Goal: Information Seeking & Learning: Learn about a topic

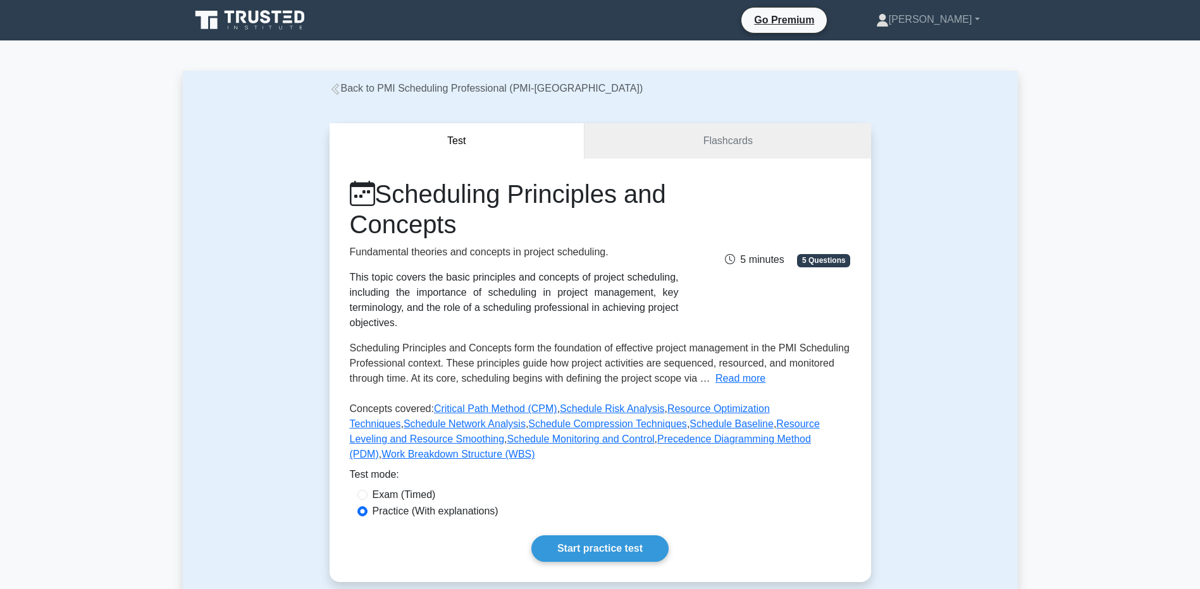
drag, startPoint x: 720, startPoint y: 378, endPoint x: 767, endPoint y: 350, distance: 53.9
click at [720, 378] on button "Read more" at bounding box center [740, 378] width 50 height 15
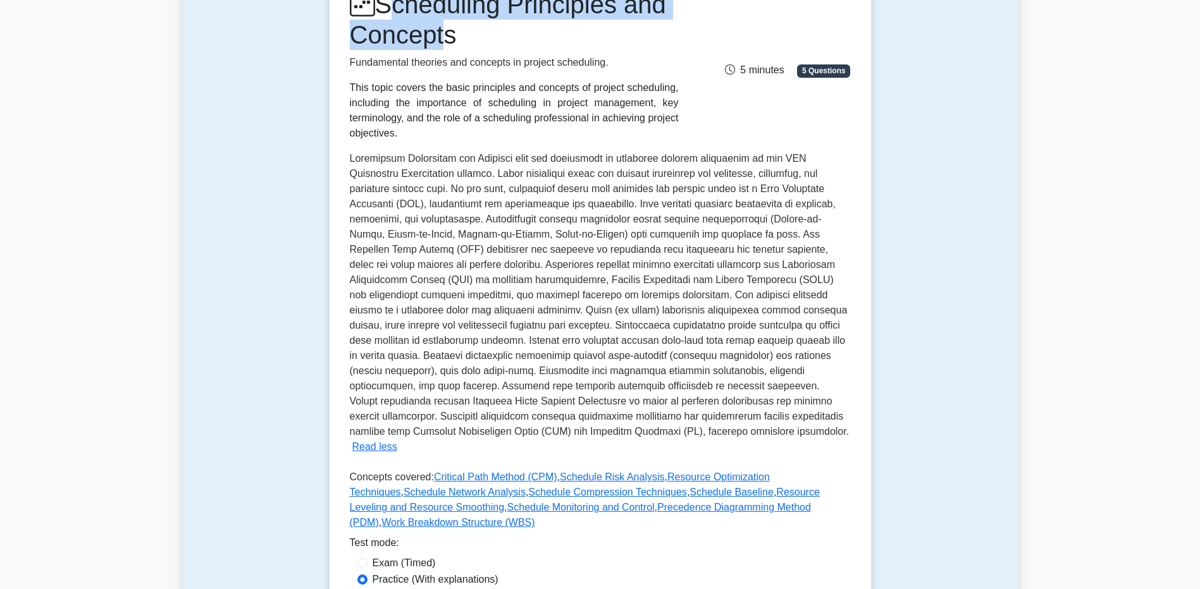
scroll to position [188, 0]
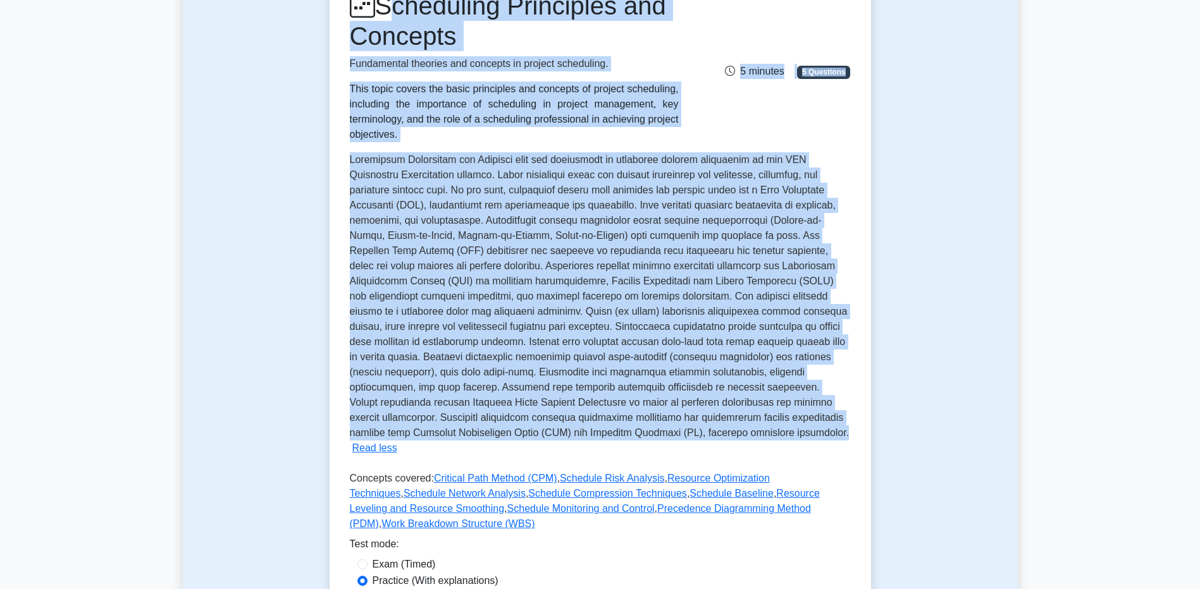
drag, startPoint x: 386, startPoint y: 10, endPoint x: 496, endPoint y: 433, distance: 437.1
click at [496, 433] on div "Scheduling Principles and Concepts Fundamental theories and concepts in project…" at bounding box center [600, 264] width 501 height 546
drag, startPoint x: 496, startPoint y: 433, endPoint x: 481, endPoint y: 322, distance: 112.4
copy div "Scheduling Principles and Concepts Fundamental theories and concepts in project…"
click at [692, 384] on span at bounding box center [600, 296] width 500 height 284
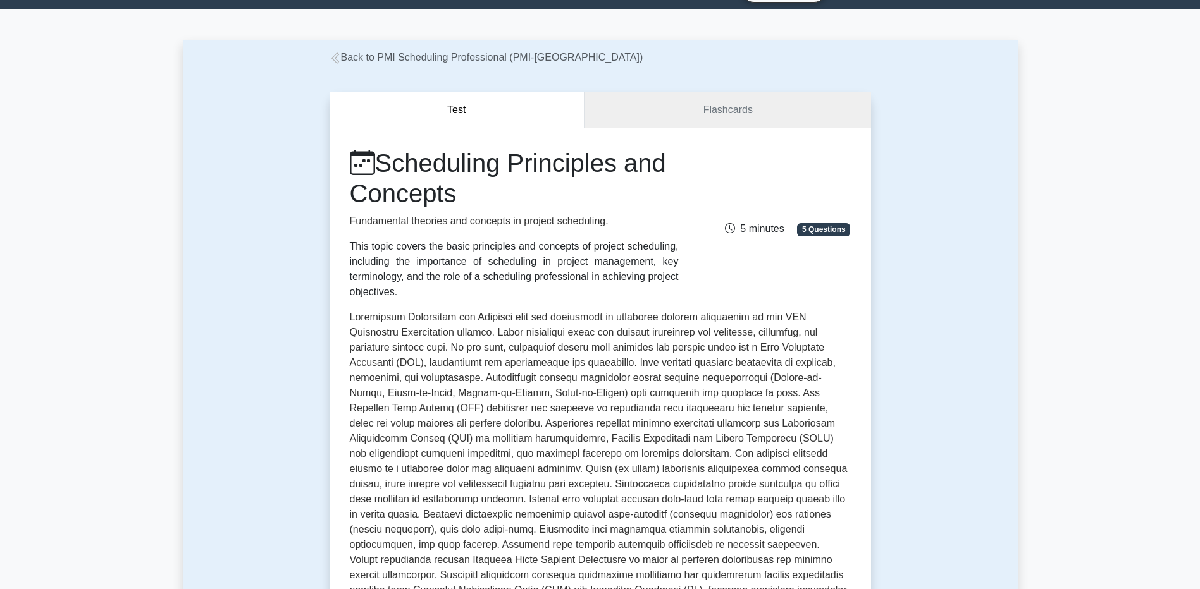
scroll to position [347, 0]
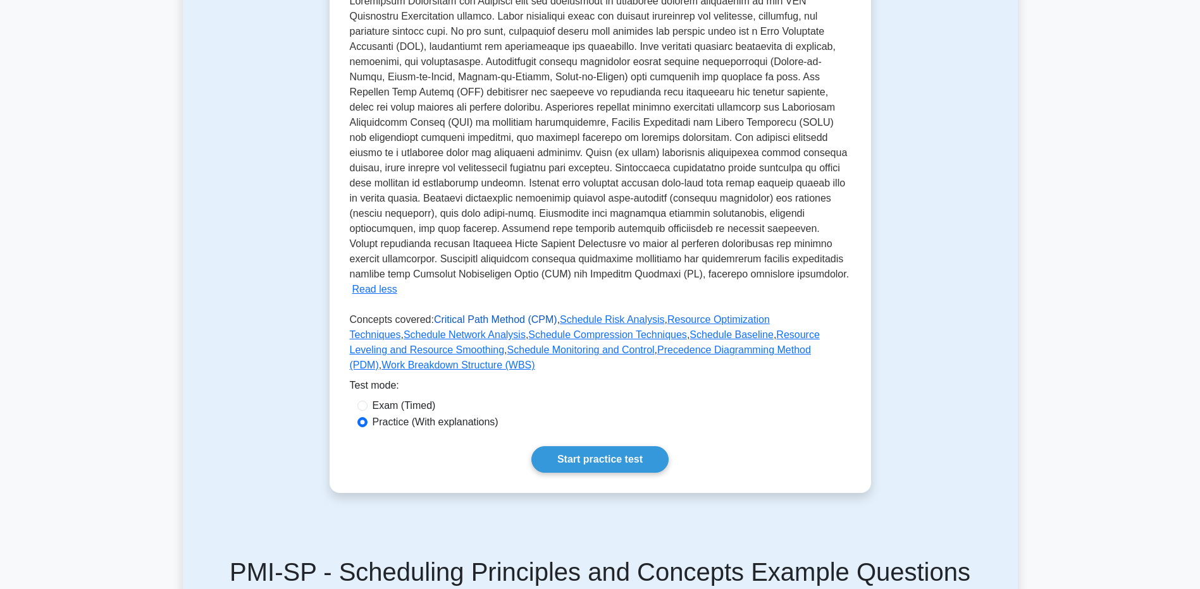
click at [471, 314] on link "Critical Path Method (CPM)" at bounding box center [495, 319] width 123 height 11
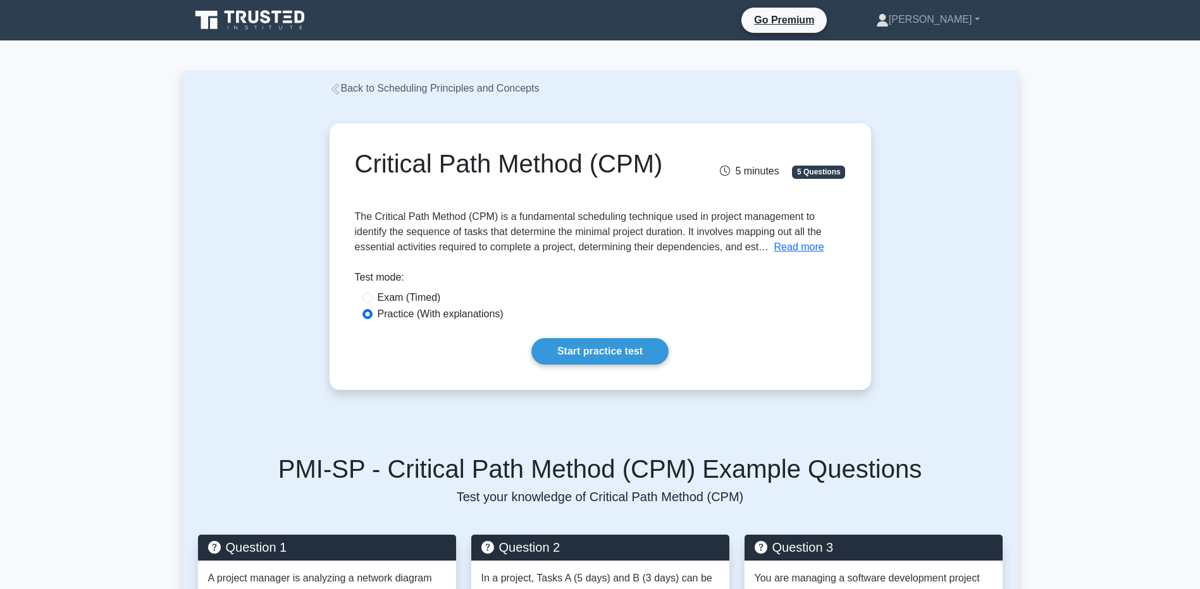
drag, startPoint x: 787, startPoint y: 244, endPoint x: 616, endPoint y: 209, distance: 174.3
click at [787, 244] on button "Read more" at bounding box center [799, 247] width 50 height 15
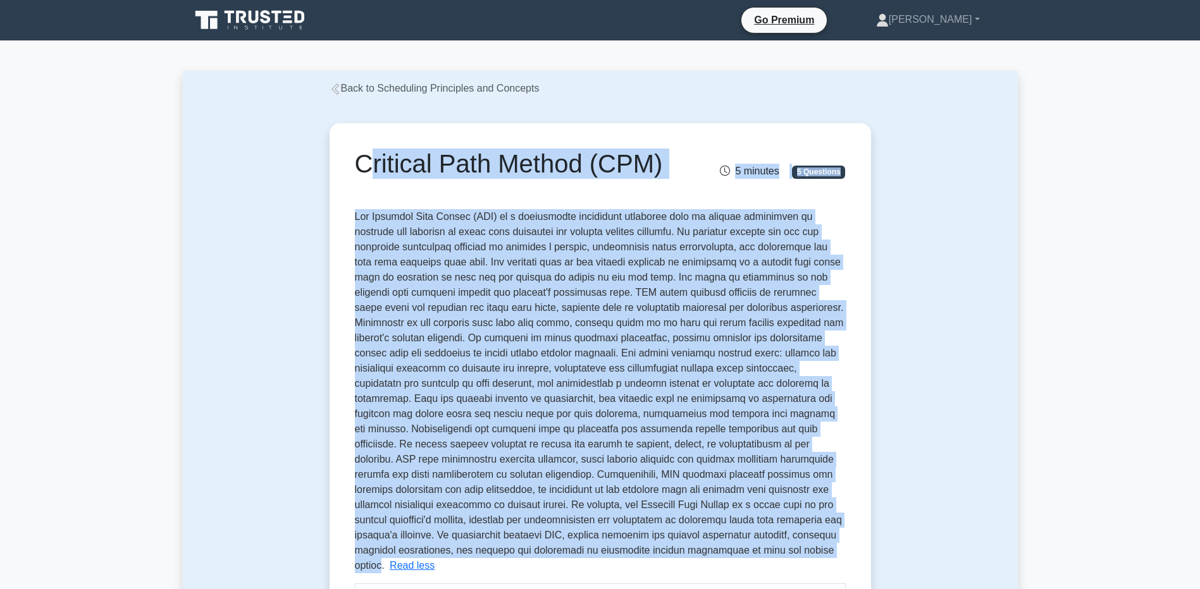
drag, startPoint x: 355, startPoint y: 159, endPoint x: 528, endPoint y: 551, distance: 428.5
drag, startPoint x: 528, startPoint y: 551, endPoint x: 512, endPoint y: 342, distance: 209.9
copy div "Critical Path Method (CPM) 5 minutes 5 Questions The Critical Path Method (CPM)…"
click at [636, 455] on span at bounding box center [599, 391] width 489 height 360
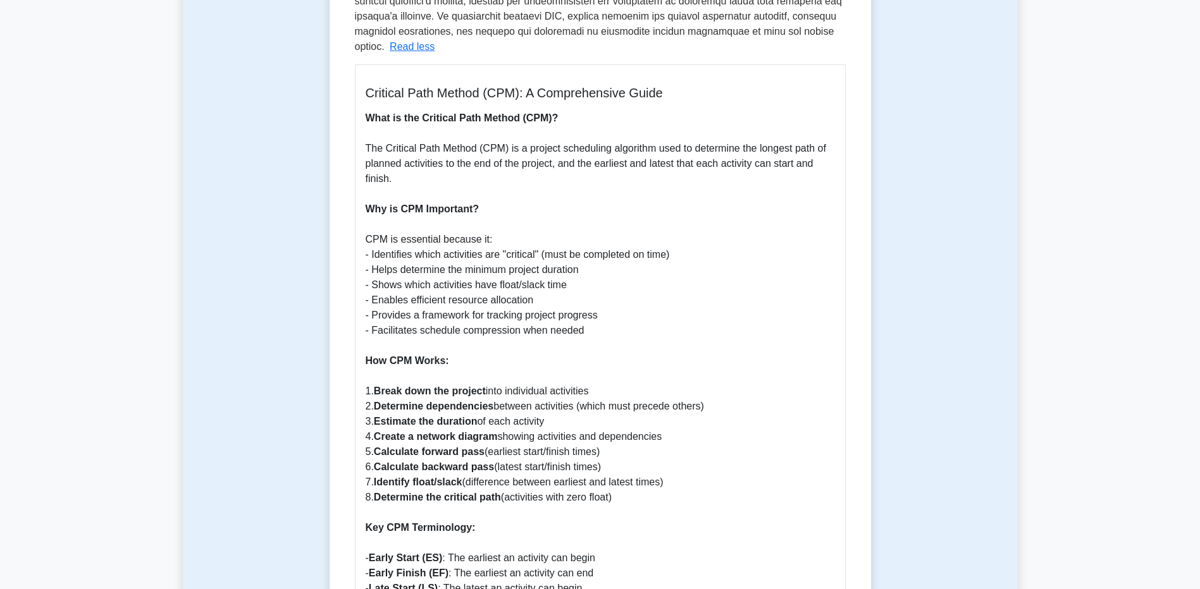
scroll to position [696, 0]
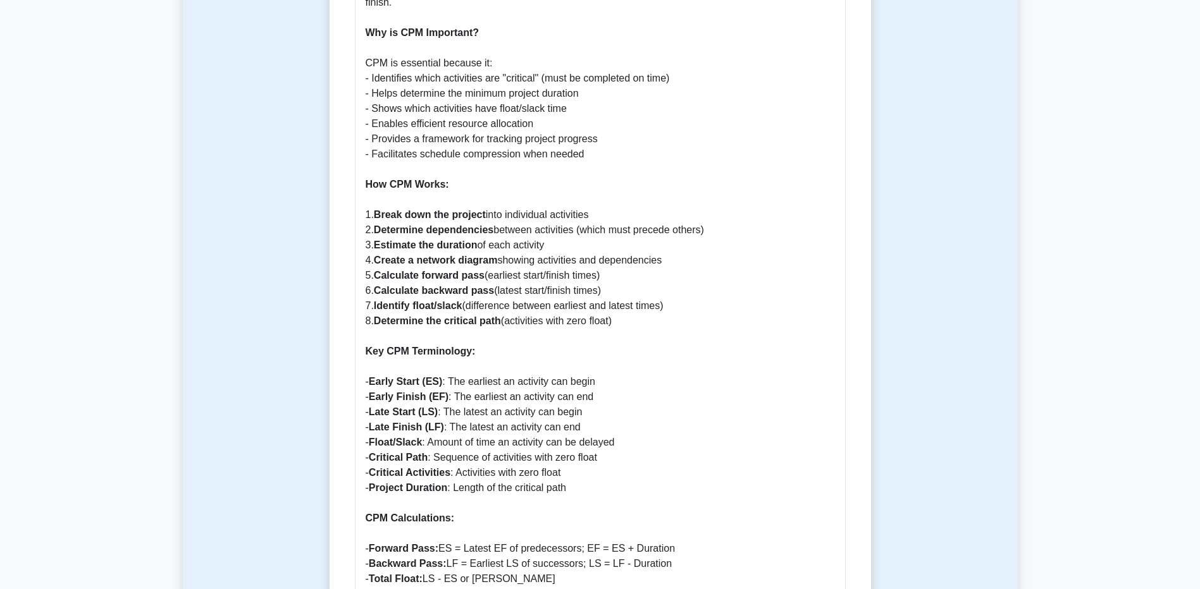
drag, startPoint x: 364, startPoint y: 167, endPoint x: 662, endPoint y: 299, distance: 325.9
click at [662, 299] on div "Critical Path Method (CPM): A Comprehensive Guide What is the Critical Path Met…" at bounding box center [600, 589] width 491 height 1403
drag, startPoint x: 662, startPoint y: 299, endPoint x: 452, endPoint y: 256, distance: 215.1
copy p "How CPM Works: 1. Break down the project into individual activities 2. Determin…"
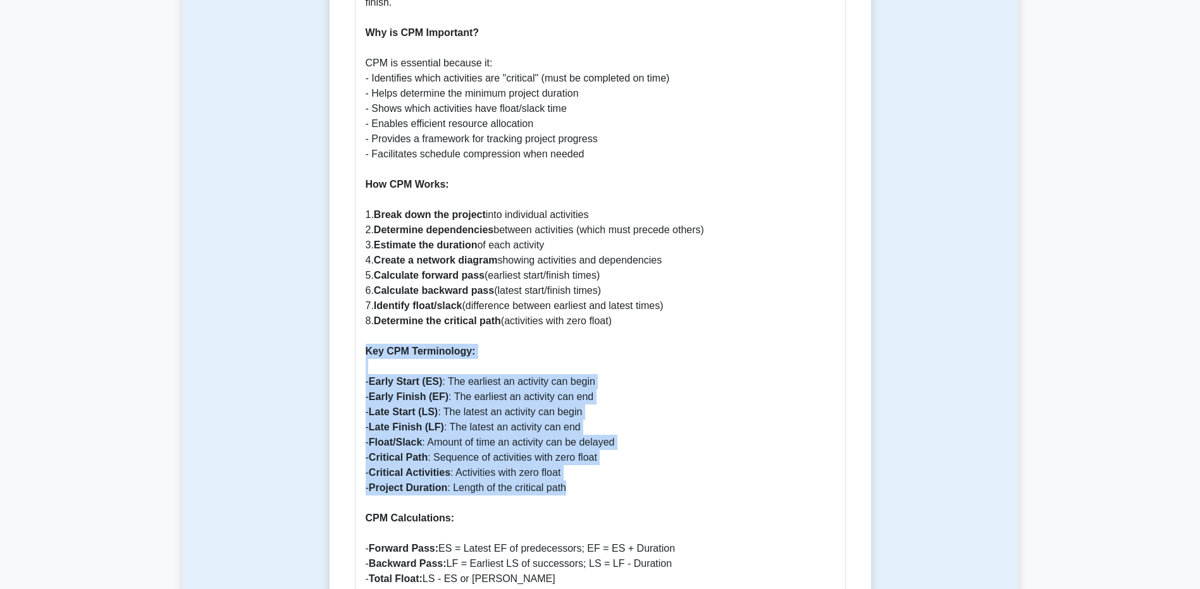
drag, startPoint x: 583, startPoint y: 470, endPoint x: 336, endPoint y: 340, distance: 278.1
click at [336, 340] on div "Critical Path Method (CPM) 5 minutes 5 Questions The Critical Path Method (CPM)…" at bounding box center [600, 427] width 531 height 1989
drag, startPoint x: 336, startPoint y: 340, endPoint x: 433, endPoint y: 391, distance: 109.2
copy p "Key CPM Terminology: - Early Start (ES) : The earliest an activity can begin - …"
drag, startPoint x: 626, startPoint y: 395, endPoint x: 619, endPoint y: 402, distance: 10.3
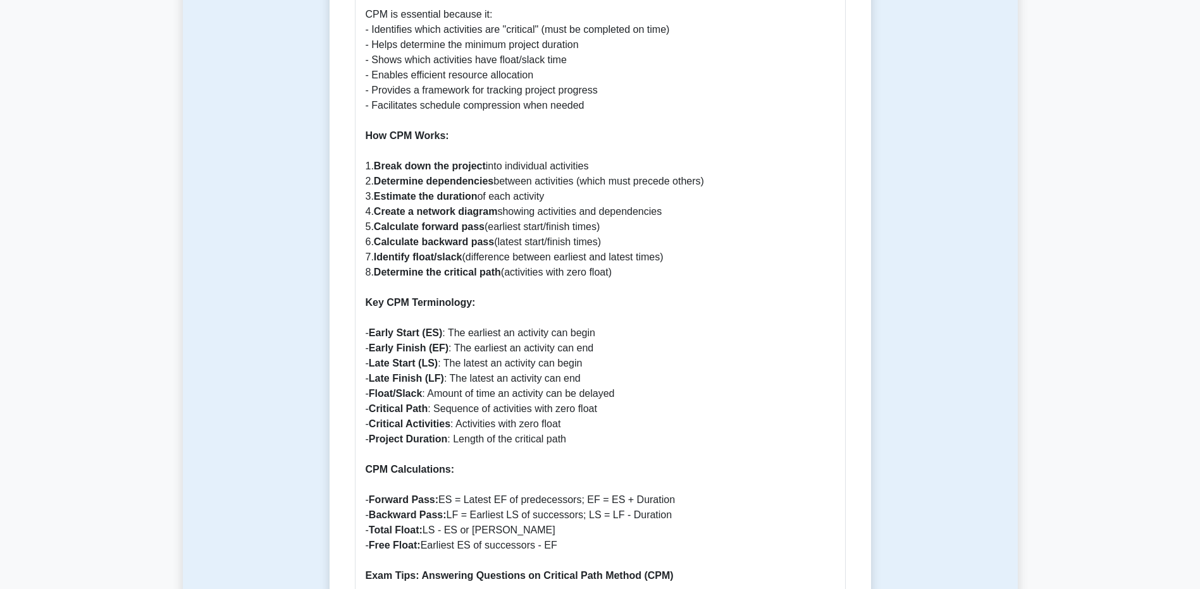
scroll to position [822, 0]
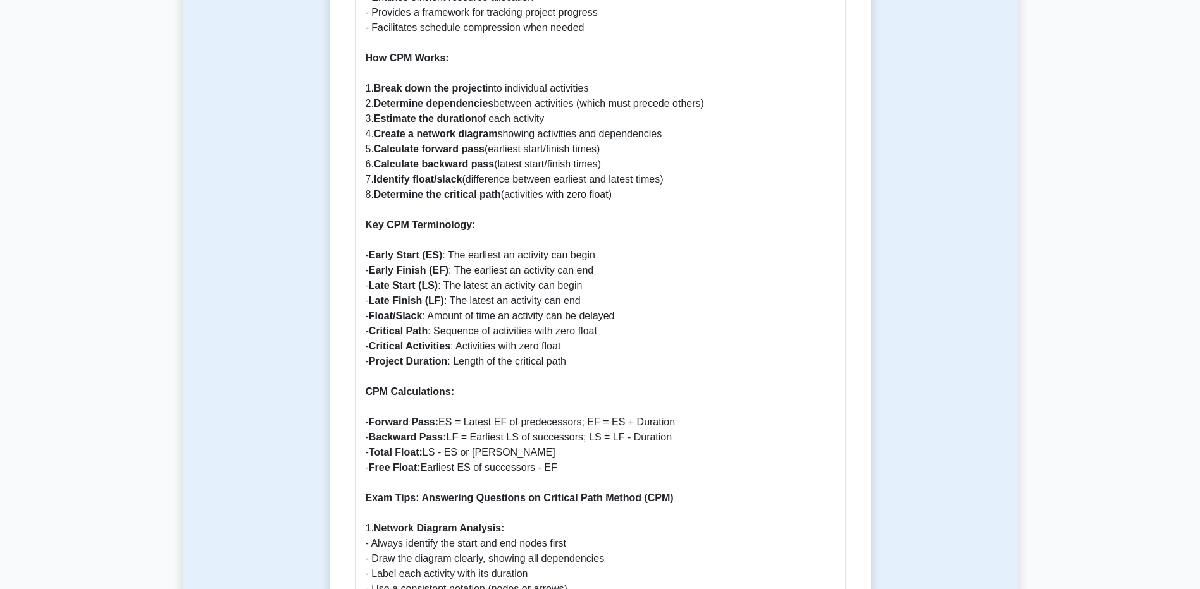
drag, startPoint x: 365, startPoint y: 376, endPoint x: 651, endPoint y: 458, distance: 297.9
click at [651, 458] on p "What is the Critical Path Method (CPM)? The Critical Path Method (CPM) is a pro…" at bounding box center [600, 476] width 469 height 1336
drag, startPoint x: 651, startPoint y: 458, endPoint x: 446, endPoint y: 431, distance: 207.4
copy p "CPM Calculations: - Forward Pass: ES = Latest EF of predecessors; EF = ES + Dur…"
drag, startPoint x: 608, startPoint y: 539, endPoint x: 614, endPoint y: 529, distance: 11.3
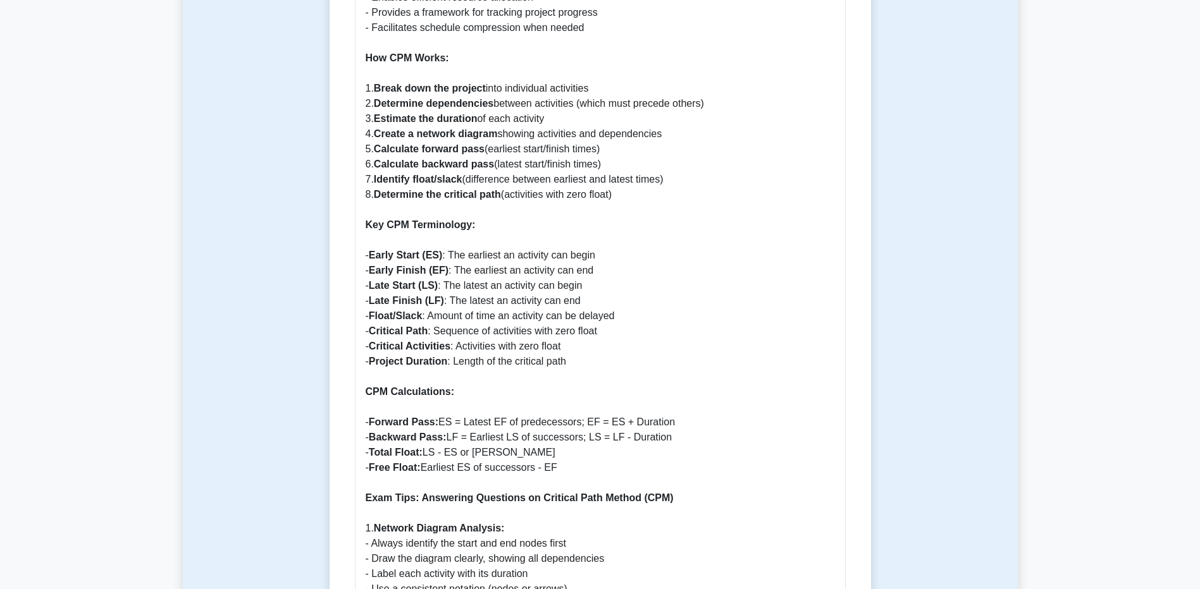
click at [608, 539] on p "What is the Critical Path Method (CPM)? The Critical Path Method (CPM) is a pro…" at bounding box center [600, 476] width 469 height 1336
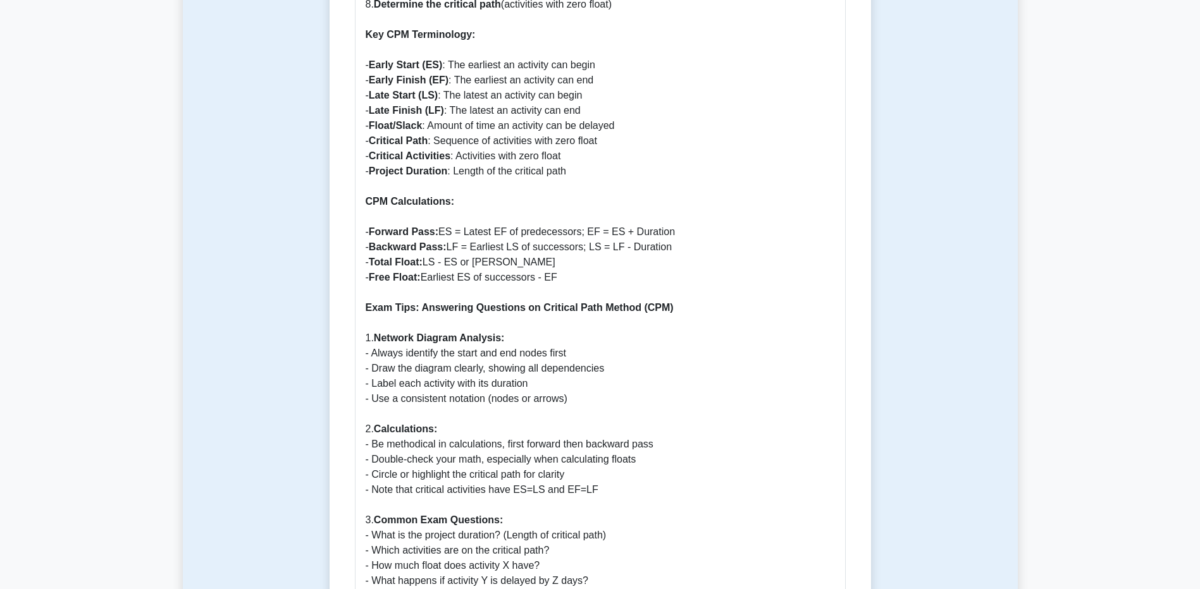
scroll to position [1139, 0]
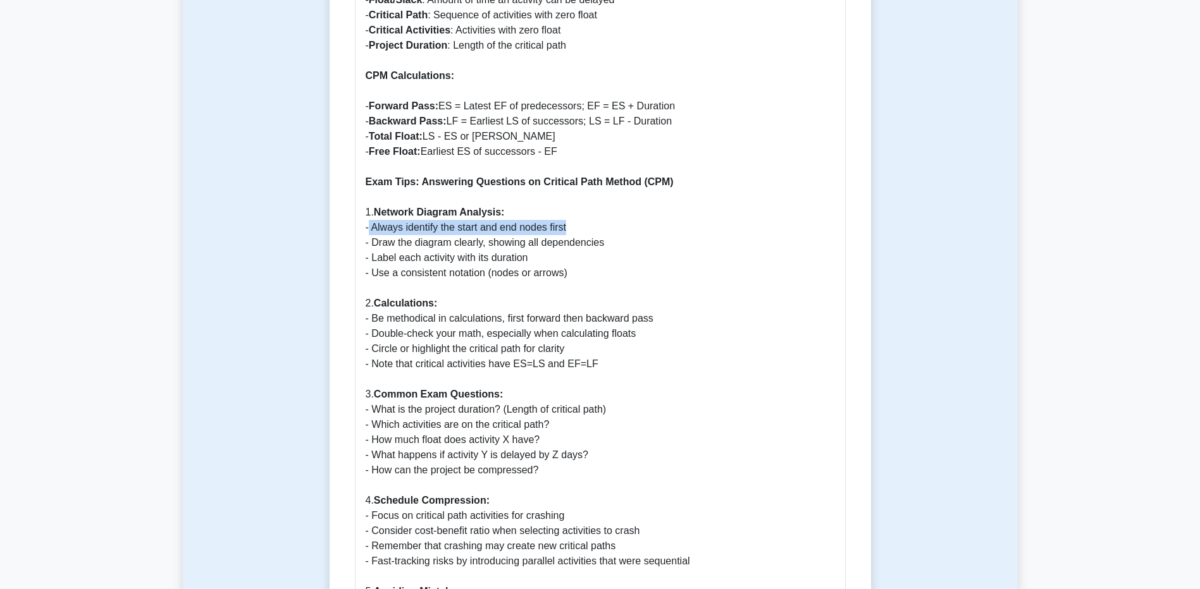
drag, startPoint x: 377, startPoint y: 211, endPoint x: 576, endPoint y: 213, distance: 198.6
click at [576, 213] on p "What is the Critical Path Method (CPM)? The Critical Path Method (CPM) is a pro…" at bounding box center [600, 159] width 469 height 1336
drag, startPoint x: 576, startPoint y: 213, endPoint x: 357, endPoint y: 184, distance: 220.1
click at [357, 184] on div "Critical Path Method (CPM): A Comprehensive Guide What is the Critical Path Met…" at bounding box center [600, 146] width 491 height 1403
click at [376, 207] on b "Network Diagram Analysis:" at bounding box center [439, 212] width 131 height 11
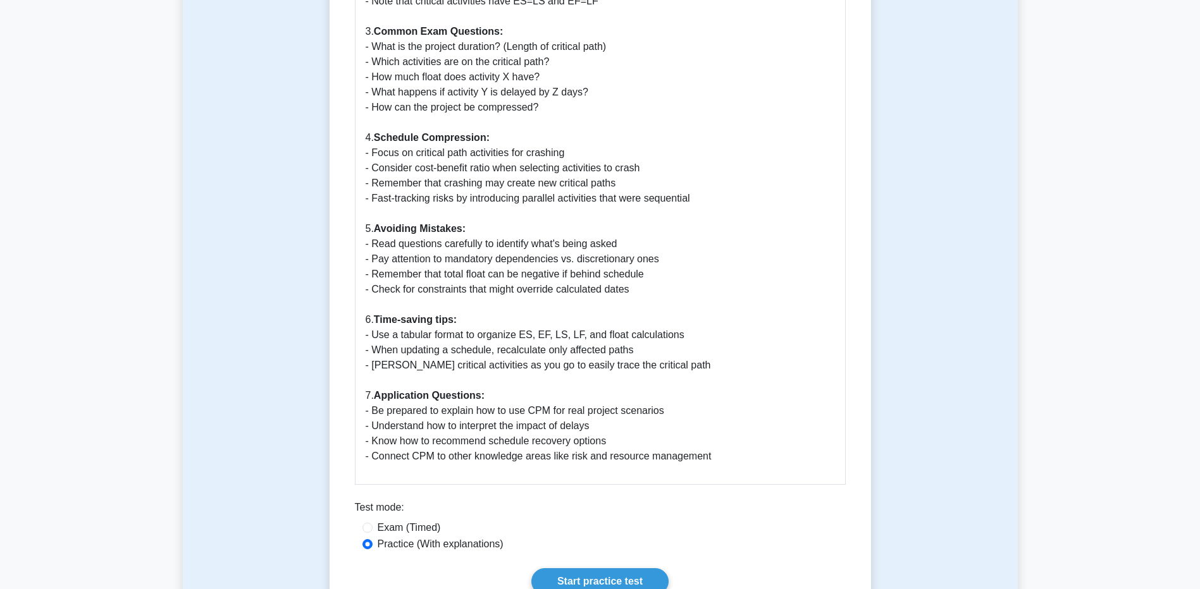
scroll to position [1518, 0]
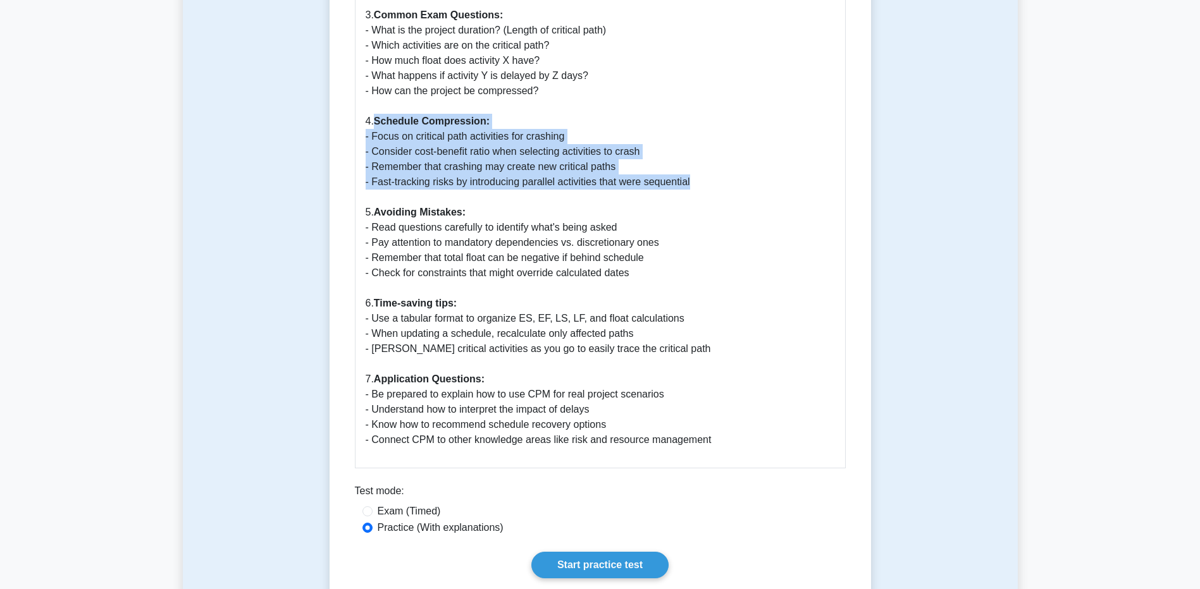
drag, startPoint x: 376, startPoint y: 106, endPoint x: 691, endPoint y: 168, distance: 321.5
copy p "Schedule Compression: - Focus on critical path activities for crashing - Consid…"
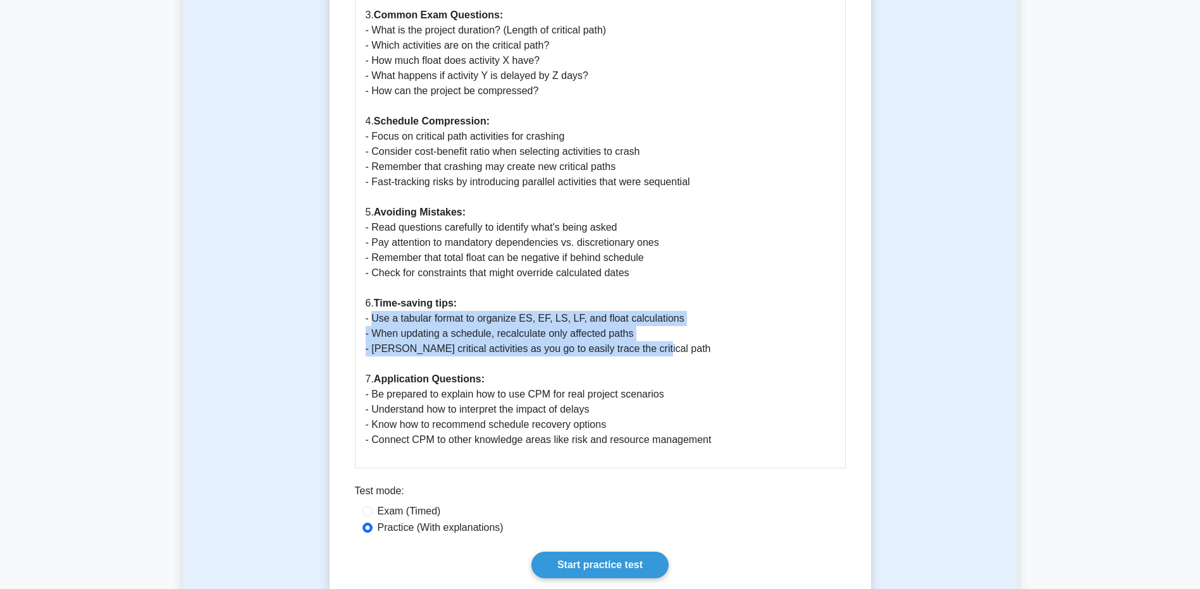
drag, startPoint x: 372, startPoint y: 304, endPoint x: 683, endPoint y: 331, distance: 312.4
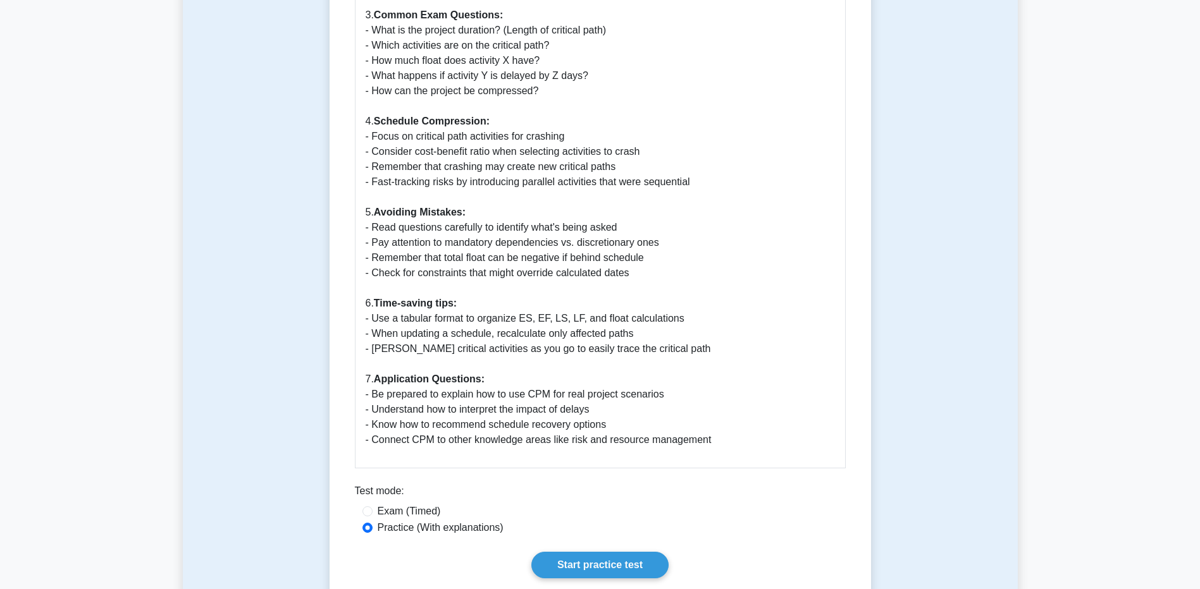
drag, startPoint x: 683, startPoint y: 331, endPoint x: 479, endPoint y: 390, distance: 211.8
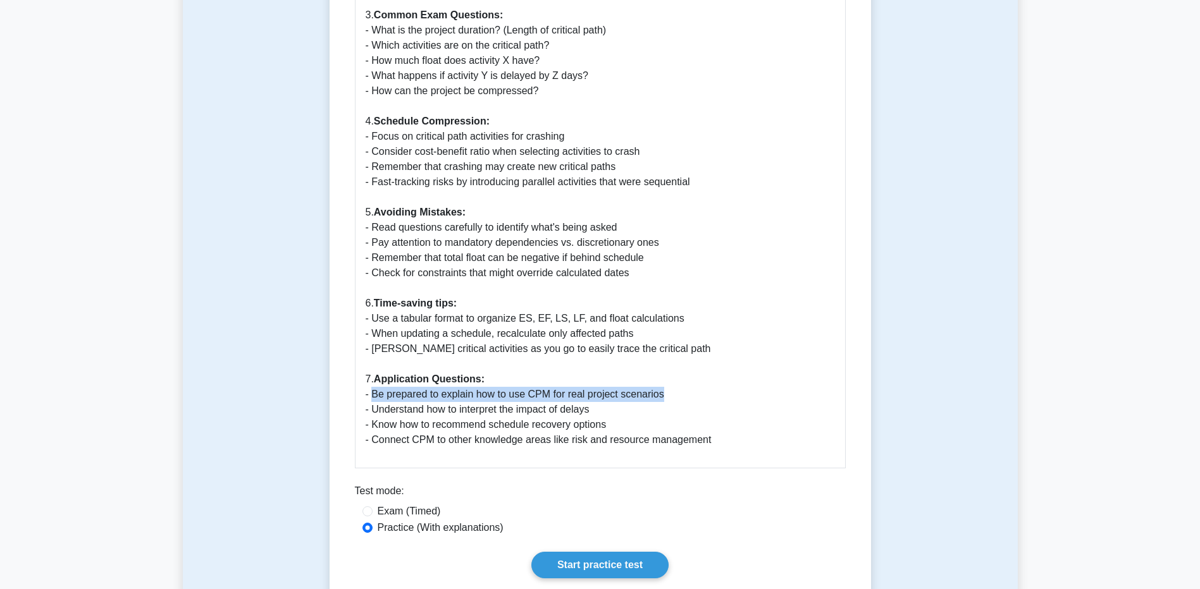
drag, startPoint x: 372, startPoint y: 380, endPoint x: 667, endPoint y: 384, distance: 294.8
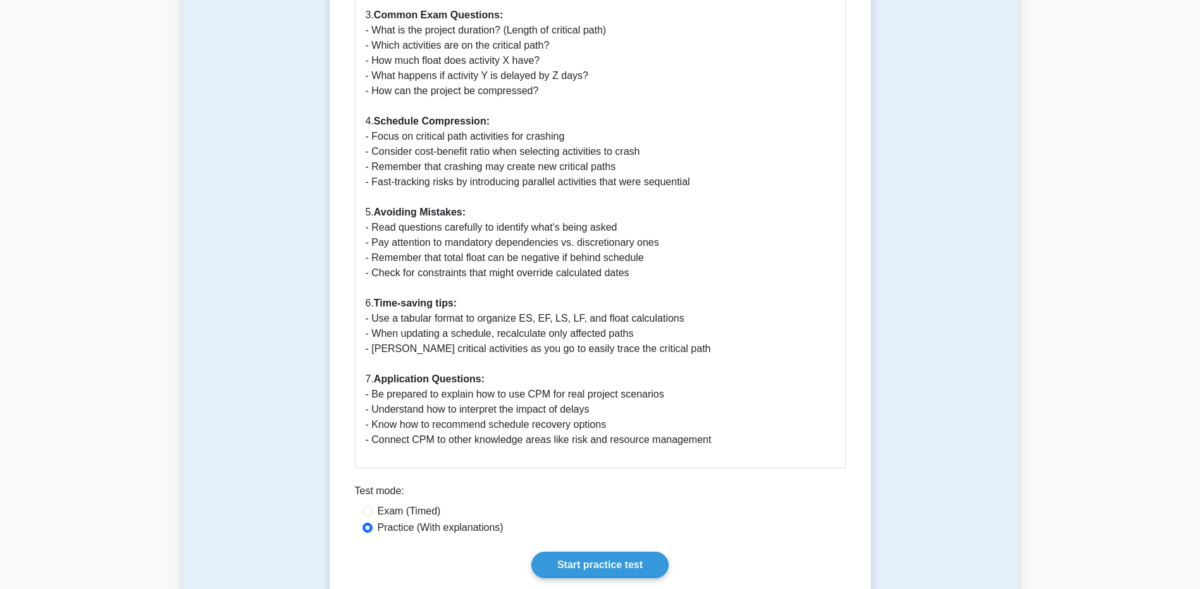
drag, startPoint x: 667, startPoint y: 384, endPoint x: 619, endPoint y: 391, distance: 48.6
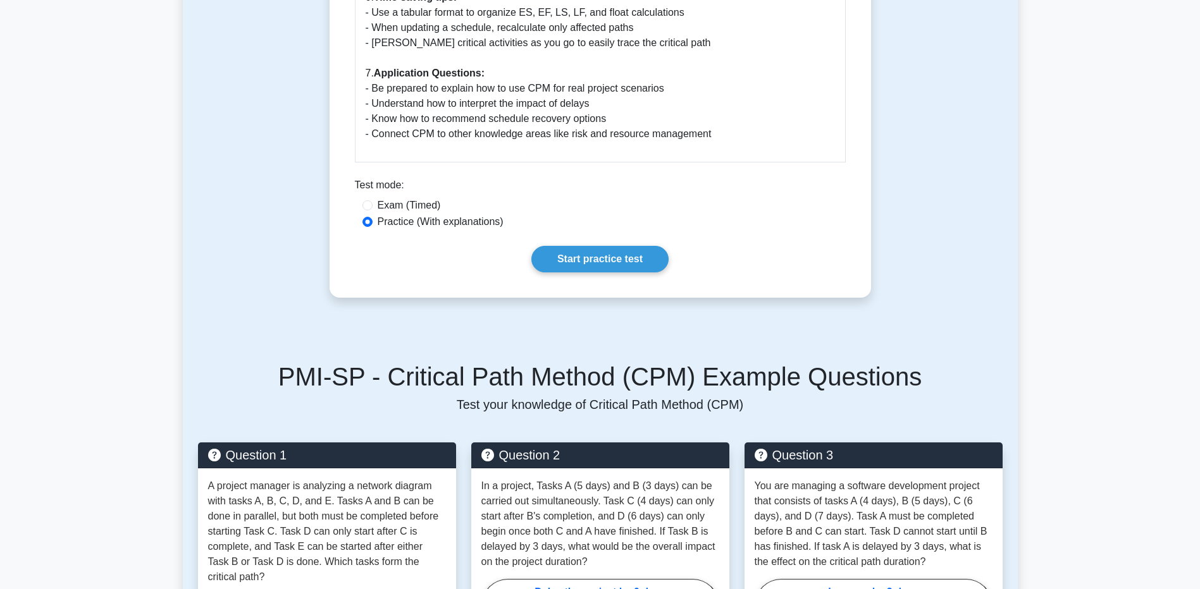
scroll to position [1834, 0]
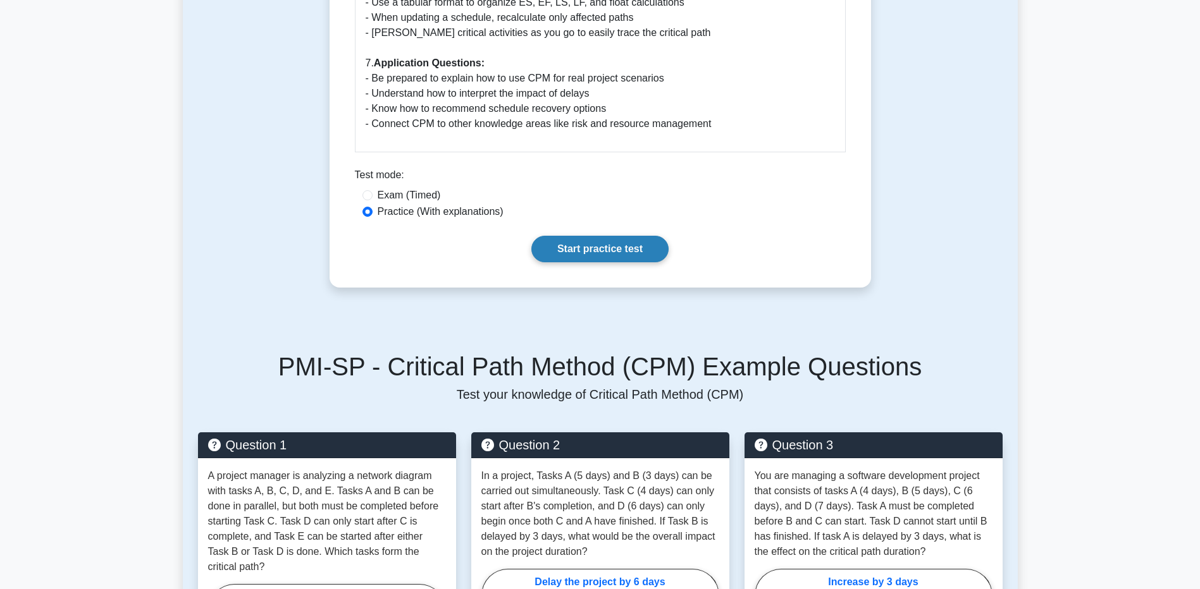
click at [615, 238] on link "Start practice test" at bounding box center [599, 249] width 137 height 27
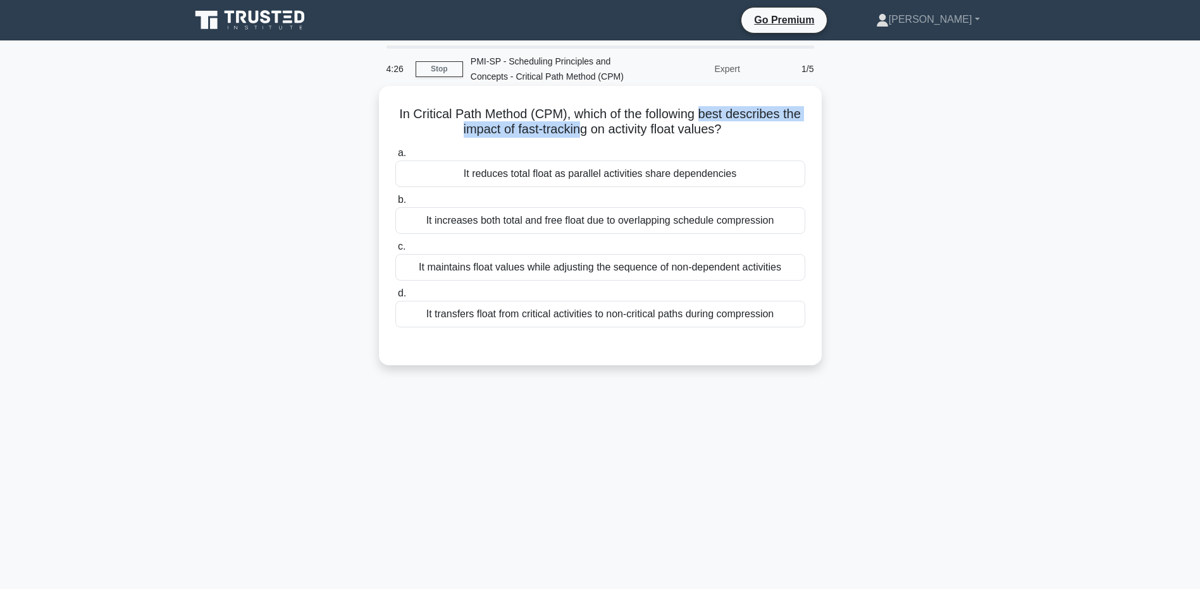
drag, startPoint x: 715, startPoint y: 113, endPoint x: 595, endPoint y: 126, distance: 120.8
click at [595, 126] on h5 "In Critical Path Method (CPM), which of the following best describes the impact…" at bounding box center [600, 122] width 412 height 32
drag, startPoint x: 595, startPoint y: 126, endPoint x: 470, endPoint y: 132, distance: 124.7
click at [470, 132] on h5 "In Critical Path Method (CPM), which of the following best describes the impact…" at bounding box center [600, 122] width 412 height 32
drag, startPoint x: 468, startPoint y: 131, endPoint x: 729, endPoint y: 130, distance: 261.2
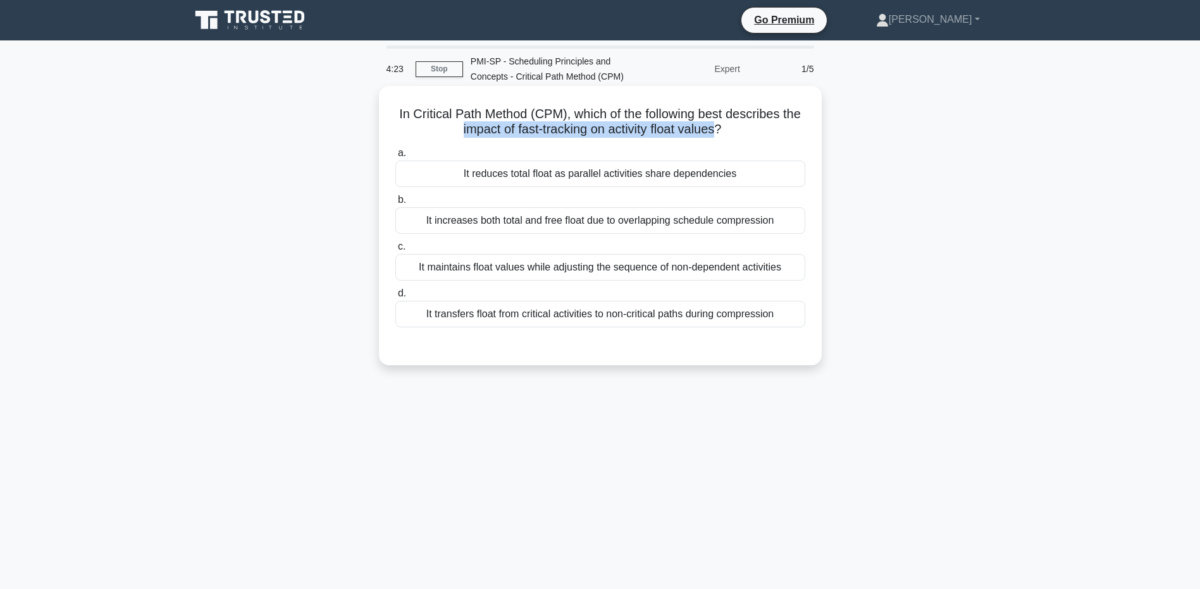
click at [729, 130] on h5 "In Critical Path Method (CPM), which of the following best describes the impact…" at bounding box center [600, 122] width 412 height 32
drag, startPoint x: 729, startPoint y: 130, endPoint x: 707, endPoint y: 126, distance: 23.1
click at [707, 126] on h5 "In Critical Path Method (CPM), which of the following best describes the impact…" at bounding box center [600, 122] width 412 height 32
drag, startPoint x: 443, startPoint y: 127, endPoint x: 558, endPoint y: 125, distance: 114.5
click at [558, 125] on h5 "In Critical Path Method (CPM), which of the following best describes the impact…" at bounding box center [600, 122] width 412 height 32
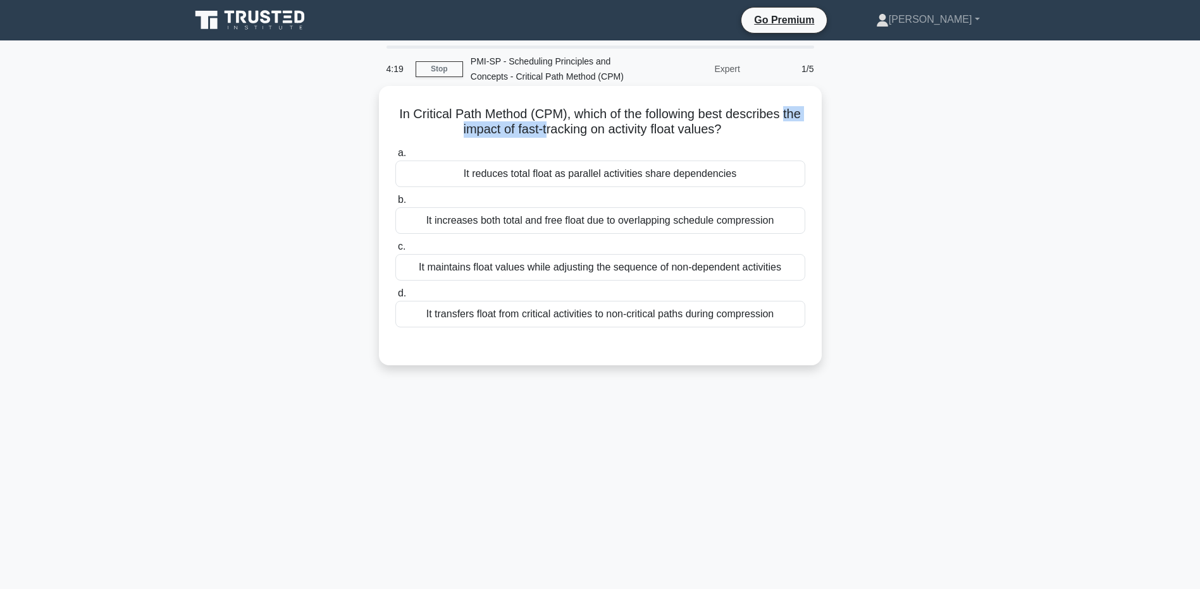
click at [558, 125] on h5 "In Critical Path Method (CPM), which of the following best describes the impact…" at bounding box center [600, 122] width 412 height 32
click at [587, 187] on div "It reduces total float as parallel activities share dependencies" at bounding box center [600, 174] width 410 height 27
click at [395, 157] on input "a. It reduces total float as parallel activities share dependencies" at bounding box center [395, 153] width 0 height 8
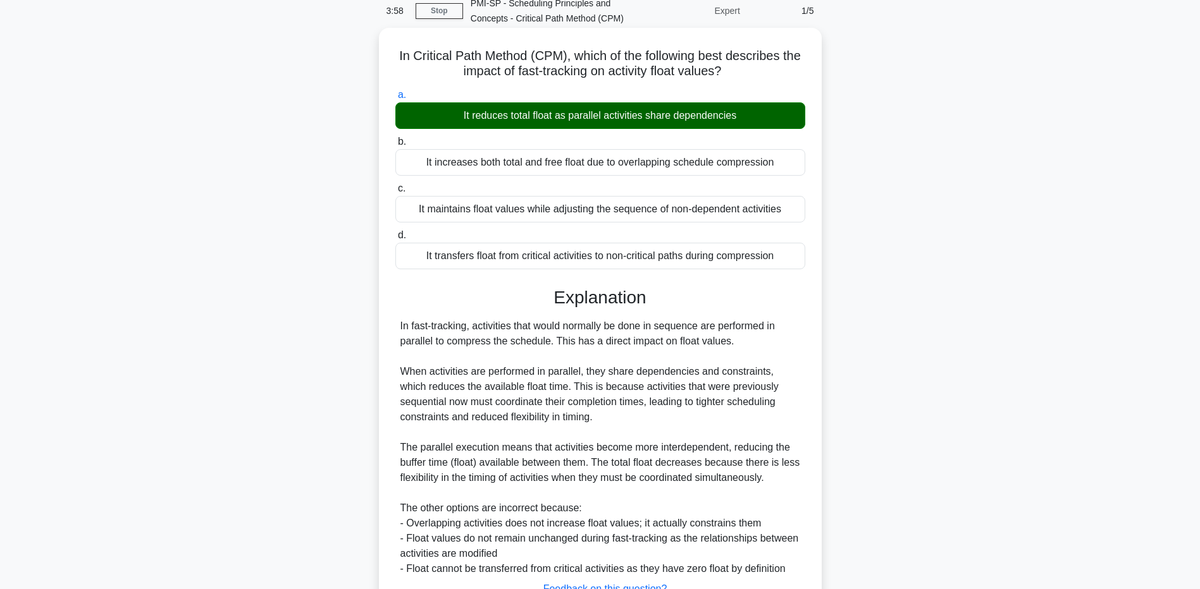
scroll to position [161, 0]
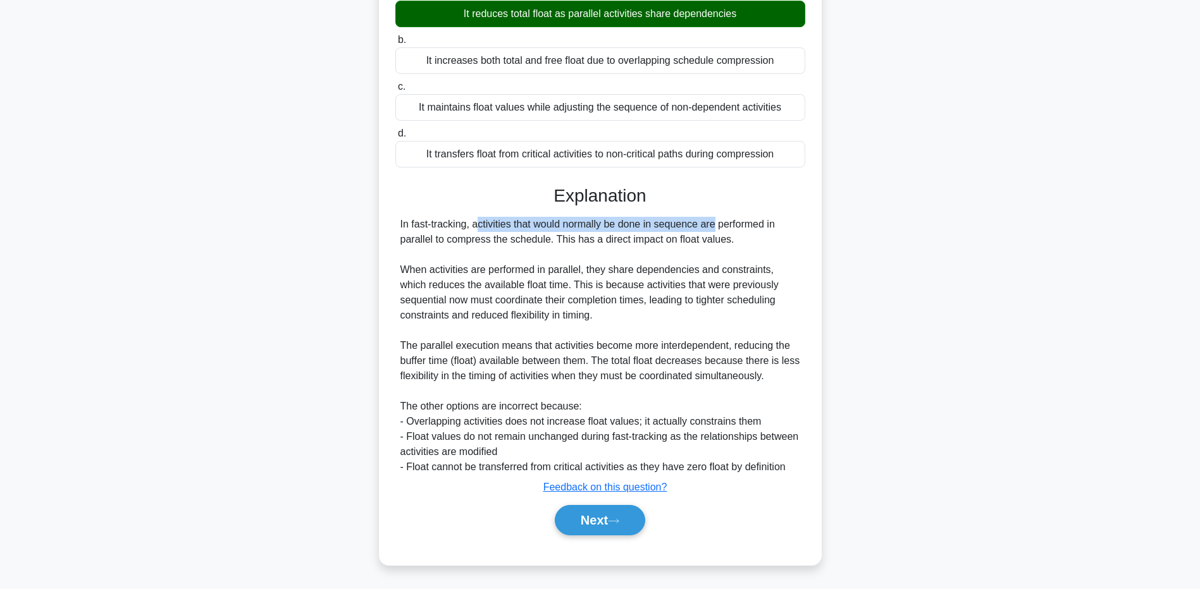
drag, startPoint x: 468, startPoint y: 219, endPoint x: 655, endPoint y: 229, distance: 187.5
click at [655, 229] on div "In fast-tracking, activities that would normally be done in sequence are perfor…" at bounding box center [600, 346] width 400 height 258
drag, startPoint x: 655, startPoint y: 229, endPoint x: 724, endPoint y: 234, distance: 69.1
click at [724, 234] on div "In fast-tracking, activities that would normally be done in sequence are perfor…" at bounding box center [600, 346] width 400 height 258
drag, startPoint x: 654, startPoint y: 226, endPoint x: 751, endPoint y: 238, distance: 98.2
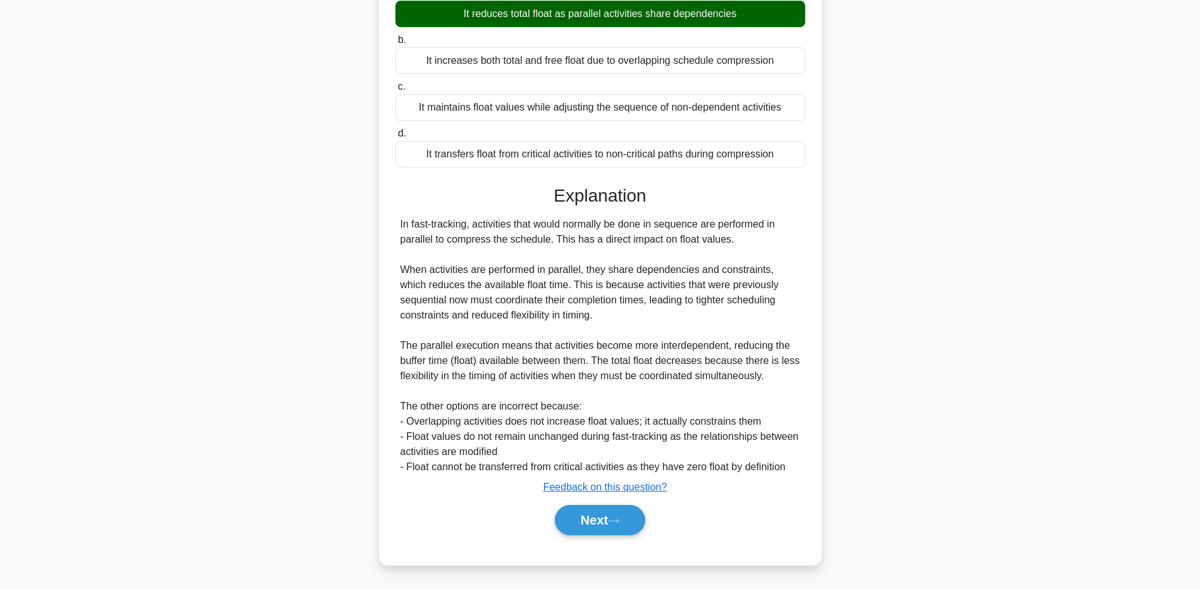
click at [751, 238] on div "In fast-tracking, activities that would normally be done in sequence are perfor…" at bounding box center [600, 346] width 400 height 258
drag, startPoint x: 751, startPoint y: 238, endPoint x: 424, endPoint y: 248, distance: 327.1
click at [424, 248] on div "In fast-tracking, activities that would normally be done in sequence are perfor…" at bounding box center [600, 346] width 400 height 258
drag, startPoint x: 548, startPoint y: 238, endPoint x: 719, endPoint y: 238, distance: 171.4
click at [719, 238] on div "In fast-tracking, activities that would normally be done in sequence are perfor…" at bounding box center [600, 346] width 400 height 258
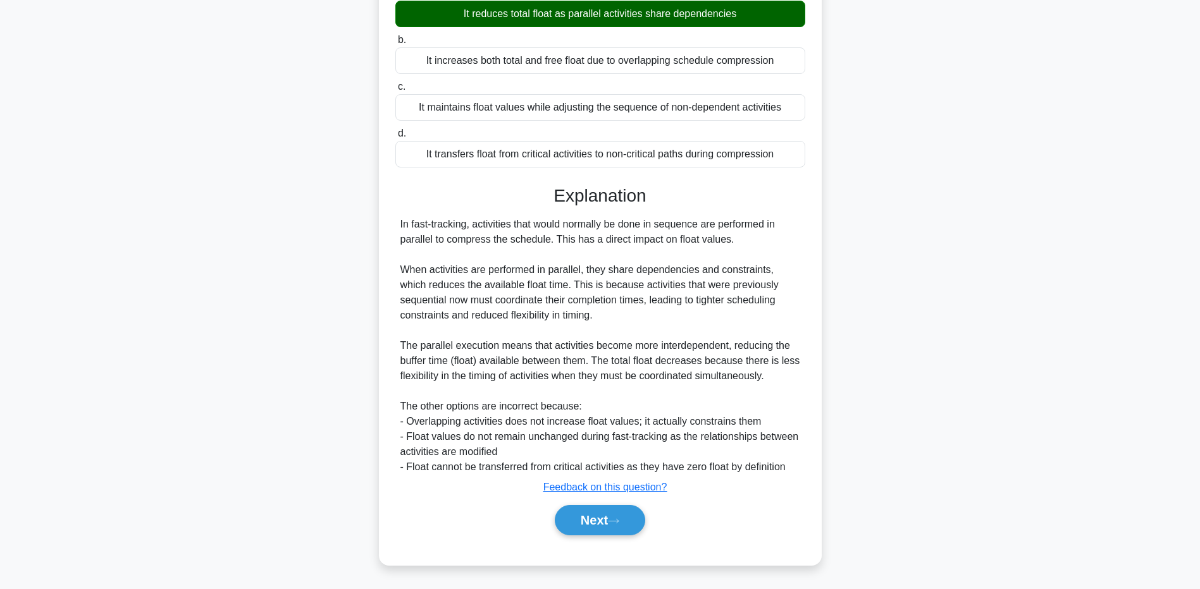
drag, startPoint x: 719, startPoint y: 238, endPoint x: 686, endPoint y: 242, distance: 33.8
click at [688, 240] on div "In fast-tracking, activities that would normally be done in sequence are perfor…" at bounding box center [600, 346] width 400 height 258
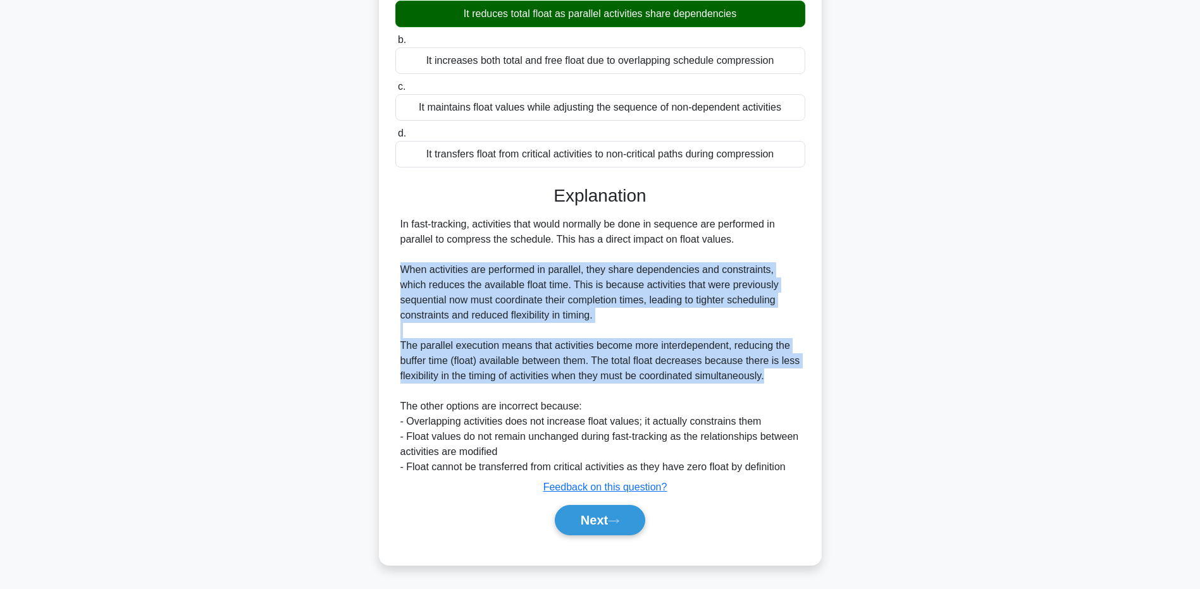
drag, startPoint x: 399, startPoint y: 270, endPoint x: 781, endPoint y: 375, distance: 395.6
click at [781, 375] on div "In fast-tracking, activities that would normally be done in sequence are perfor…" at bounding box center [600, 346] width 410 height 258
copy div "When activities are performed in parallel, they share dependencies and constrai…"
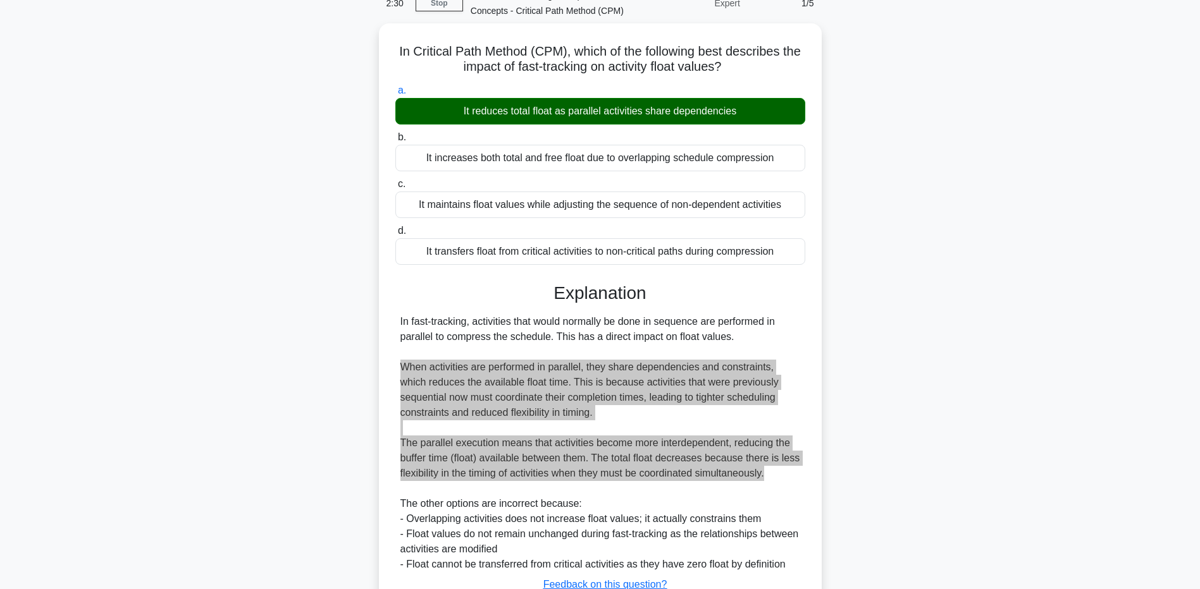
scroll to position [0, 0]
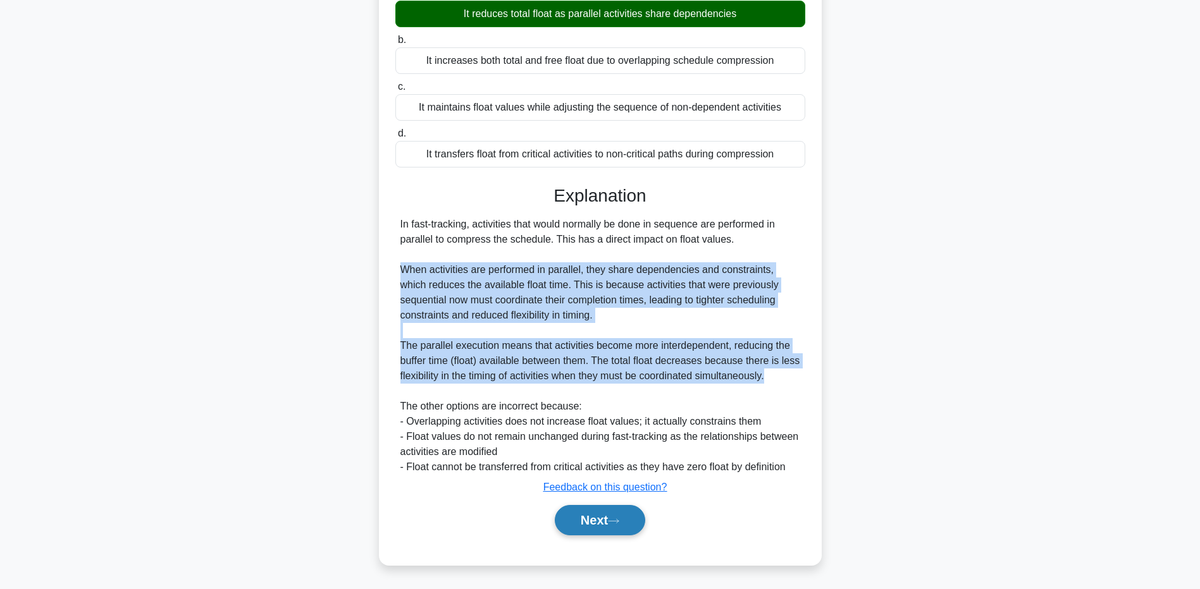
click at [619, 523] on icon at bounding box center [613, 521] width 11 height 7
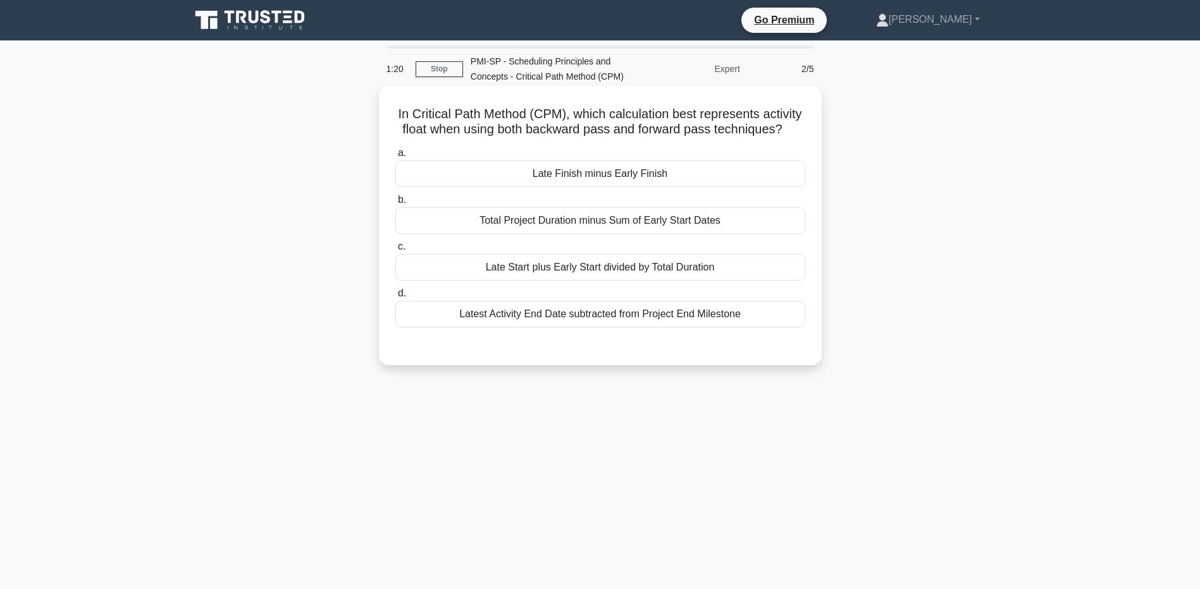
click at [560, 175] on div "Late Finish minus Early Finish" at bounding box center [600, 174] width 410 height 27
click at [395, 157] on input "a. Late Finish minus Early Finish" at bounding box center [395, 153] width 0 height 8
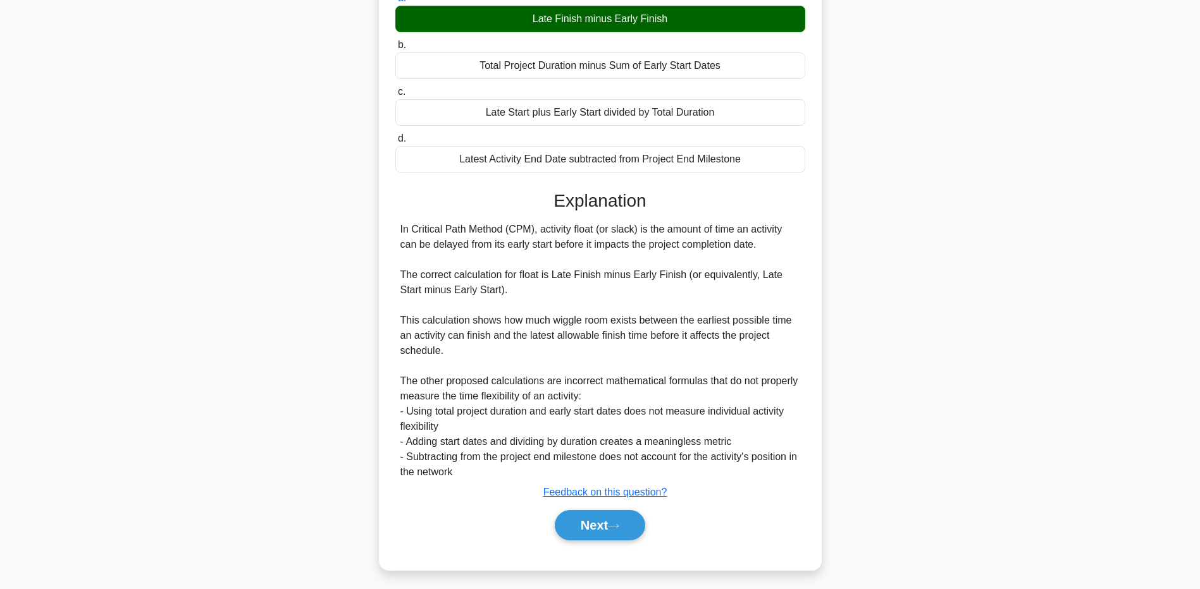
scroll to position [161, 0]
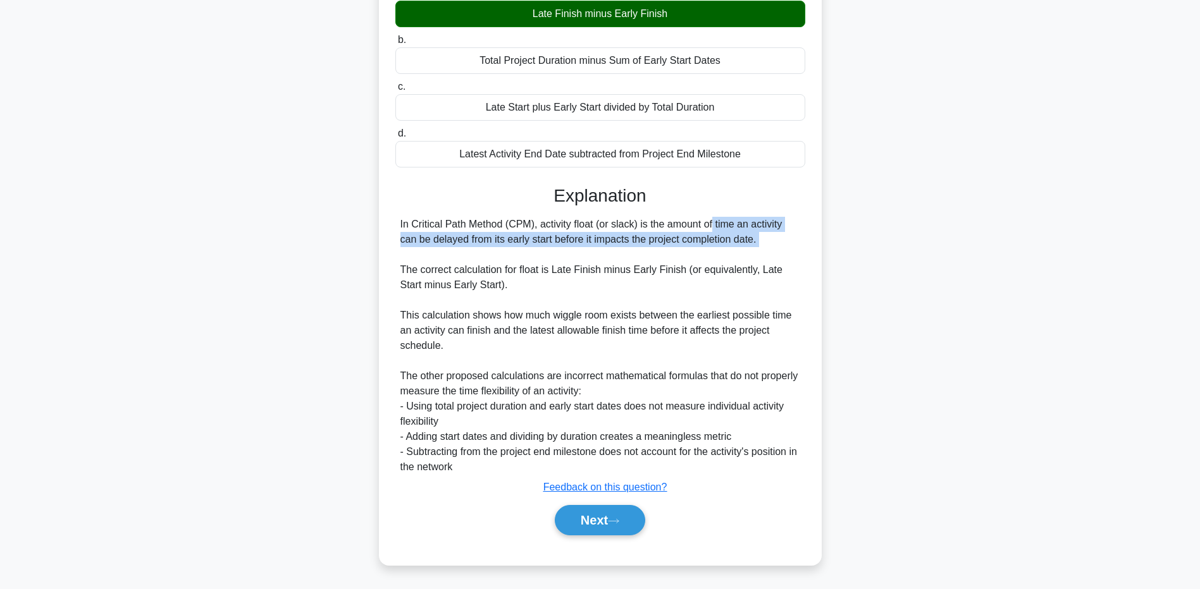
drag, startPoint x: 634, startPoint y: 223, endPoint x: 519, endPoint y: 251, distance: 119.0
click at [519, 251] on div "In Critical Path Method (CPM), activity float (or slack) is the amount of time …" at bounding box center [600, 346] width 400 height 258
drag, startPoint x: 519, startPoint y: 251, endPoint x: 434, endPoint y: 249, distance: 84.8
click at [434, 249] on div "In Critical Path Method (CPM), activity float (or slack) is the amount of time …" at bounding box center [600, 346] width 400 height 258
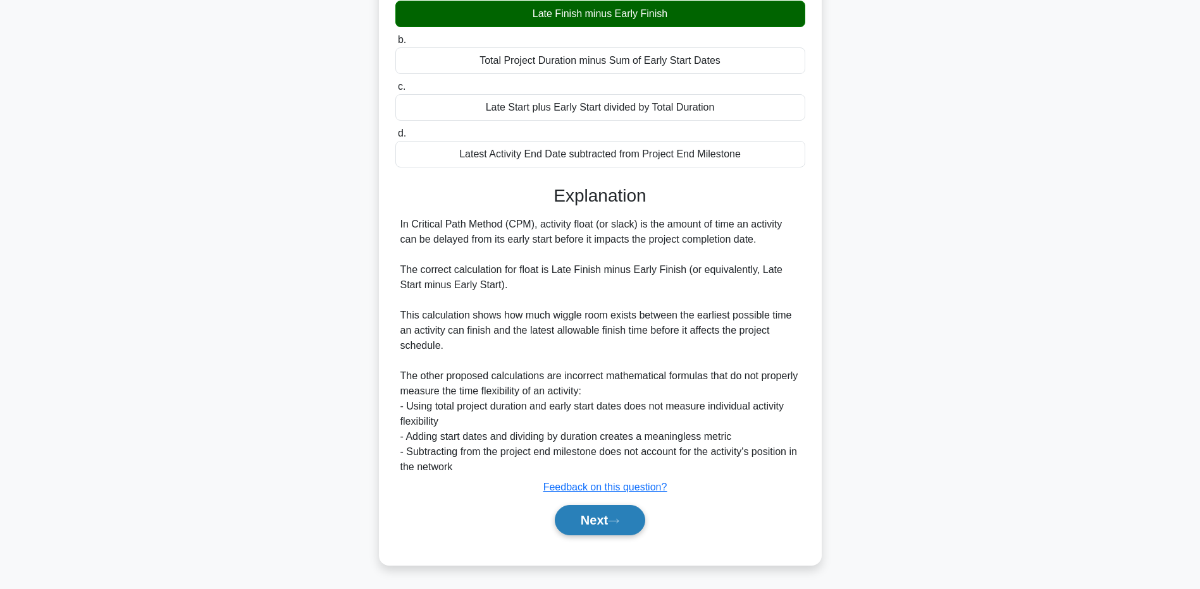
click at [618, 531] on button "Next" at bounding box center [600, 520] width 90 height 30
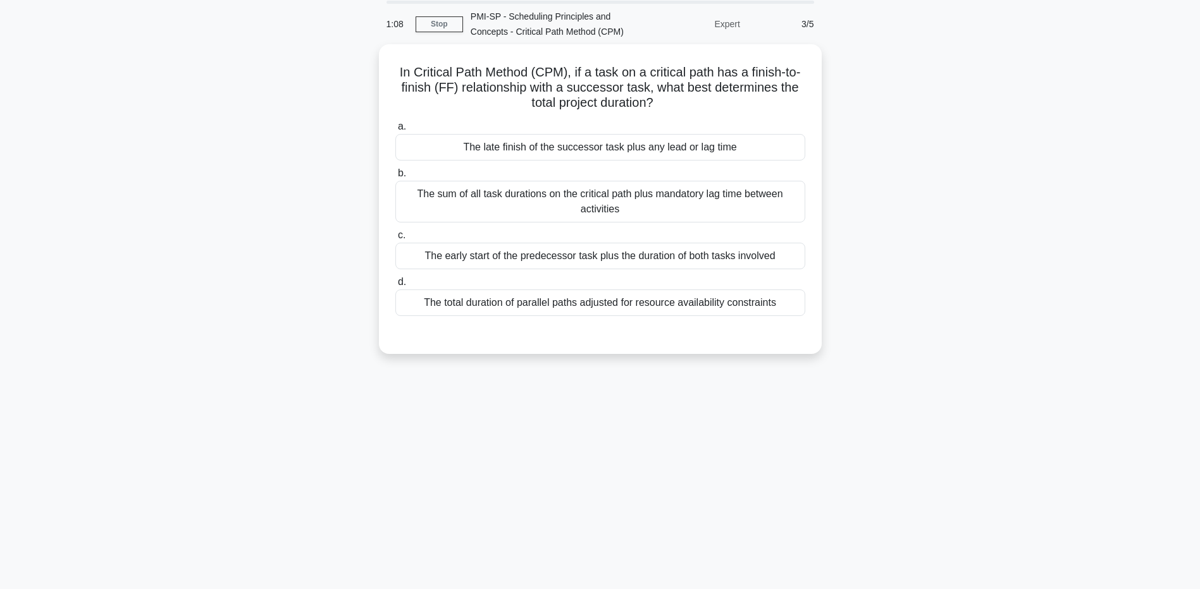
scroll to position [0, 0]
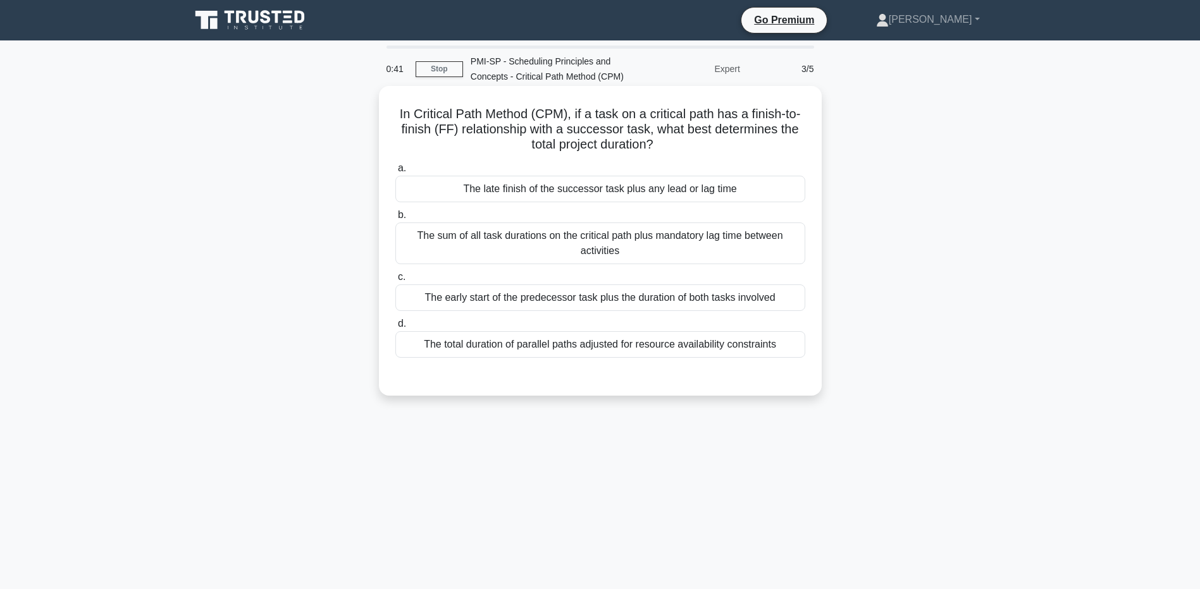
click at [605, 191] on div "The late finish of the successor task plus any lead or lag time" at bounding box center [600, 189] width 410 height 27
click at [395, 173] on input "a. The late finish of the successor task plus any lead or lag time" at bounding box center [395, 168] width 0 height 8
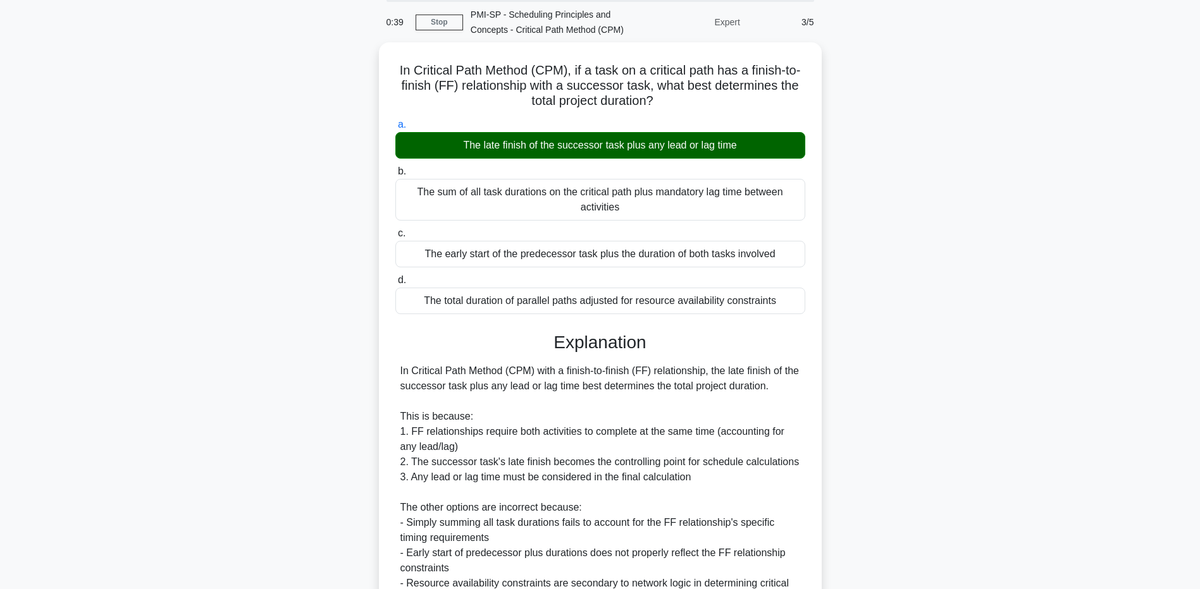
scroll to position [176, 0]
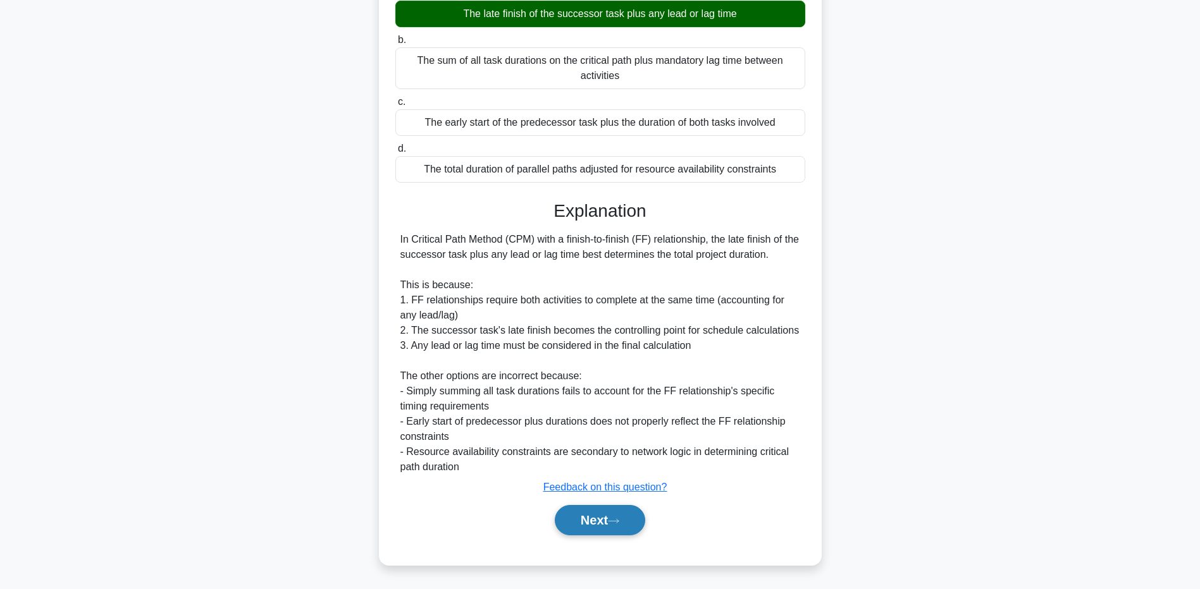
click at [608, 522] on button "Next" at bounding box center [600, 520] width 90 height 30
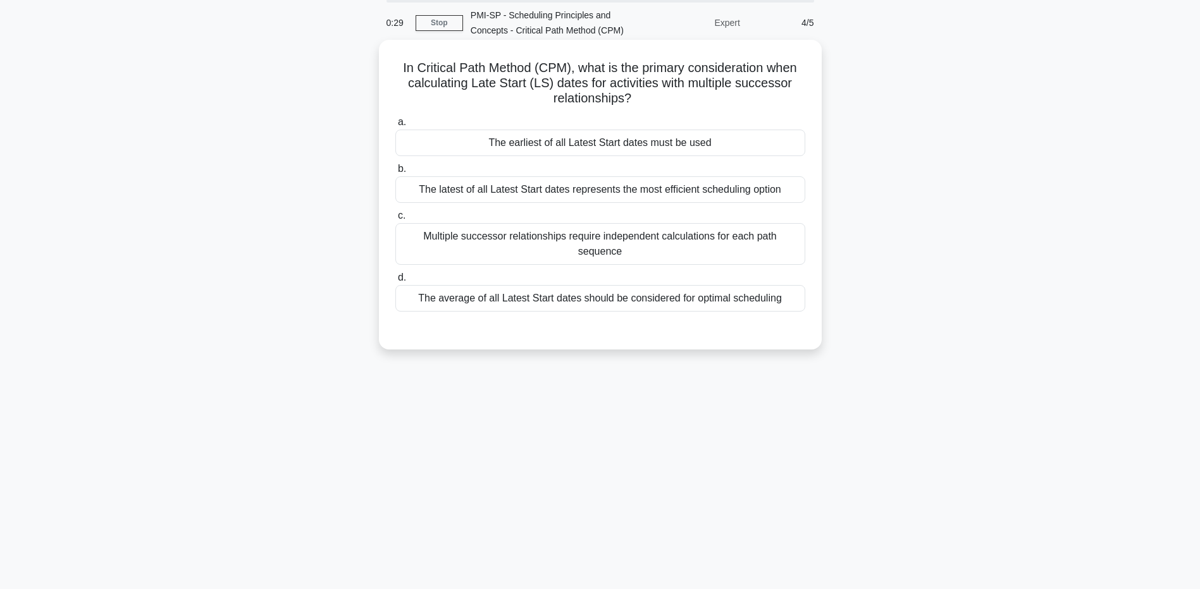
scroll to position [0, 0]
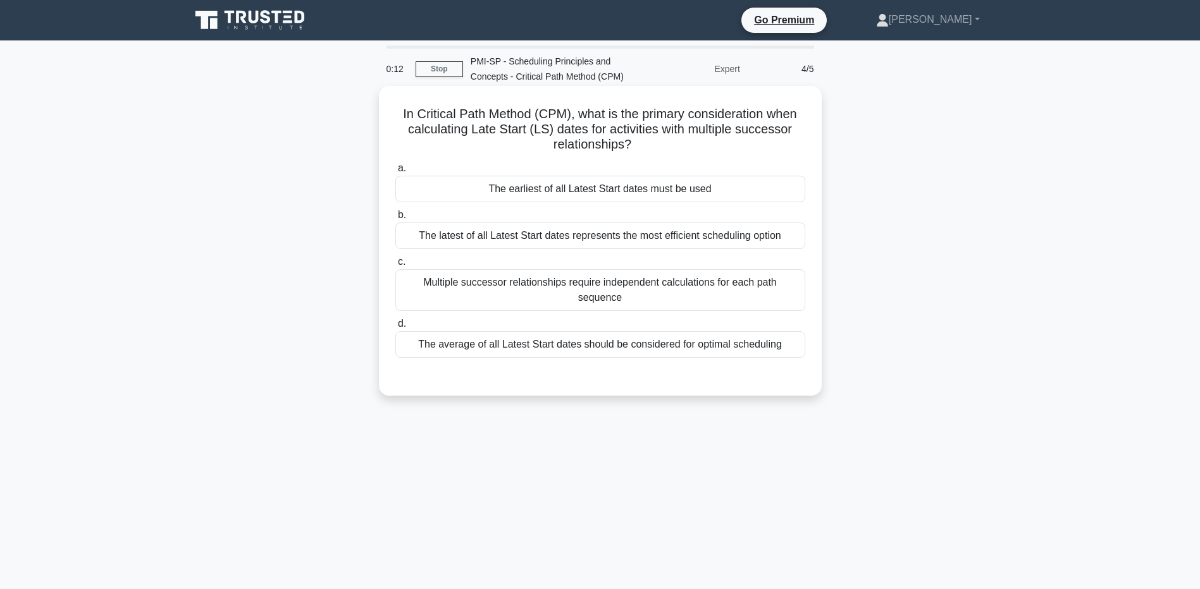
click at [629, 194] on div "The earliest of all Latest Start dates must be used" at bounding box center [600, 189] width 410 height 27
click at [395, 173] on input "a. The earliest of all Latest Start dates must be used" at bounding box center [395, 168] width 0 height 8
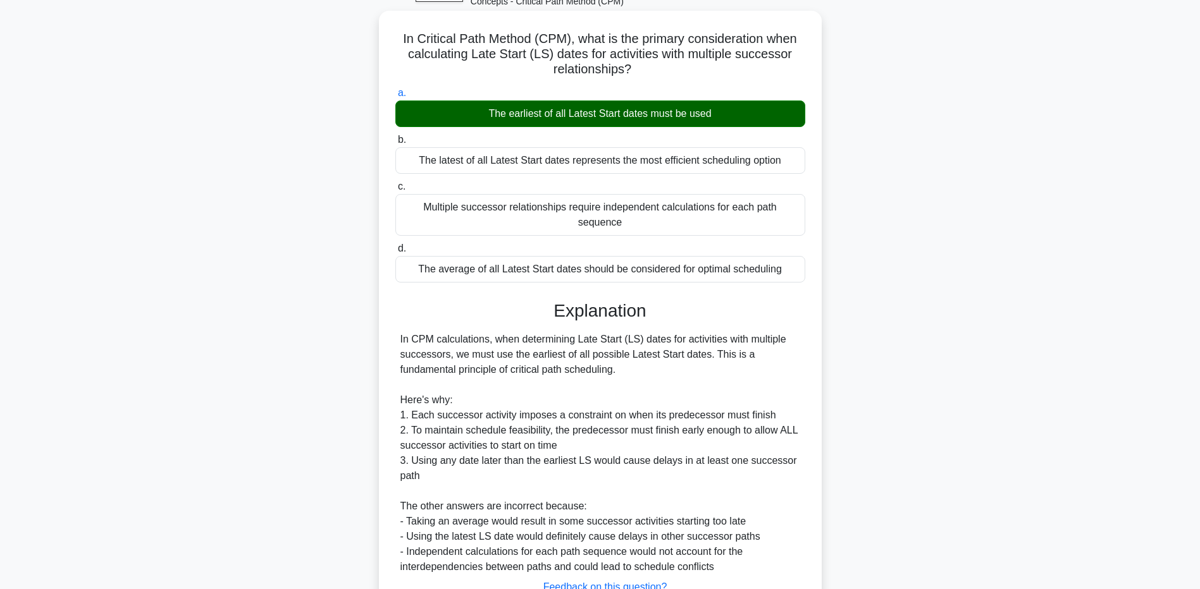
scroll to position [161, 0]
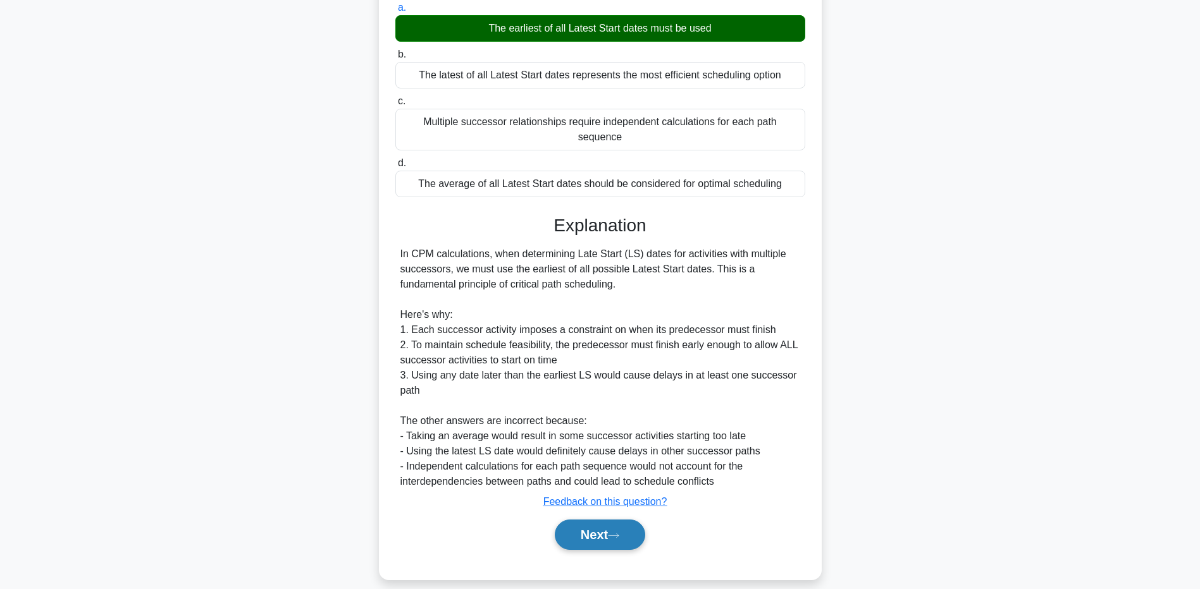
click at [596, 528] on button "Next" at bounding box center [600, 535] width 90 height 30
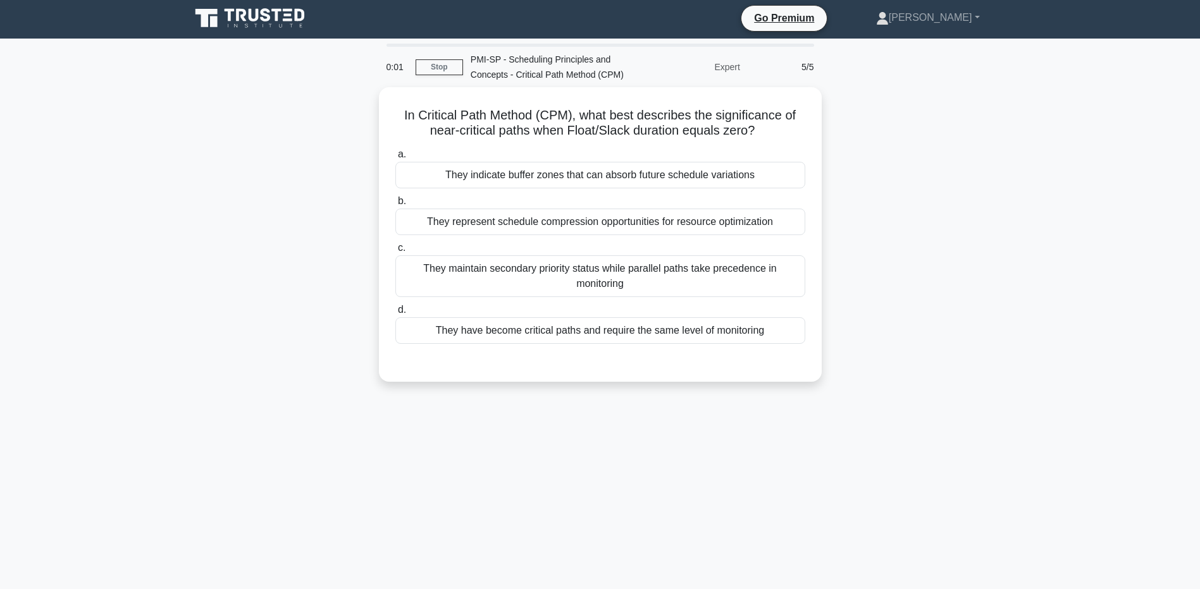
scroll to position [0, 0]
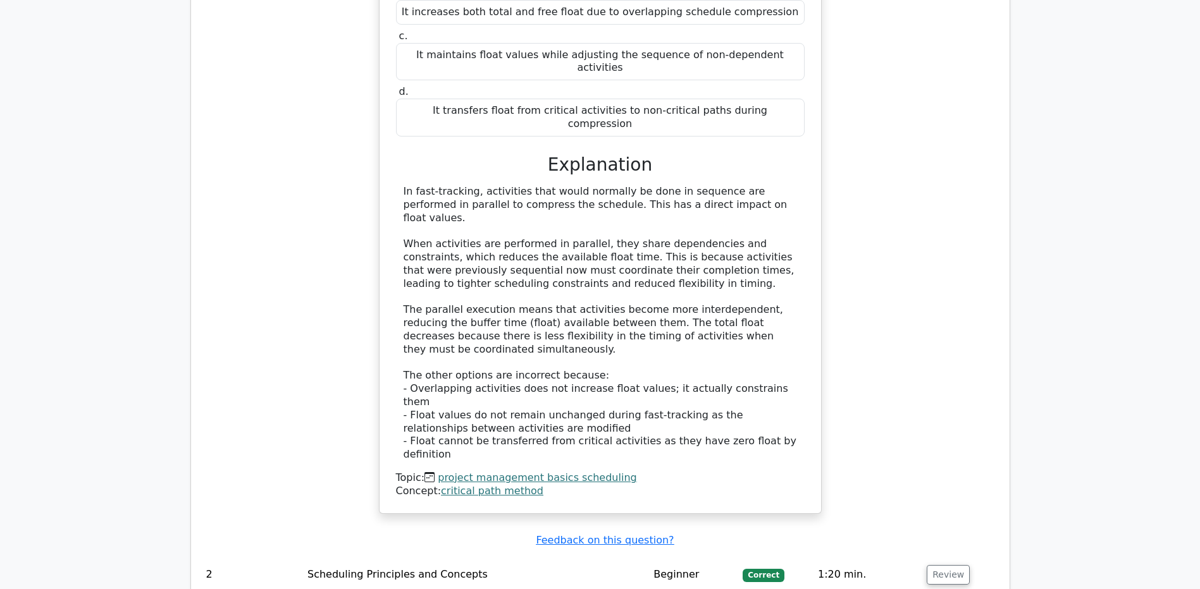
scroll to position [1392, 0]
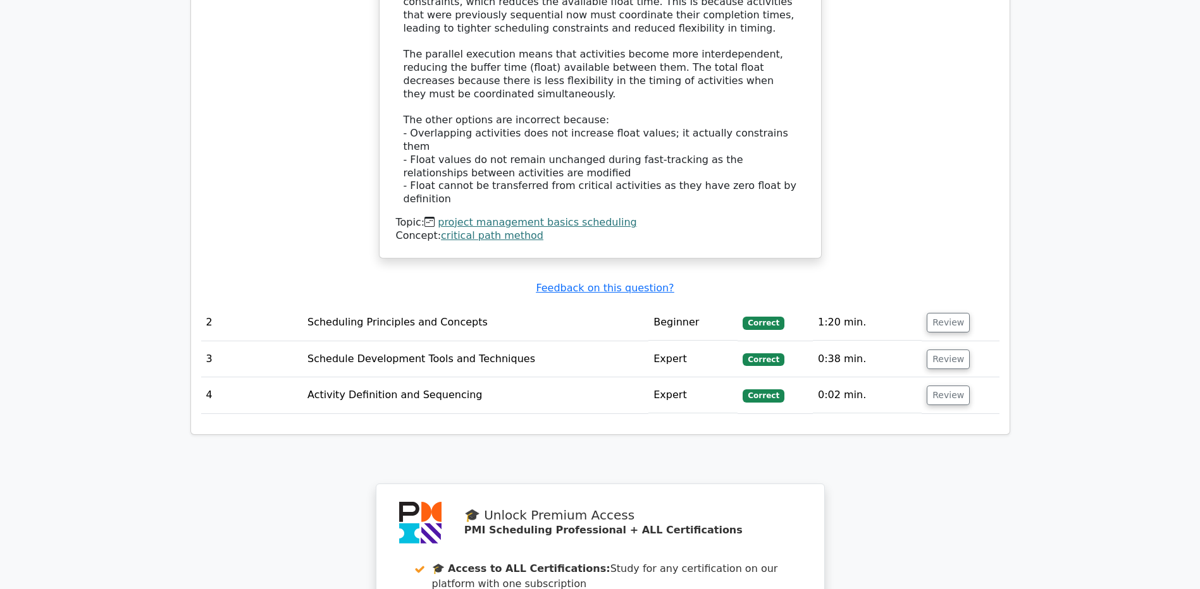
click at [512, 216] on link "project management basics scheduling" at bounding box center [537, 222] width 199 height 12
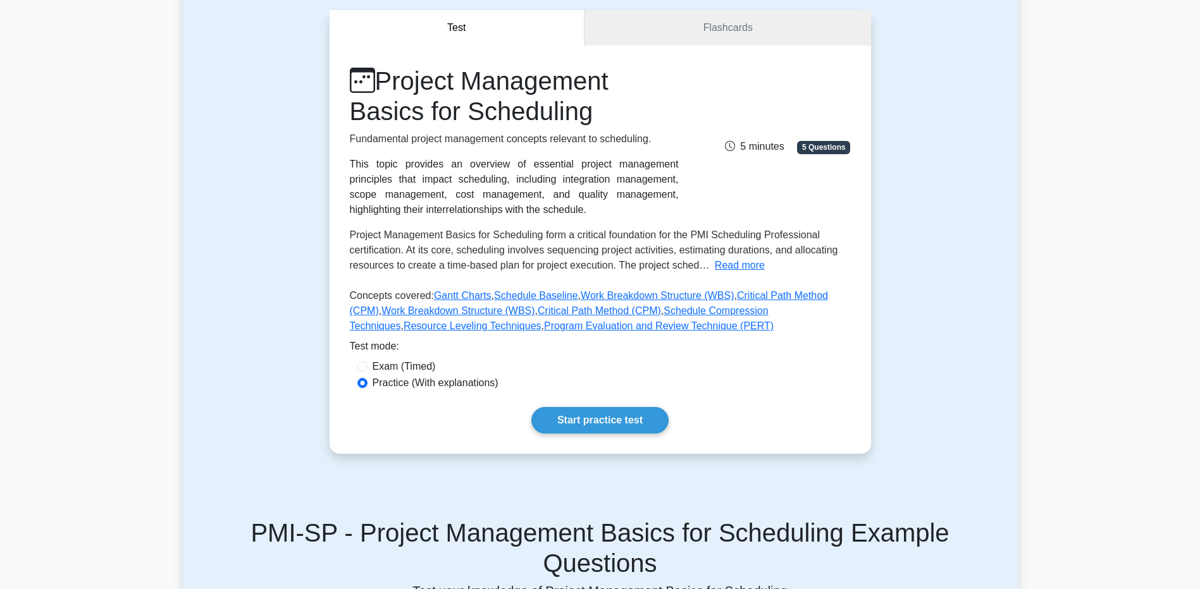
scroll to position [127, 0]
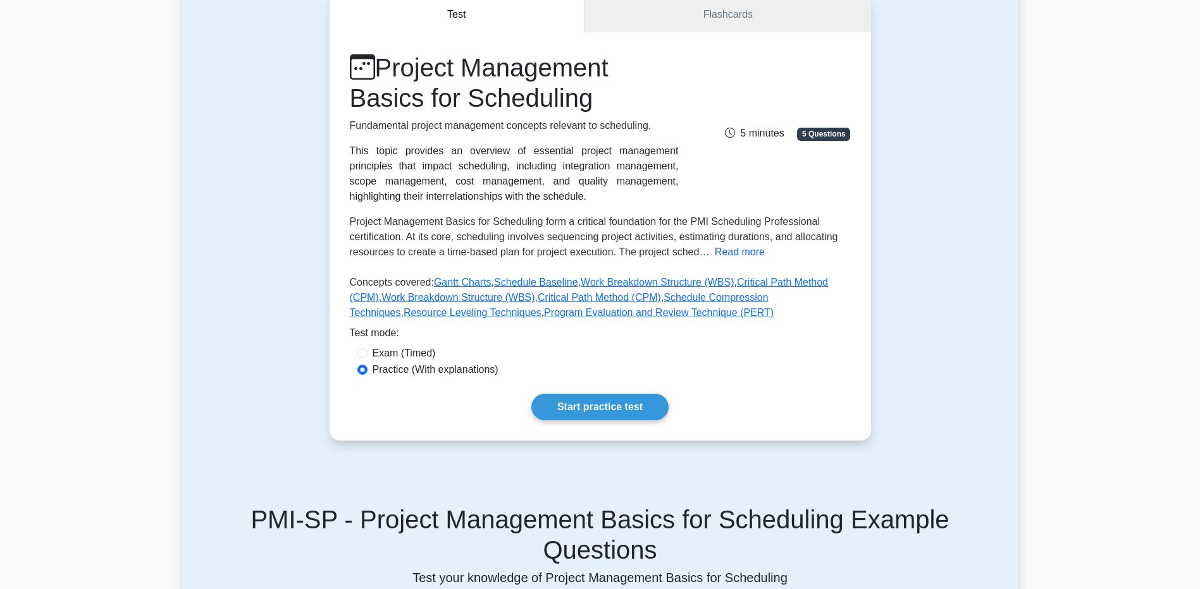
click at [715, 256] on button "Read more" at bounding box center [740, 252] width 50 height 15
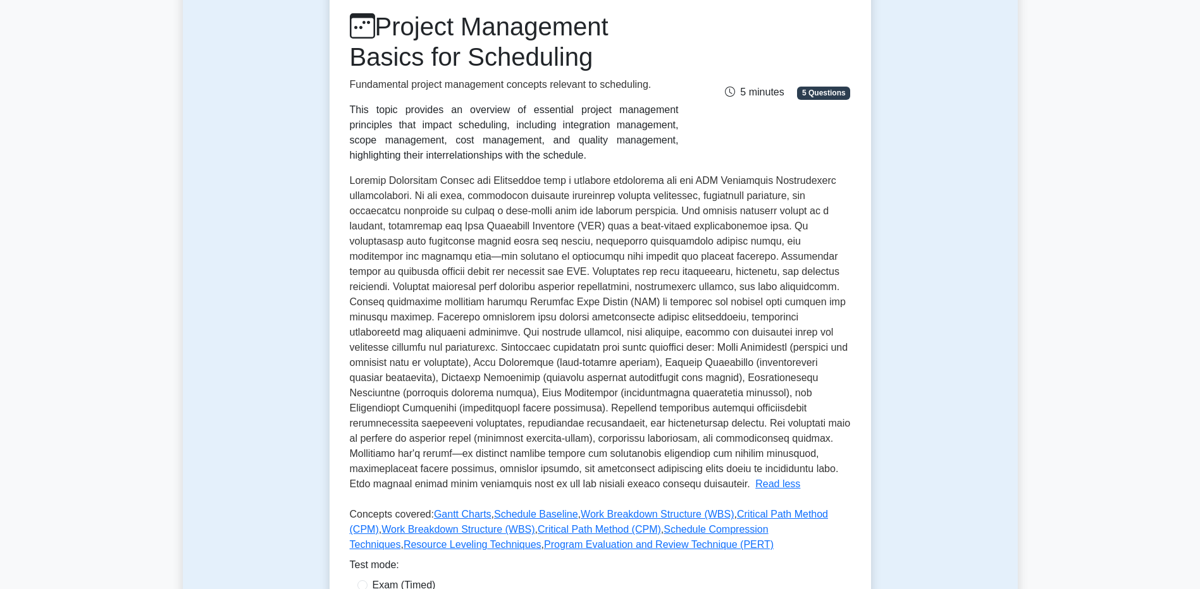
scroll to position [190, 0]
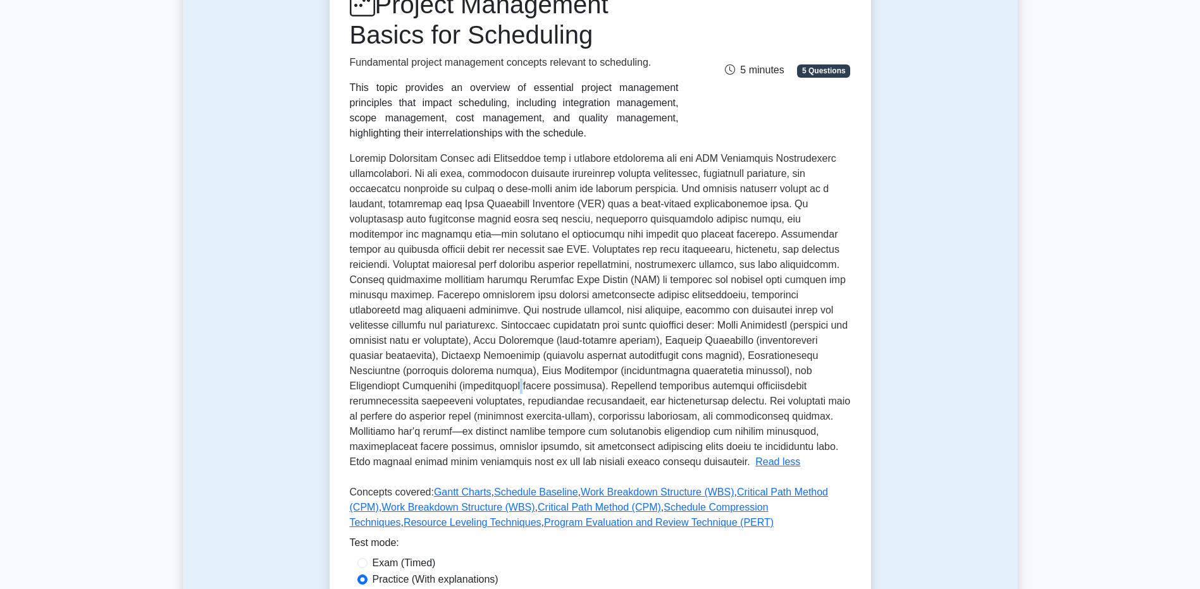
click at [787, 366] on span at bounding box center [600, 310] width 501 height 314
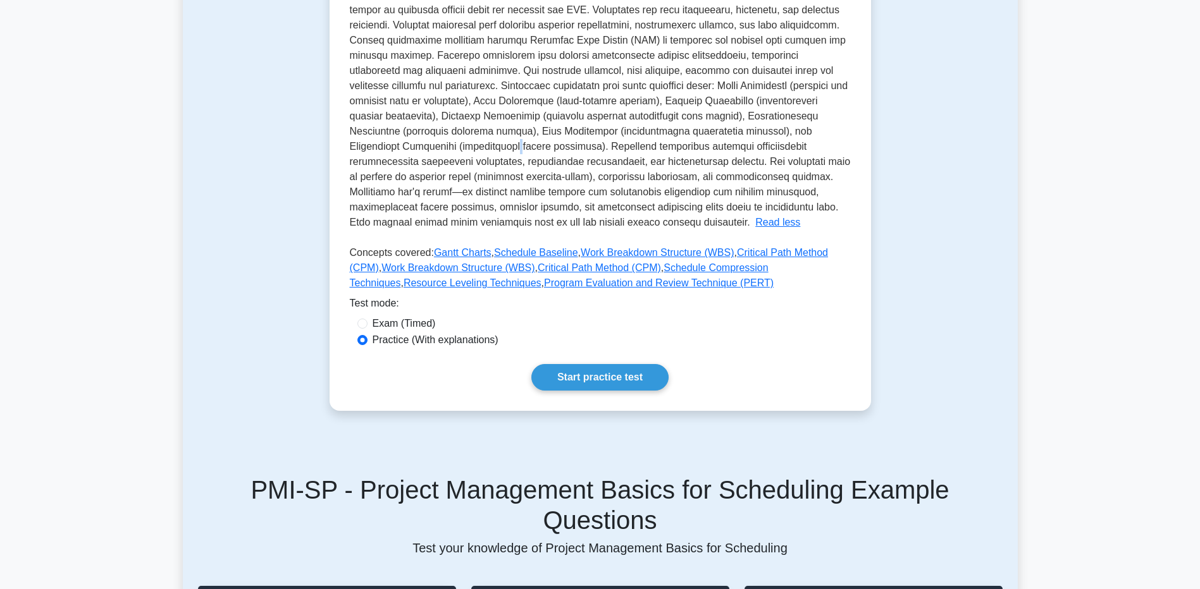
scroll to position [317, 0]
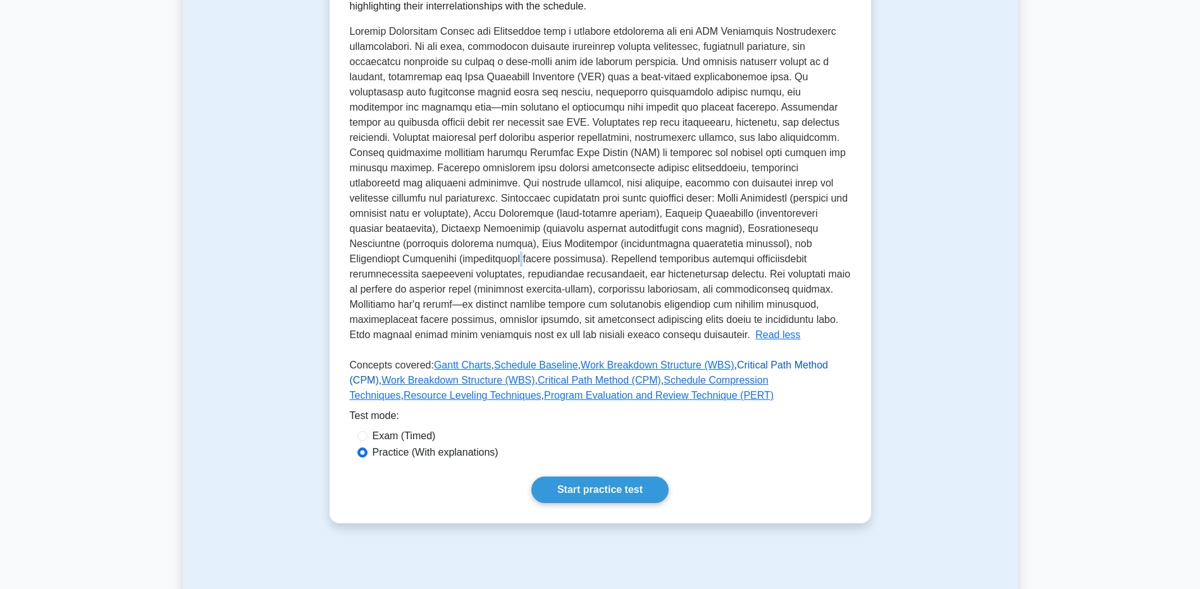
click at [779, 363] on link "Critical Path Method (CPM)" at bounding box center [589, 373] width 479 height 26
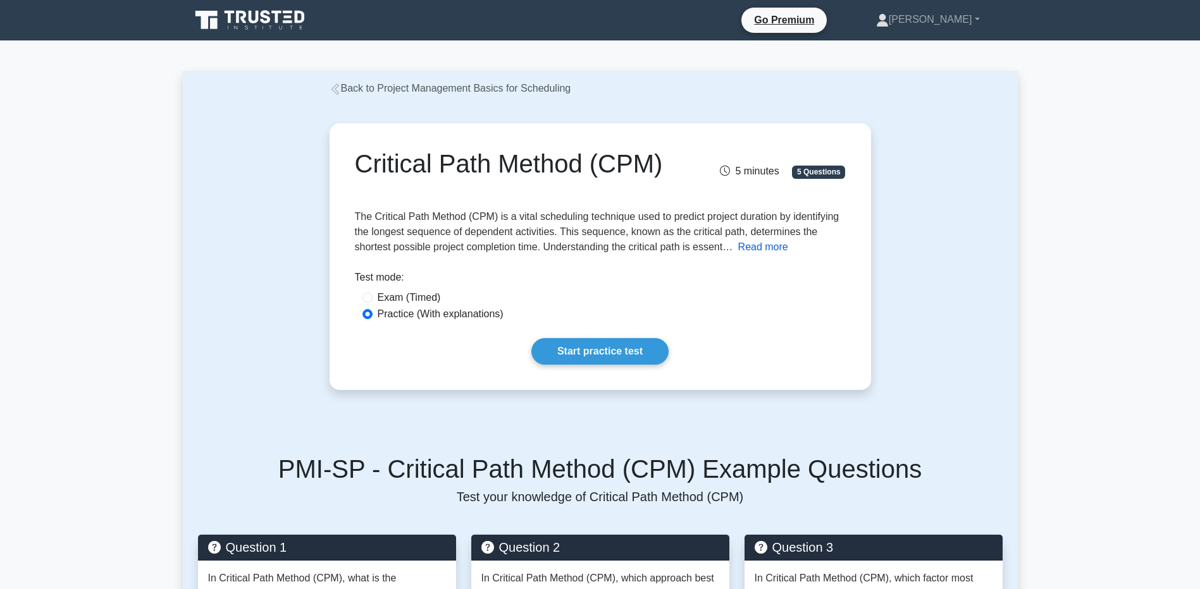
click at [744, 247] on button "Read more" at bounding box center [763, 247] width 50 height 15
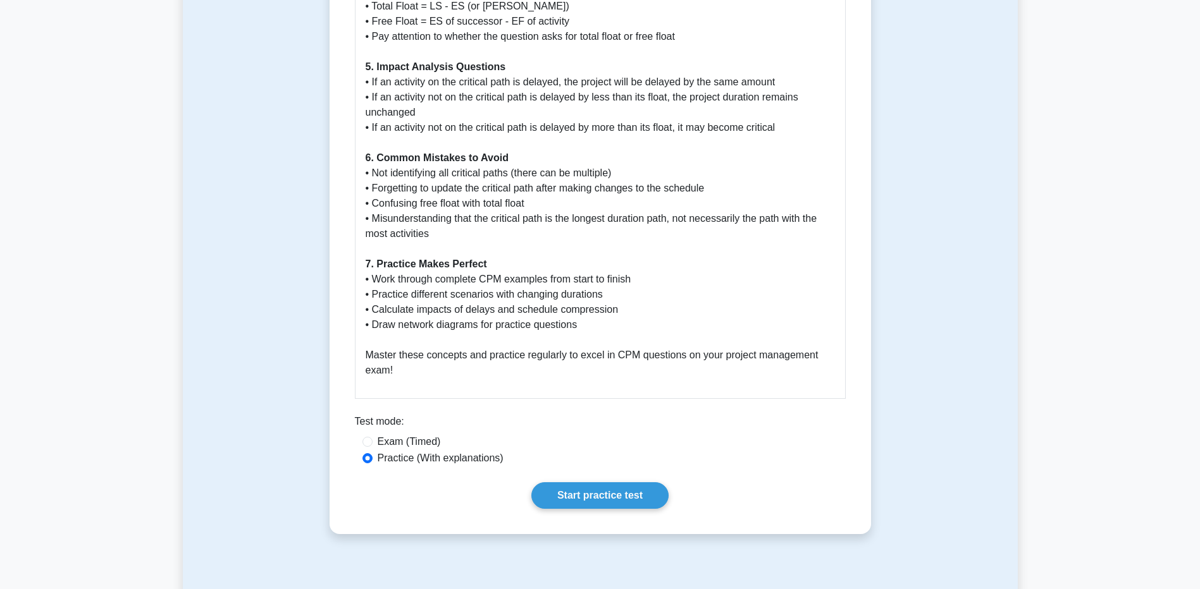
scroll to position [1834, 0]
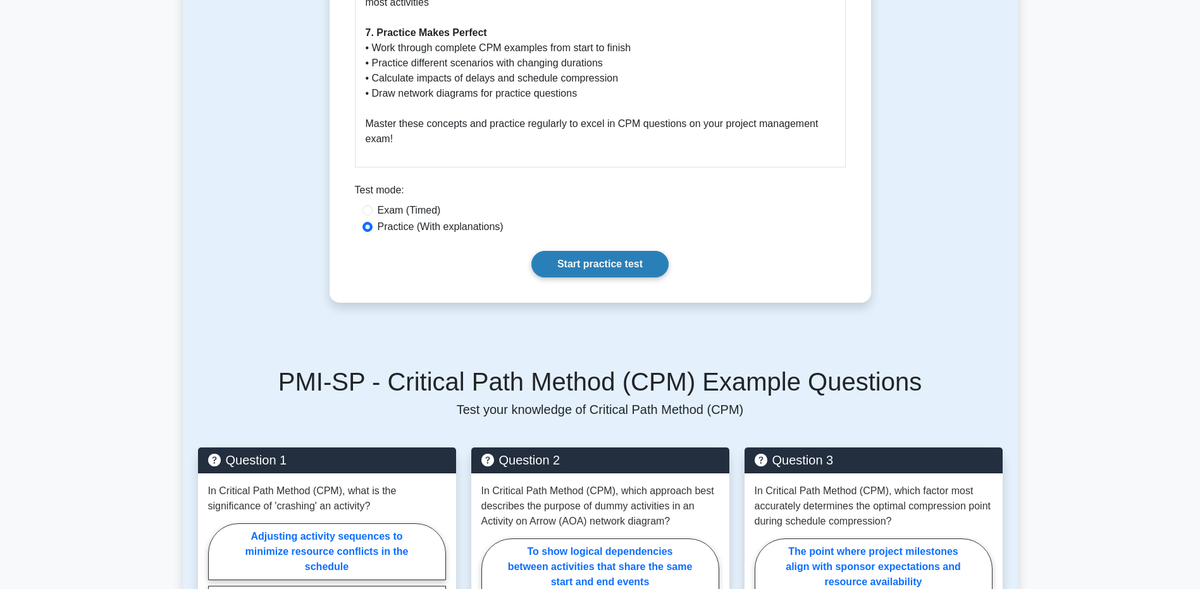
click at [611, 262] on link "Start practice test" at bounding box center [599, 264] width 137 height 27
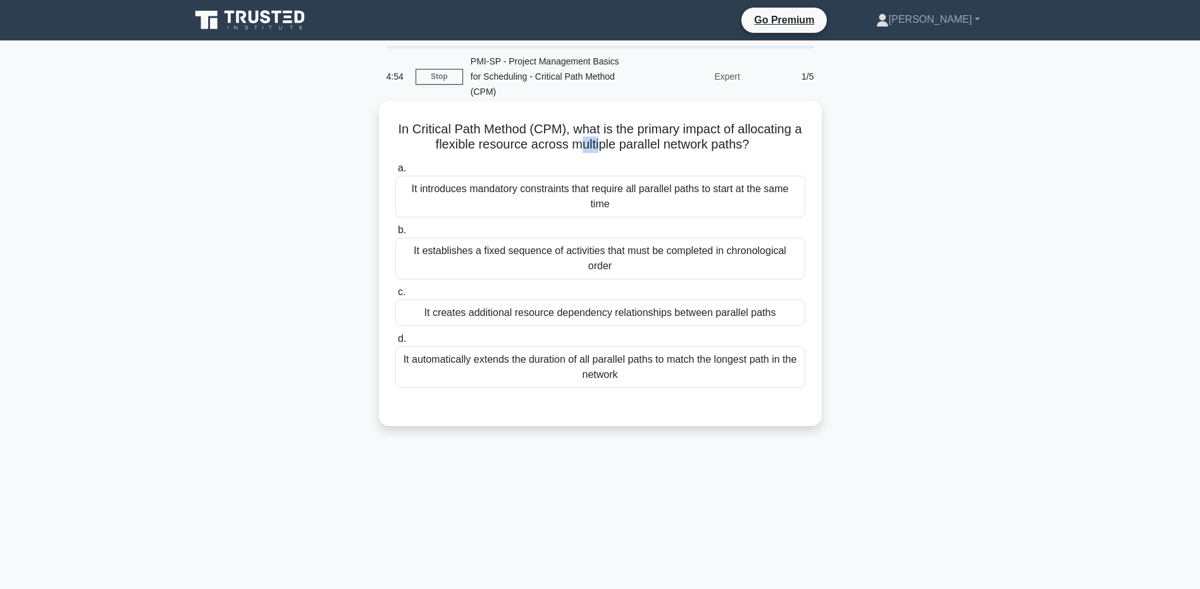
drag, startPoint x: 591, startPoint y: 132, endPoint x: 606, endPoint y: 132, distance: 14.5
click at [606, 132] on h5 "In Critical Path Method (CPM), what is the primary impact of allocating a flexi…" at bounding box center [600, 137] width 412 height 32
drag, startPoint x: 606, startPoint y: 132, endPoint x: 645, endPoint y: 136, distance: 38.8
click at [608, 133] on h5 "In Critical Path Method (CPM), what is the primary impact of allocating a flexi…" at bounding box center [600, 137] width 412 height 32
drag, startPoint x: 639, startPoint y: 116, endPoint x: 727, endPoint y: 116, distance: 87.3
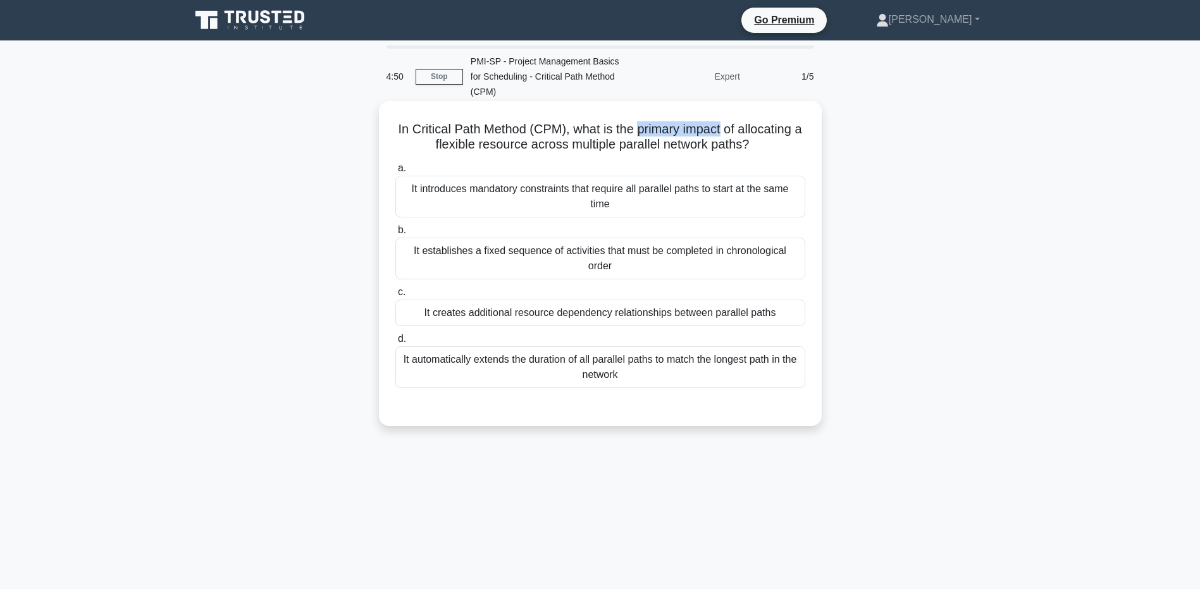
click at [727, 121] on h5 "In Critical Path Method (CPM), what is the primary impact of allocating a flexi…" at bounding box center [600, 137] width 412 height 32
click at [627, 300] on div "It creates additional resource dependency relationships between parallel paths" at bounding box center [600, 313] width 410 height 27
click at [395, 293] on input "c. It creates additional resource dependency relationships between parallel pat…" at bounding box center [395, 292] width 0 height 8
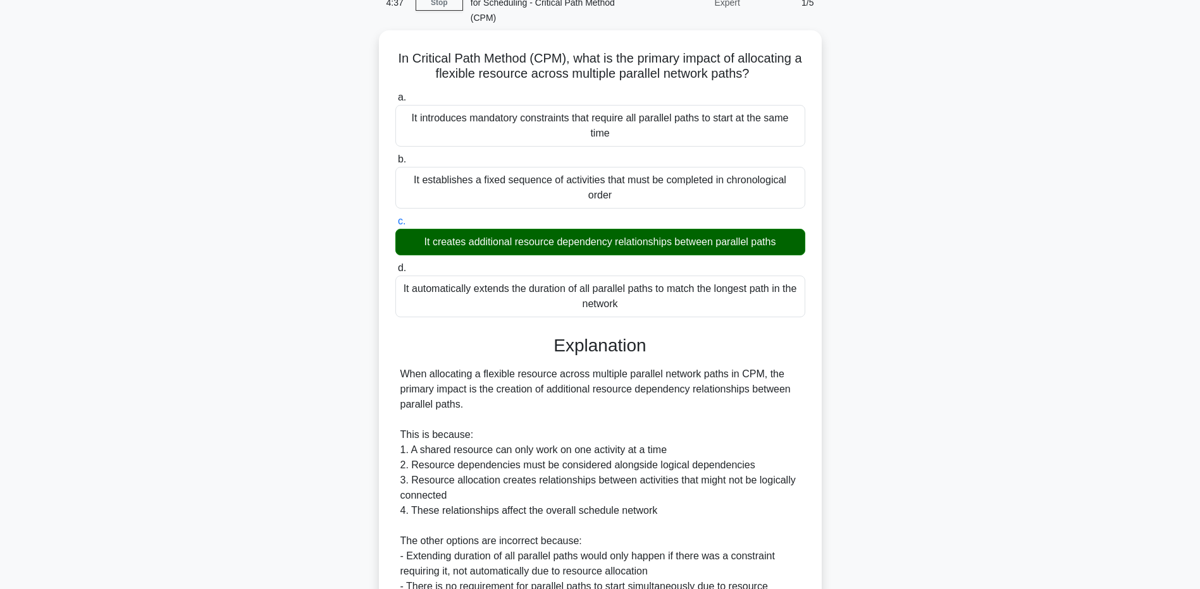
scroll to position [221, 0]
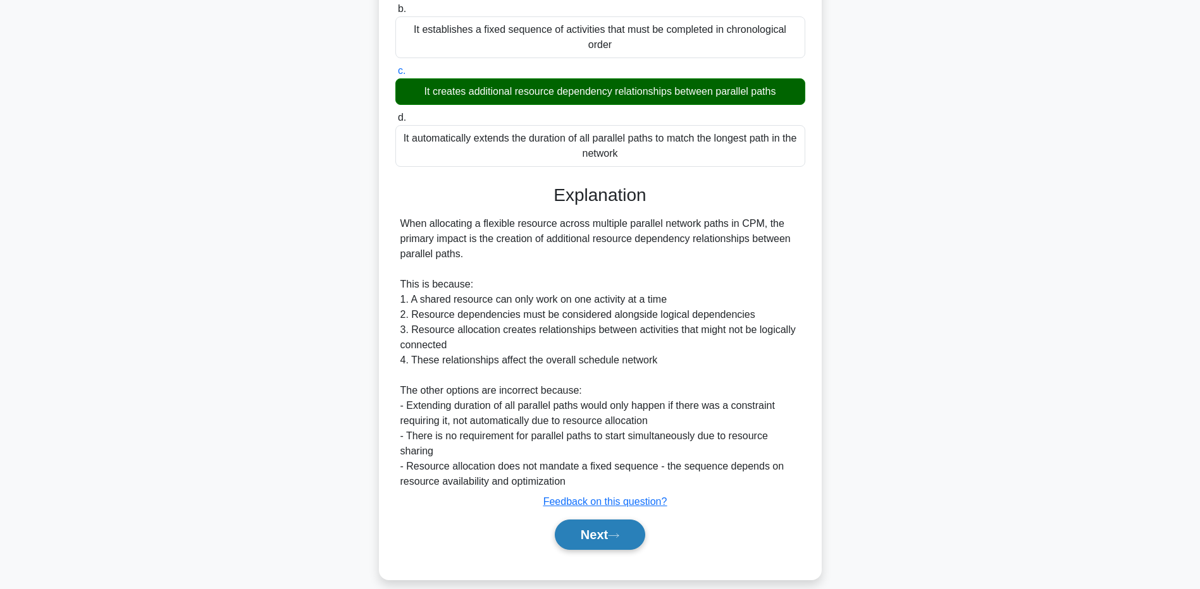
click at [598, 520] on button "Next" at bounding box center [600, 535] width 90 height 30
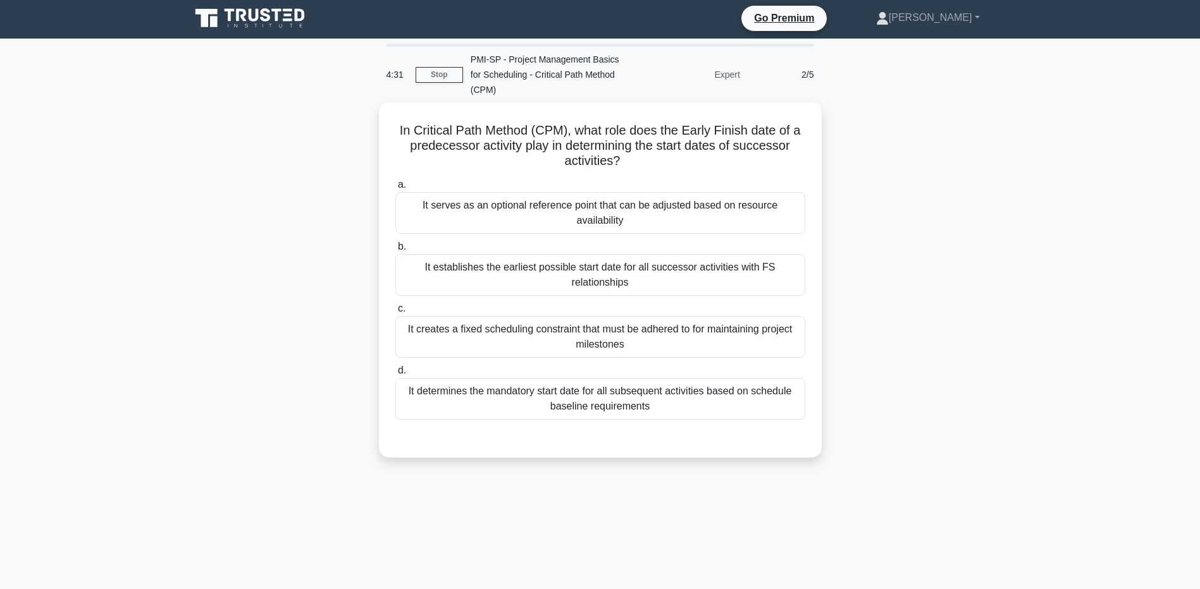
scroll to position [0, 0]
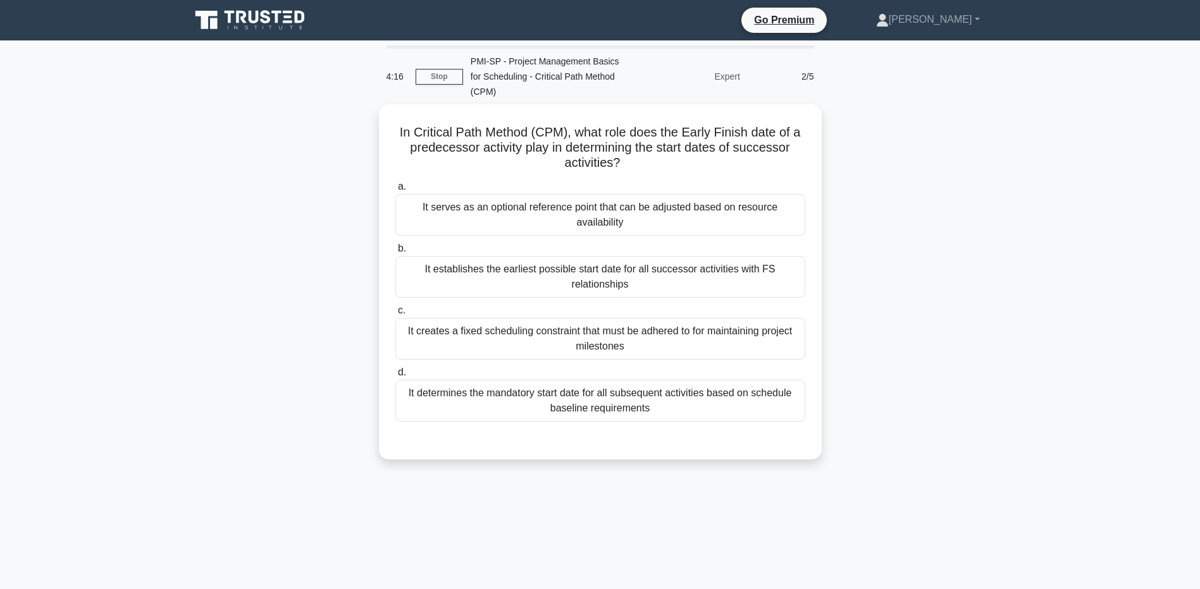
drag, startPoint x: 663, startPoint y: 259, endPoint x: 946, endPoint y: 252, distance: 282.8
click at [946, 252] on div "In Critical Path Method (CPM), what role does the Early Finish date of a predec…" at bounding box center [600, 289] width 835 height 371
click at [945, 253] on div "In Critical Path Method (CPM), what role does the Early Finish date of a predec…" at bounding box center [600, 289] width 835 height 371
click at [452, 142] on h5 "In Critical Path Method (CPM), what role does the Early Finish date of a predec…" at bounding box center [600, 144] width 412 height 47
click at [622, 255] on div "It establishes the earliest possible start date for all successor activities wi…" at bounding box center [600, 274] width 410 height 42
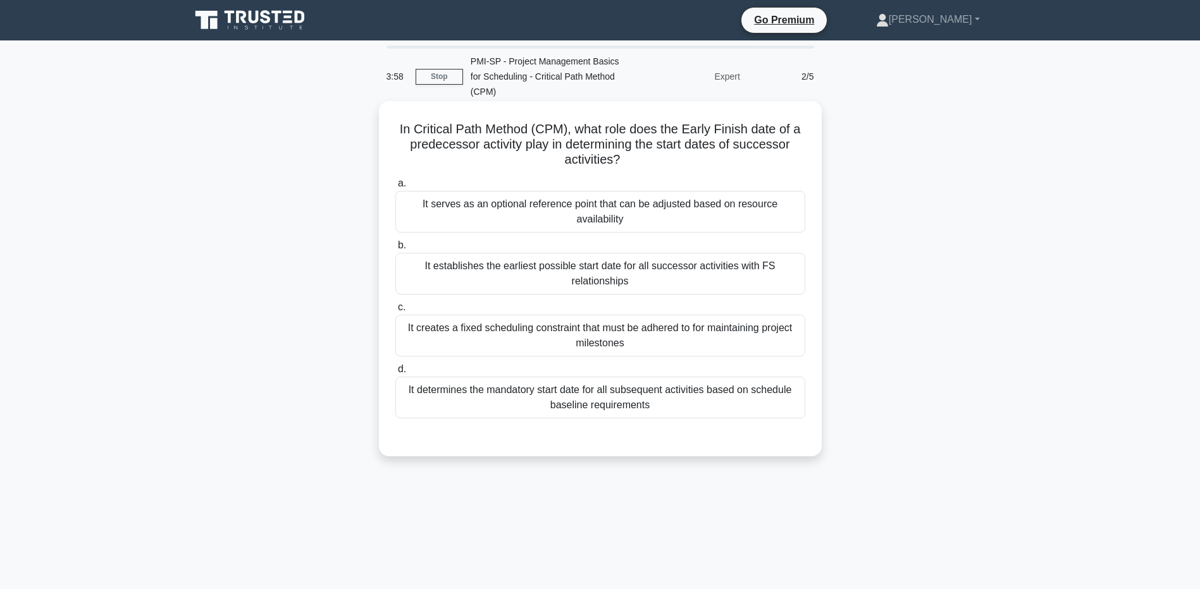
click at [395, 250] on input "b. It establishes the earliest possible start date for all successor activities…" at bounding box center [395, 246] width 0 height 8
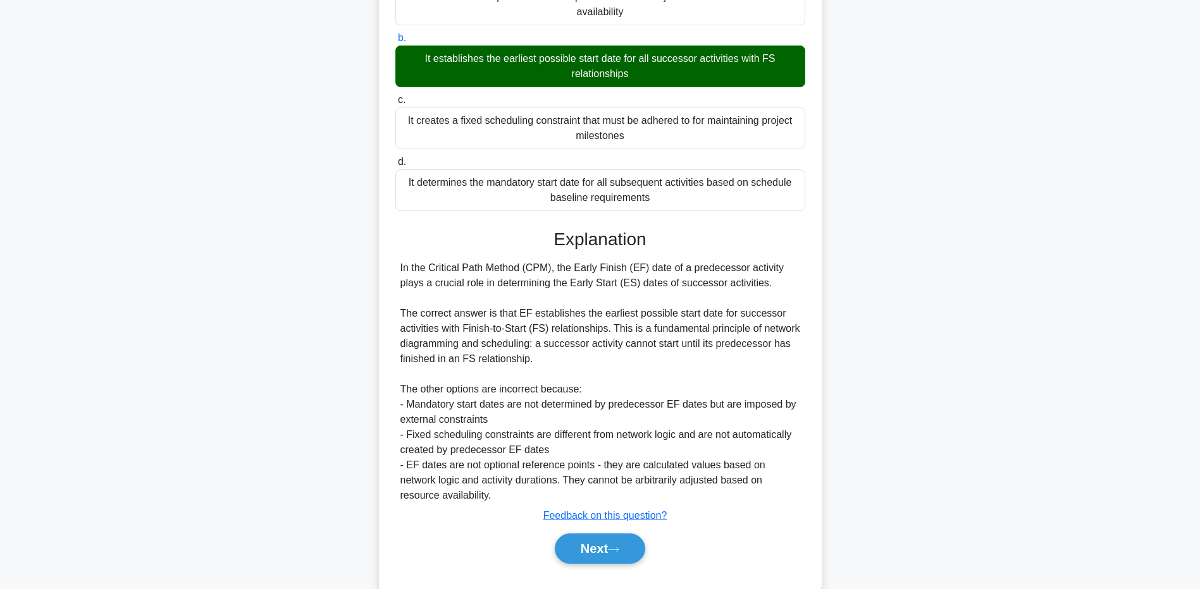
scroll to position [221, 0]
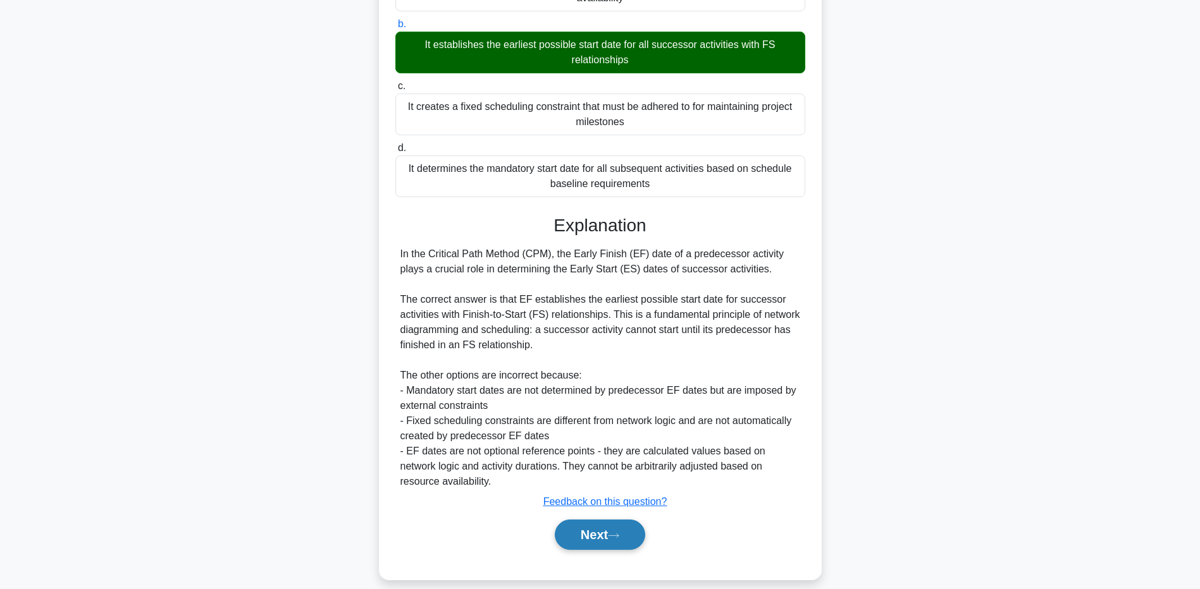
click at [613, 531] on button "Next" at bounding box center [600, 535] width 90 height 30
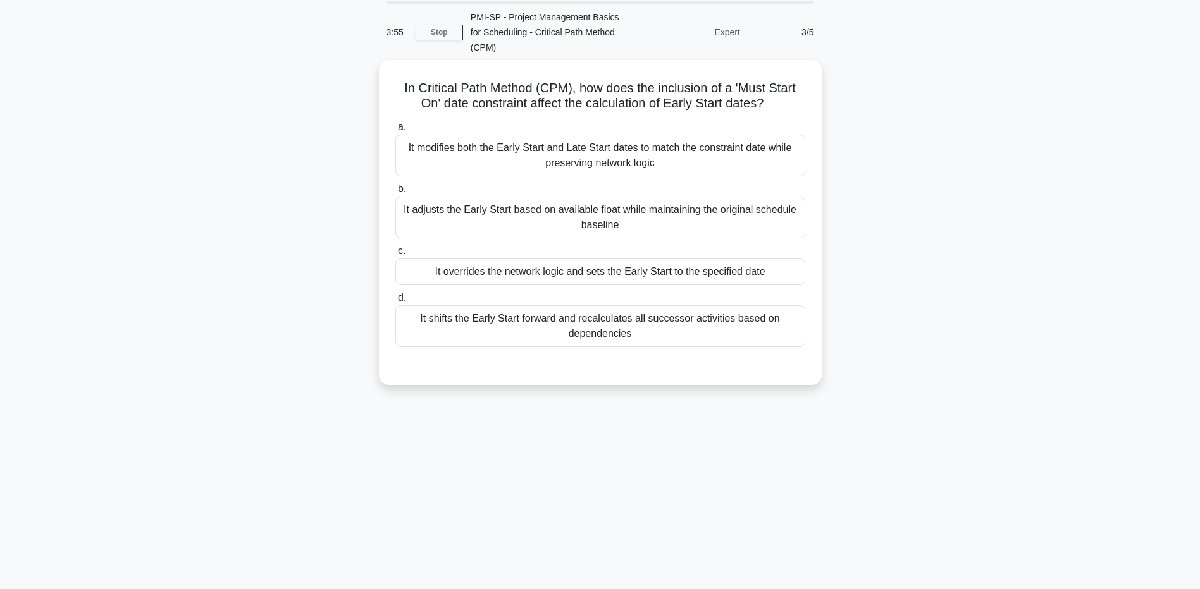
scroll to position [0, 0]
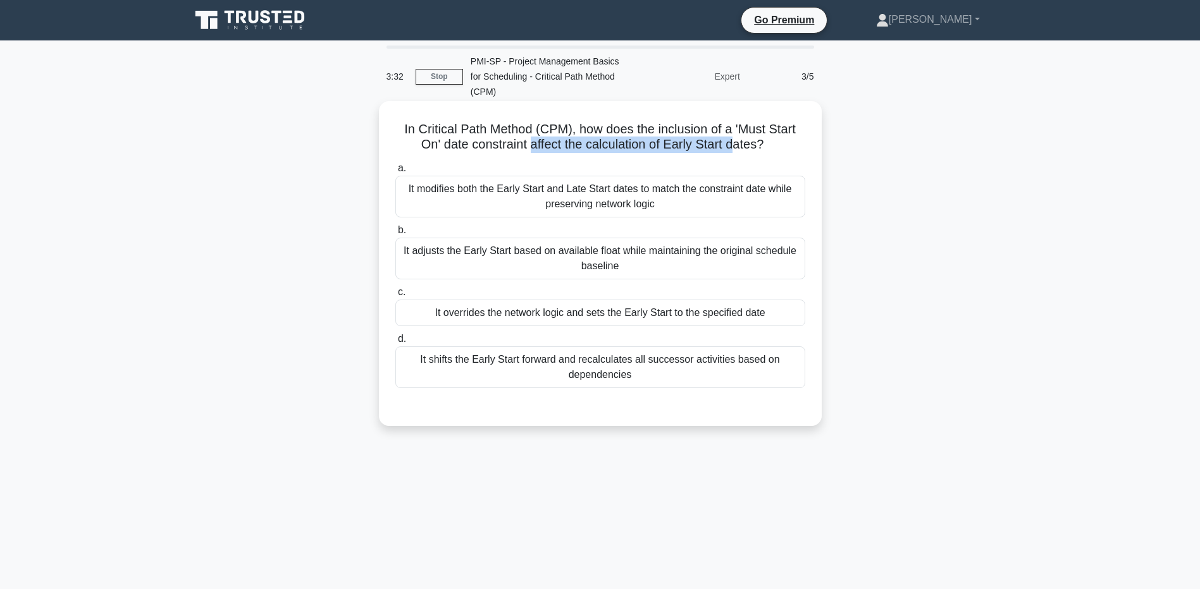
drag, startPoint x: 528, startPoint y: 131, endPoint x: 735, endPoint y: 129, distance: 206.8
click at [735, 129] on h5 "In Critical Path Method (CPM), how does the inclusion of a 'Must Start On' date…" at bounding box center [600, 137] width 412 height 32
drag, startPoint x: 735, startPoint y: 129, endPoint x: 739, endPoint y: 120, distance: 9.9
click at [738, 121] on h5 "In Critical Path Method (CPM), how does the inclusion of a 'Must Start On' date…" at bounding box center [600, 137] width 412 height 32
drag, startPoint x: 739, startPoint y: 111, endPoint x: 763, endPoint y: 132, distance: 32.7
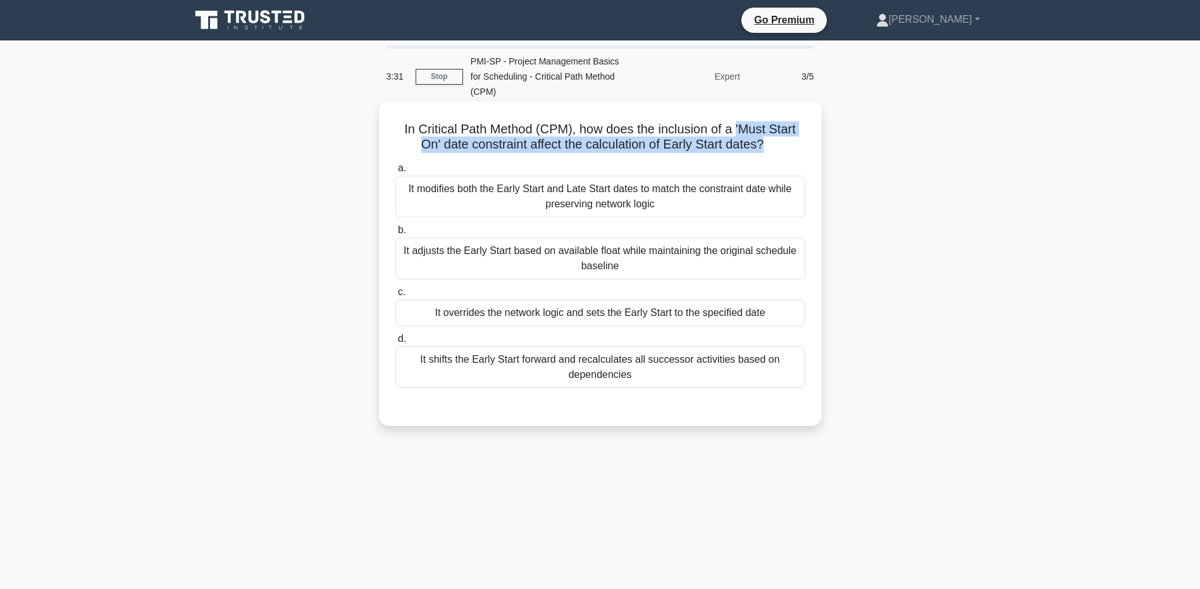
click at [763, 132] on h5 "In Critical Path Method (CPM), how does the inclusion of a 'Must Start On' date…" at bounding box center [600, 137] width 412 height 32
click at [463, 133] on h5 "In Critical Path Method (CPM), how does the inclusion of a 'Must Start On' date…" at bounding box center [600, 137] width 412 height 32
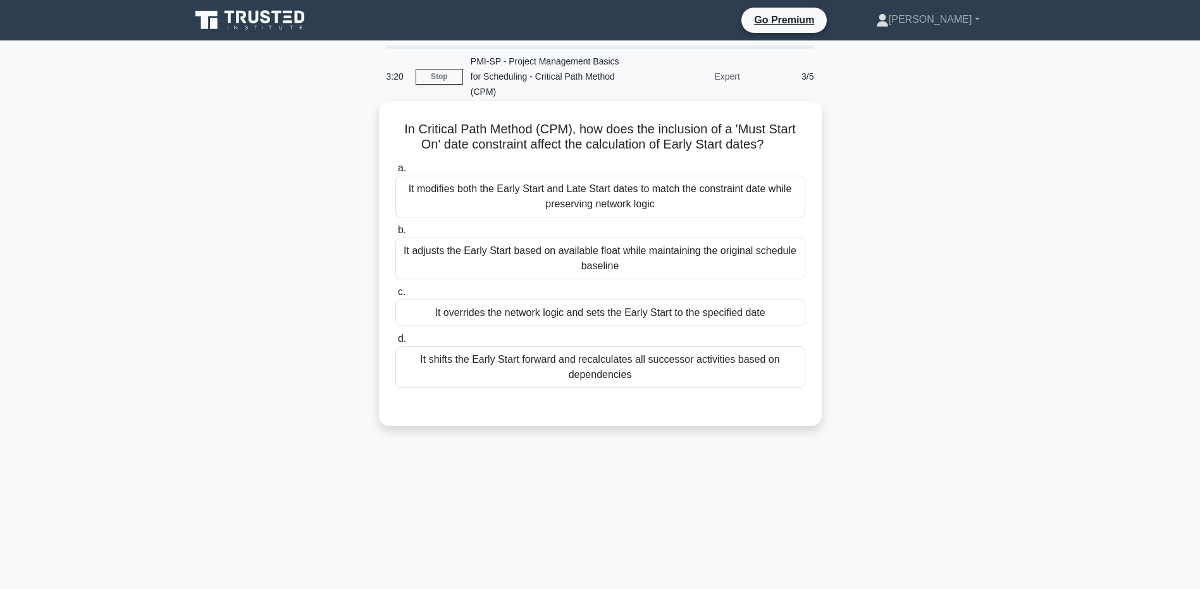
click at [647, 361] on div "It shifts the Early Start forward and recalculates all successor activities bas…" at bounding box center [600, 368] width 410 height 42
click at [395, 343] on input "d. It shifts the Early Start forward and recalculates all successor activities …" at bounding box center [395, 339] width 0 height 8
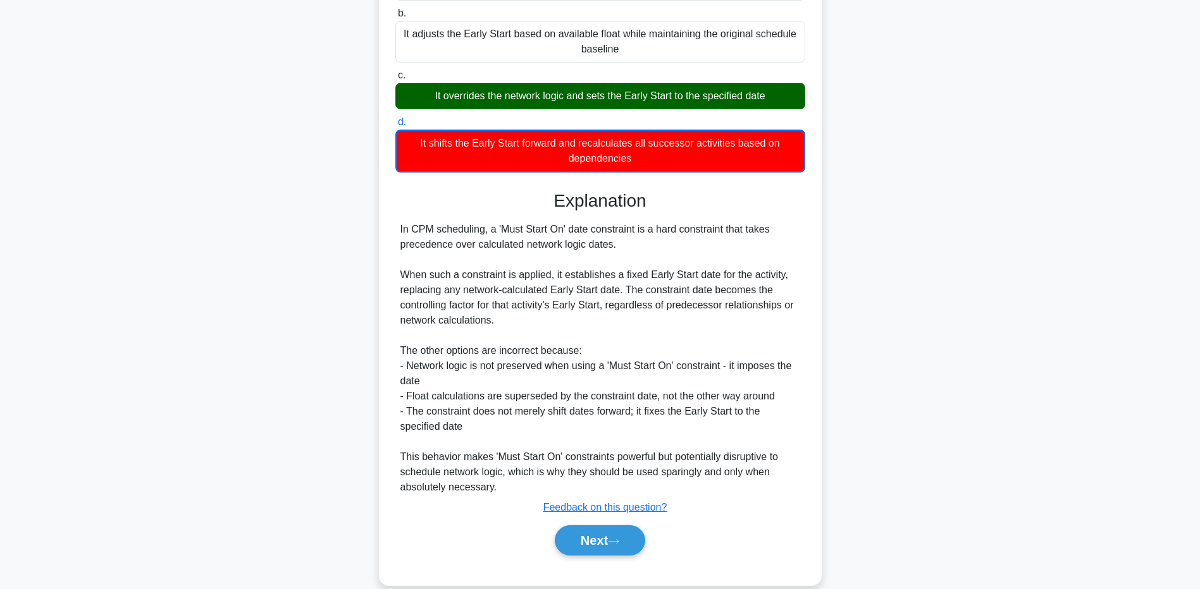
scroll to position [223, 0]
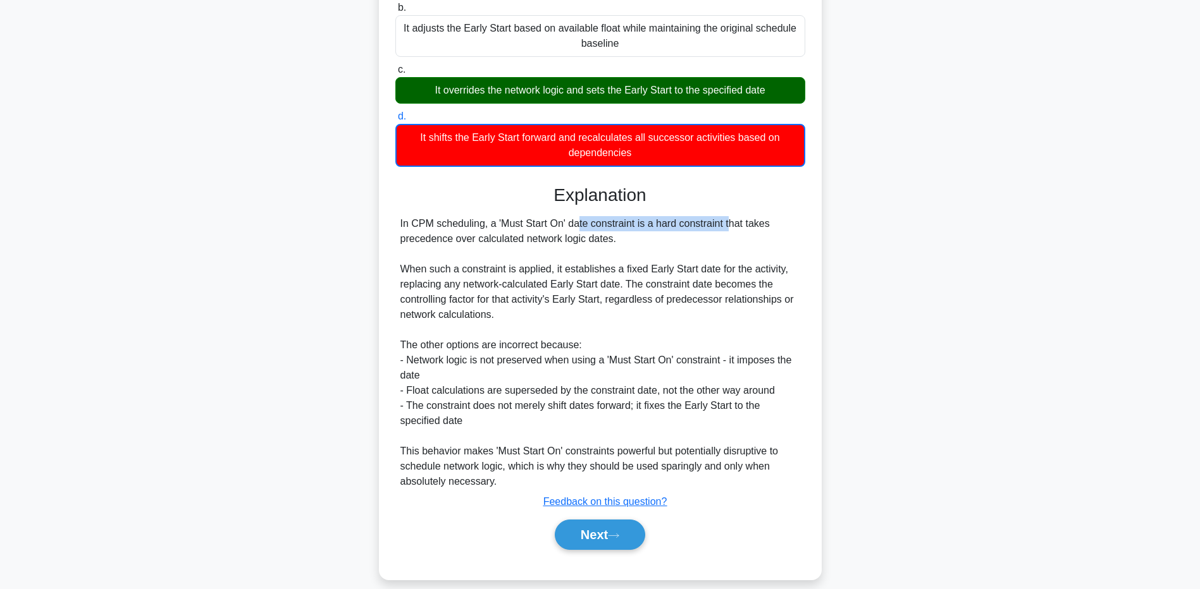
drag, startPoint x: 498, startPoint y: 209, endPoint x: 655, endPoint y: 198, distance: 157.9
click at [655, 198] on div "Explanation In CPM scheduling, a 'Must Start On' date constraint is a hard cons…" at bounding box center [600, 370] width 410 height 371
drag, startPoint x: 655, startPoint y: 198, endPoint x: 469, endPoint y: 232, distance: 189.7
click at [469, 232] on div "In CPM scheduling, a 'Must Start On' date constraint is a hard constraint that …" at bounding box center [600, 352] width 400 height 273
drag, startPoint x: 404, startPoint y: 253, endPoint x: 552, endPoint y: 247, distance: 148.1
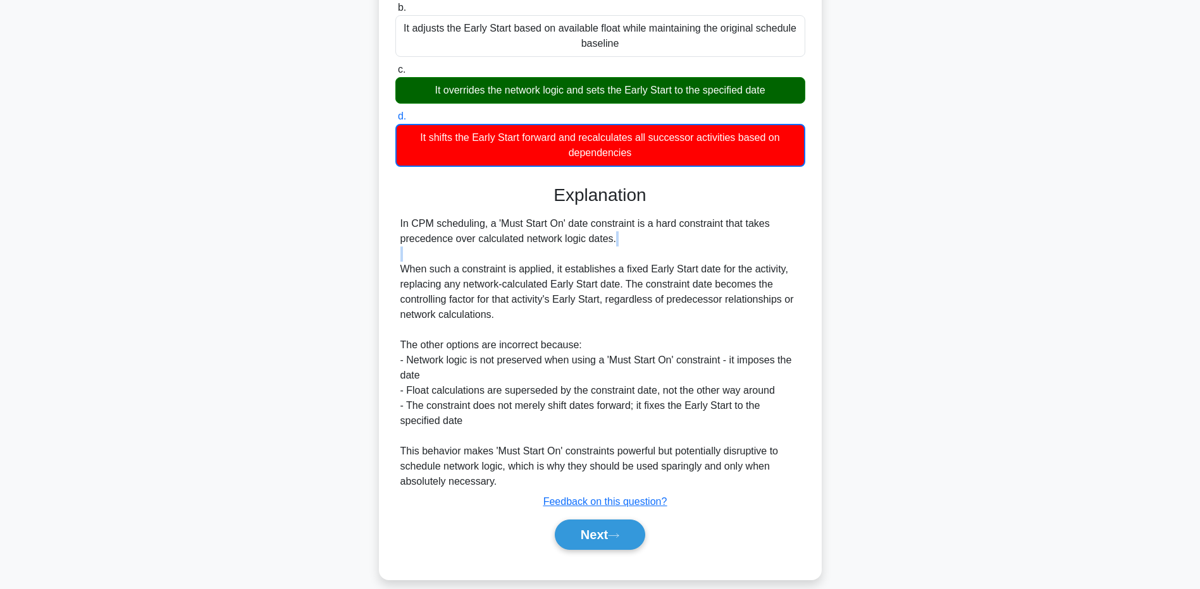
click at [552, 247] on div "In CPM scheduling, a 'Must Start On' date constraint is a hard constraint that …" at bounding box center [600, 352] width 400 height 273
click at [503, 252] on div "In CPM scheduling, a 'Must Start On' date constraint is a hard constraint that …" at bounding box center [600, 352] width 400 height 273
click at [565, 515] on div "Next" at bounding box center [600, 535] width 410 height 40
click at [567, 520] on button "Next" at bounding box center [600, 535] width 90 height 30
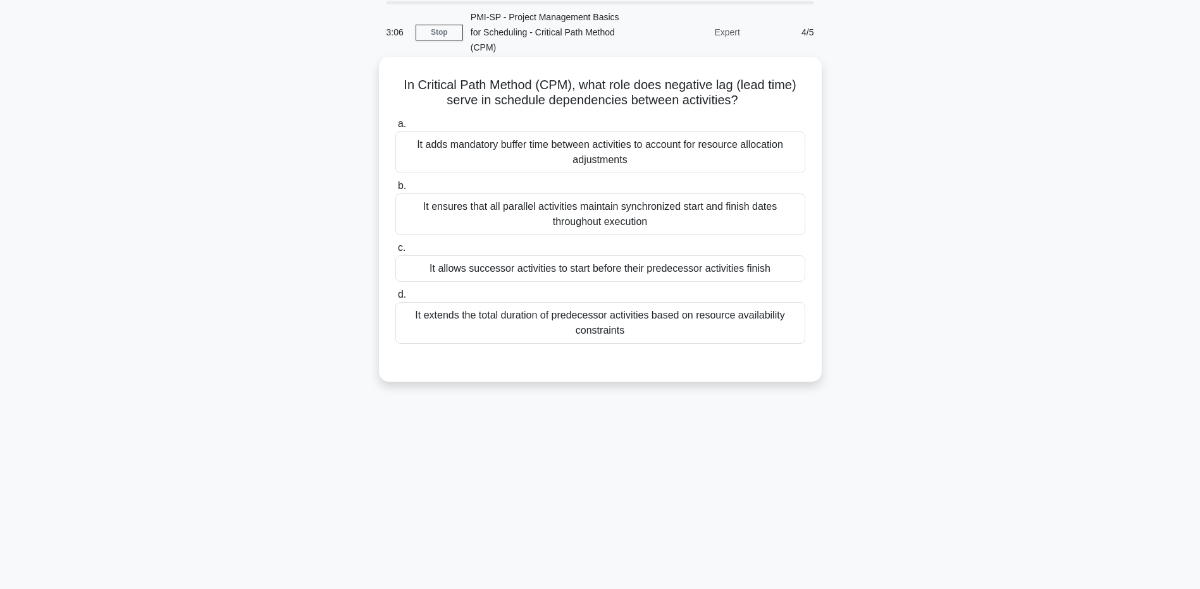
scroll to position [0, 0]
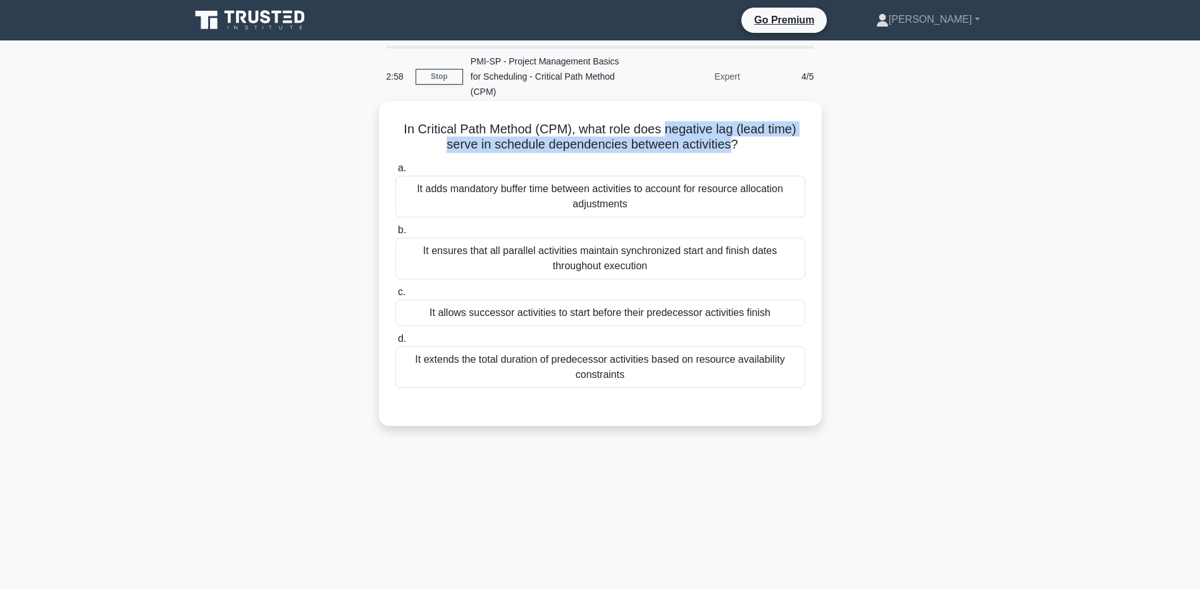
drag, startPoint x: 665, startPoint y: 113, endPoint x: 734, endPoint y: 127, distance: 70.3
click at [734, 127] on h5 "In Critical Path Method (CPM), what role does negative lag (lead time) serve in…" at bounding box center [600, 137] width 412 height 32
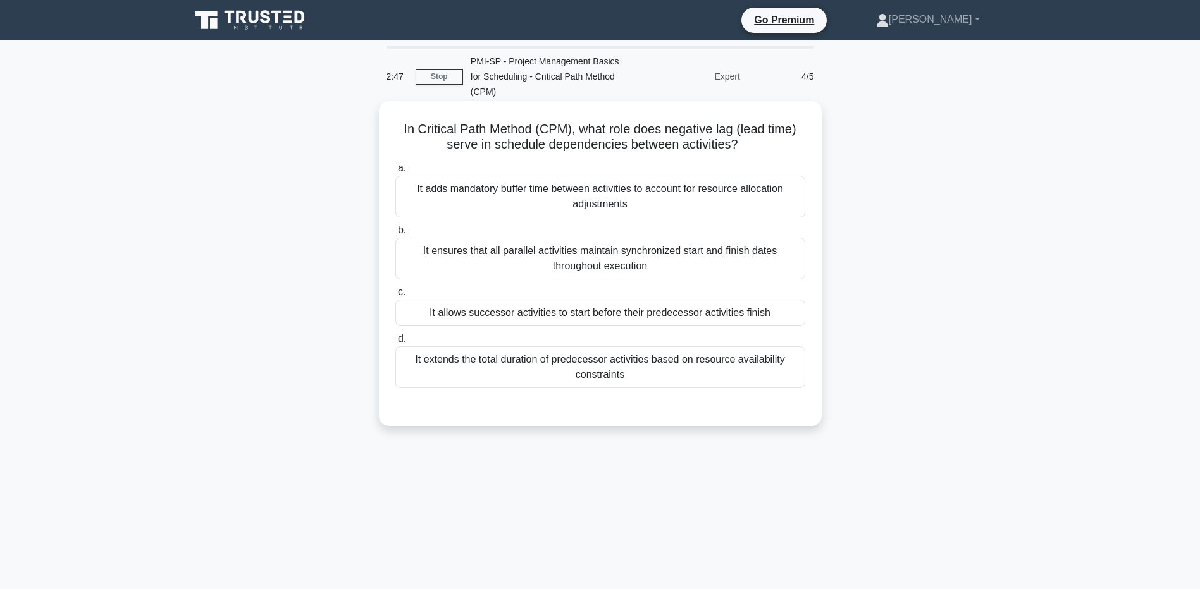
click at [667, 302] on div "It allows successor activities to start before their predecessor activities fin…" at bounding box center [600, 313] width 410 height 27
click at [395, 297] on input "c. It allows successor activities to start before their predecessor activities …" at bounding box center [395, 292] width 0 height 8
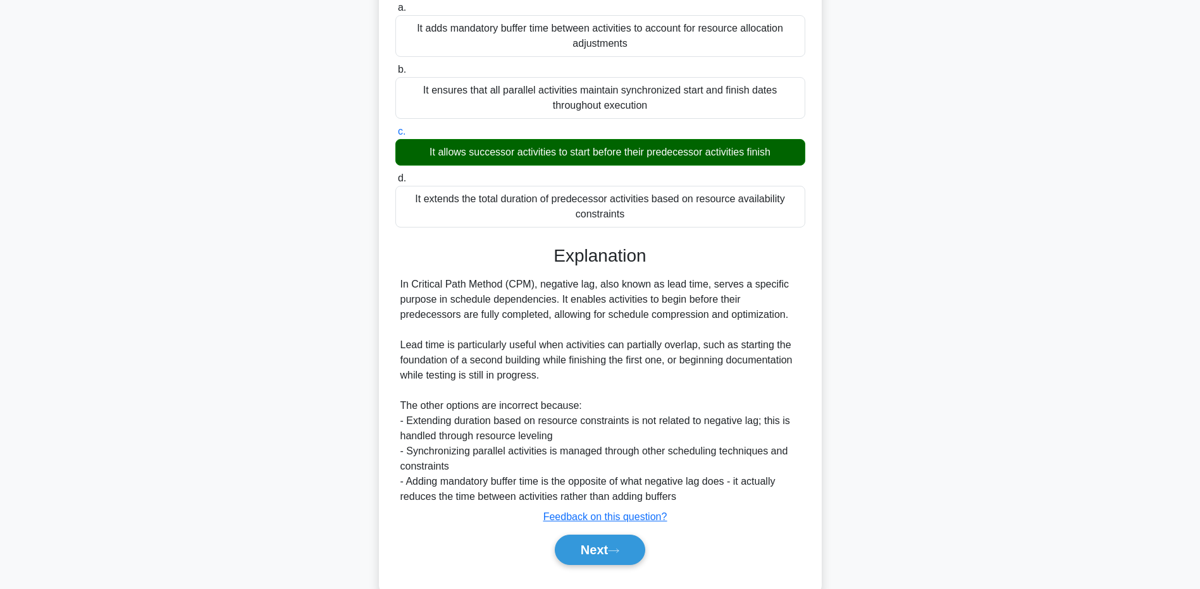
scroll to position [176, 0]
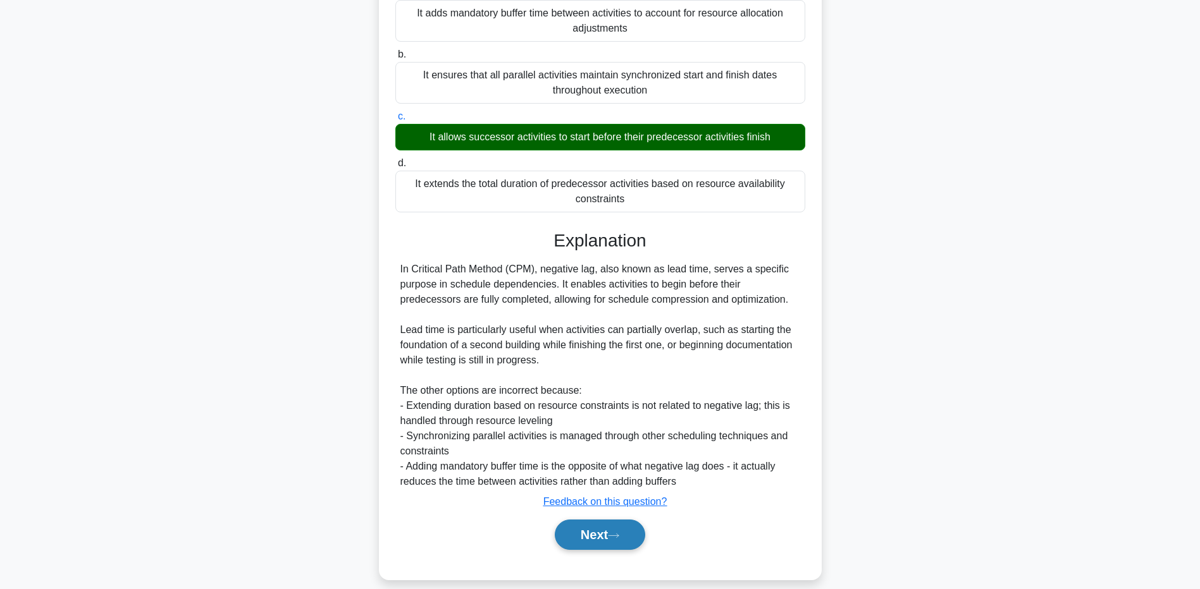
click at [607, 525] on button "Next" at bounding box center [600, 535] width 90 height 30
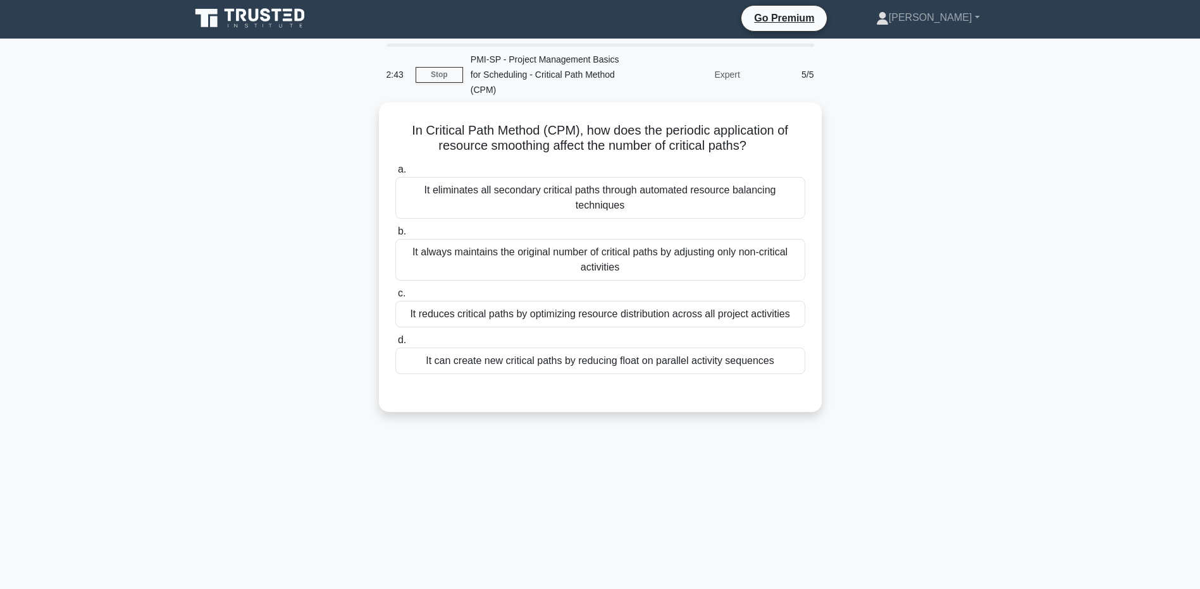
scroll to position [0, 0]
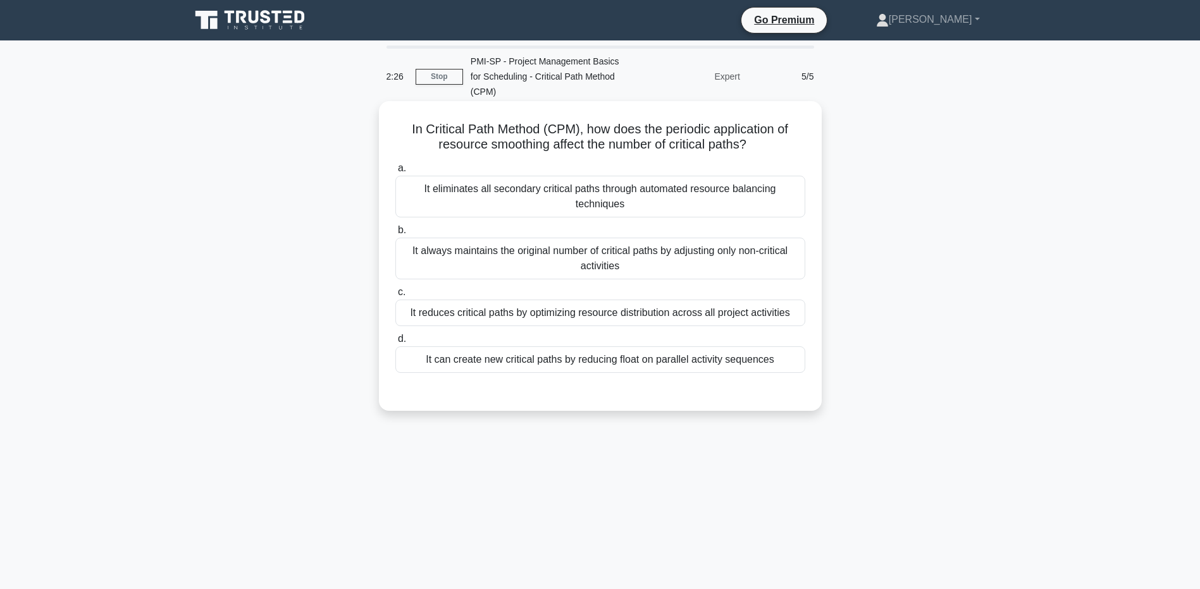
drag, startPoint x: 676, startPoint y: 349, endPoint x: 650, endPoint y: 394, distance: 51.9
click at [650, 394] on div "In Critical Path Method (CPM), how does the periodic application of resource sm…" at bounding box center [600, 256] width 443 height 310
drag, startPoint x: 650, startPoint y: 394, endPoint x: 629, endPoint y: 395, distance: 20.9
click at [629, 395] on div "In Critical Path Method (CPM), how does the periodic application of resource sm…" at bounding box center [600, 256] width 443 height 310
click at [572, 347] on div "It can create new critical paths by reducing float on parallel activity sequenc…" at bounding box center [600, 360] width 410 height 27
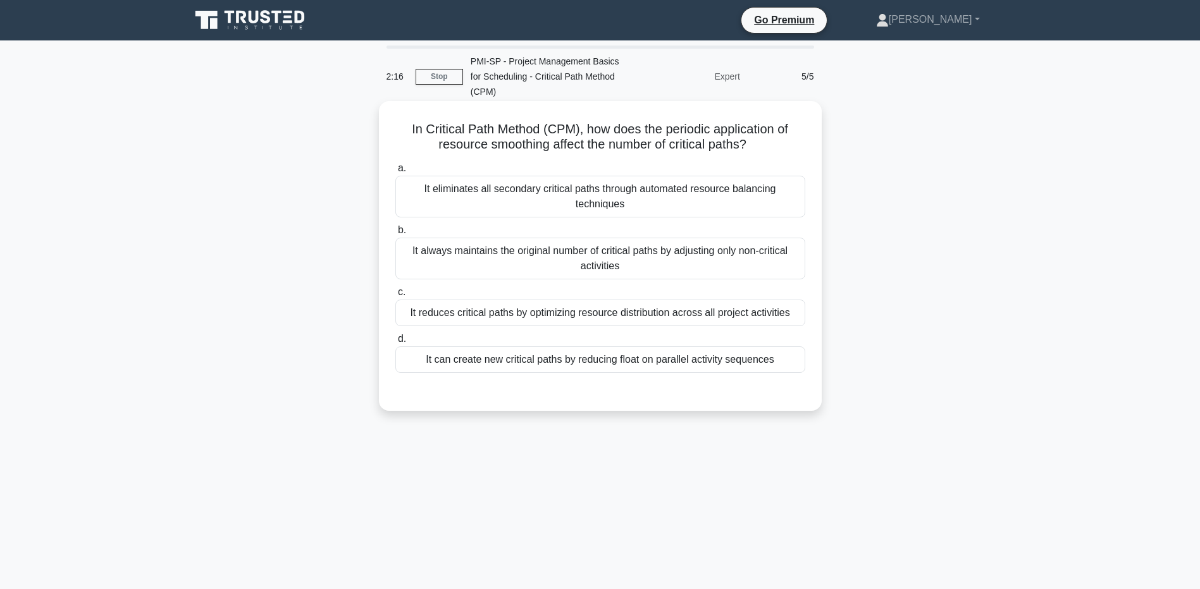
click at [395, 342] on input "d. It can create new critical paths by reducing float on parallel activity sequ…" at bounding box center [395, 339] width 0 height 8
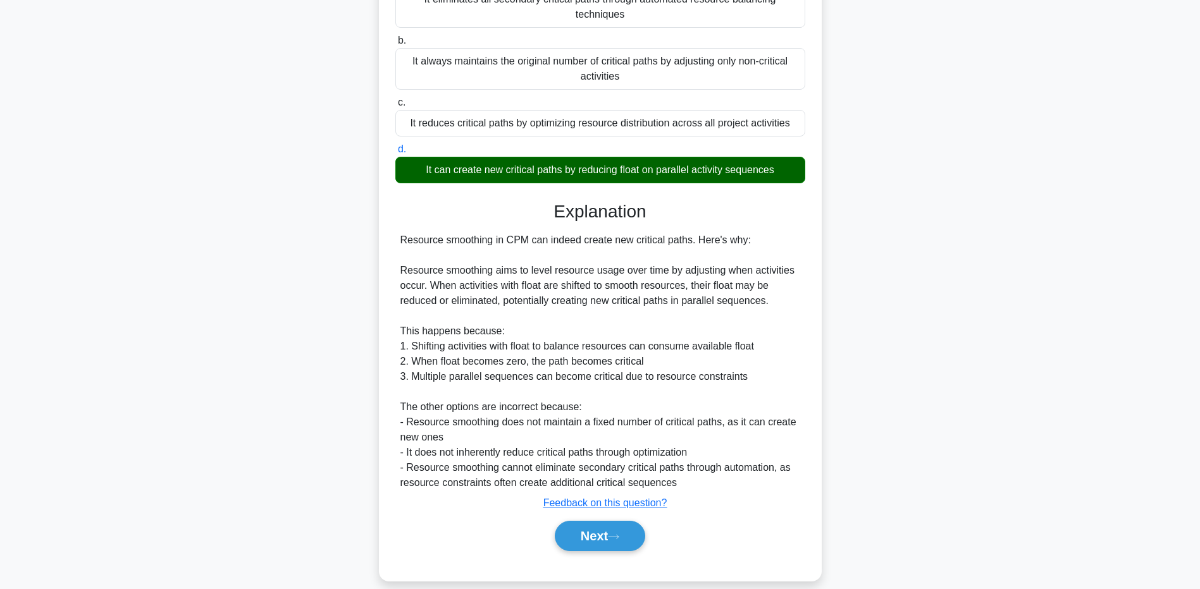
scroll to position [191, 0]
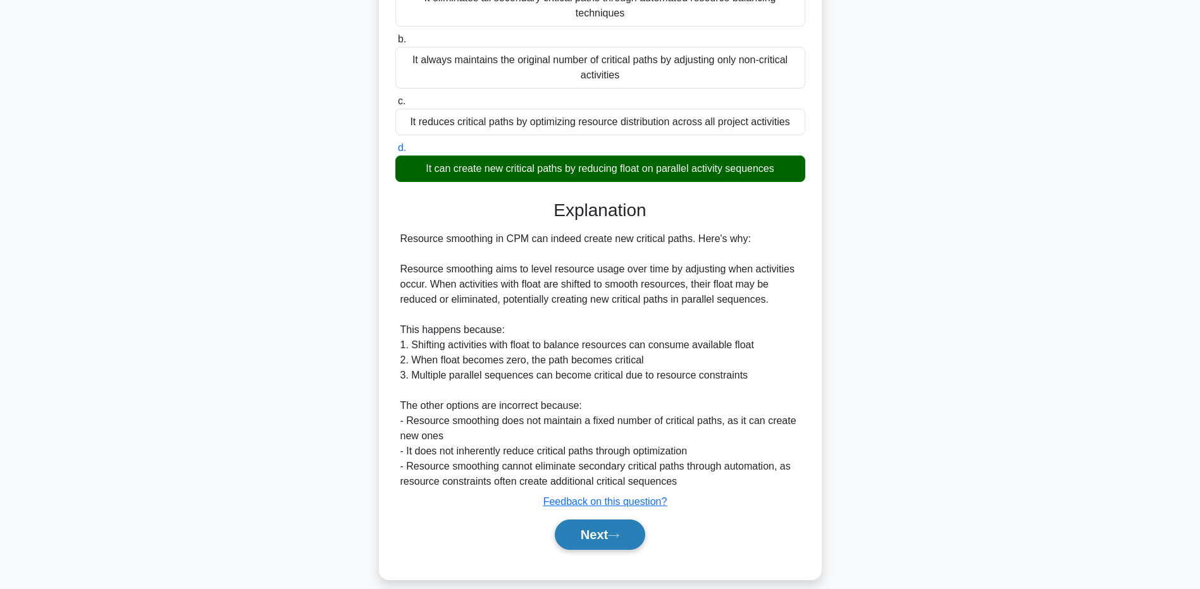
click at [583, 533] on button "Next" at bounding box center [600, 535] width 90 height 30
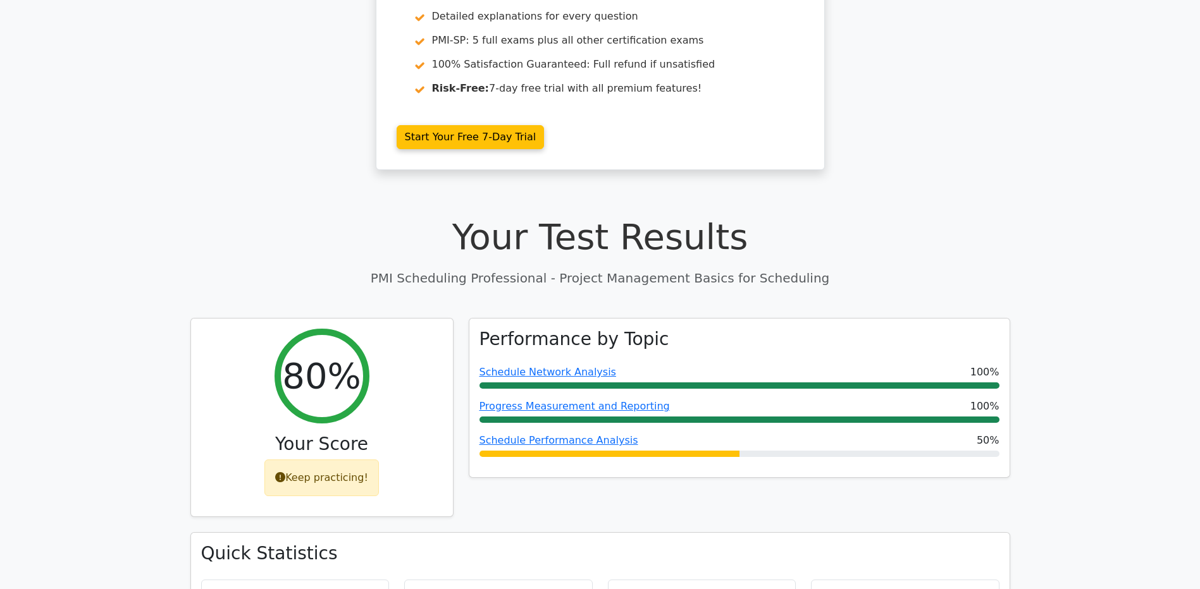
scroll to position [253, 0]
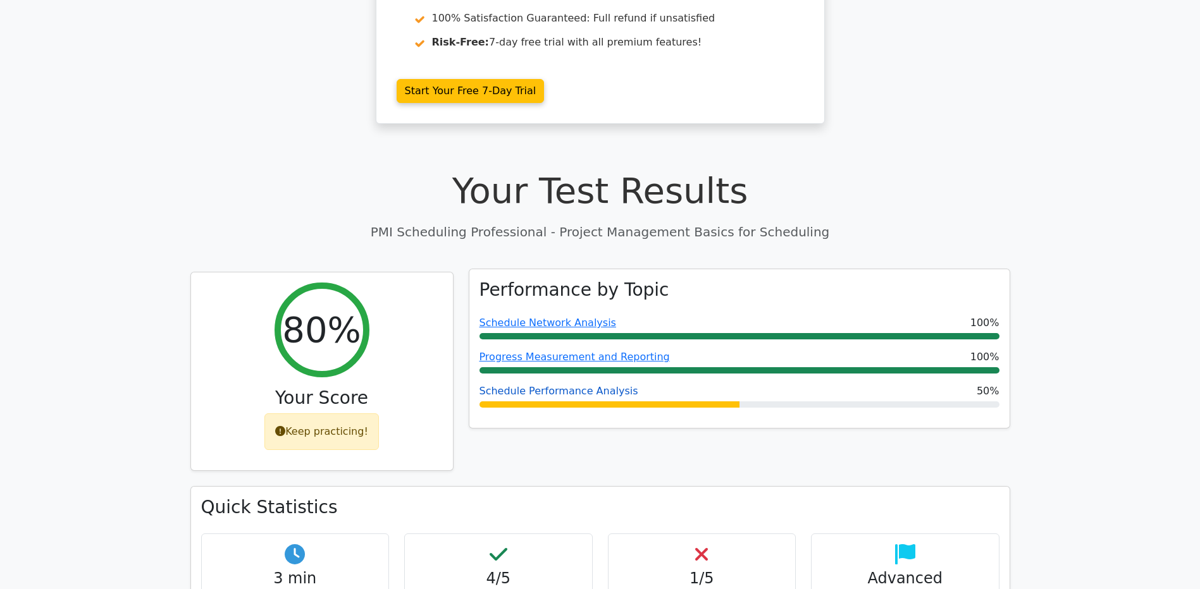
click at [606, 393] on link "Schedule Performance Analysis" at bounding box center [558, 391] width 159 height 12
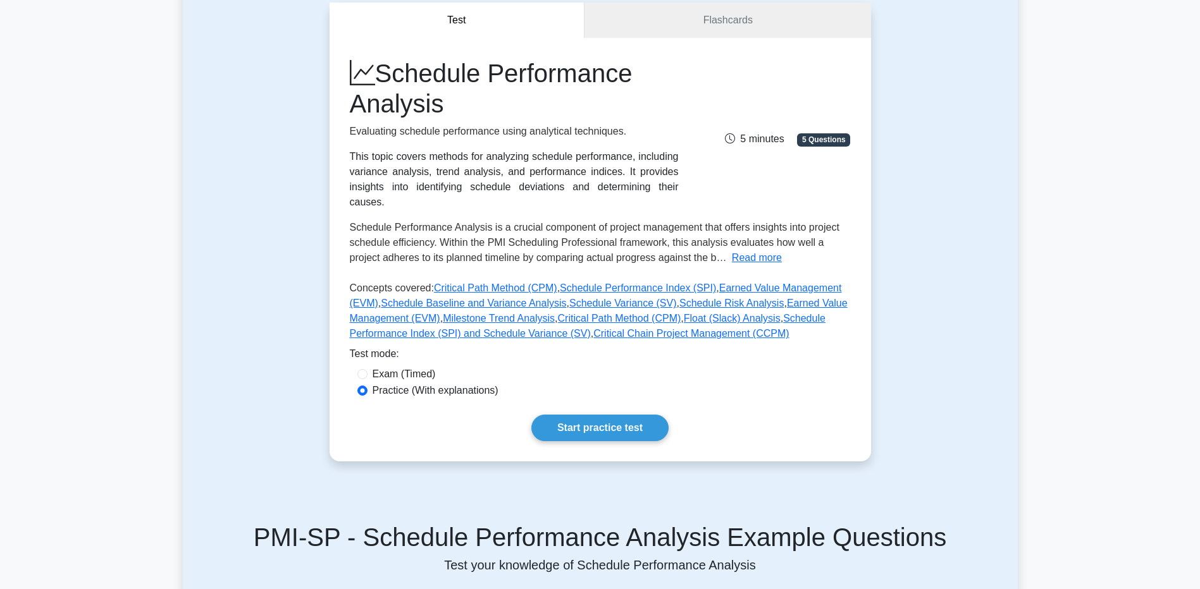
scroll to position [127, 0]
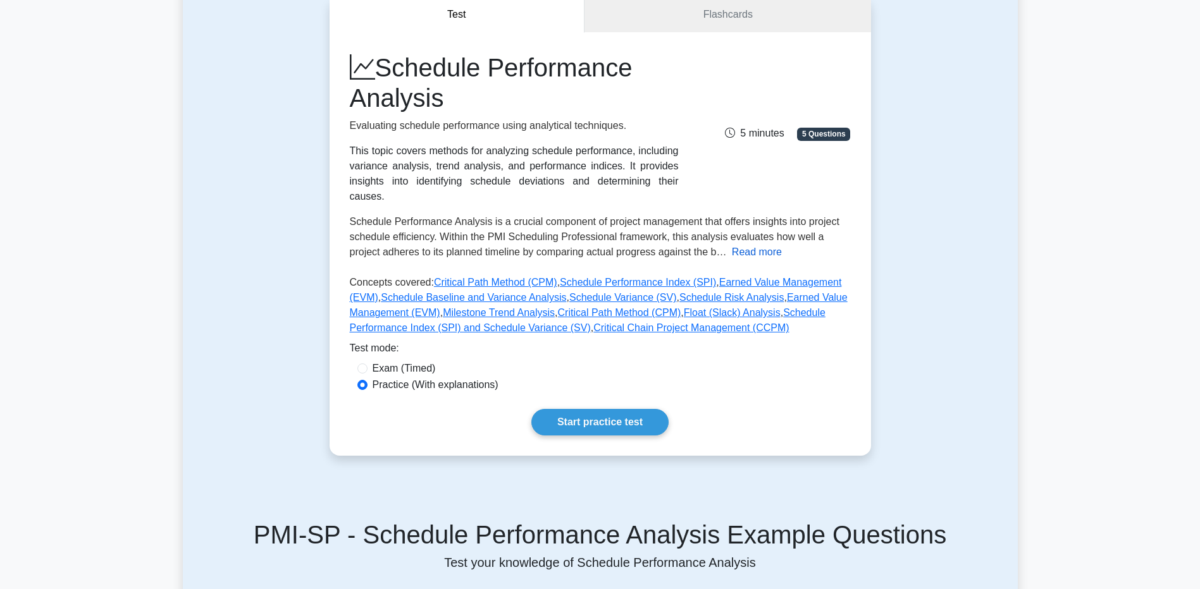
click at [755, 245] on button "Read more" at bounding box center [757, 252] width 50 height 15
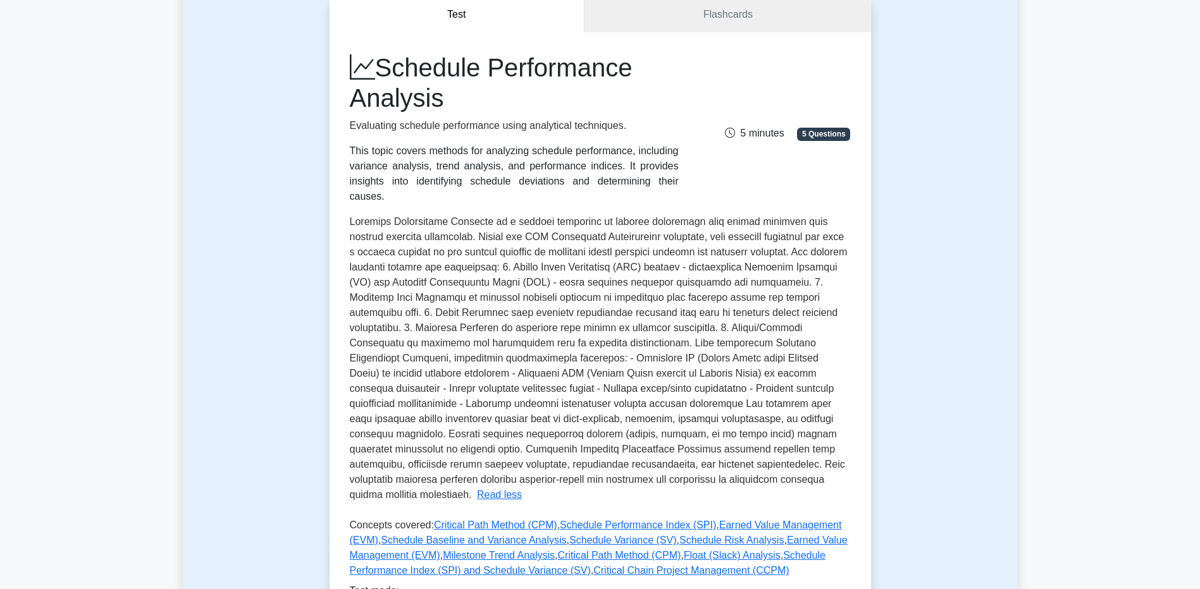
drag, startPoint x: 382, startPoint y: 65, endPoint x: 472, endPoint y: 89, distance: 93.0
click at [472, 89] on h1 "Schedule Performance Analysis" at bounding box center [514, 82] width 329 height 61
drag, startPoint x: 472, startPoint y: 89, endPoint x: 469, endPoint y: 114, distance: 25.4
click at [479, 132] on p "Evaluating schedule performance using analytical techniques." at bounding box center [514, 125] width 329 height 15
drag, startPoint x: 385, startPoint y: 66, endPoint x: 457, endPoint y: 96, distance: 77.7
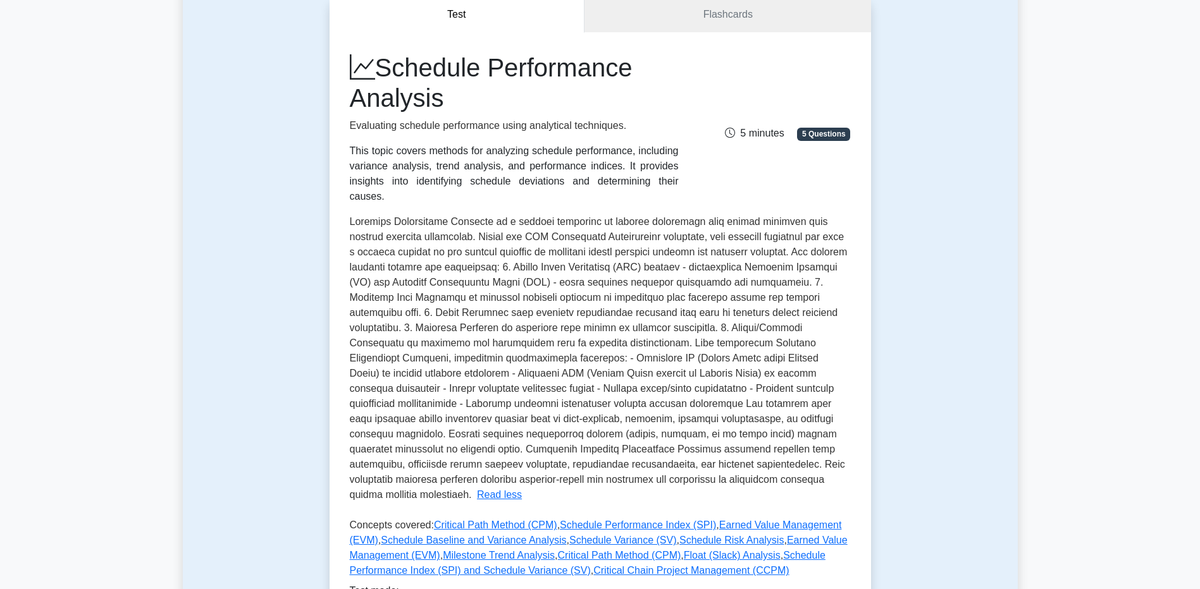
click at [457, 96] on h1 "Schedule Performance Analysis" at bounding box center [514, 82] width 329 height 61
drag, startPoint x: 457, startPoint y: 96, endPoint x: 395, endPoint y: 90, distance: 62.2
drag, startPoint x: 395, startPoint y: 90, endPoint x: 386, endPoint y: 77, distance: 16.2
click at [341, 106] on div "Schedule Performance Analysis Evaluating schedule performance using analytical …" at bounding box center [600, 365] width 541 height 667
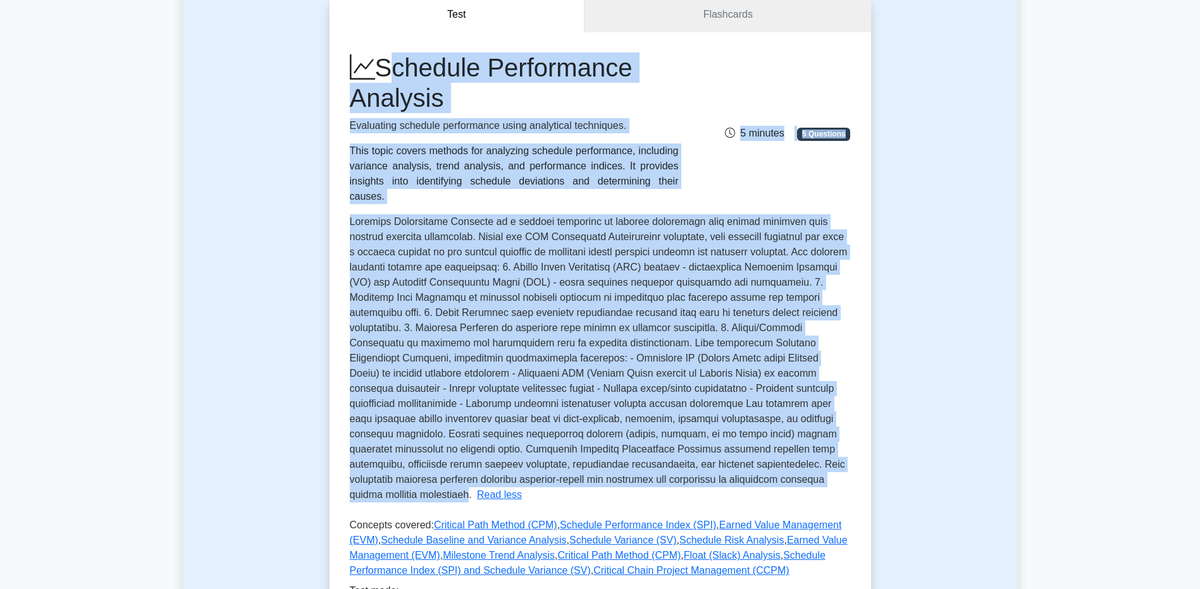
drag, startPoint x: 385, startPoint y: 68, endPoint x: 698, endPoint y: 465, distance: 505.8
click at [698, 465] on div "Schedule Performance Analysis Evaluating schedule performance using analytical …" at bounding box center [600, 317] width 501 height 531
drag, startPoint x: 698, startPoint y: 465, endPoint x: 575, endPoint y: 293, distance: 211.2
copy div "Schedule Performance Analysis Evaluating schedule performance using analytical …"
click at [522, 488] on button "Read less" at bounding box center [499, 495] width 45 height 15
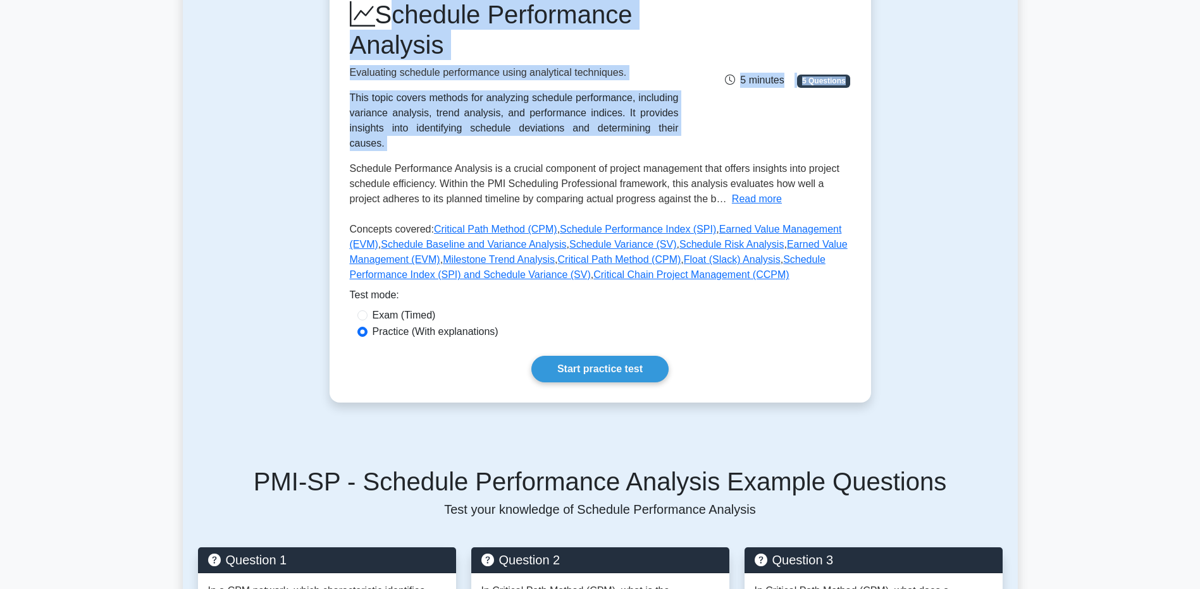
scroll to position [0, 0]
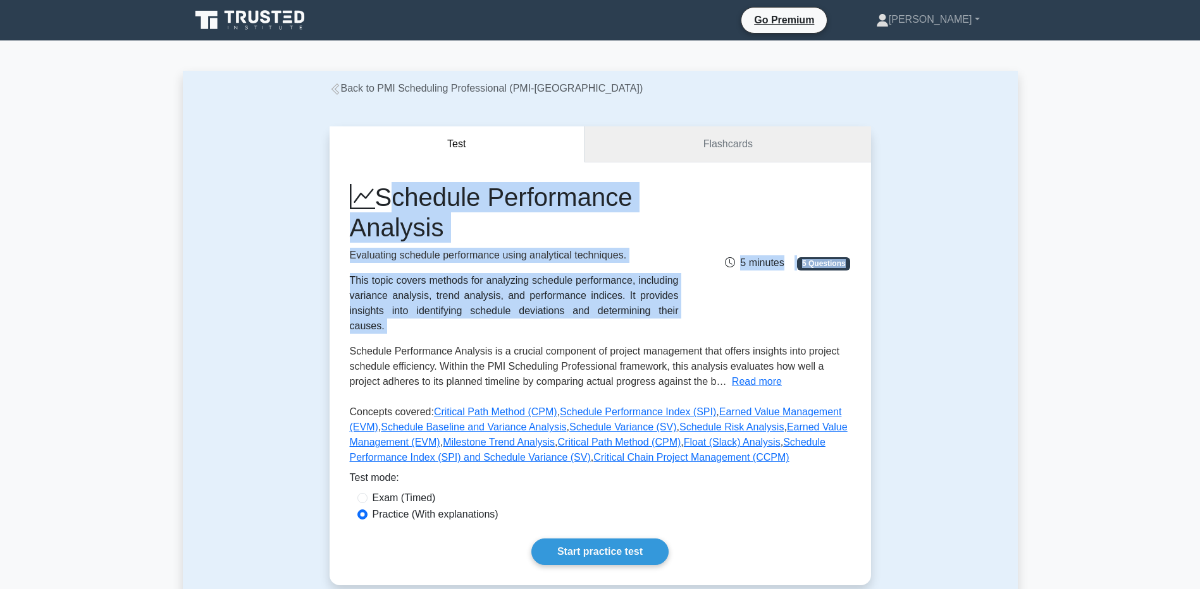
drag, startPoint x: 731, startPoint y: 143, endPoint x: 923, endPoint y: 182, distance: 196.7
click at [731, 143] on link "Flashcards" at bounding box center [727, 145] width 286 height 36
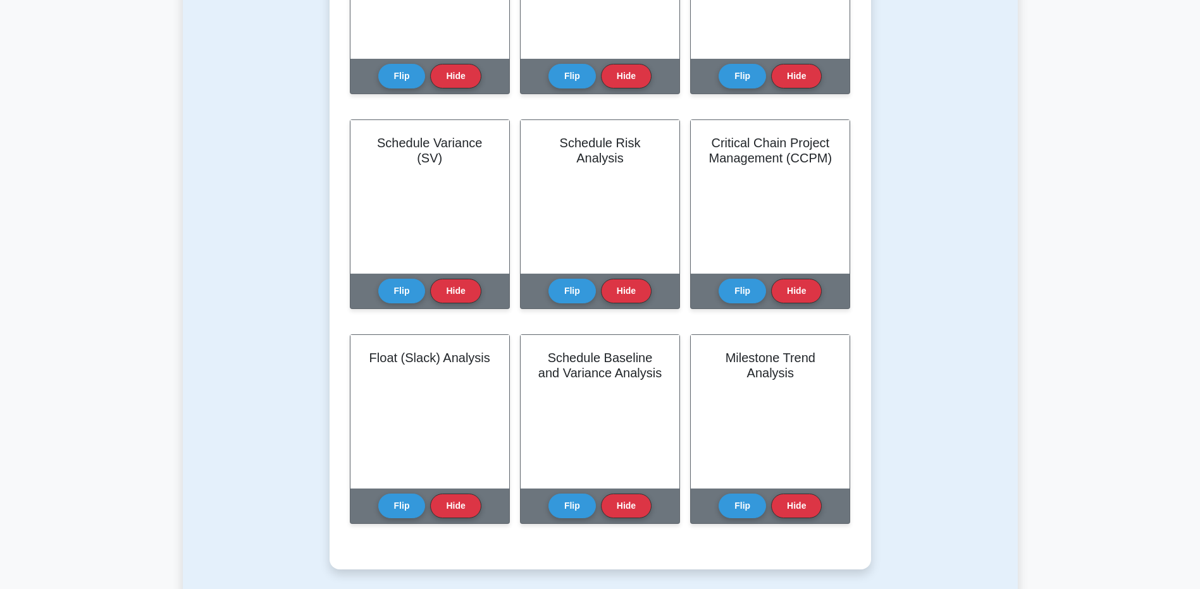
scroll to position [949, 0]
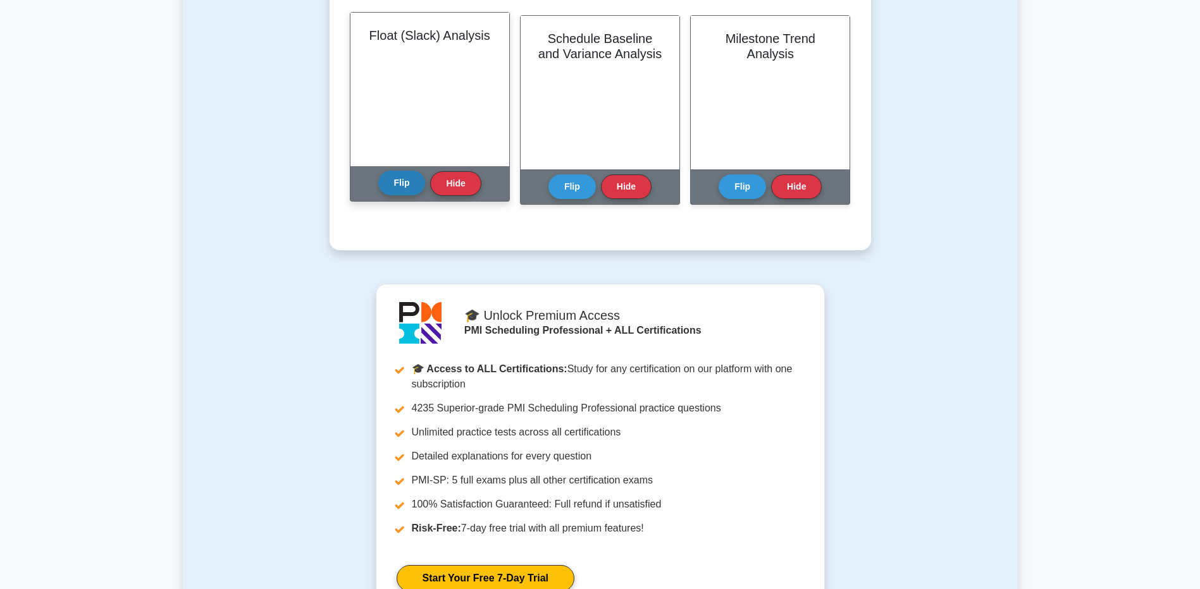
click at [398, 185] on button "Flip" at bounding box center [401, 183] width 47 height 25
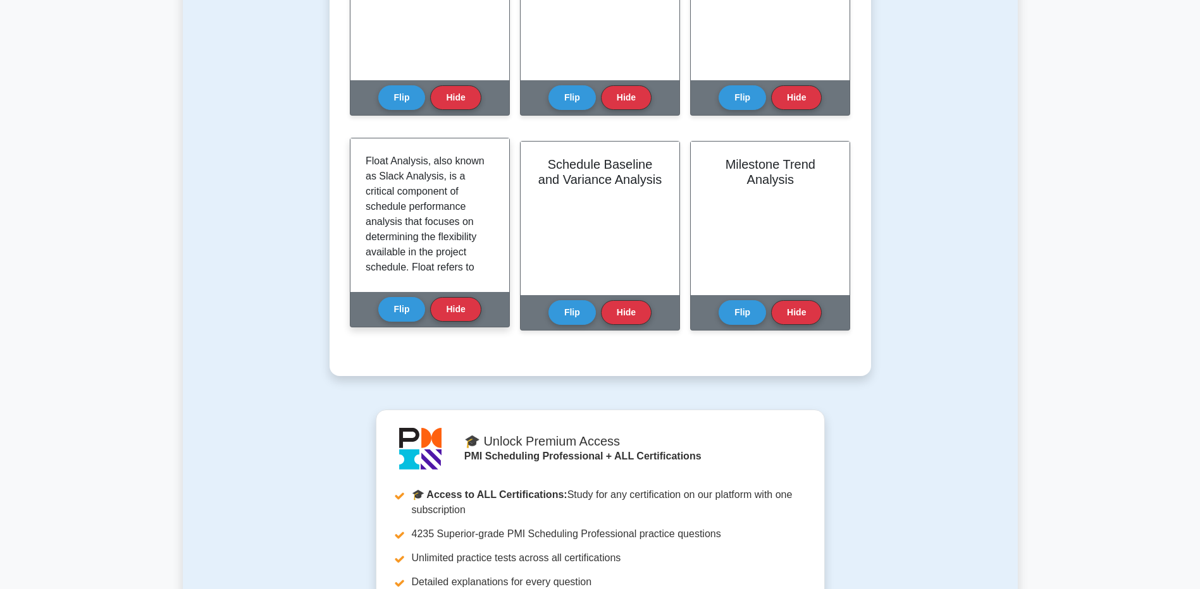
scroll to position [822, 0]
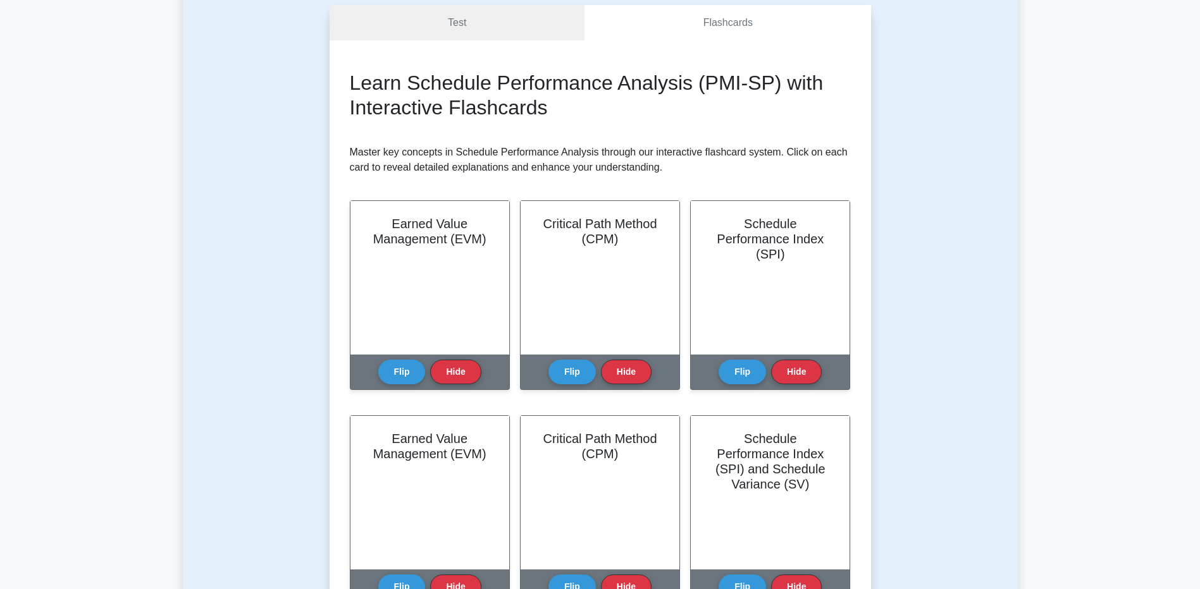
scroll to position [0, 0]
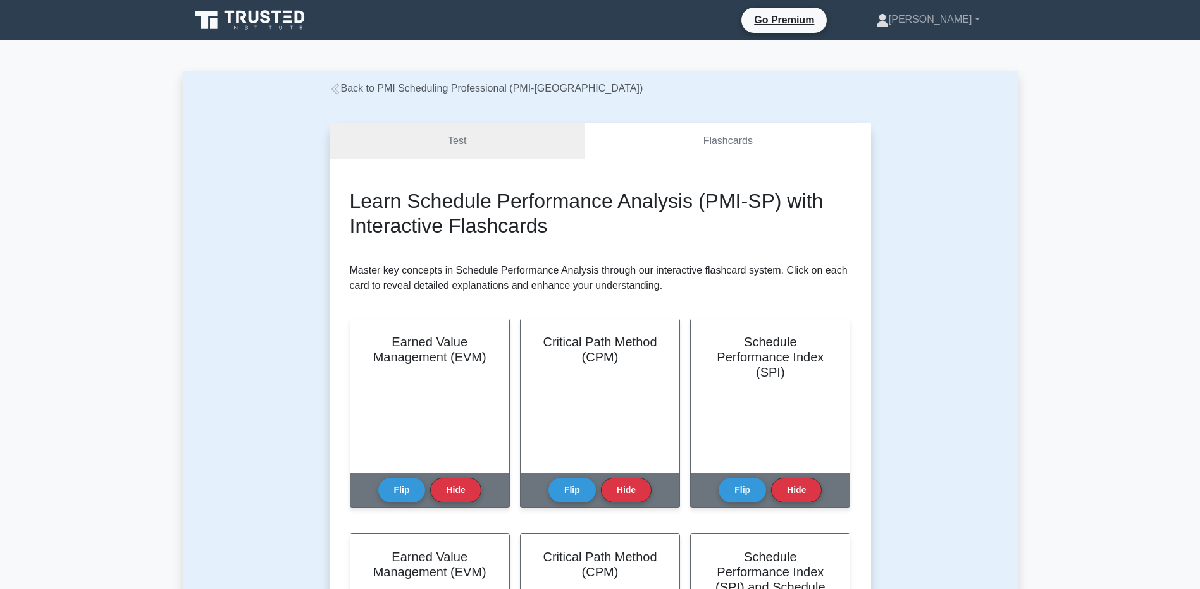
click at [510, 139] on link "Test" at bounding box center [458, 141] width 256 height 36
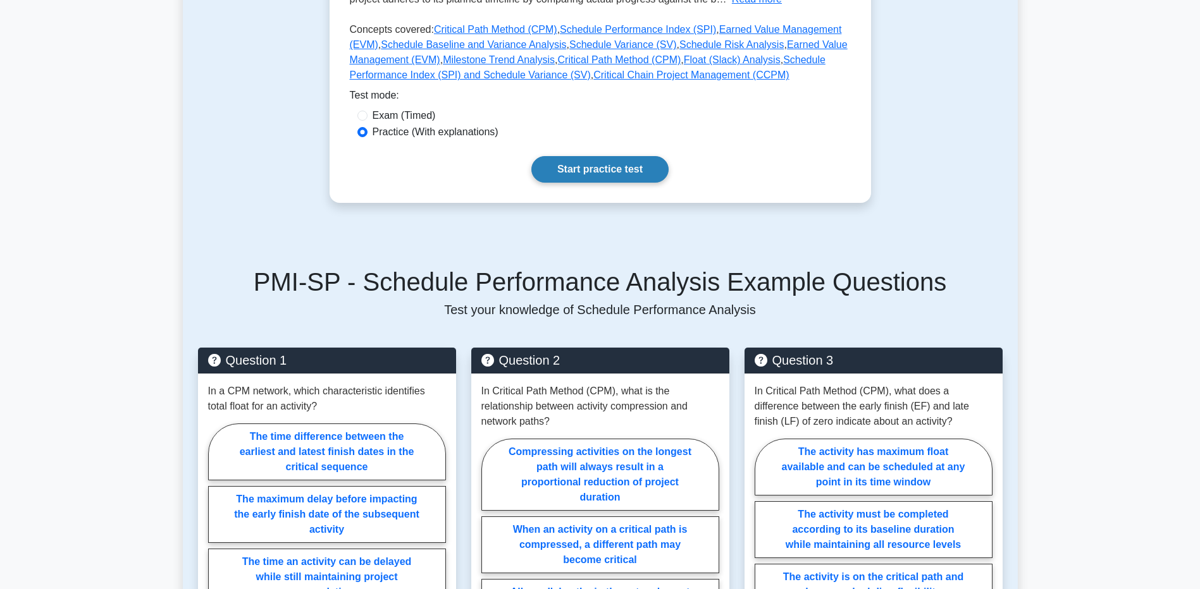
click at [639, 156] on link "Start practice test" at bounding box center [599, 169] width 137 height 27
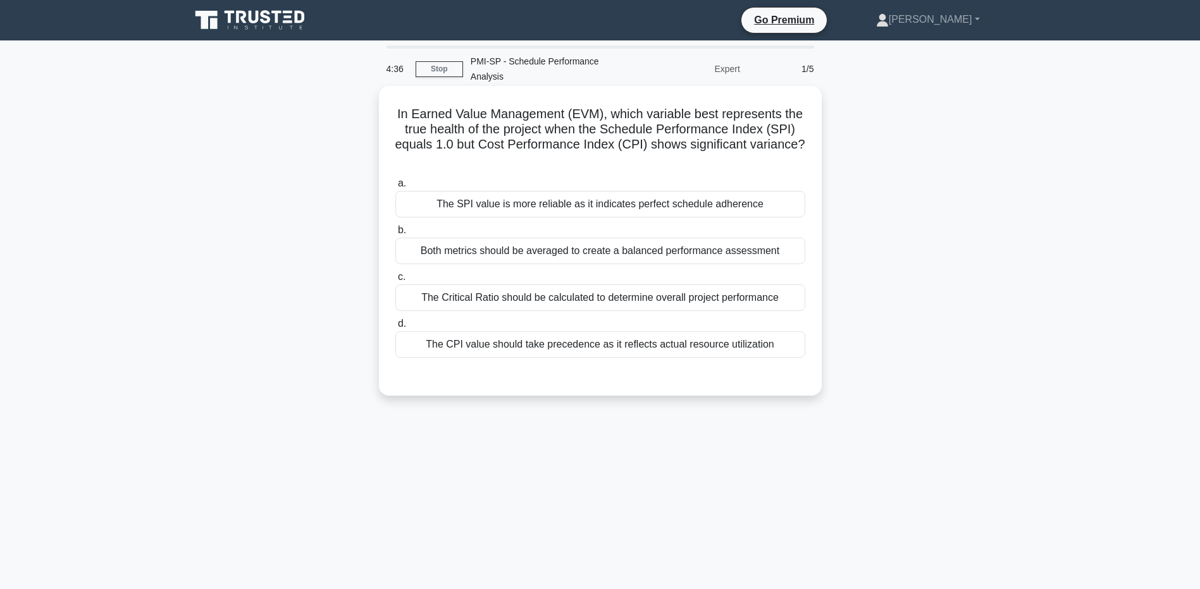
click at [612, 238] on div "Both metrics should be averaged to create a balanced performance assessment" at bounding box center [600, 251] width 410 height 27
click at [395, 235] on input "b. Both metrics should be averaged to create a balanced performance assessment" at bounding box center [395, 230] width 0 height 8
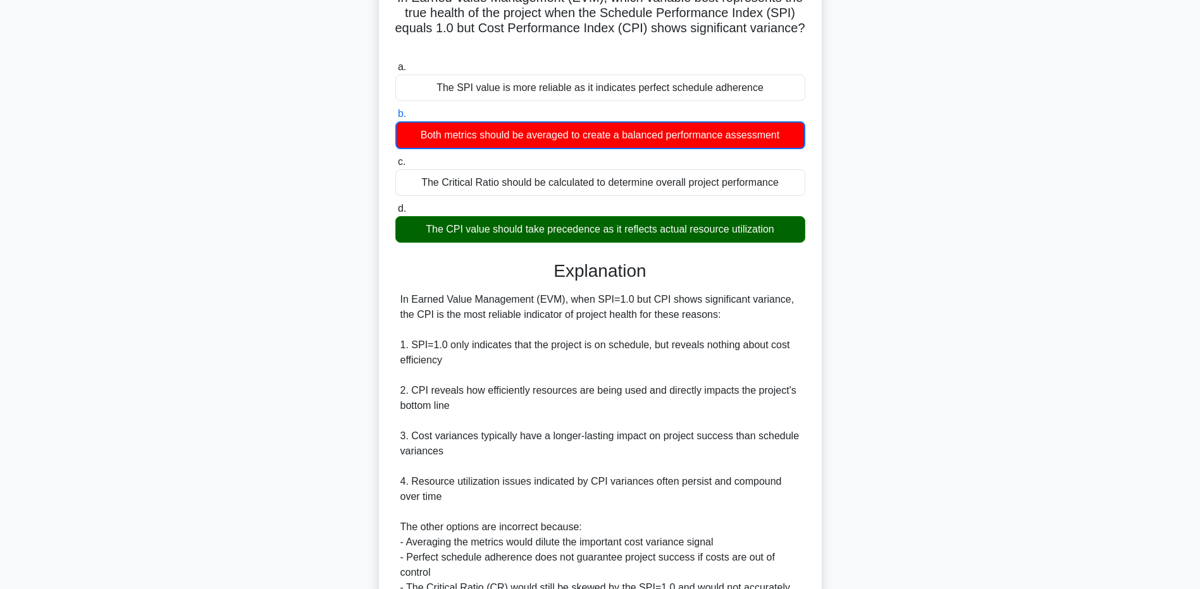
scroll to position [238, 0]
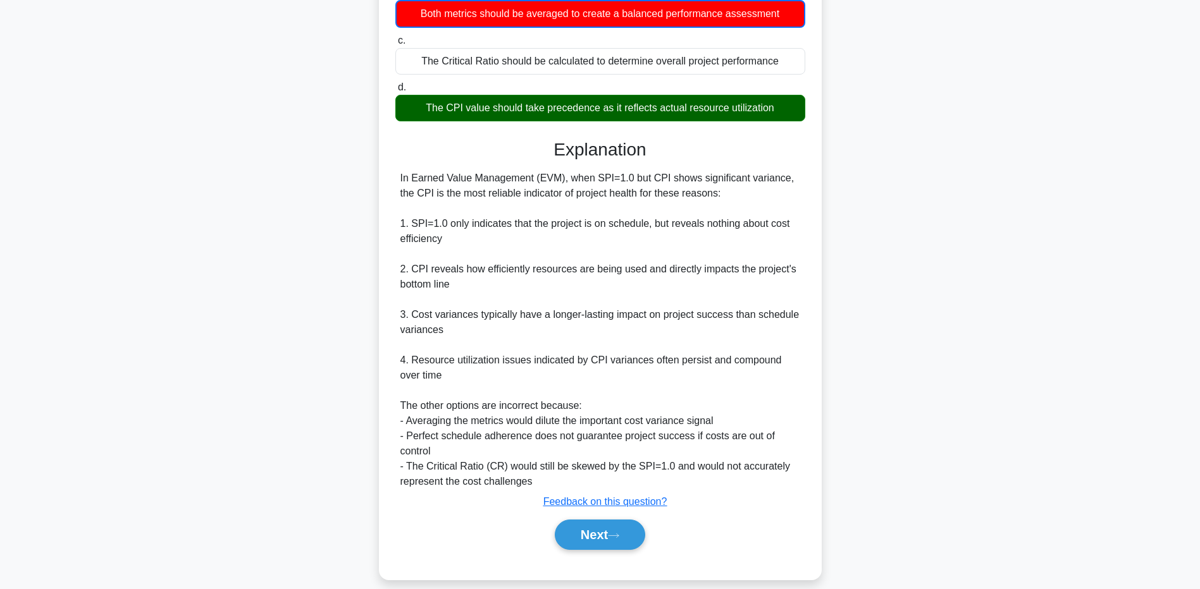
drag, startPoint x: 414, startPoint y: 182, endPoint x: 702, endPoint y: 176, distance: 288.5
click at [702, 176] on div "In Earned Value Management (EVM), when SPI=1.0 but CPI shows significant varian…" at bounding box center [600, 330] width 400 height 319
drag, startPoint x: 709, startPoint y: 180, endPoint x: 398, endPoint y: 161, distance: 311.8
click at [398, 171] on div "In Earned Value Management (EVM), when SPI=1.0 but CPI shows significant varian…" at bounding box center [600, 330] width 410 height 319
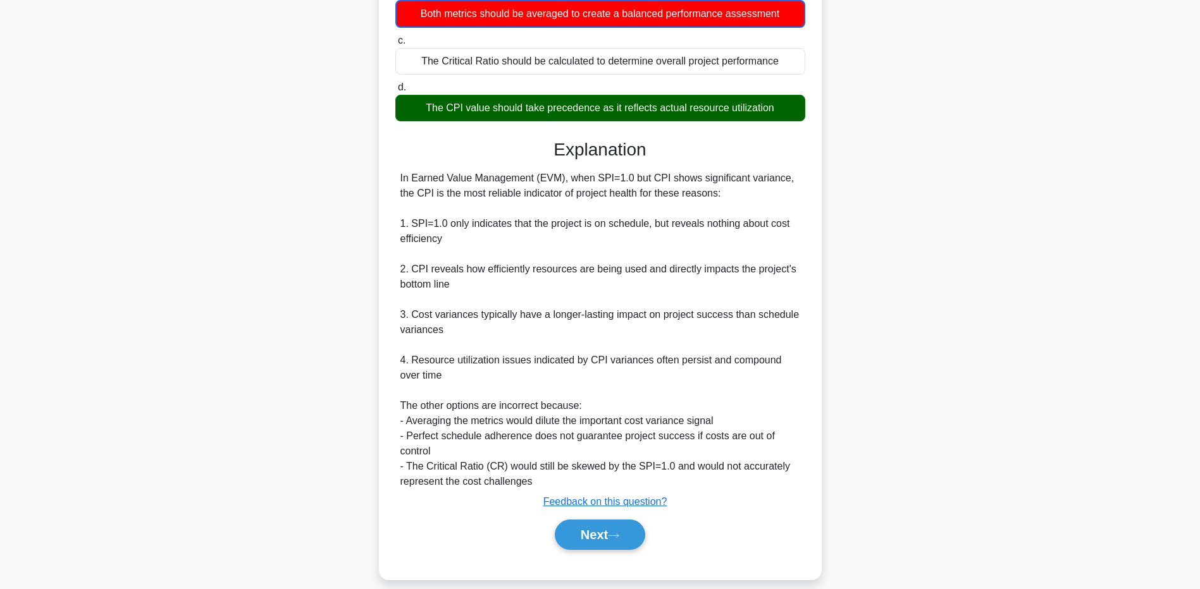
drag, startPoint x: 398, startPoint y: 161, endPoint x: 507, endPoint y: 173, distance: 110.2
click at [507, 173] on div "In Earned Value Management (EVM), when SPI=1.0 but CPI shows significant varian…" at bounding box center [600, 330] width 400 height 319
click at [578, 520] on button "Next" at bounding box center [600, 535] width 90 height 30
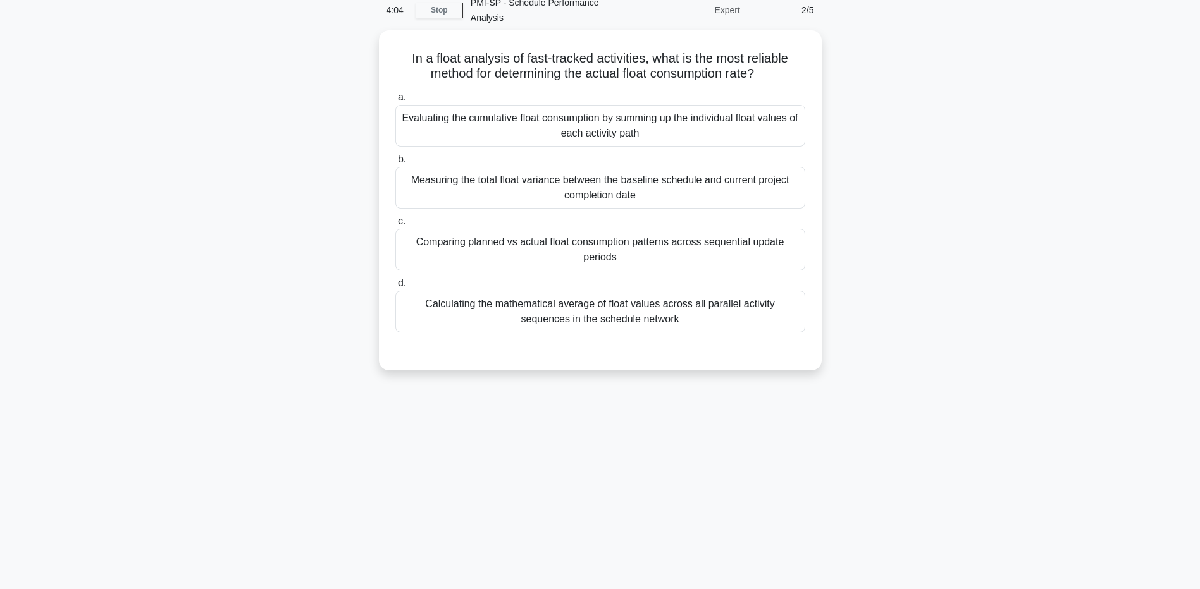
scroll to position [0, 0]
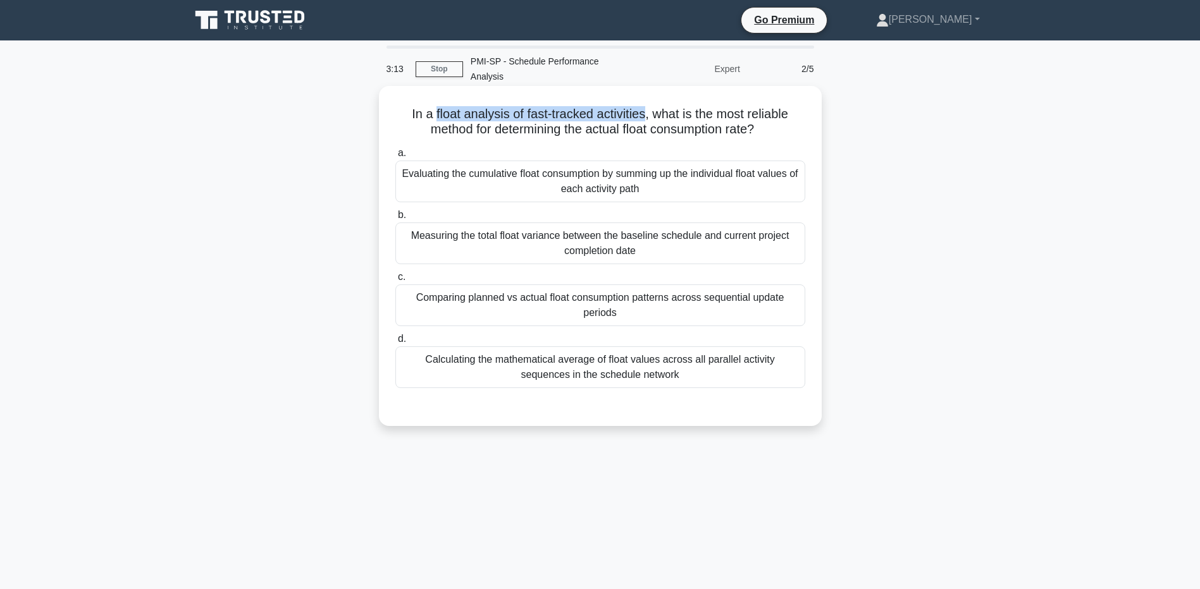
drag, startPoint x: 431, startPoint y: 99, endPoint x: 647, endPoint y: 102, distance: 215.7
click at [647, 106] on h5 "In a float analysis of fast-tracked activities, what is the most reliable metho…" at bounding box center [600, 122] width 412 height 32
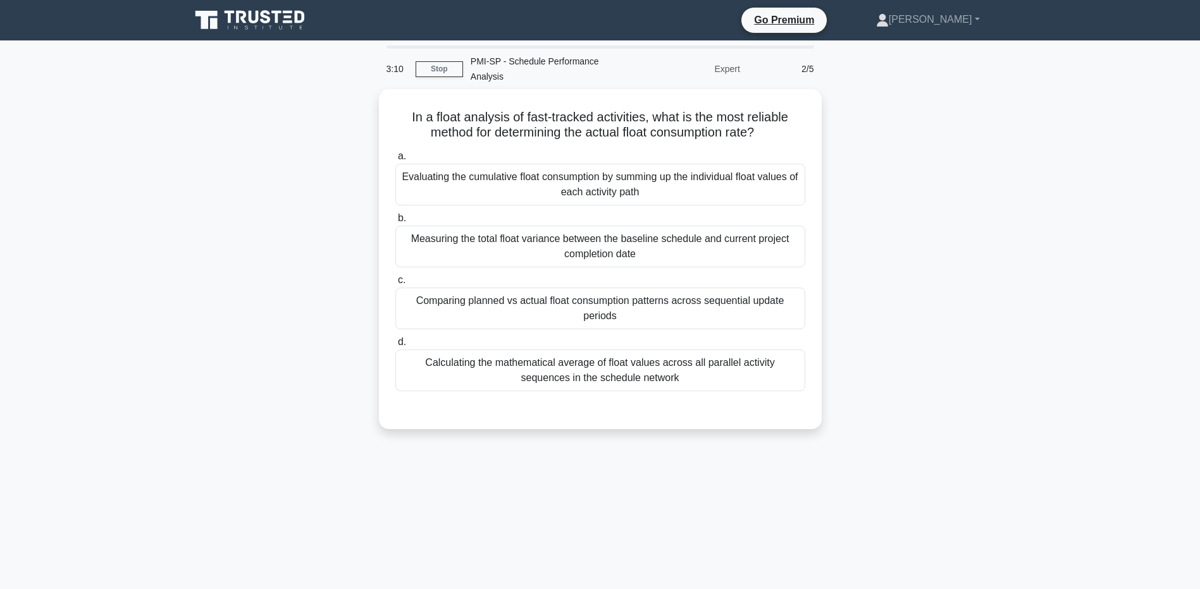
click at [904, 194] on div "In a float analysis of fast-tracked activities, what is the most reliable metho…" at bounding box center [600, 266] width 835 height 355
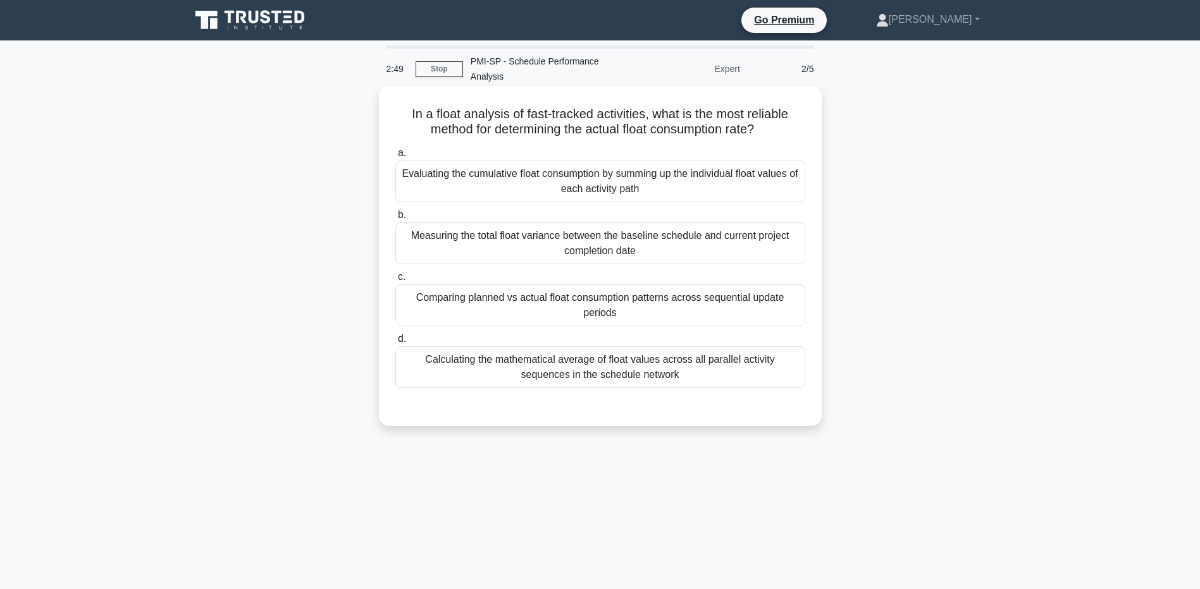
click at [648, 296] on div "Comparing planned vs actual float consumption patterns across sequential update…" at bounding box center [600, 306] width 410 height 42
click at [395, 281] on input "c. Comparing planned vs actual float consumption patterns across sequential upd…" at bounding box center [395, 277] width 0 height 8
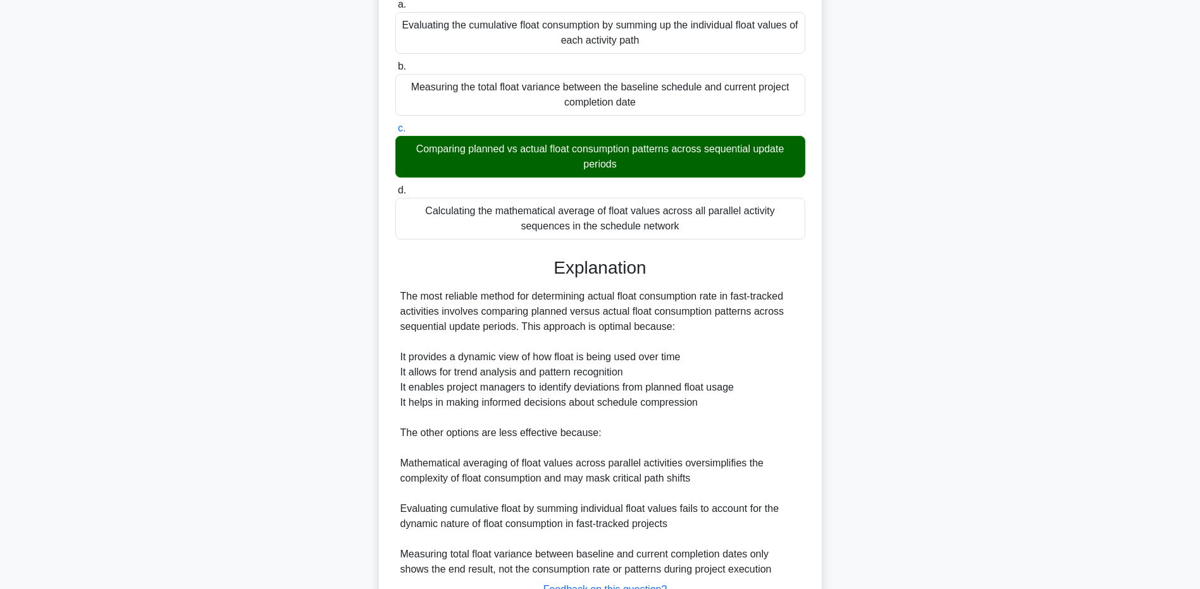
scroll to position [237, 0]
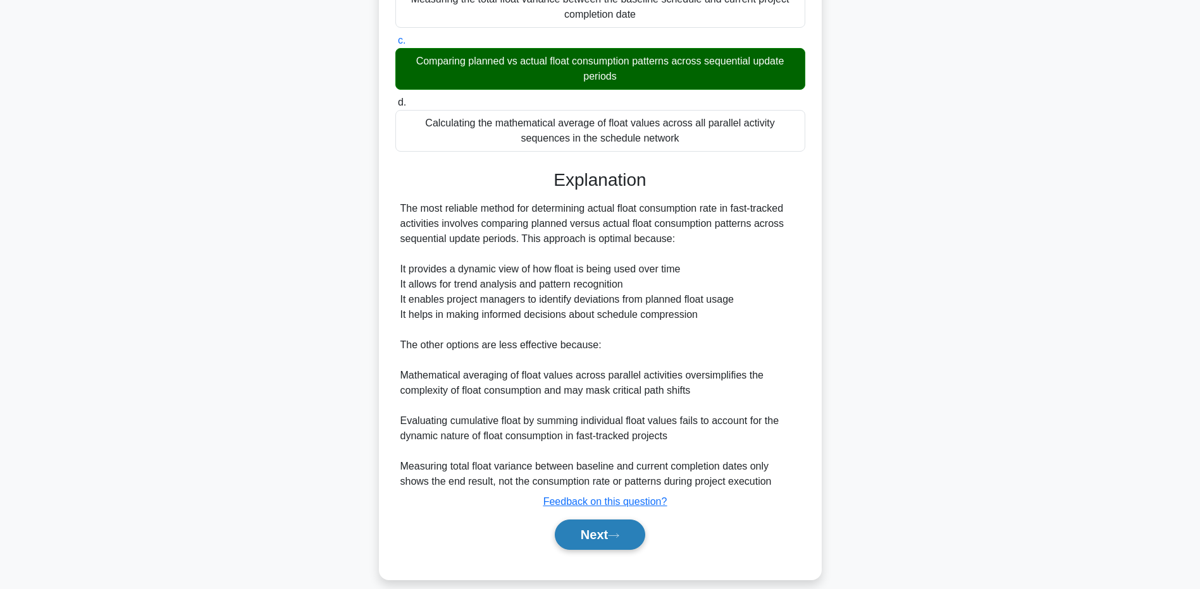
click at [584, 526] on button "Next" at bounding box center [600, 535] width 90 height 30
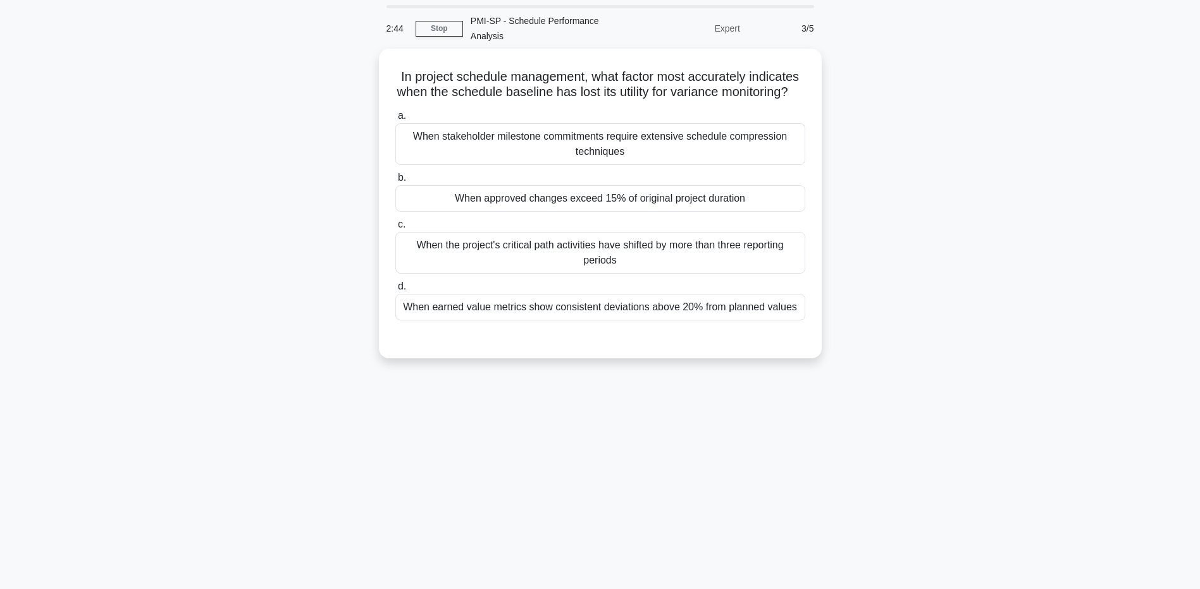
scroll to position [0, 0]
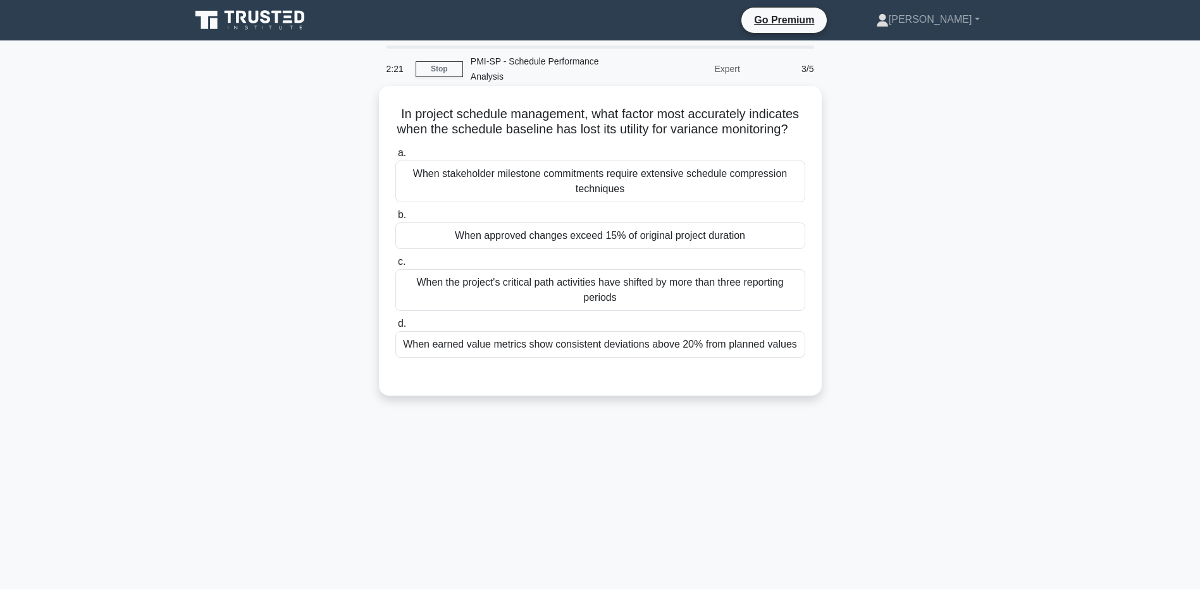
click at [614, 240] on div "When approved changes exceed 15% of original project duration" at bounding box center [600, 236] width 410 height 27
click at [395, 219] on input "b. When approved changes exceed 15% of original project duration" at bounding box center [395, 215] width 0 height 8
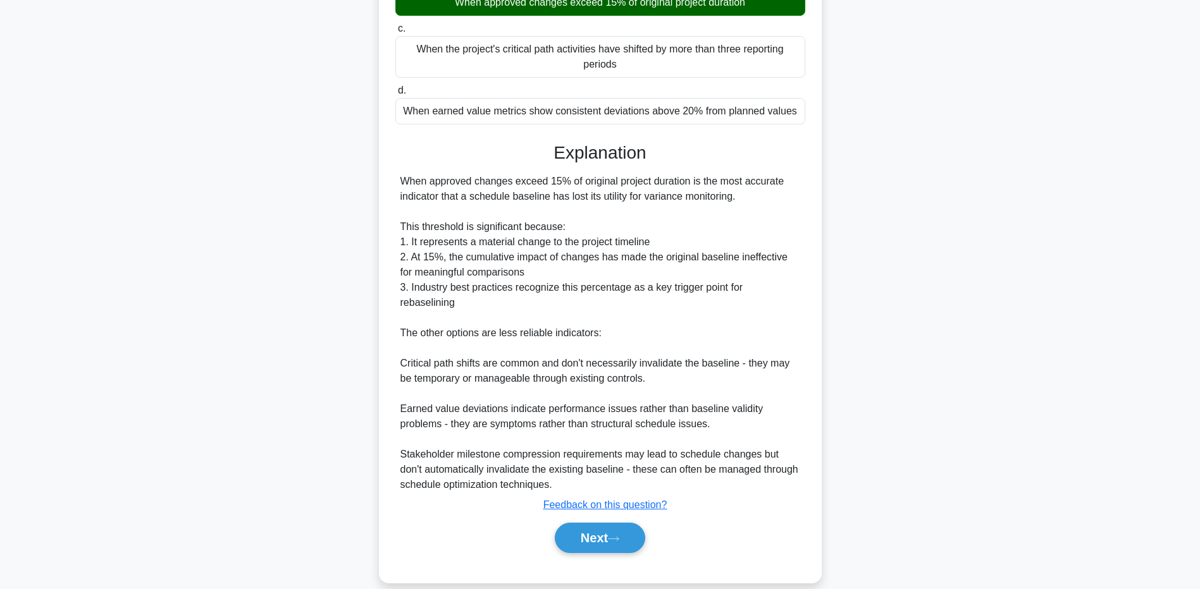
scroll to position [237, 0]
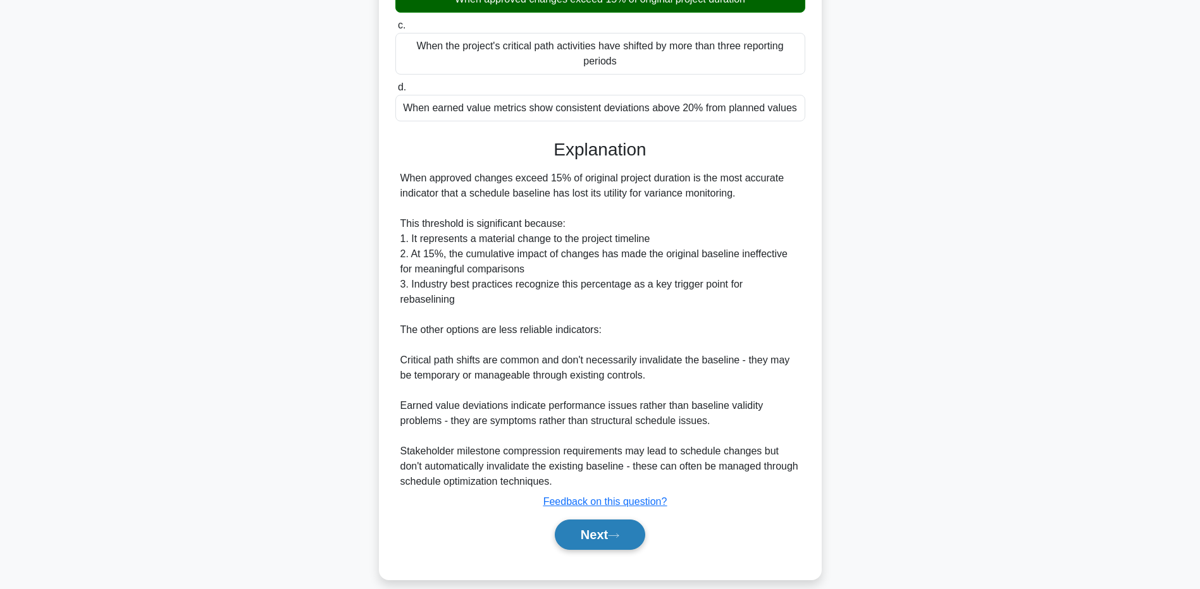
click at [622, 520] on button "Next" at bounding box center [600, 535] width 90 height 30
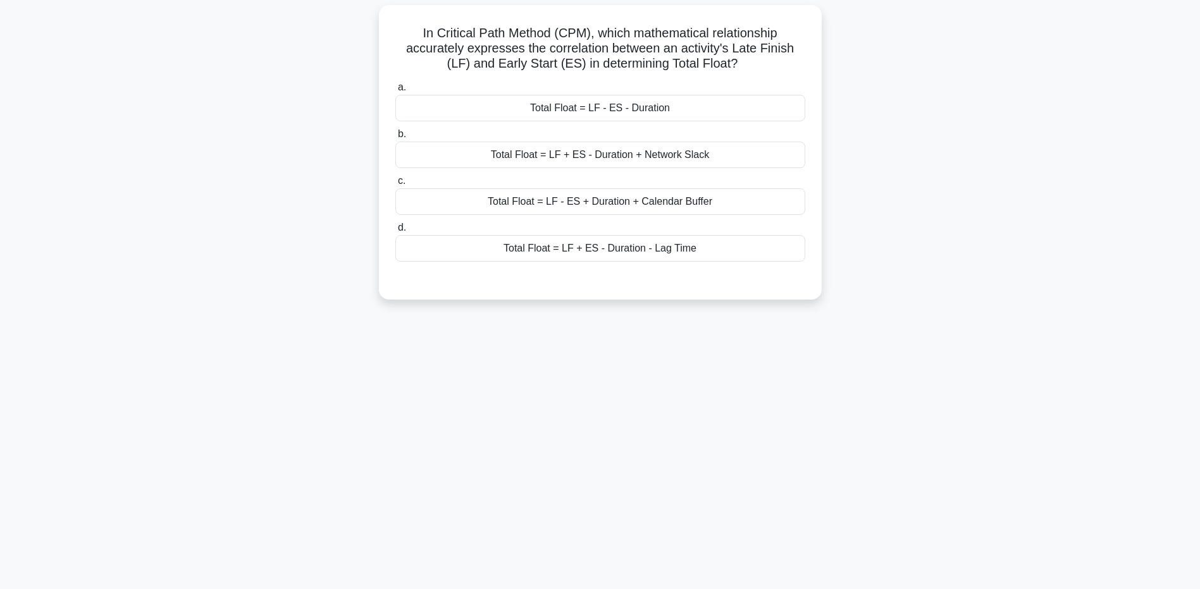
scroll to position [0, 0]
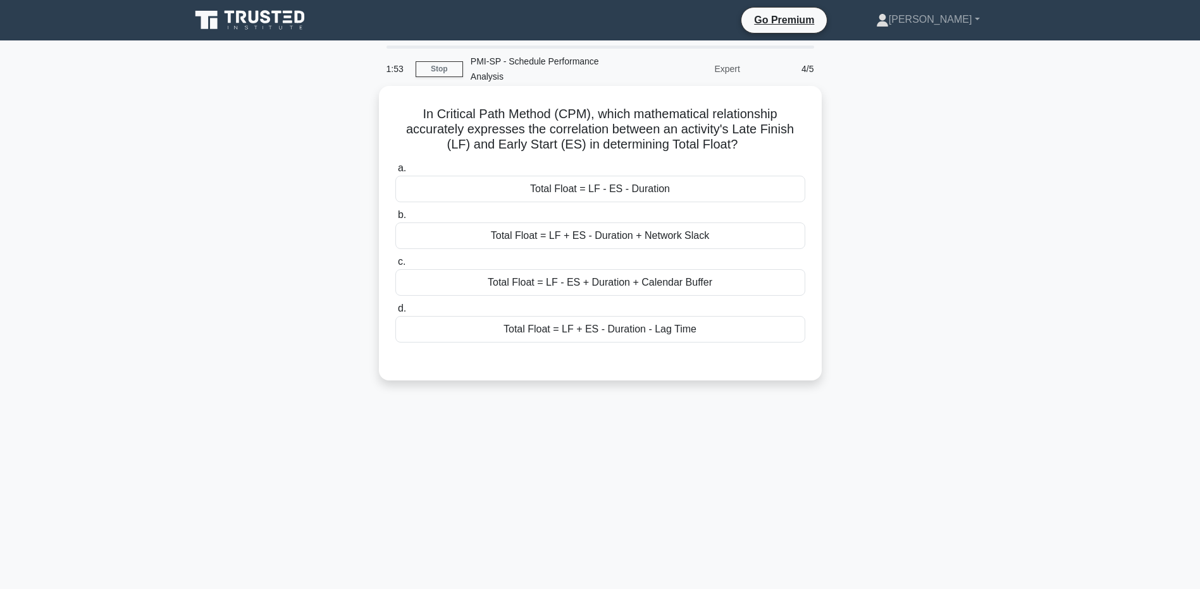
click at [610, 179] on div "Total Float = LF - ES - Duration" at bounding box center [600, 189] width 410 height 27
click at [395, 173] on input "a. Total Float = LF - ES - Duration" at bounding box center [395, 168] width 0 height 8
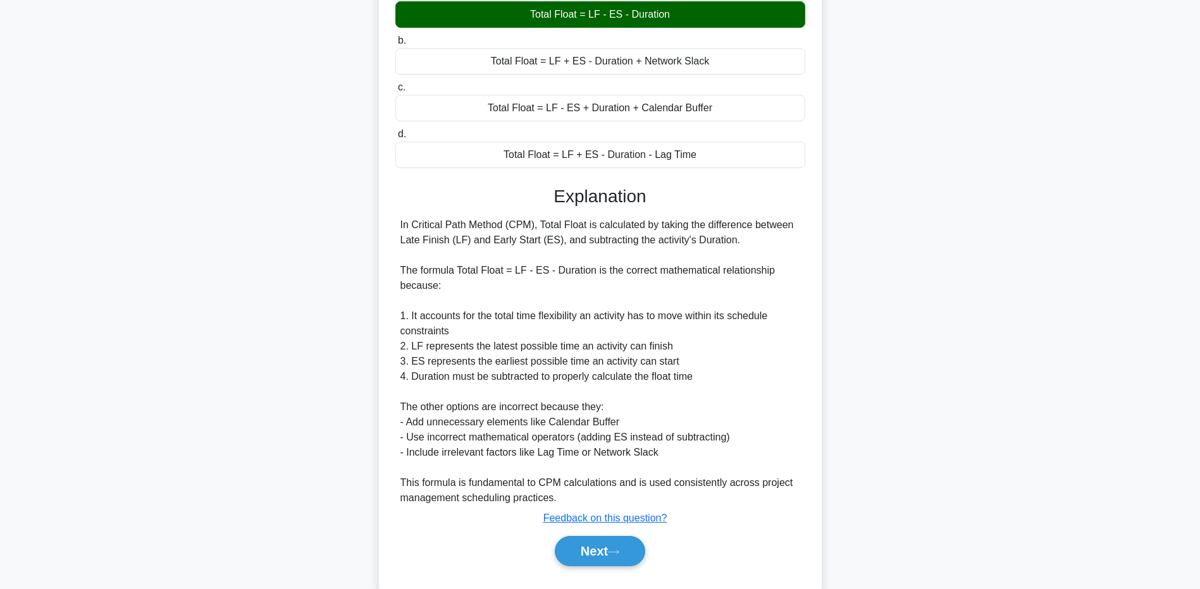
scroll to position [190, 0]
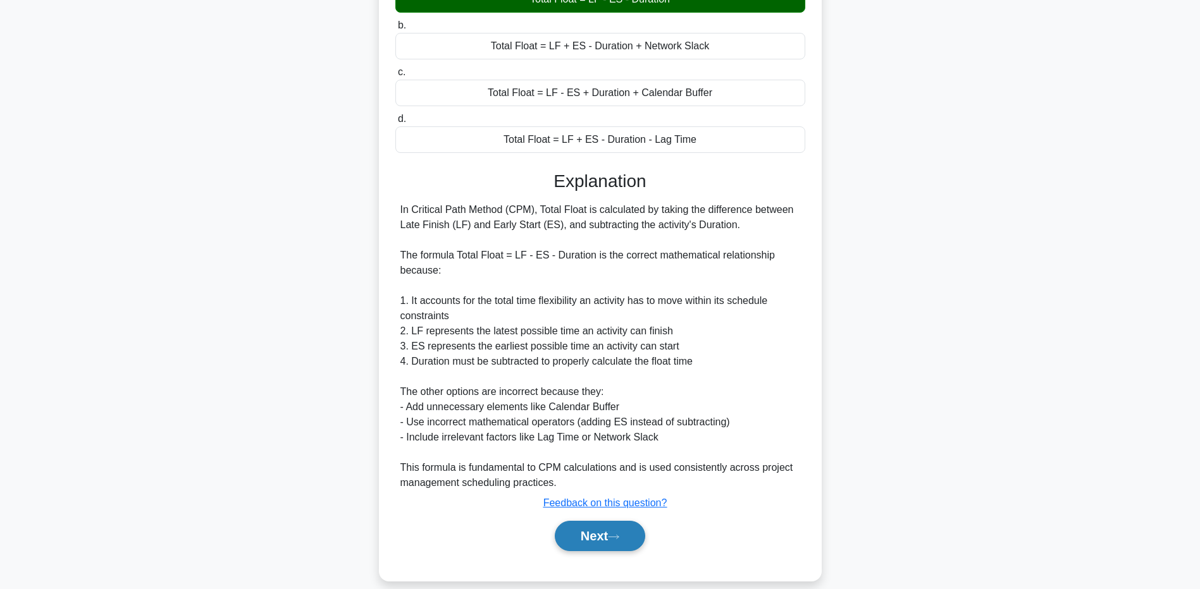
drag, startPoint x: 607, startPoint y: 519, endPoint x: 717, endPoint y: 410, distance: 154.3
click at [607, 521] on button "Next" at bounding box center [600, 536] width 90 height 30
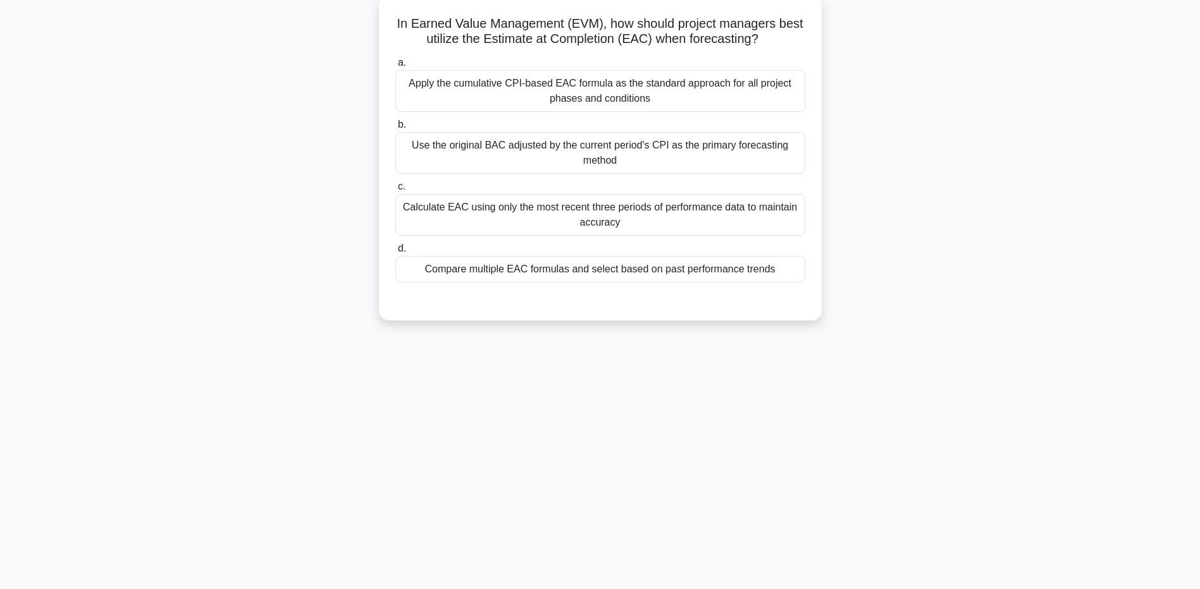
scroll to position [0, 0]
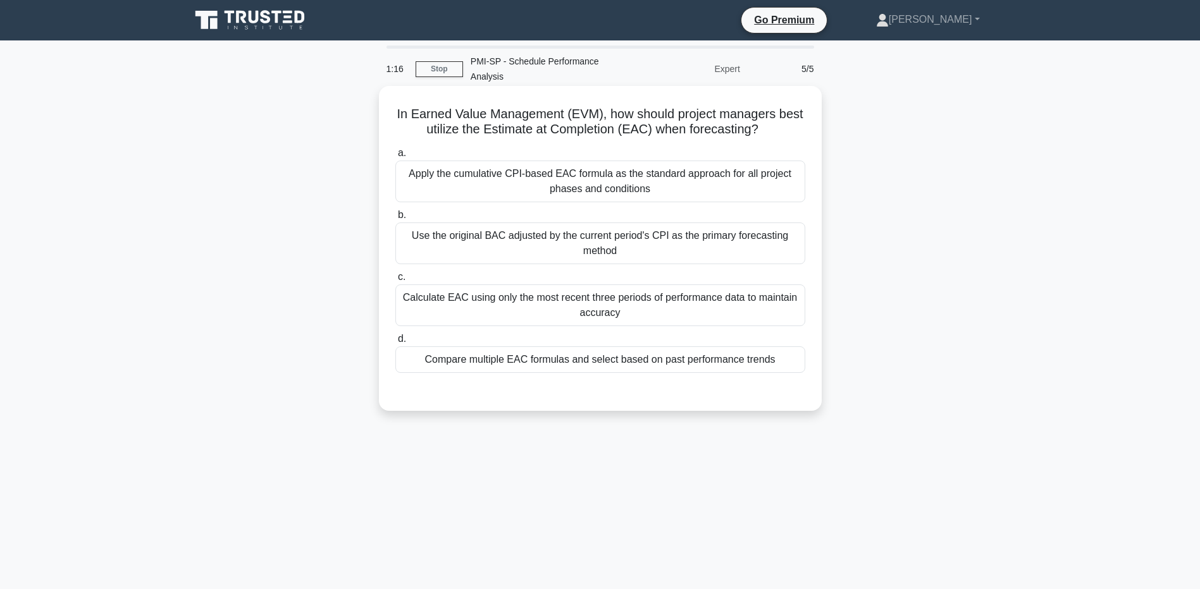
click at [662, 161] on div "Apply the cumulative CPI-based EAC formula as the standard approach for all pro…" at bounding box center [600, 182] width 410 height 42
click at [395, 157] on input "a. Apply the cumulative CPI-based EAC formula as the standard approach for all …" at bounding box center [395, 153] width 0 height 8
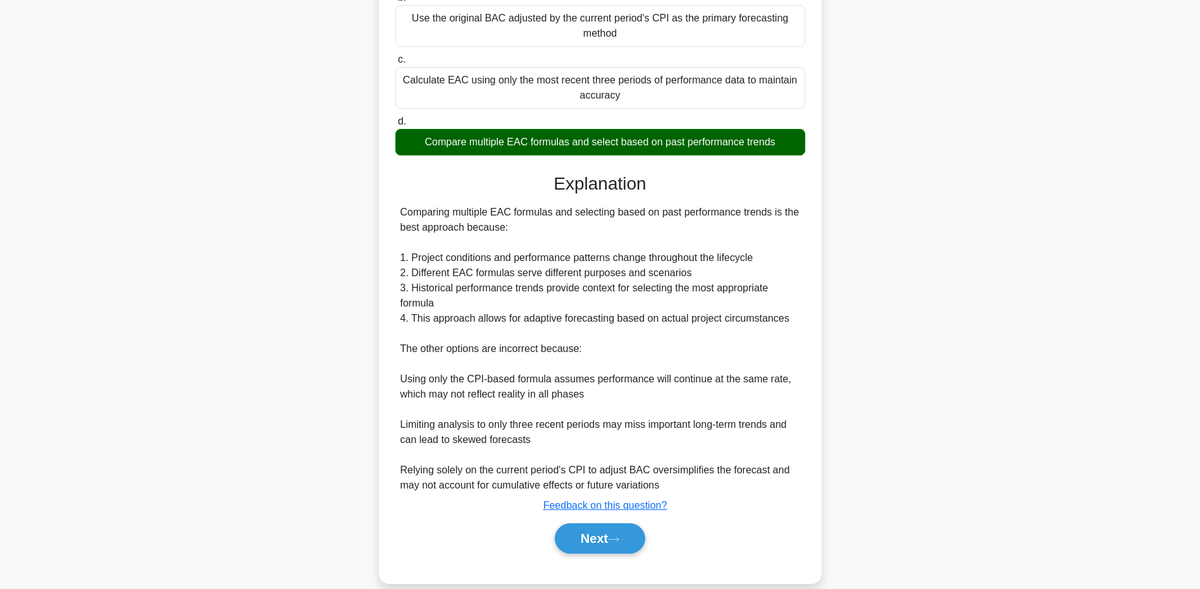
scroll to position [223, 0]
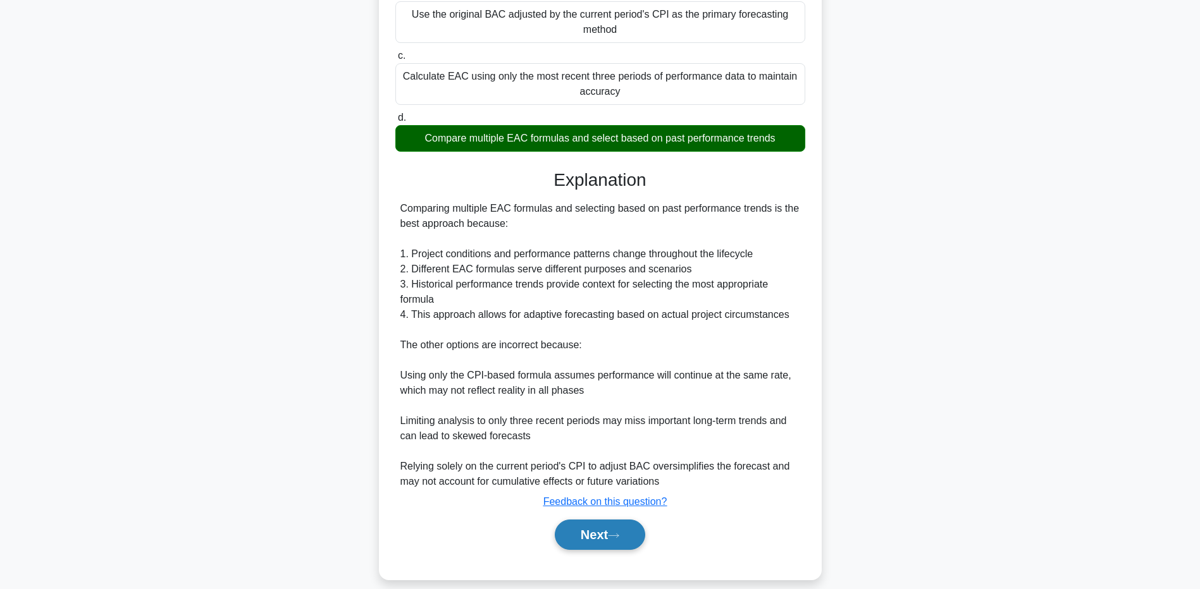
click at [611, 520] on button "Next" at bounding box center [600, 535] width 90 height 30
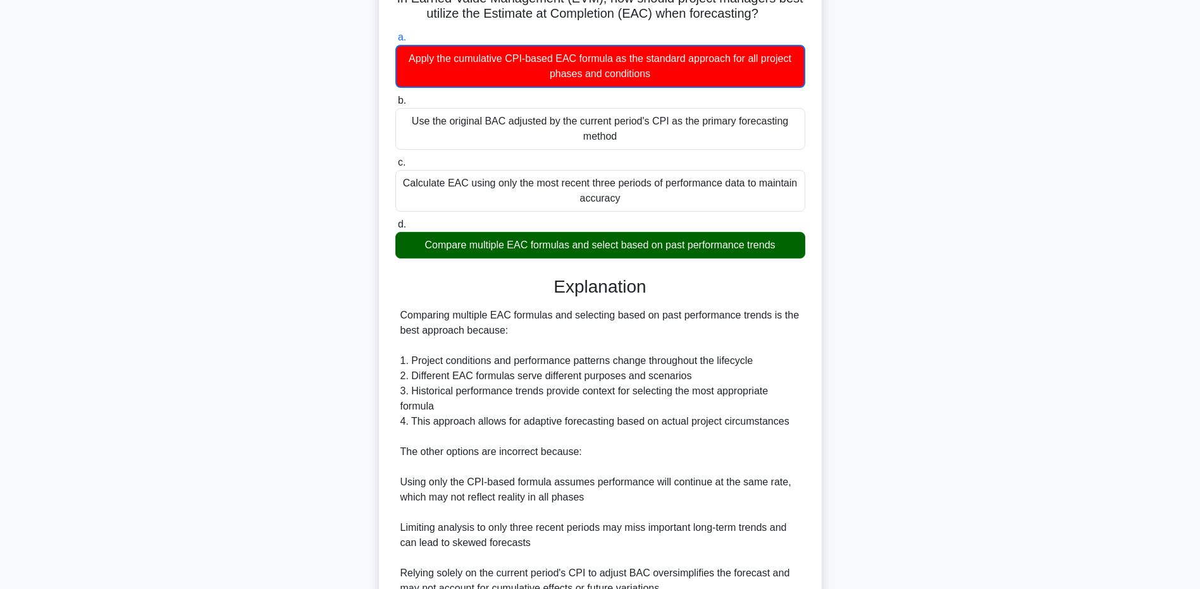
scroll to position [0, 0]
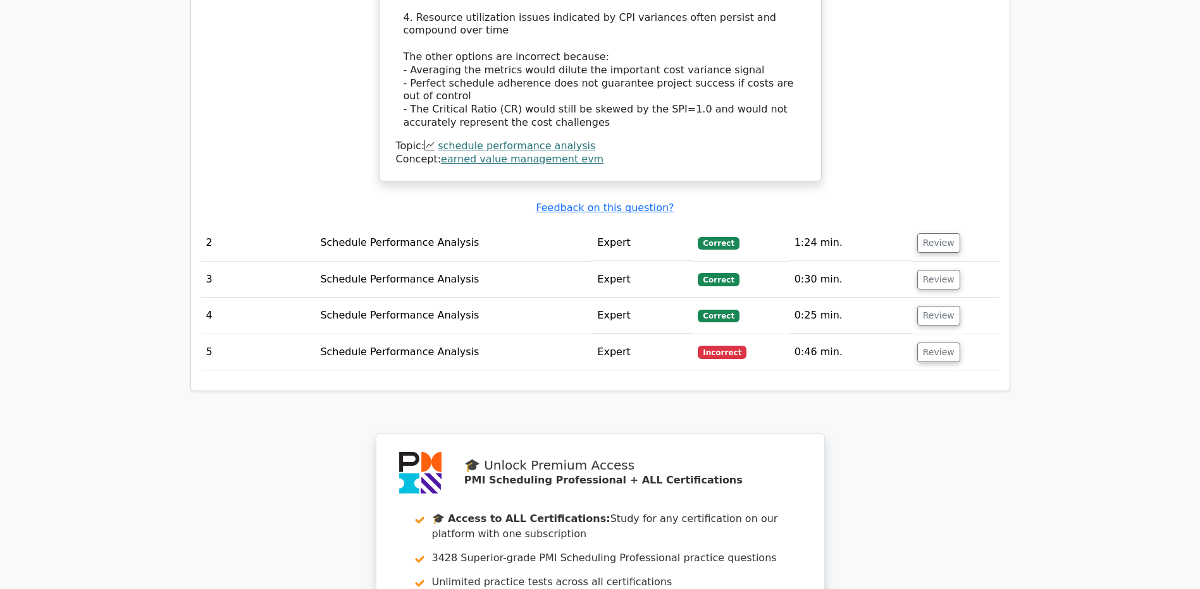
scroll to position [1834, 0]
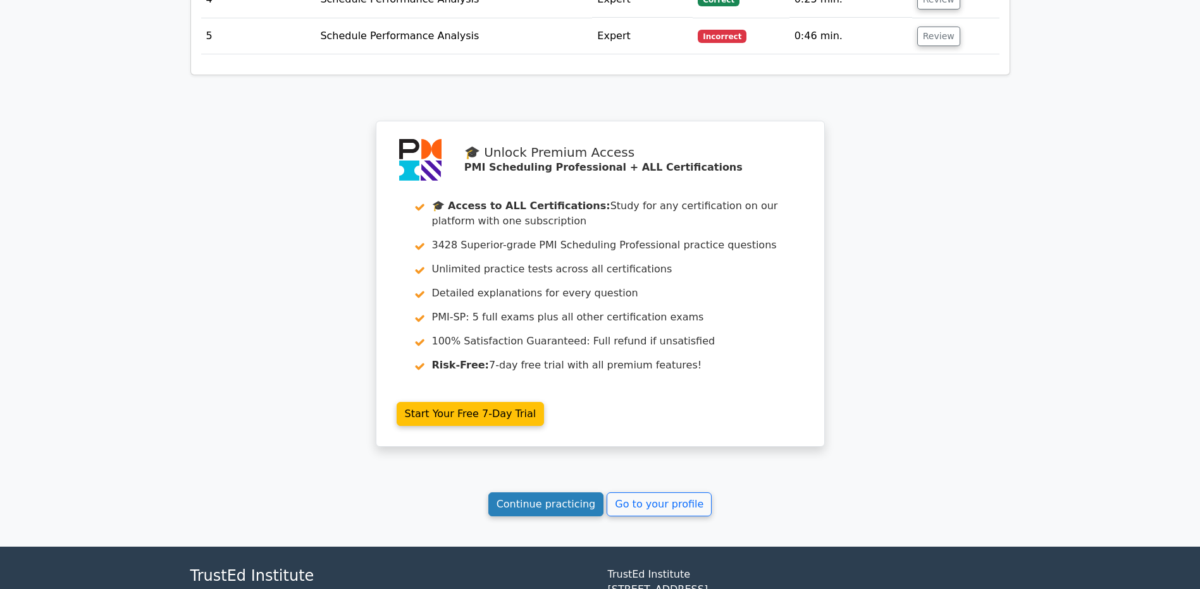
click at [519, 493] on link "Continue practicing" at bounding box center [546, 505] width 116 height 24
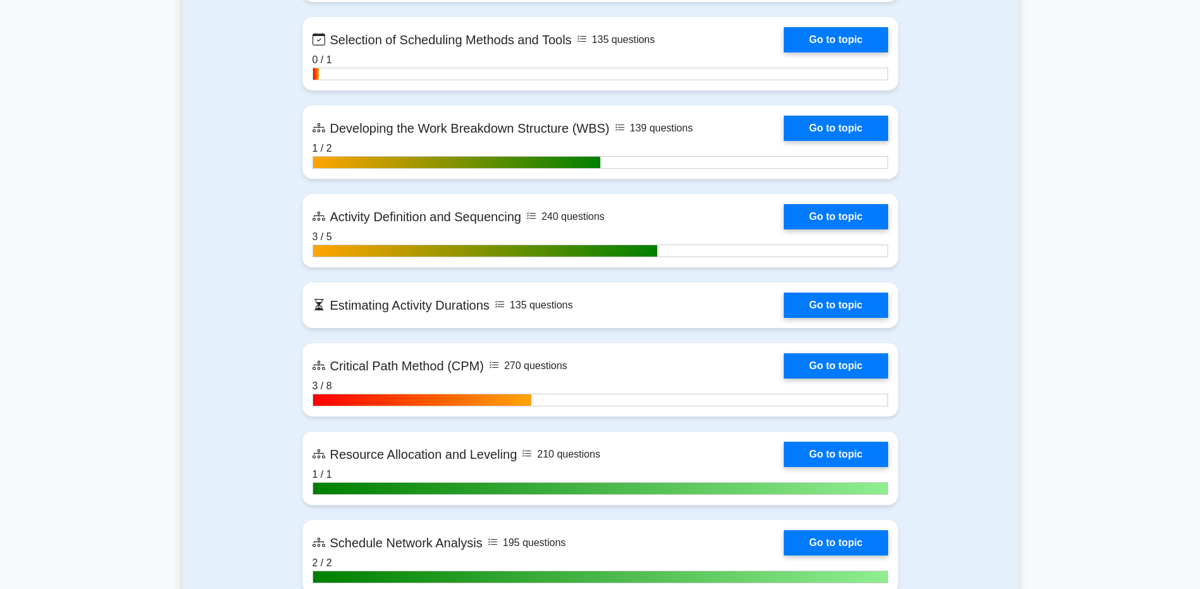
scroll to position [886, 0]
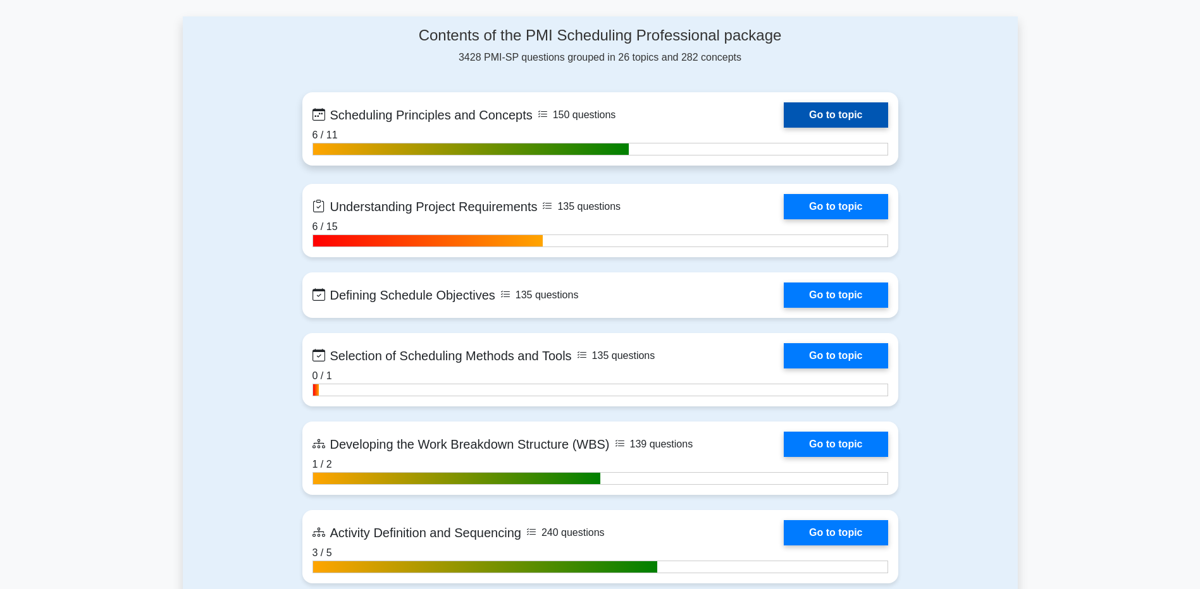
click at [804, 108] on link "Go to topic" at bounding box center [836, 114] width 104 height 25
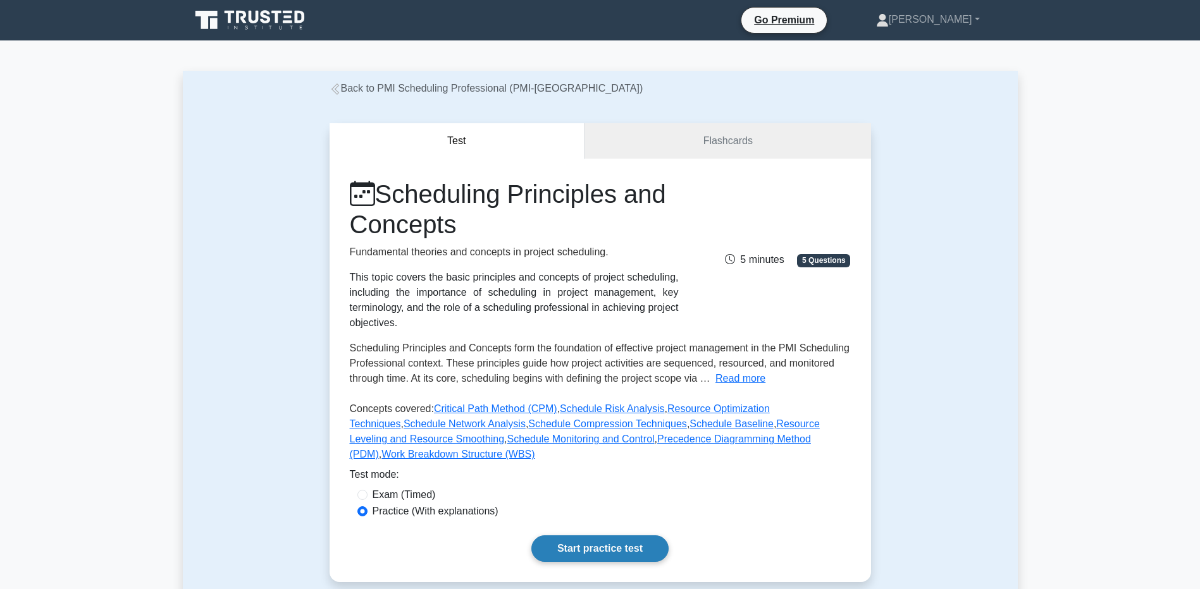
click at [606, 536] on link "Start practice test" at bounding box center [599, 549] width 137 height 27
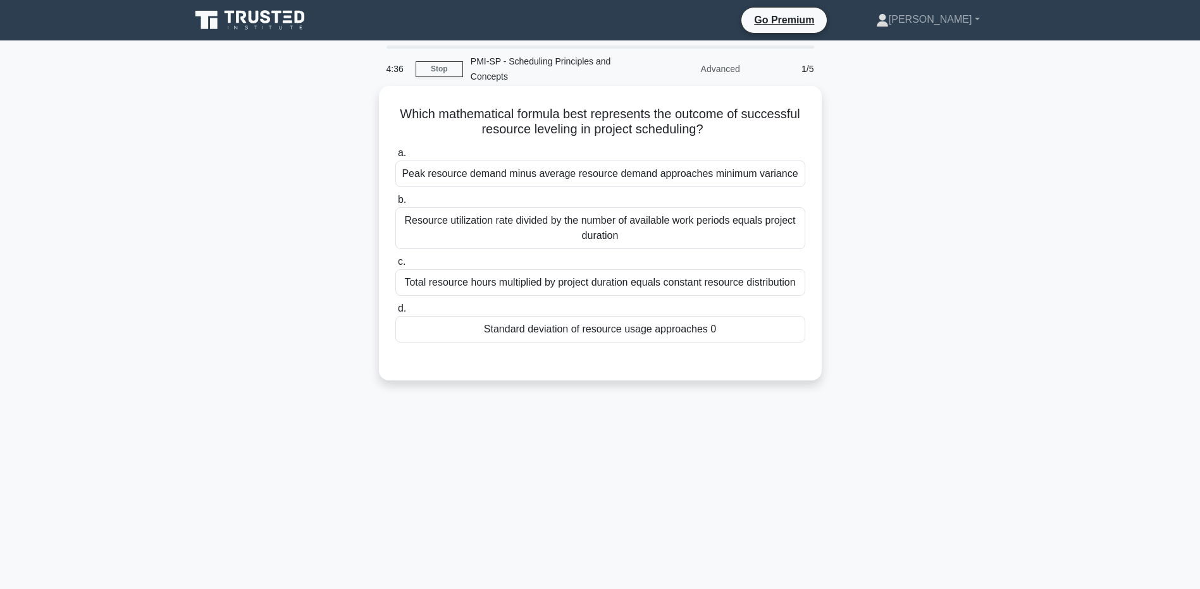
click at [634, 233] on div "Resource utilization rate divided by the number of available work periods equal…" at bounding box center [600, 228] width 410 height 42
click at [395, 204] on input "b. Resource utilization rate divided by the number of available work periods eq…" at bounding box center [395, 200] width 0 height 8
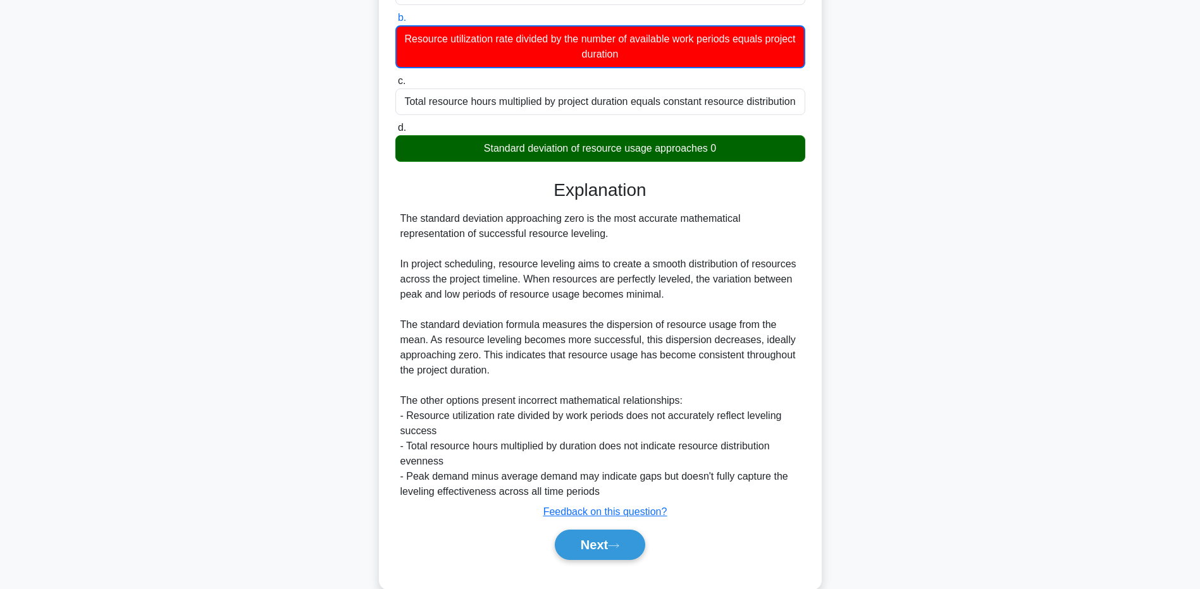
scroll to position [190, 0]
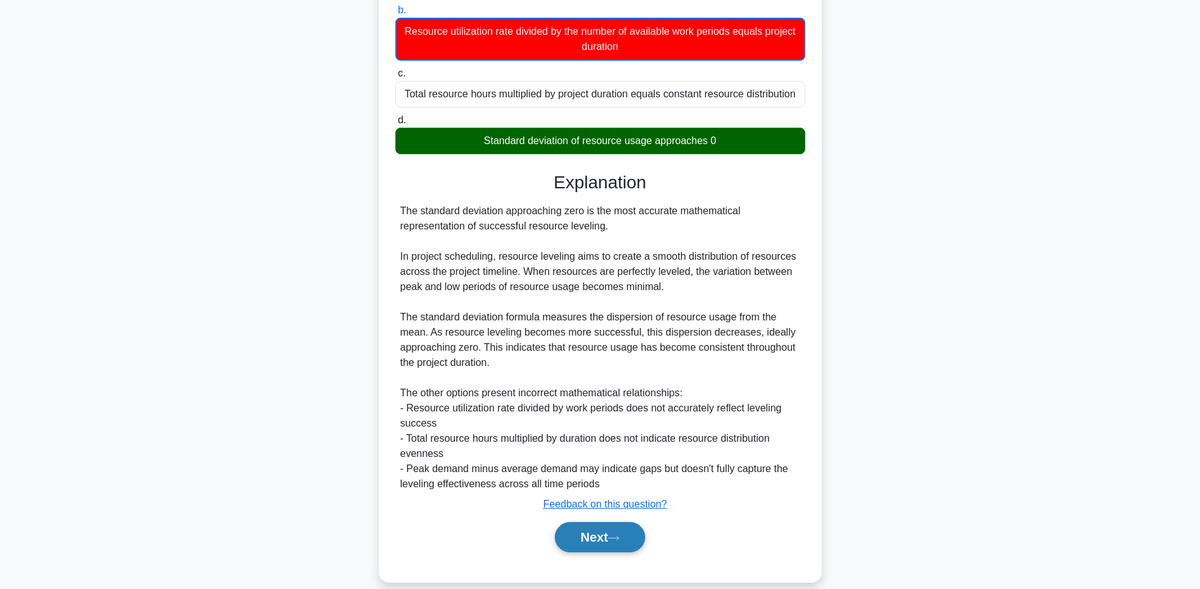
click at [607, 541] on button "Next" at bounding box center [600, 537] width 90 height 30
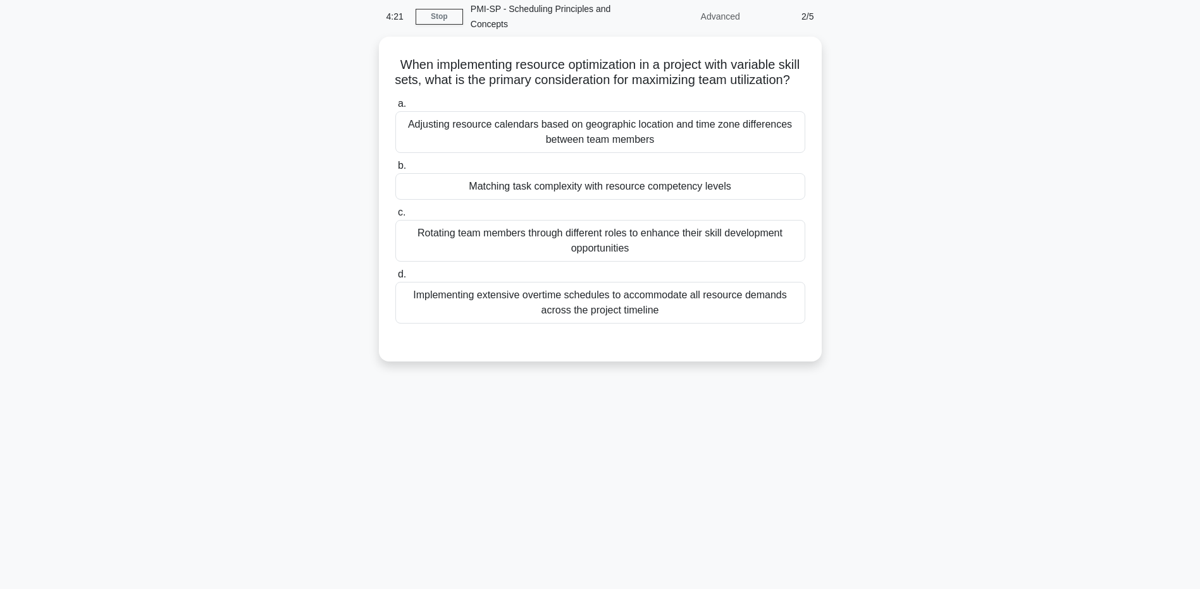
scroll to position [0, 0]
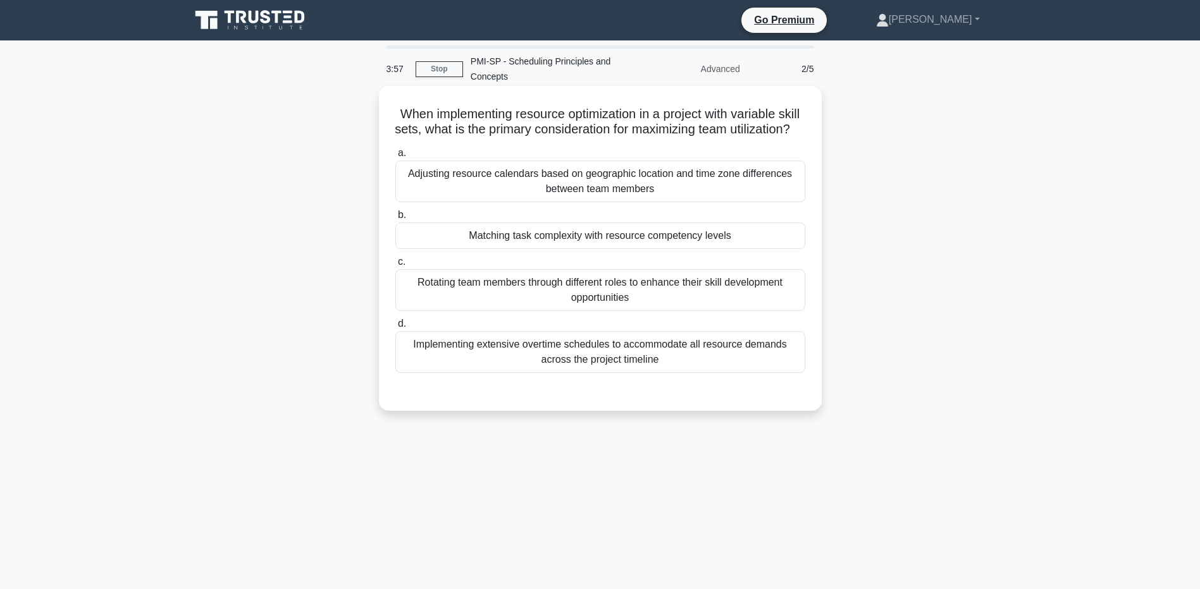
click at [624, 311] on div "Rotating team members through different roles to enhance their skill developmen…" at bounding box center [600, 290] width 410 height 42
click at [395, 266] on input "c. Rotating team members through different roles to enhance their skill develop…" at bounding box center [395, 262] width 0 height 8
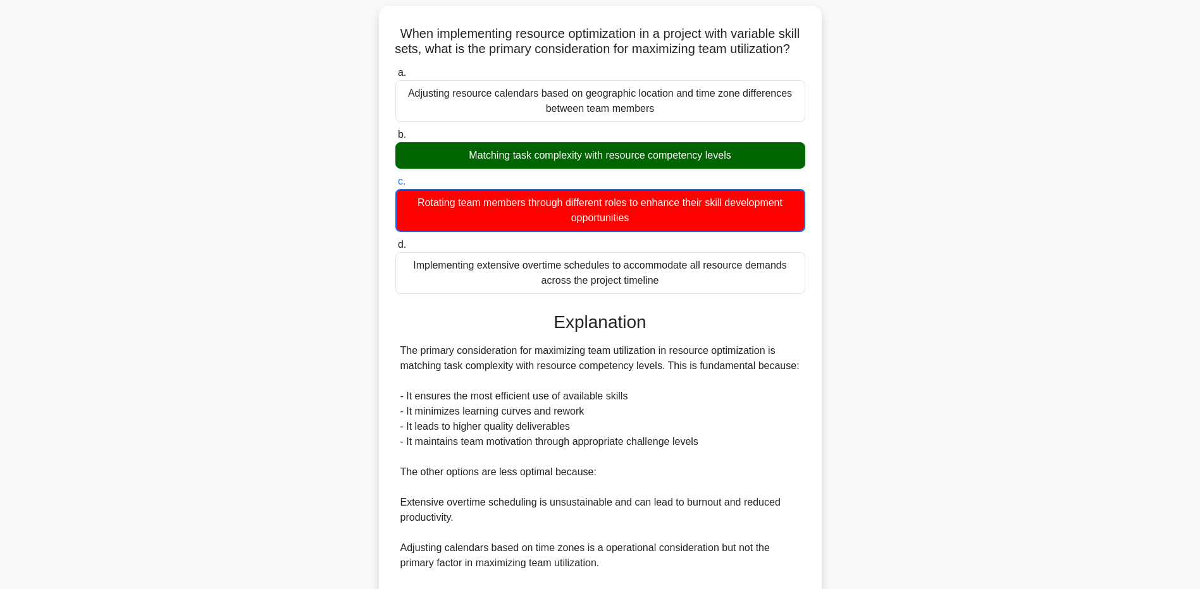
scroll to position [253, 0]
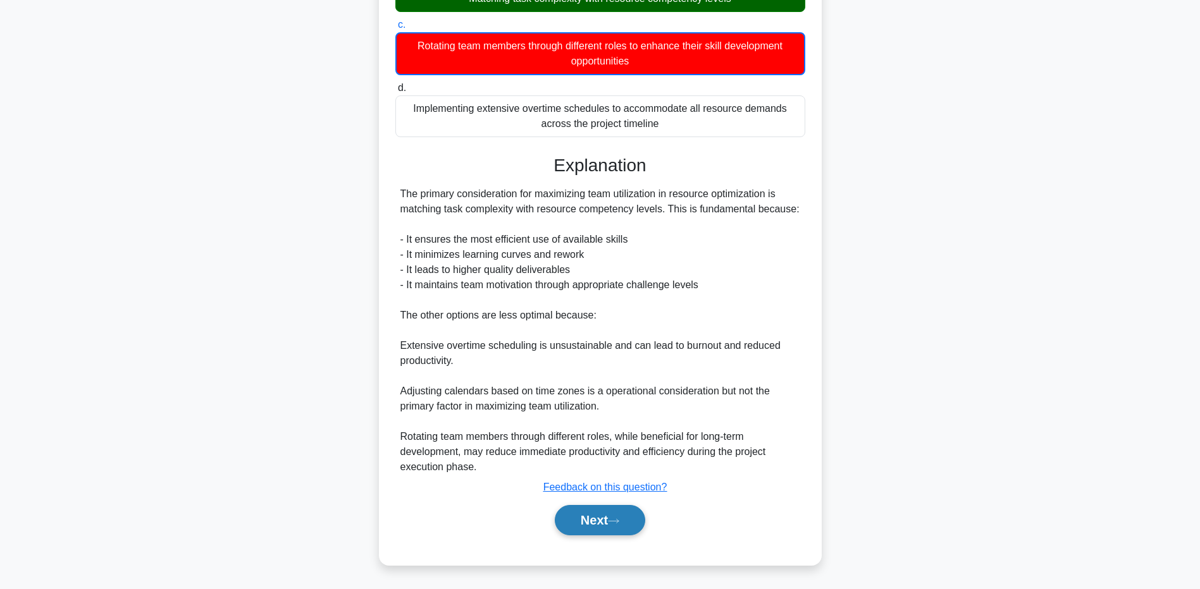
click at [585, 524] on button "Next" at bounding box center [600, 520] width 90 height 30
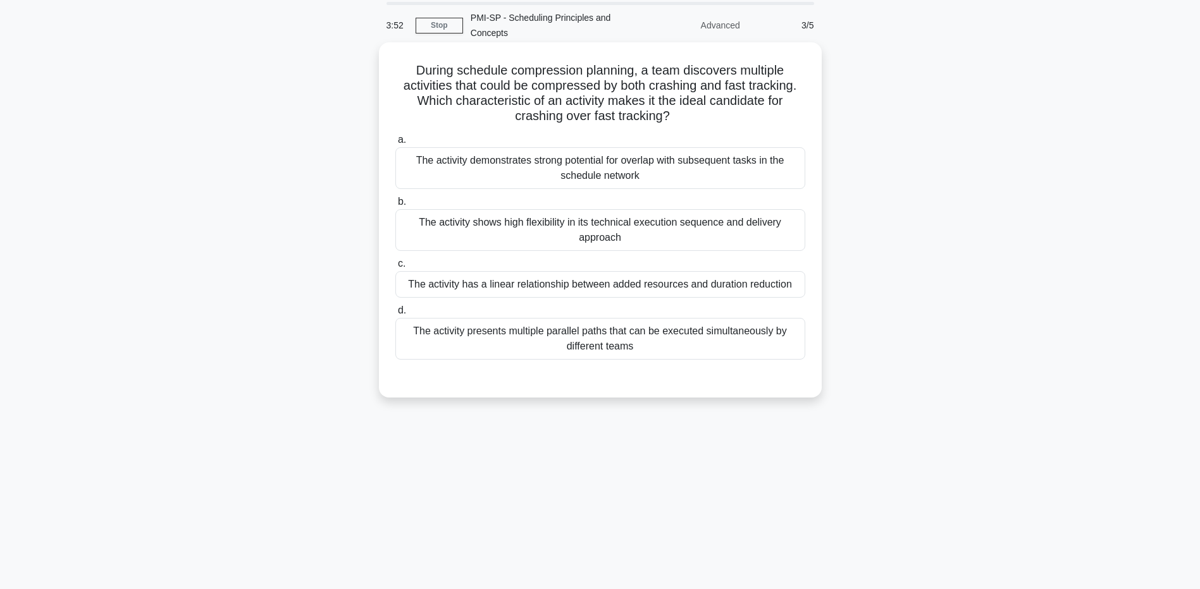
scroll to position [0, 0]
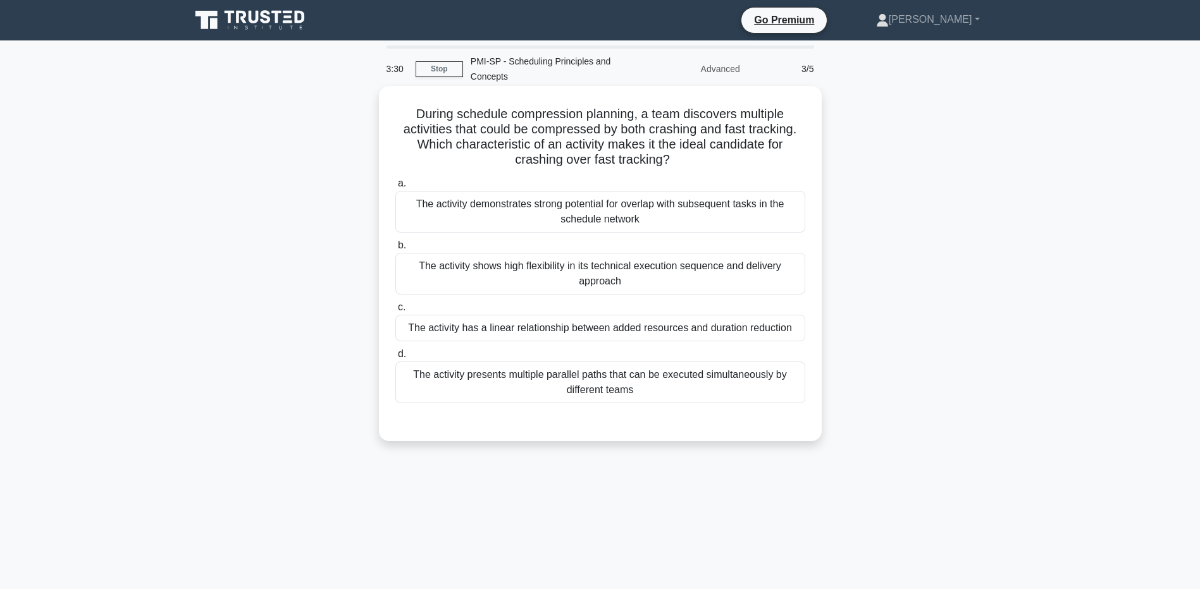
click at [622, 388] on div "The activity presents multiple parallel paths that can be executed simultaneous…" at bounding box center [600, 383] width 410 height 42
click at [395, 359] on input "d. The activity presents multiple parallel paths that can be executed simultane…" at bounding box center [395, 354] width 0 height 8
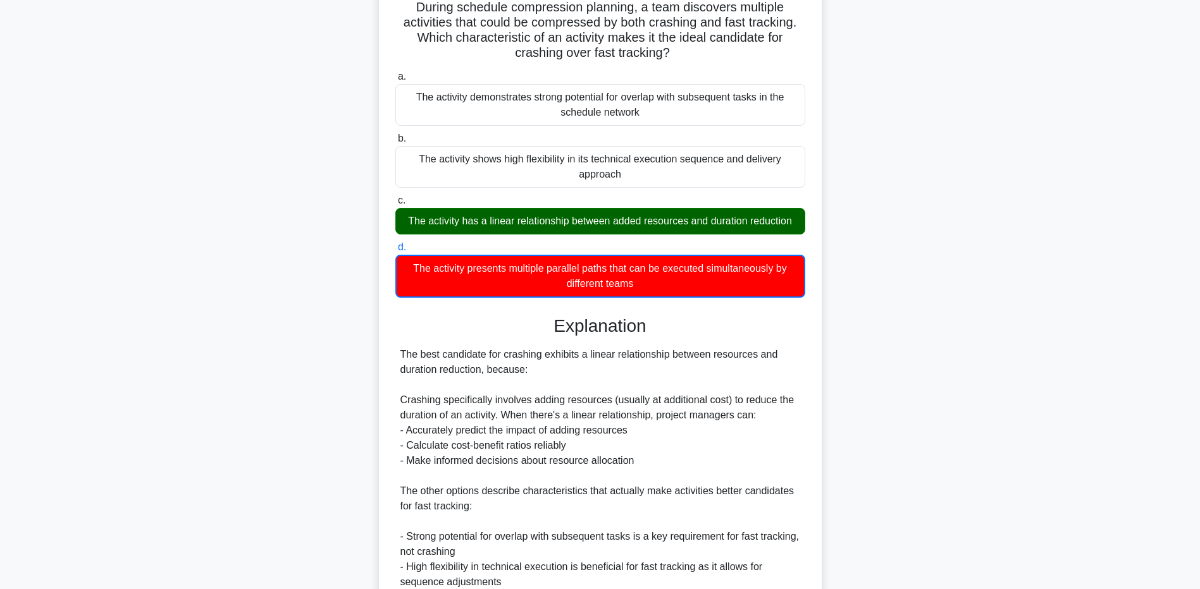
scroll to position [127, 0]
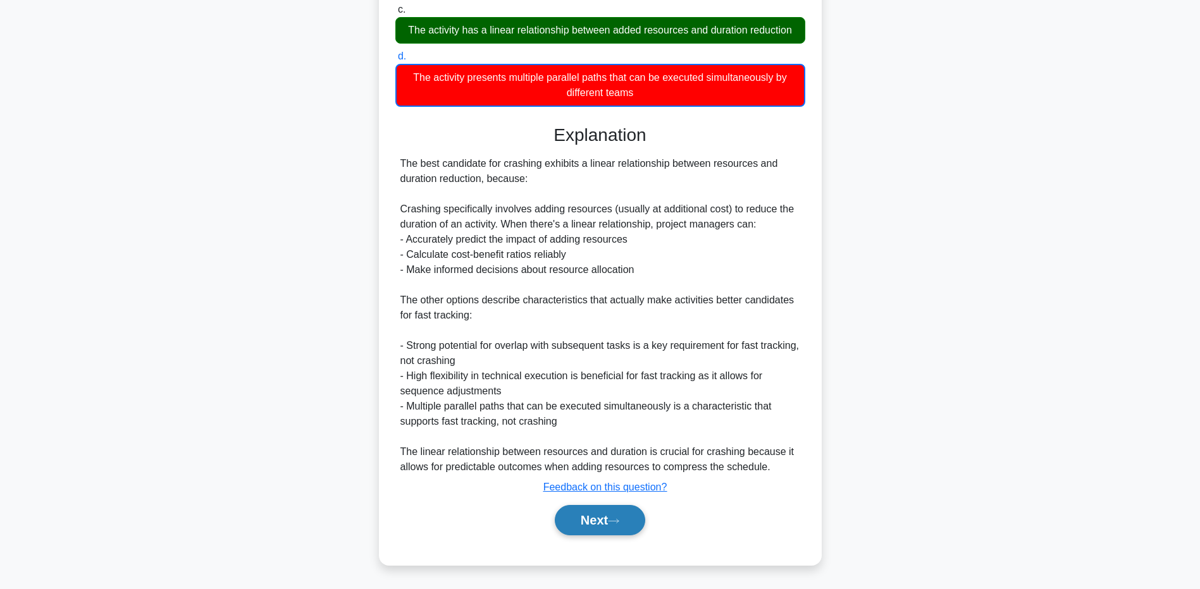
click at [600, 517] on button "Next" at bounding box center [600, 520] width 90 height 30
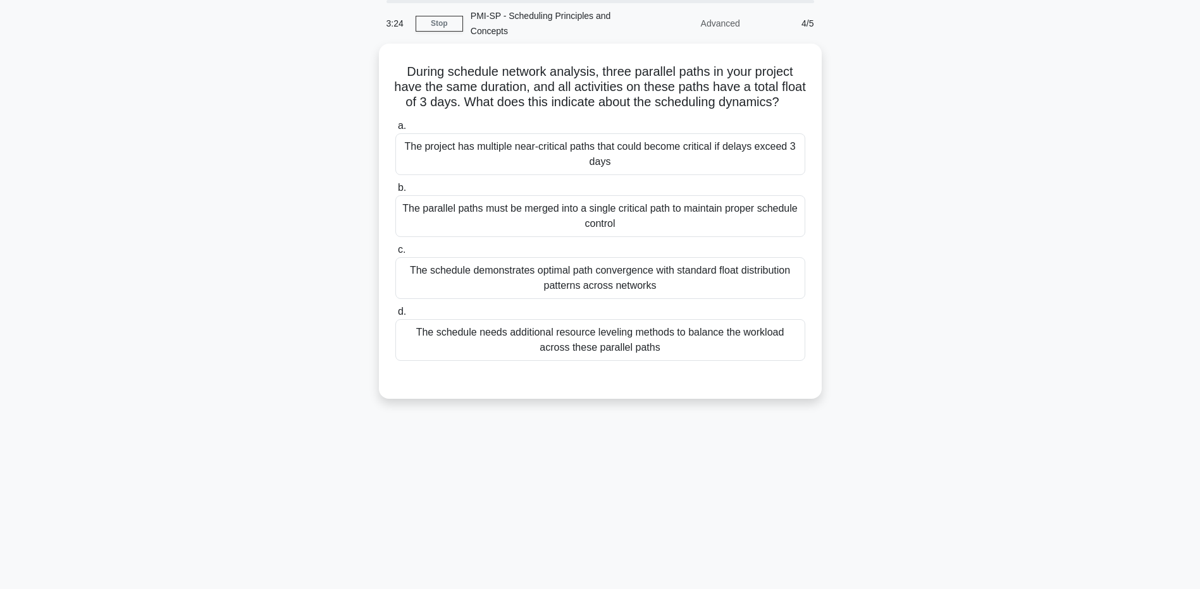
scroll to position [0, 0]
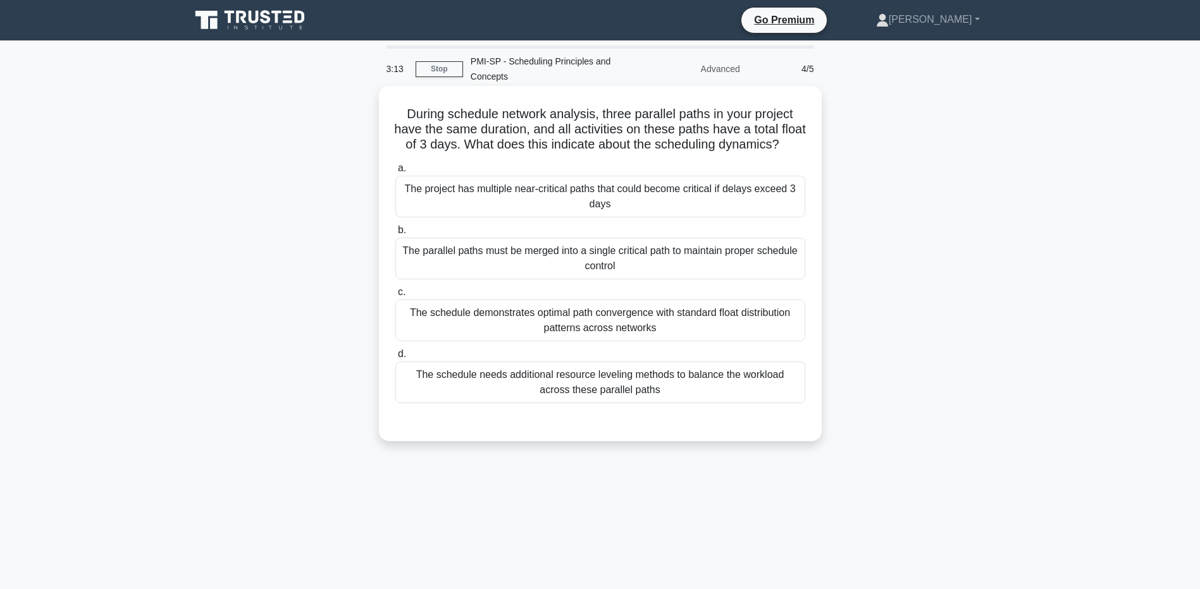
click at [569, 214] on div "The project has multiple near-critical paths that could become critical if dela…" at bounding box center [600, 197] width 410 height 42
click at [395, 173] on input "a. The project has multiple near-critical paths that could become critical if d…" at bounding box center [395, 168] width 0 height 8
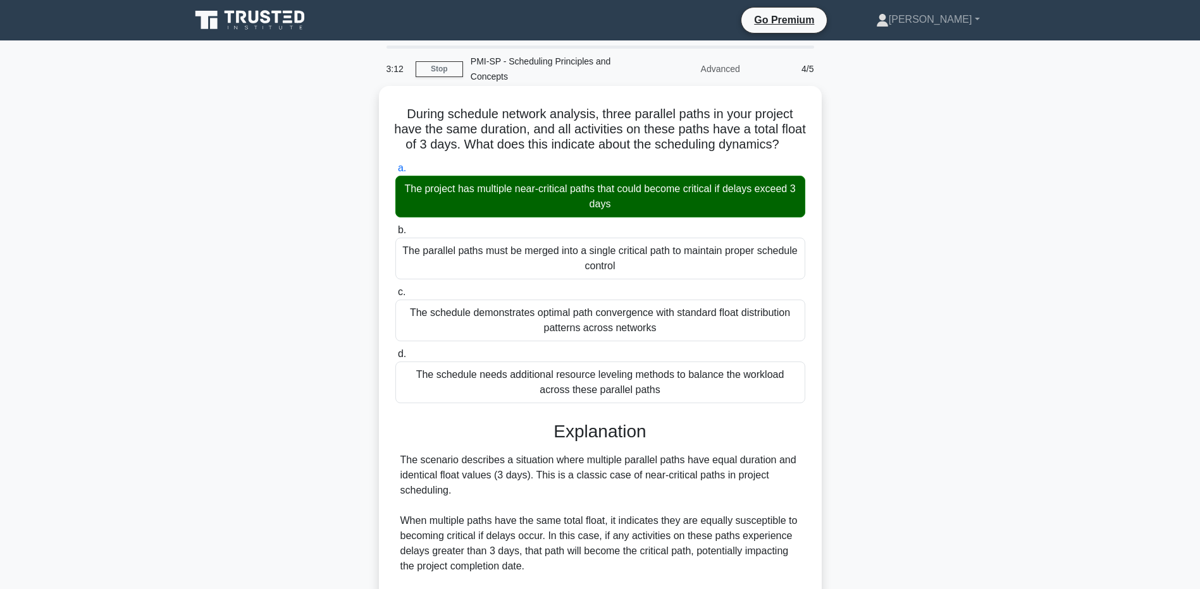
scroll to position [237, 0]
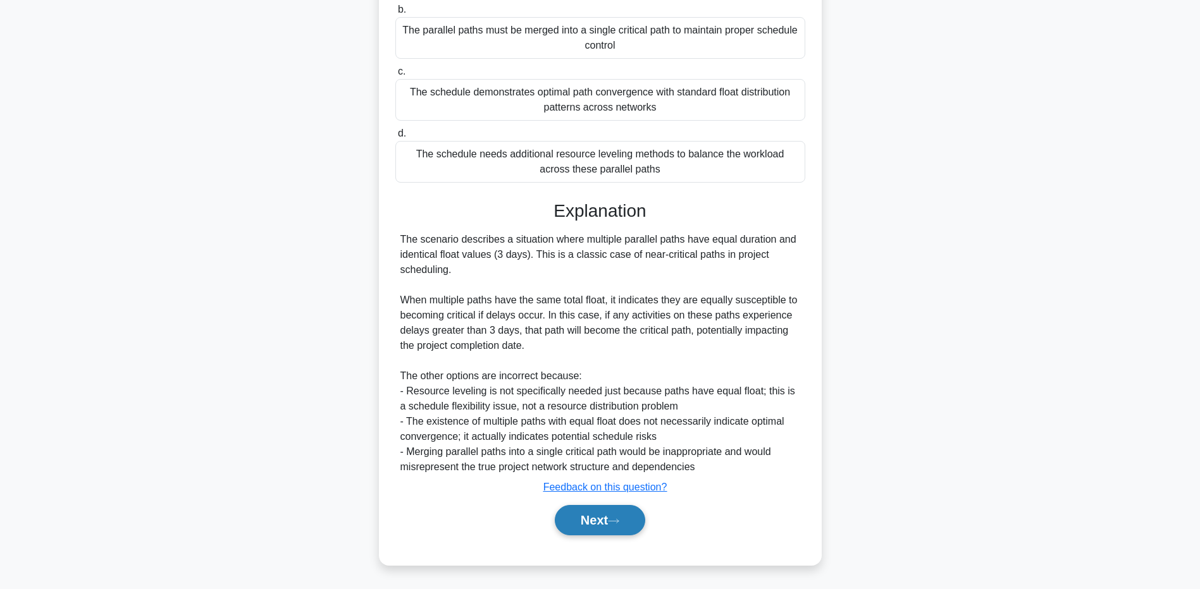
click at [596, 522] on button "Next" at bounding box center [600, 520] width 90 height 30
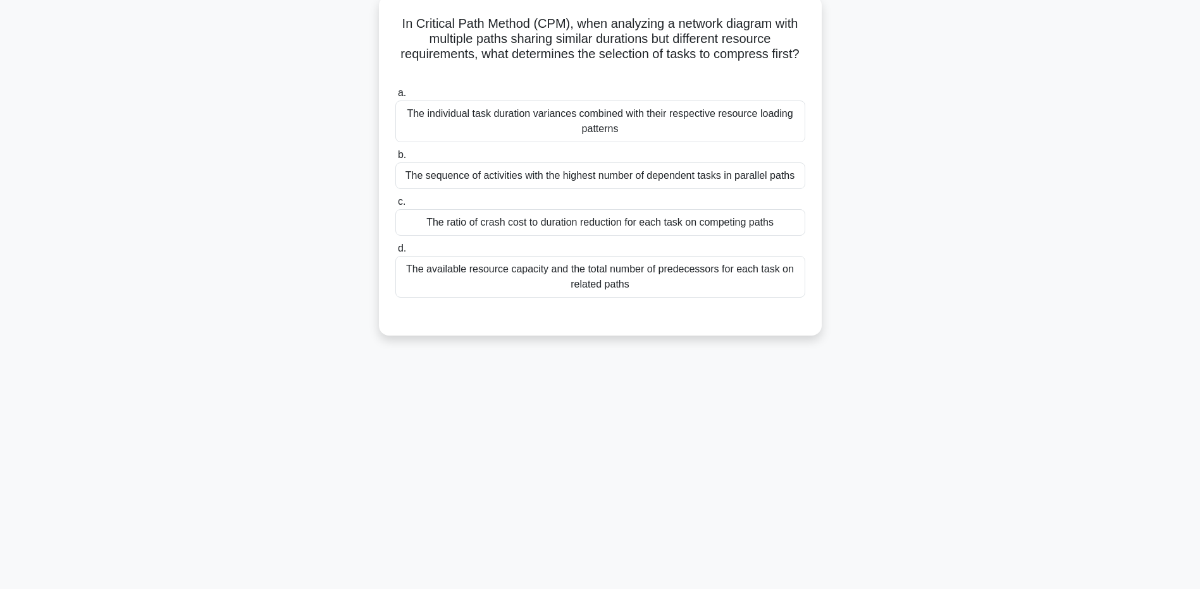
scroll to position [0, 0]
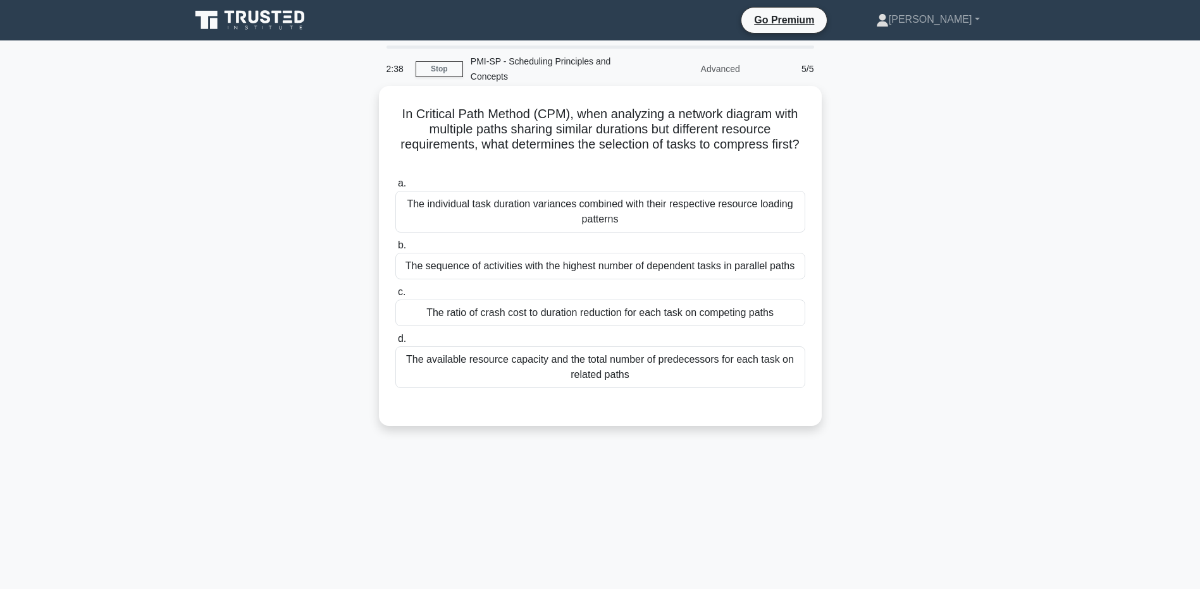
click at [735, 364] on div "The available resource capacity and the total number of predecessors for each t…" at bounding box center [600, 368] width 410 height 42
click at [395, 343] on input "d. The available resource capacity and the total number of predecessors for eac…" at bounding box center [395, 339] width 0 height 8
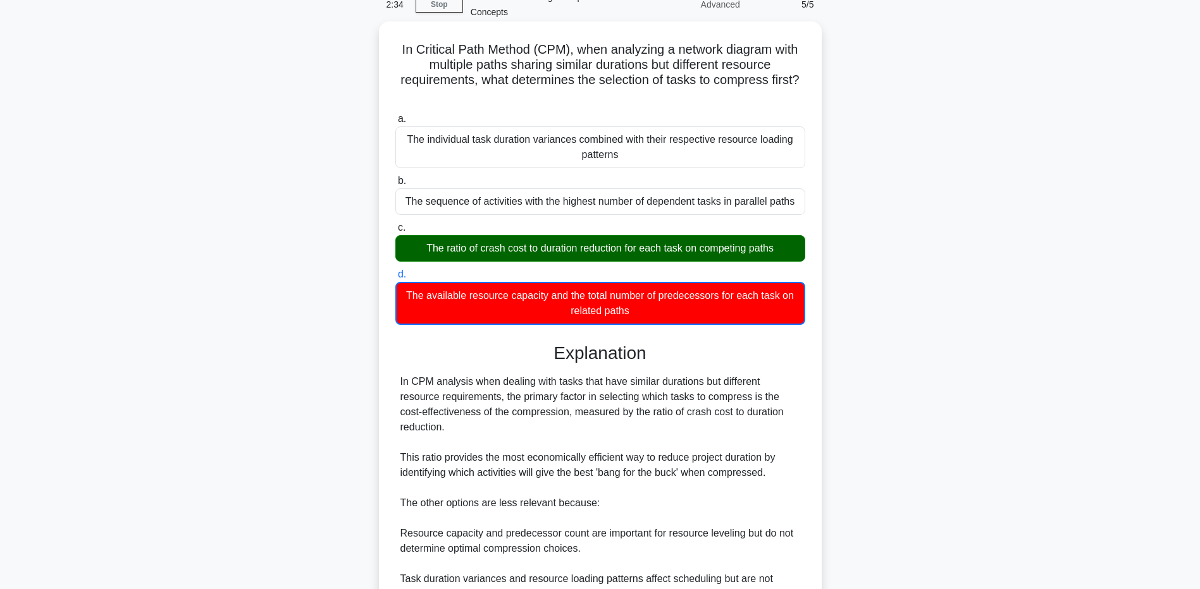
scroll to position [238, 0]
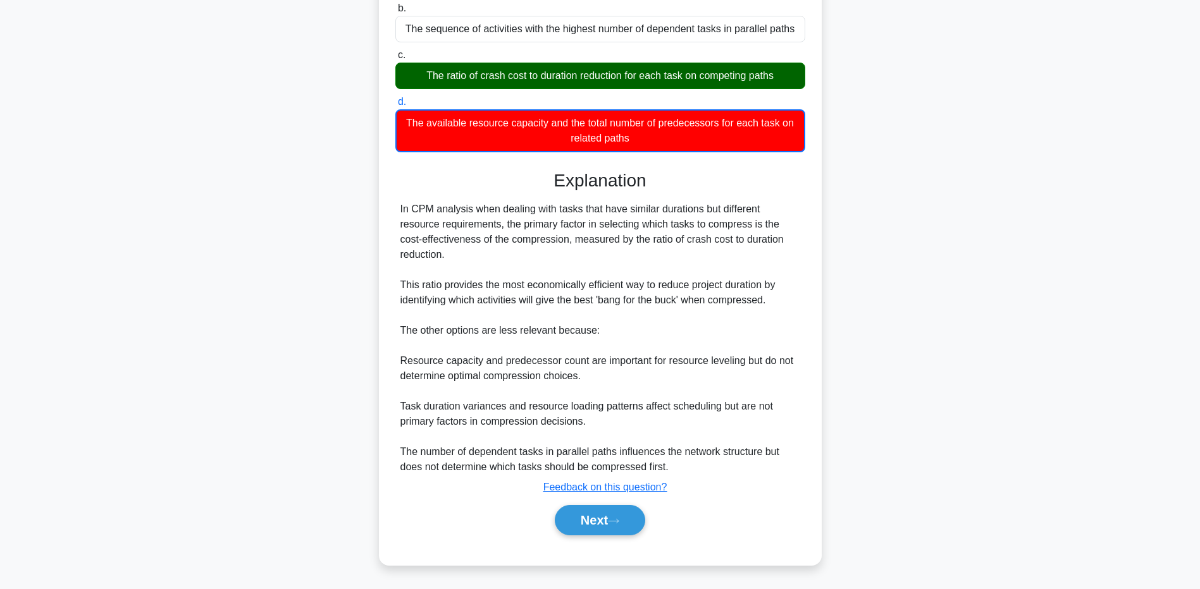
drag, startPoint x: 607, startPoint y: 529, endPoint x: 636, endPoint y: 497, distance: 43.0
click at [607, 529] on button "Next" at bounding box center [600, 520] width 90 height 30
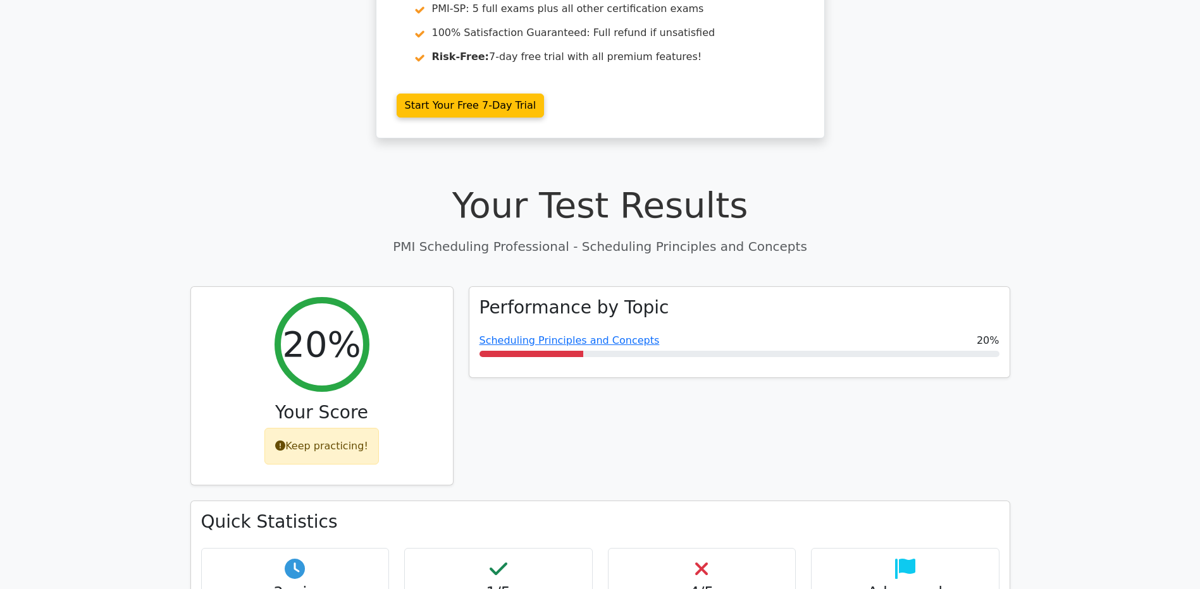
scroll to position [316, 0]
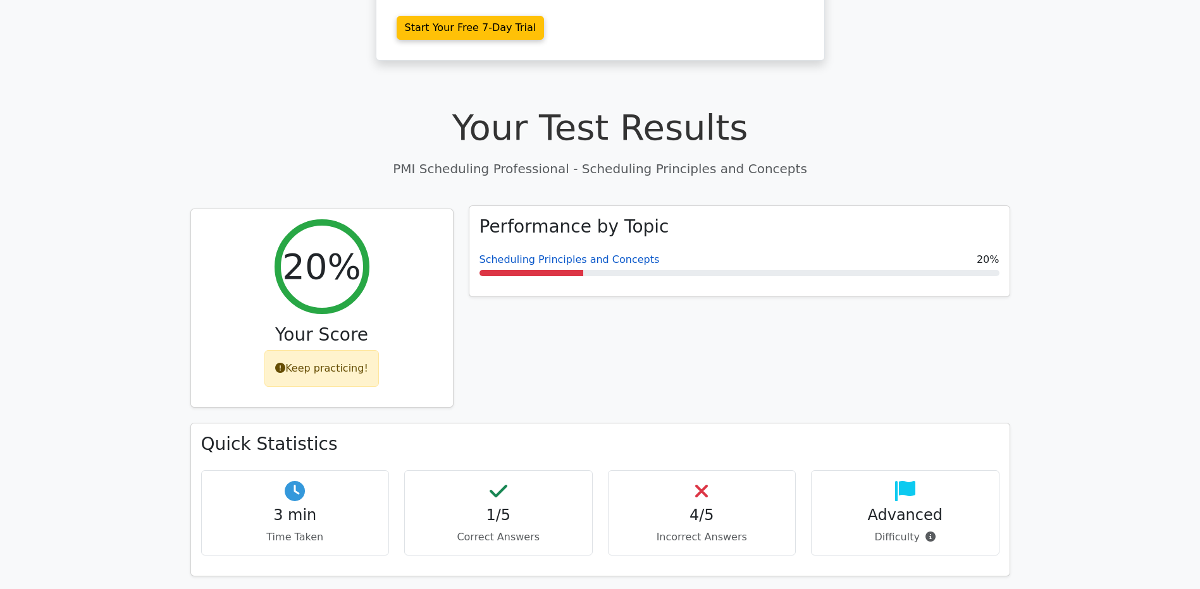
click at [627, 262] on link "Scheduling Principles and Concepts" at bounding box center [569, 260] width 180 height 12
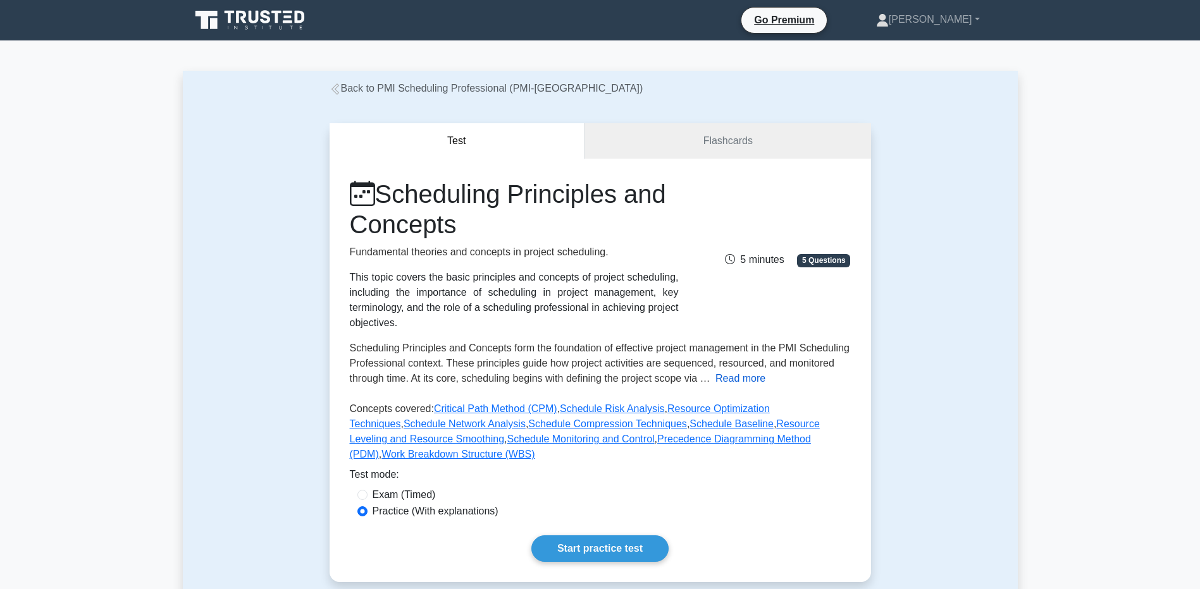
click at [723, 377] on button "Read more" at bounding box center [740, 378] width 50 height 15
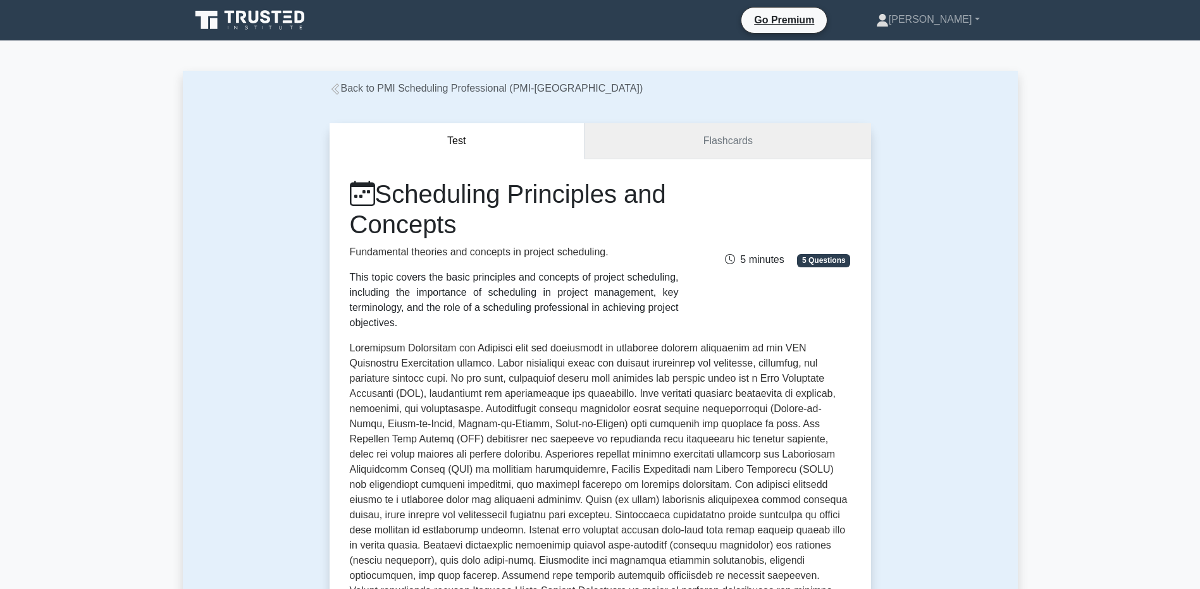
drag, startPoint x: 705, startPoint y: 151, endPoint x: 721, endPoint y: 148, distance: 16.6
click at [705, 151] on link "Flashcards" at bounding box center [727, 141] width 286 height 36
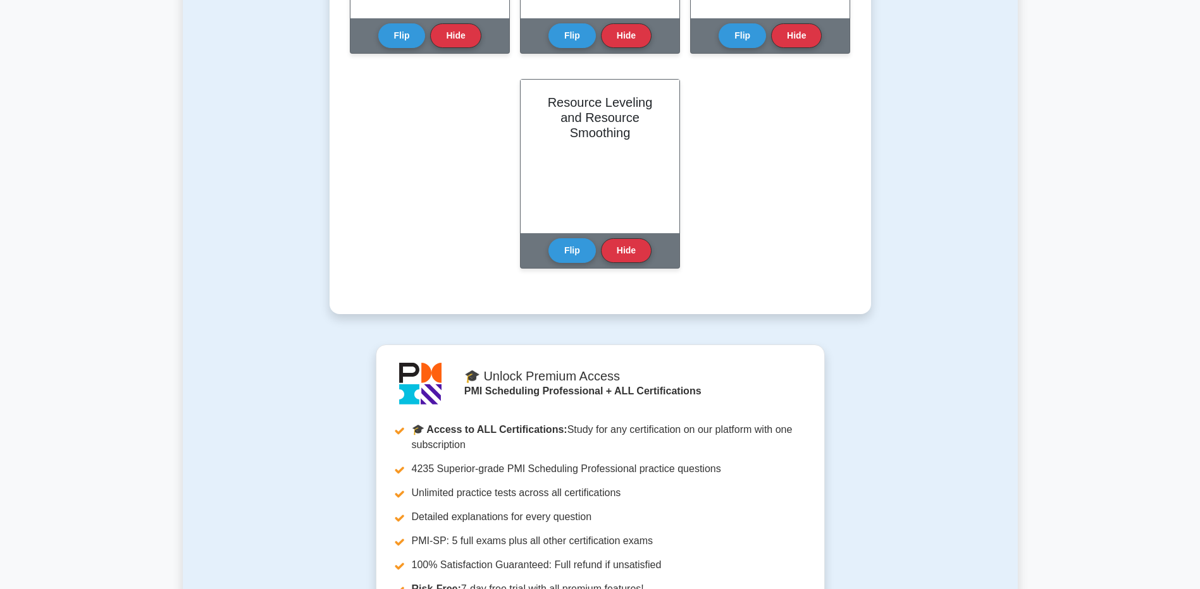
scroll to position [696, 0]
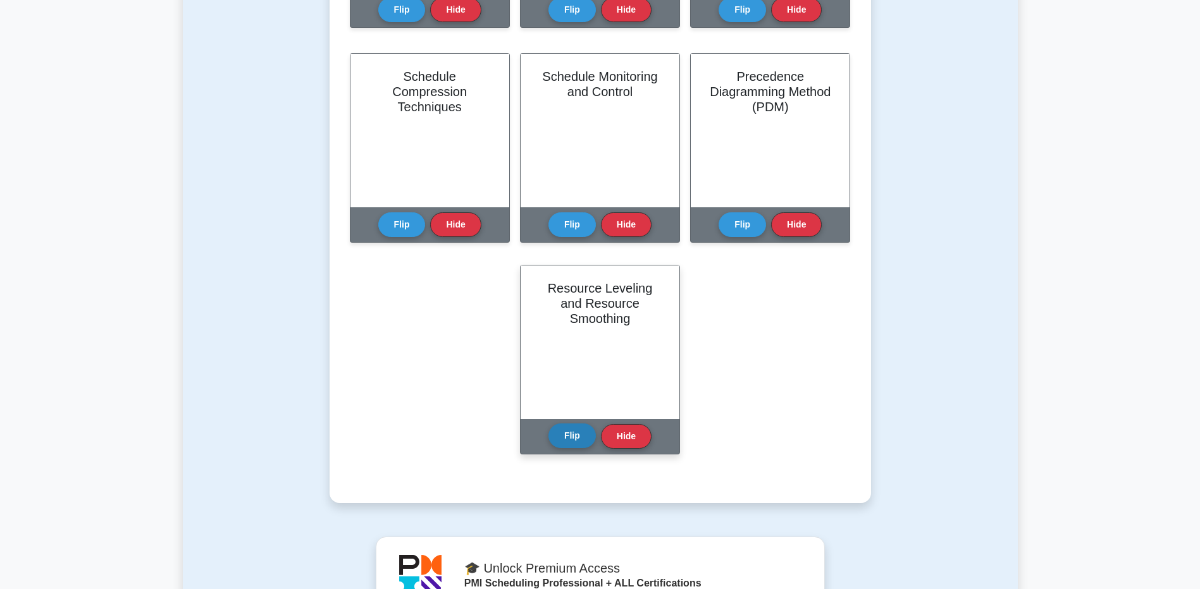
click at [571, 437] on button "Flip" at bounding box center [571, 436] width 47 height 25
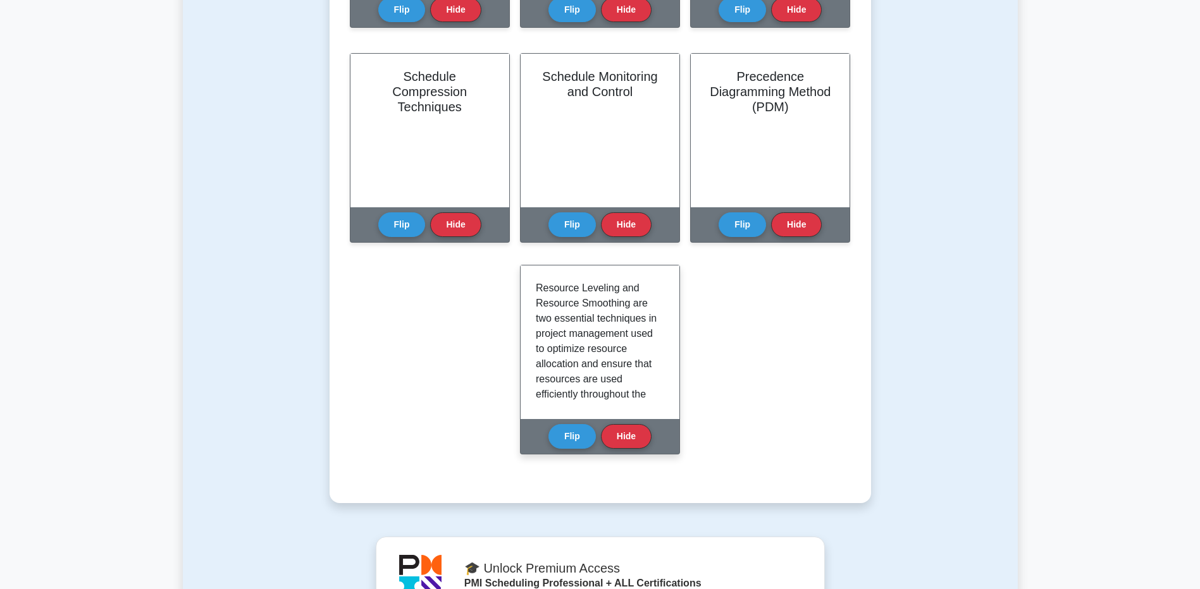
click at [535, 289] on div "Resource Leveling and Resource Smoothing are two essential techniques in projec…" at bounding box center [600, 343] width 159 height 154
click at [583, 436] on button "Flip" at bounding box center [571, 436] width 47 height 25
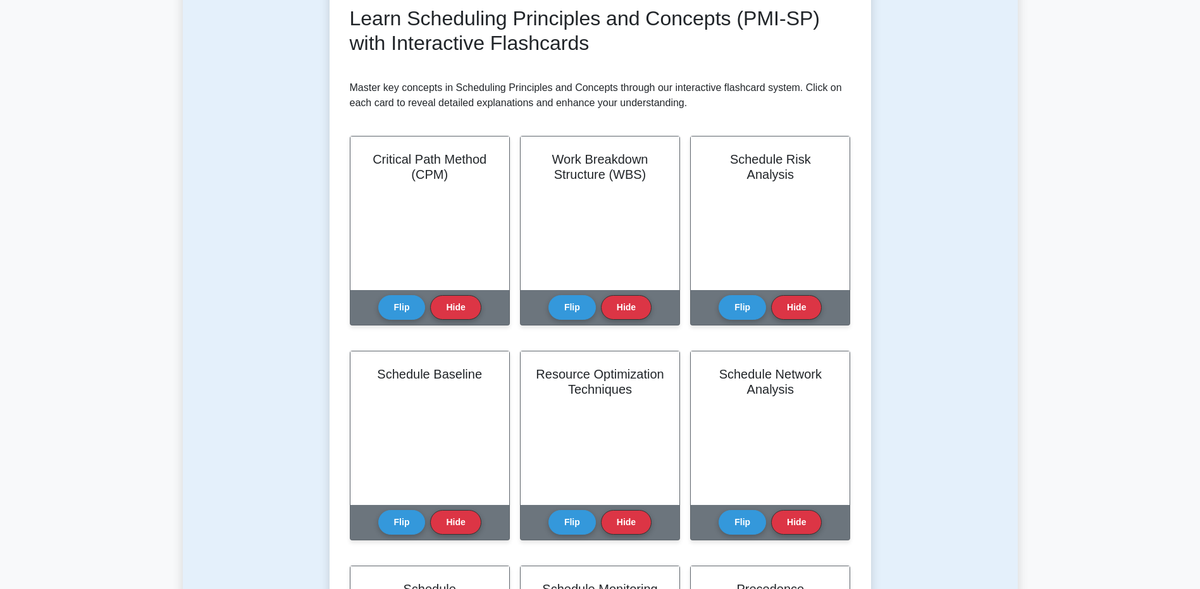
scroll to position [63, 0]
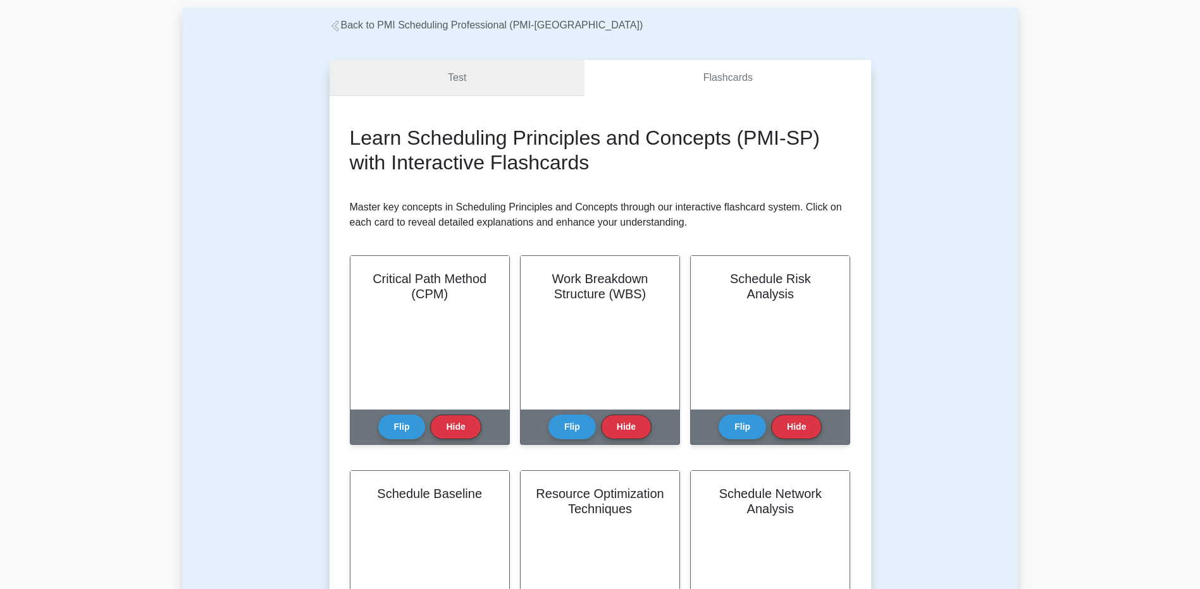
click at [517, 89] on link "Test" at bounding box center [458, 78] width 256 height 36
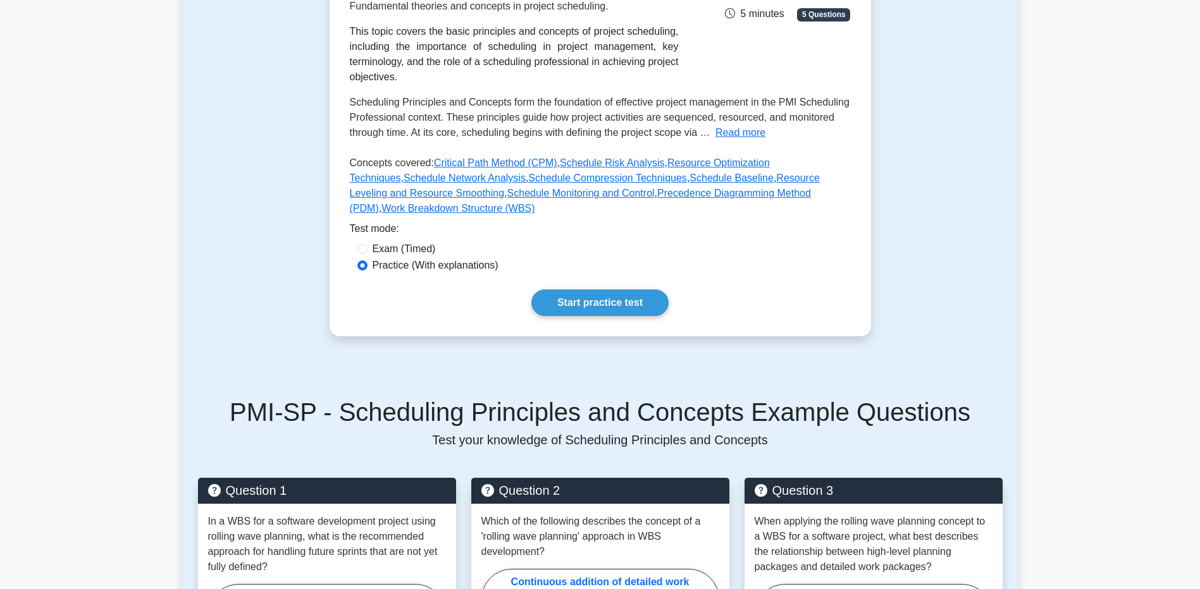
scroll to position [253, 0]
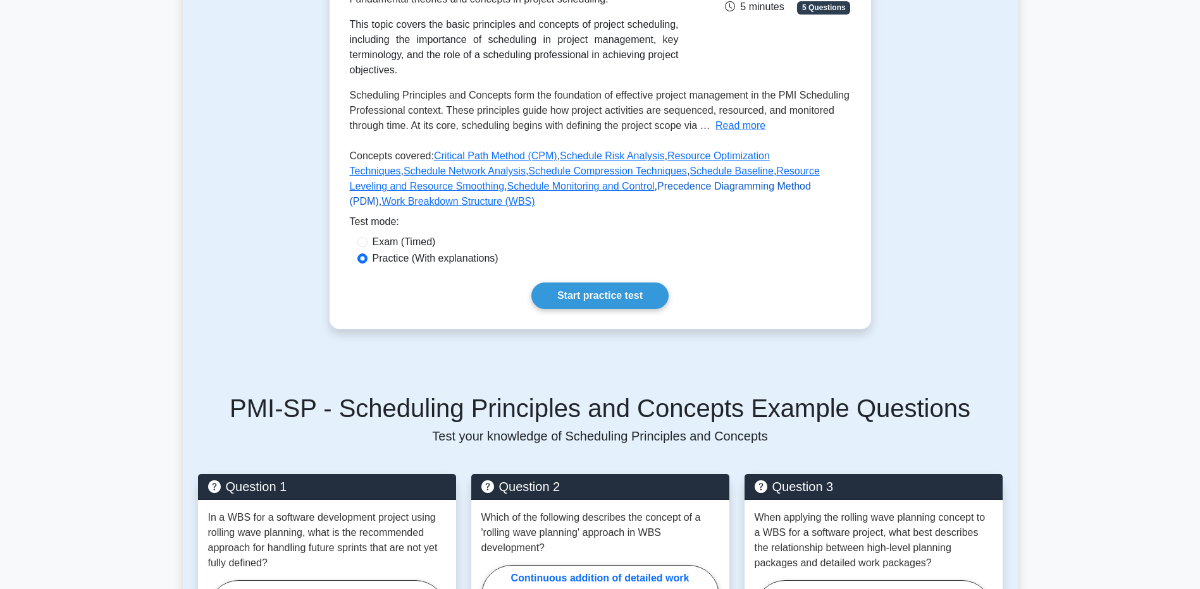
click at [553, 188] on link "Precedence Diagramming Method (PDM)" at bounding box center [580, 194] width 461 height 26
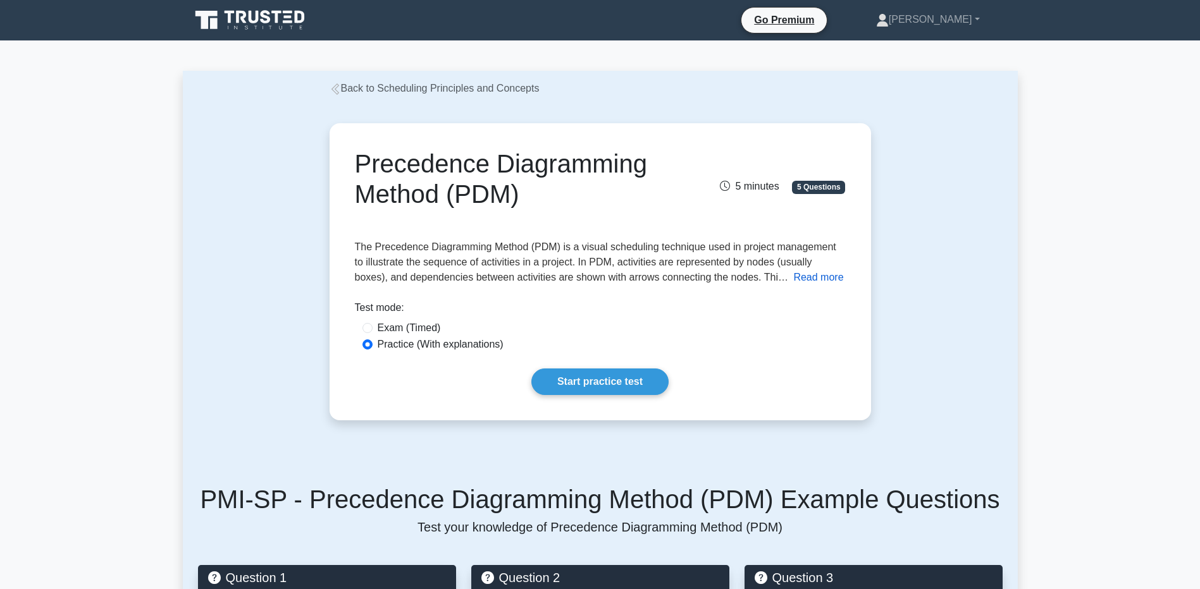
click at [793, 281] on button "Read more" at bounding box center [818, 277] width 50 height 15
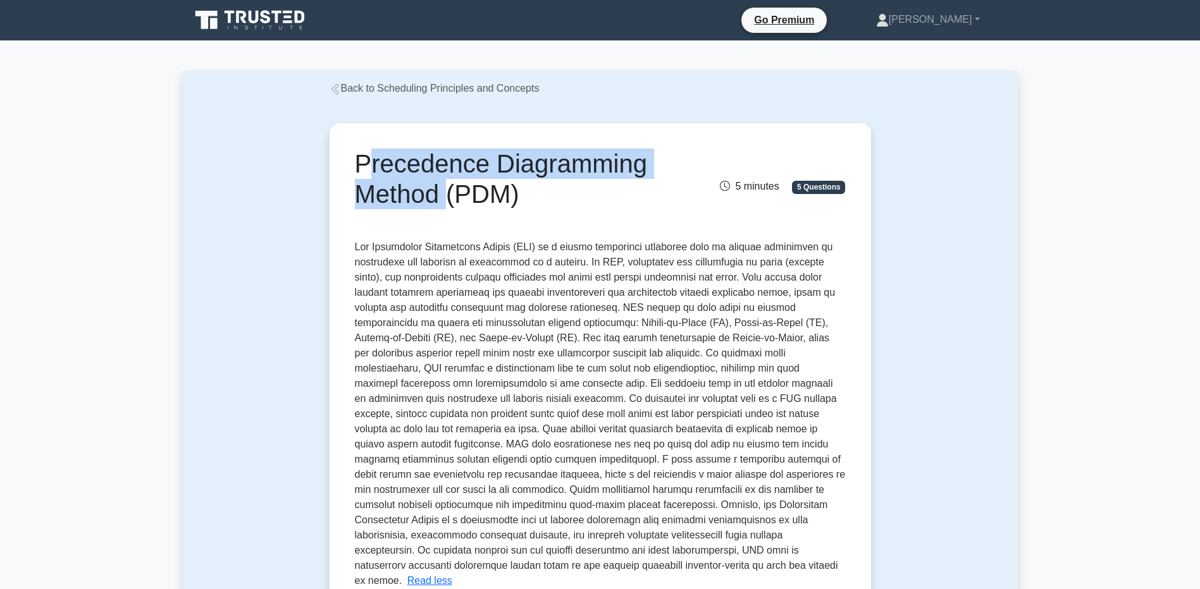
drag, startPoint x: 355, startPoint y: 161, endPoint x: 447, endPoint y: 193, distance: 97.6
click at [447, 193] on h1 "Precedence Diagramming Method (PDM)" at bounding box center [516, 179] width 322 height 61
drag, startPoint x: 447, startPoint y: 193, endPoint x: 402, endPoint y: 164, distance: 54.0
copy h1 "Precedence Diagramming Method"
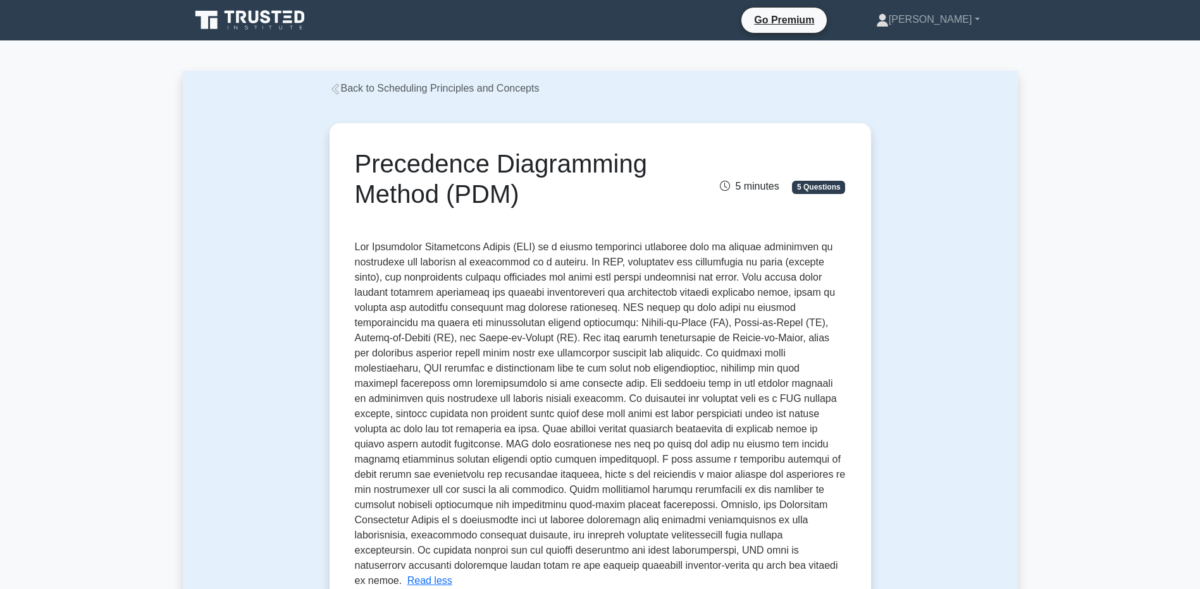
drag, startPoint x: 362, startPoint y: 252, endPoint x: 355, endPoint y: 249, distance: 7.4
click at [361, 252] on span at bounding box center [600, 414] width 491 height 345
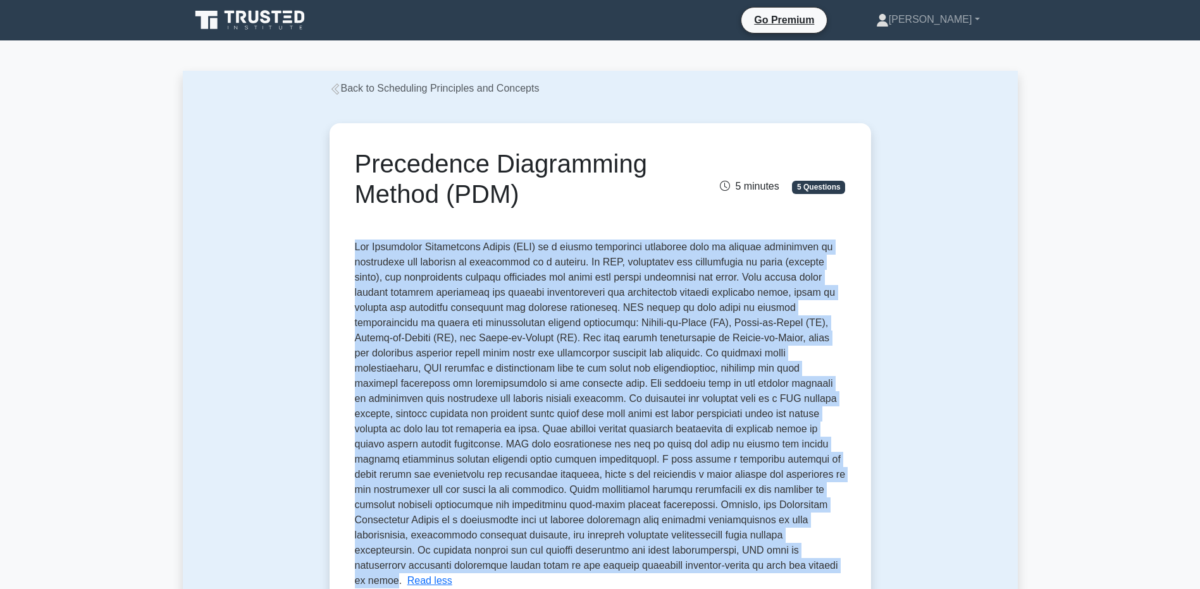
drag, startPoint x: 355, startPoint y: 248, endPoint x: 377, endPoint y: 564, distance: 316.4
click at [377, 564] on span at bounding box center [600, 414] width 491 height 345
drag, startPoint x: 377, startPoint y: 564, endPoint x: 486, endPoint y: 330, distance: 257.8
copy span "The Precedence Diagramming Method (PDM) is a visual scheduling technique used i…"
click at [665, 412] on span at bounding box center [600, 414] width 491 height 345
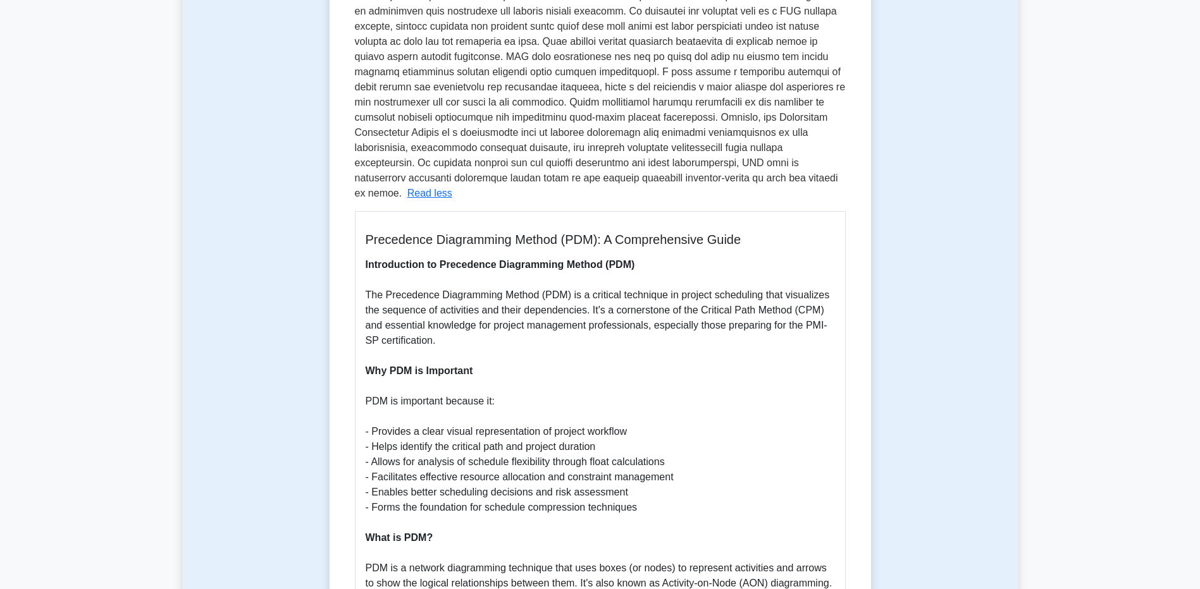
scroll to position [506, 0]
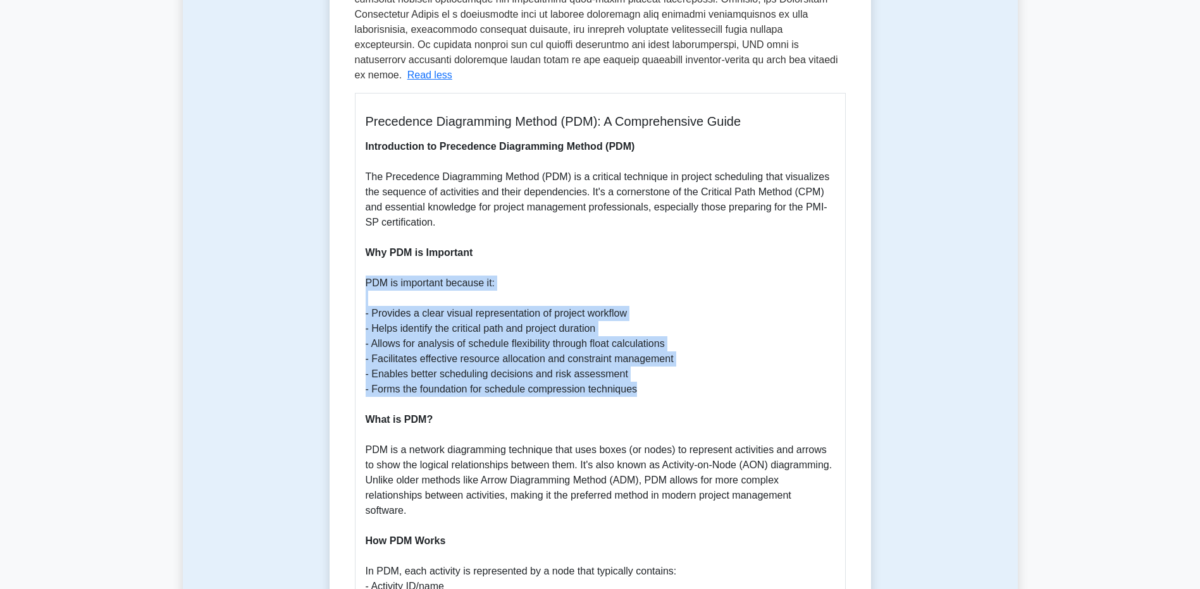
drag, startPoint x: 366, startPoint y: 266, endPoint x: 716, endPoint y: 375, distance: 367.1
drag, startPoint x: 716, startPoint y: 375, endPoint x: 459, endPoint y: 314, distance: 264.0
copy p "PDM is important because it: - Provides a clear visual representation of projec…"
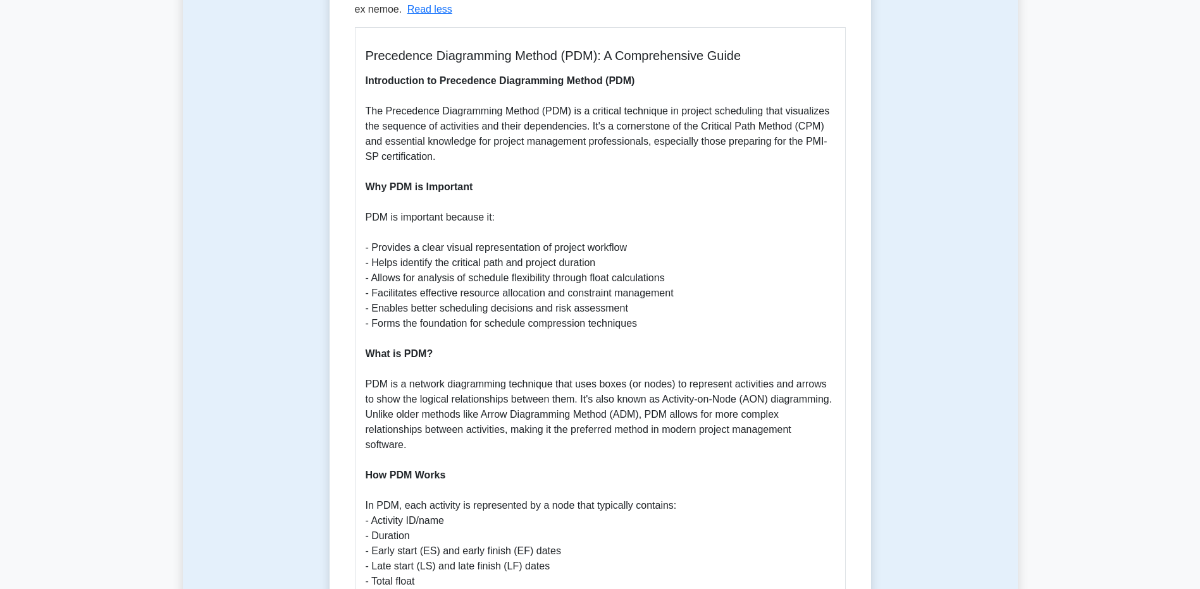
scroll to position [759, 0]
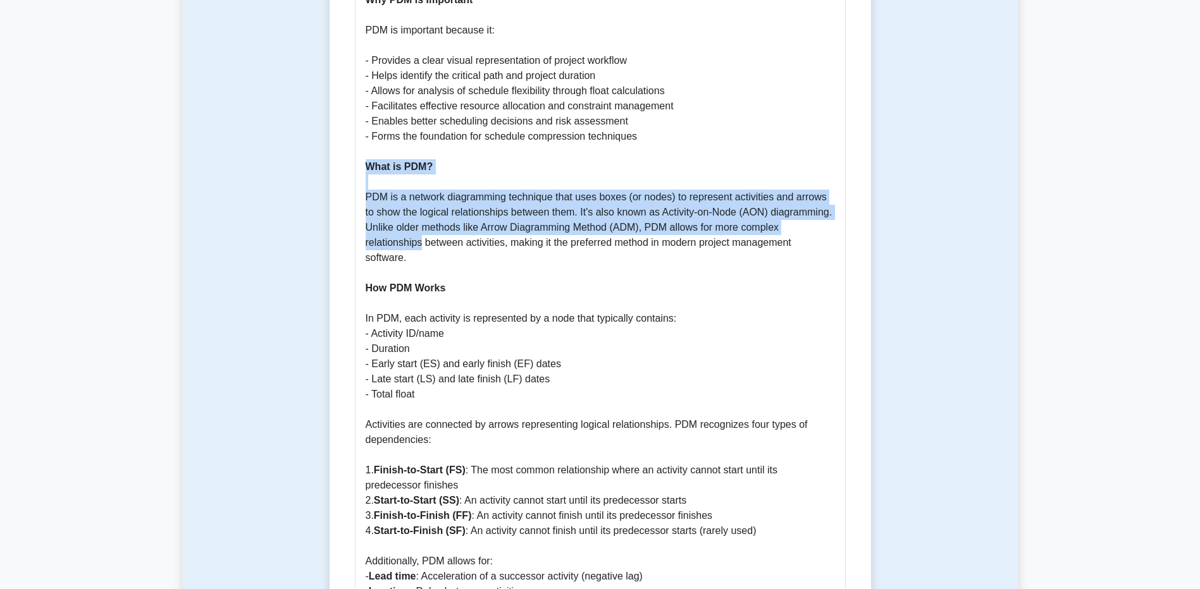
drag, startPoint x: 422, startPoint y: 235, endPoint x: 369, endPoint y: 157, distance: 94.7
drag, startPoint x: 369, startPoint y: 157, endPoint x: 409, endPoint y: 238, distance: 90.8
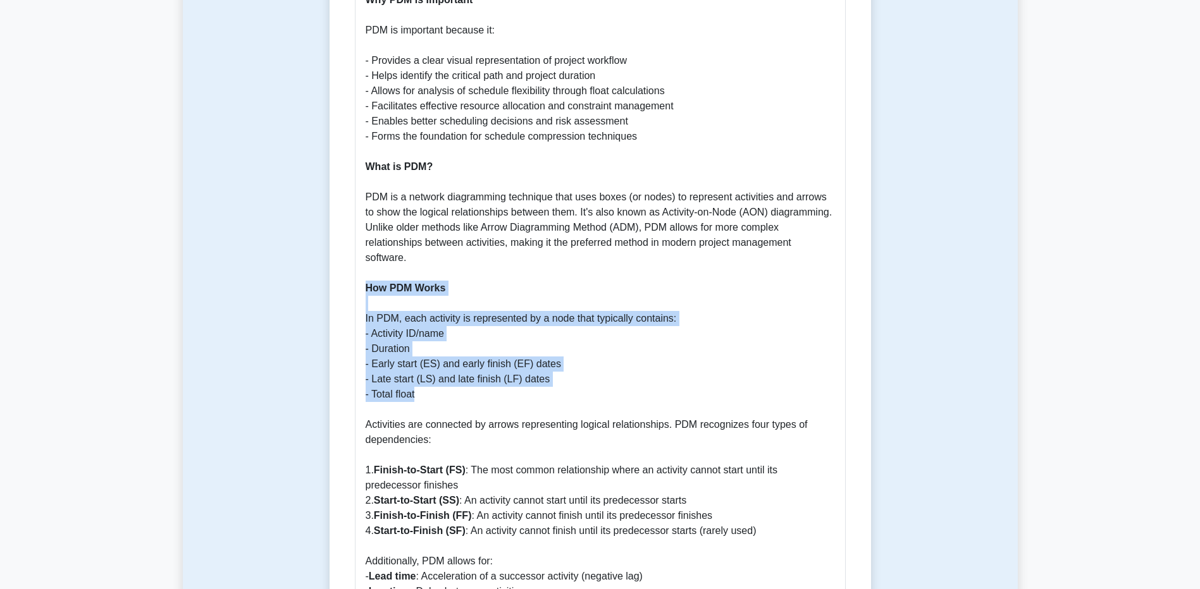
drag, startPoint x: 367, startPoint y: 273, endPoint x: 461, endPoint y: 376, distance: 139.3
drag, startPoint x: 461, startPoint y: 376, endPoint x: 388, endPoint y: 321, distance: 91.2
copy p "How PDM Works In PDM, each activity is represented by a node that typically con…"
click at [374, 283] on b "How PDM Works" at bounding box center [406, 288] width 80 height 11
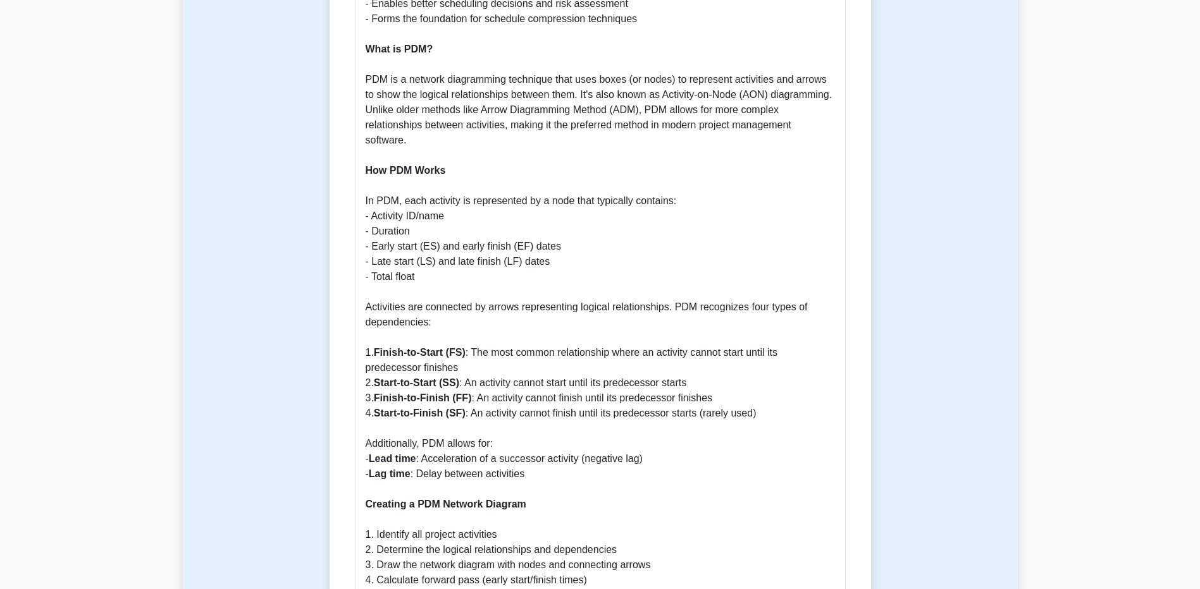
scroll to position [1012, 0]
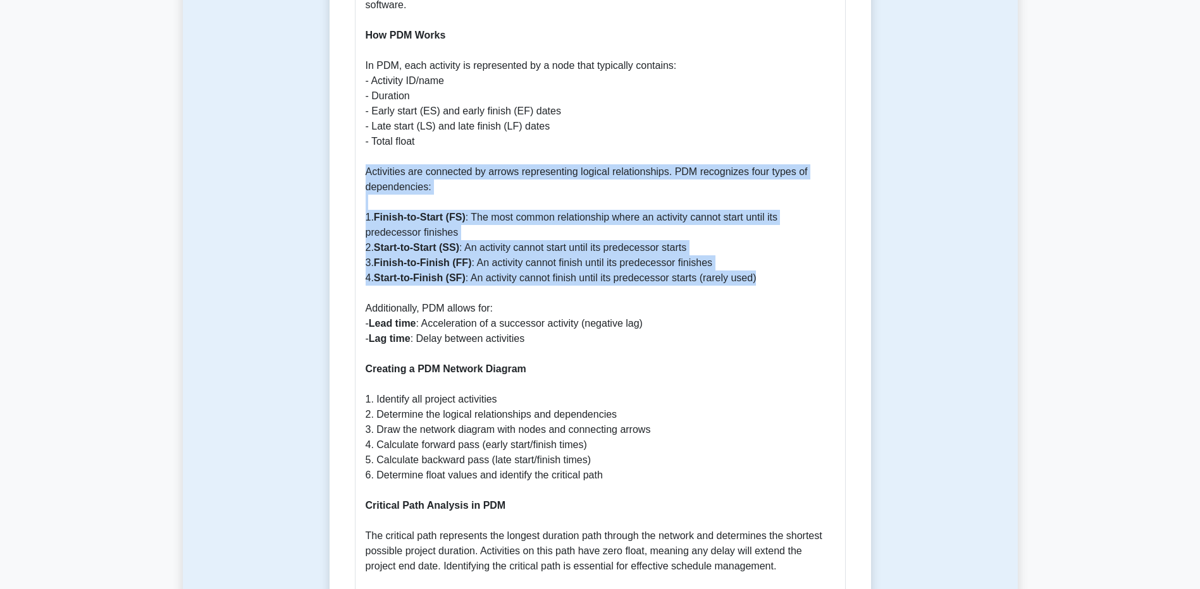
drag, startPoint x: 364, startPoint y: 161, endPoint x: 780, endPoint y: 268, distance: 429.9
click at [780, 268] on div "Precedence Diagramming Method (PDM): A Comprehensive Guide Introduction to Prec…" at bounding box center [600, 379] width 491 height 1585
drag, startPoint x: 780, startPoint y: 268, endPoint x: 534, endPoint y: 250, distance: 246.7
copy p "Activities are connected by arrows representing logical relationships. PDM reco…"
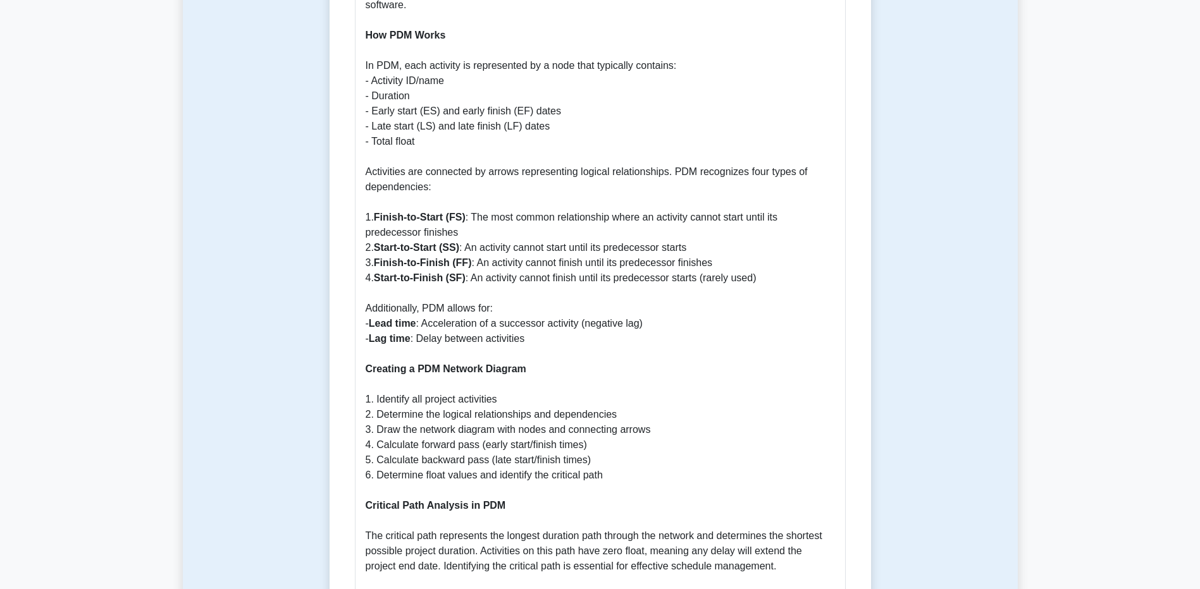
click at [400, 293] on p "Introduction to Precedence Diagramming Method (PDM) The Precedence Diagramming …" at bounding box center [600, 392] width 469 height 1518
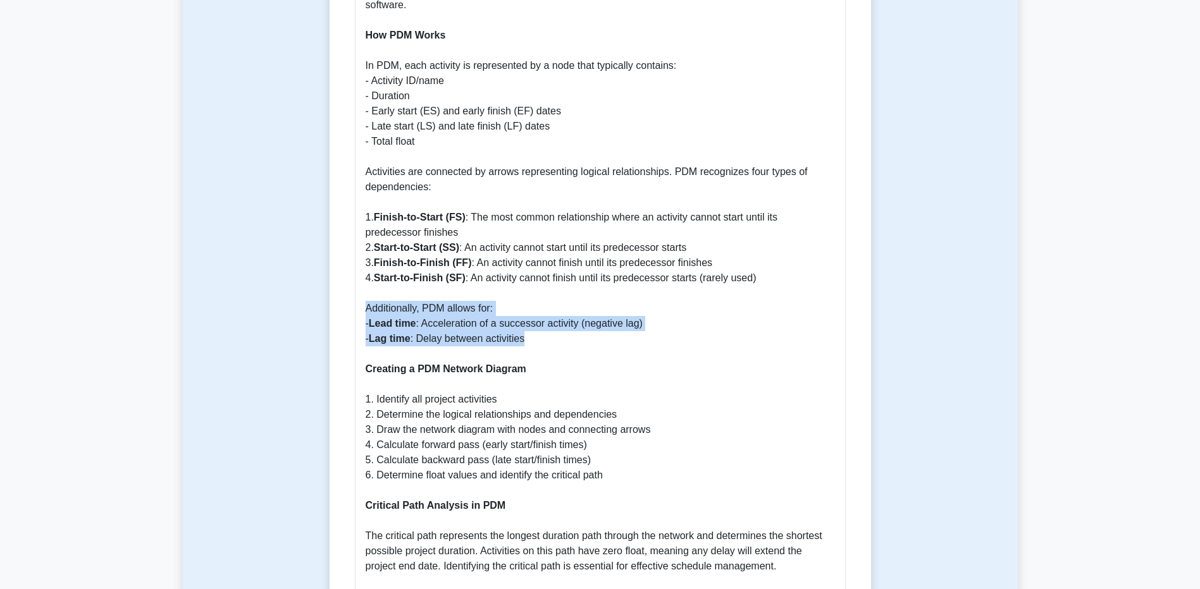
drag, startPoint x: 364, startPoint y: 292, endPoint x: 607, endPoint y: 328, distance: 244.8
click at [607, 328] on div "Precedence Diagramming Method (PDM): A Comprehensive Guide Introduction to Prec…" at bounding box center [600, 379] width 491 height 1585
drag, startPoint x: 607, startPoint y: 328, endPoint x: 479, endPoint y: 317, distance: 127.6
copy p "Additionally, PDM allows for: - Lead time : Acceleration of a successor activit…"
click at [416, 318] on b "Lead time" at bounding box center [392, 323] width 47 height 11
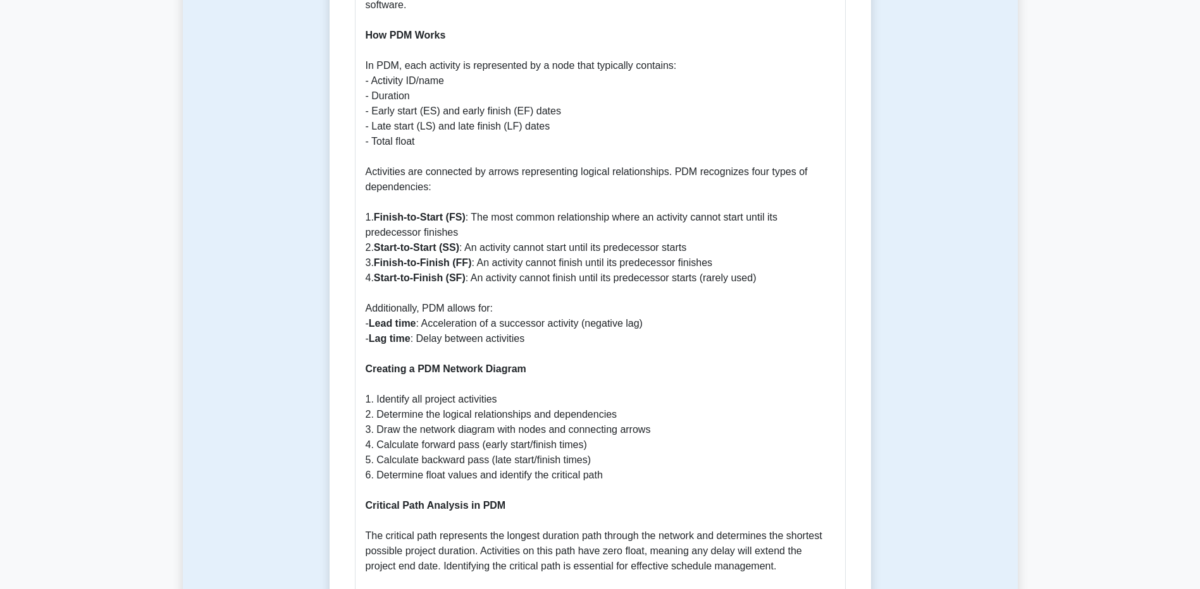
click at [365, 350] on div "Precedence Diagramming Method (PDM): A Comprehensive Guide Introduction to Prec…" at bounding box center [600, 379] width 491 height 1585
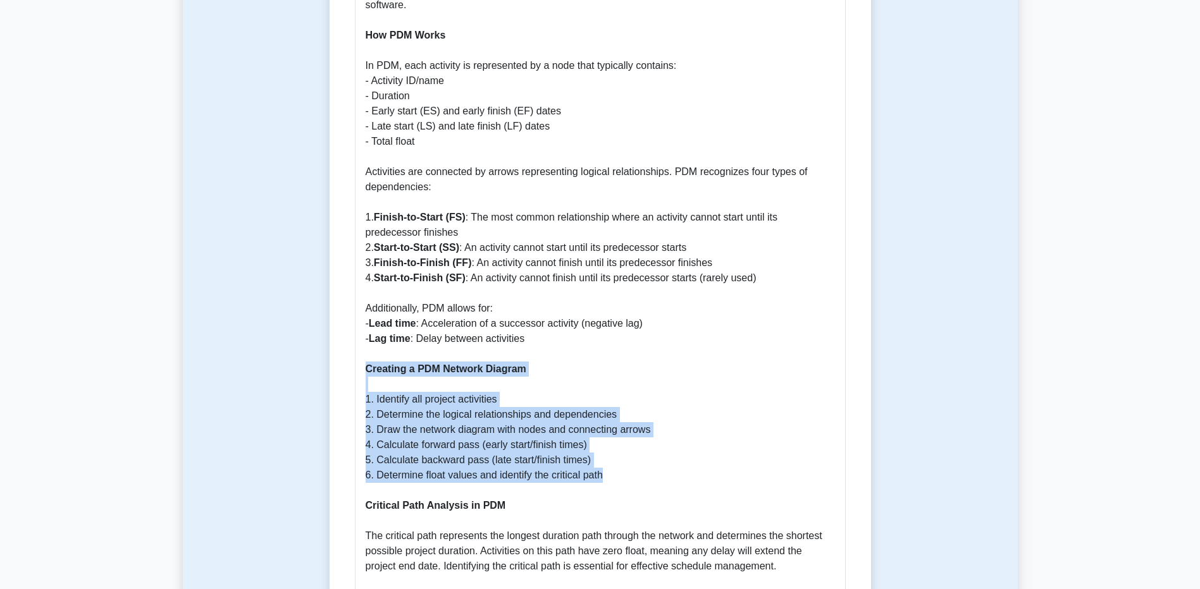
drag, startPoint x: 365, startPoint y: 350, endPoint x: 648, endPoint y: 457, distance: 303.1
click at [648, 457] on p "Introduction to Precedence Diagramming Method (PDM) The Precedence Diagramming …" at bounding box center [600, 392] width 469 height 1518
drag, startPoint x: 648, startPoint y: 457, endPoint x: 370, endPoint y: 417, distance: 281.2
copy p "Creating a PDM Network Diagram 1. Identify all project activities 2. Determine …"
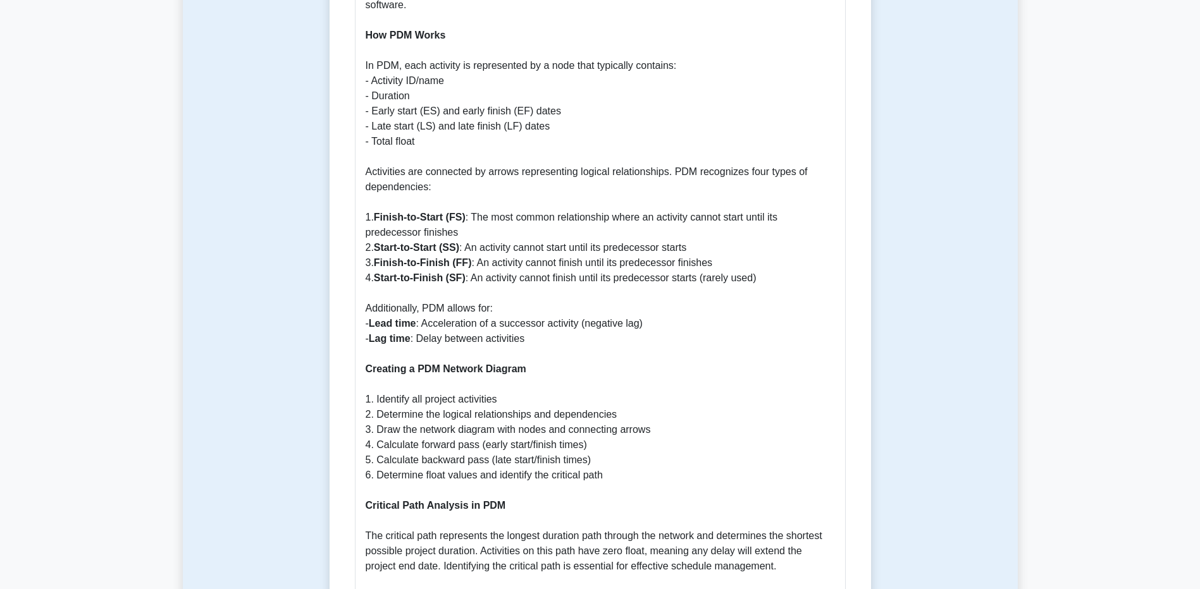
click at [625, 510] on p "Introduction to Precedence Diagramming Method (PDM) The Precedence Diagramming …" at bounding box center [600, 392] width 469 height 1518
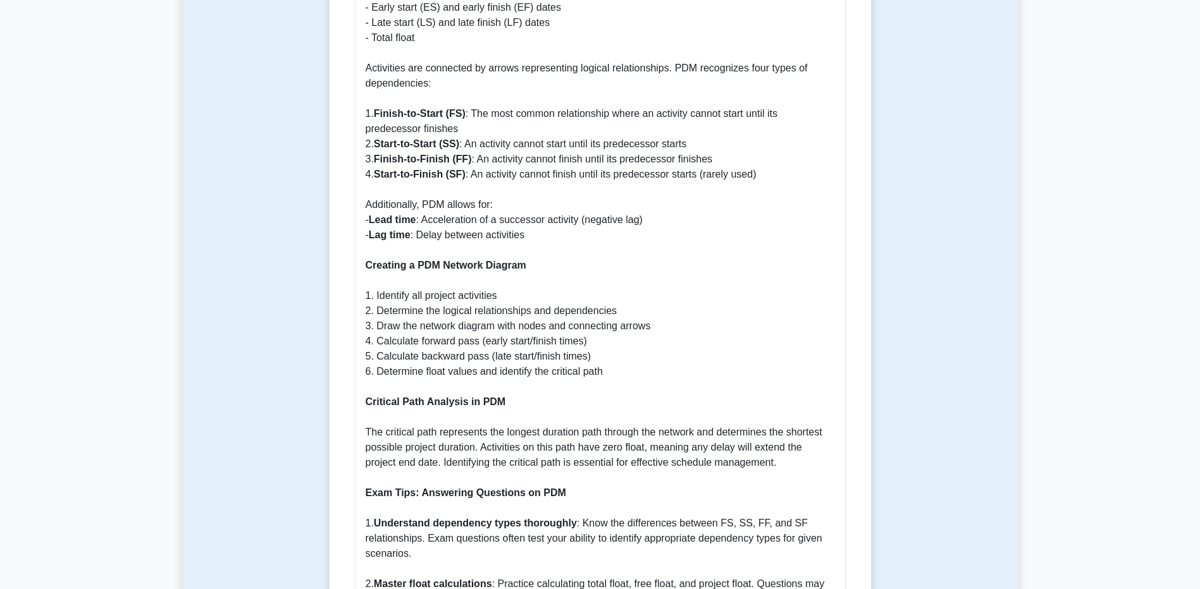
scroll to position [1202, 0]
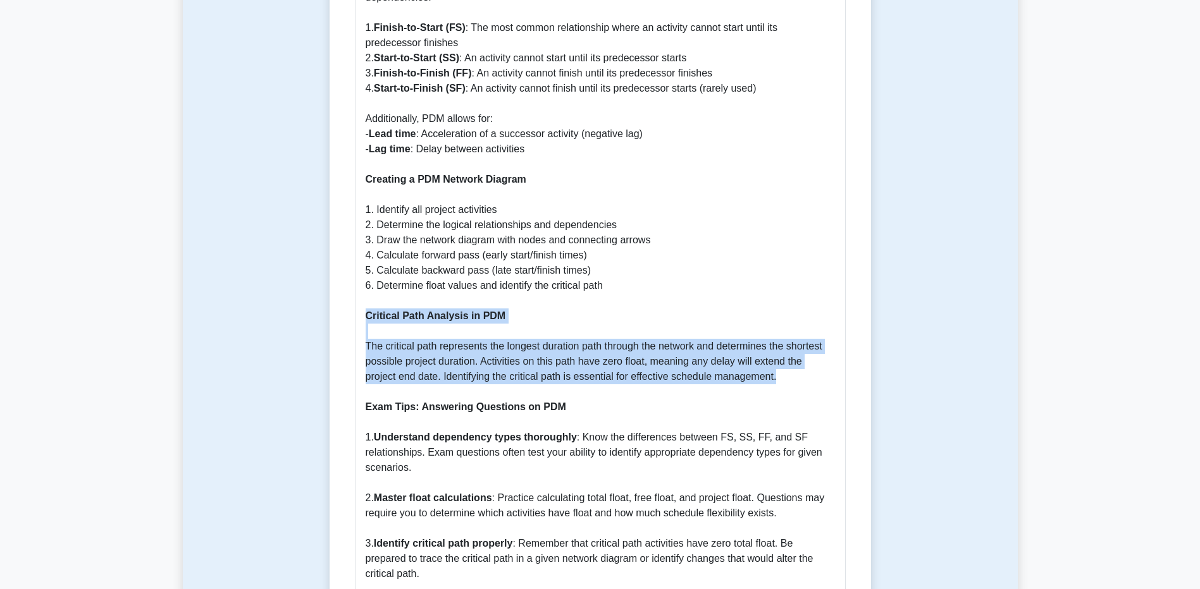
drag, startPoint x: 366, startPoint y: 300, endPoint x: 814, endPoint y: 369, distance: 453.0
click at [814, 369] on p "Introduction to Precedence Diagramming Method (PDM) The Precedence Diagramming …" at bounding box center [600, 202] width 469 height 1518
drag, startPoint x: 814, startPoint y: 369, endPoint x: 606, endPoint y: 353, distance: 208.7
copy p "Critical Path Analysis in PDM The critical path represents the longest duration…"
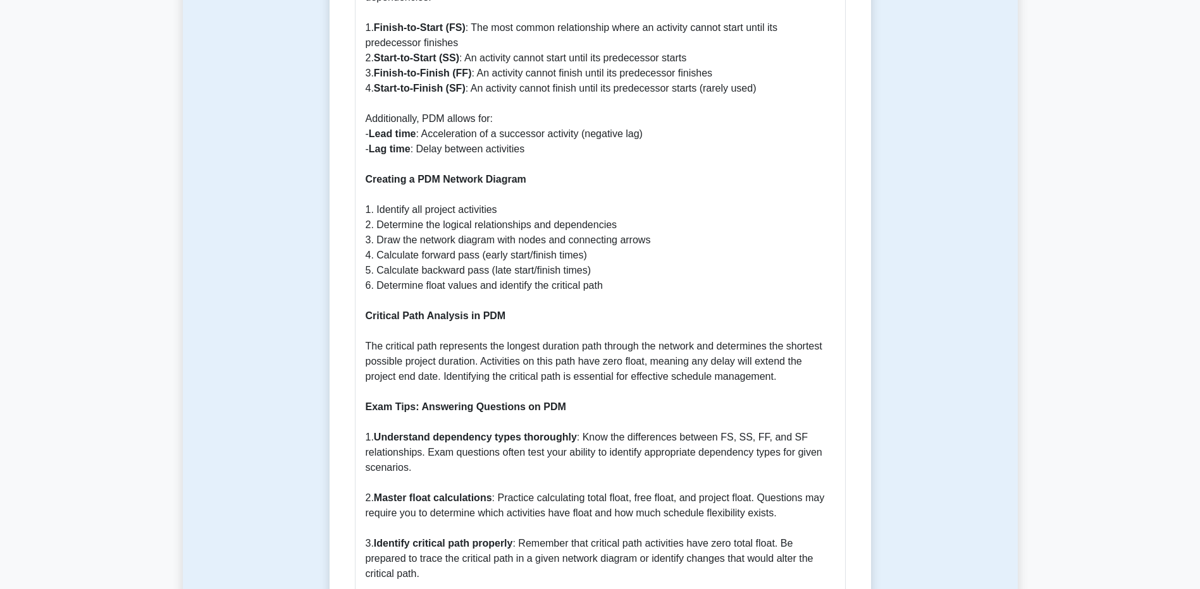
click at [643, 388] on p "Introduction to Precedence Diagramming Method (PDM) The Precedence Diagramming …" at bounding box center [600, 202] width 469 height 1518
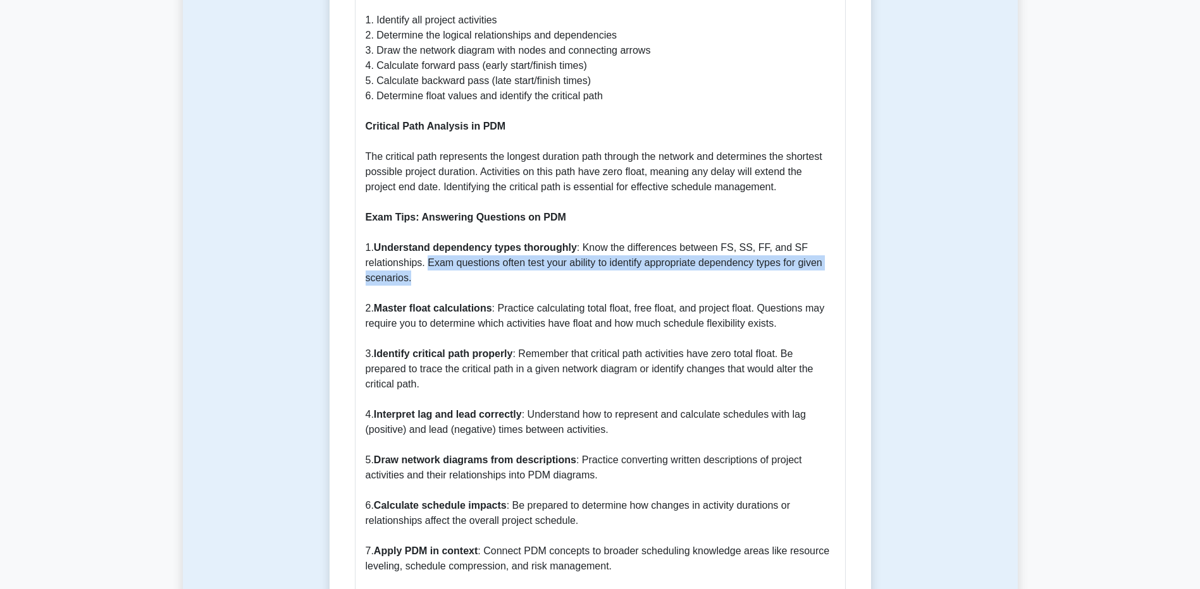
drag, startPoint x: 426, startPoint y: 245, endPoint x: 443, endPoint y: 257, distance: 20.4
click at [443, 257] on p "Introduction to Precedence Diagramming Method (PDM) The Precedence Diagramming …" at bounding box center [600, 13] width 469 height 1518
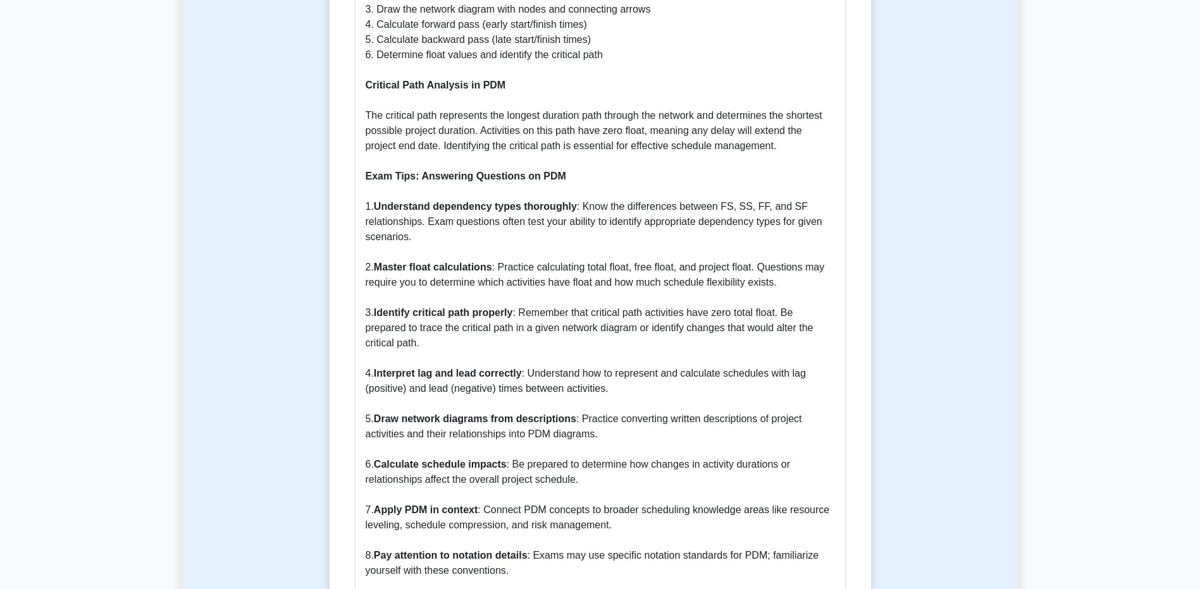
scroll to position [1518, 0]
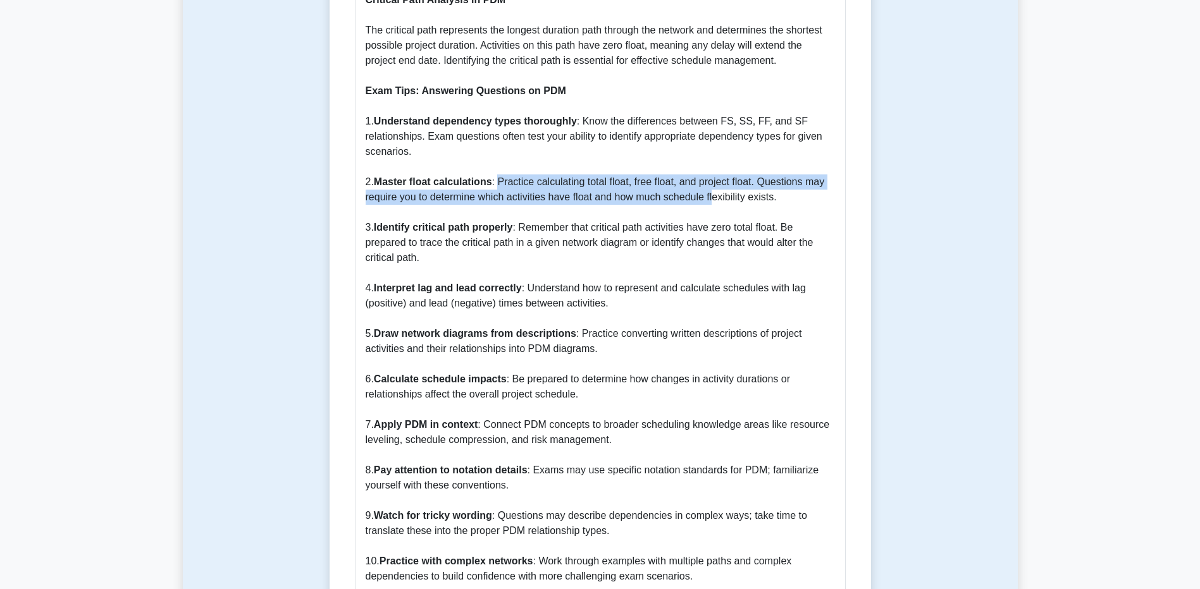
drag, startPoint x: 498, startPoint y: 169, endPoint x: 713, endPoint y: 186, distance: 215.7
drag, startPoint x: 713, startPoint y: 186, endPoint x: 584, endPoint y: 164, distance: 130.8
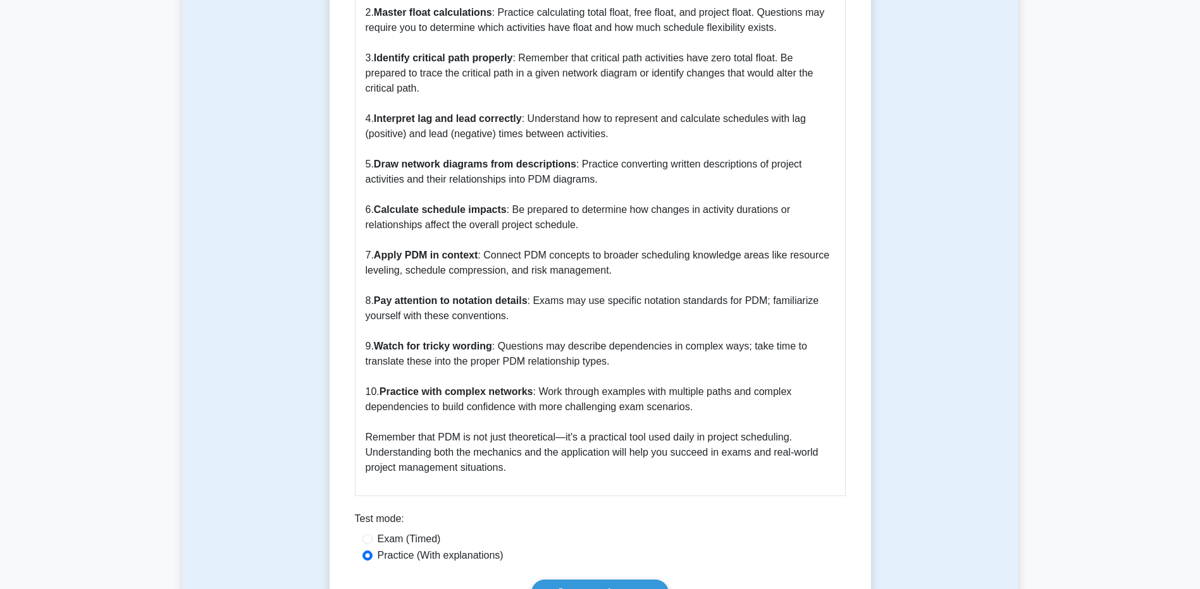
scroll to position [1581, 0]
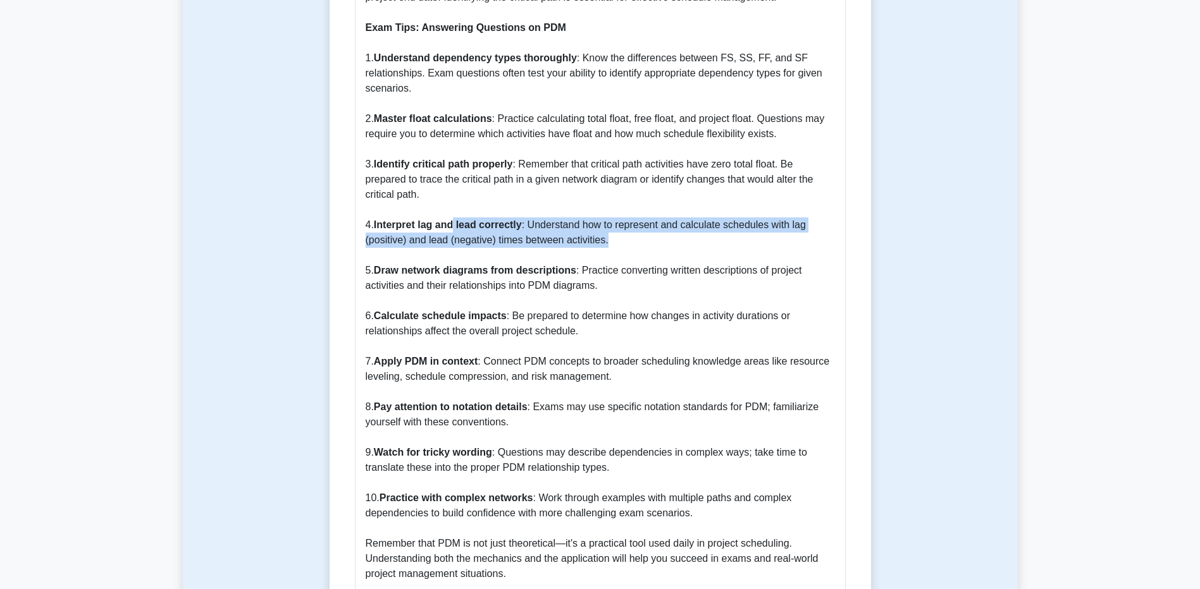
drag, startPoint x: 624, startPoint y: 225, endPoint x: 454, endPoint y: 214, distance: 171.1
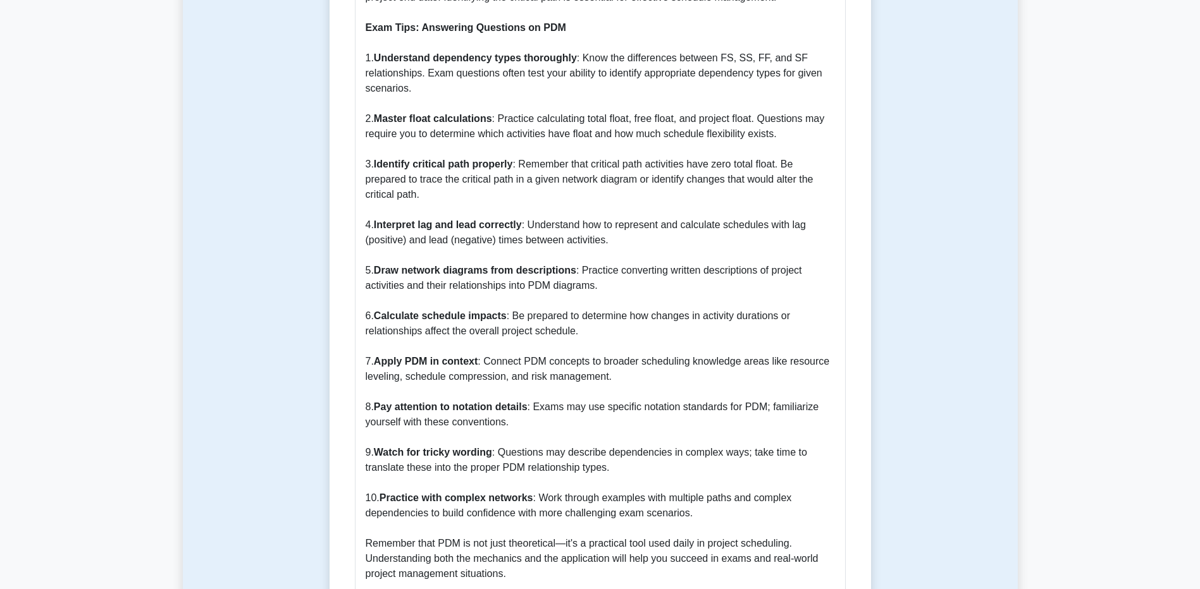
drag, startPoint x: 454, startPoint y: 214, endPoint x: 404, endPoint y: 254, distance: 63.9
click at [406, 265] on b "Draw network diagrams from descriptions" at bounding box center [475, 270] width 202 height 11
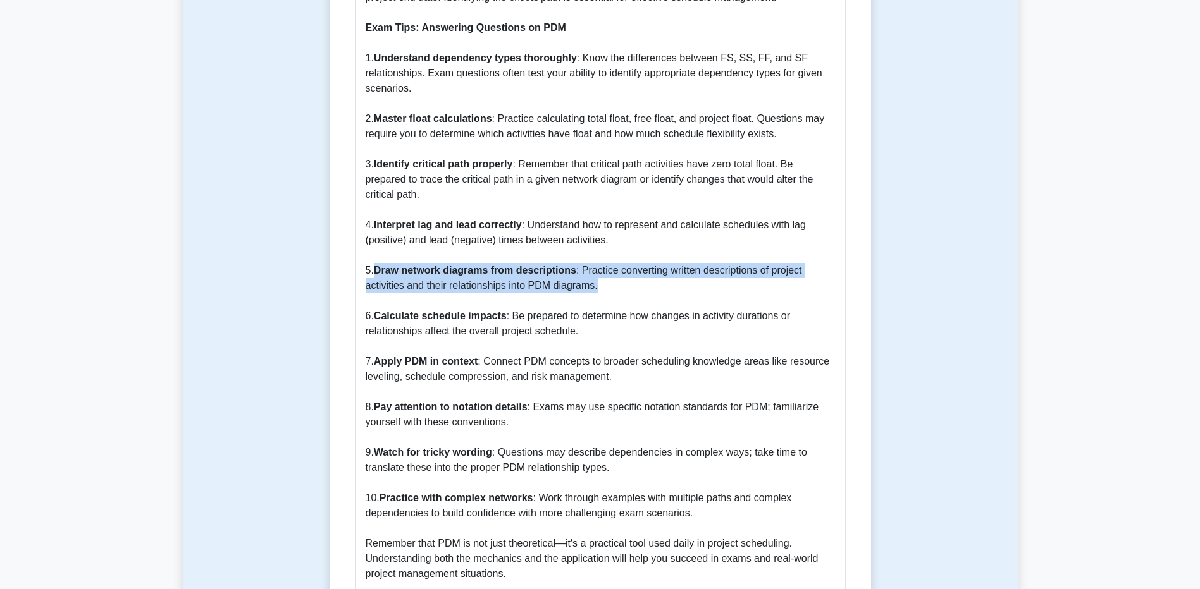
drag, startPoint x: 377, startPoint y: 254, endPoint x: 623, endPoint y: 271, distance: 246.6
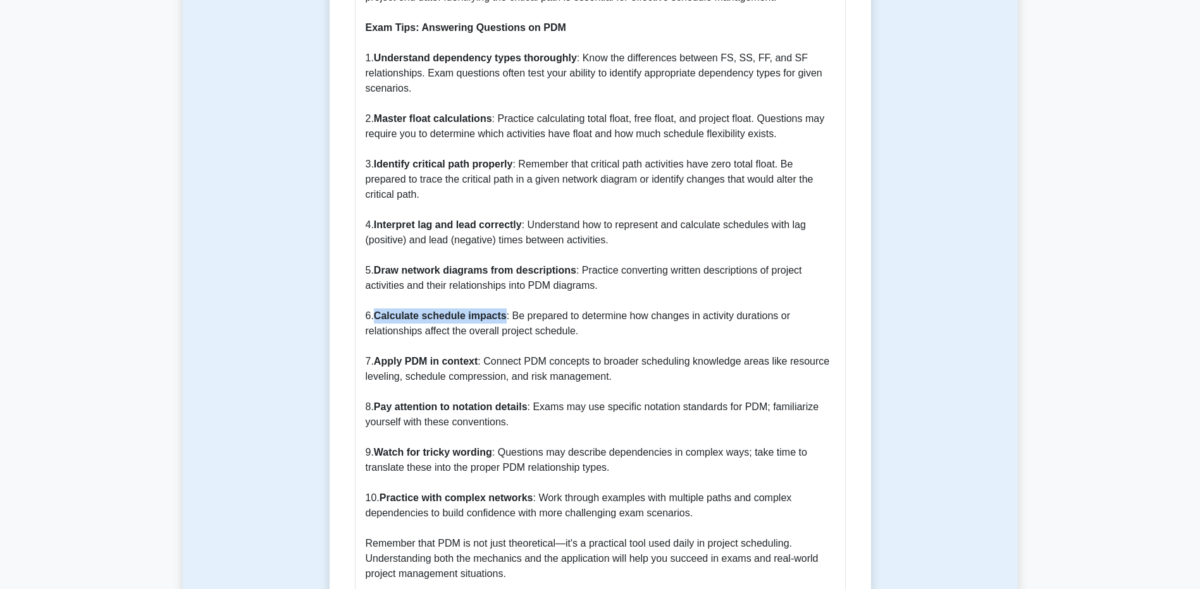
drag, startPoint x: 378, startPoint y: 300, endPoint x: 502, endPoint y: 306, distance: 124.7
click at [502, 311] on b "Calculate schedule impacts" at bounding box center [440, 316] width 133 height 11
drag, startPoint x: 502, startPoint y: 306, endPoint x: 531, endPoint y: 303, distance: 29.2
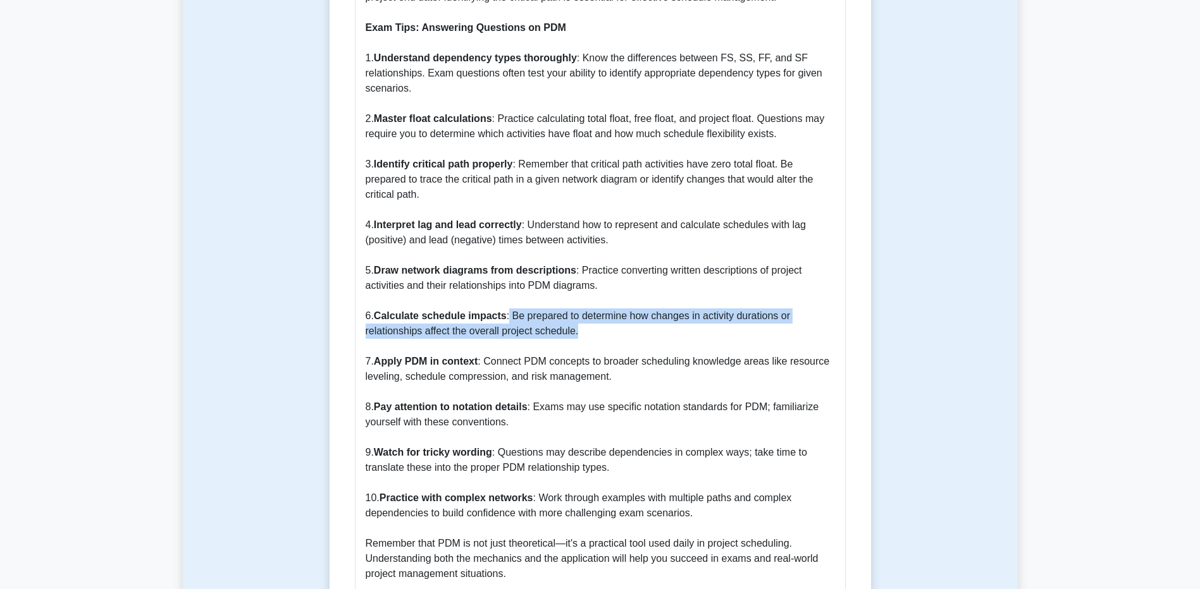
drag, startPoint x: 507, startPoint y: 298, endPoint x: 613, endPoint y: 314, distance: 107.4
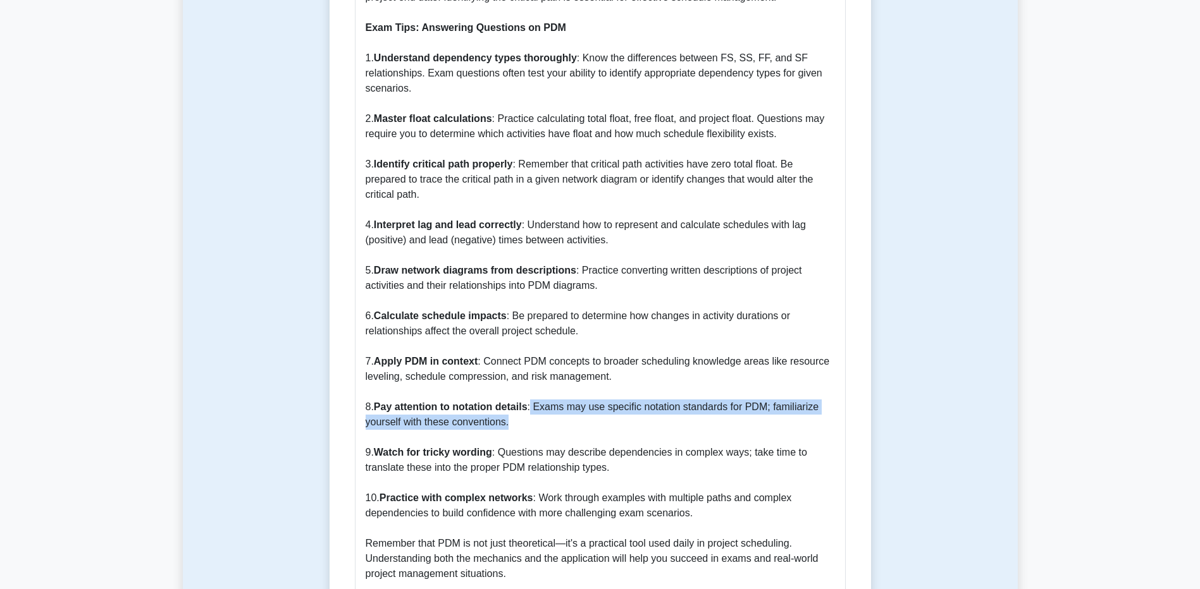
drag, startPoint x: 533, startPoint y: 389, endPoint x: 541, endPoint y: 411, distance: 23.6
drag, startPoint x: 541, startPoint y: 411, endPoint x: 514, endPoint y: 431, distance: 34.4
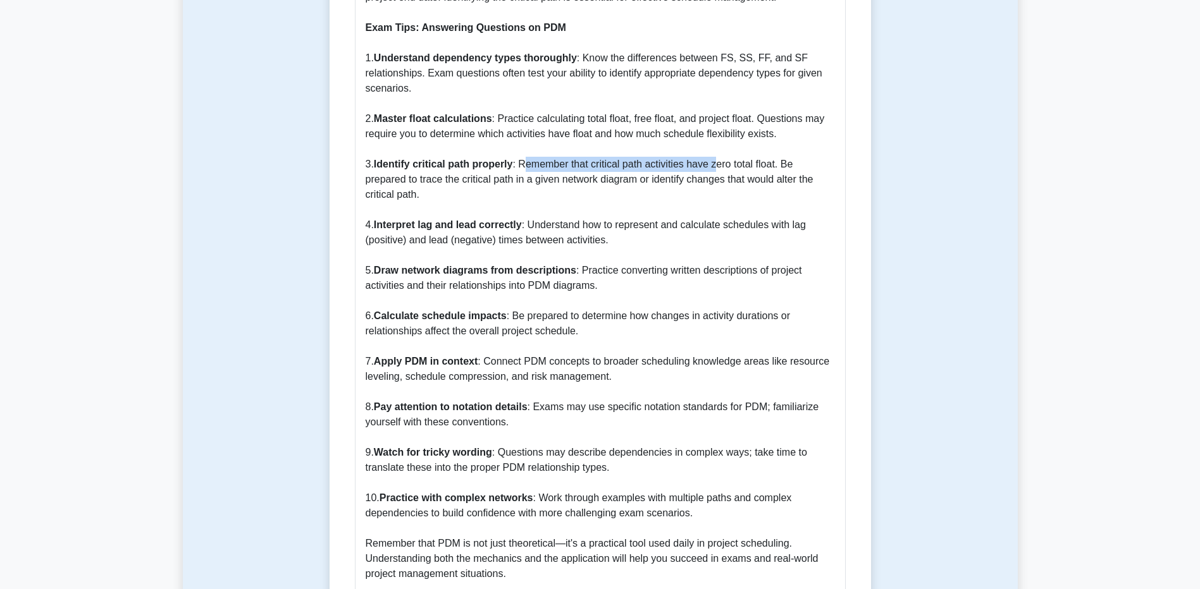
drag, startPoint x: 528, startPoint y: 147, endPoint x: 718, endPoint y: 154, distance: 190.5
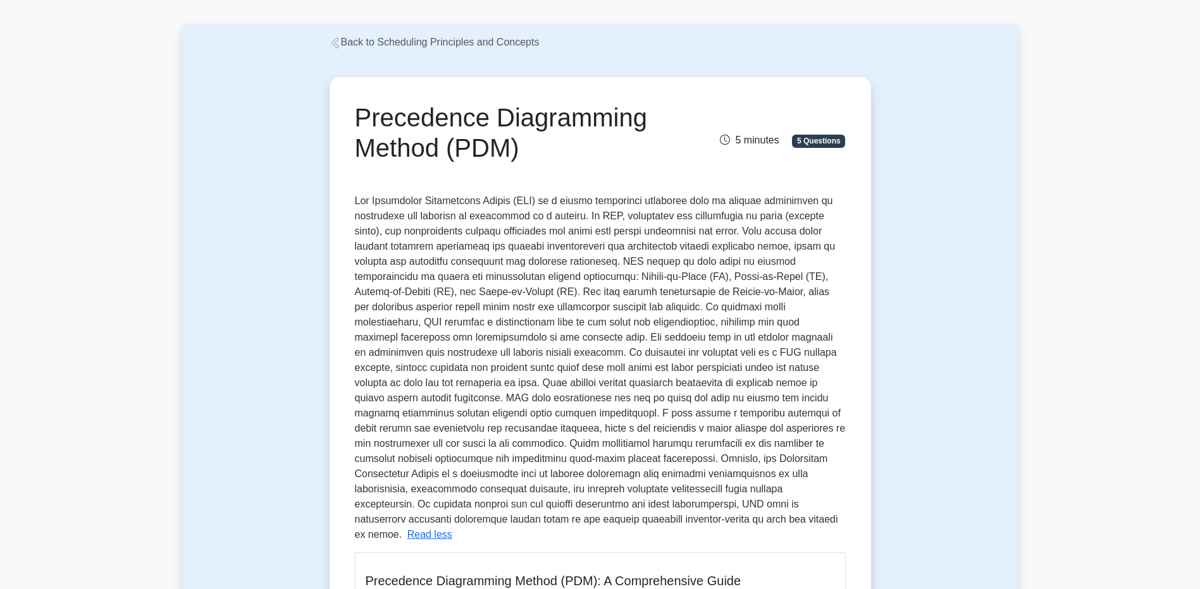
scroll to position [0, 0]
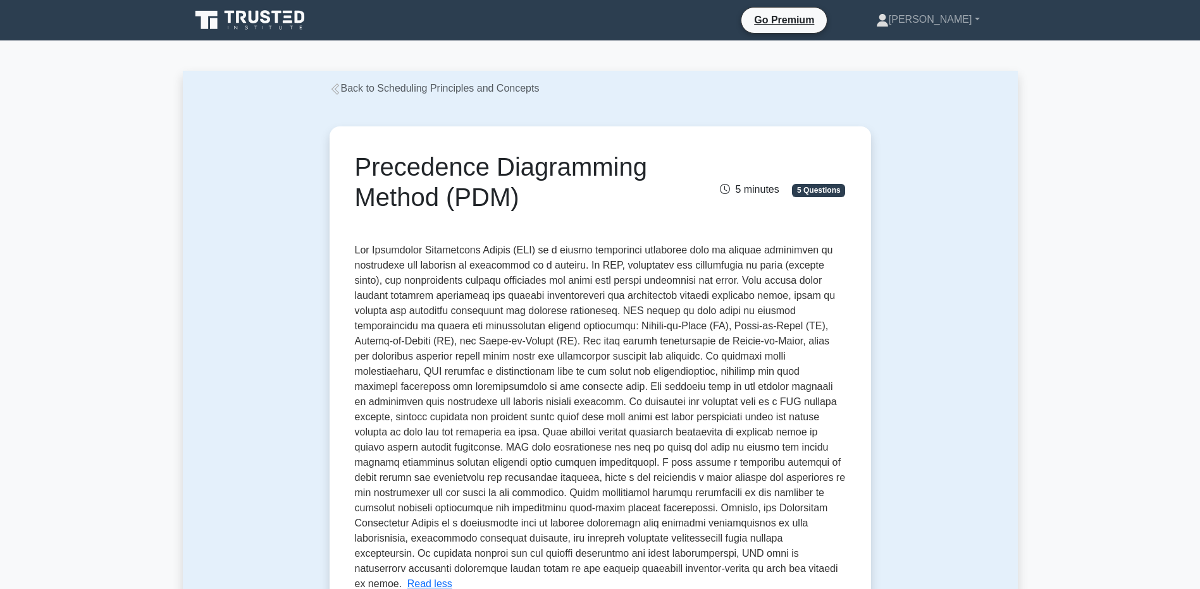
click at [369, 92] on link "Back to Scheduling Principles and Concepts" at bounding box center [435, 88] width 210 height 11
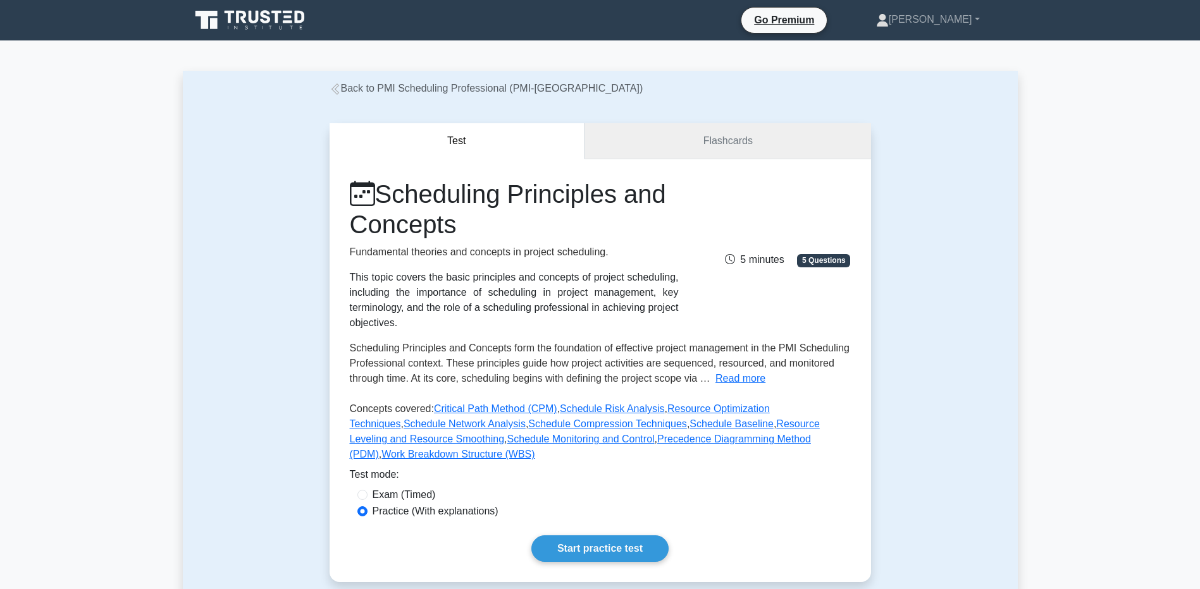
click at [791, 139] on link "Flashcards" at bounding box center [727, 141] width 286 height 36
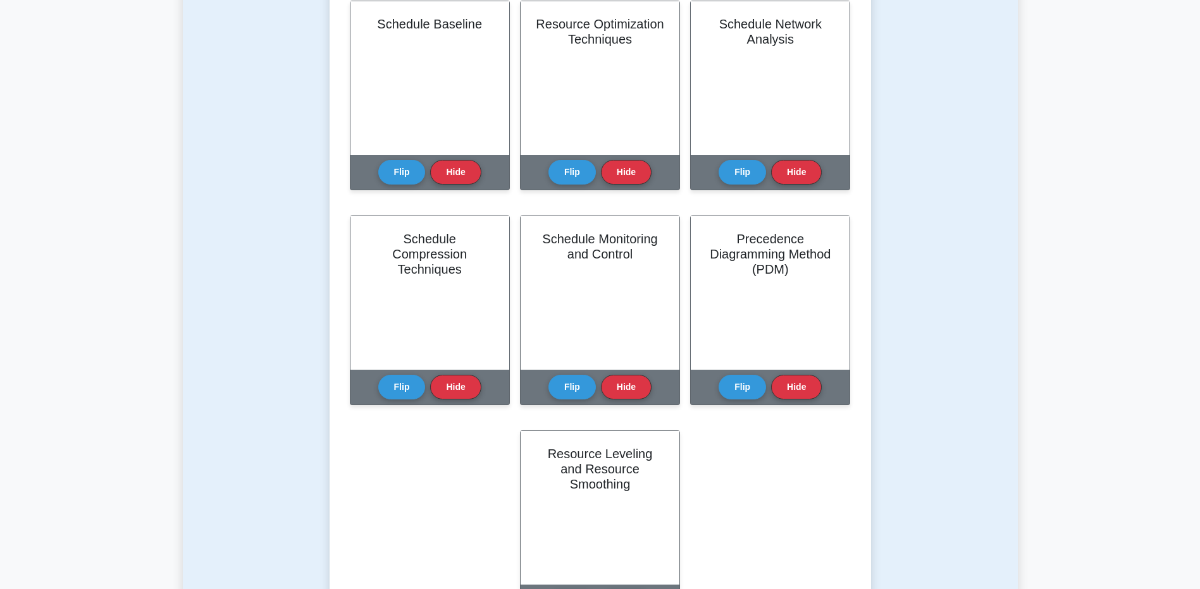
scroll to position [569, 0]
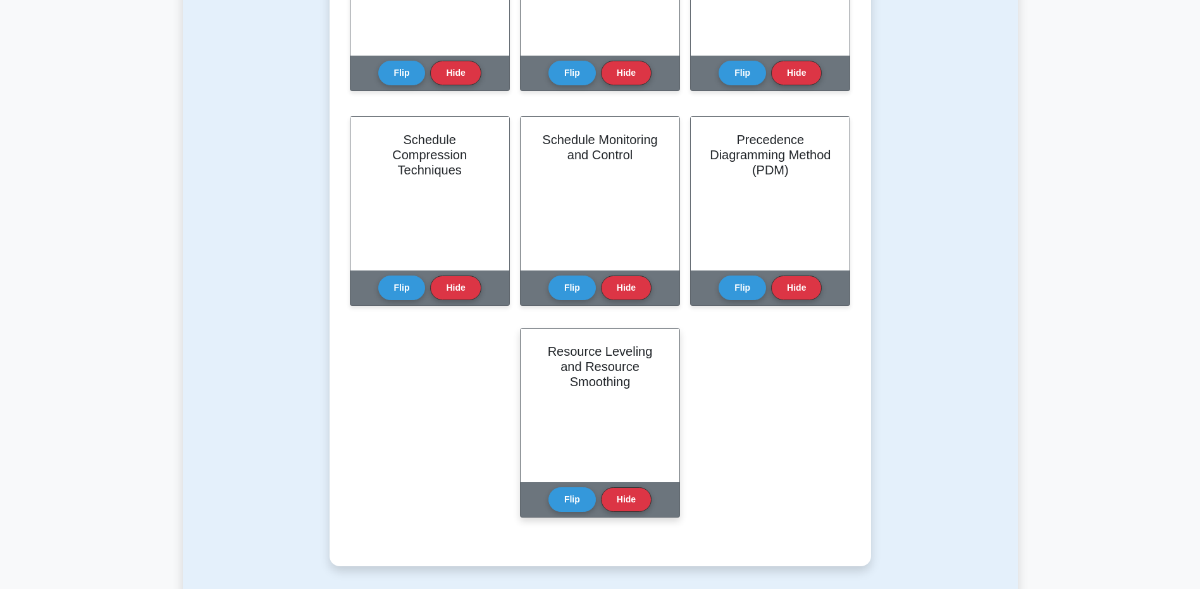
click at [614, 359] on h2 "Resource Leveling and Resource Smoothing" at bounding box center [600, 367] width 128 height 46
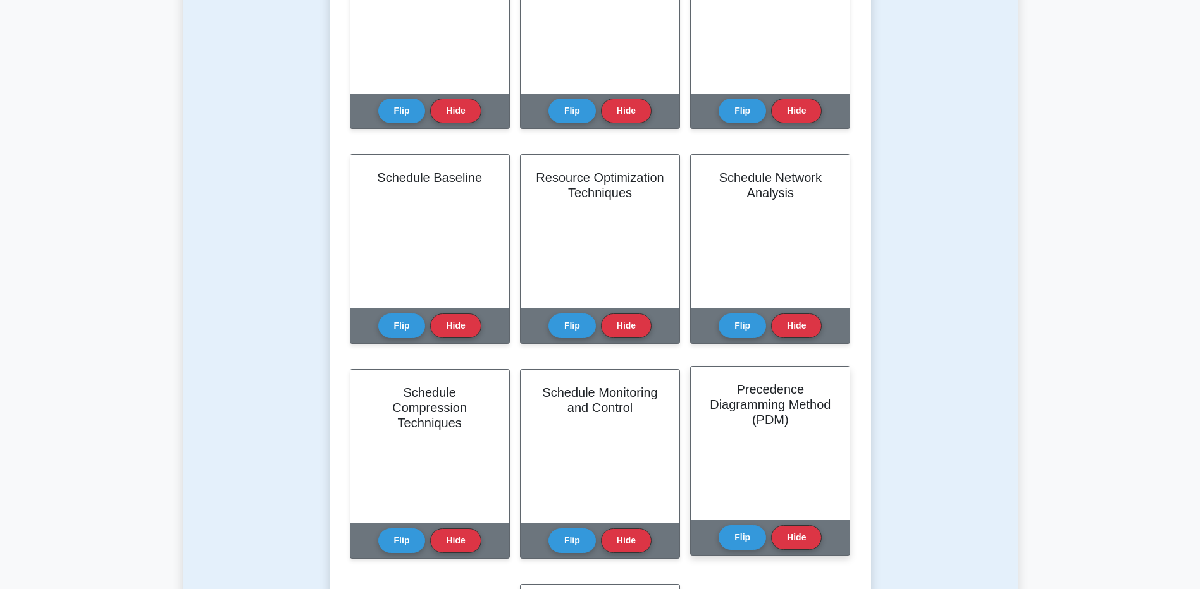
scroll to position [0, 0]
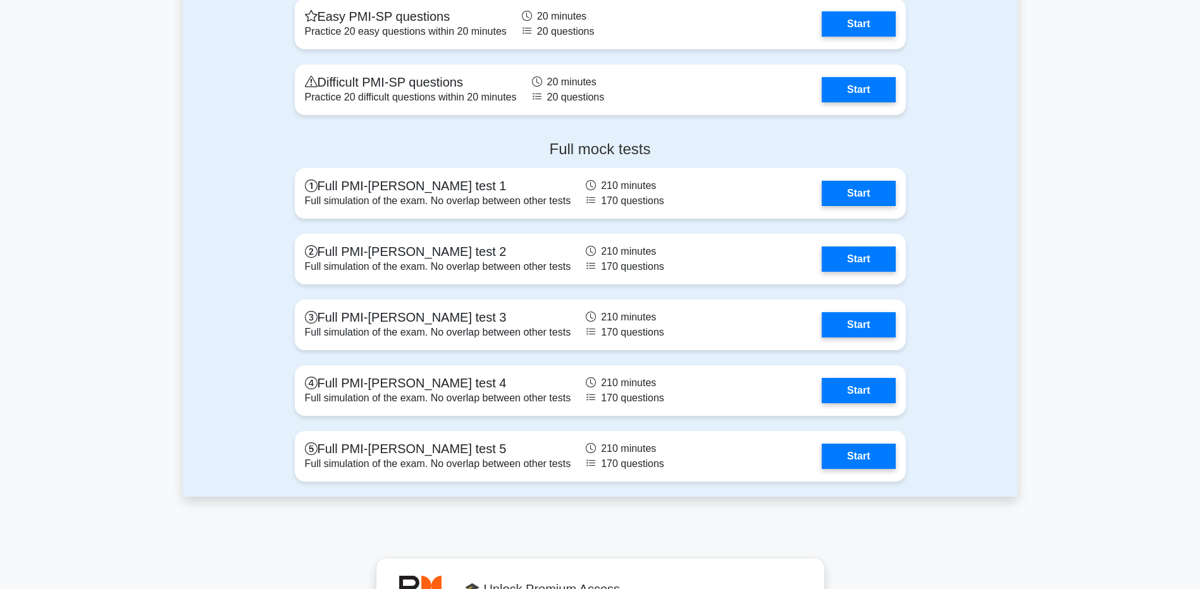
scroll to position [3352, 0]
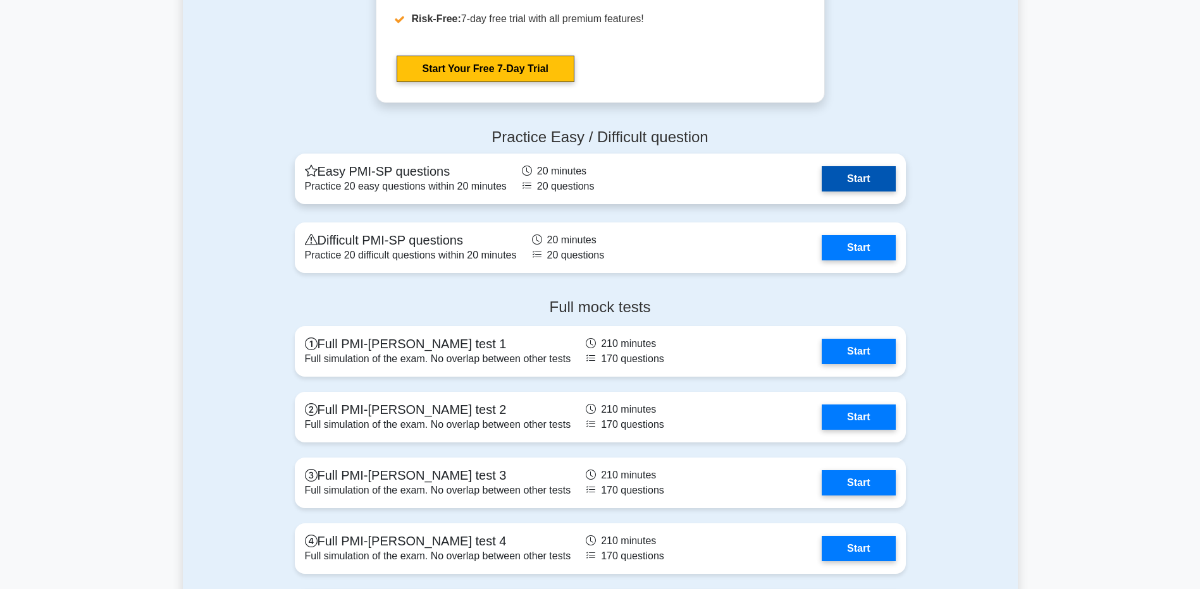
click at [853, 185] on link "Start" at bounding box center [858, 178] width 73 height 25
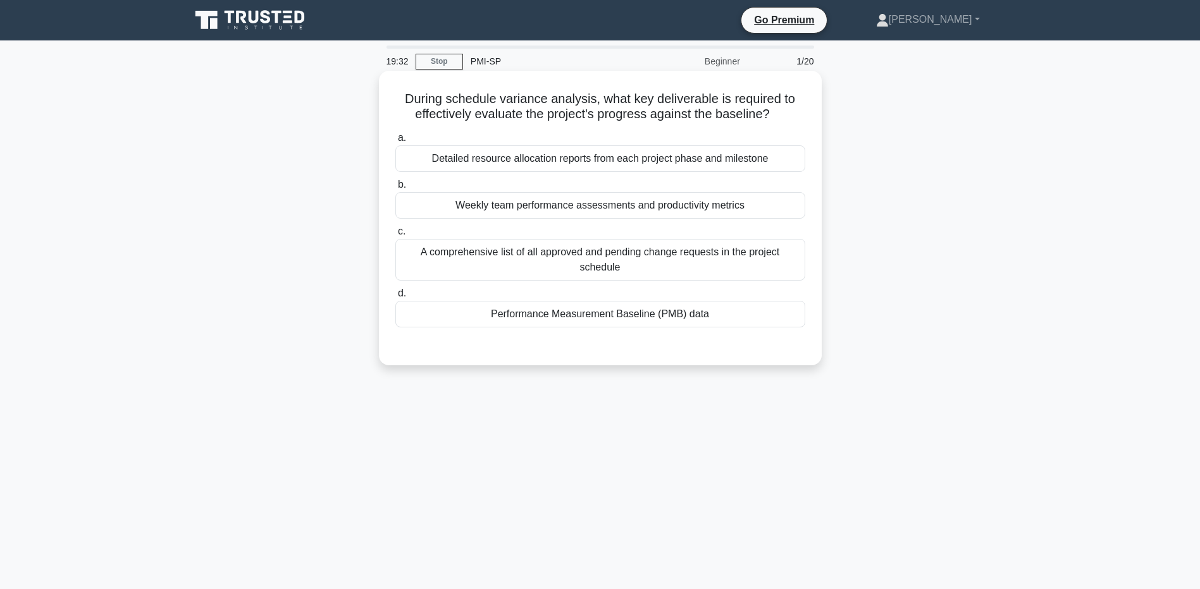
click at [605, 210] on div "Weekly team performance assessments and productivity metrics" at bounding box center [600, 205] width 410 height 27
click at [395, 189] on input "b. Weekly team performance assessments and productivity metrics" at bounding box center [395, 185] width 0 height 8
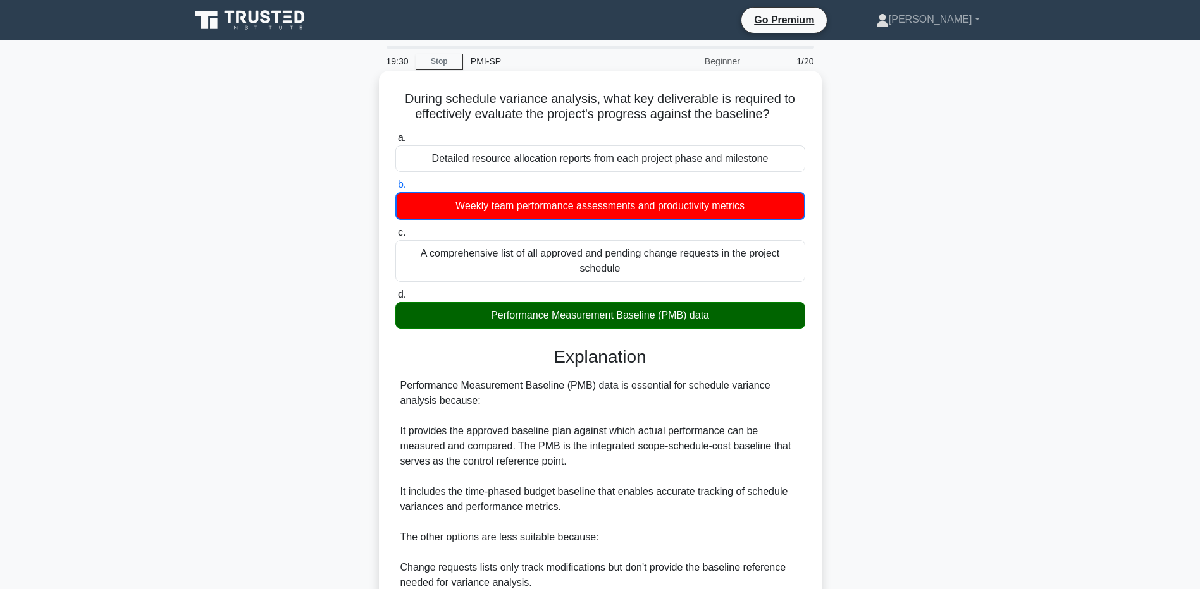
scroll to position [253, 0]
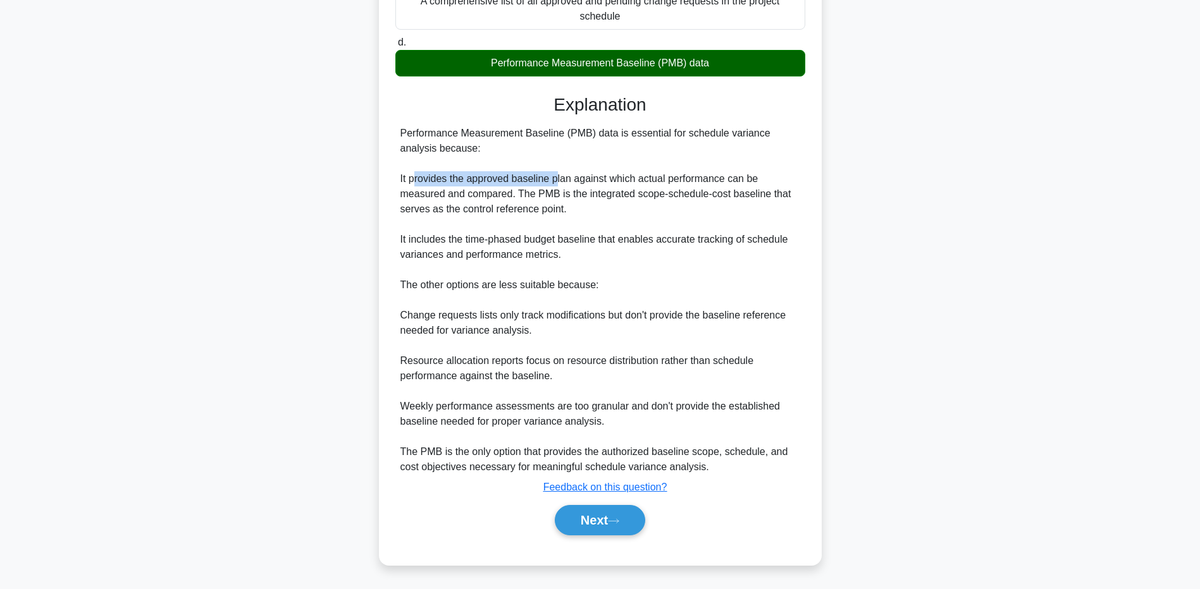
drag, startPoint x: 416, startPoint y: 178, endPoint x: 559, endPoint y: 183, distance: 142.4
click at [559, 183] on div "Performance Measurement Baseline (PMB) data is essential for schedule variance …" at bounding box center [600, 300] width 400 height 349
drag, startPoint x: 562, startPoint y: 130, endPoint x: 608, endPoint y: 129, distance: 46.2
click at [608, 129] on div "Performance Measurement Baseline (PMB) data is essential for schedule variance …" at bounding box center [600, 300] width 400 height 349
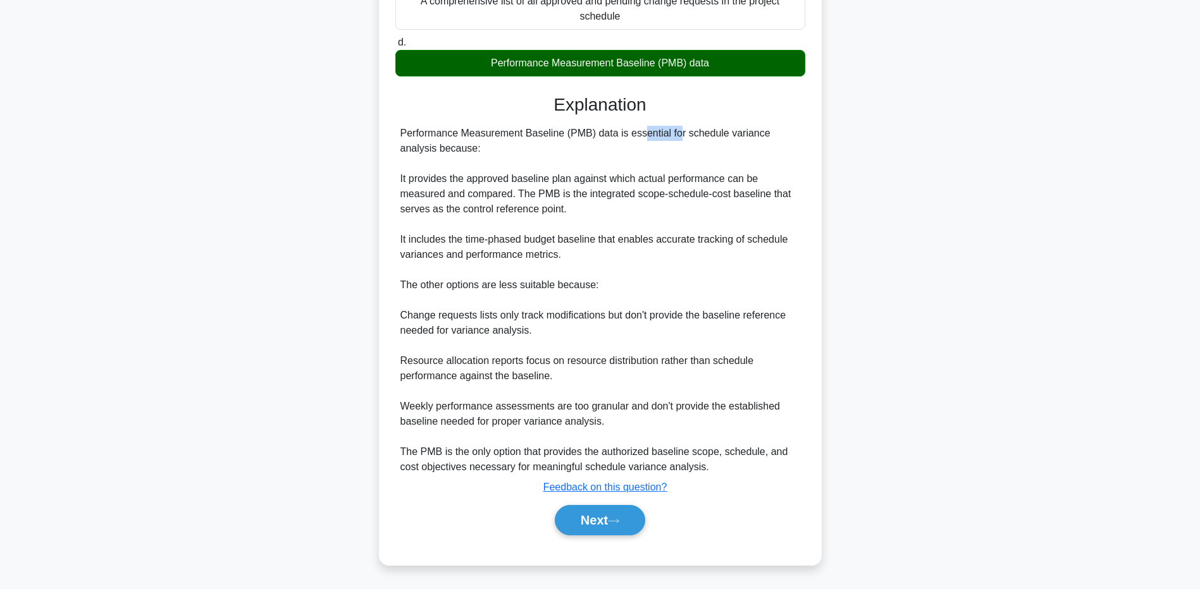
click at [608, 129] on div "Performance Measurement Baseline (PMB) data is essential for schedule variance …" at bounding box center [600, 300] width 400 height 349
click at [586, 526] on button "Next" at bounding box center [600, 520] width 90 height 30
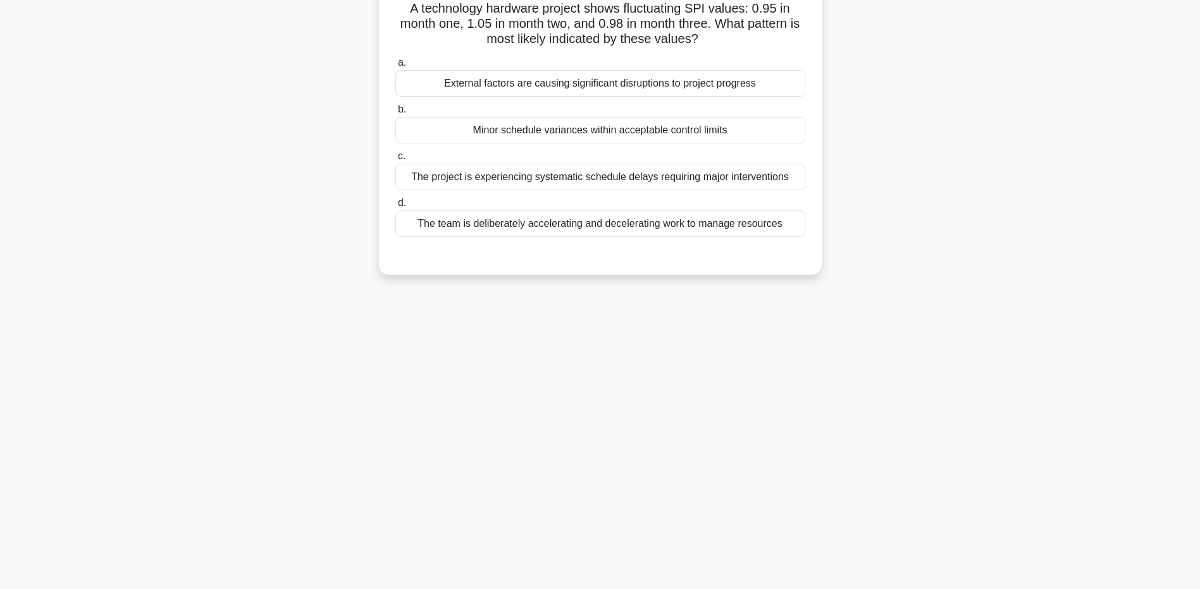
scroll to position [0, 0]
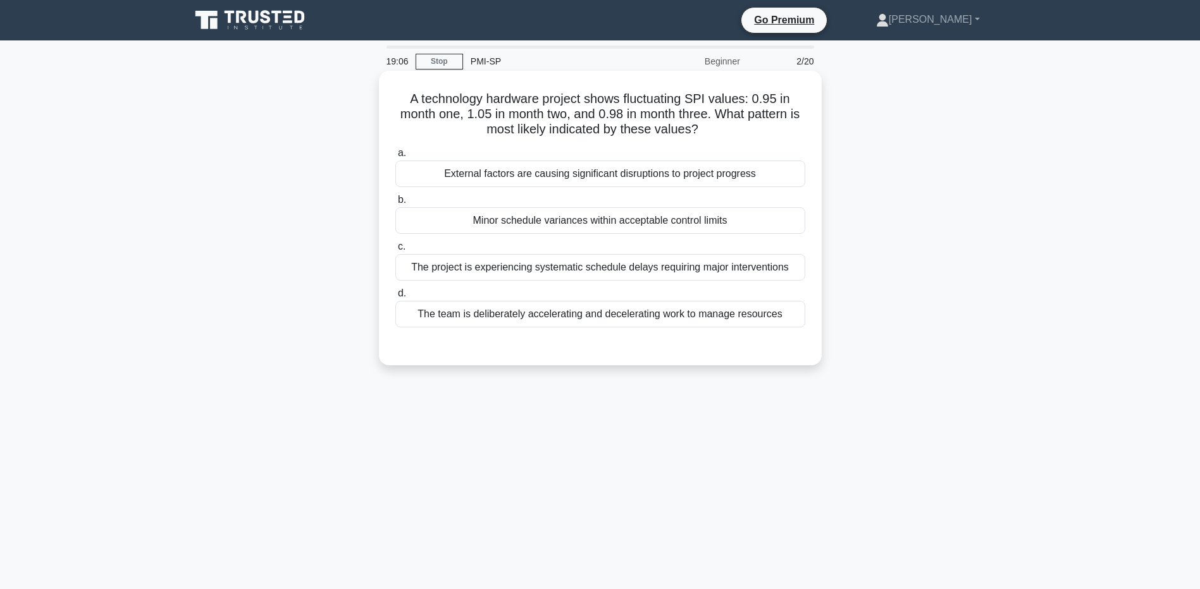
click at [605, 314] on div "The team is deliberately accelerating and decelerating work to manage resources" at bounding box center [600, 314] width 410 height 27
click at [395, 298] on input "d. The team is deliberately accelerating and decelerating work to manage resour…" at bounding box center [395, 294] width 0 height 8
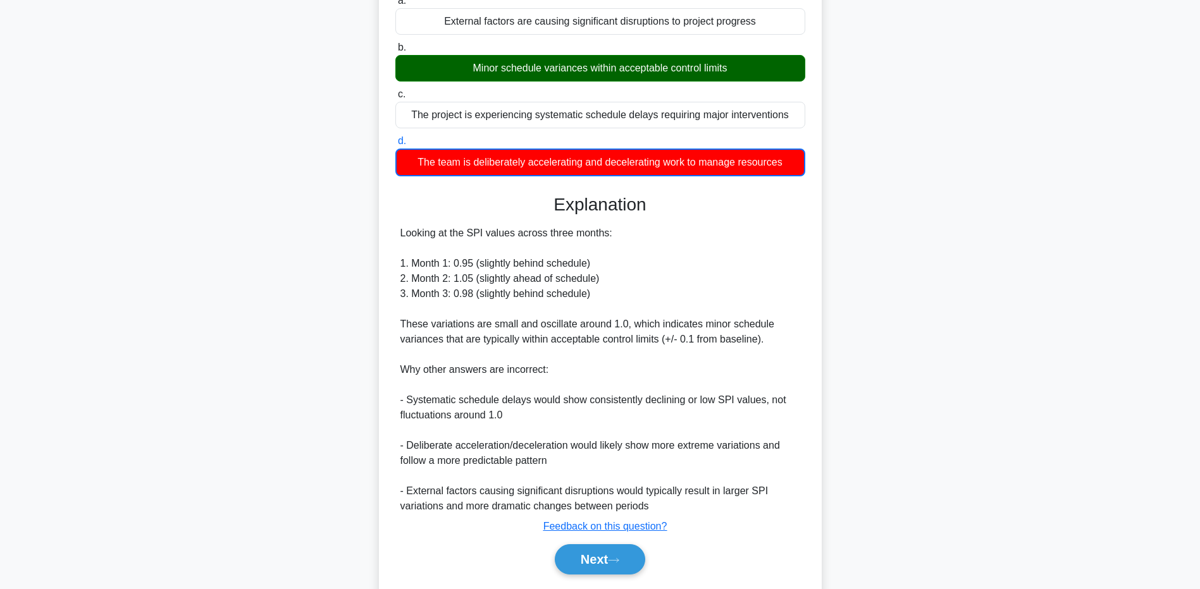
scroll to position [192, 0]
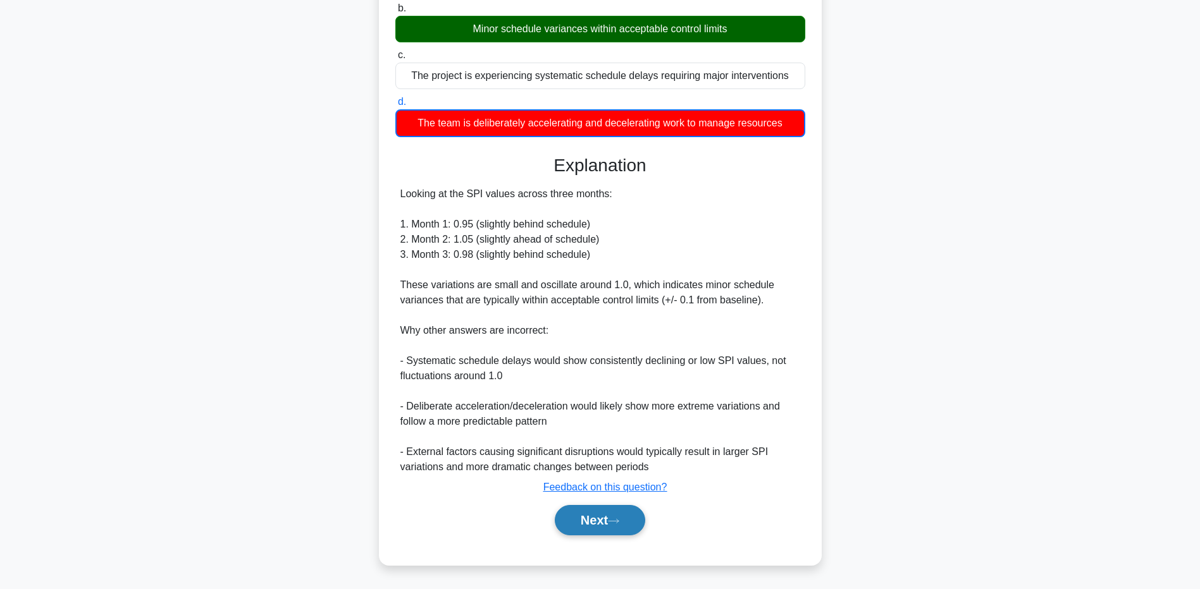
click at [596, 521] on button "Next" at bounding box center [600, 520] width 90 height 30
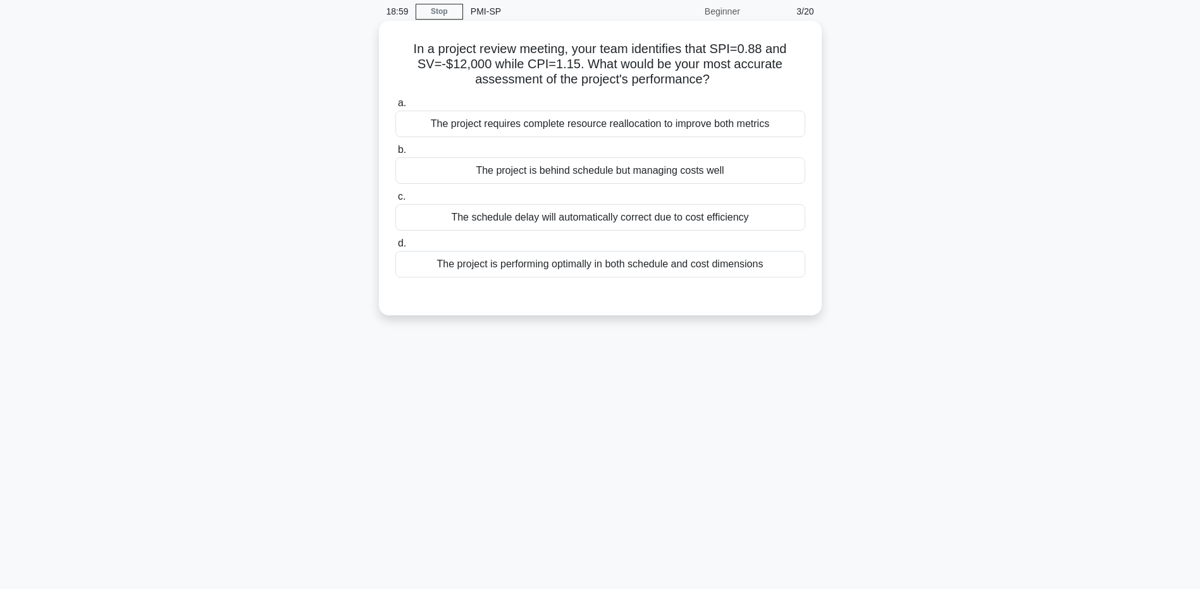
scroll to position [0, 0]
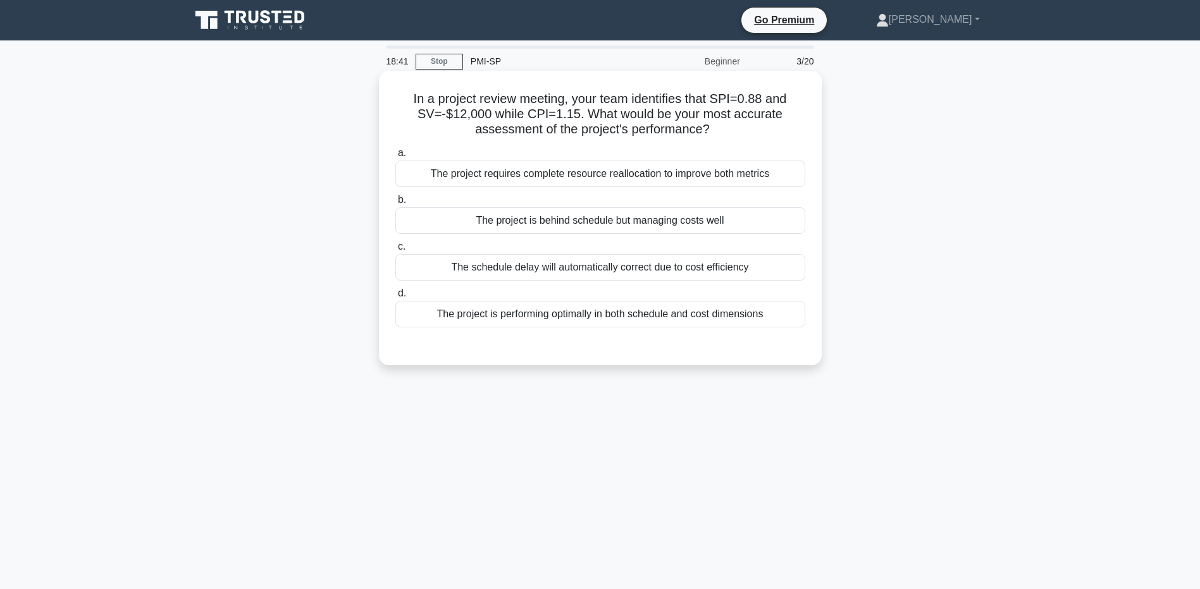
click at [602, 223] on div "The project is behind schedule but managing costs well" at bounding box center [600, 220] width 410 height 27
click at [395, 204] on input "b. The project is behind schedule but managing costs well" at bounding box center [395, 200] width 0 height 8
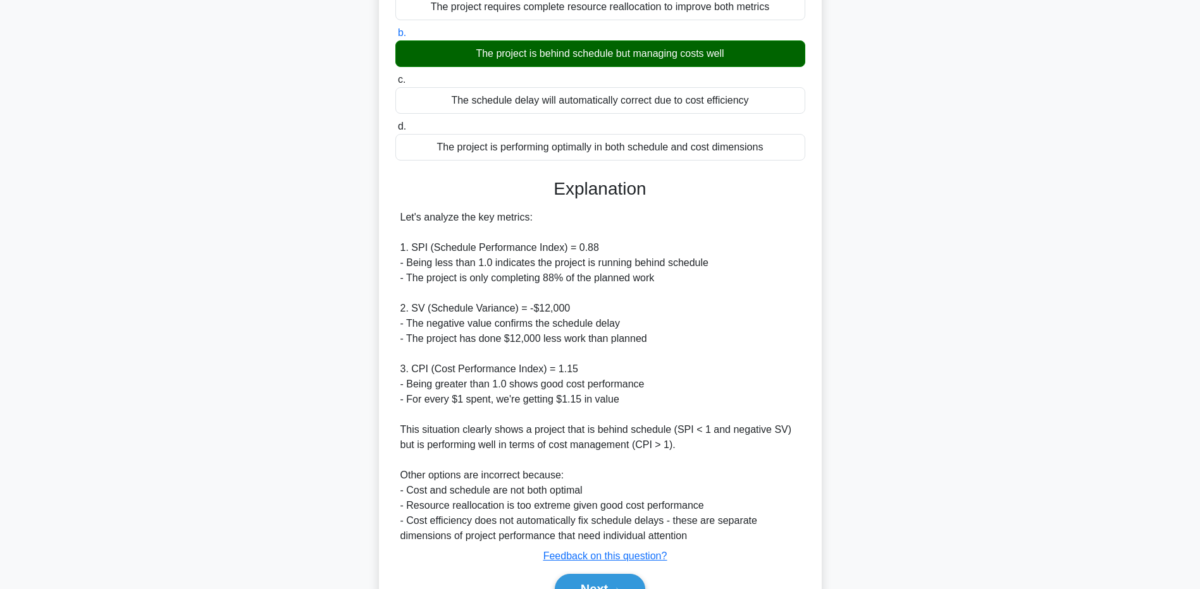
scroll to position [237, 0]
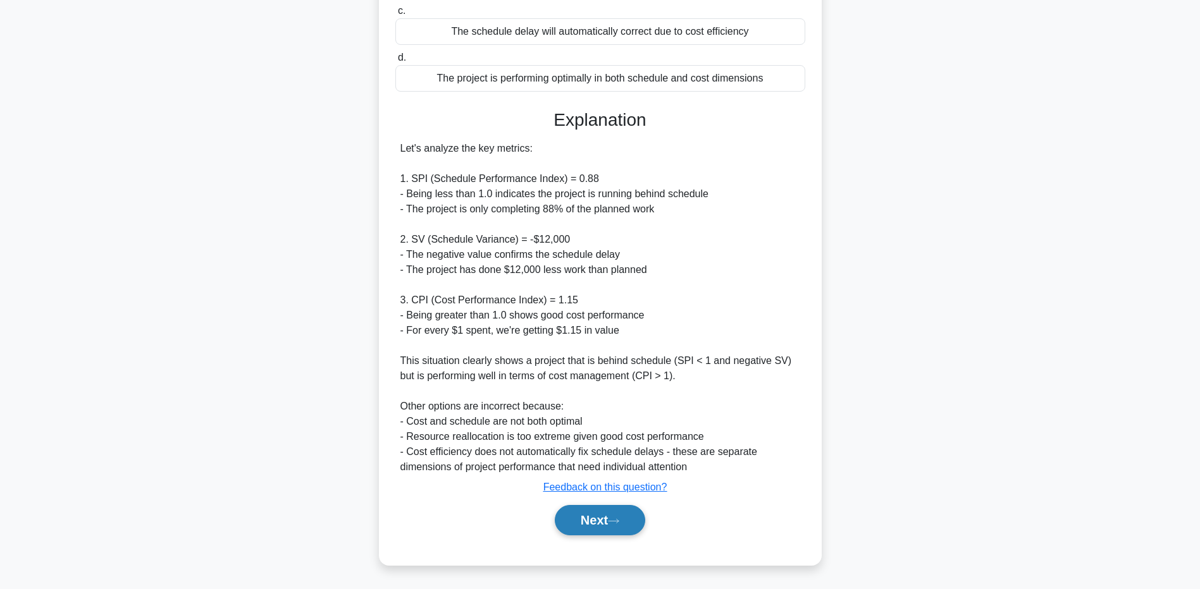
click at [592, 512] on button "Next" at bounding box center [600, 520] width 90 height 30
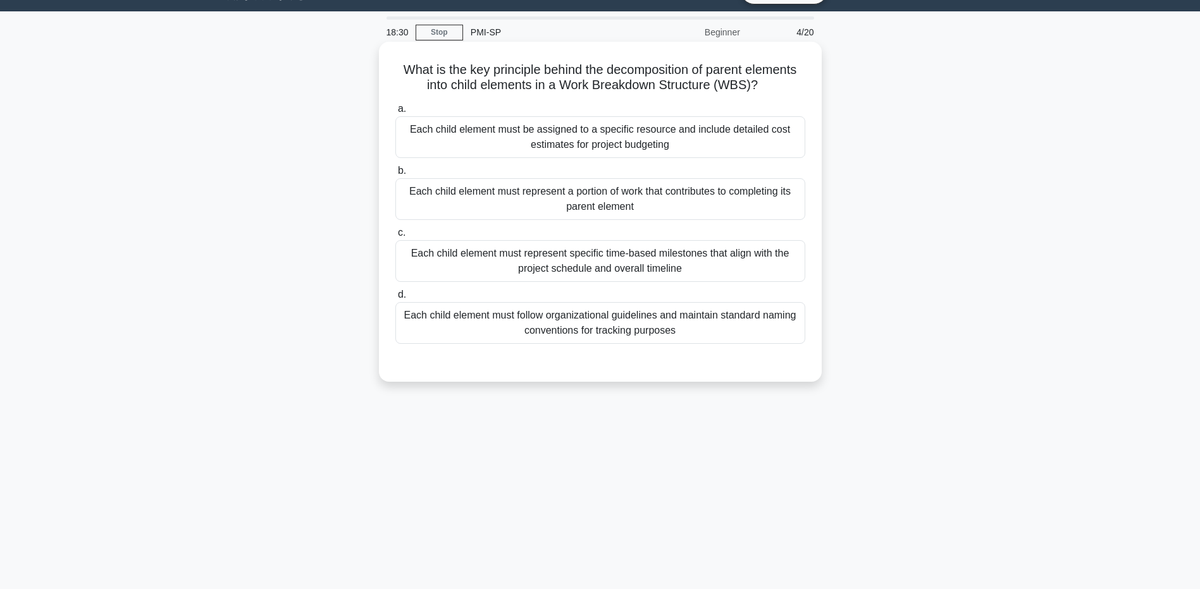
scroll to position [0, 0]
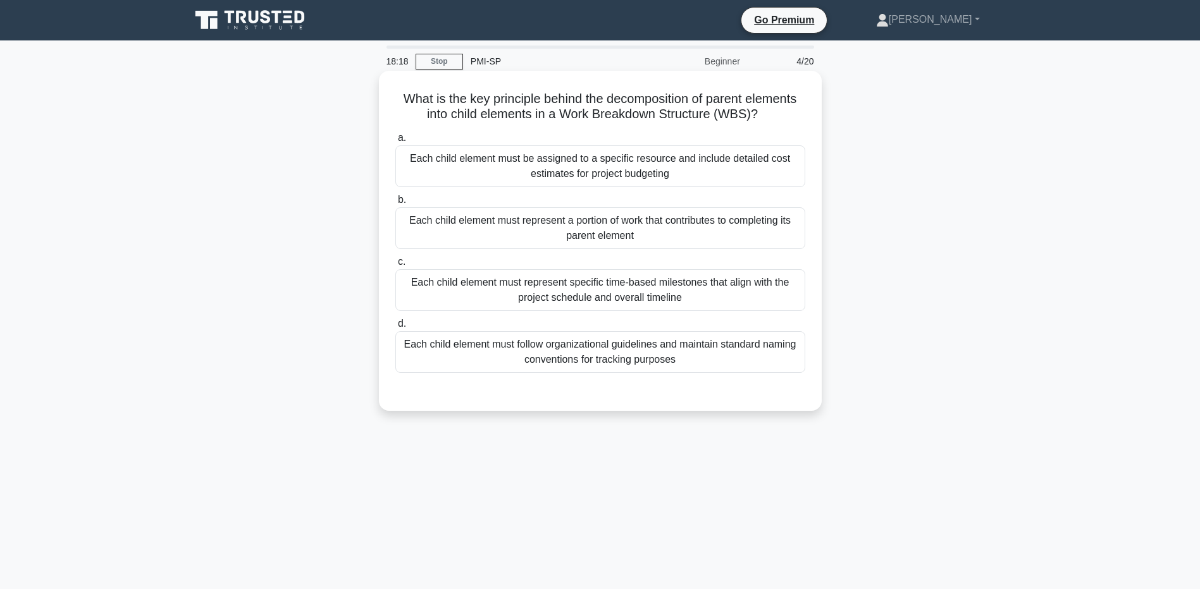
click at [617, 233] on div "Each child element must represent a portion of work that contributes to complet…" at bounding box center [600, 228] width 410 height 42
click at [395, 204] on input "b. Each child element must represent a portion of work that contributes to comp…" at bounding box center [395, 200] width 0 height 8
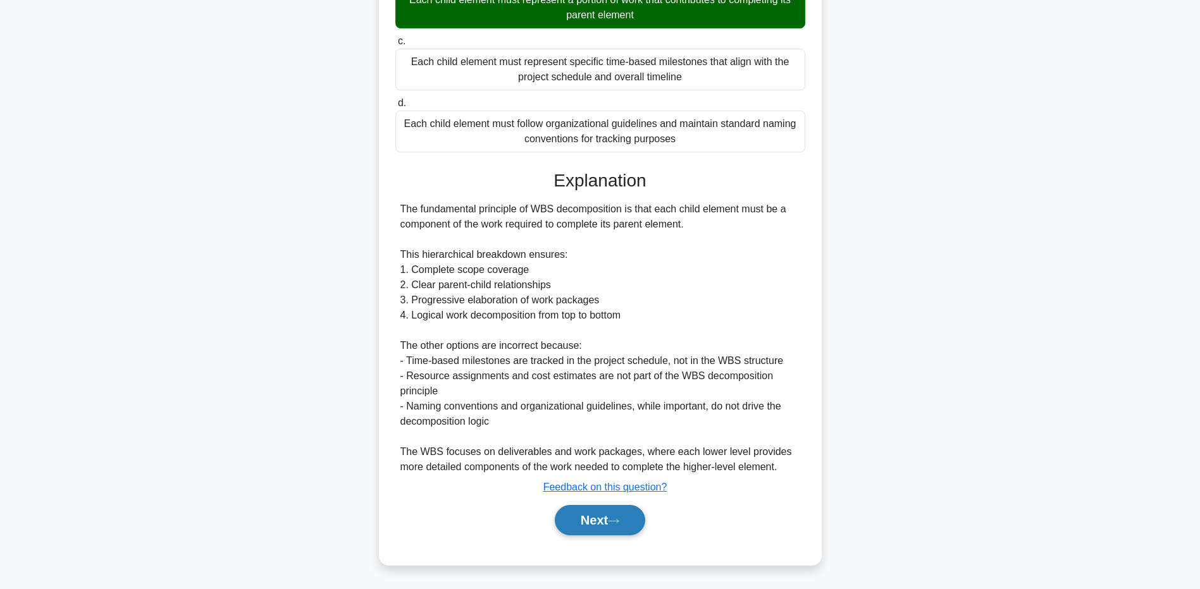
click at [606, 520] on button "Next" at bounding box center [600, 520] width 90 height 30
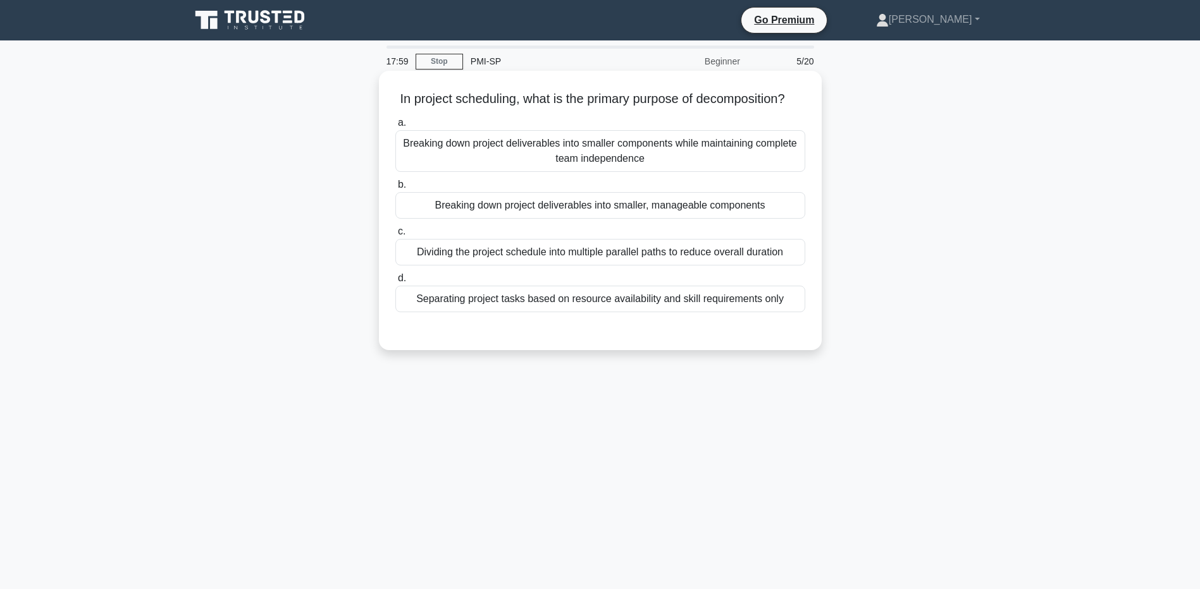
click at [669, 311] on div "Separating project tasks based on resource availability and skill requirements …" at bounding box center [600, 299] width 410 height 27
click at [395, 283] on input "d. Separating project tasks based on resource availability and skill requiremen…" at bounding box center [395, 279] width 0 height 8
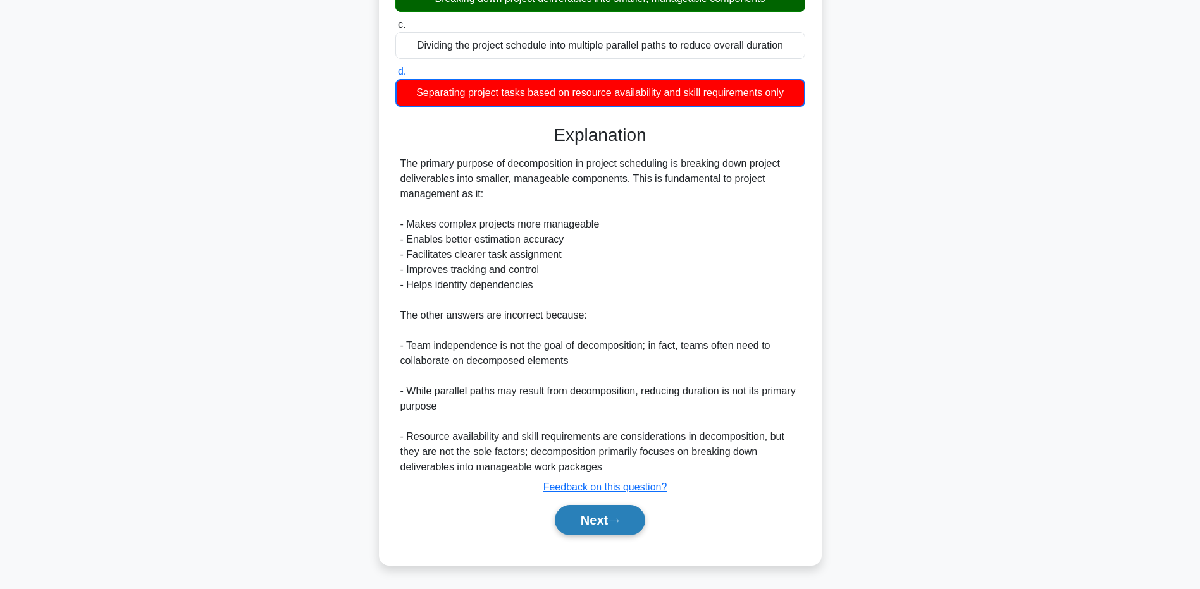
click at [596, 525] on button "Next" at bounding box center [600, 520] width 90 height 30
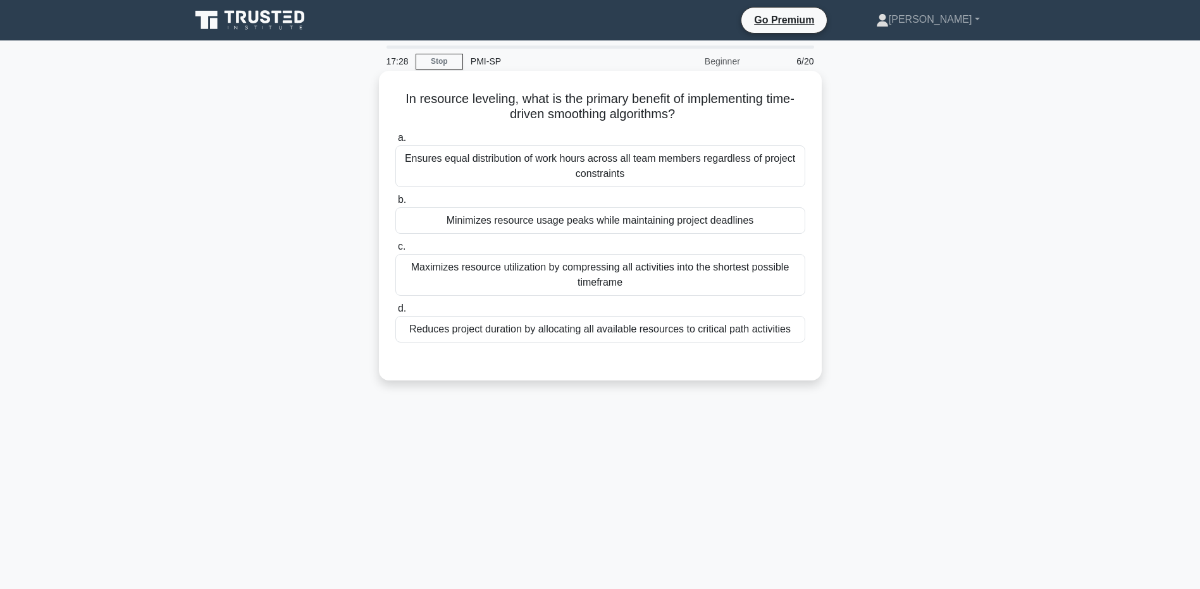
click at [571, 172] on div "Ensures equal distribution of work hours across all team members regardless of …" at bounding box center [600, 166] width 410 height 42
click at [395, 142] on input "a. Ensures equal distribution of work hours across all team members regardless …" at bounding box center [395, 138] width 0 height 8
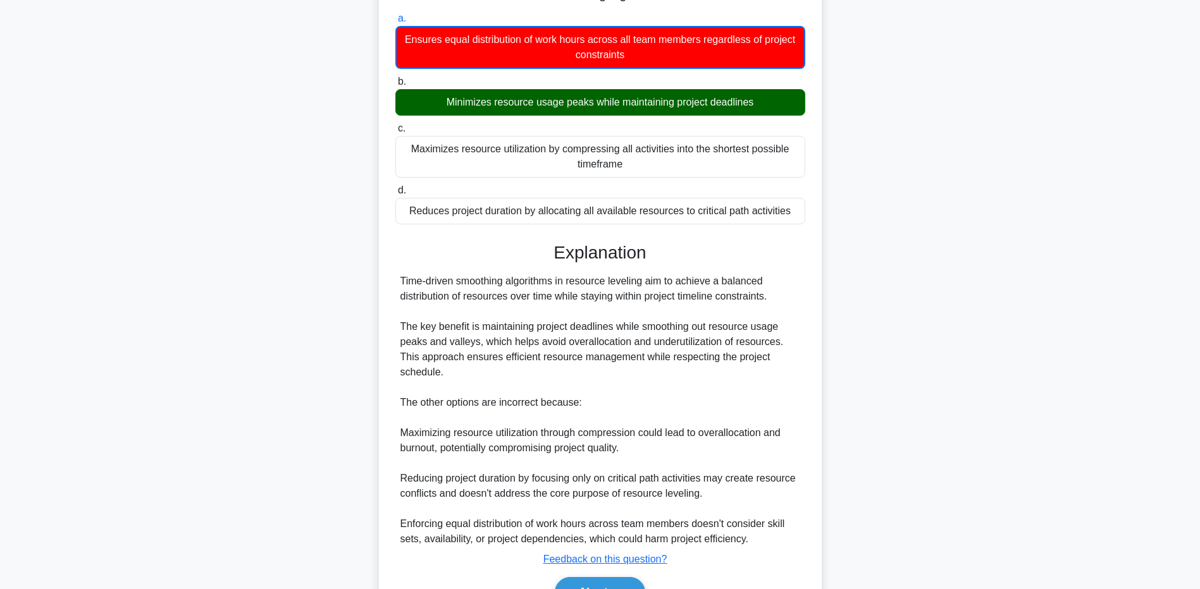
scroll to position [192, 0]
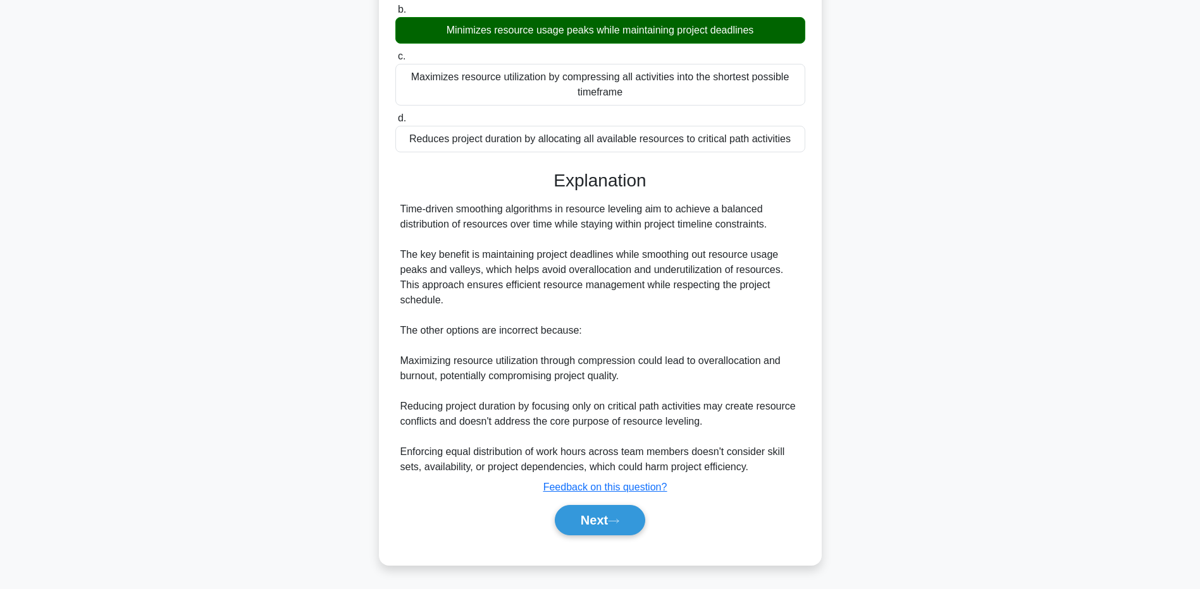
click at [597, 503] on div "Explanation Time-driven smoothing algorithms in resource leveling aim to achiev…" at bounding box center [600, 355] width 410 height 371
click at [598, 514] on button "Next" at bounding box center [600, 520] width 90 height 30
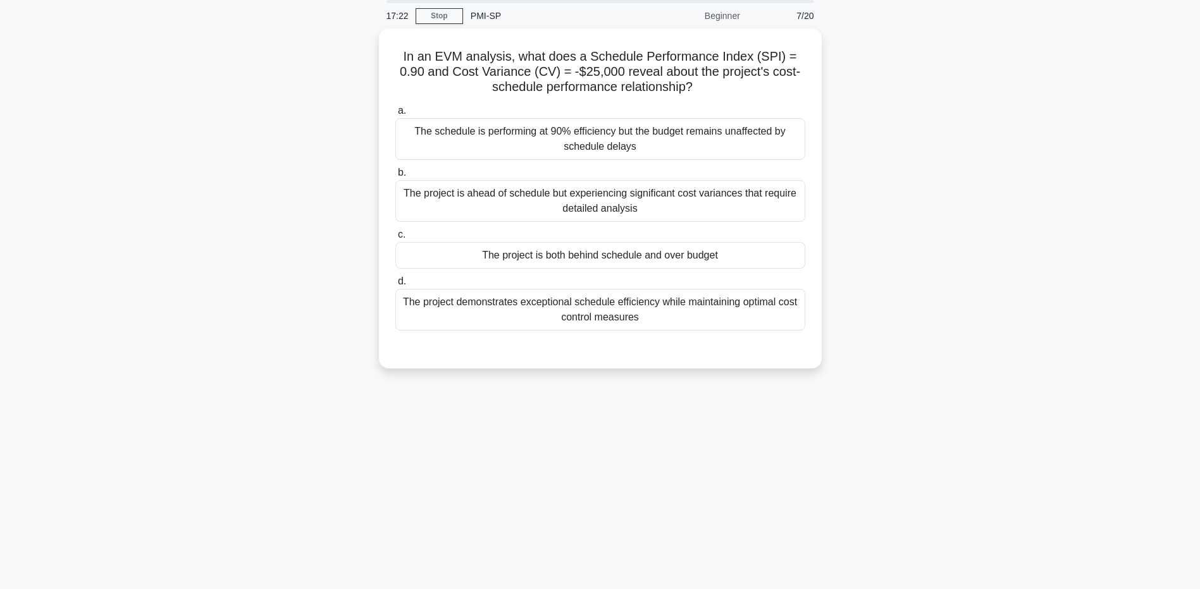
scroll to position [0, 0]
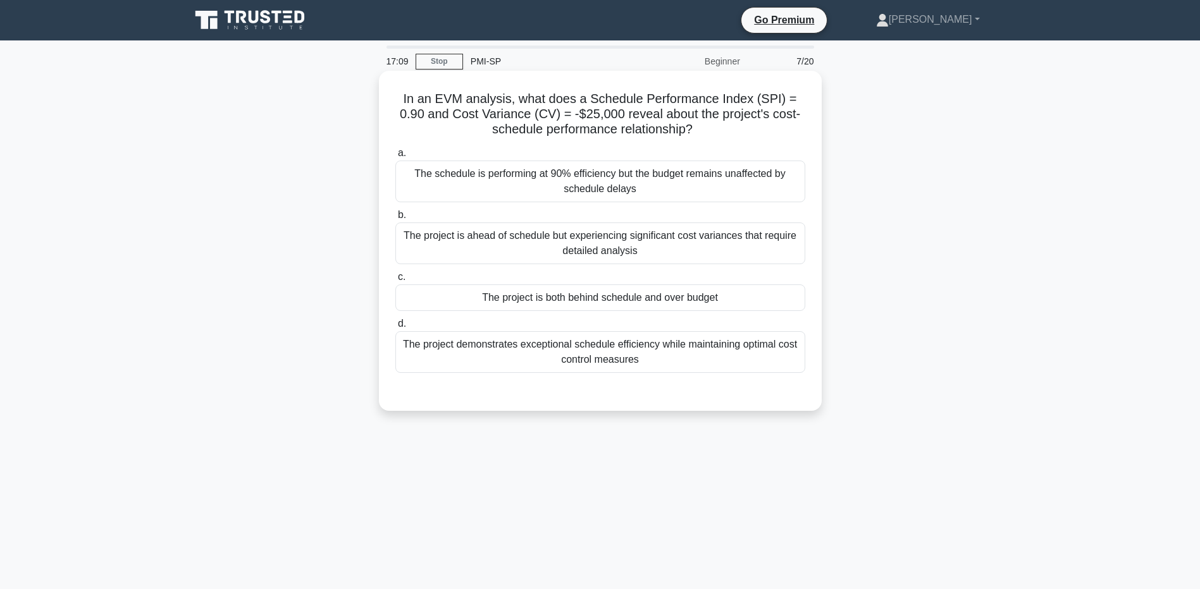
click at [701, 244] on div "The project is ahead of schedule but experiencing significant cost variances th…" at bounding box center [600, 244] width 410 height 42
click at [395, 219] on input "b. The project is ahead of schedule but experiencing significant cost variances…" at bounding box center [395, 215] width 0 height 8
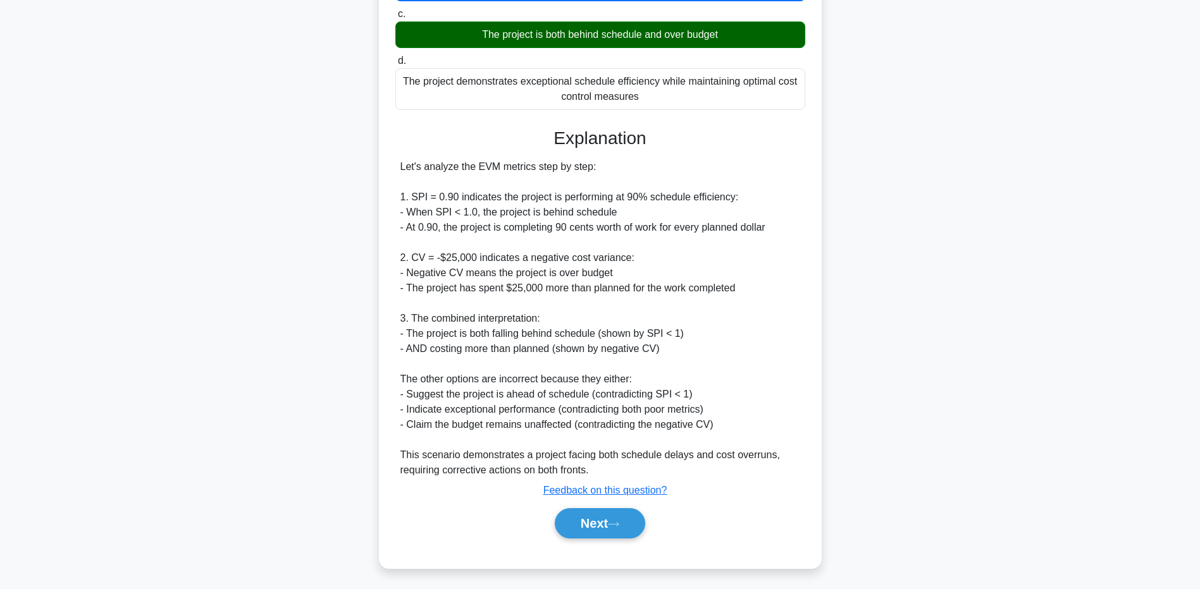
scroll to position [268, 0]
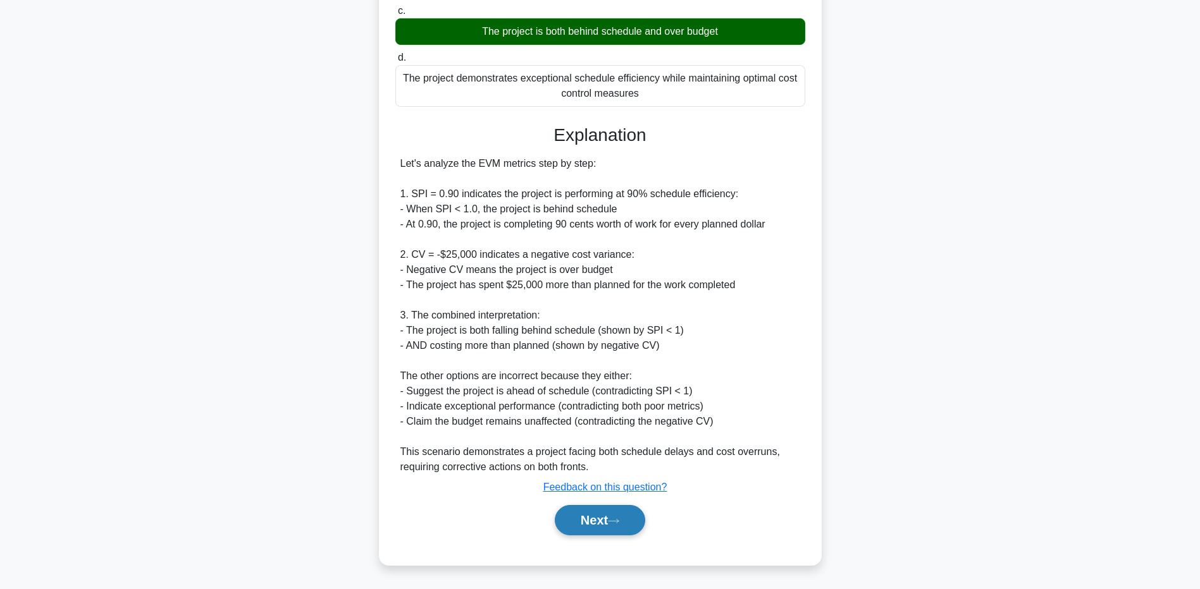
click at [607, 515] on button "Next" at bounding box center [600, 520] width 90 height 30
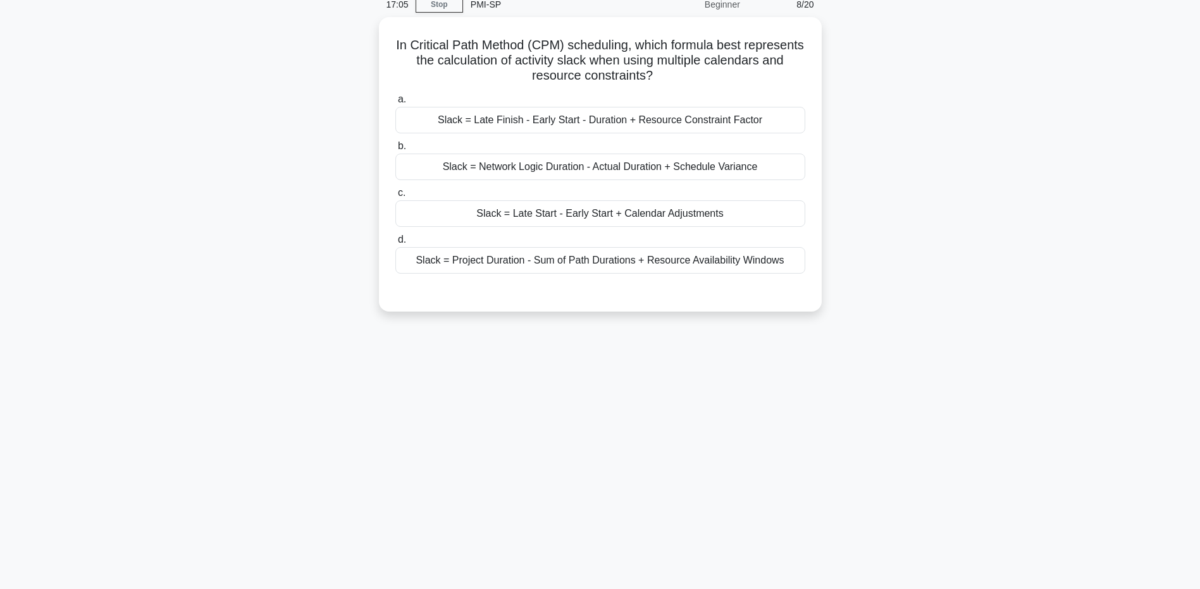
scroll to position [0, 0]
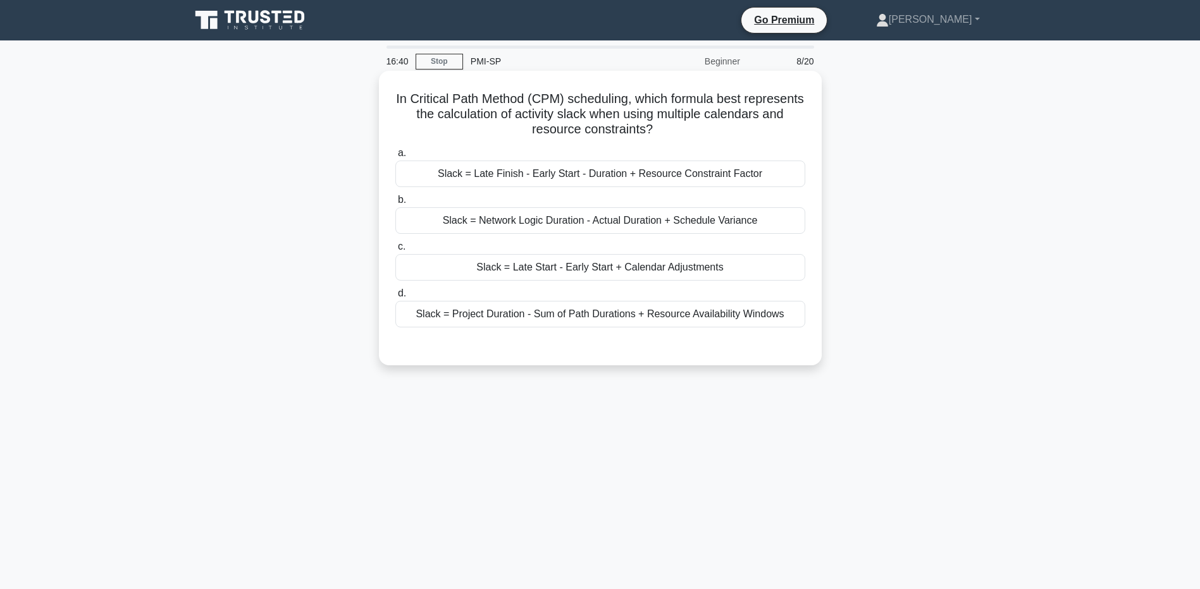
click at [623, 269] on div "Slack = Late Start - Early Start + Calendar Adjustments" at bounding box center [600, 267] width 410 height 27
click at [395, 251] on input "c. Slack = Late Start - Early Start + Calendar Adjustments" at bounding box center [395, 247] width 0 height 8
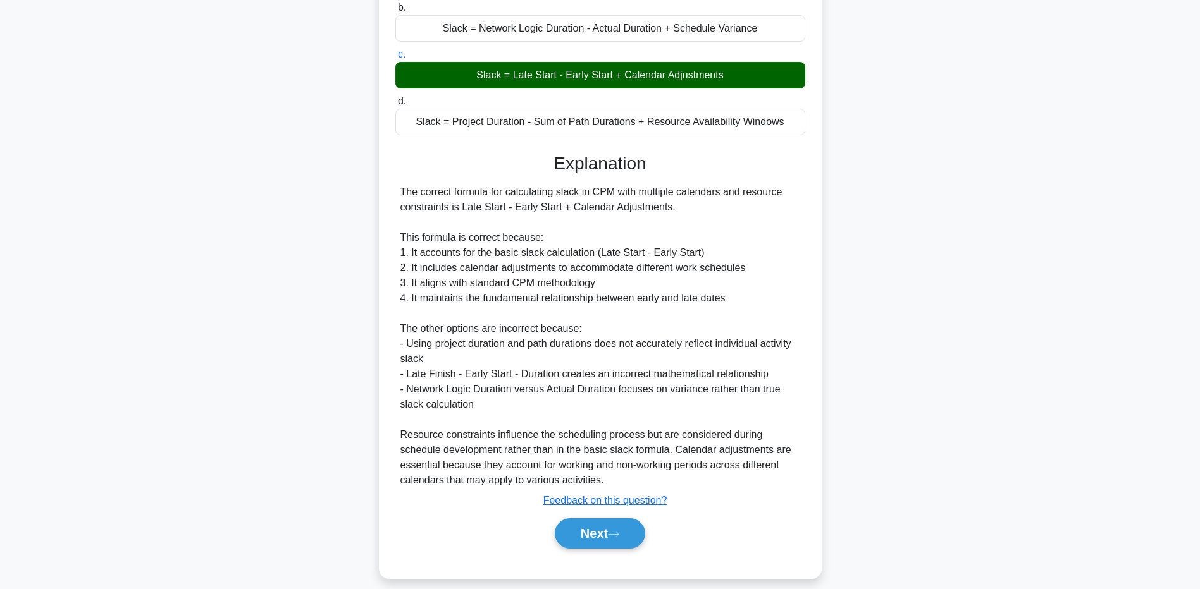
scroll to position [206, 0]
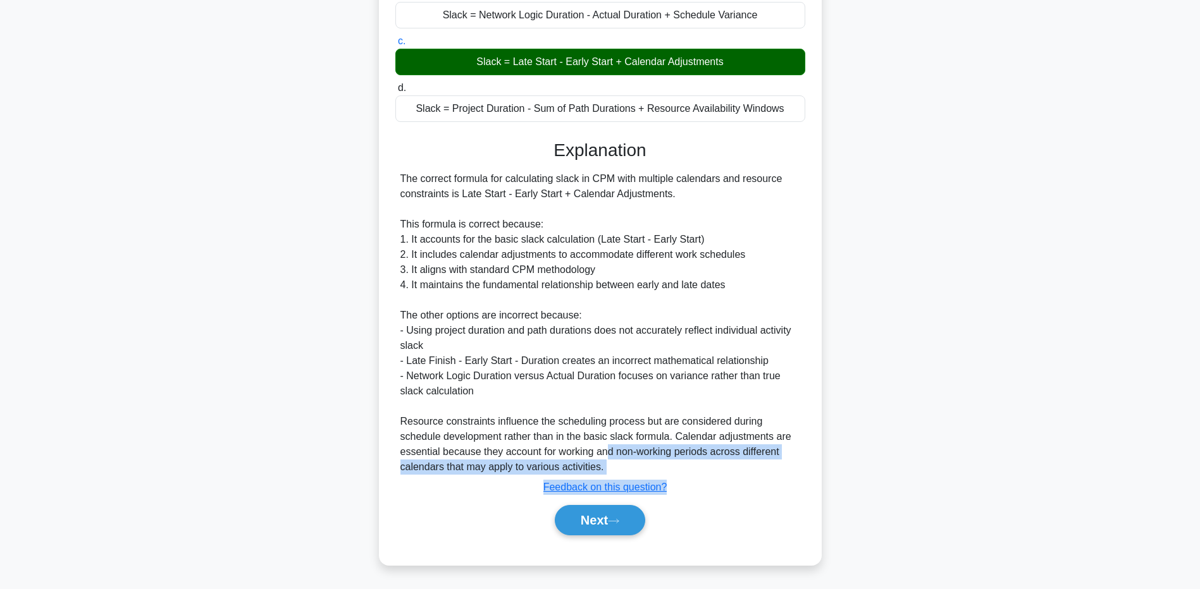
click at [638, 546] on div "a. Slack = Late Finish - Early Start - Duration + Resource Constraint Factor b.…" at bounding box center [600, 244] width 412 height 614
drag, startPoint x: 638, startPoint y: 546, endPoint x: 748, endPoint y: 490, distance: 123.1
click at [747, 490] on div "Submit feedback Feedback on this question?" at bounding box center [605, 487] width 410 height 15
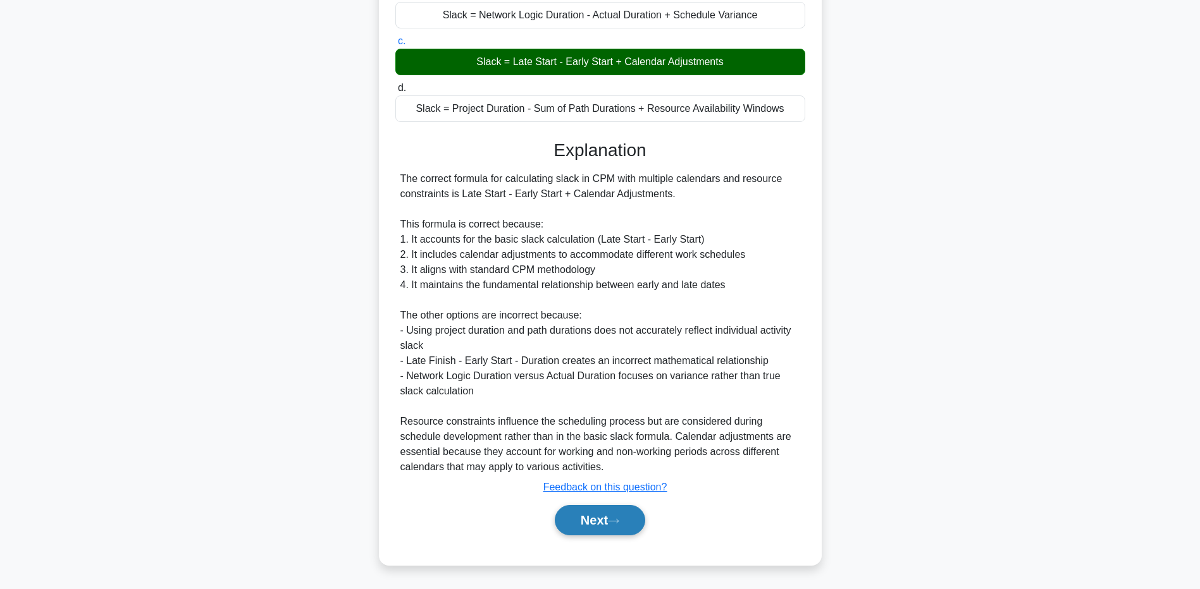
click at [634, 517] on button "Next" at bounding box center [600, 520] width 90 height 30
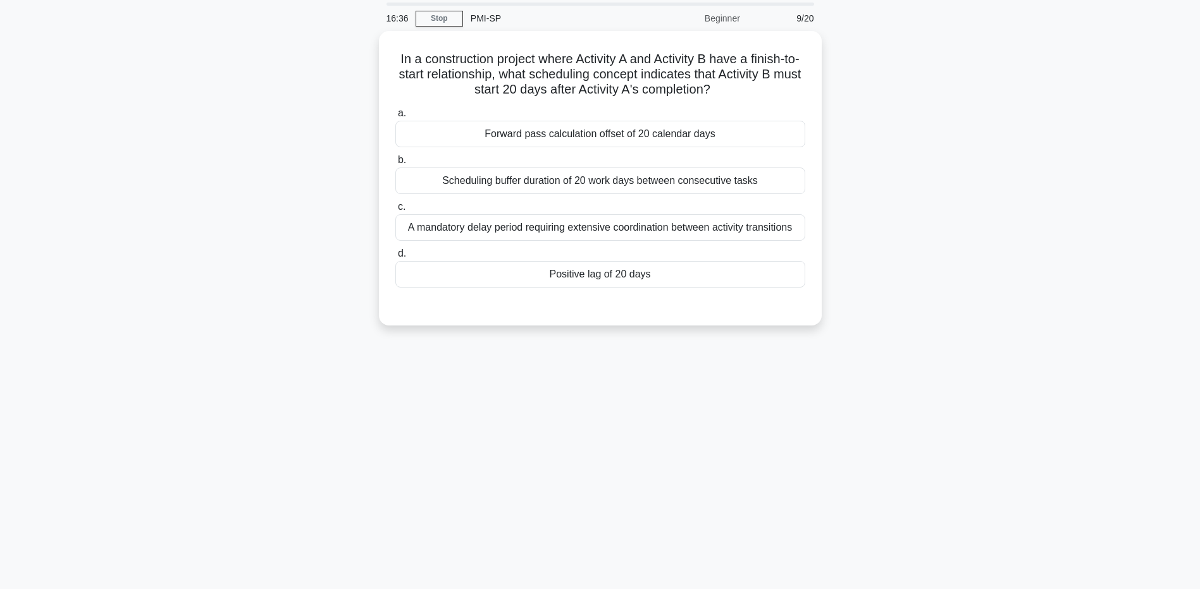
scroll to position [0, 0]
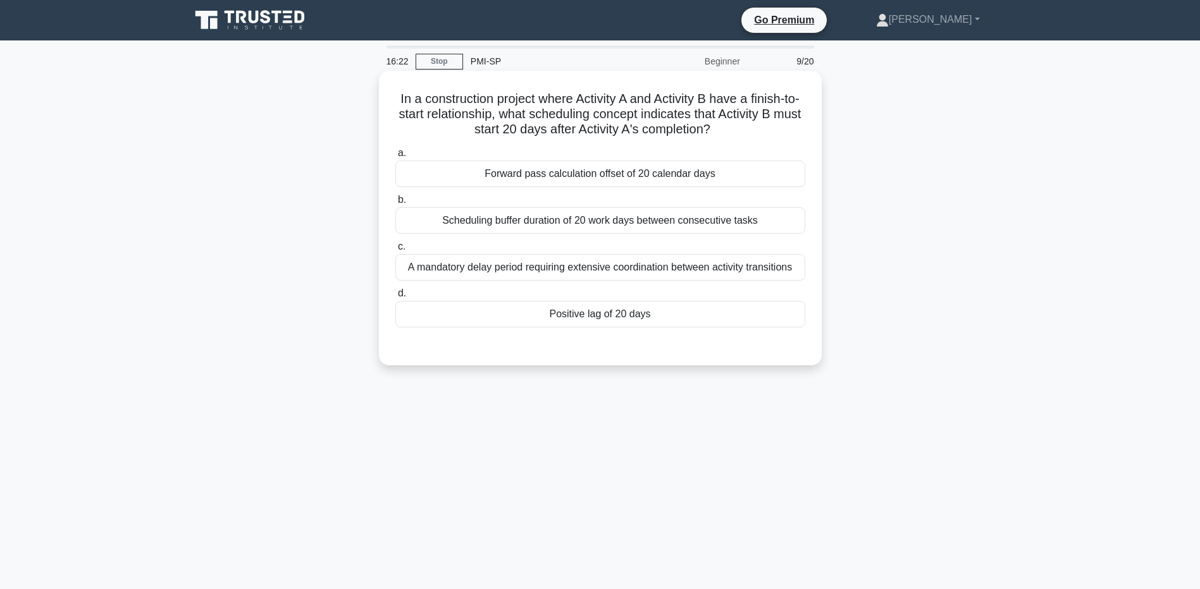
click at [614, 309] on div "Positive lag of 20 days" at bounding box center [600, 314] width 410 height 27
click at [395, 298] on input "d. Positive lag of 20 days" at bounding box center [395, 294] width 0 height 8
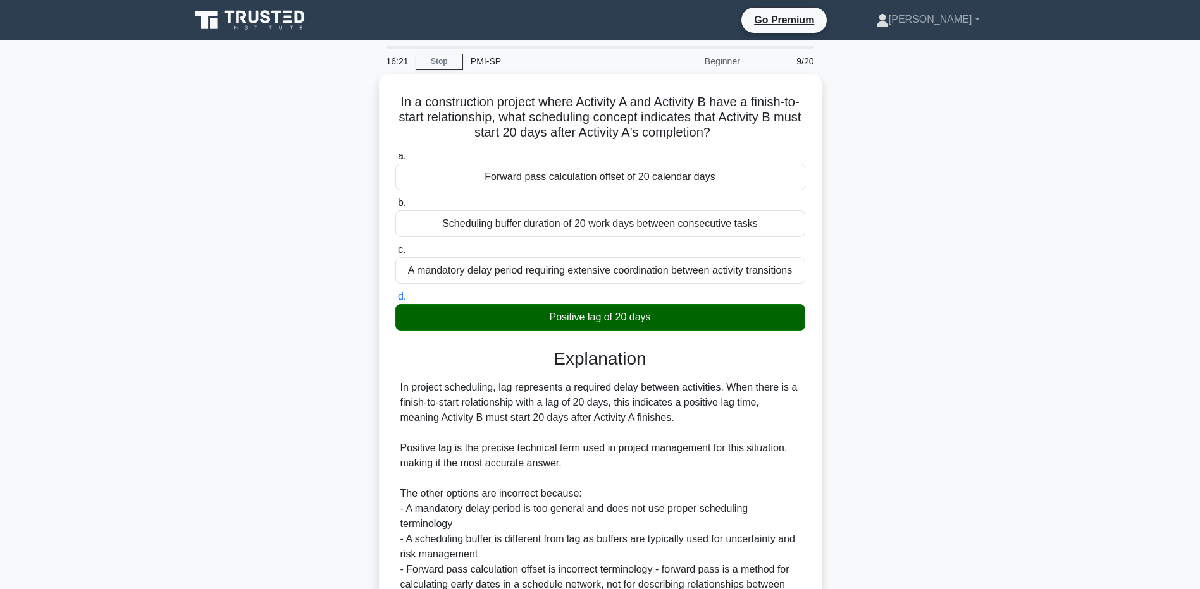
scroll to position [130, 0]
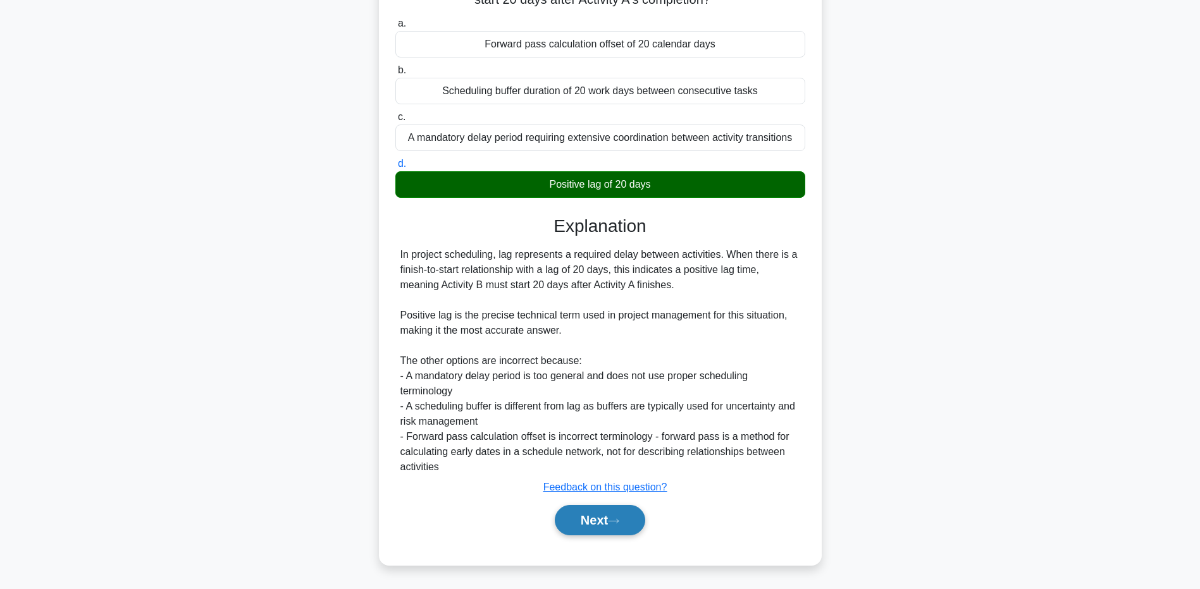
click at [615, 518] on icon at bounding box center [613, 521] width 11 height 7
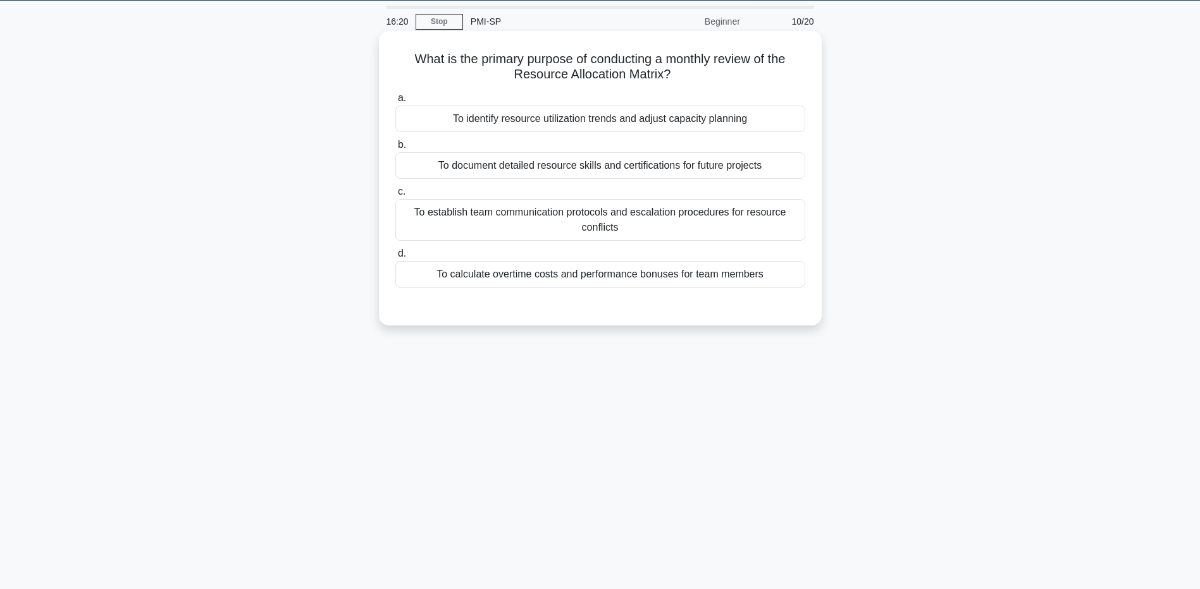
scroll to position [0, 0]
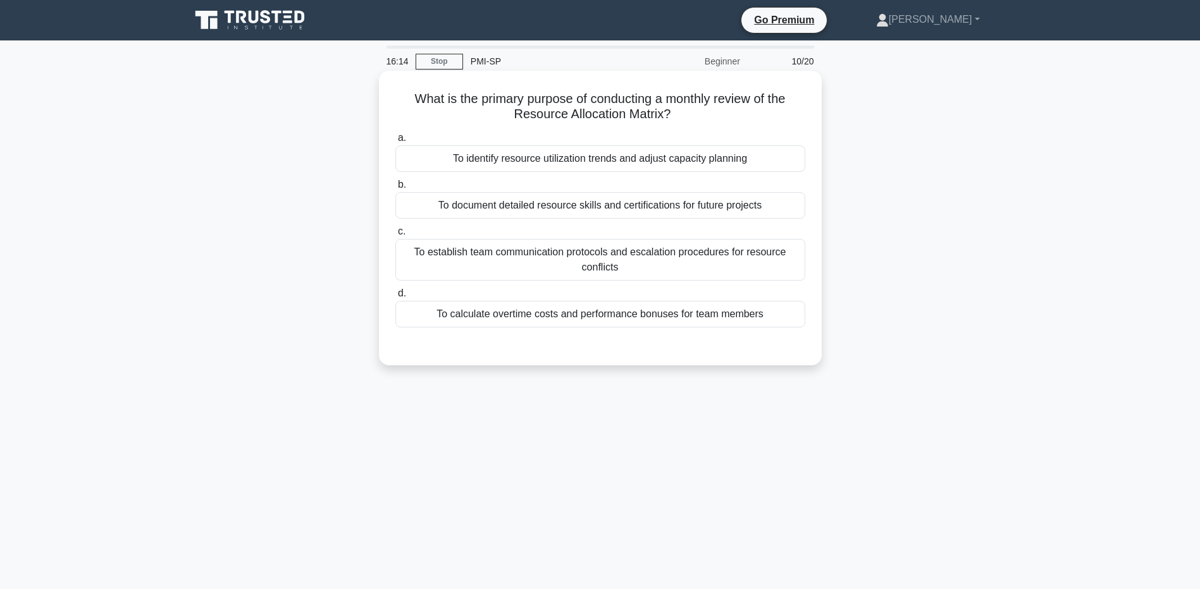
click at [770, 160] on div "To identify resource utilization trends and adjust capacity planning" at bounding box center [600, 158] width 410 height 27
click at [395, 142] on input "a. To identify resource utilization trends and adjust capacity planning" at bounding box center [395, 138] width 0 height 8
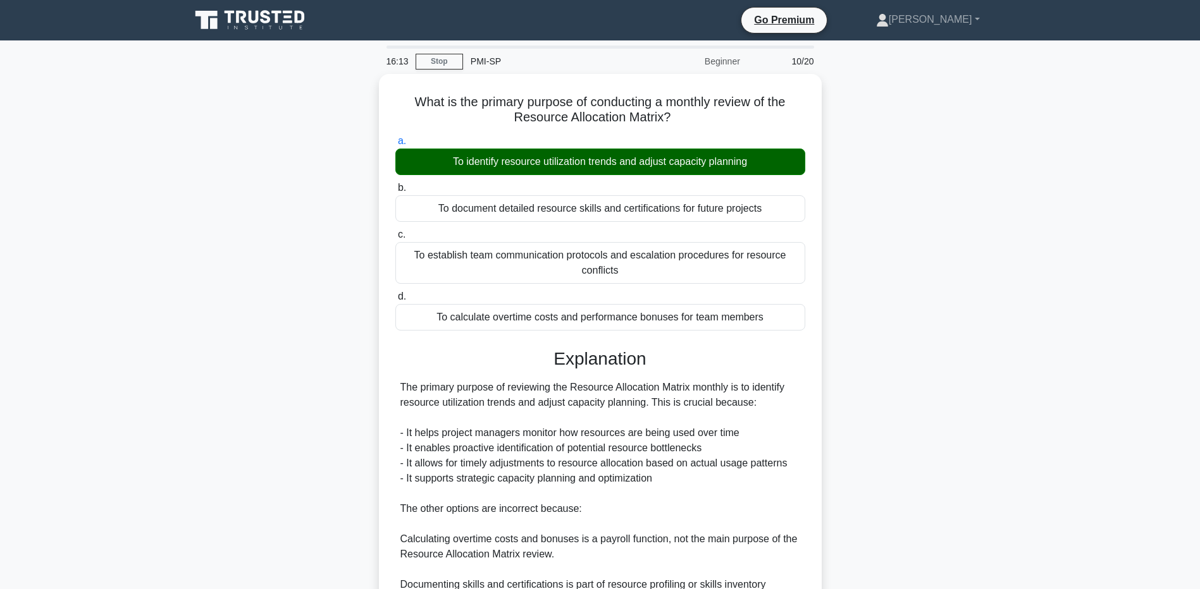
scroll to position [176, 0]
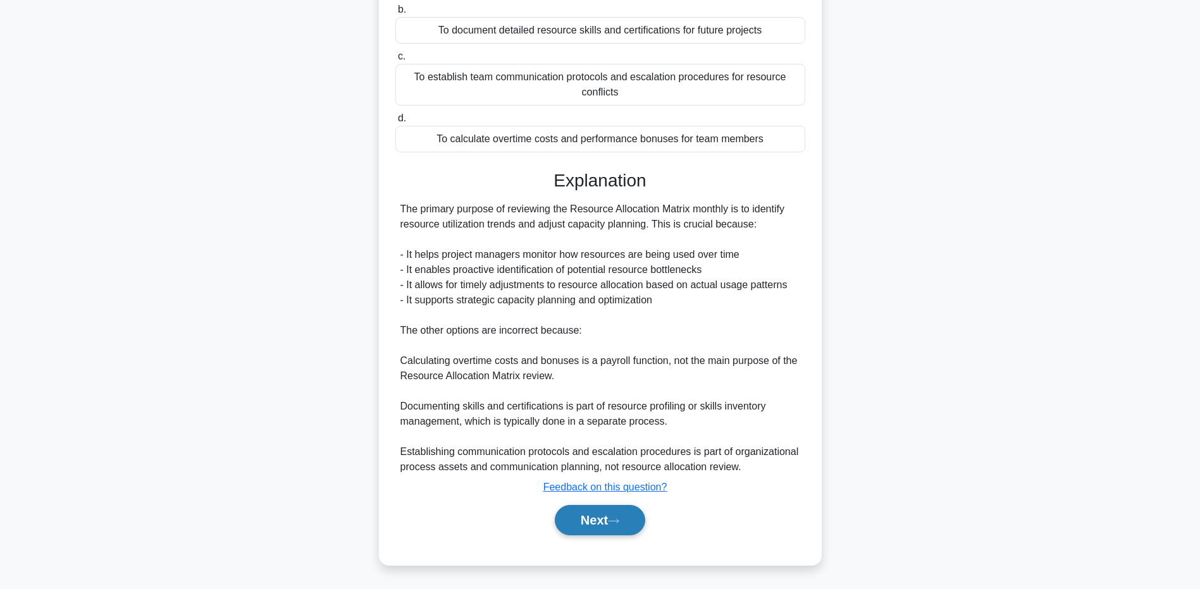
click at [591, 518] on button "Next" at bounding box center [600, 520] width 90 height 30
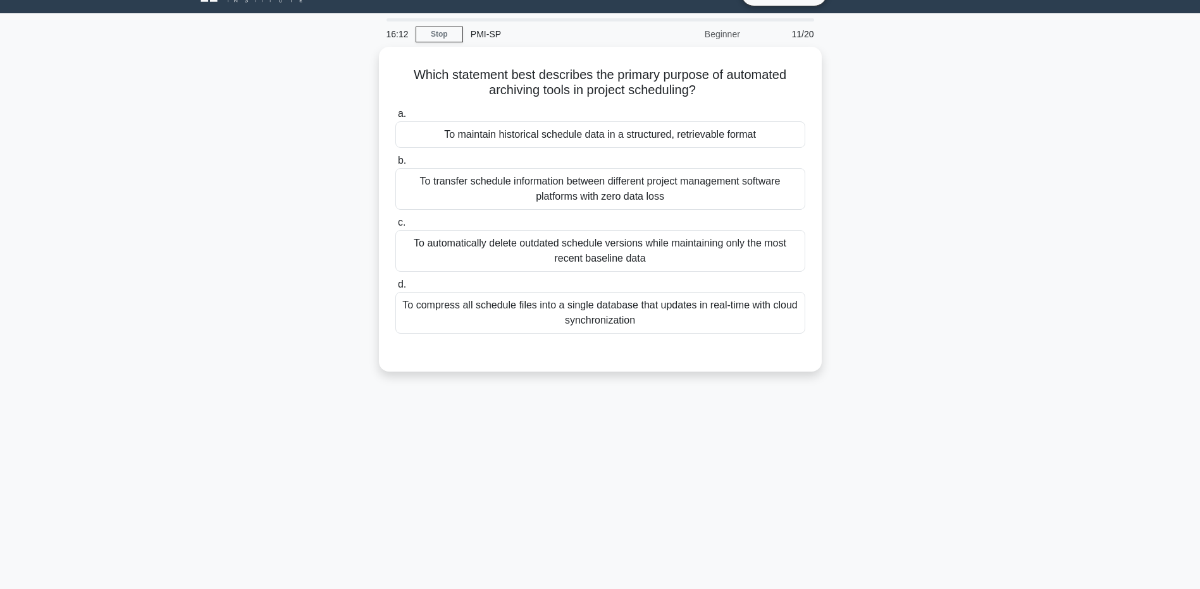
scroll to position [0, 0]
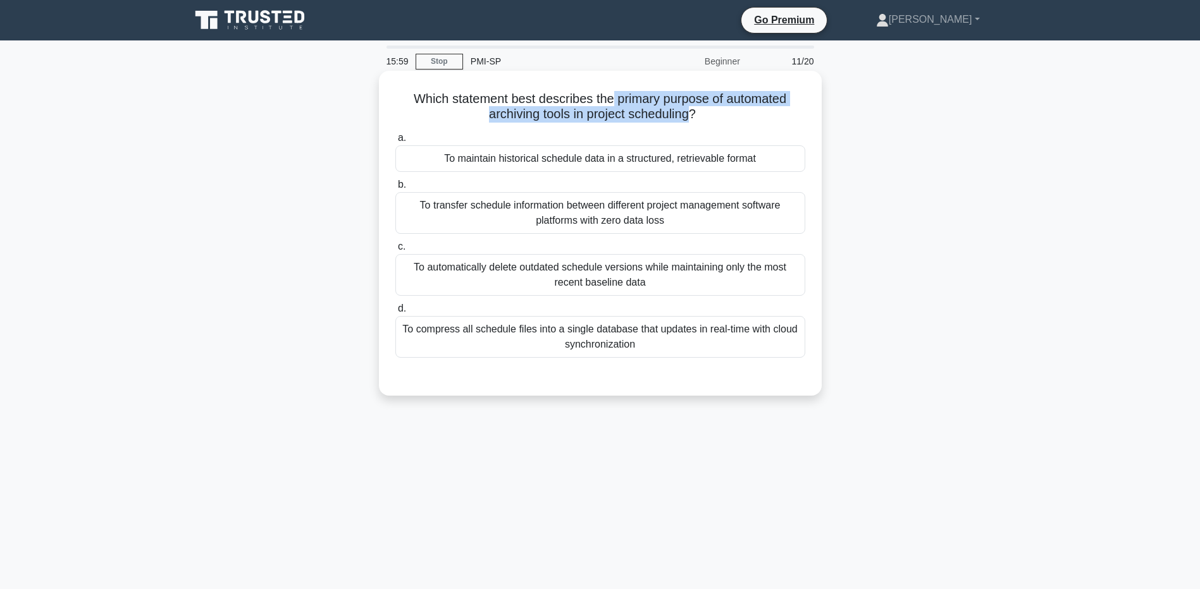
drag, startPoint x: 614, startPoint y: 101, endPoint x: 691, endPoint y: 114, distance: 78.8
click at [691, 114] on h5 "Which statement best describes the primary purpose of automated archiving tools…" at bounding box center [600, 107] width 412 height 32
click at [554, 161] on div "To maintain historical schedule data in a structured, retrievable format" at bounding box center [600, 158] width 410 height 27
click at [395, 142] on input "a. To maintain historical schedule data in a structured, retrievable format" at bounding box center [395, 138] width 0 height 8
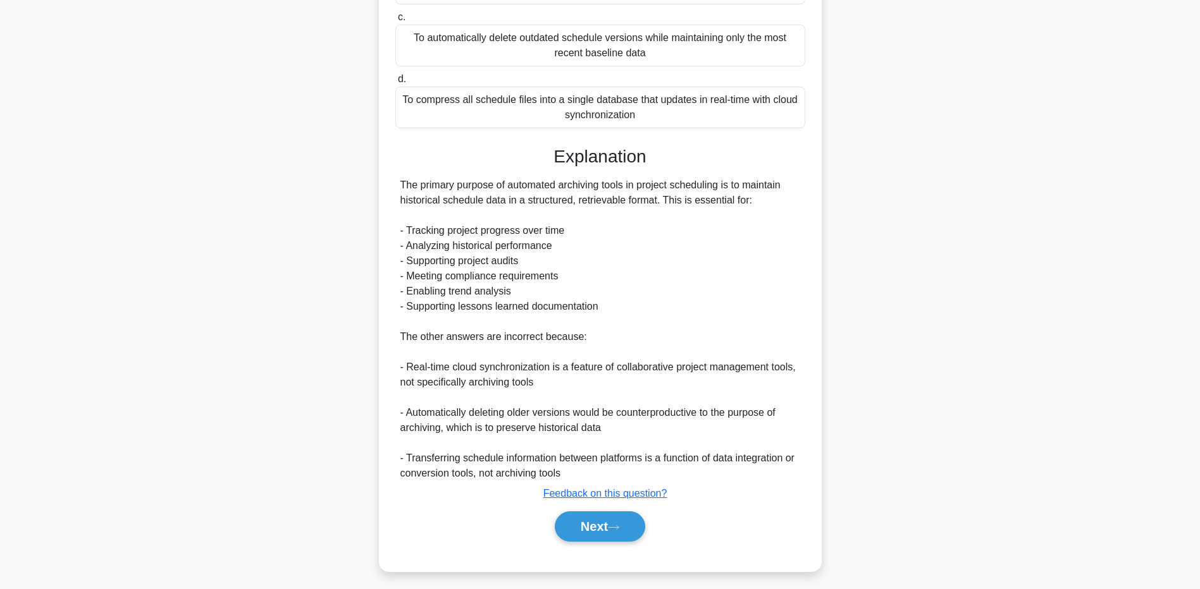
scroll to position [237, 0]
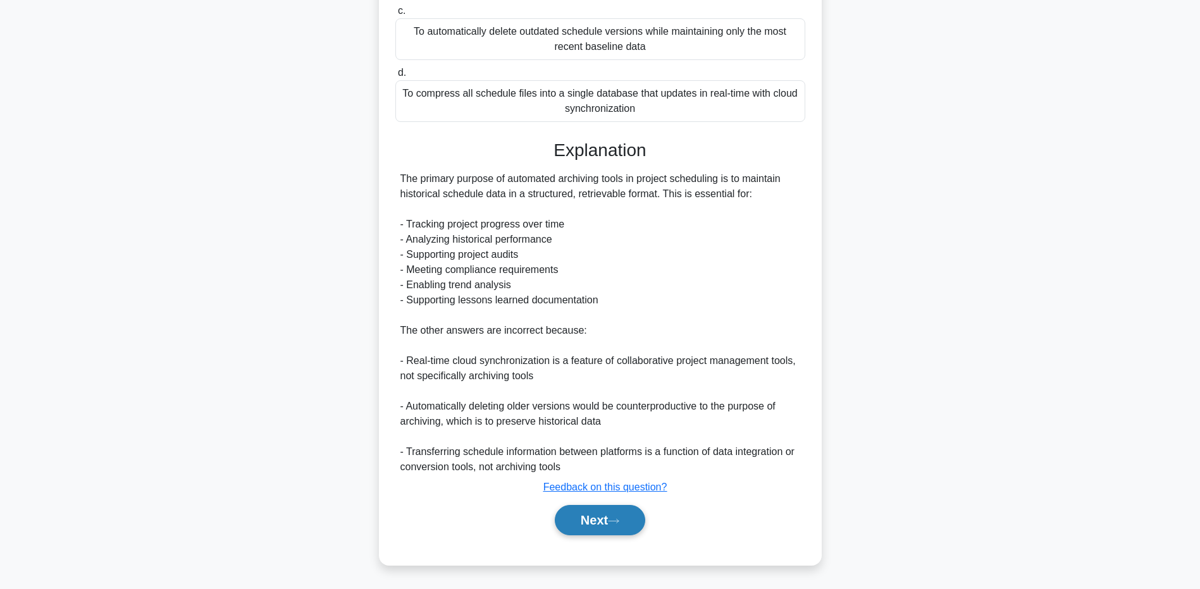
click at [603, 525] on button "Next" at bounding box center [600, 520] width 90 height 30
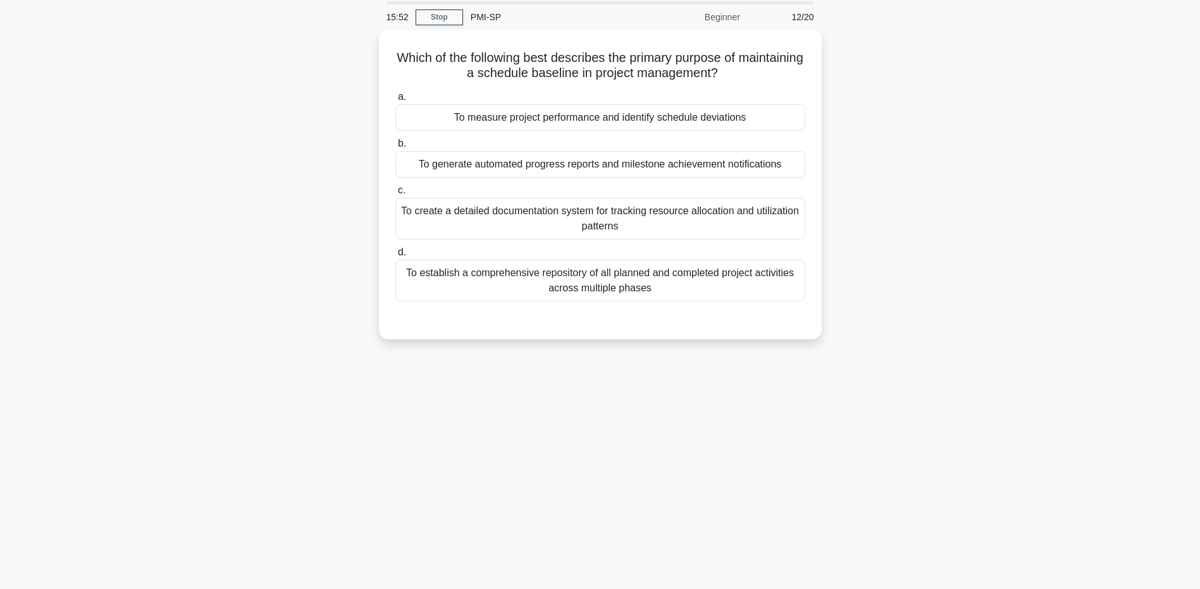
scroll to position [0, 0]
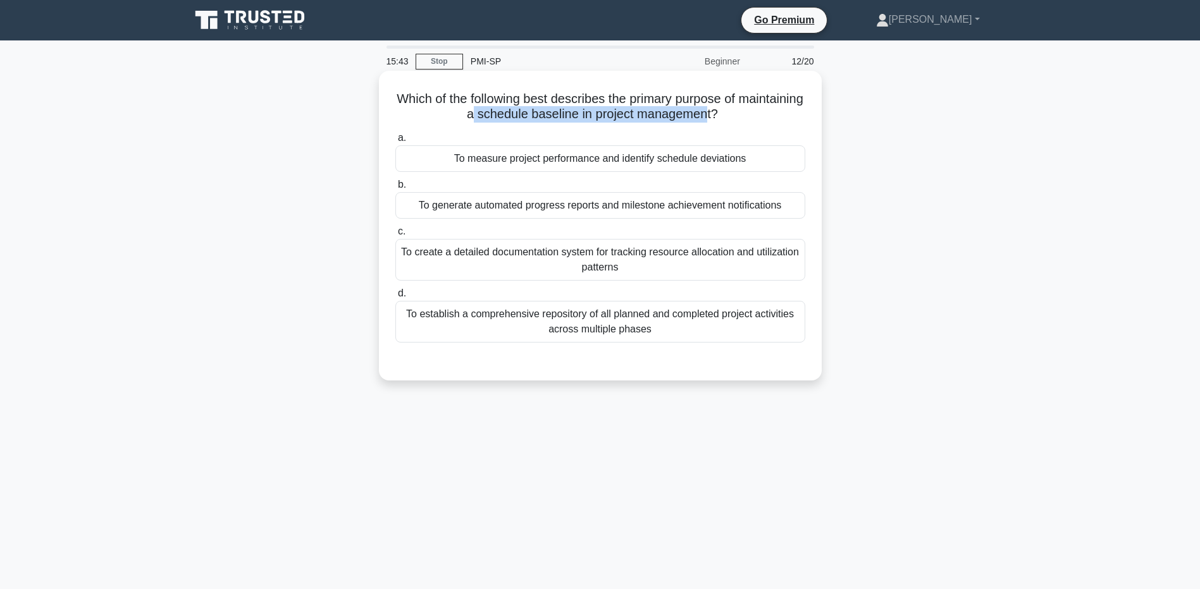
drag, startPoint x: 507, startPoint y: 116, endPoint x: 743, endPoint y: 108, distance: 236.1
click at [743, 108] on h5 "Which of the following best describes the primary purpose of maintaining a sche…" at bounding box center [600, 107] width 412 height 32
click at [637, 319] on div "To establish a comprehensive repository of all planned and completed project ac…" at bounding box center [600, 322] width 410 height 42
click at [395, 298] on input "d. To establish a comprehensive repository of all planned and completed project…" at bounding box center [395, 294] width 0 height 8
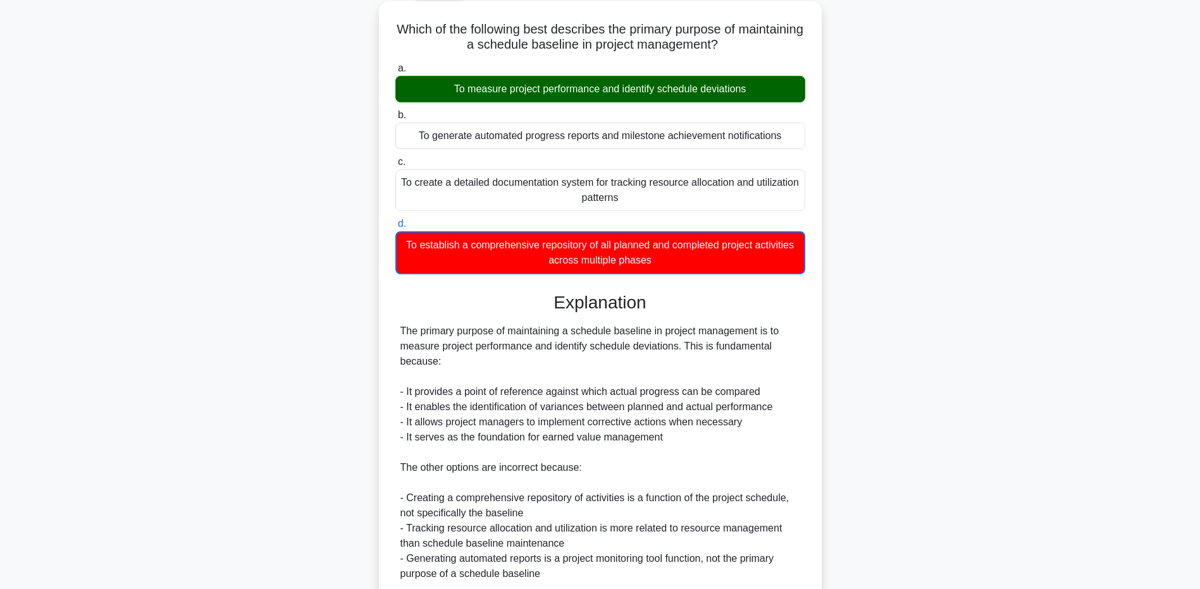
scroll to position [177, 0]
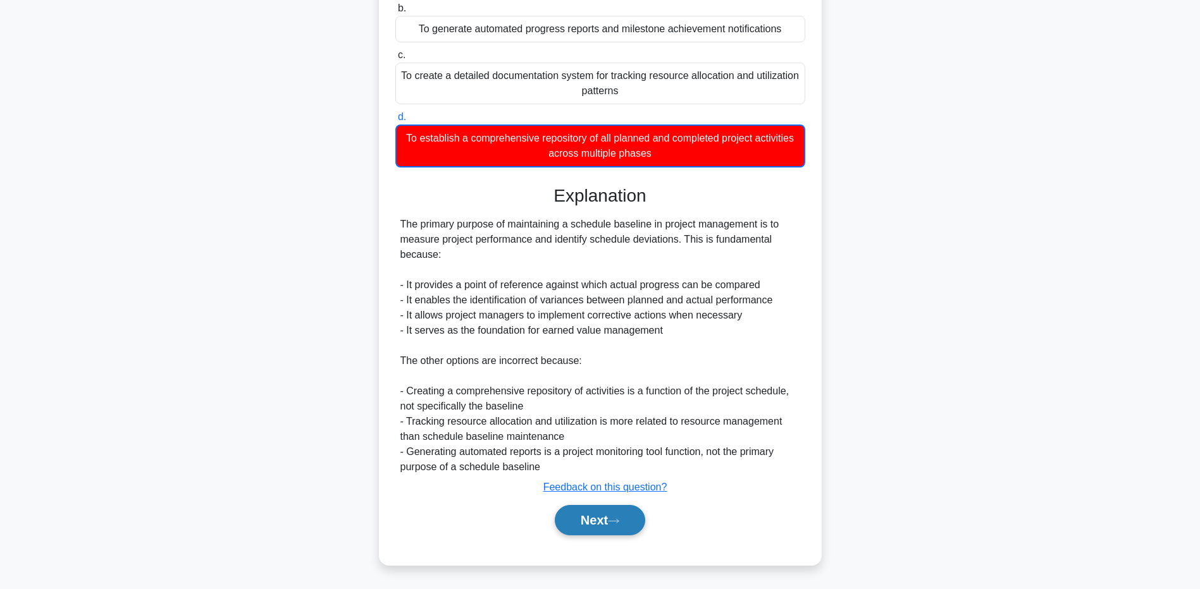
click at [608, 513] on button "Next" at bounding box center [600, 520] width 90 height 30
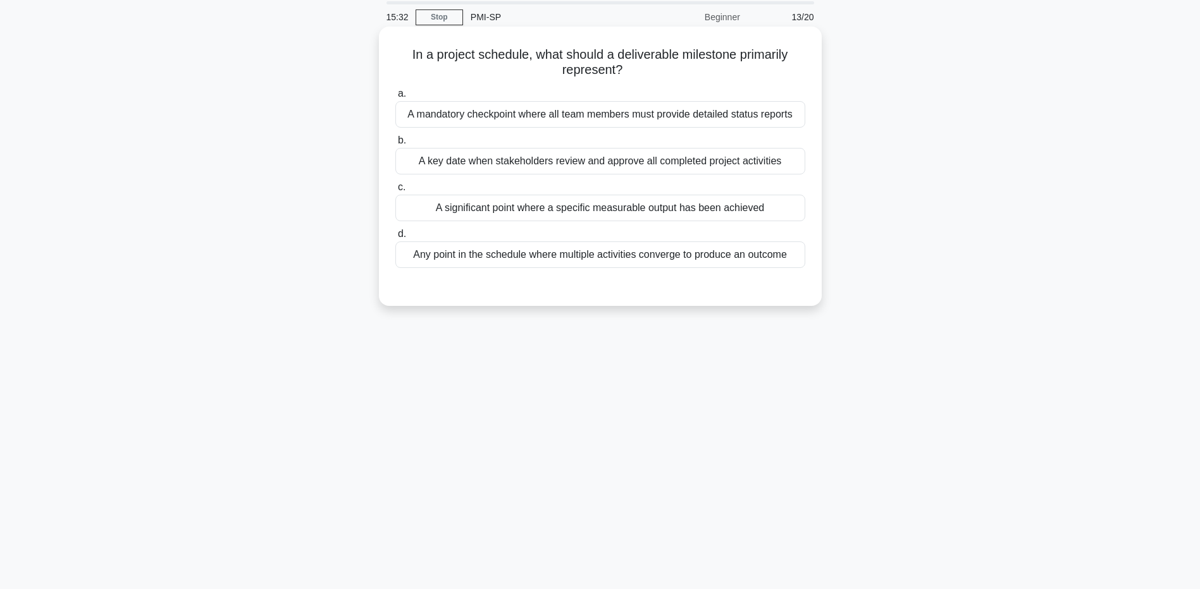
scroll to position [0, 0]
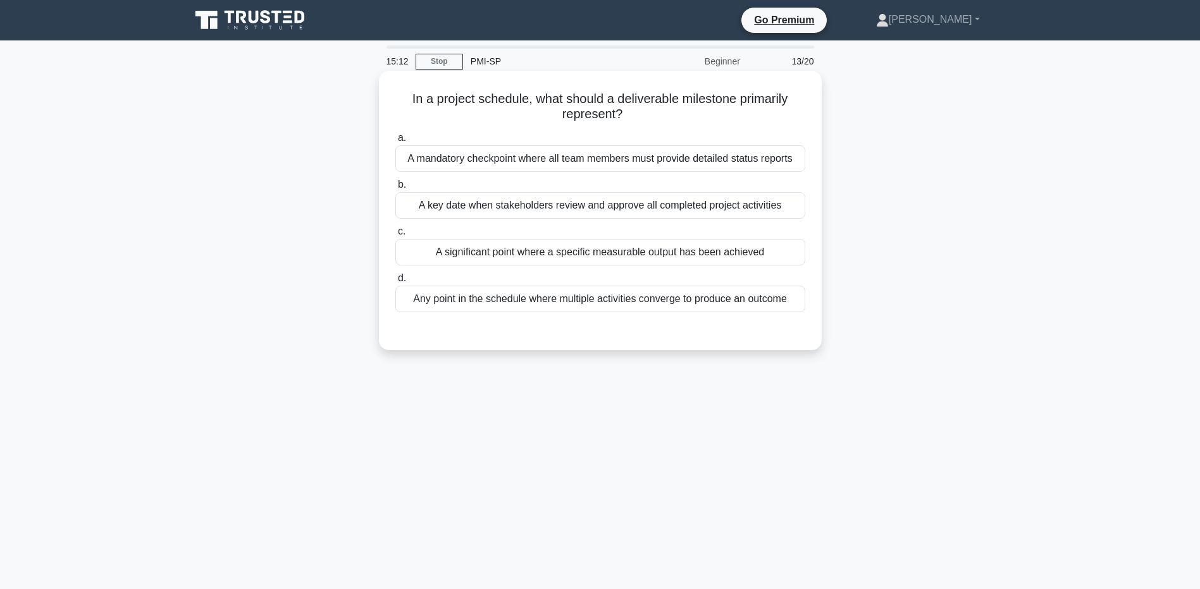
click at [617, 257] on div "A significant point where a specific measurable output has been achieved" at bounding box center [600, 252] width 410 height 27
click at [395, 236] on input "c. A significant point where a specific measurable output has been achieved" at bounding box center [395, 232] width 0 height 8
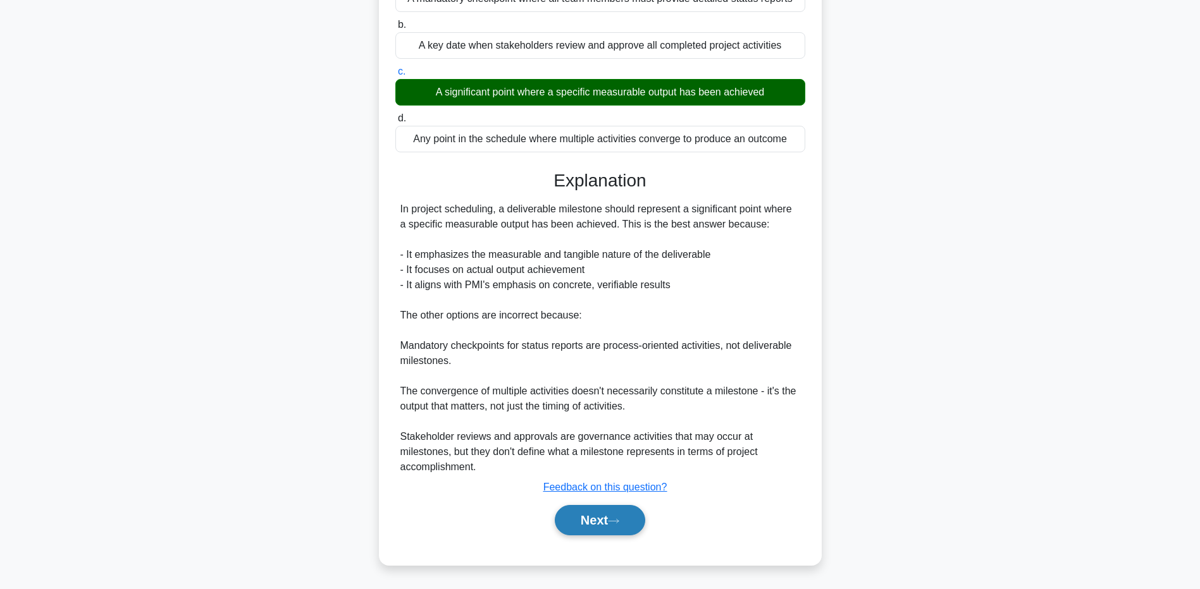
click at [587, 529] on button "Next" at bounding box center [600, 520] width 90 height 30
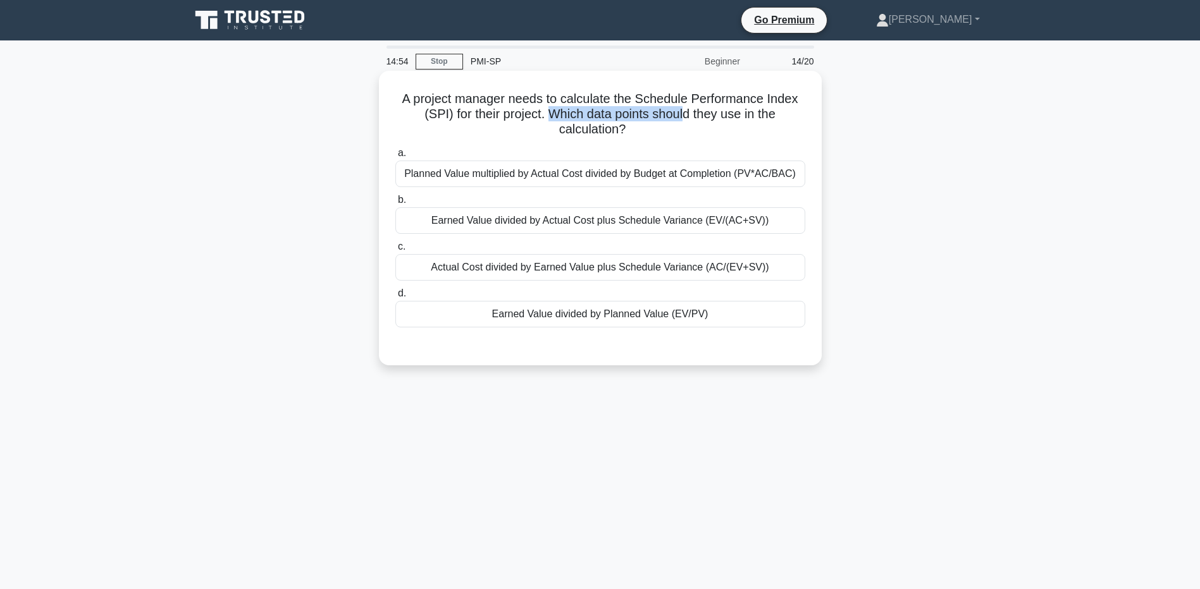
drag, startPoint x: 550, startPoint y: 111, endPoint x: 686, endPoint y: 113, distance: 136.6
click at [686, 113] on h5 "A project manager needs to calculate the Schedule Performance Index (SPI) for t…" at bounding box center [600, 114] width 412 height 47
drag, startPoint x: 686, startPoint y: 113, endPoint x: 655, endPoint y: 115, distance: 31.1
click at [686, 113] on h5 "A project manager needs to calculate the Schedule Performance Index (SPI) for t…" at bounding box center [600, 114] width 412 height 47
click at [581, 323] on div "Earned Value divided by Planned Value (EV/PV)" at bounding box center [600, 314] width 410 height 27
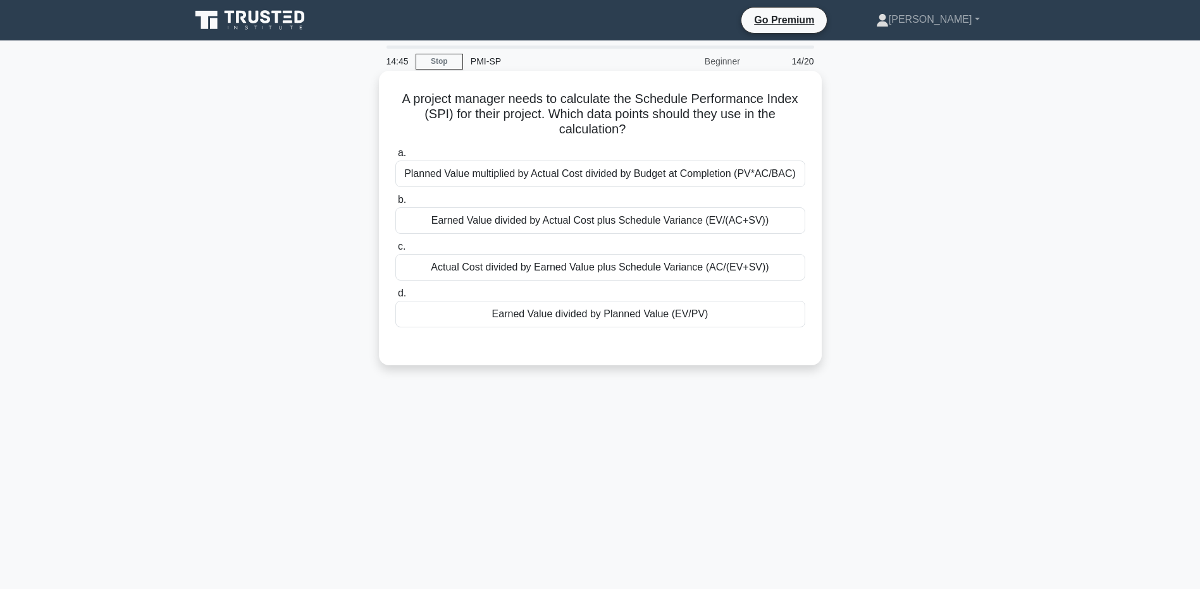
click at [395, 298] on input "d. Earned Value divided by Planned Value (EV/PV)" at bounding box center [395, 294] width 0 height 8
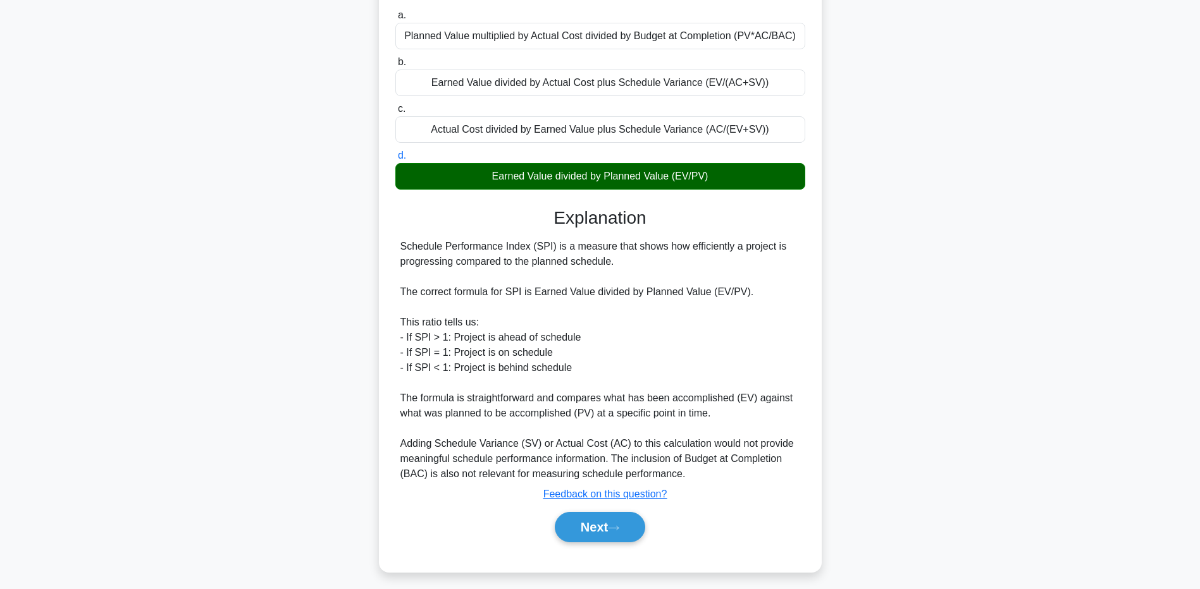
scroll to position [145, 0]
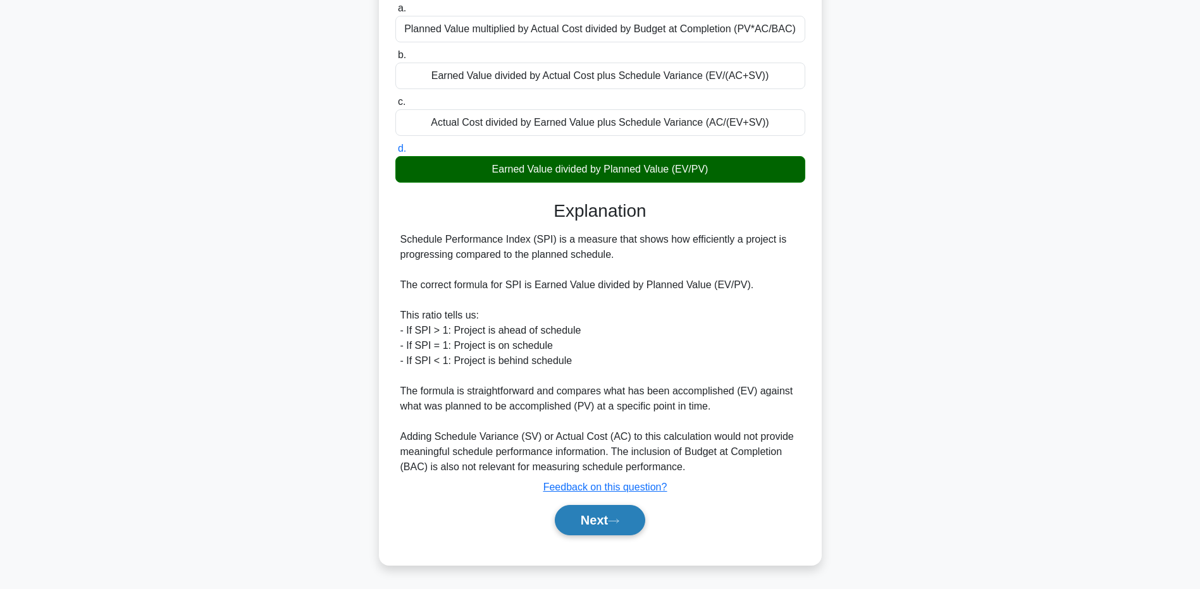
click at [595, 533] on button "Next" at bounding box center [600, 520] width 90 height 30
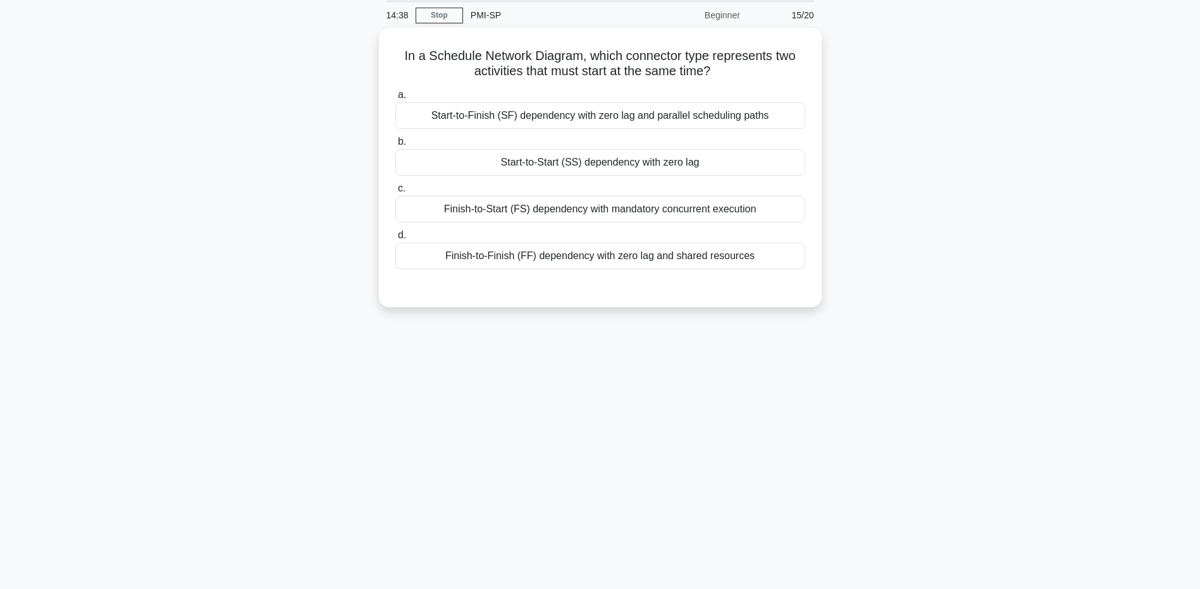
scroll to position [0, 0]
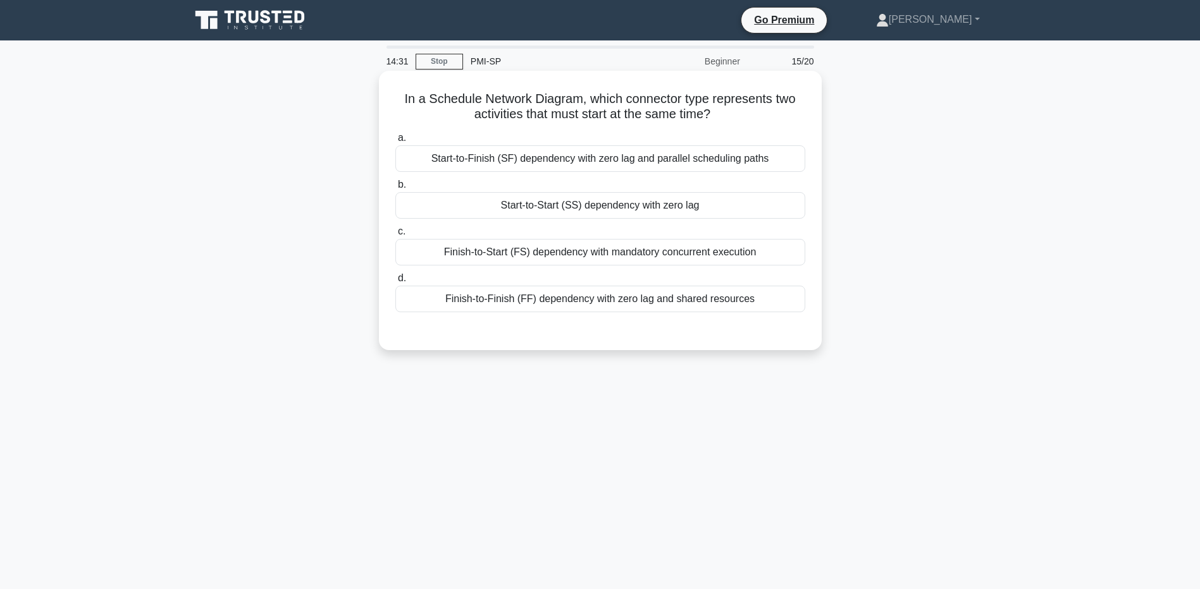
click at [586, 208] on div "Start-to-Start (SS) dependency with zero lag" at bounding box center [600, 205] width 410 height 27
click at [395, 189] on input "b. Start-to-Start (SS) dependency with zero lag" at bounding box center [395, 185] width 0 height 8
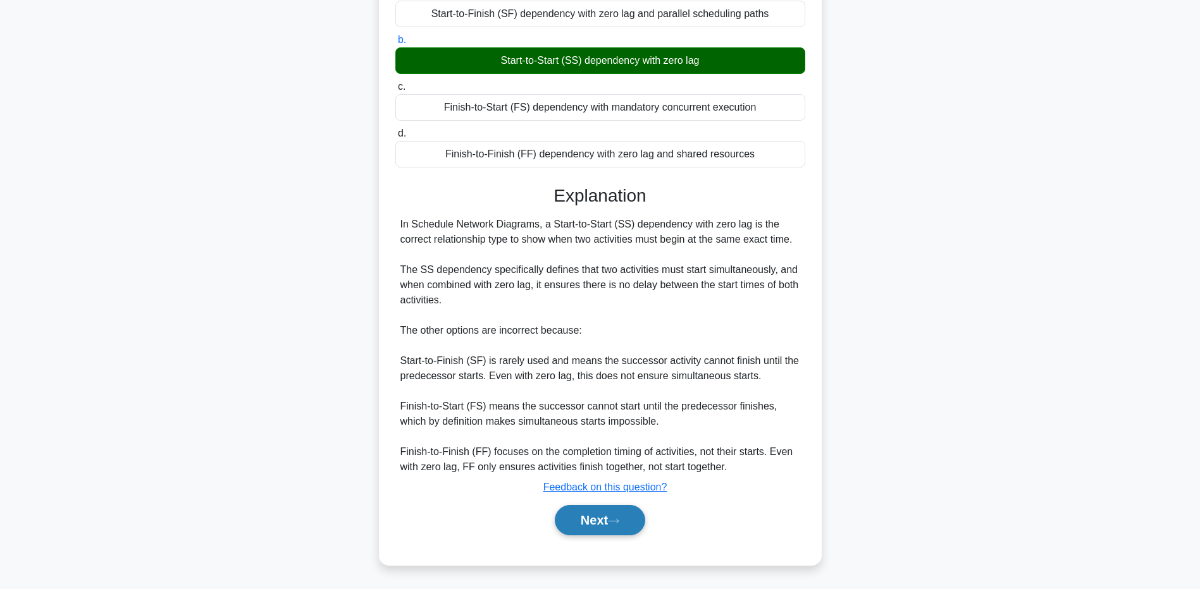
click at [606, 531] on button "Next" at bounding box center [600, 520] width 90 height 30
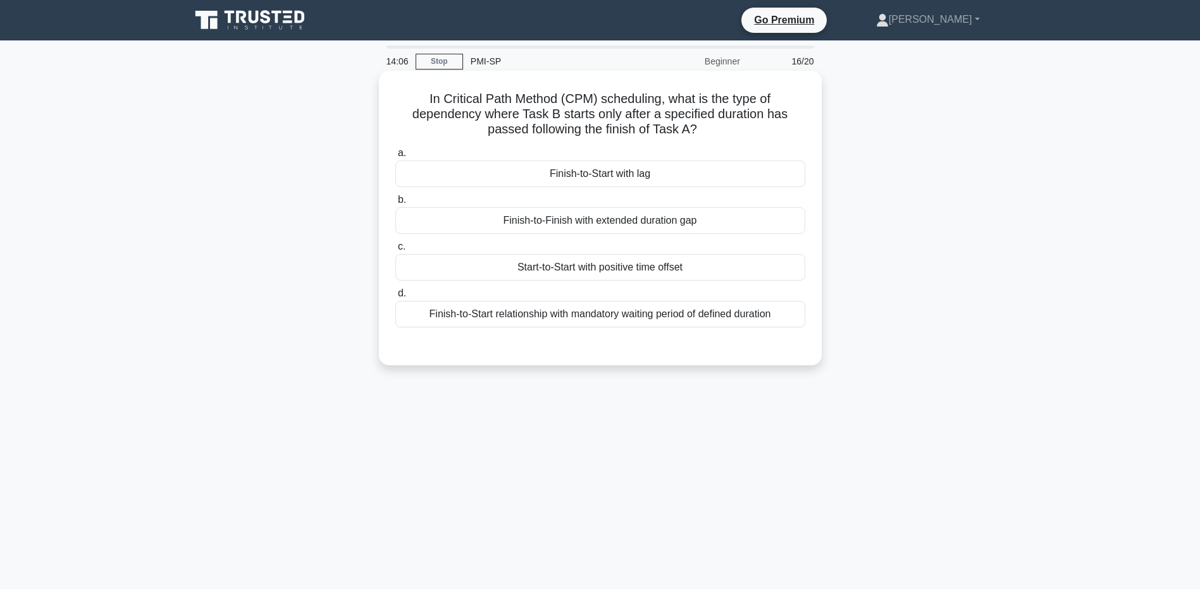
click at [605, 173] on div "Finish-to-Start with lag" at bounding box center [600, 174] width 410 height 27
click at [395, 157] on input "a. Finish-to-Start with lag" at bounding box center [395, 153] width 0 height 8
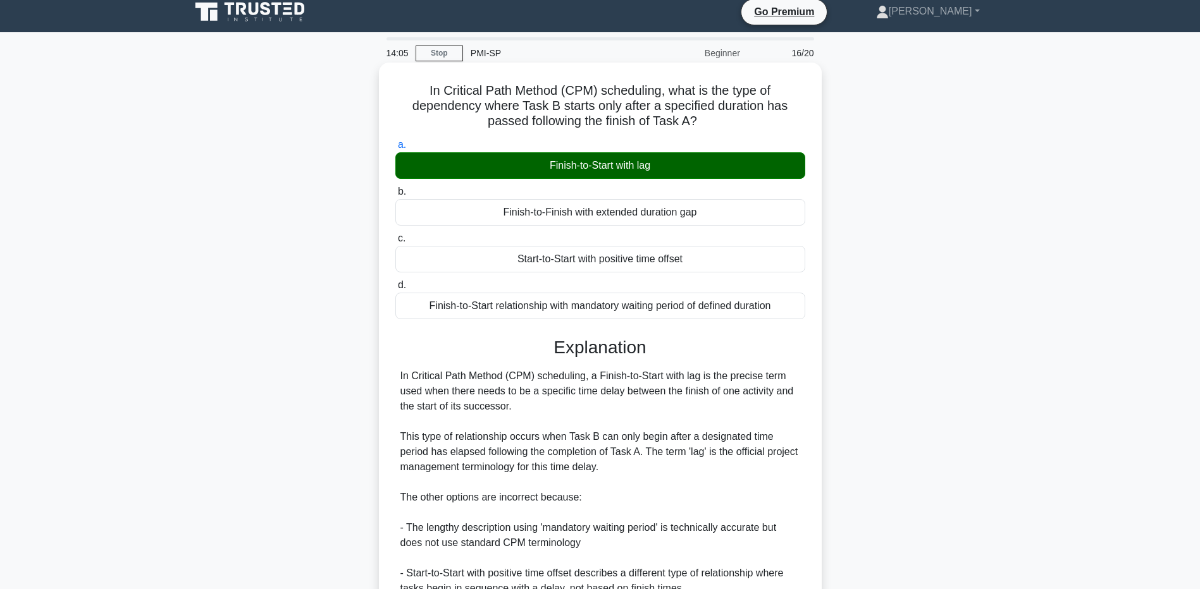
scroll to position [176, 0]
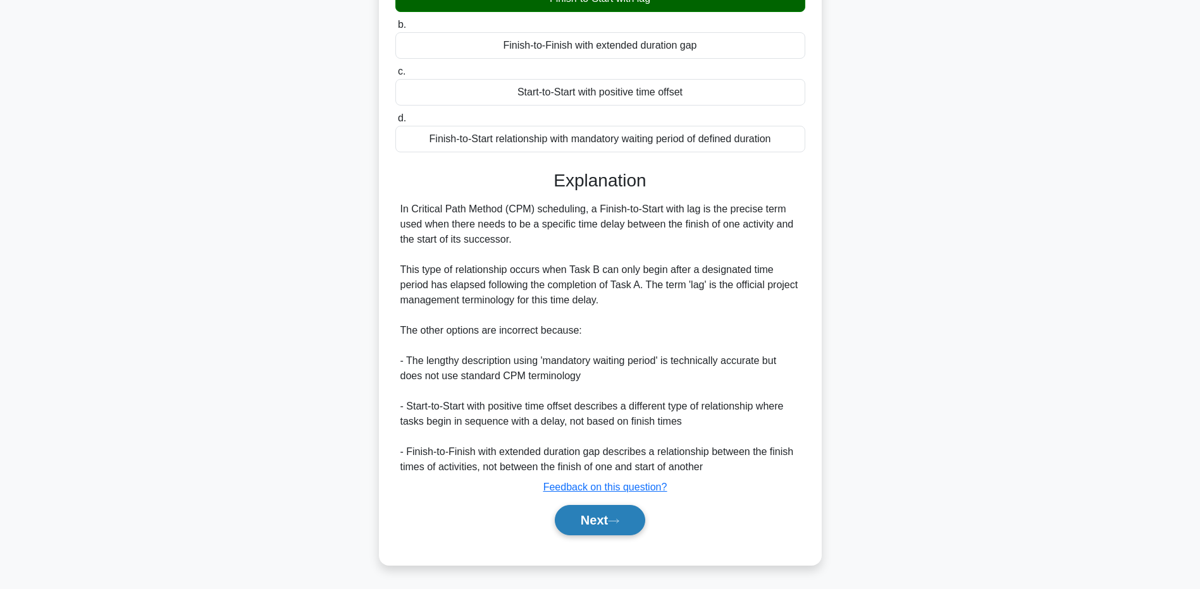
click at [587, 529] on button "Next" at bounding box center [600, 520] width 90 height 30
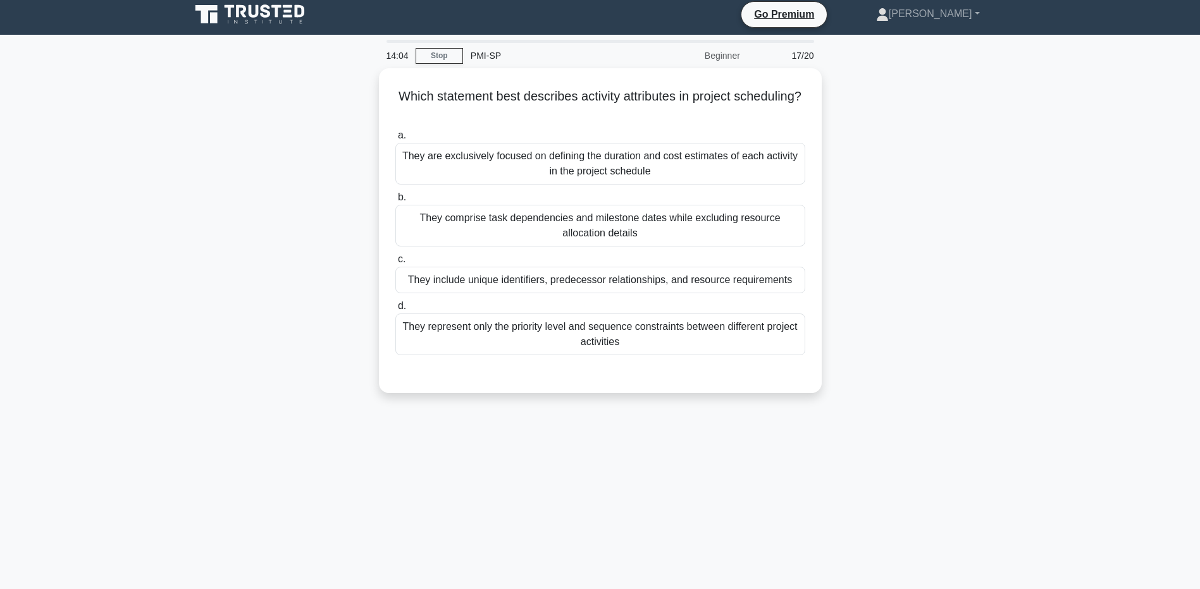
scroll to position [0, 0]
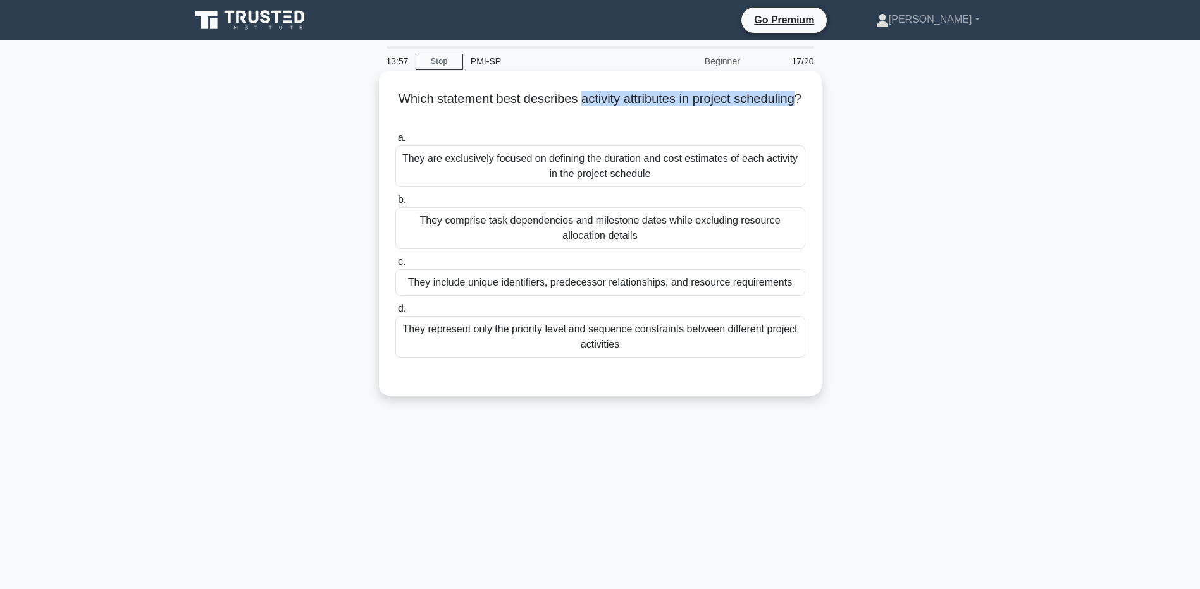
drag, startPoint x: 614, startPoint y: 100, endPoint x: 619, endPoint y: 117, distance: 17.8
click at [619, 117] on h5 "Which statement best describes activity attributes in project scheduling? .spin…" at bounding box center [600, 107] width 412 height 32
click at [612, 171] on div "They are exclusively focused on defining the duration and cost estimates of eac…" at bounding box center [600, 166] width 410 height 42
click at [395, 142] on input "a. They are exclusively focused on defining the duration and cost estimates of …" at bounding box center [395, 138] width 0 height 8
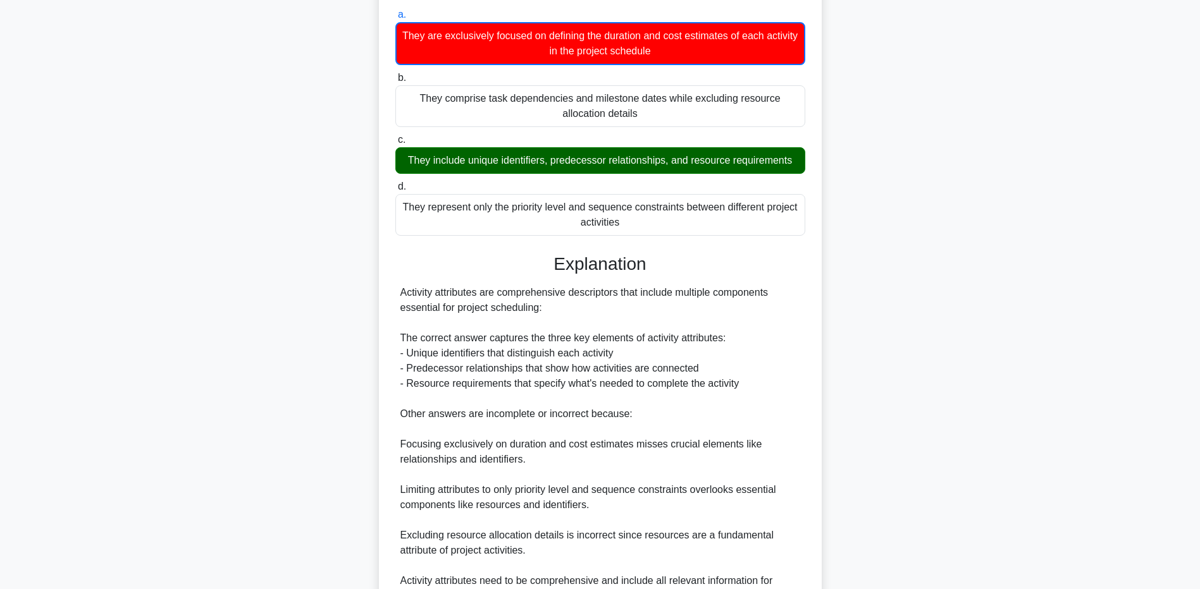
scroll to position [190, 0]
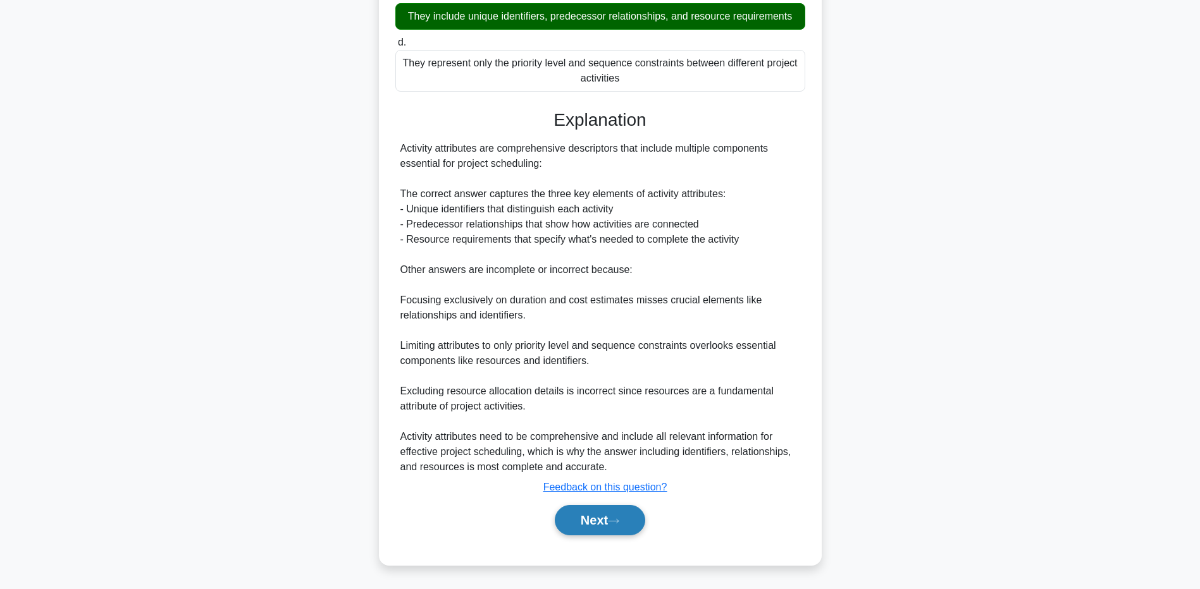
click at [602, 526] on button "Next" at bounding box center [600, 520] width 90 height 30
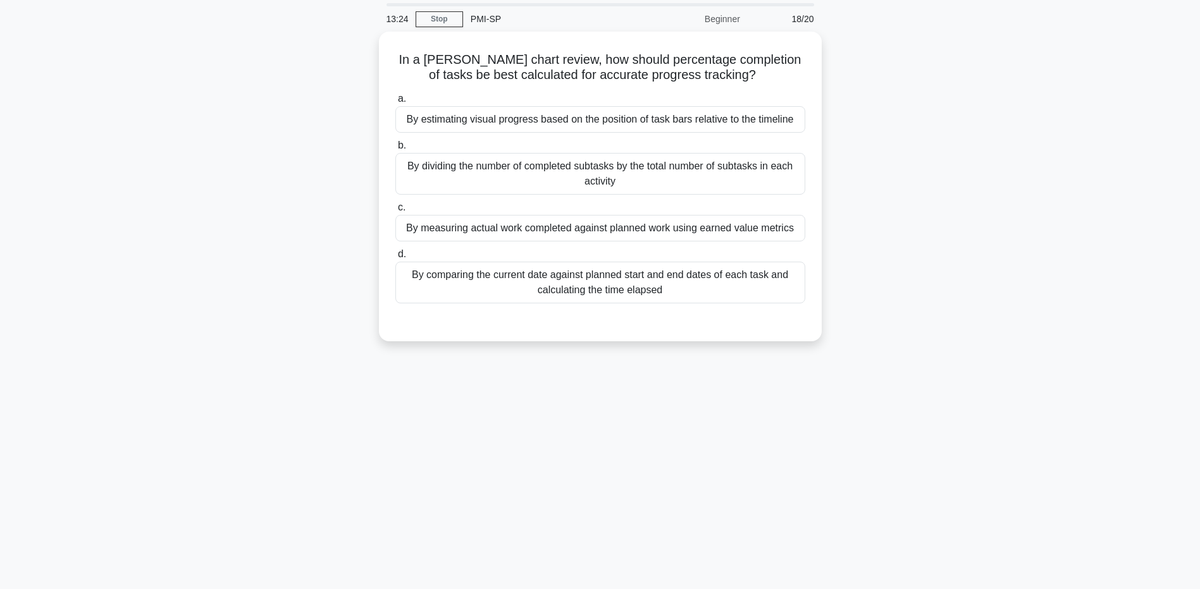
scroll to position [0, 0]
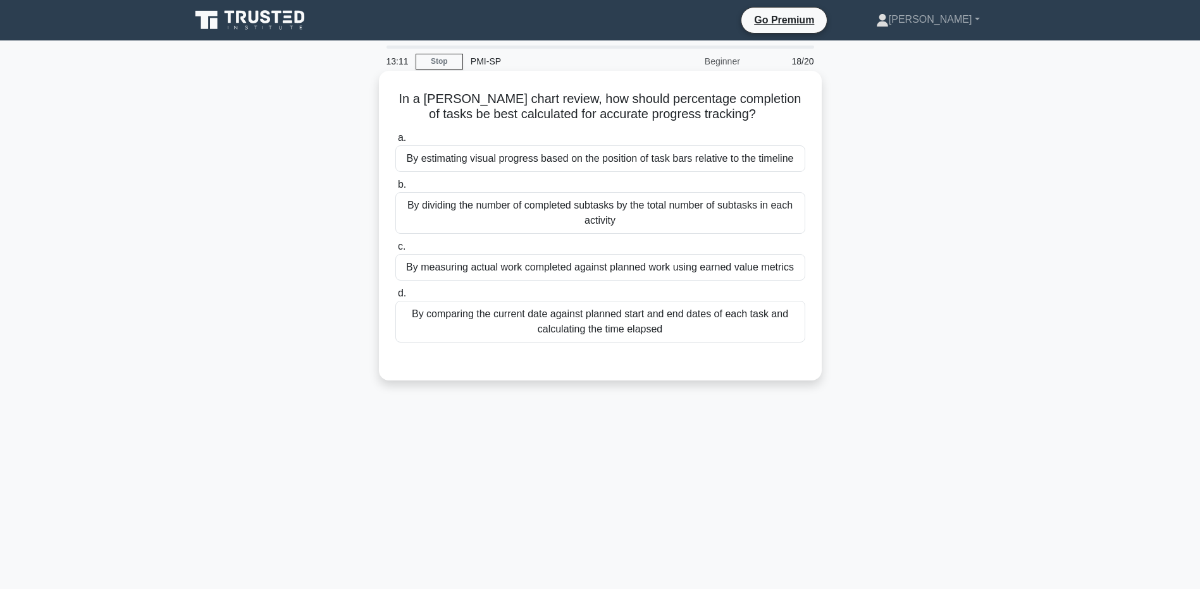
click at [627, 259] on div "By measuring actual work completed against planned work using earned value metr…" at bounding box center [600, 267] width 410 height 27
click at [395, 251] on input "c. By measuring actual work completed against planned work using earned value m…" at bounding box center [395, 247] width 0 height 8
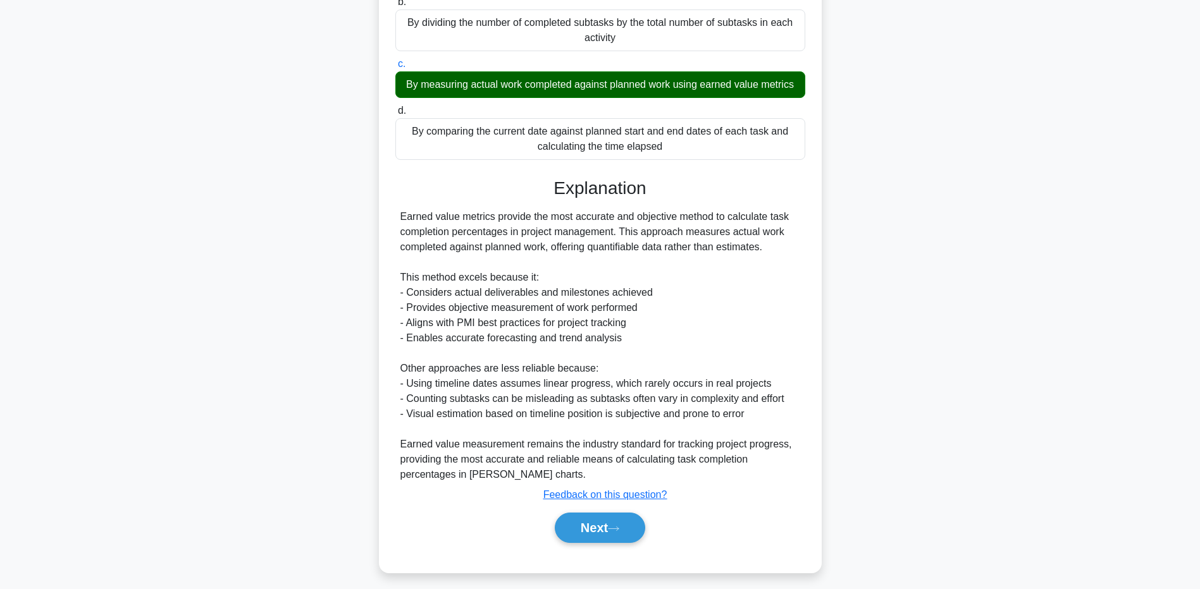
scroll to position [191, 0]
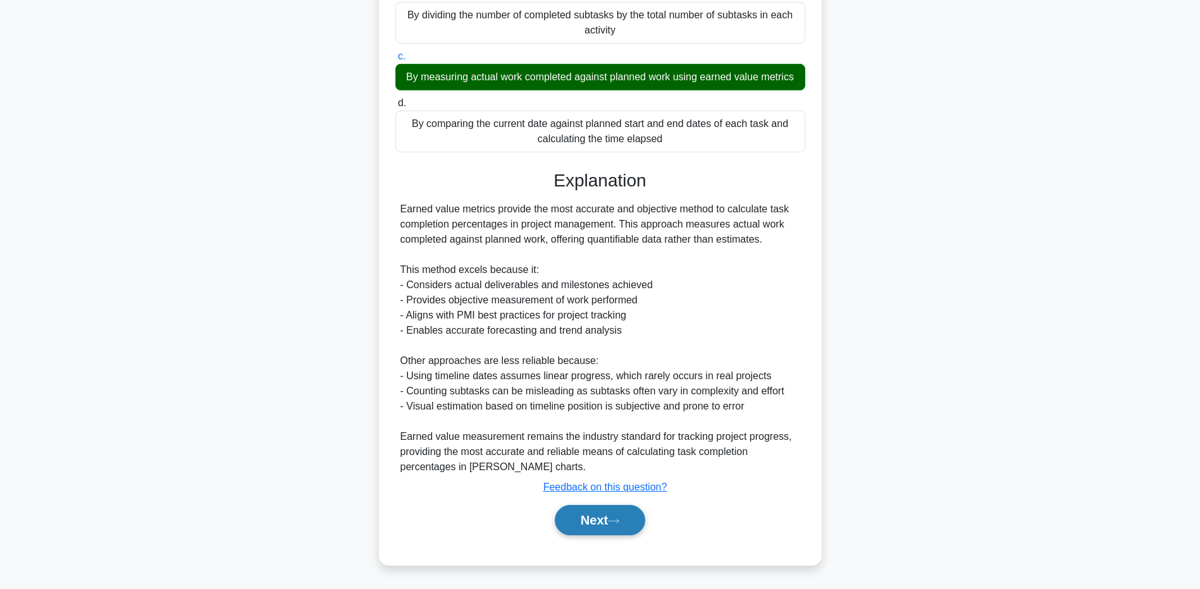
click at [603, 527] on button "Next" at bounding box center [600, 520] width 90 height 30
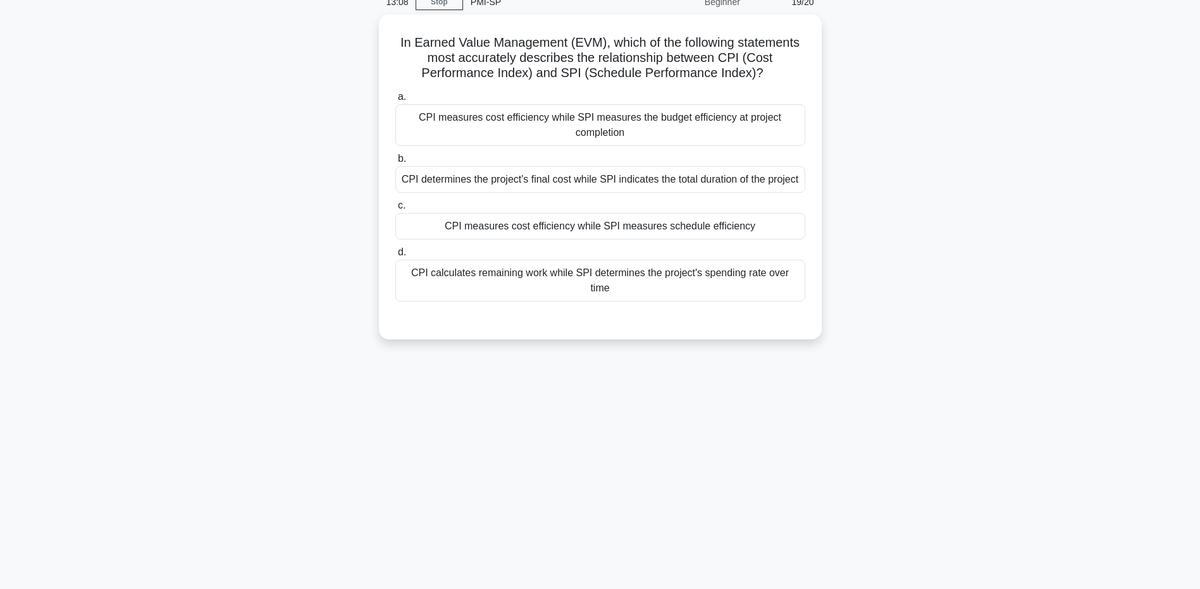
scroll to position [0, 0]
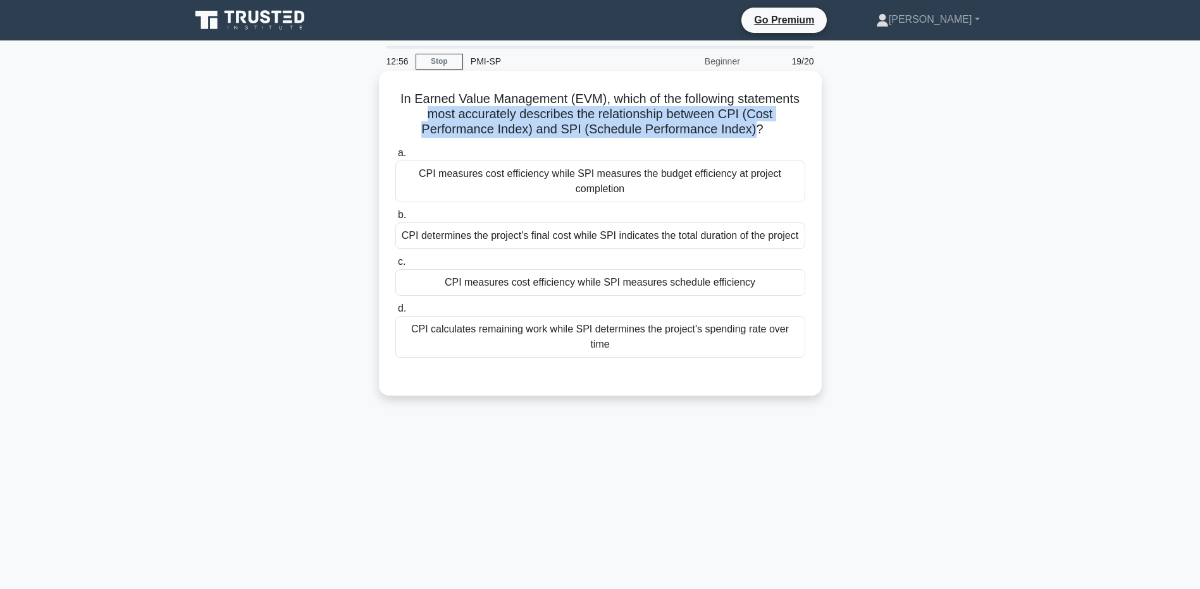
drag, startPoint x: 476, startPoint y: 113, endPoint x: 756, endPoint y: 129, distance: 280.0
click at [756, 129] on h5 "In Earned Value Management (EVM), which of the following statements most accura…" at bounding box center [600, 114] width 412 height 47
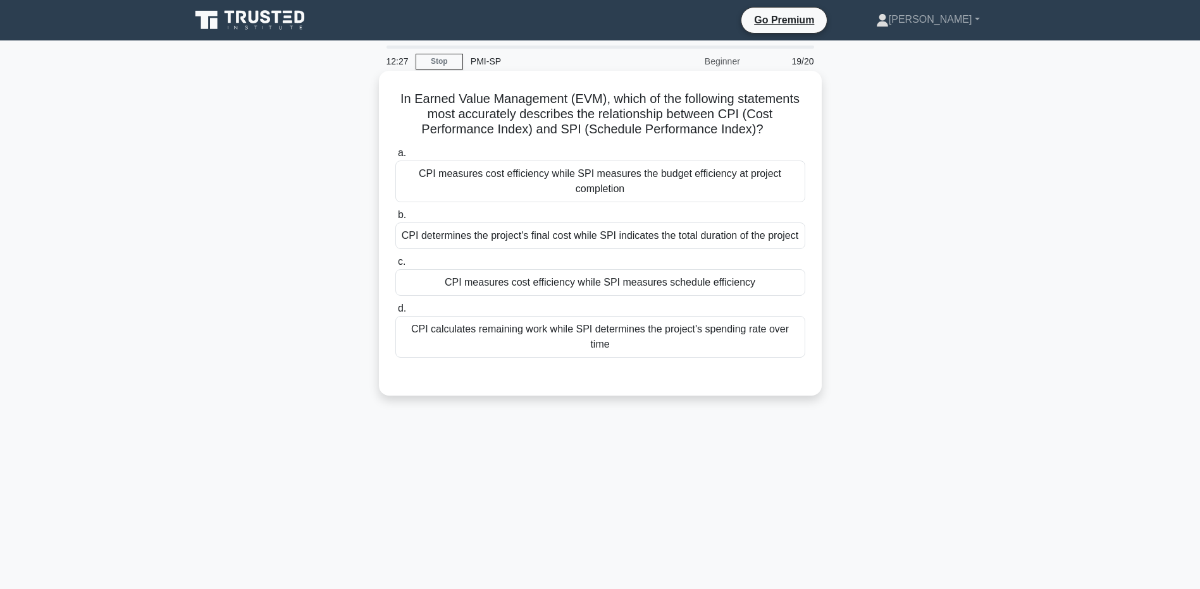
click at [588, 331] on div "CPI calculates remaining work while SPI determines the project's spending rate …" at bounding box center [600, 337] width 410 height 42
click at [395, 313] on input "d. CPI calculates remaining work while SPI determines the project's spending ra…" at bounding box center [395, 309] width 0 height 8
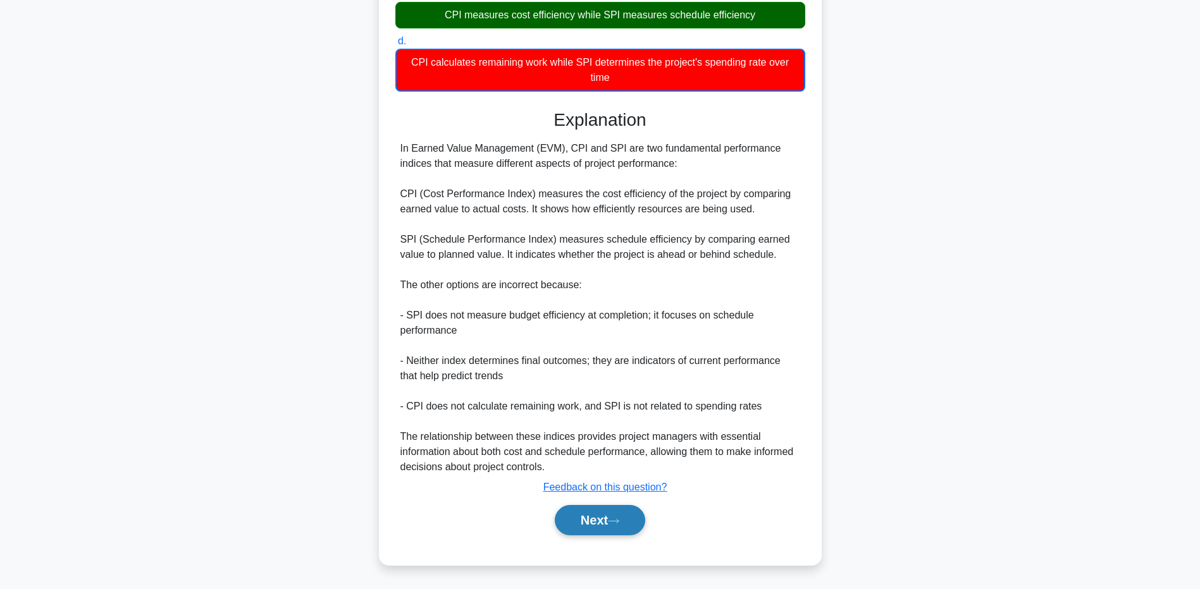
click at [593, 517] on button "Next" at bounding box center [600, 520] width 90 height 30
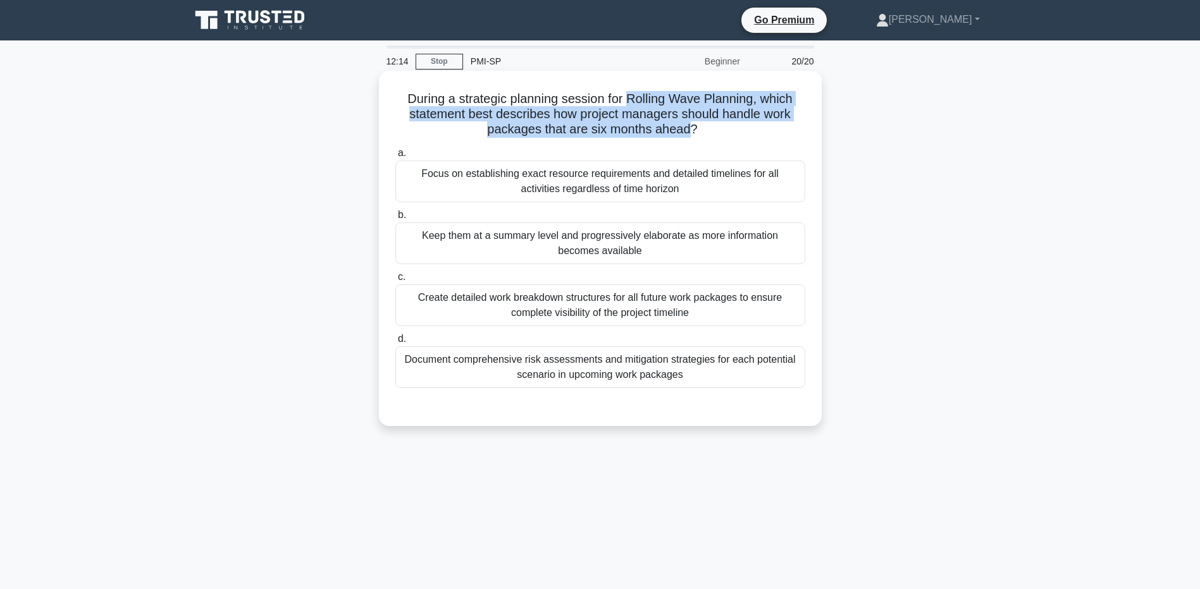
drag, startPoint x: 629, startPoint y: 97, endPoint x: 689, endPoint y: 127, distance: 67.6
click at [689, 127] on h5 "During a strategic planning session for Rolling Wave Planning, which statement …" at bounding box center [600, 114] width 412 height 47
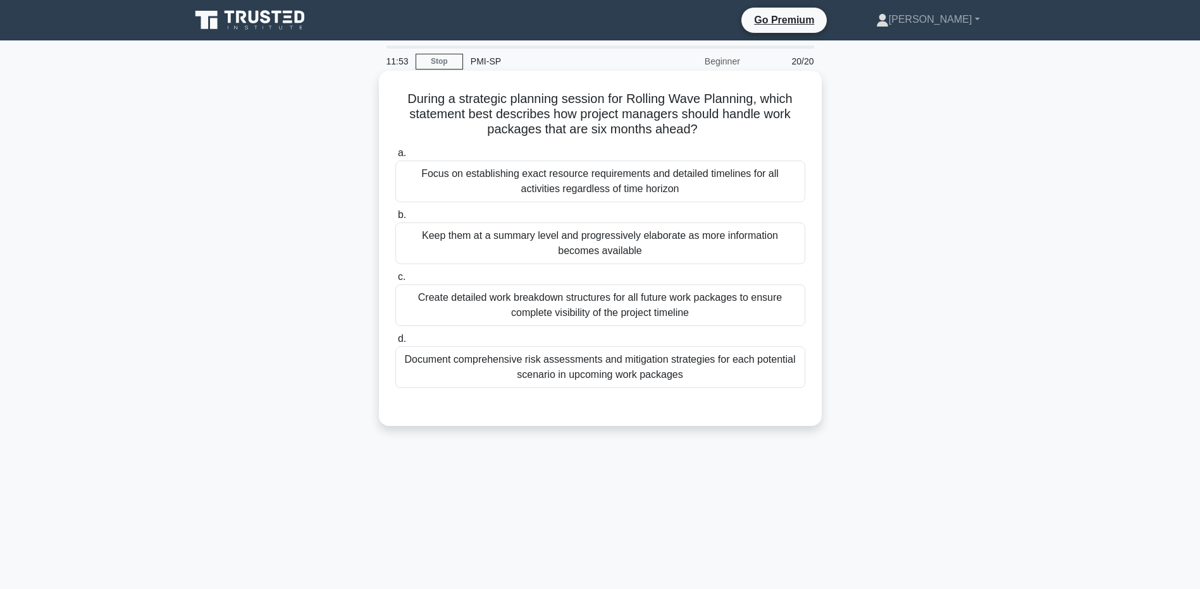
click at [622, 185] on div "Focus on establishing exact resource requirements and detailed timelines for al…" at bounding box center [600, 182] width 410 height 42
click at [395, 157] on input "a. Focus on establishing exact resource requirements and detailed timelines for…" at bounding box center [395, 153] width 0 height 8
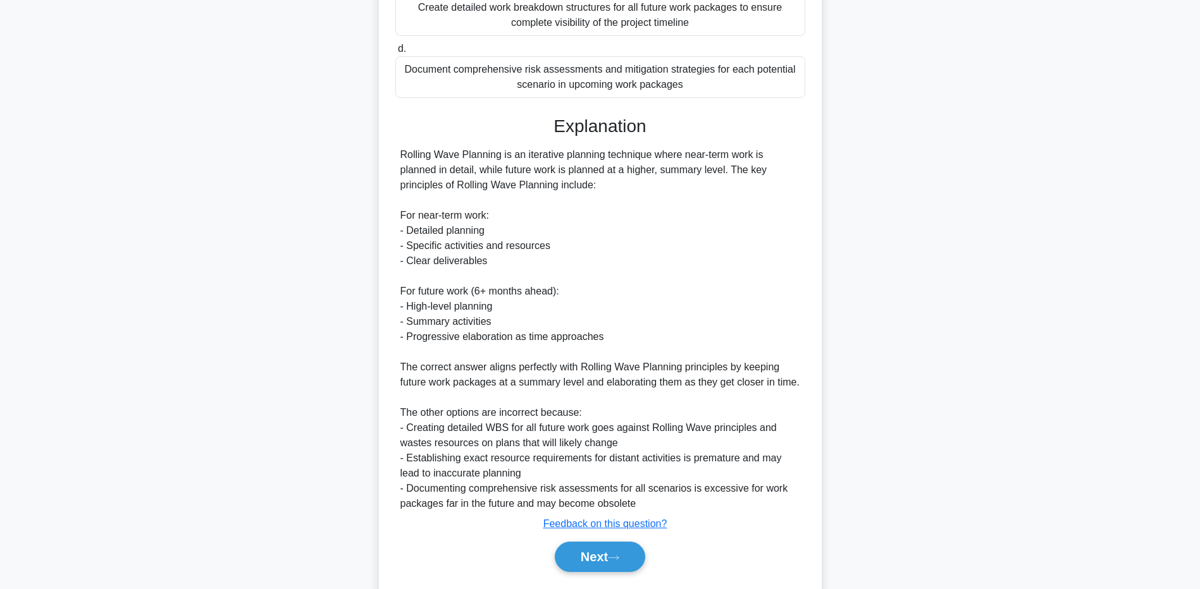
scroll to position [316, 0]
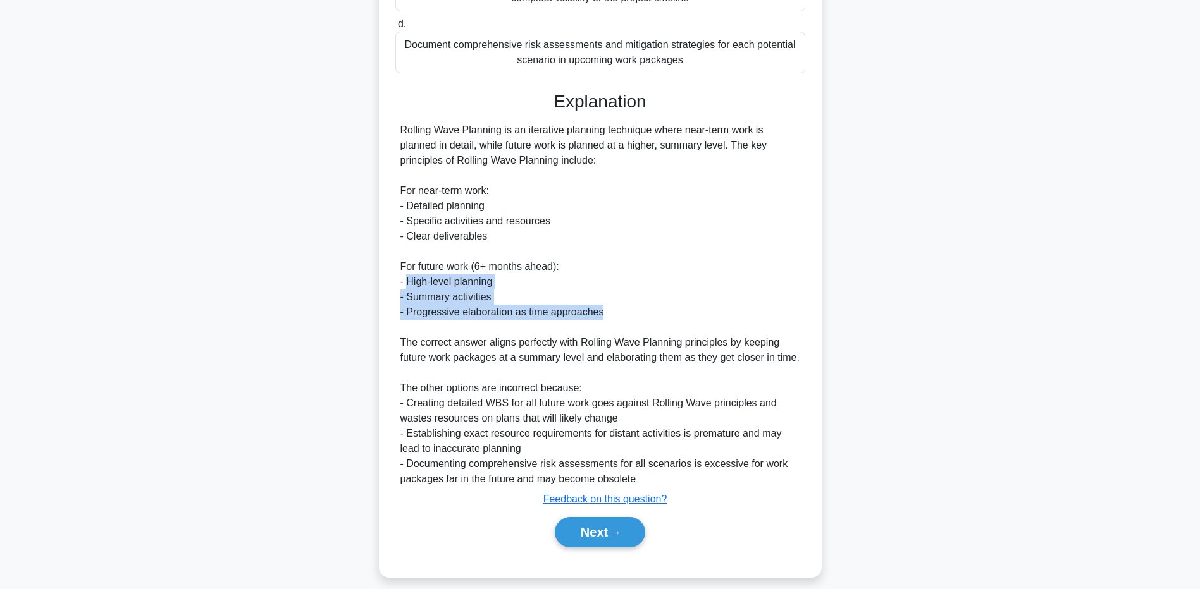
drag, startPoint x: 407, startPoint y: 280, endPoint x: 626, endPoint y: 311, distance: 221.0
click at [626, 311] on div "Rolling Wave Planning is an iterative planning technique where near-term work i…" at bounding box center [600, 305] width 400 height 364
drag, startPoint x: 626, startPoint y: 311, endPoint x: 619, endPoint y: 316, distance: 8.1
click at [626, 311] on div "Rolling Wave Planning is an iterative planning technique where near-term work i…" at bounding box center [600, 305] width 400 height 364
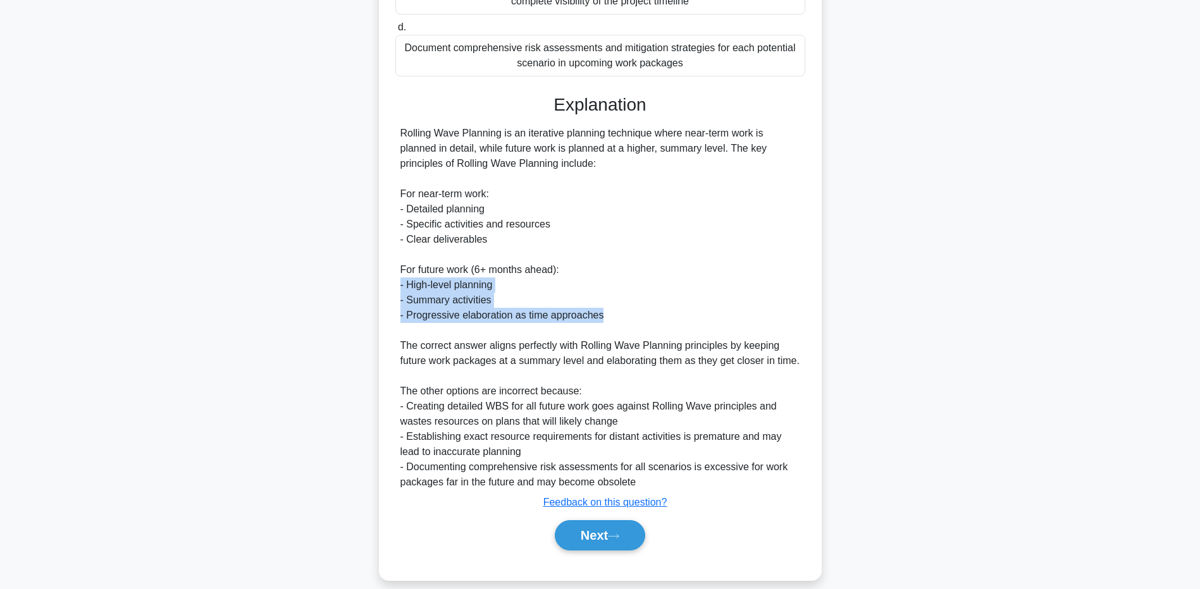
drag, startPoint x: 610, startPoint y: 314, endPoint x: 331, endPoint y: 283, distance: 280.7
click at [331, 283] on div "During a strategic planning session for Rolling Wave Planning, which statement …" at bounding box center [600, 177] width 835 height 838
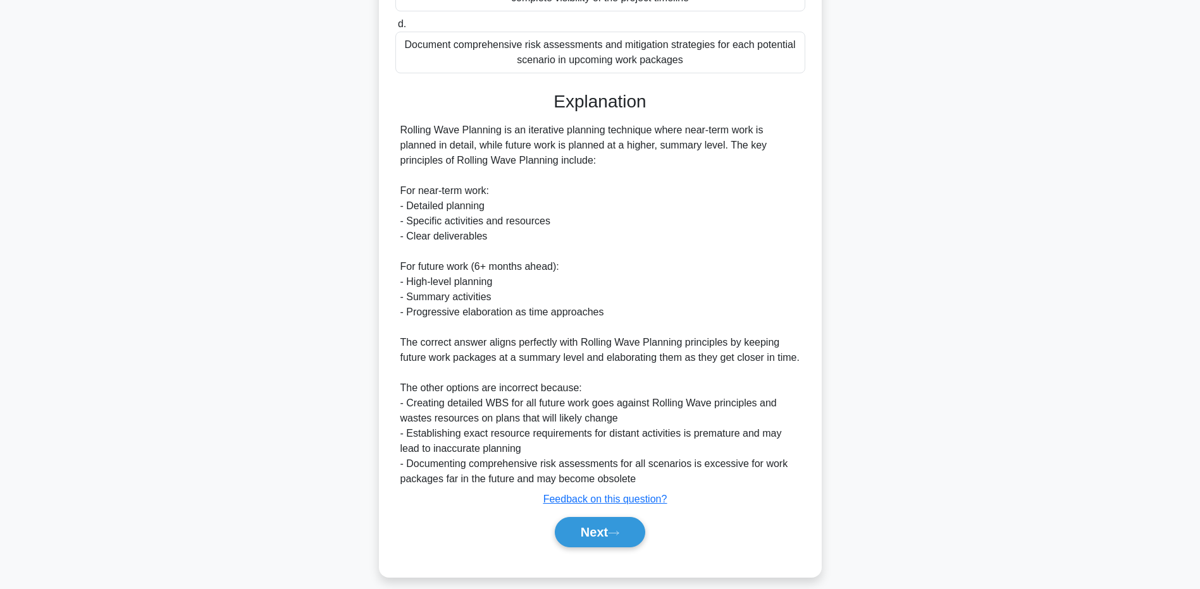
drag, startPoint x: 331, startPoint y: 283, endPoint x: 629, endPoint y: 362, distance: 307.6
click at [629, 362] on div "Rolling Wave Planning is an iterative planning technique where near-term work i…" at bounding box center [600, 305] width 400 height 364
click at [608, 525] on button "Next" at bounding box center [600, 532] width 90 height 30
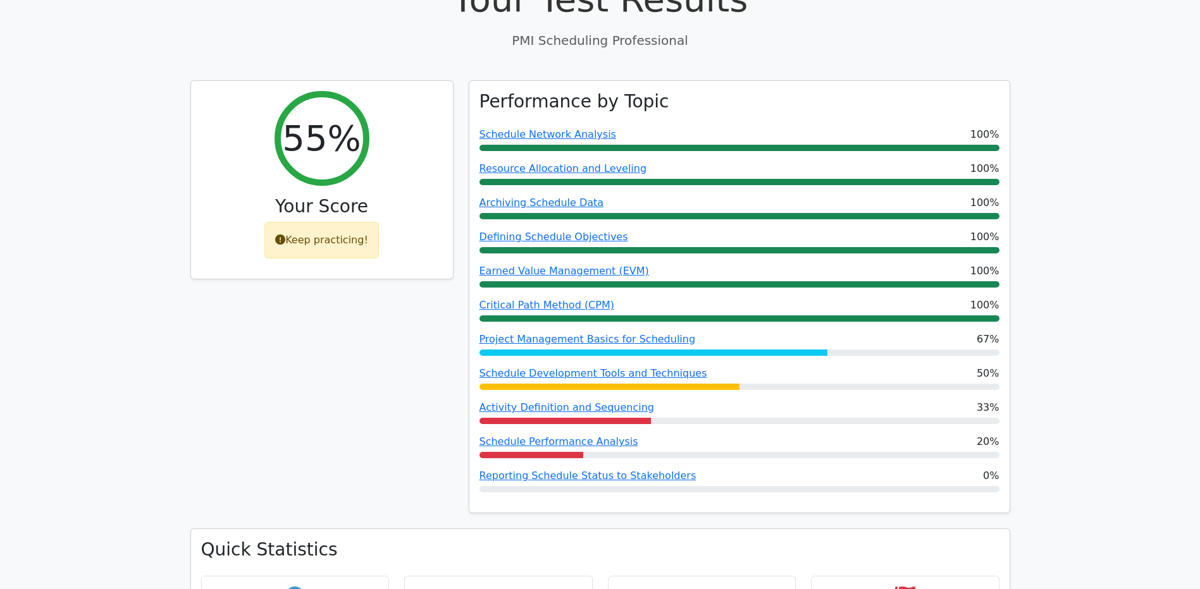
scroll to position [506, 0]
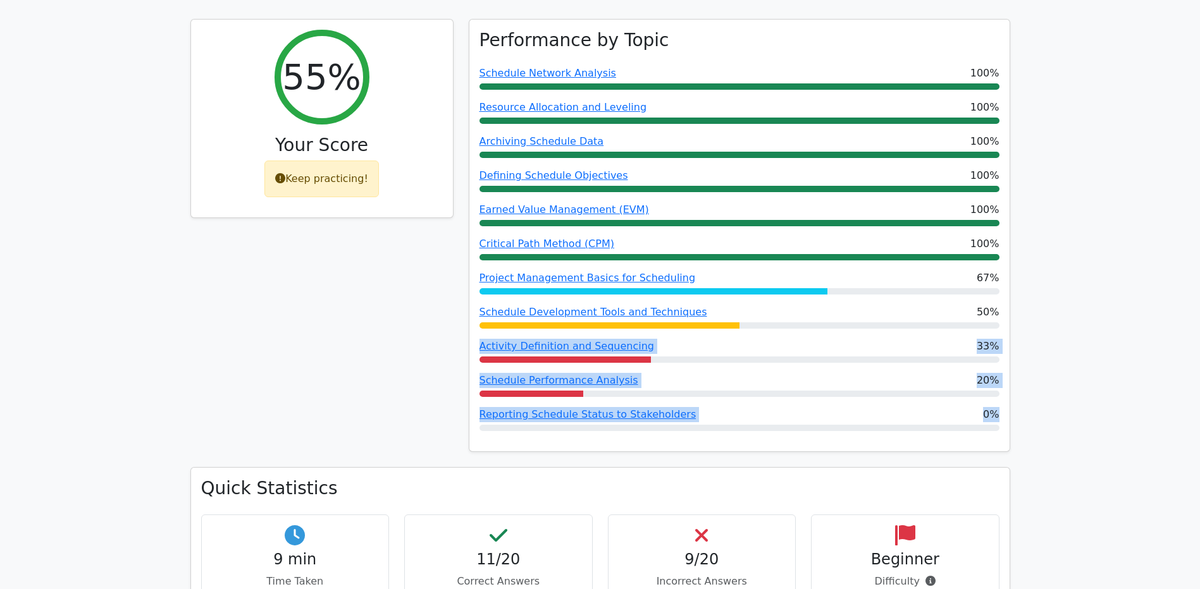
drag, startPoint x: 1038, startPoint y: 428, endPoint x: 460, endPoint y: 339, distance: 584.3
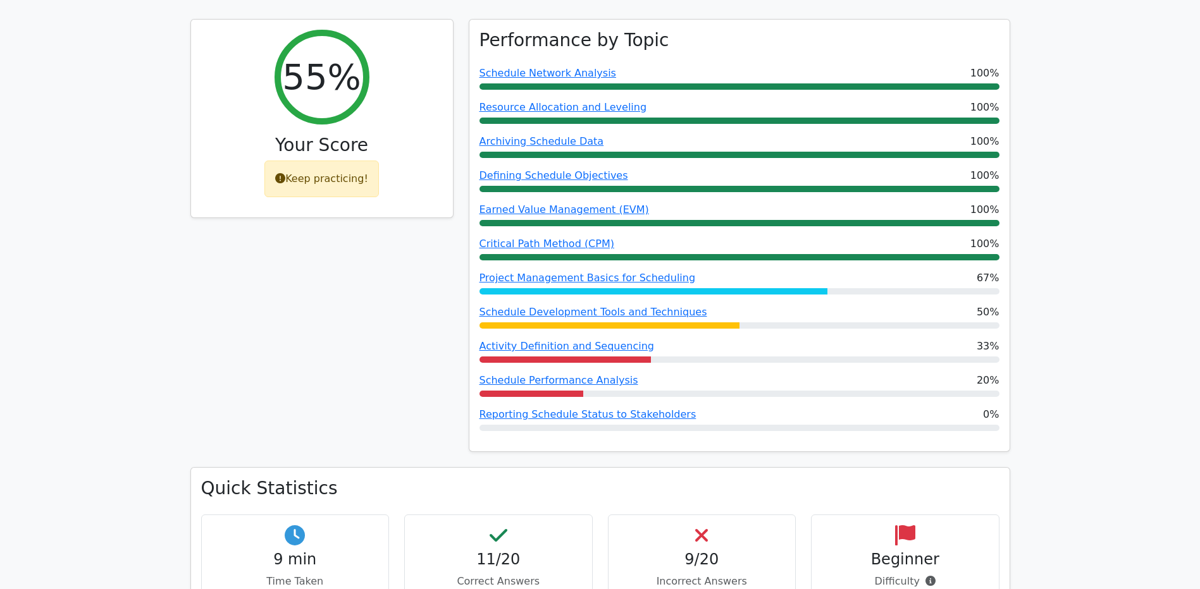
drag, startPoint x: 460, startPoint y: 339, endPoint x: 391, endPoint y: 334, distance: 69.8
click at [391, 334] on div "55% Your Score Keep practicing!" at bounding box center [322, 243] width 278 height 449
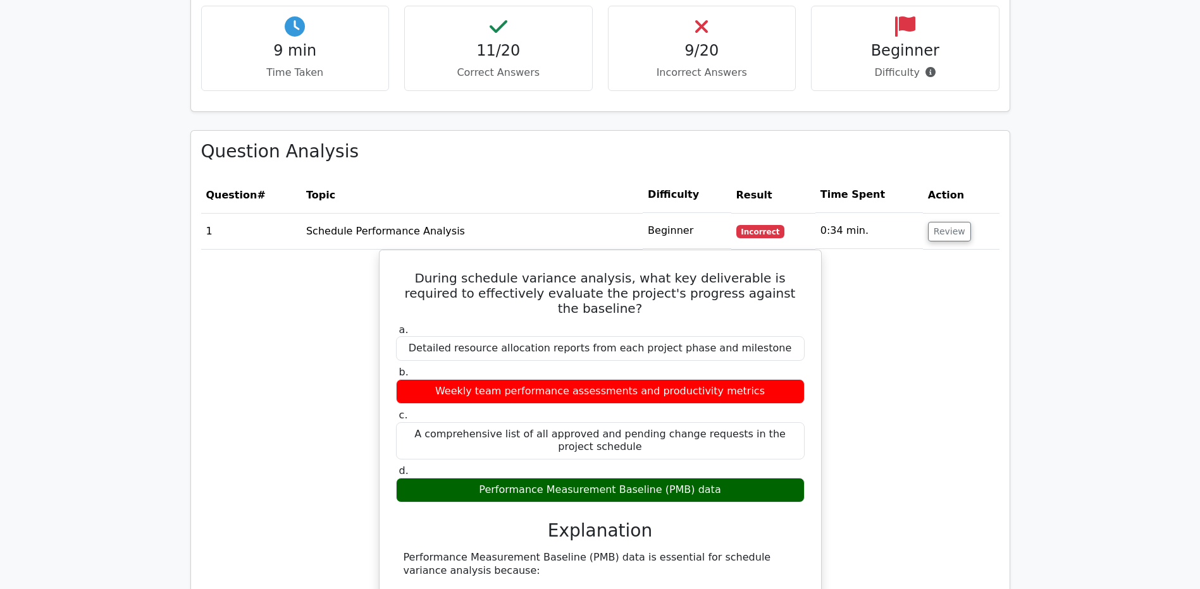
scroll to position [696, 0]
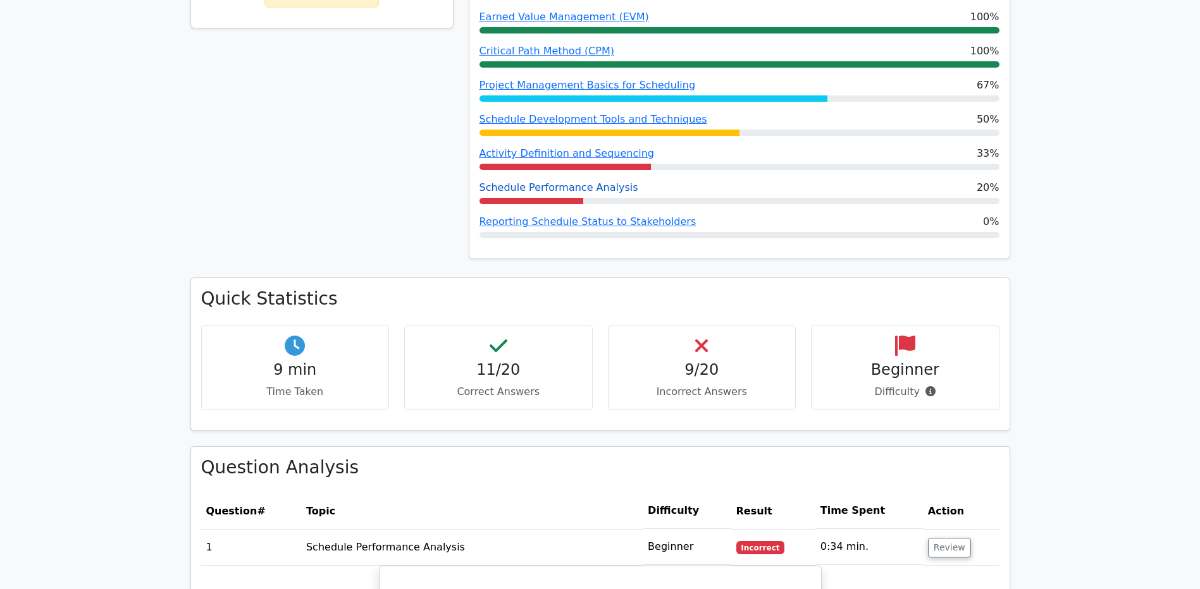
click at [546, 190] on link "Schedule Performance Analysis" at bounding box center [558, 188] width 159 height 12
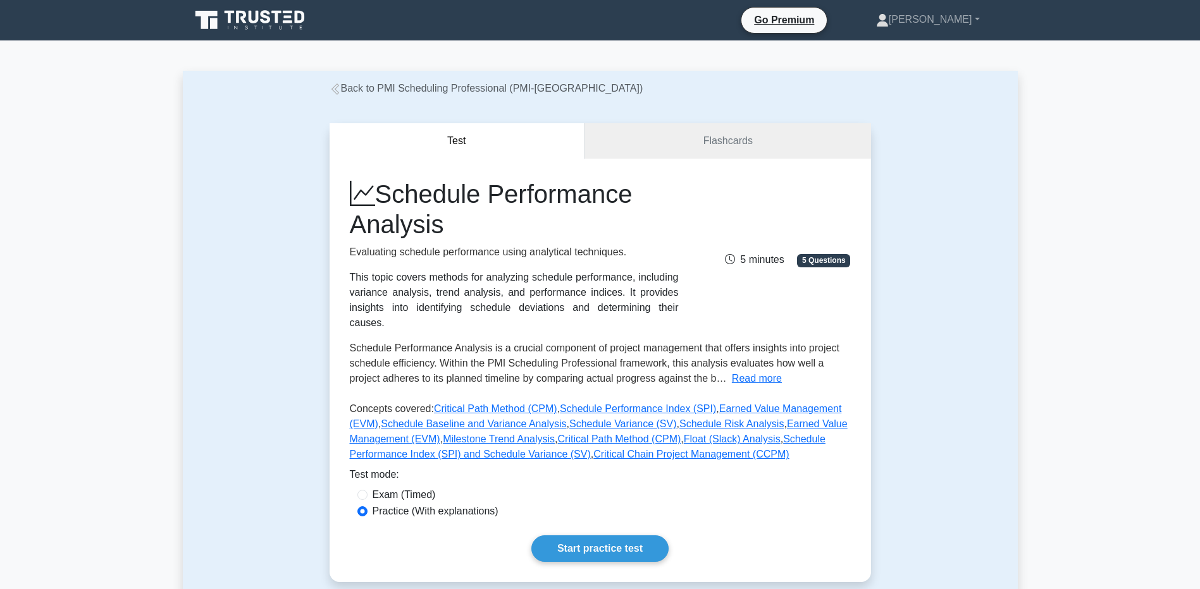
click at [743, 371] on button "Read more" at bounding box center [757, 378] width 50 height 15
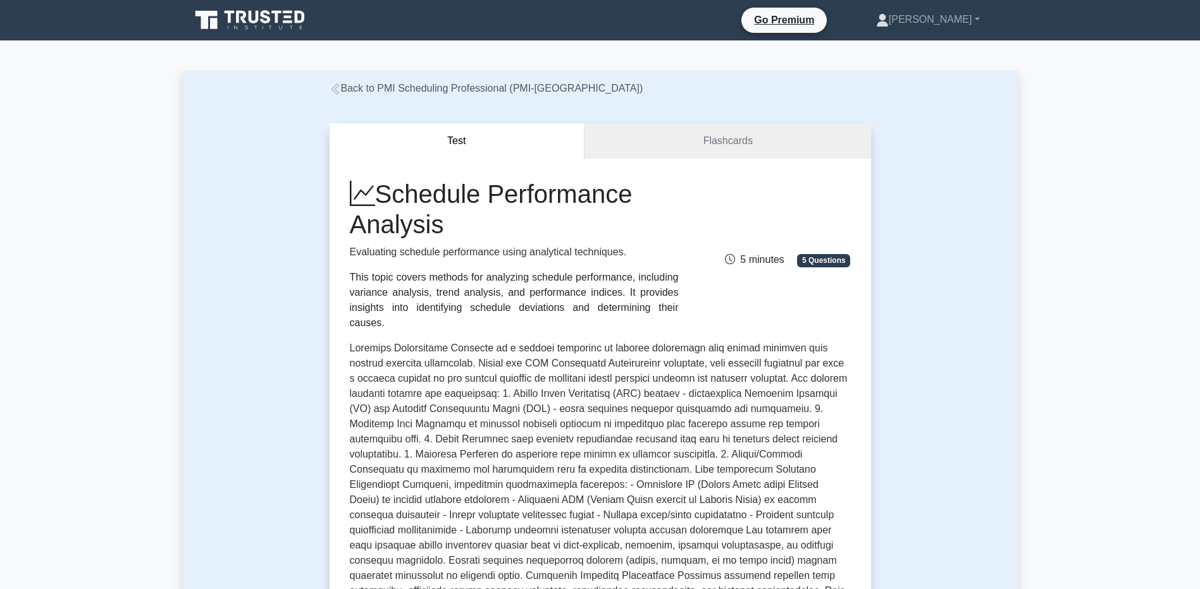
drag, startPoint x: 383, startPoint y: 197, endPoint x: 447, endPoint y: 229, distance: 71.6
click at [447, 229] on h1 "Schedule Performance Analysis" at bounding box center [514, 209] width 329 height 61
drag, startPoint x: 447, startPoint y: 229, endPoint x: 409, endPoint y: 201, distance: 47.1
copy h1 "Schedule Performance Analysis"
click at [521, 278] on div "This topic covers methods for analyzing schedule performance, including varianc…" at bounding box center [514, 300] width 329 height 61
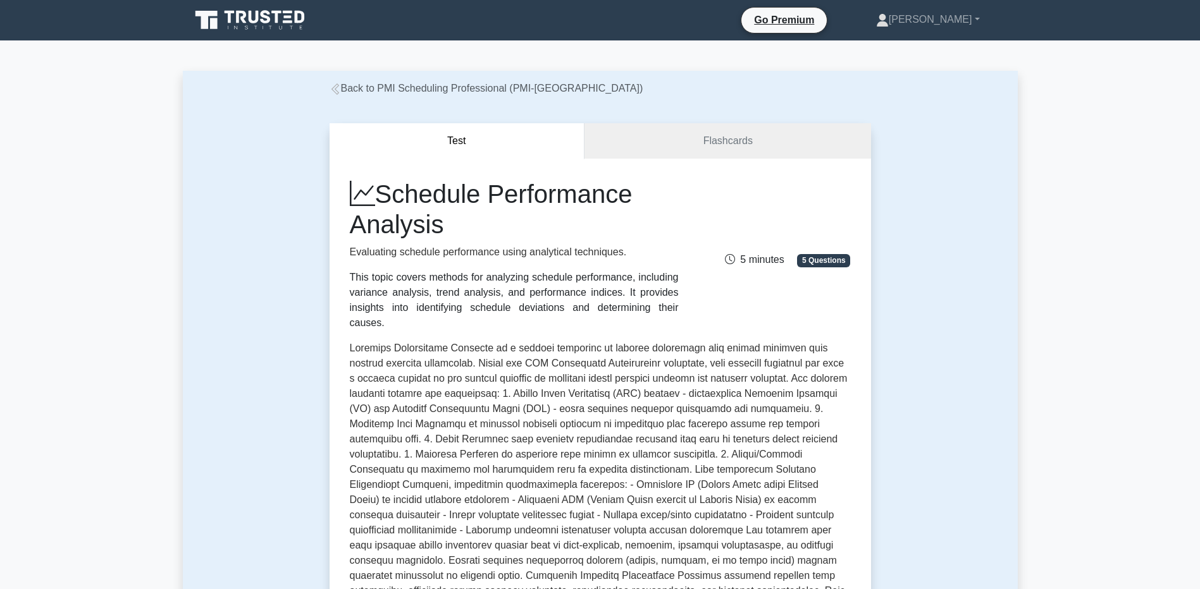
drag, startPoint x: 353, startPoint y: 276, endPoint x: 648, endPoint y: 312, distance: 296.9
click at [648, 312] on div "Schedule Performance Analysis Evaluating schedule performance using analytical …" at bounding box center [514, 255] width 344 height 152
drag, startPoint x: 648, startPoint y: 312, endPoint x: 653, endPoint y: 309, distance: 6.5
click at [648, 312] on div "This topic covers methods for analyzing schedule performance, including varianc…" at bounding box center [514, 300] width 329 height 61
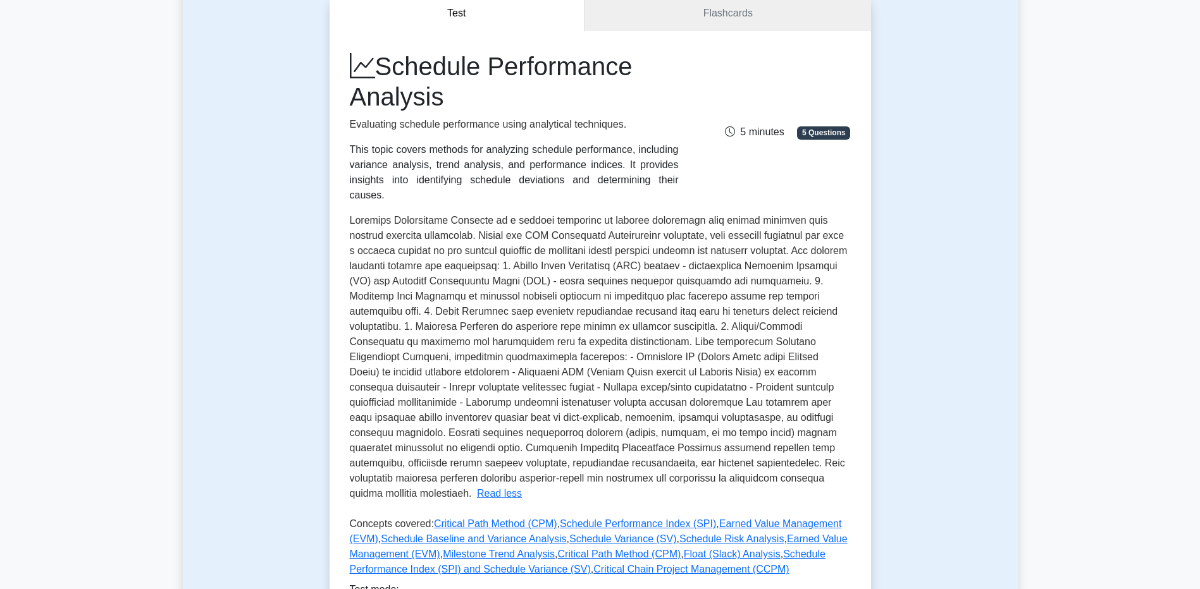
scroll to position [253, 0]
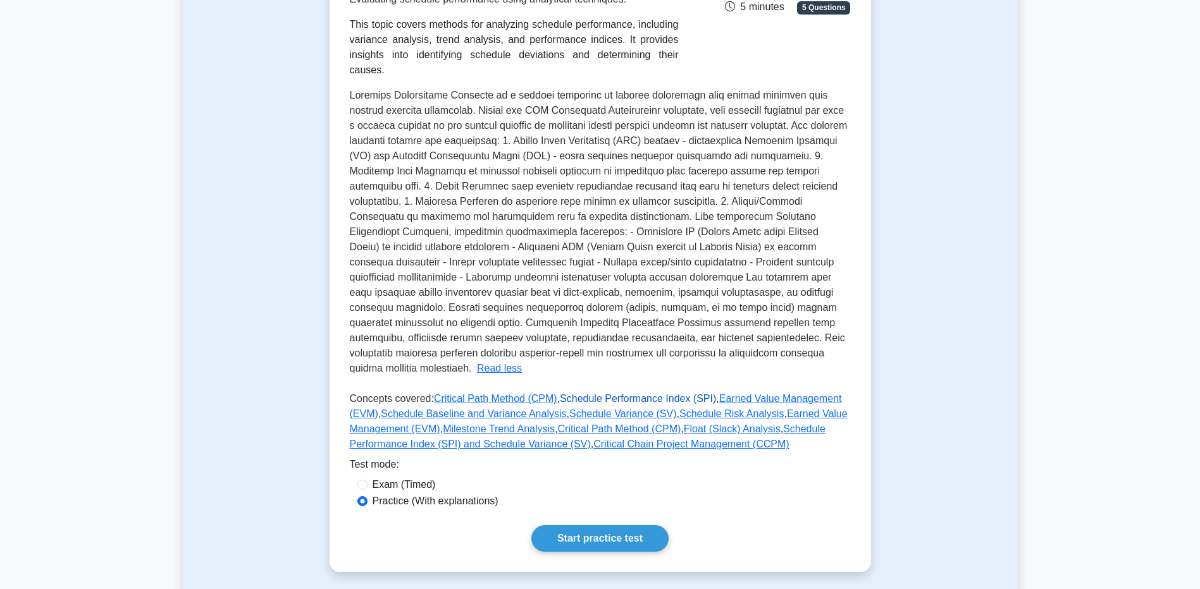
click at [582, 393] on link "Schedule Performance Index (SPI)" at bounding box center [638, 398] width 156 height 11
drag, startPoint x: 766, startPoint y: 371, endPoint x: 791, endPoint y: 371, distance: 24.7
click at [766, 393] on link "Earned Value Management (EVM)" at bounding box center [596, 406] width 492 height 26
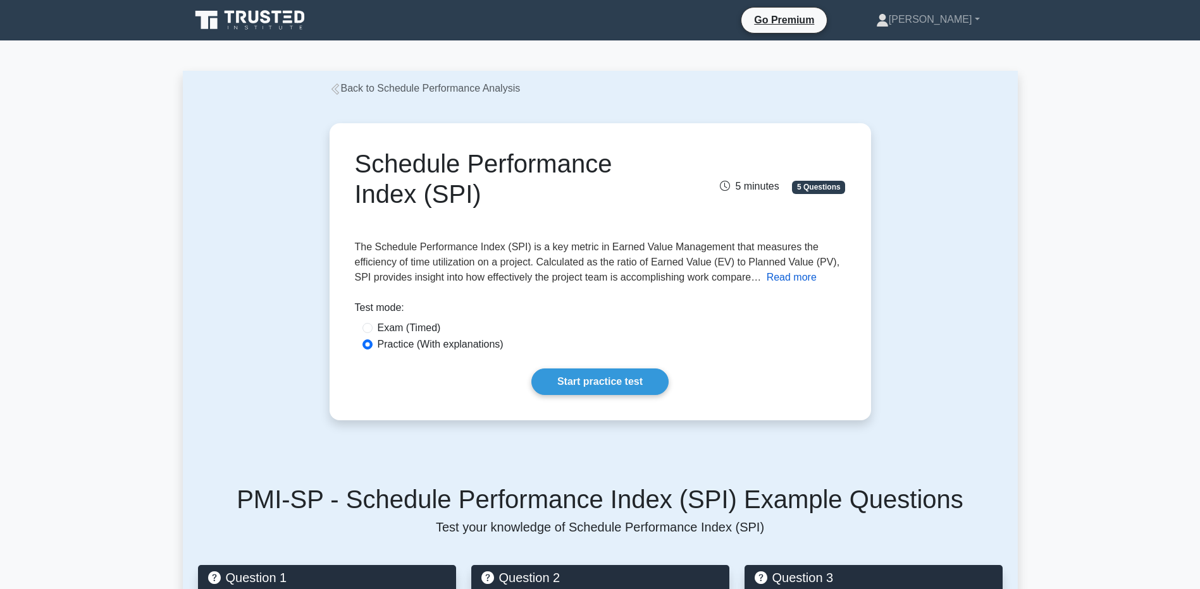
click at [777, 278] on button "Read more" at bounding box center [792, 277] width 50 height 15
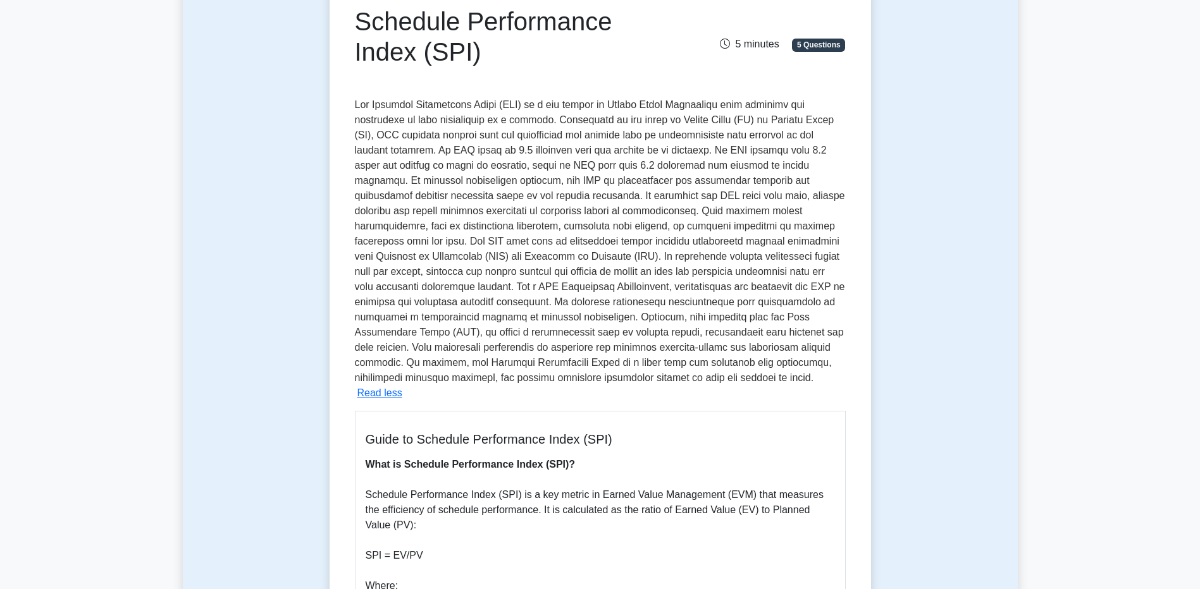
scroll to position [443, 0]
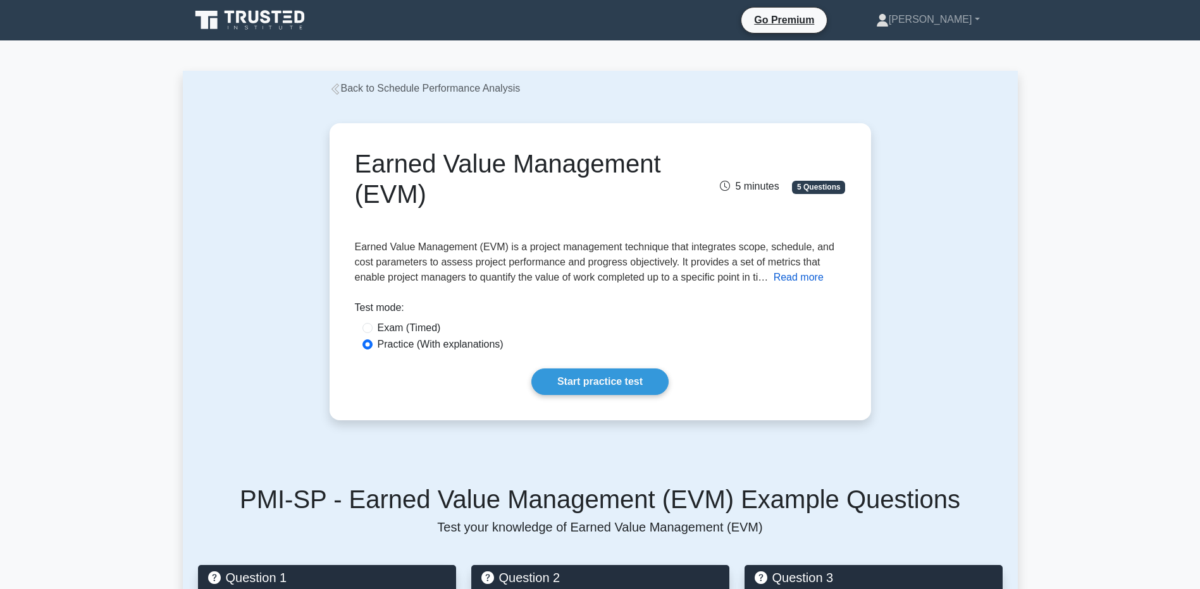
click at [810, 283] on button "Read more" at bounding box center [799, 277] width 50 height 15
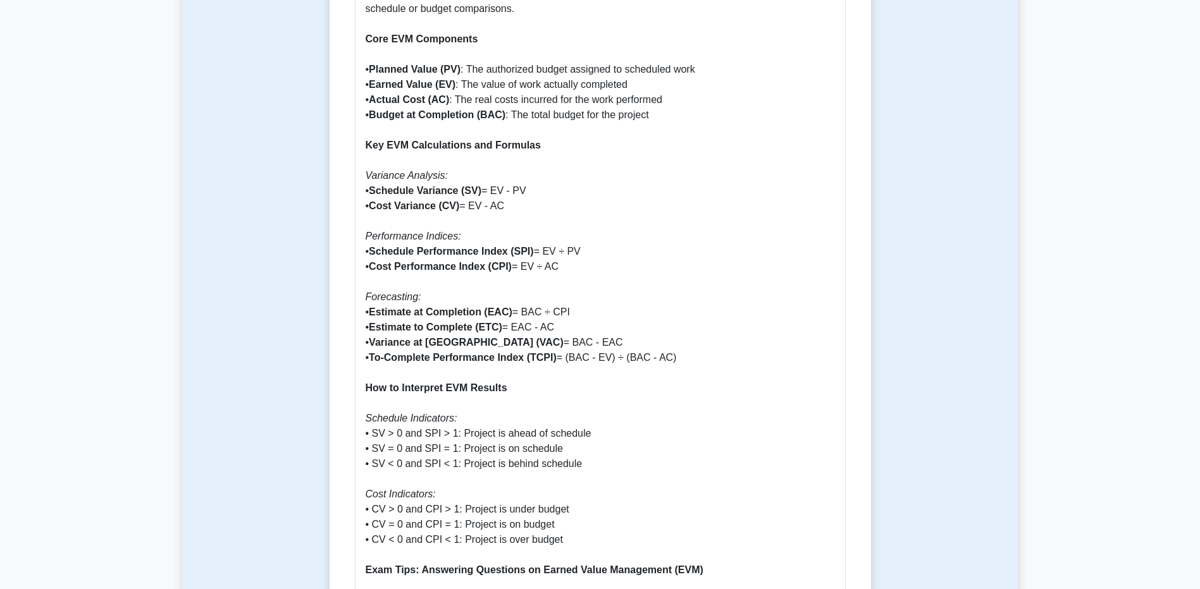
scroll to position [949, 0]
drag, startPoint x: 374, startPoint y: 295, endPoint x: 679, endPoint y: 335, distance: 307.5
click at [679, 335] on p "Why Earned Value Management is Important Earned Value Management (EVM) is a cri…" at bounding box center [600, 584] width 469 height 1837
drag, startPoint x: 679, startPoint y: 335, endPoint x: 491, endPoint y: 340, distance: 187.3
click at [493, 351] on b "To-Complete Performance Index (TCPI)" at bounding box center [463, 356] width 188 height 11
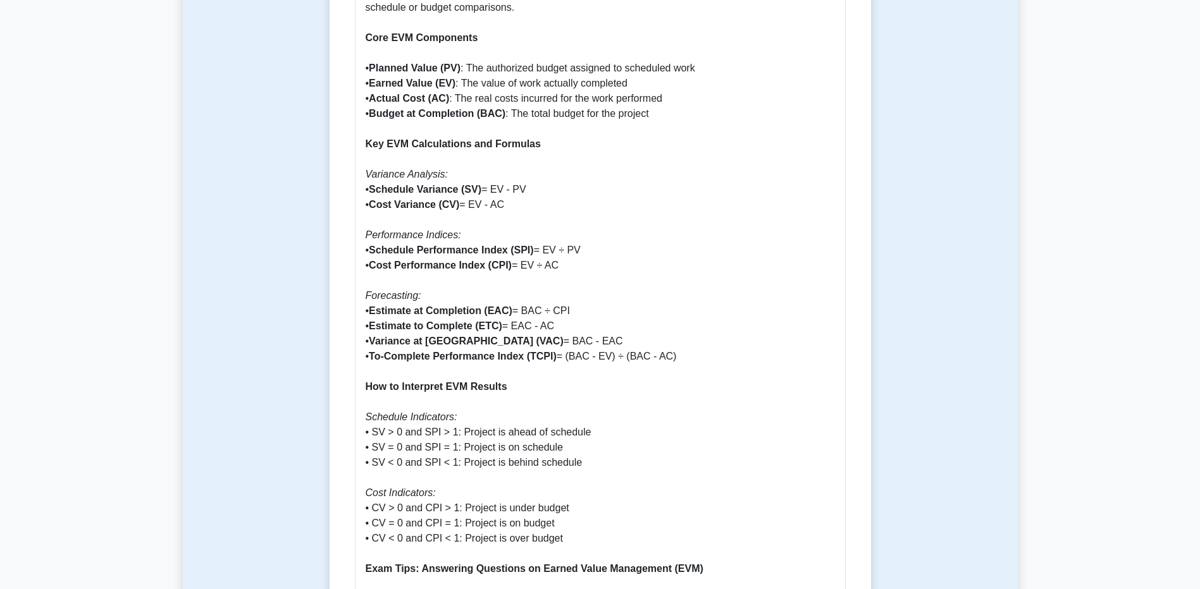
drag, startPoint x: 364, startPoint y: 279, endPoint x: 709, endPoint y: 335, distance: 349.3
click at [709, 335] on div "Earned Value Management (EVM): A Comprehensive Guide Why Earned Value Managemen…" at bounding box center [600, 572] width 491 height 1904
copy p "Forecasting: • Estimate at Completion (EAC) = BAC ÷ CPI • Estimate to Complete …"
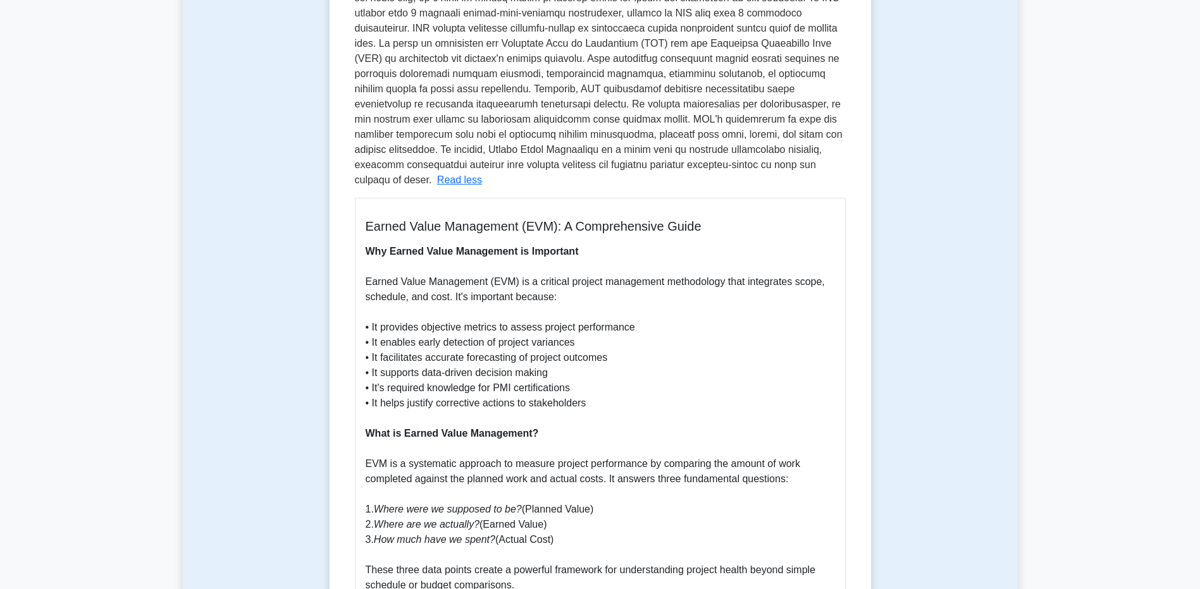
scroll to position [569, 0]
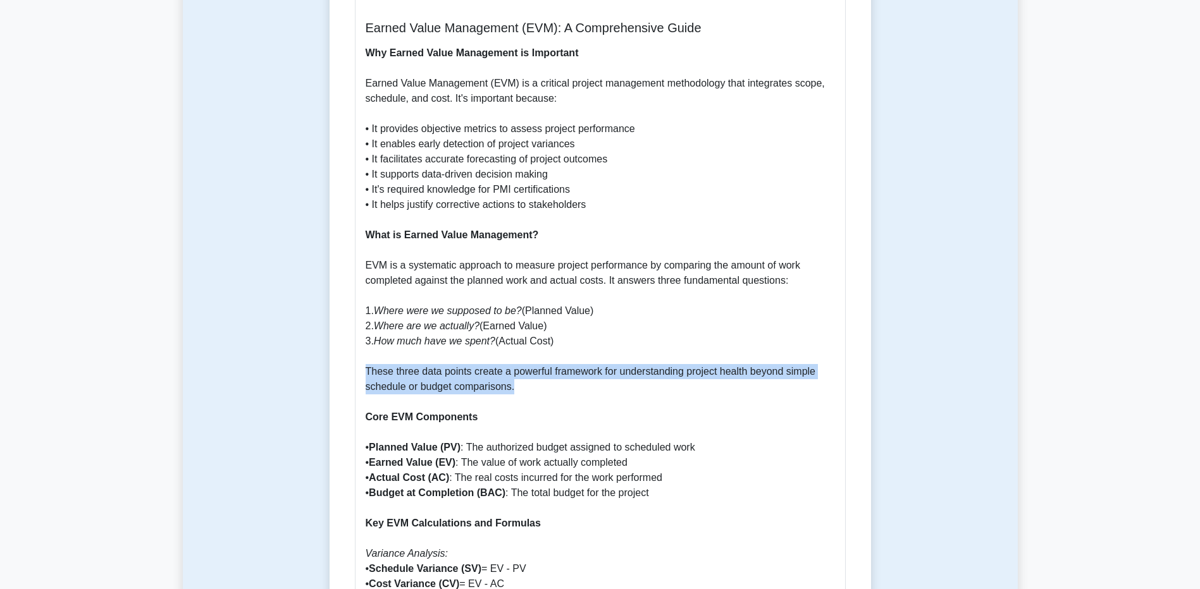
drag, startPoint x: 366, startPoint y: 355, endPoint x: 528, endPoint y: 367, distance: 162.3
drag, startPoint x: 425, startPoint y: 358, endPoint x: 538, endPoint y: 376, distance: 114.6
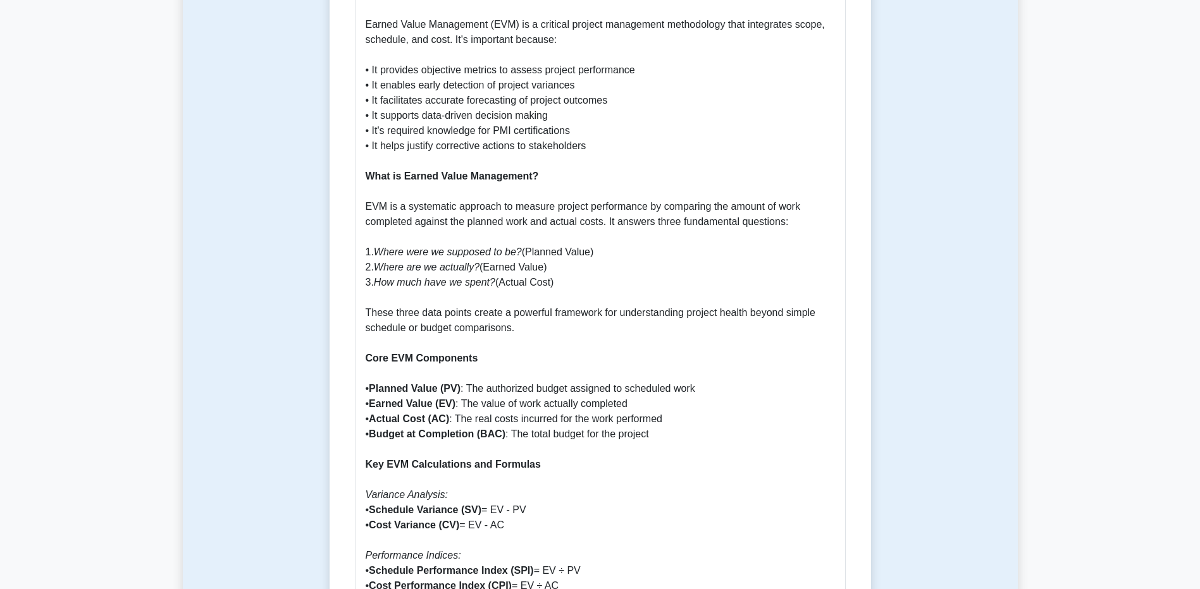
scroll to position [822, 0]
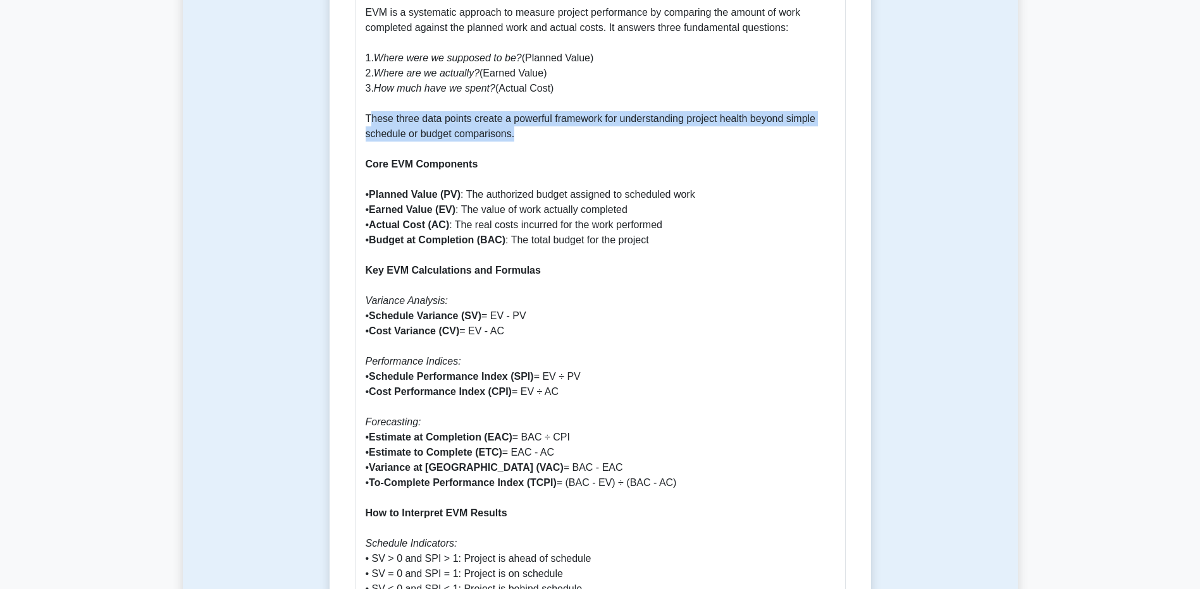
drag, startPoint x: 369, startPoint y: 102, endPoint x: 624, endPoint y: 119, distance: 256.1
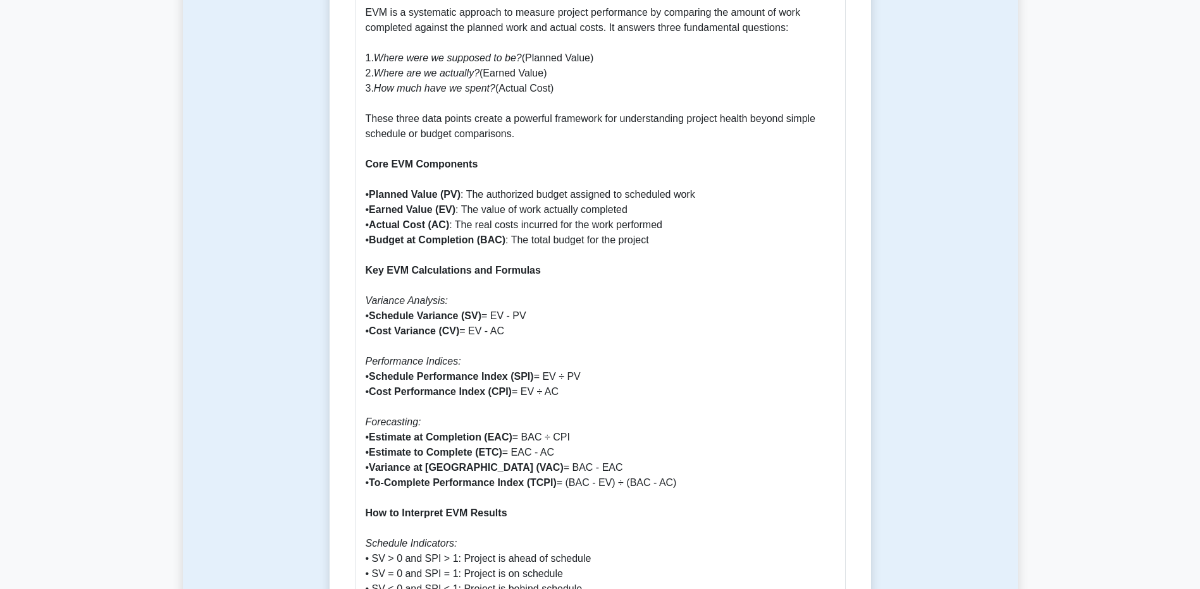
drag, startPoint x: 624, startPoint y: 119, endPoint x: 404, endPoint y: 157, distance: 224.0
click at [455, 159] on b "Core EVM Components" at bounding box center [422, 164] width 113 height 11
drag, startPoint x: 366, startPoint y: 152, endPoint x: 503, endPoint y: 151, distance: 137.3
drag, startPoint x: 503, startPoint y: 151, endPoint x: 374, endPoint y: 179, distance: 132.1
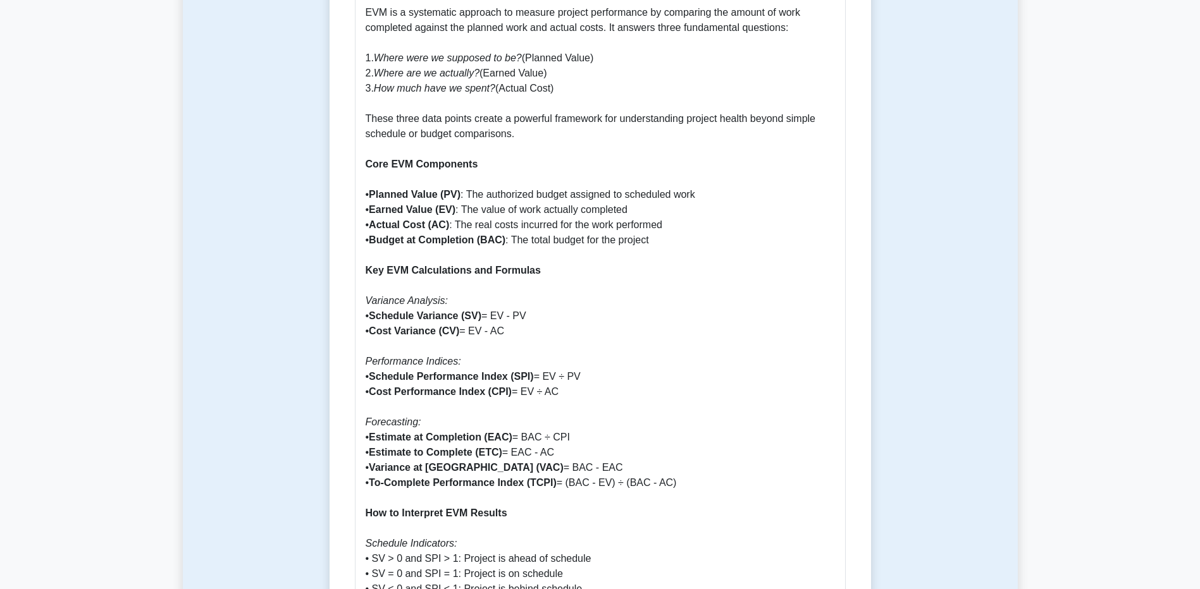
click at [374, 189] on b "Planned Value (PV)" at bounding box center [415, 194] width 92 height 11
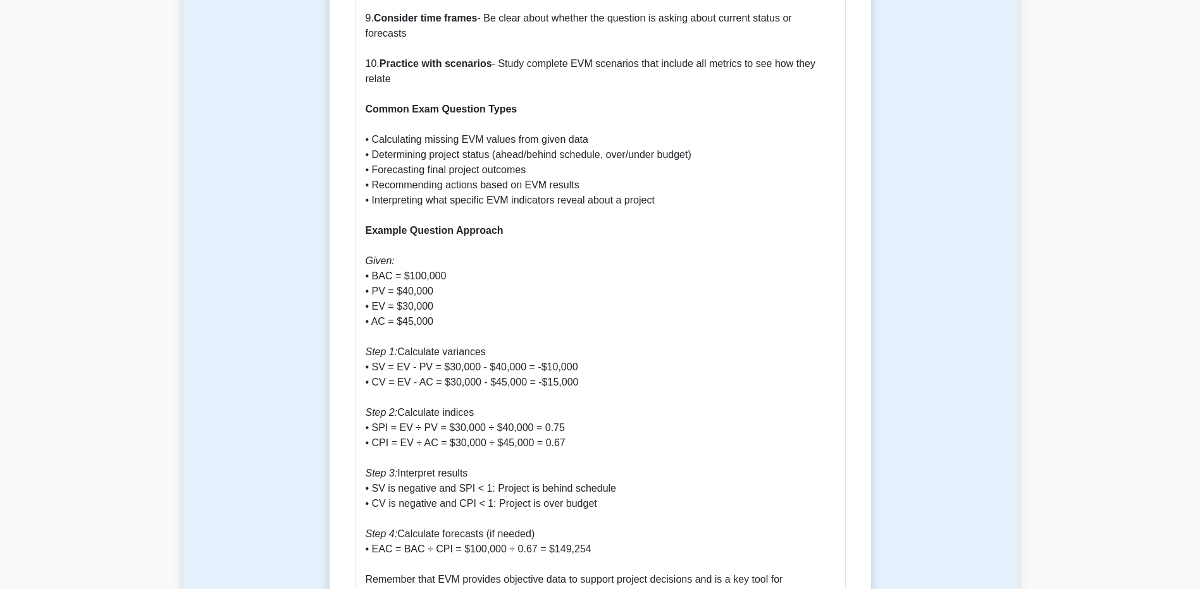
scroll to position [1961, 0]
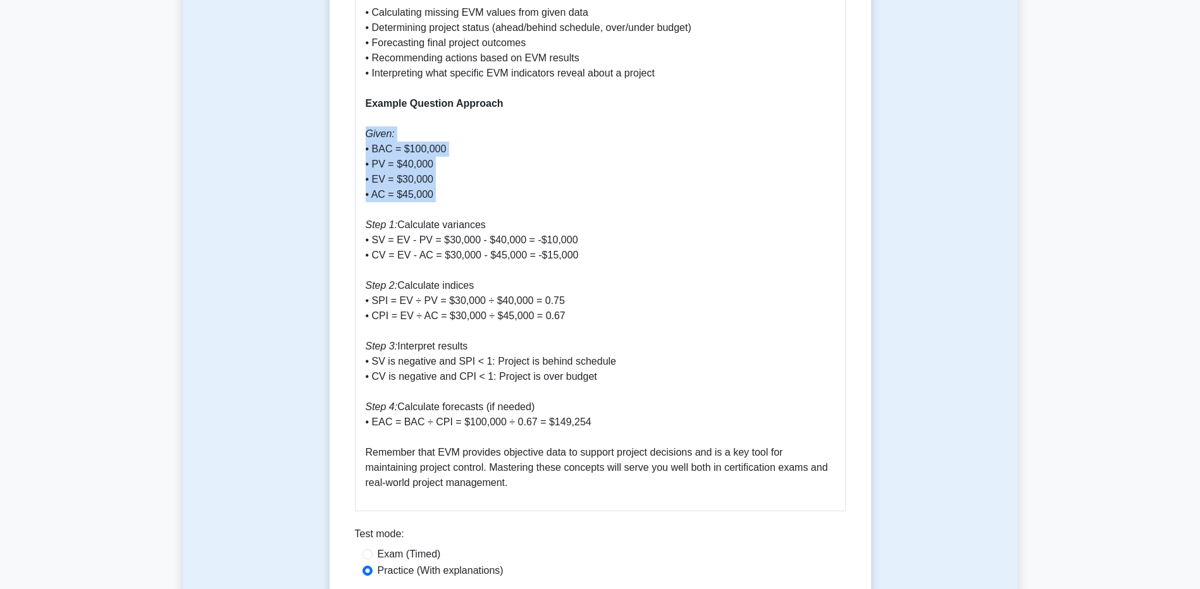
drag, startPoint x: 364, startPoint y: 116, endPoint x: 455, endPoint y: 190, distance: 116.5
drag, startPoint x: 455, startPoint y: 190, endPoint x: 389, endPoint y: 175, distance: 67.4
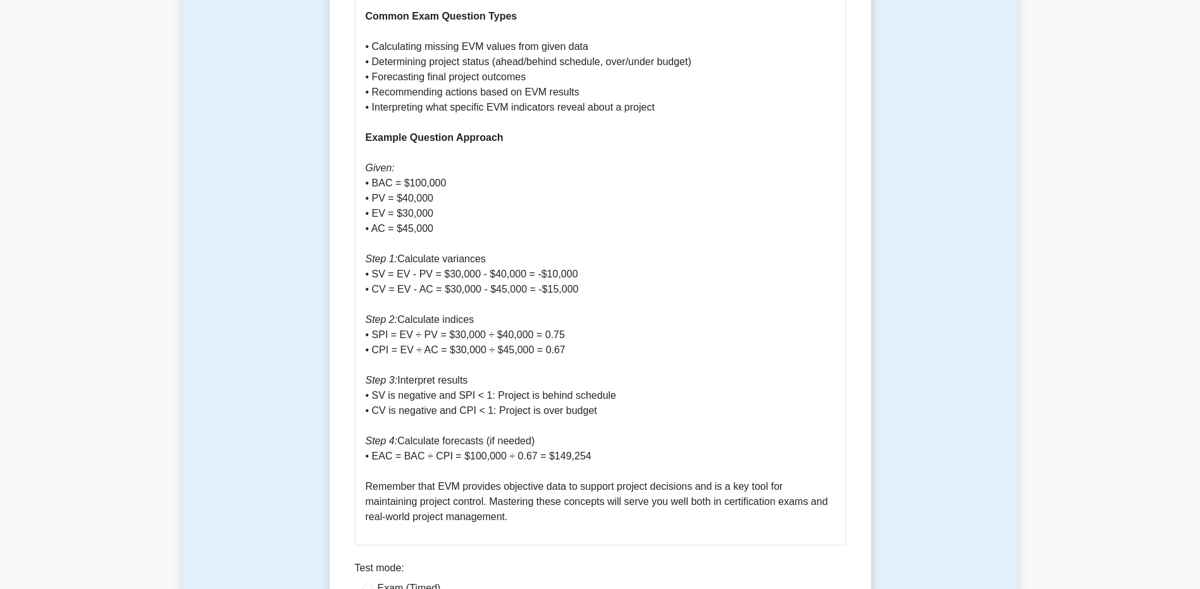
scroll to position [1898, 0]
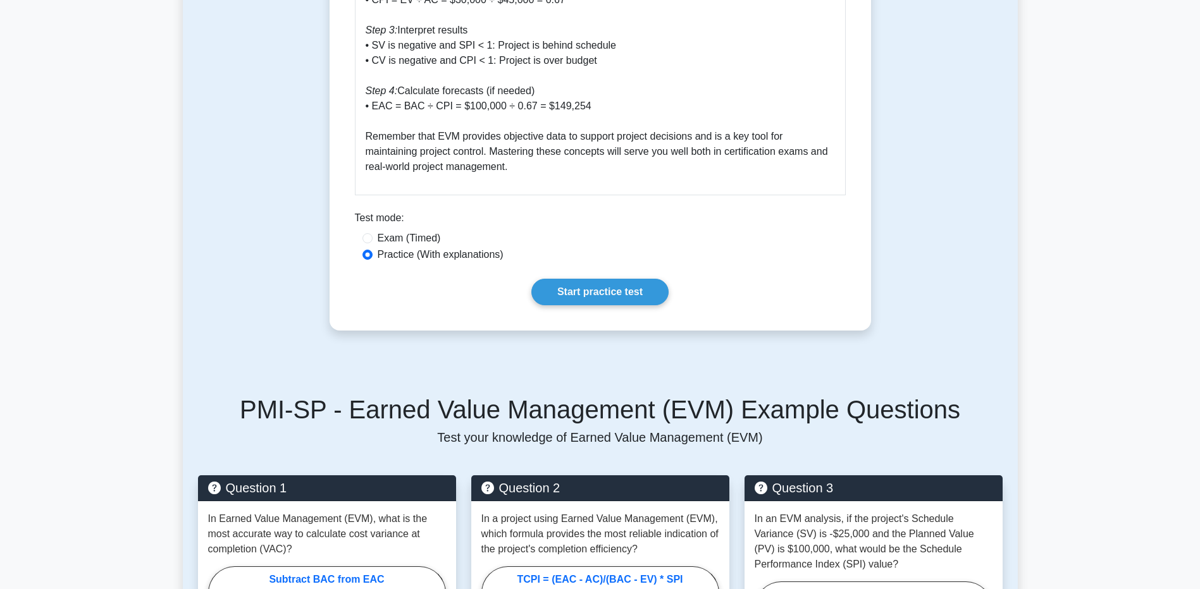
drag, startPoint x: 586, startPoint y: 288, endPoint x: 764, endPoint y: 271, distance: 178.6
click at [586, 288] on link "Start practice test" at bounding box center [599, 292] width 137 height 27
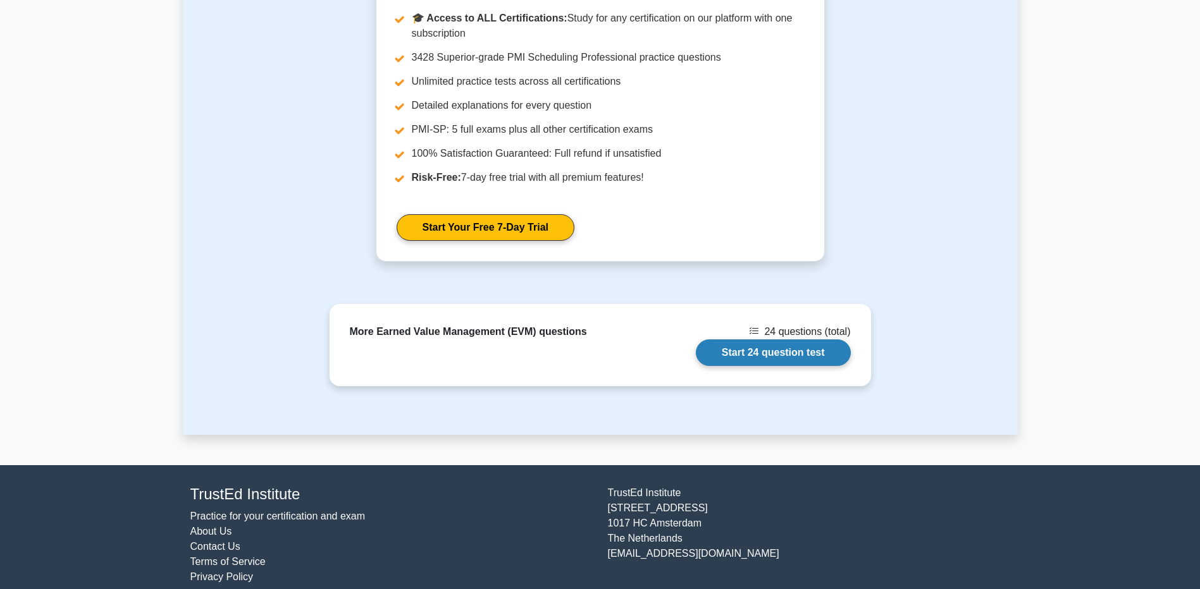
scroll to position [3180, 0]
click at [747, 340] on link "Start 24 question test" at bounding box center [773, 352] width 155 height 27
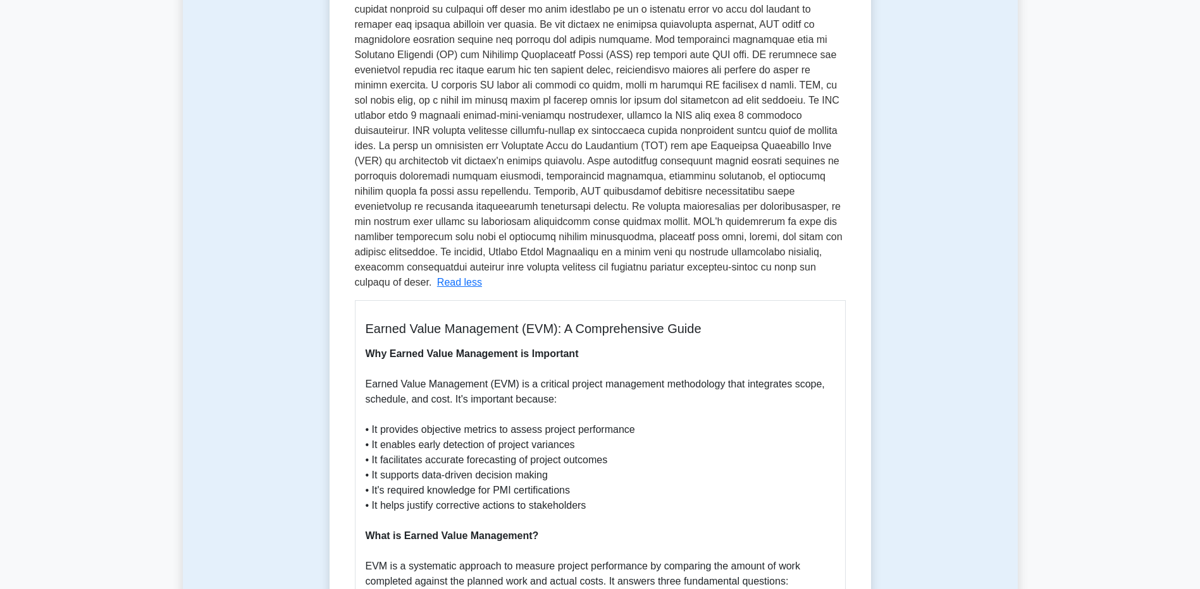
scroll to position [333, 0]
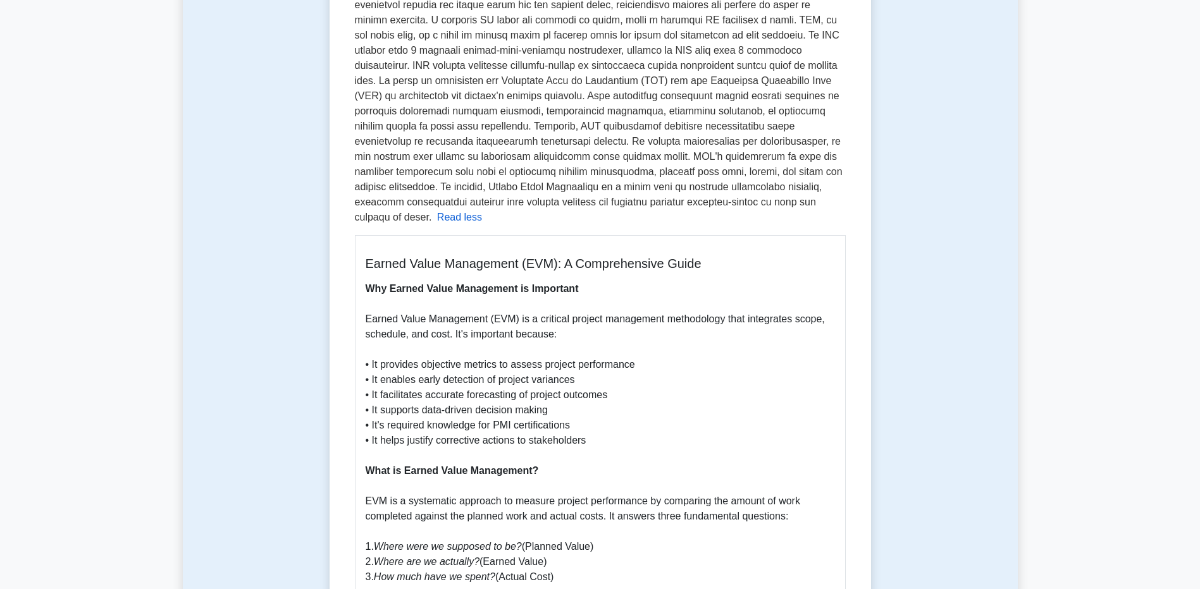
click at [482, 210] on button "Read less" at bounding box center [459, 217] width 45 height 15
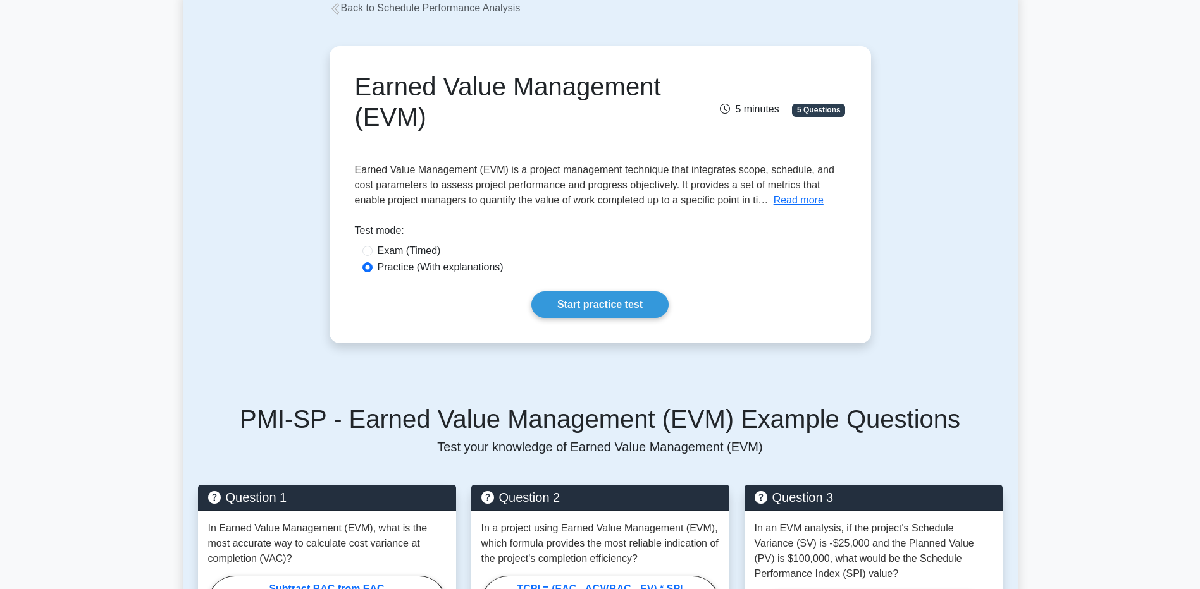
scroll to position [0, 0]
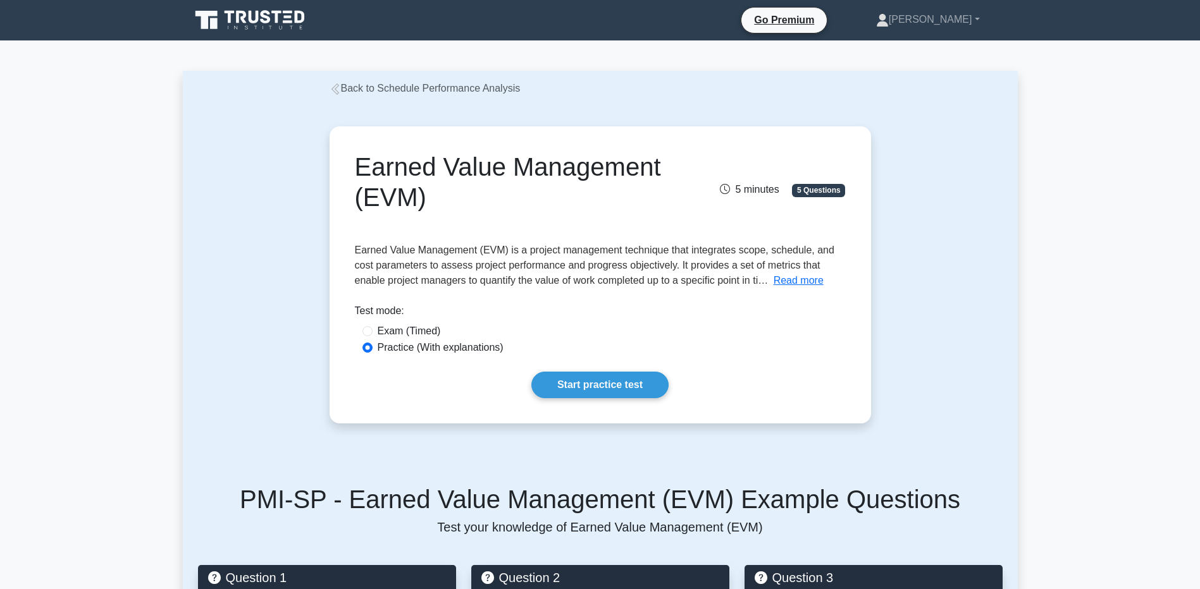
drag, startPoint x: 408, startPoint y: 94, endPoint x: 403, endPoint y: 98, distance: 6.7
click at [409, 94] on link "Back to Schedule Performance Analysis" at bounding box center [425, 88] width 191 height 11
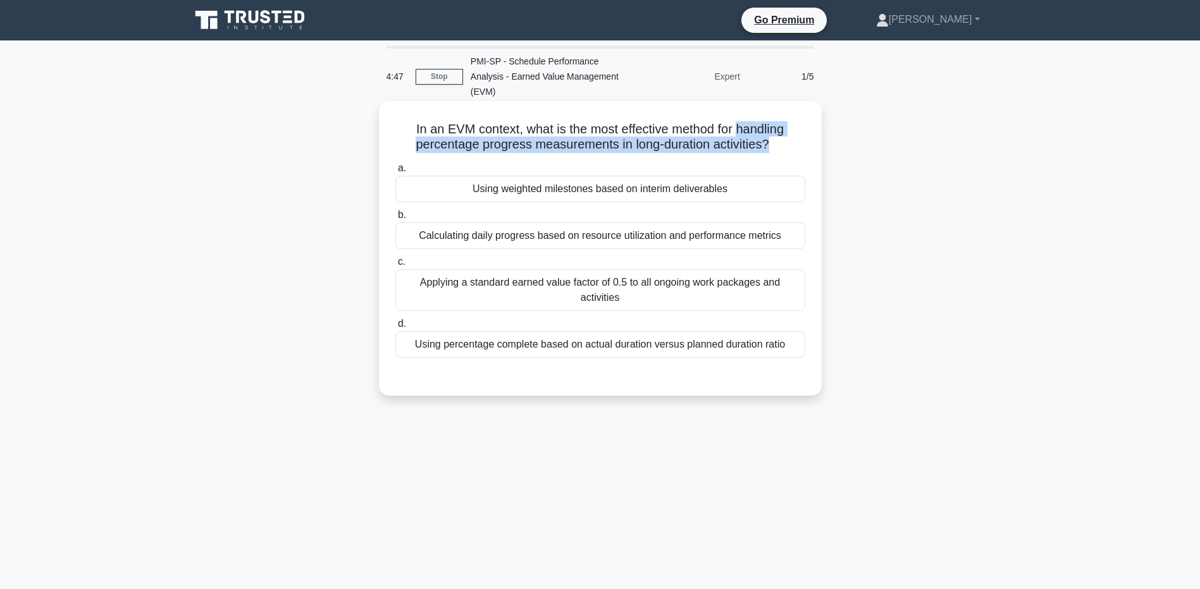
drag, startPoint x: 742, startPoint y: 115, endPoint x: 770, endPoint y: 132, distance: 32.9
click at [770, 132] on h5 "In an EVM context, what is the most effective method for handling percentage pr…" at bounding box center [600, 137] width 412 height 32
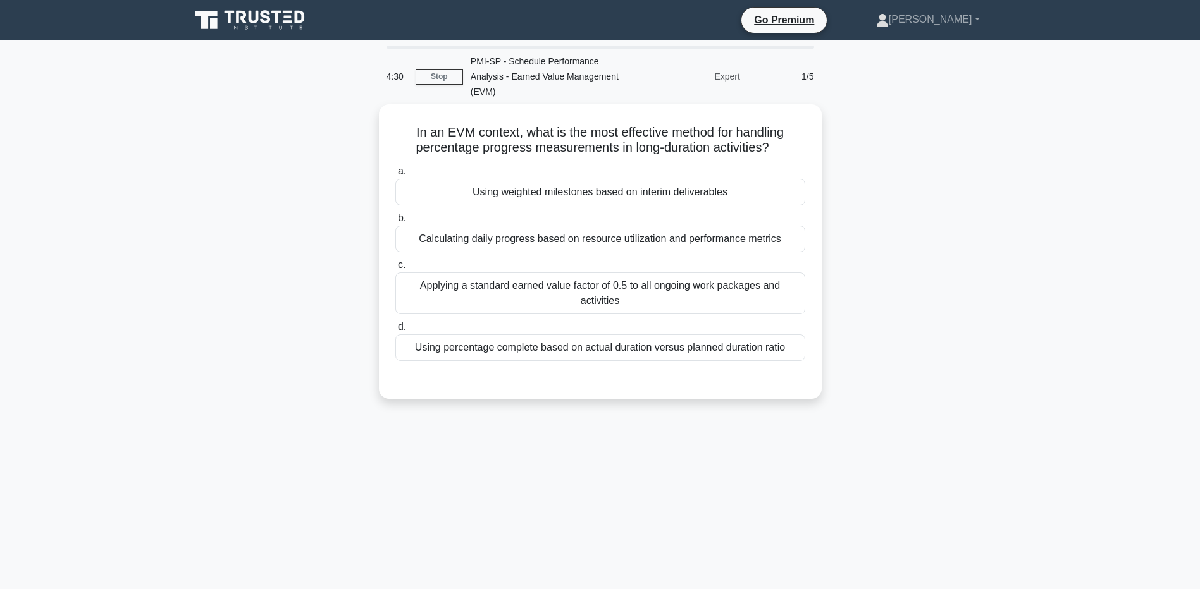
click at [315, 268] on div "In an EVM context, what is the most effective method for handling percentage pr…" at bounding box center [600, 259] width 835 height 310
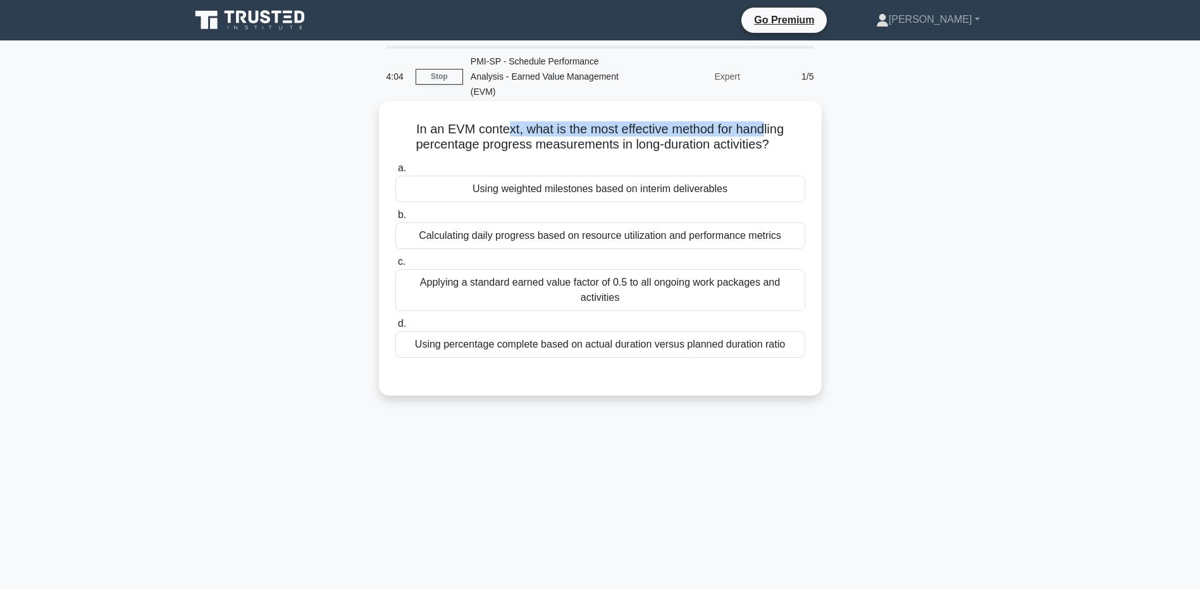
drag, startPoint x: 507, startPoint y: 116, endPoint x: 770, endPoint y: 118, distance: 263.1
click at [770, 121] on h5 "In an EVM context, what is the most effective method for handling percentage pr…" at bounding box center [600, 137] width 412 height 32
drag, startPoint x: 770, startPoint y: 118, endPoint x: 737, endPoint y: 120, distance: 33.0
click at [737, 121] on h5 "In an EVM context, what is the most effective method for handling percentage pr…" at bounding box center [600, 137] width 412 height 32
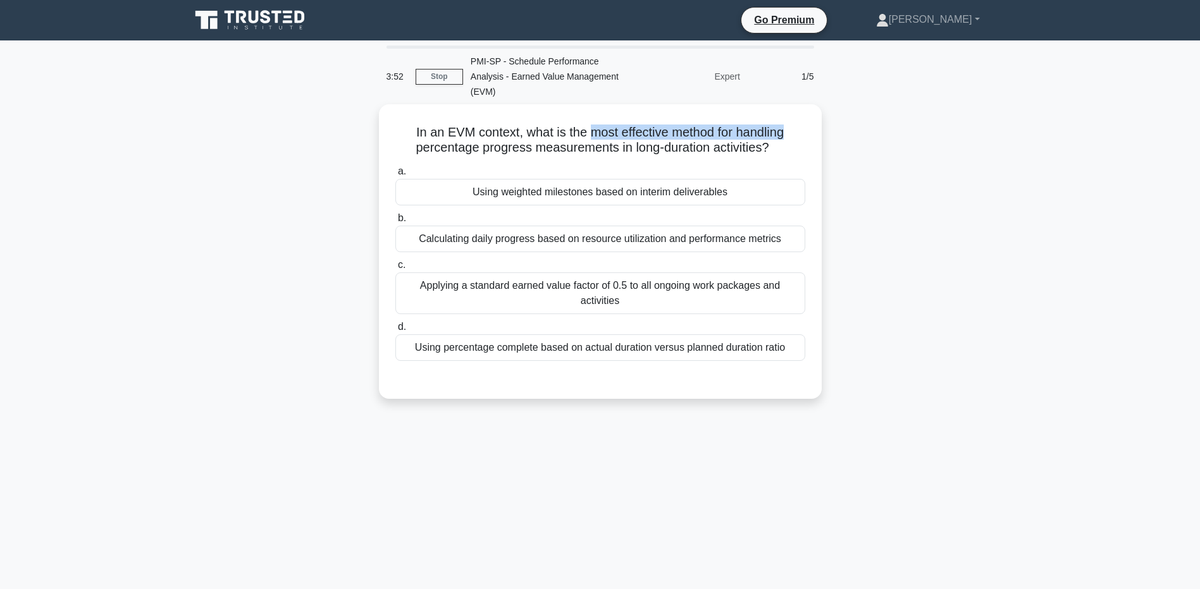
drag, startPoint x: 587, startPoint y: 113, endPoint x: 836, endPoint y: 114, distance: 248.6
click at [836, 114] on div "In an EVM context, what is the most effective method for handling percentage pr…" at bounding box center [600, 259] width 835 height 310
drag, startPoint x: 836, startPoint y: 114, endPoint x: 333, endPoint y: 147, distance: 503.3
click at [333, 147] on div "In an EVM context, what is the most effective method for handling percentage pr…" at bounding box center [600, 259] width 835 height 310
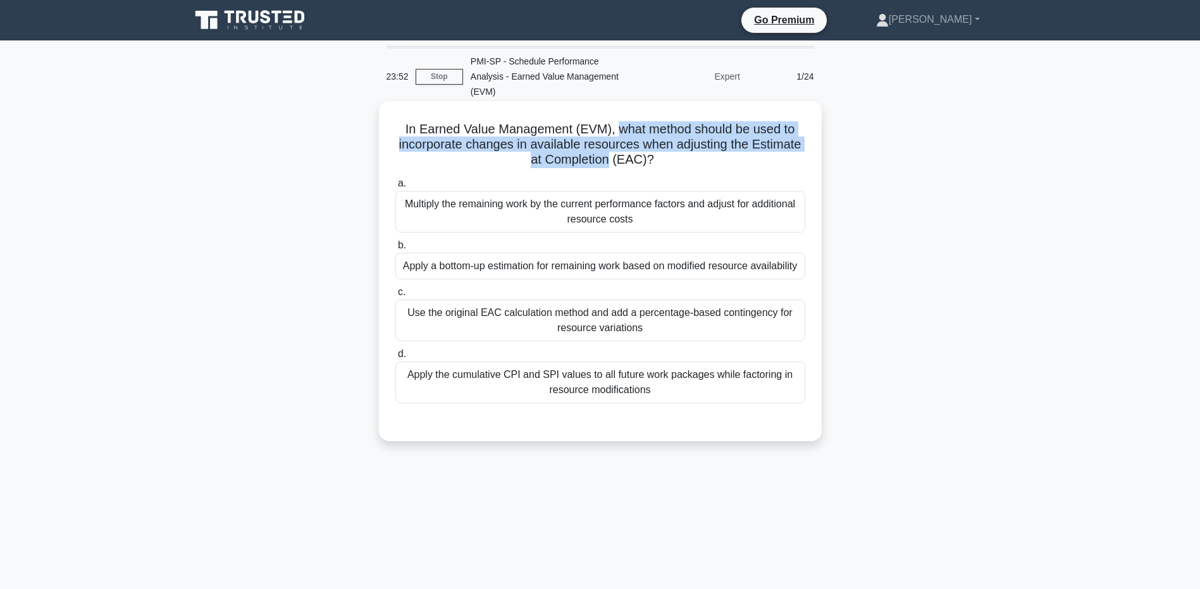
drag, startPoint x: 612, startPoint y: 144, endPoint x: 619, endPoint y: 116, distance: 29.3
click at [619, 121] on h5 "In Earned Value Management (EVM), what method should be used to incorporate cha…" at bounding box center [600, 144] width 412 height 47
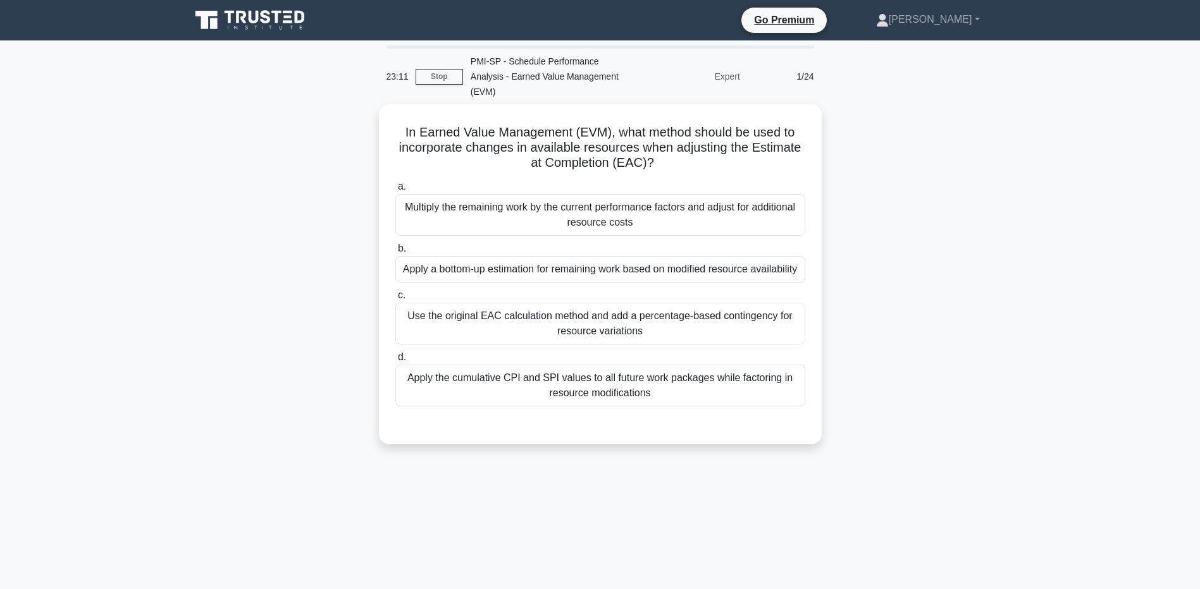
click at [847, 363] on div "In Earned Value Management (EVM), what method should be used to incorporate cha…" at bounding box center [600, 281] width 835 height 355
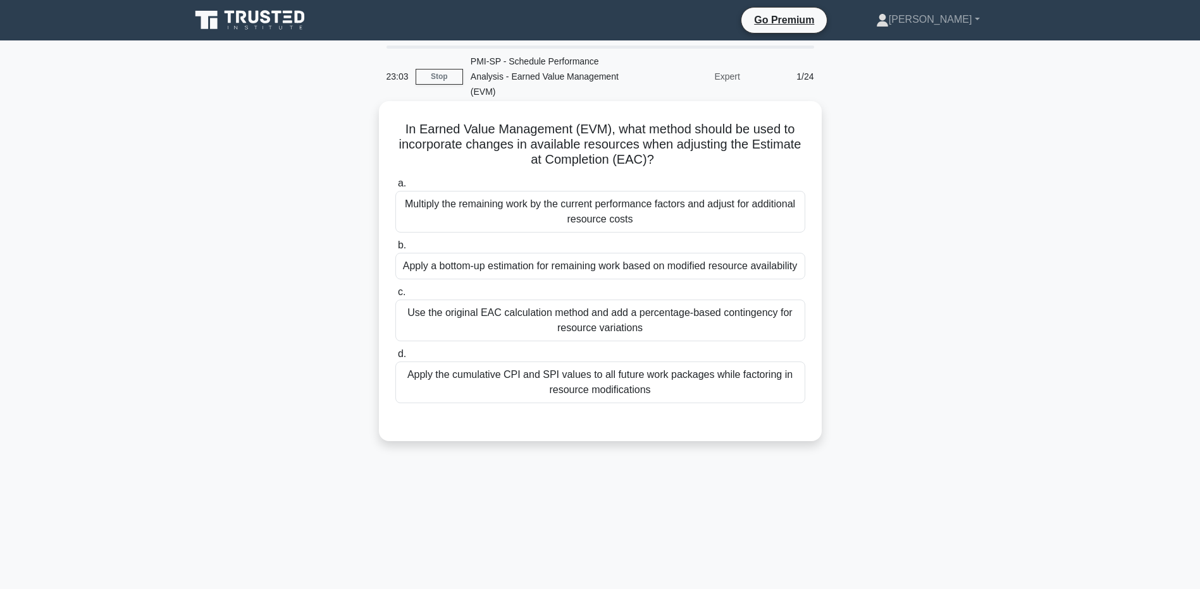
click at [655, 268] on div "Apply a bottom-up estimation for remaining work based on modified resource avai…" at bounding box center [600, 266] width 410 height 27
click at [395, 250] on input "b. Apply a bottom-up estimation for remaining work based on modified resource a…" at bounding box center [395, 246] width 0 height 8
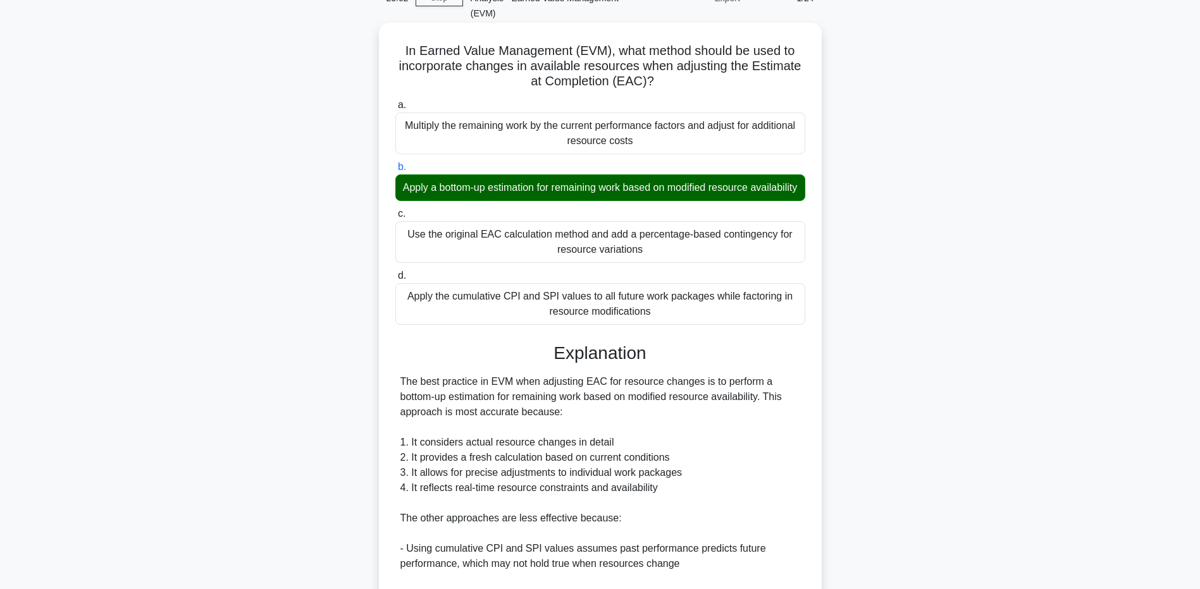
scroll to position [253, 0]
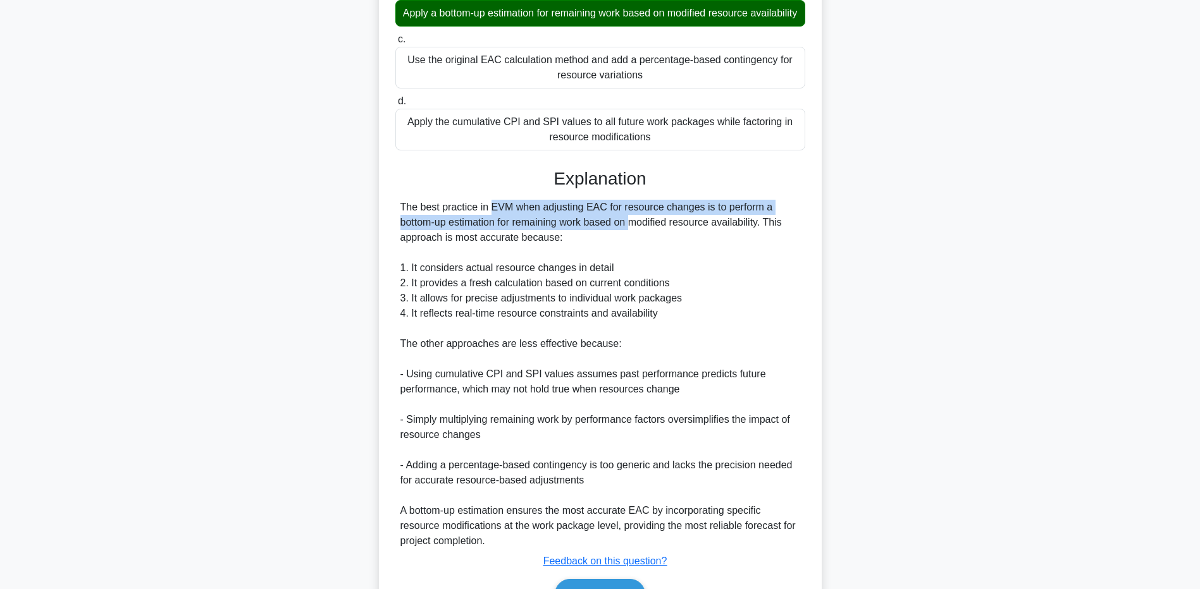
drag, startPoint x: 419, startPoint y: 205, endPoint x: 552, endPoint y: 230, distance: 135.2
click at [552, 230] on div "The best practice in EVM when adjusting EAC for resource changes is to perform …" at bounding box center [600, 374] width 400 height 349
drag, startPoint x: 404, startPoint y: 244, endPoint x: 562, endPoint y: 240, distance: 158.2
click at [562, 240] on div "The best practice in EVM when adjusting EAC for resource changes is to perform …" at bounding box center [600, 374] width 400 height 349
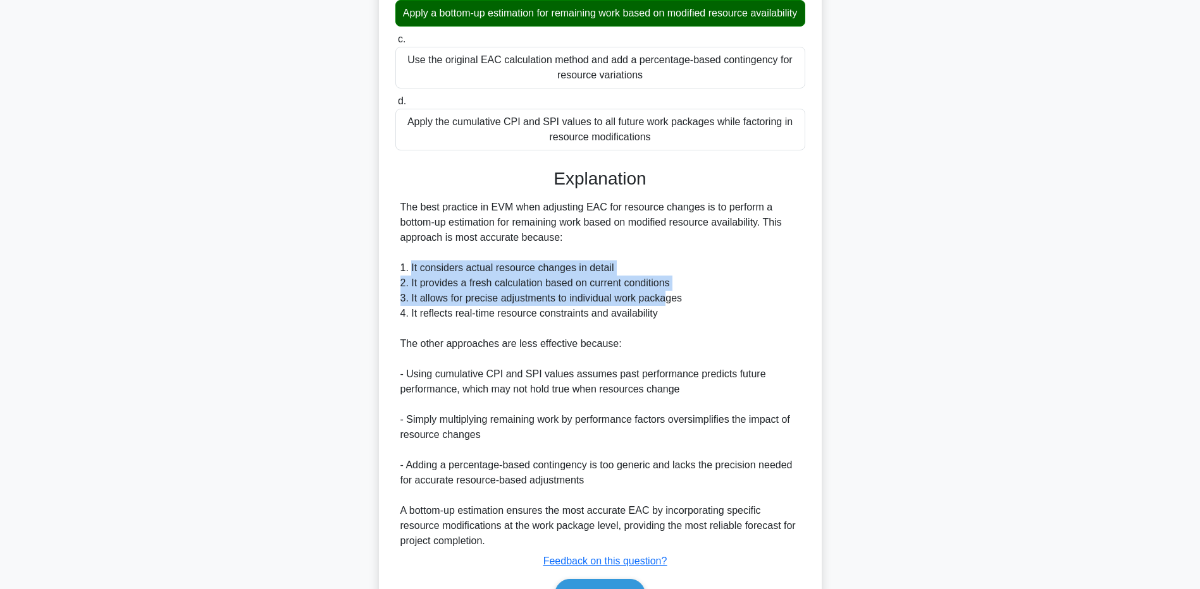
drag, startPoint x: 410, startPoint y: 273, endPoint x: 667, endPoint y: 307, distance: 259.1
click at [667, 307] on div "The best practice in EVM when adjusting EAC for resource changes is to perform …" at bounding box center [600, 374] width 400 height 349
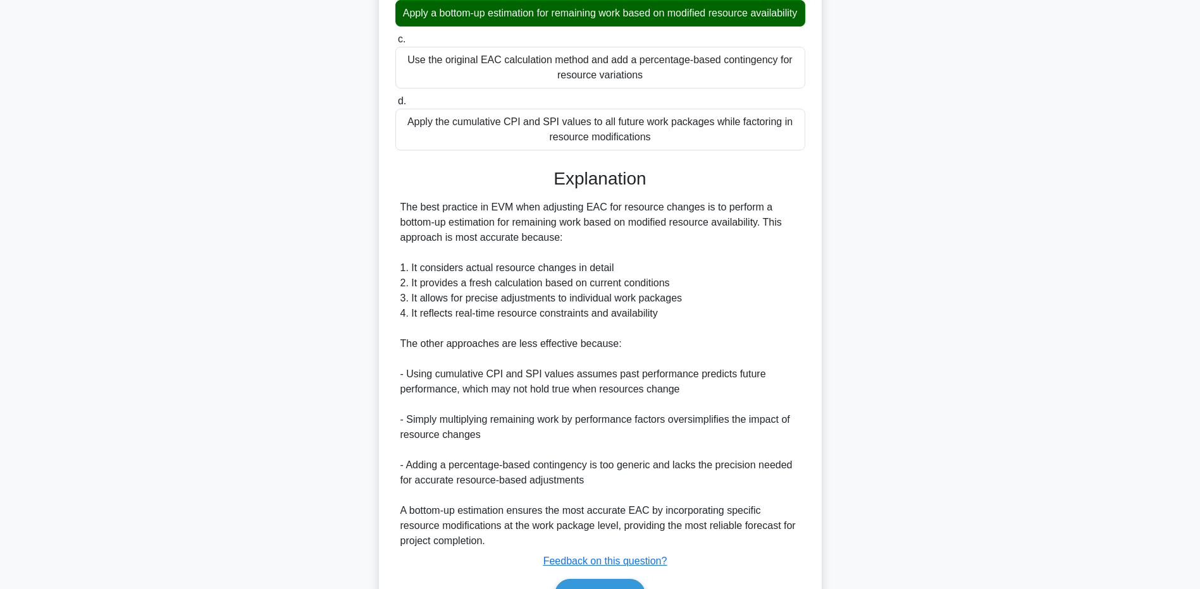
drag, startPoint x: 667, startPoint y: 307, endPoint x: 631, endPoint y: 330, distance: 42.6
click at [634, 314] on div "The best practice in EVM when adjusting EAC for resource changes is to perform …" at bounding box center [600, 374] width 400 height 349
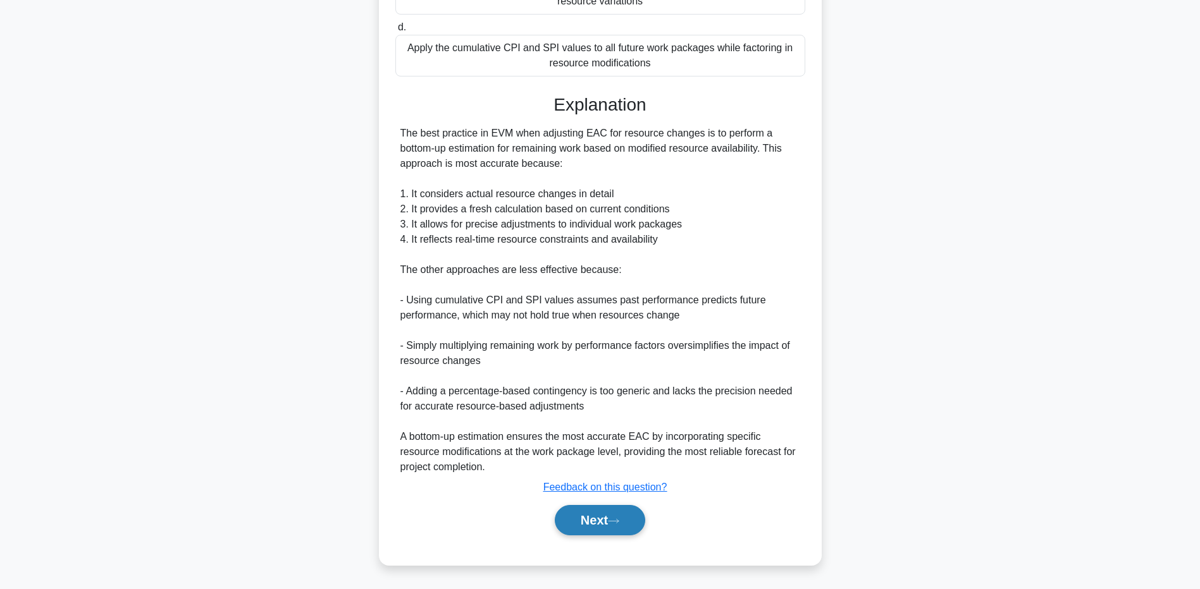
click at [598, 515] on button "Next" at bounding box center [600, 520] width 90 height 30
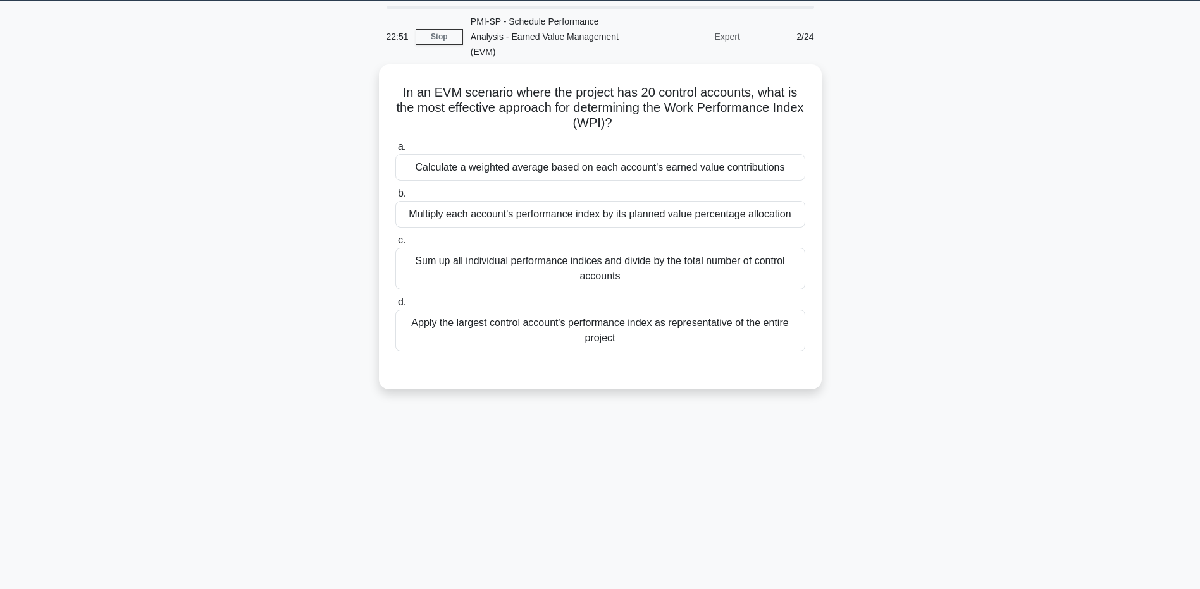
scroll to position [0, 0]
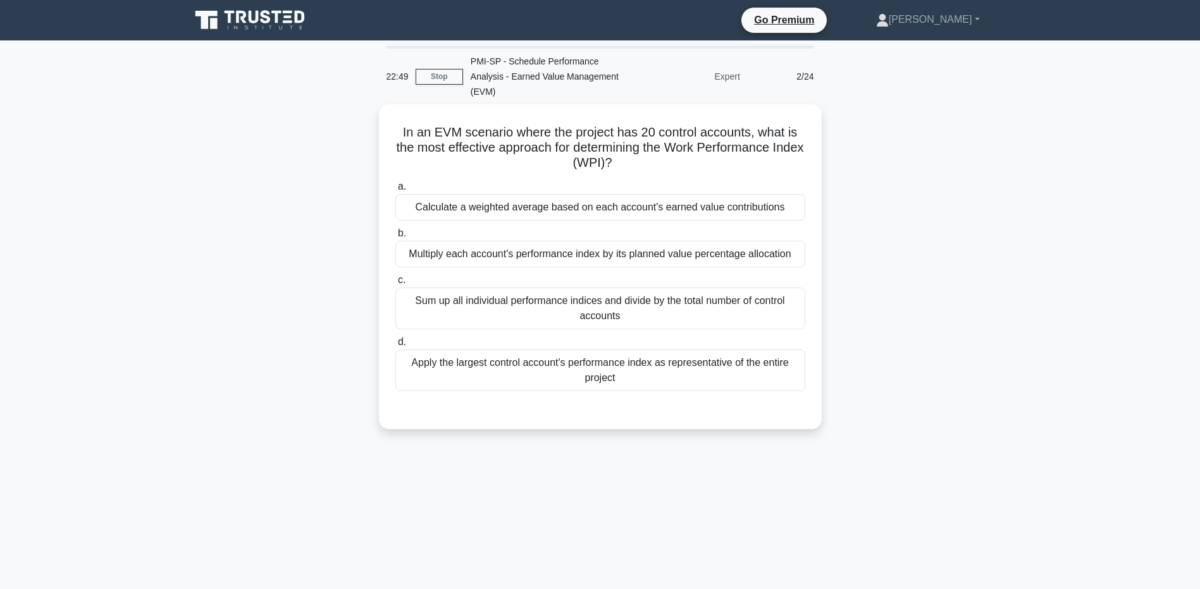
drag, startPoint x: 449, startPoint y: 39, endPoint x: 404, endPoint y: 68, distance: 53.9
click at [404, 68] on div "22:49" at bounding box center [397, 76] width 37 height 25
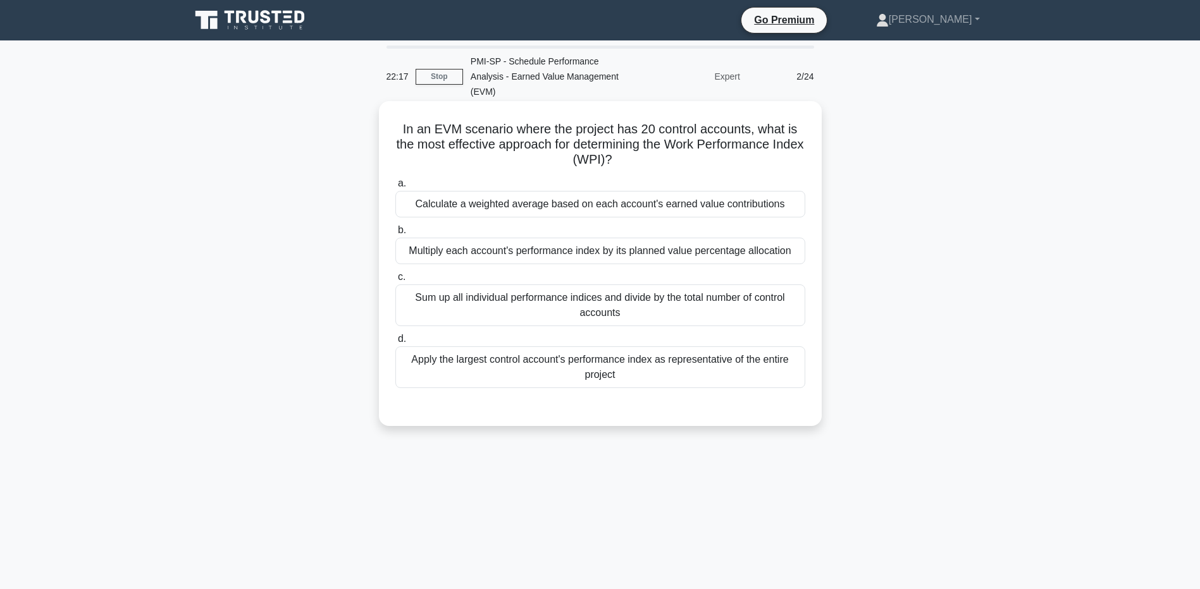
click at [751, 292] on div "Sum up all individual performance indices and divide by the total number of con…" at bounding box center [600, 306] width 410 height 42
click at [395, 281] on input "c. Sum up all individual performance indices and divide by the total number of …" at bounding box center [395, 277] width 0 height 8
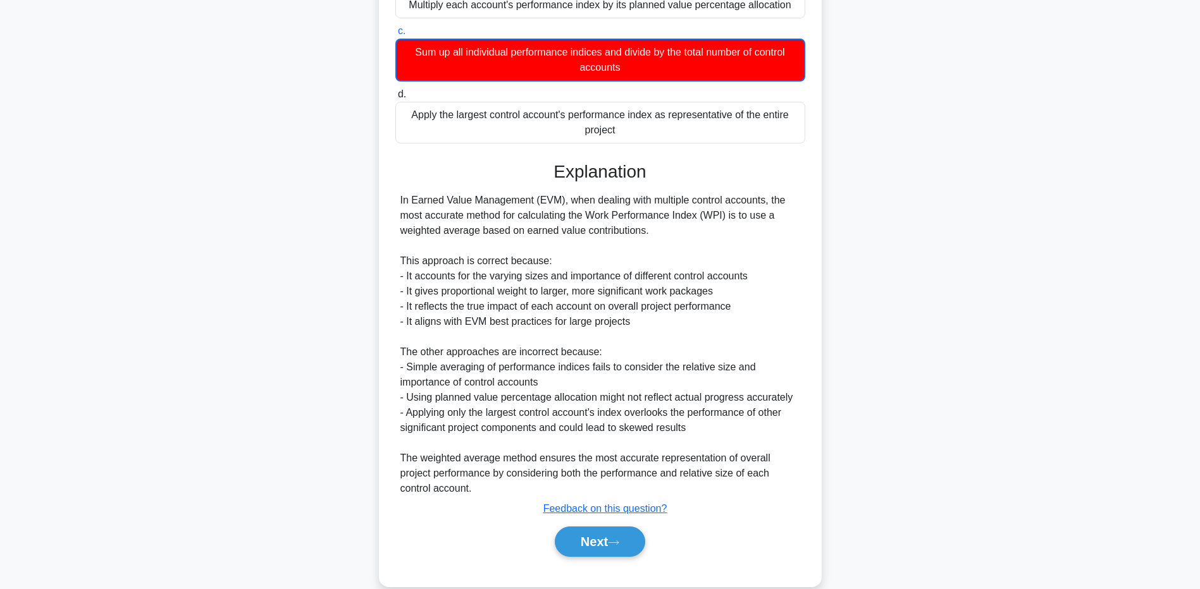
scroll to position [253, 0]
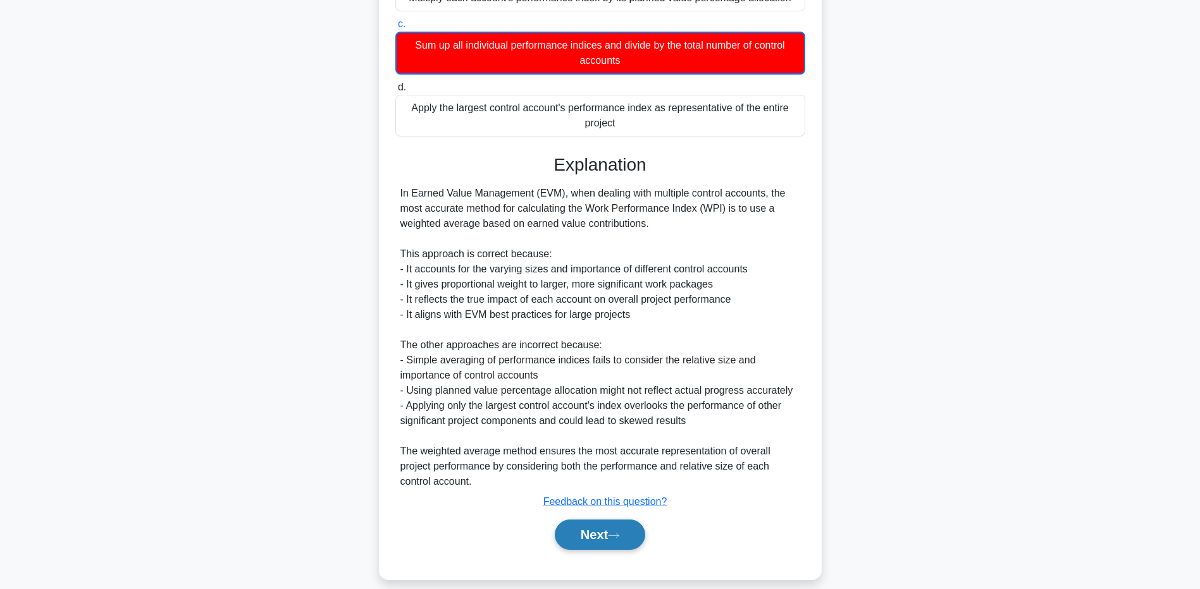
click at [580, 520] on button "Next" at bounding box center [600, 535] width 90 height 30
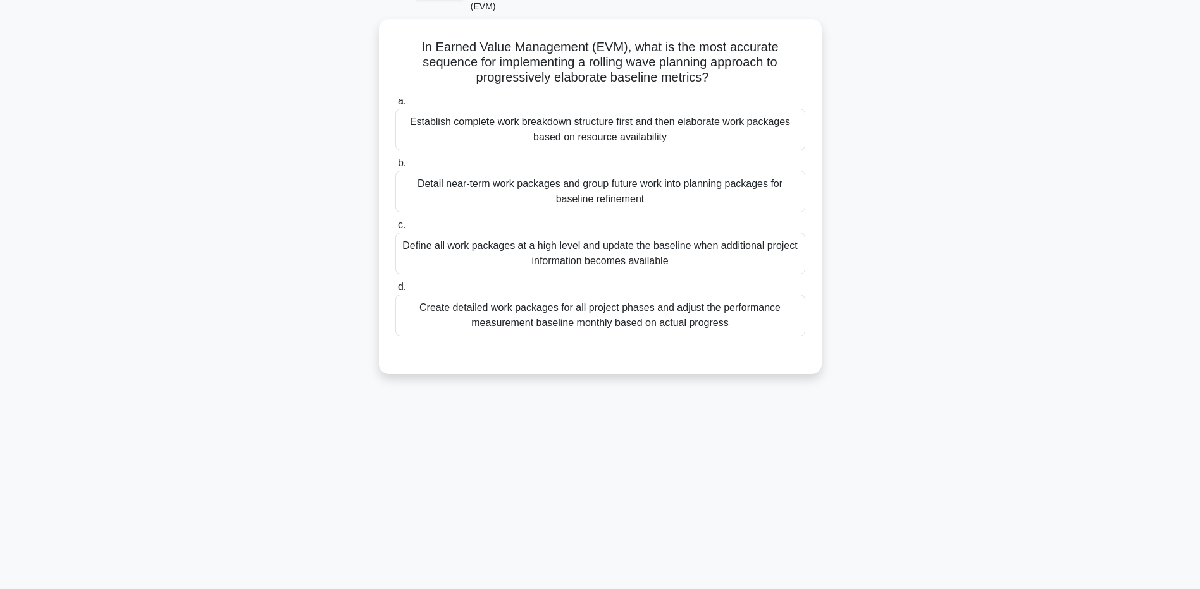
scroll to position [0, 0]
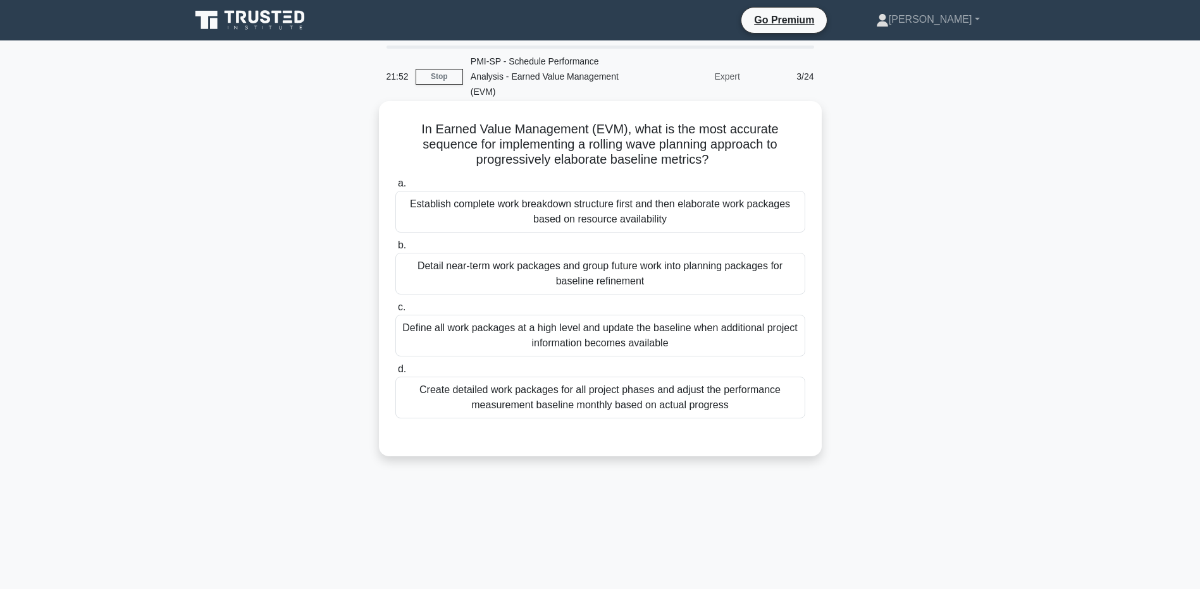
click at [679, 321] on div "Define all work packages at a high level and update the baseline when additiona…" at bounding box center [600, 336] width 410 height 42
click at [395, 312] on input "c. Define all work packages at a high level and update the baseline when additi…" at bounding box center [395, 308] width 0 height 8
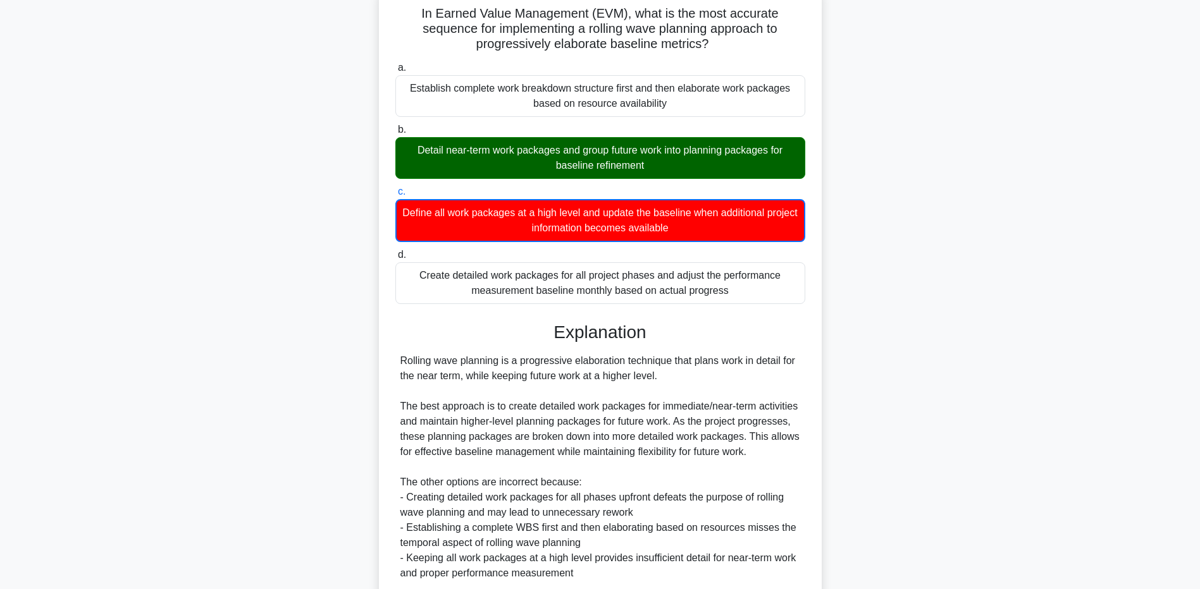
scroll to position [268, 0]
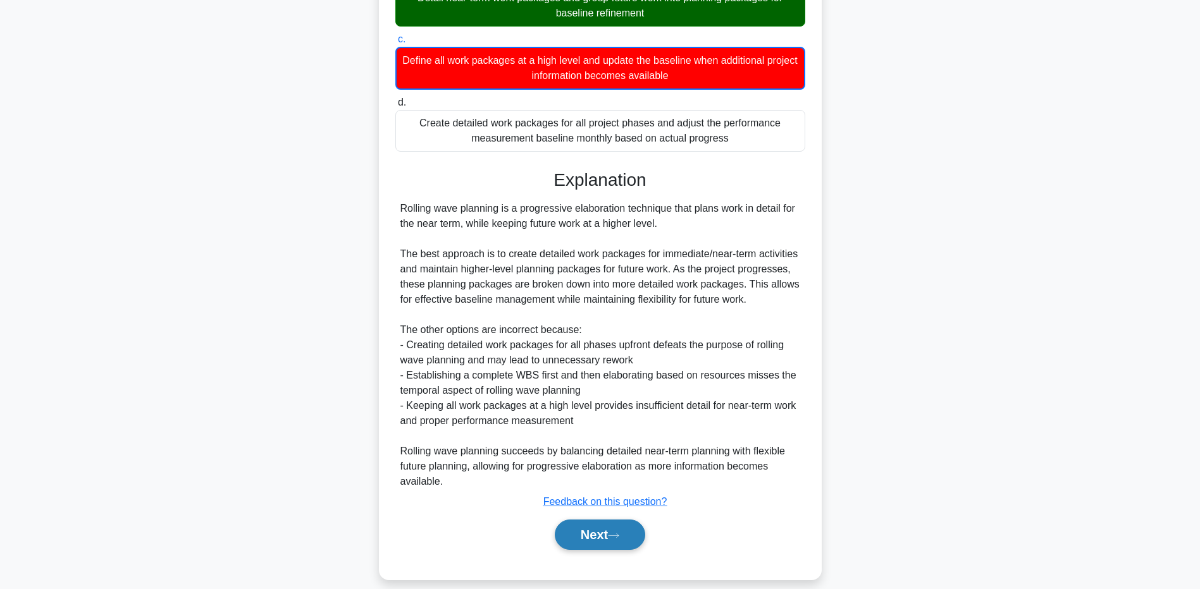
click at [609, 520] on button "Next" at bounding box center [600, 535] width 90 height 30
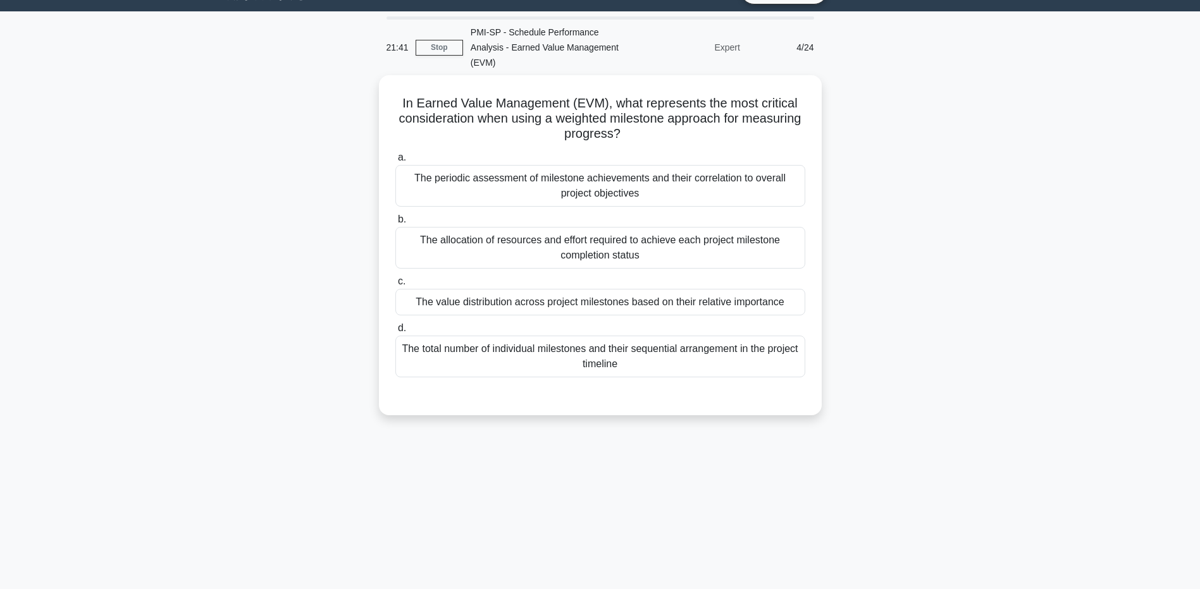
scroll to position [0, 0]
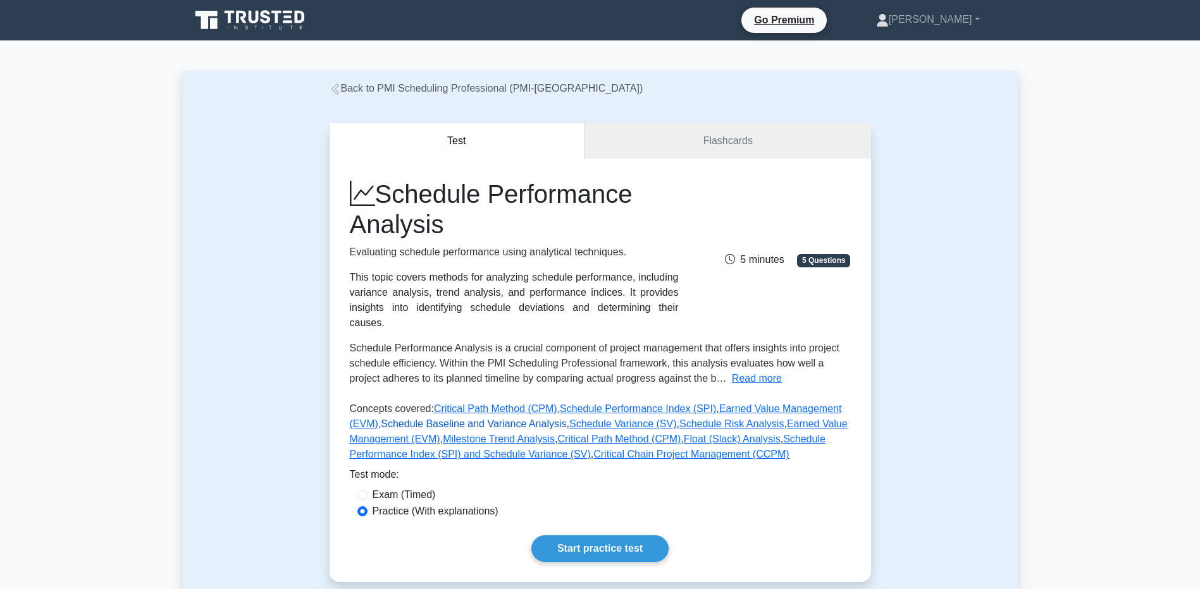
click at [452, 419] on link "Schedule Baseline and Variance Analysis" at bounding box center [473, 424] width 185 height 11
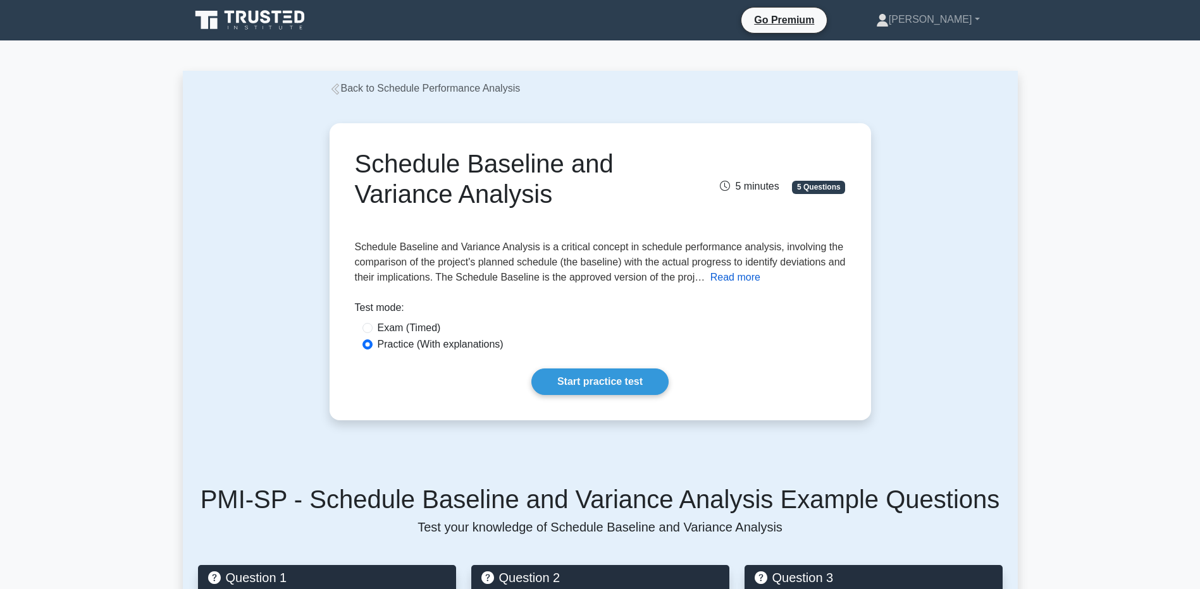
click at [753, 278] on button "Read more" at bounding box center [735, 277] width 50 height 15
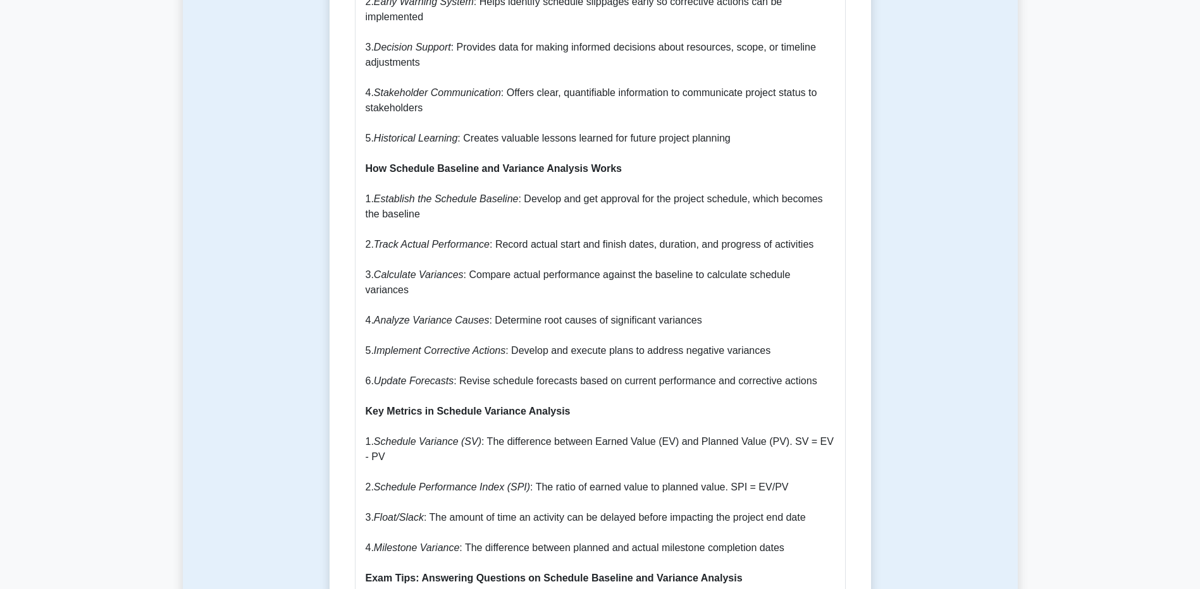
scroll to position [1012, 0]
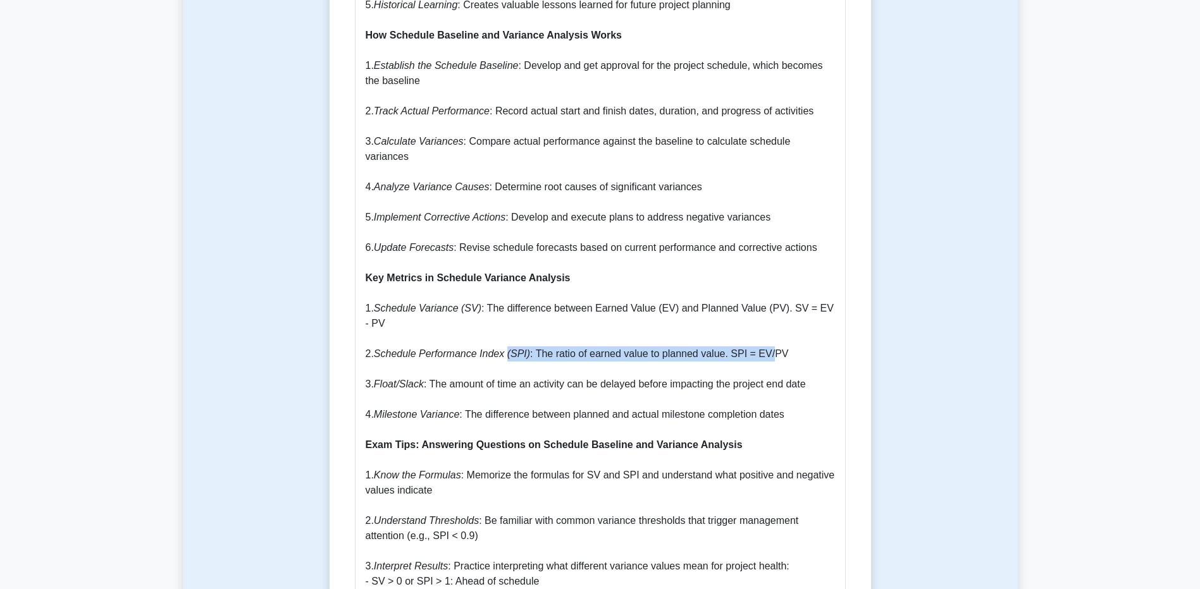
drag, startPoint x: 596, startPoint y: 310, endPoint x: 762, endPoint y: 304, distance: 165.8
click at [762, 304] on p "Understanding Schedule Baseline and Variance Analysis Schedule Baseline and Var…" at bounding box center [600, 270] width 469 height 1397
drag, startPoint x: 762, startPoint y: 304, endPoint x: 636, endPoint y: 307, distance: 125.9
click at [648, 306] on p "Understanding Schedule Baseline and Variance Analysis Schedule Baseline and Var…" at bounding box center [600, 270] width 469 height 1397
drag, startPoint x: 373, startPoint y: 342, endPoint x: 784, endPoint y: 332, distance: 411.3
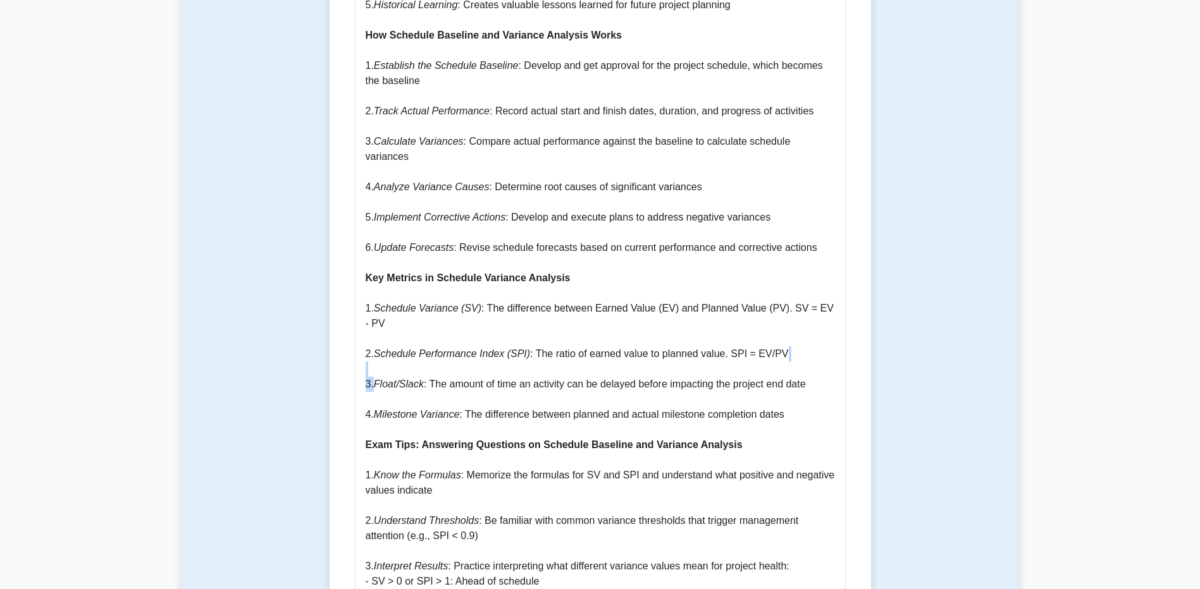
click at [784, 332] on p "Understanding Schedule Baseline and Variance Analysis Schedule Baseline and Var…" at bounding box center [600, 270] width 469 height 1397
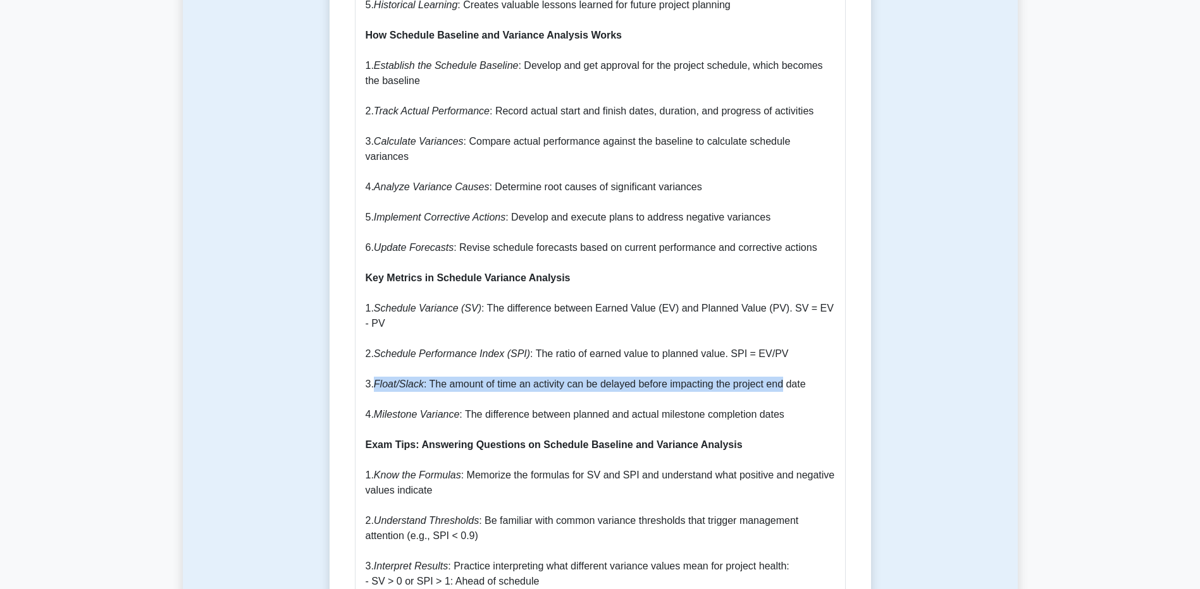
click at [476, 340] on p "Understanding Schedule Baseline and Variance Analysis Schedule Baseline and Var…" at bounding box center [600, 270] width 469 height 1397
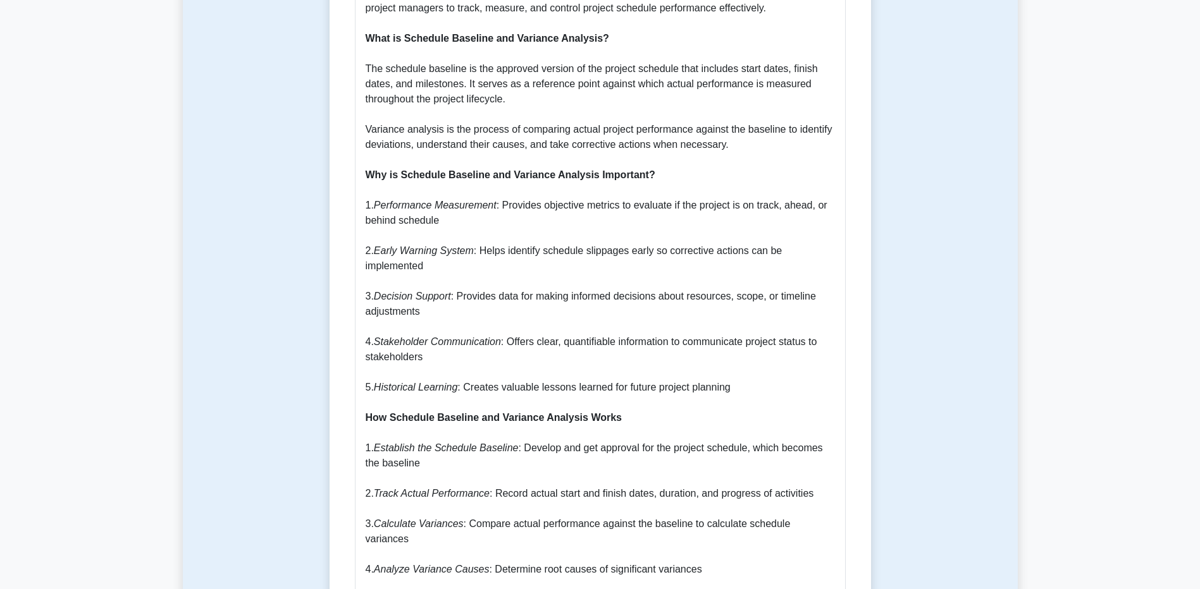
scroll to position [253, 0]
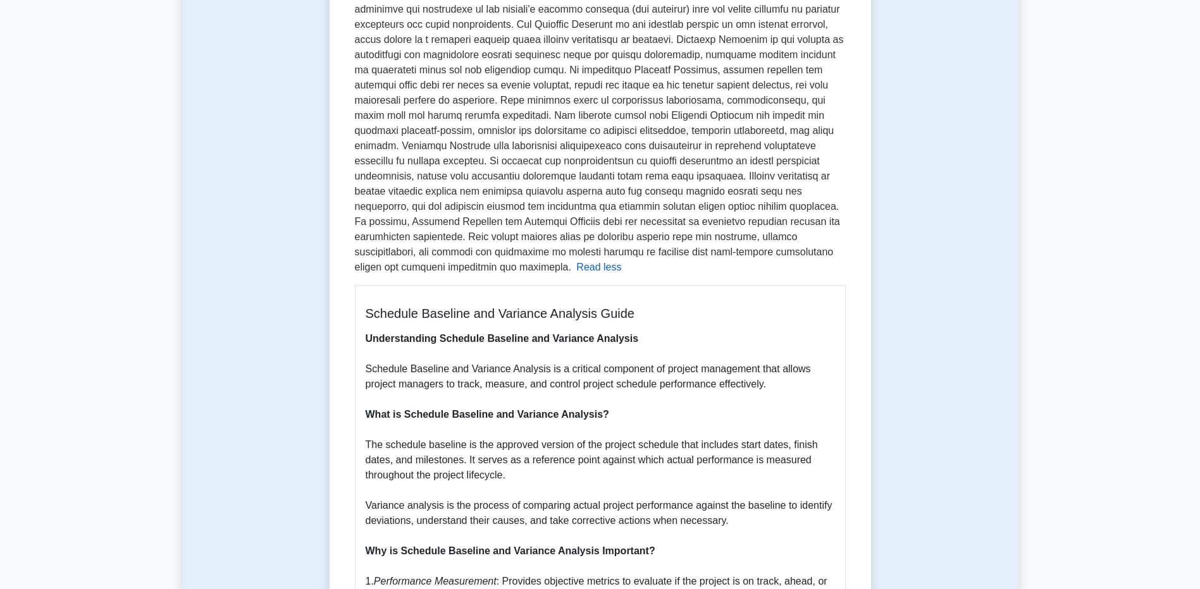
click at [621, 260] on button "Read less" at bounding box center [598, 267] width 45 height 15
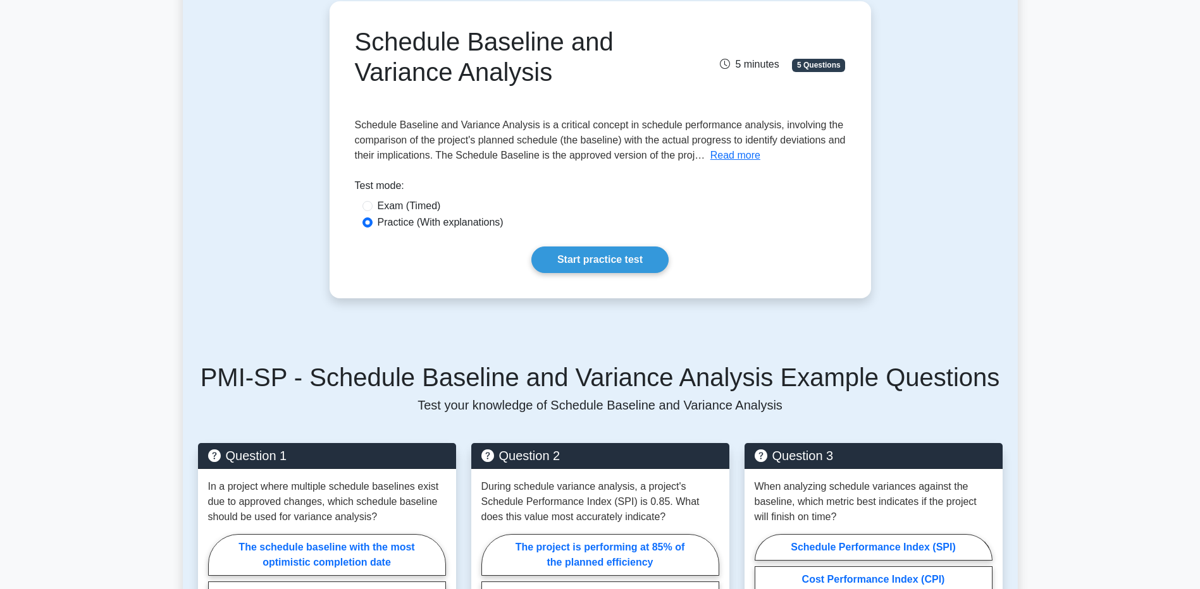
scroll to position [0, 0]
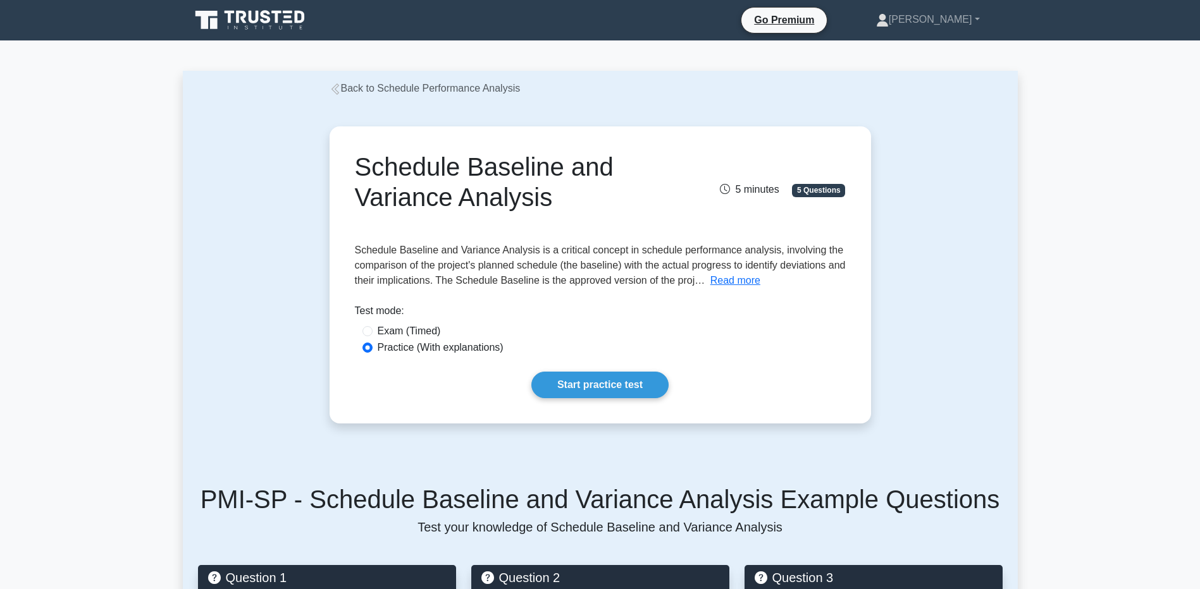
drag, startPoint x: 372, startPoint y: 86, endPoint x: 380, endPoint y: 94, distance: 11.2
click at [372, 86] on link "Back to Schedule Performance Analysis" at bounding box center [425, 88] width 191 height 11
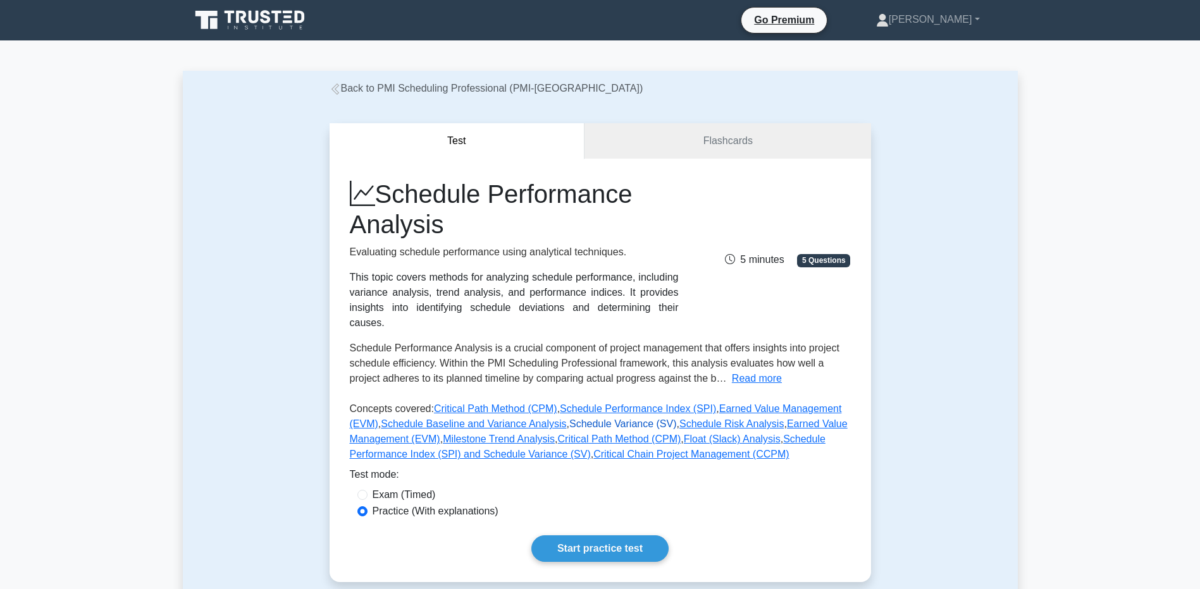
click at [586, 419] on link "Schedule Variance (SV)" at bounding box center [623, 424] width 108 height 11
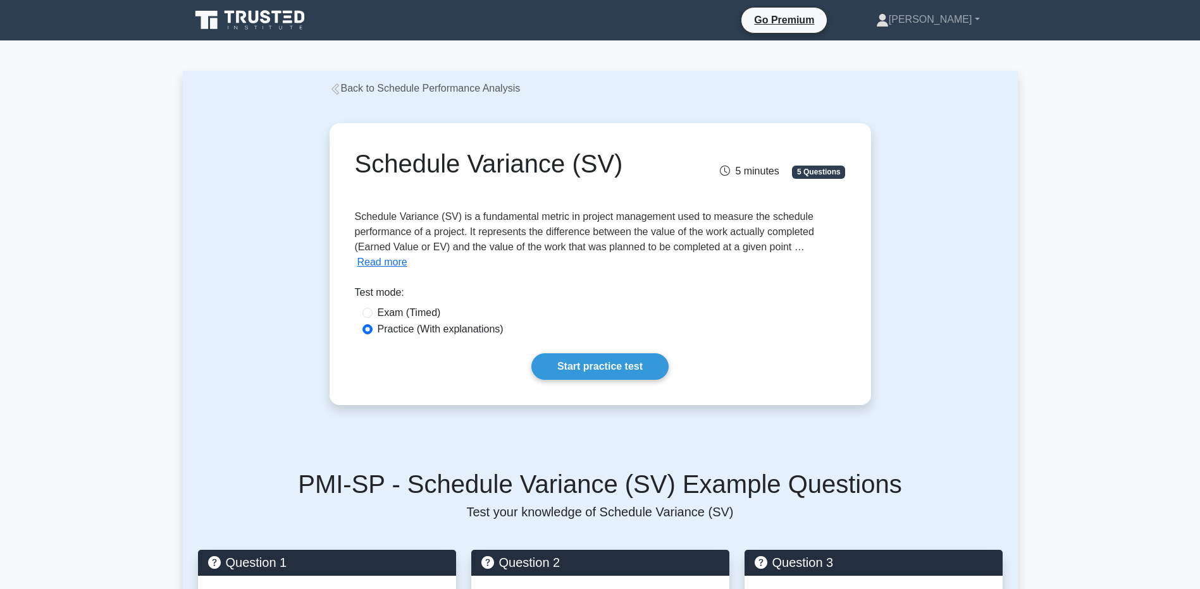
click at [380, 272] on div "Schedule Variance (SV) 5 minutes 5 Questions Schedule Variance (SV) is a fundam…" at bounding box center [600, 264] width 531 height 272
click at [380, 266] on button "Read more" at bounding box center [382, 262] width 50 height 15
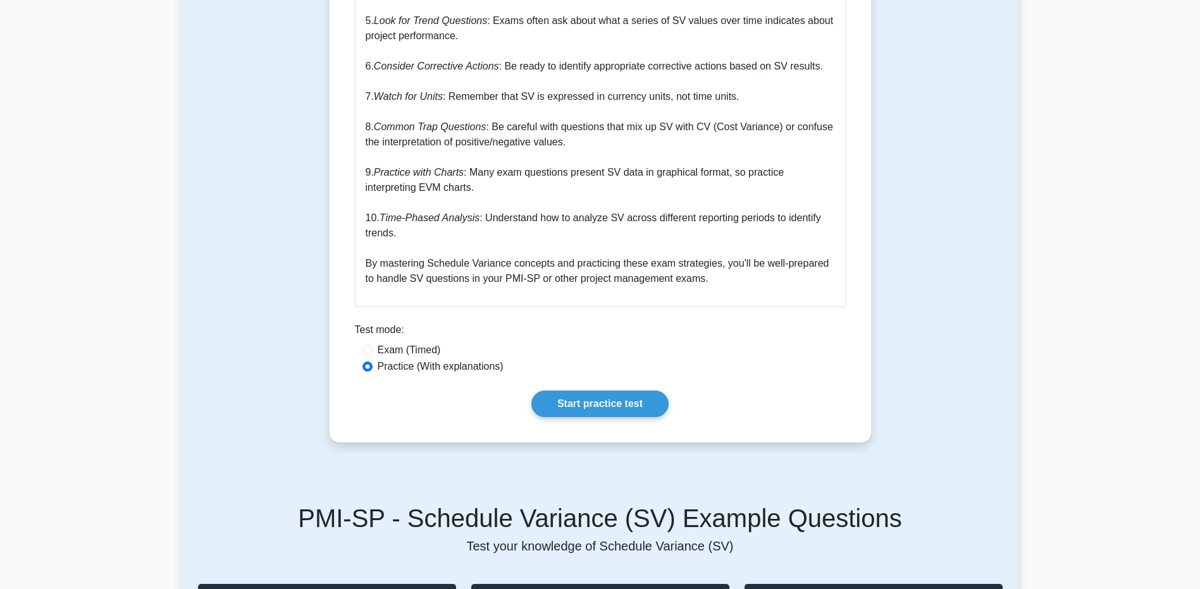
scroll to position [1771, 0]
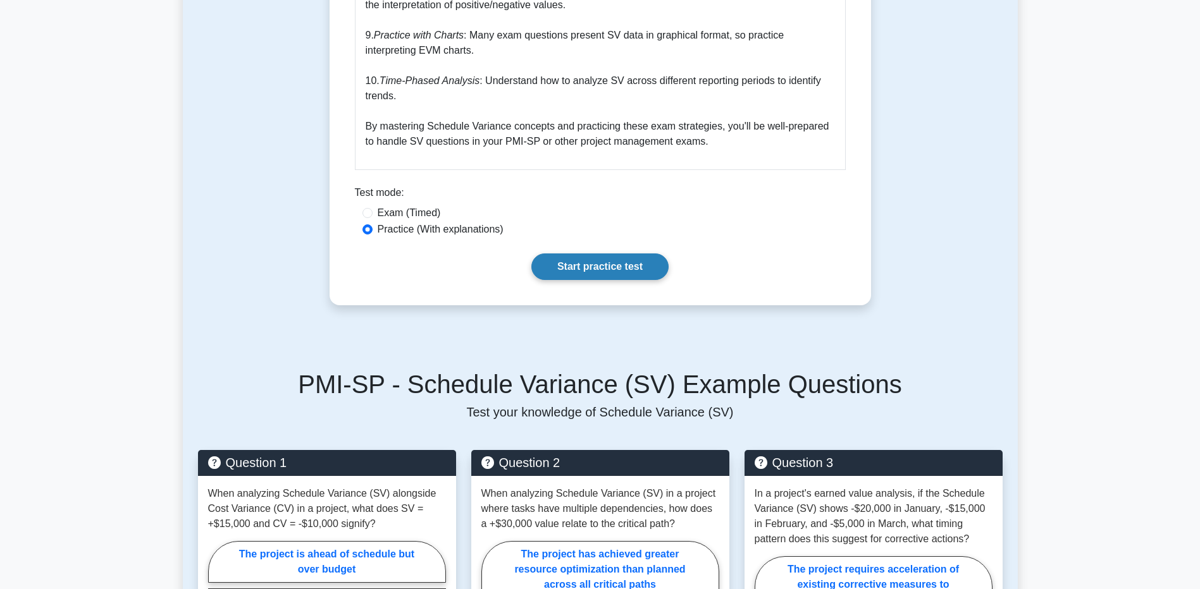
click at [583, 254] on link "Start practice test" at bounding box center [599, 267] width 137 height 27
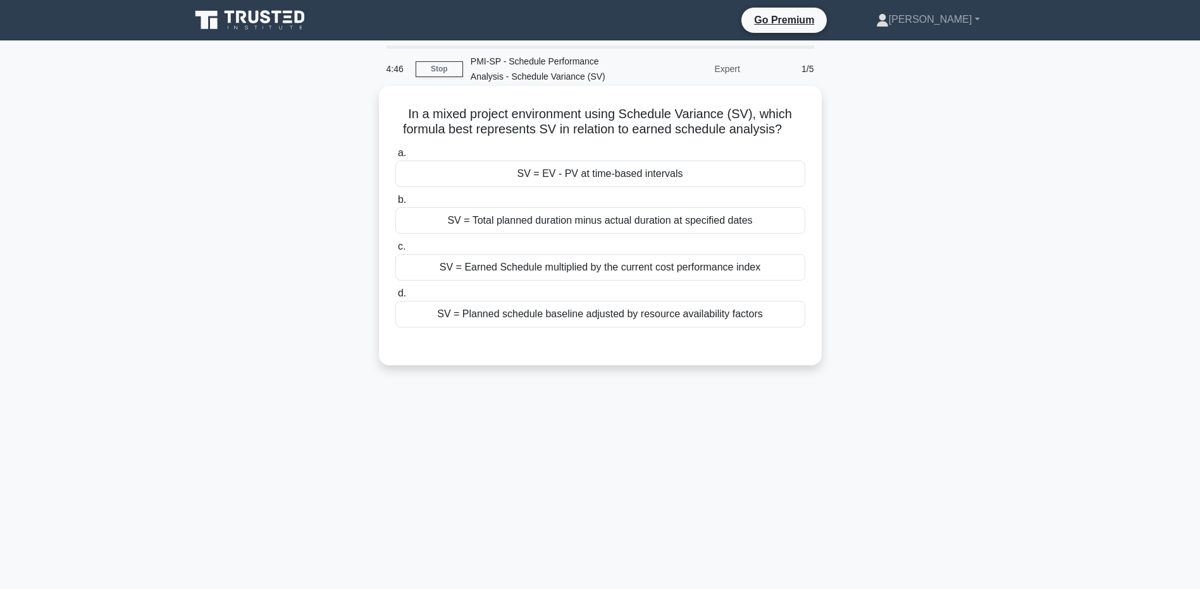
click at [543, 130] on h5 "In a mixed project environment using Schedule Variance (SV), which formula best…" at bounding box center [600, 122] width 412 height 32
click at [615, 176] on div "SV = EV - PV at time-based intervals" at bounding box center [600, 174] width 410 height 27
click at [395, 157] on input "a. SV = EV - PV at time-based intervals" at bounding box center [395, 153] width 0 height 8
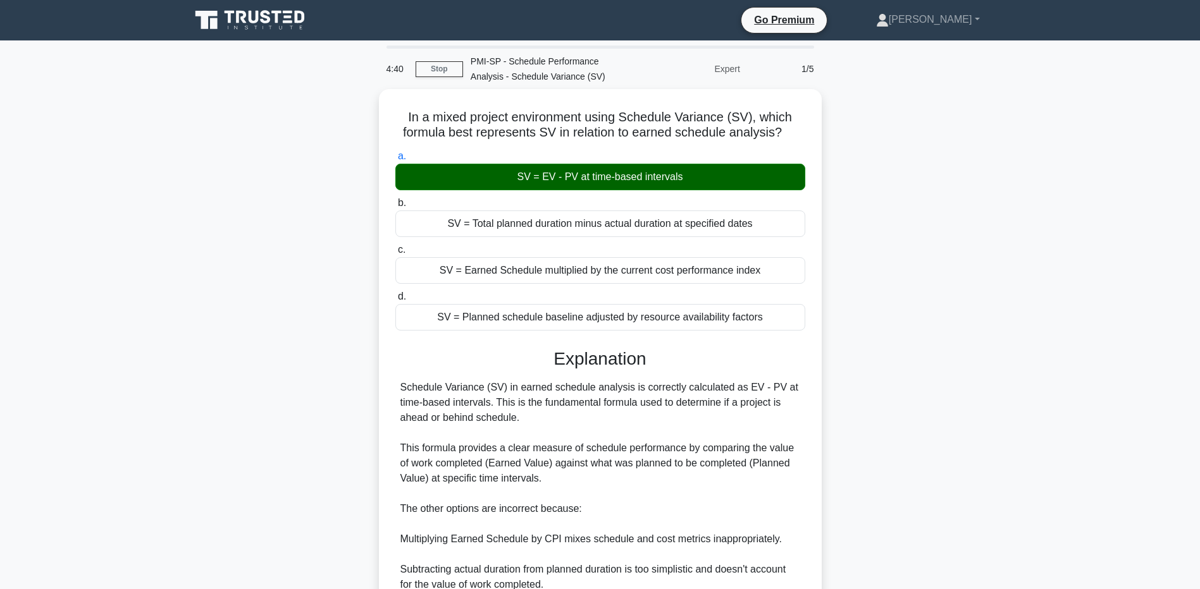
scroll to position [161, 0]
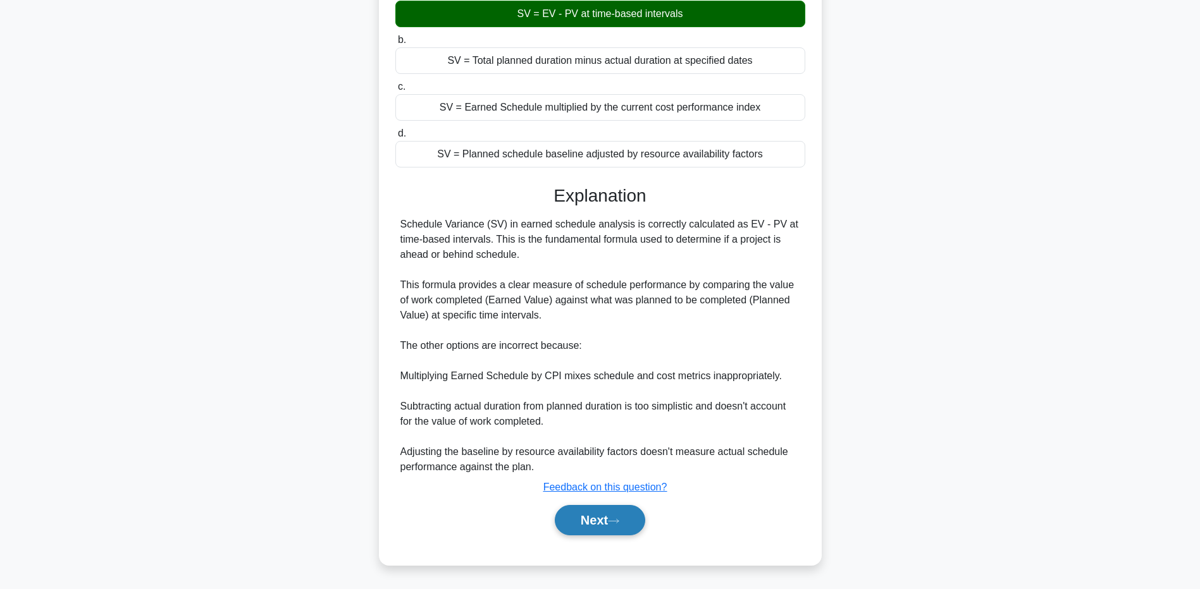
drag, startPoint x: 582, startPoint y: 526, endPoint x: 643, endPoint y: 507, distance: 63.6
click at [581, 526] on button "Next" at bounding box center [600, 520] width 90 height 30
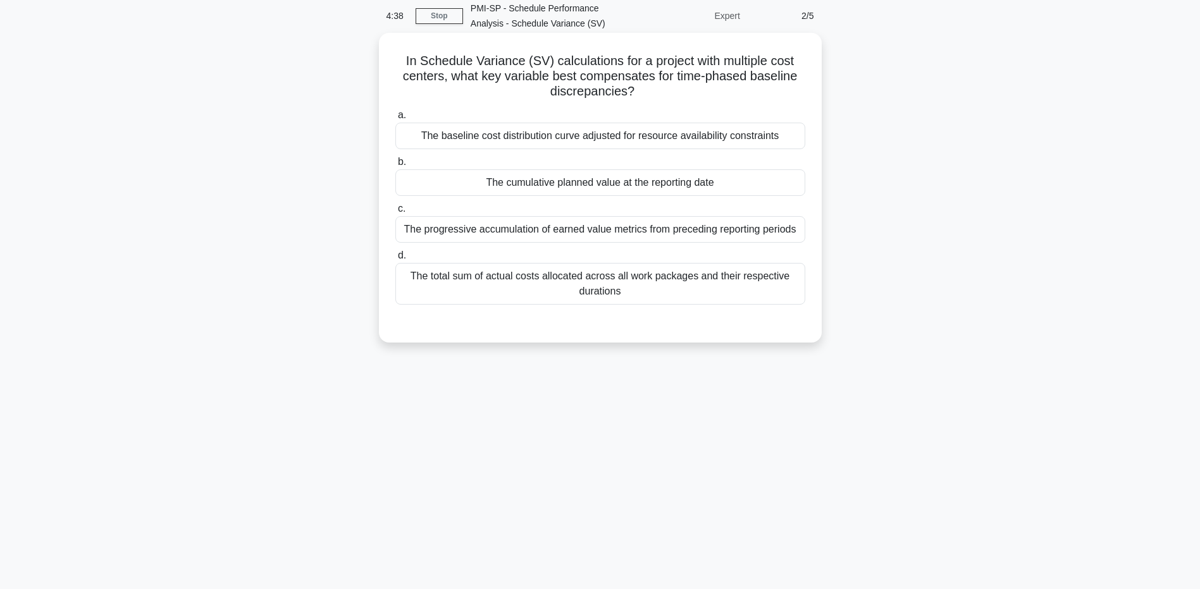
scroll to position [0, 0]
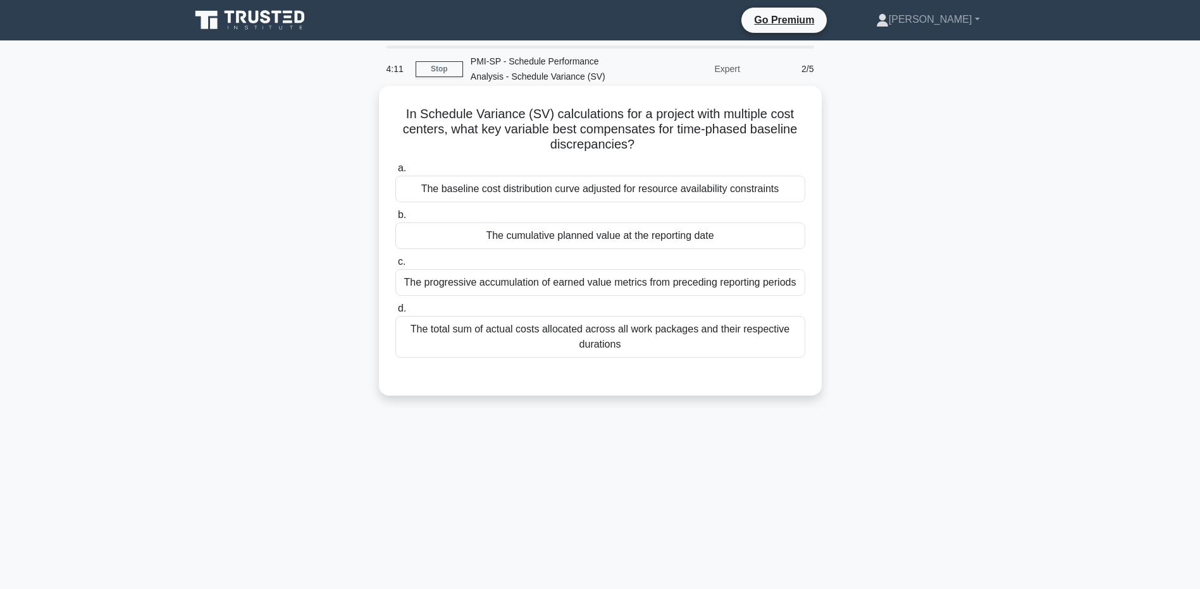
click at [700, 335] on div "The total sum of actual costs allocated across all work packages and their resp…" at bounding box center [600, 337] width 410 height 42
click at [395, 313] on input "d. The total sum of actual costs allocated across all work packages and their r…" at bounding box center [395, 309] width 0 height 8
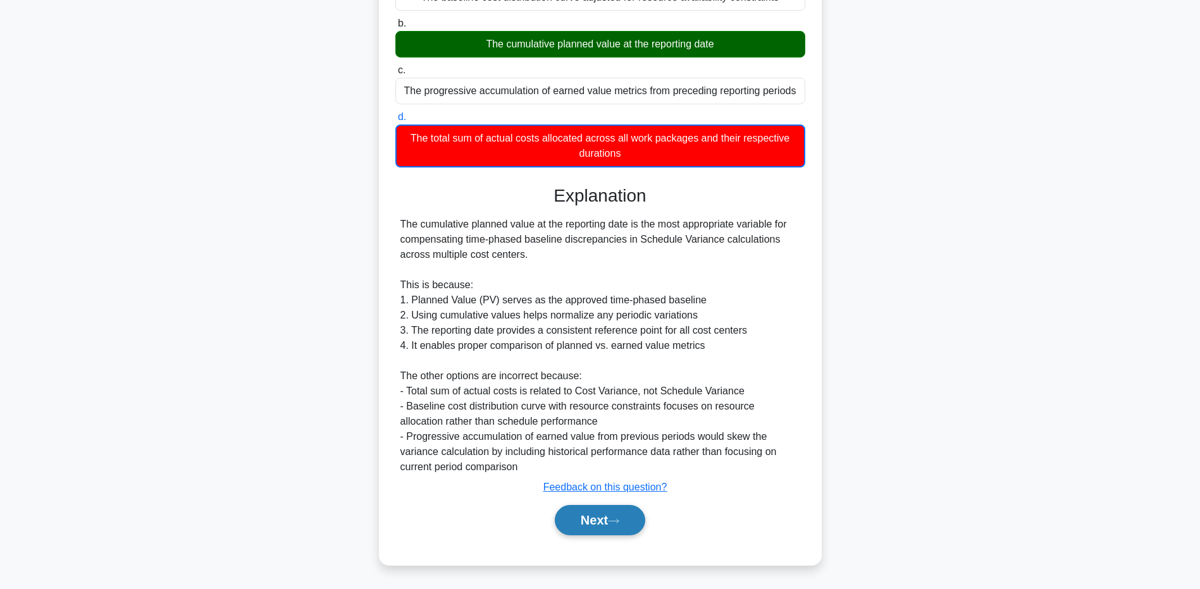
click at [598, 525] on button "Next" at bounding box center [600, 520] width 90 height 30
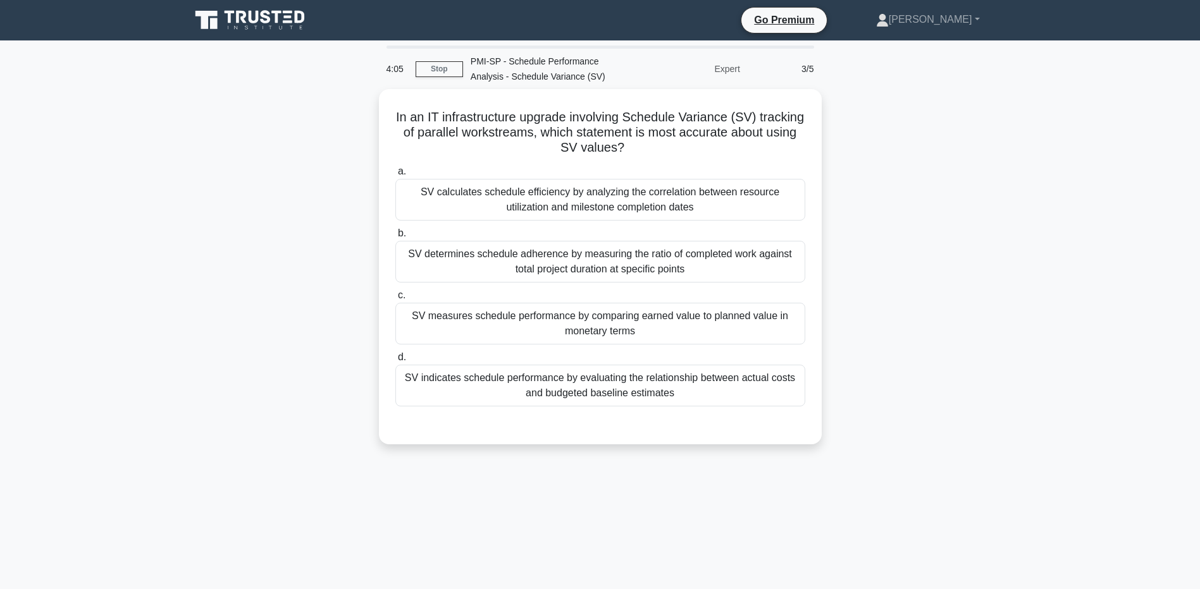
click at [275, 13] on icon at bounding box center [277, 17] width 10 height 13
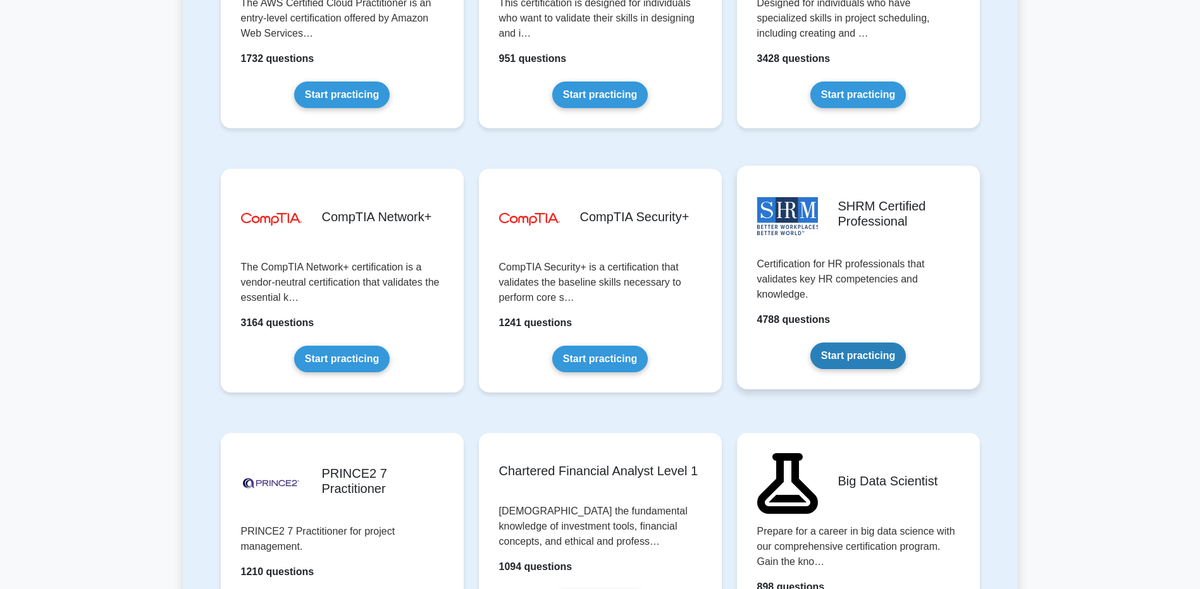
scroll to position [2151, 0]
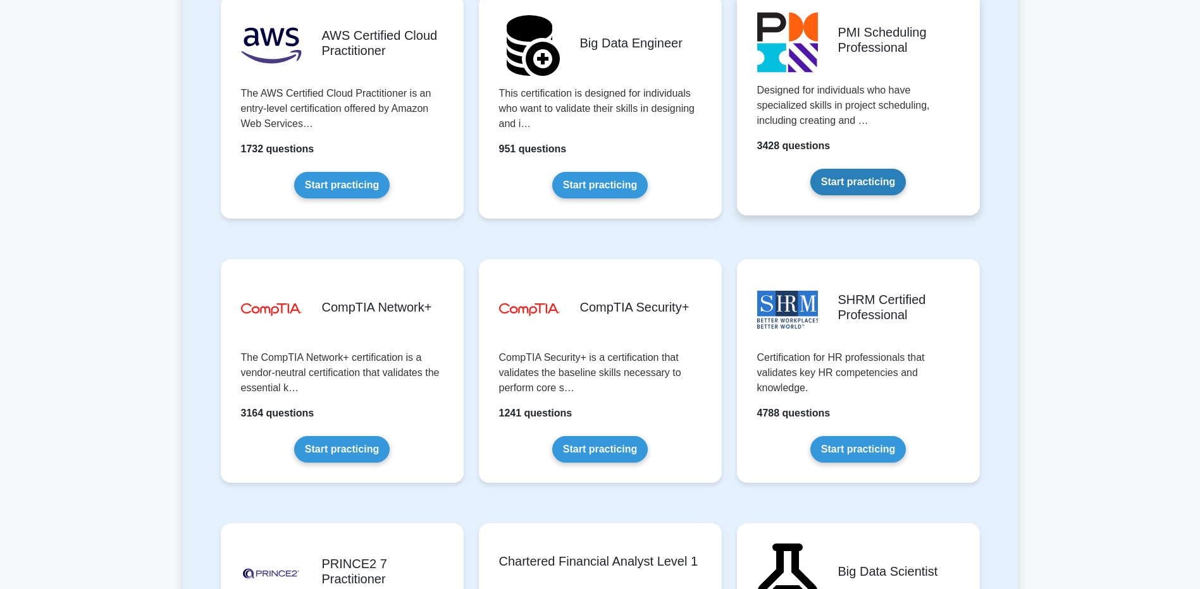
drag, startPoint x: 872, startPoint y: 178, endPoint x: 804, endPoint y: 190, distance: 69.5
click at [872, 178] on link "Start practicing" at bounding box center [858, 182] width 96 height 27
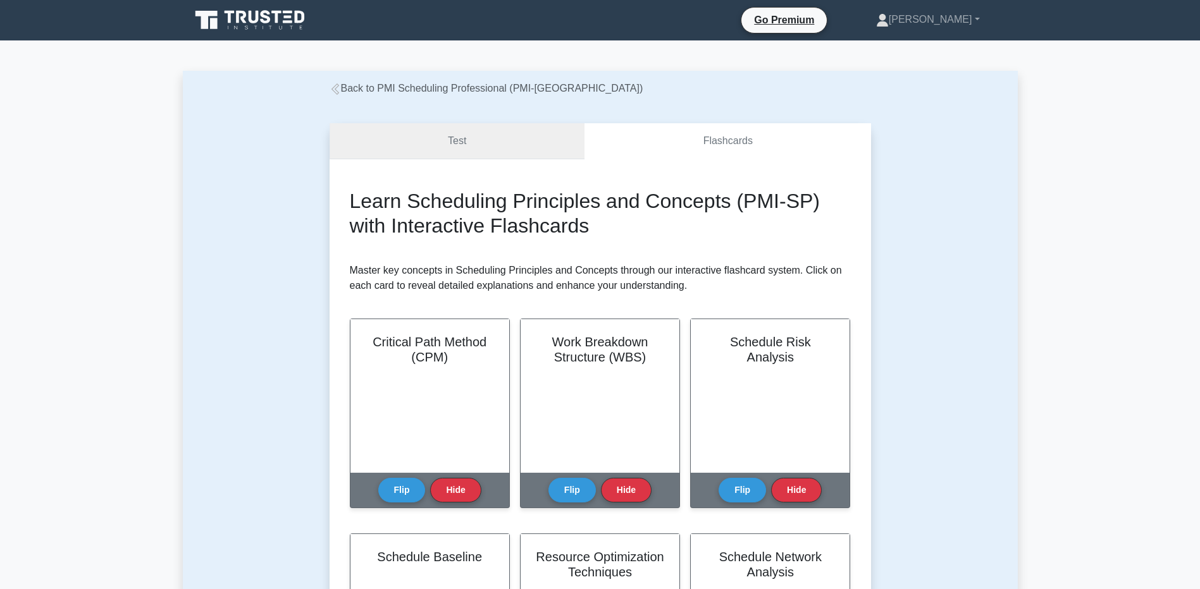
click at [451, 149] on link "Test" at bounding box center [458, 141] width 256 height 36
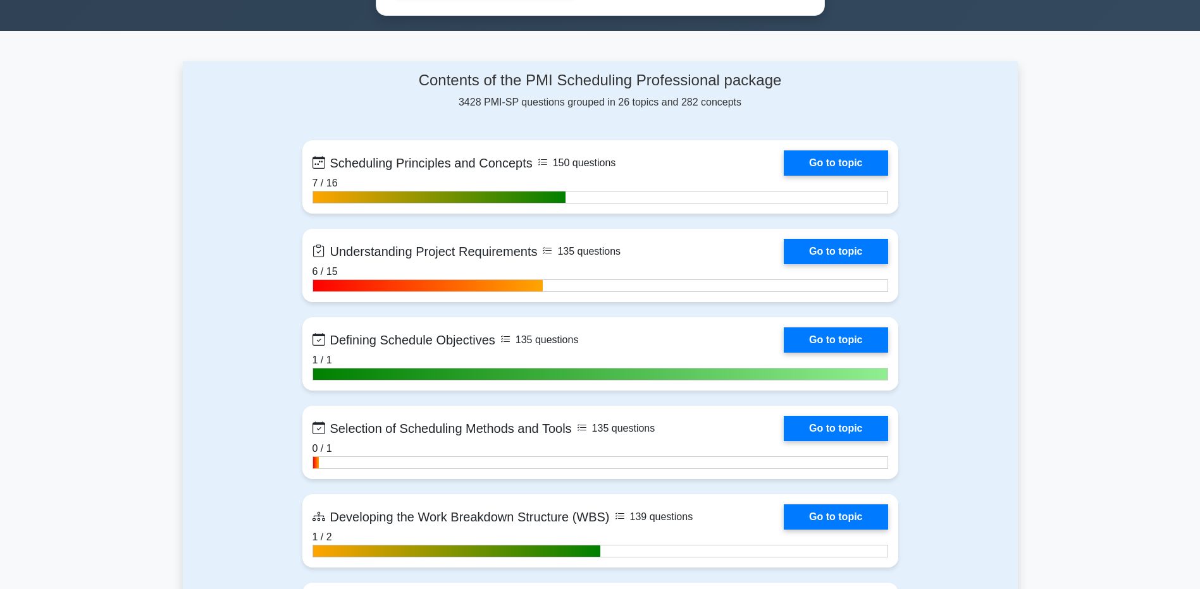
scroll to position [822, 0]
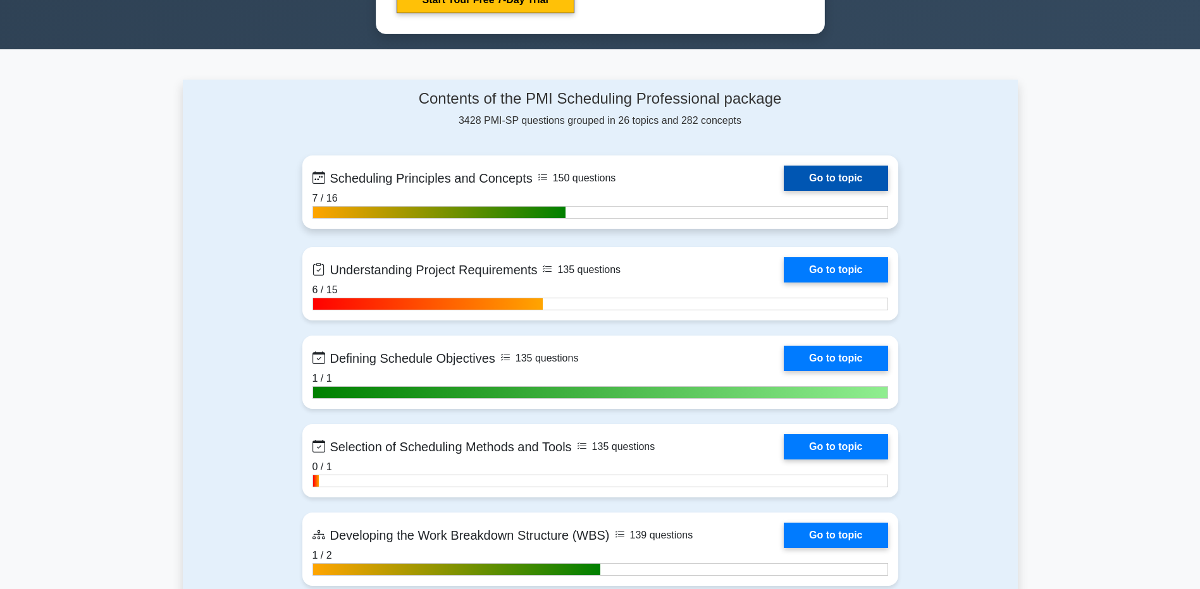
click at [841, 177] on link "Go to topic" at bounding box center [836, 178] width 104 height 25
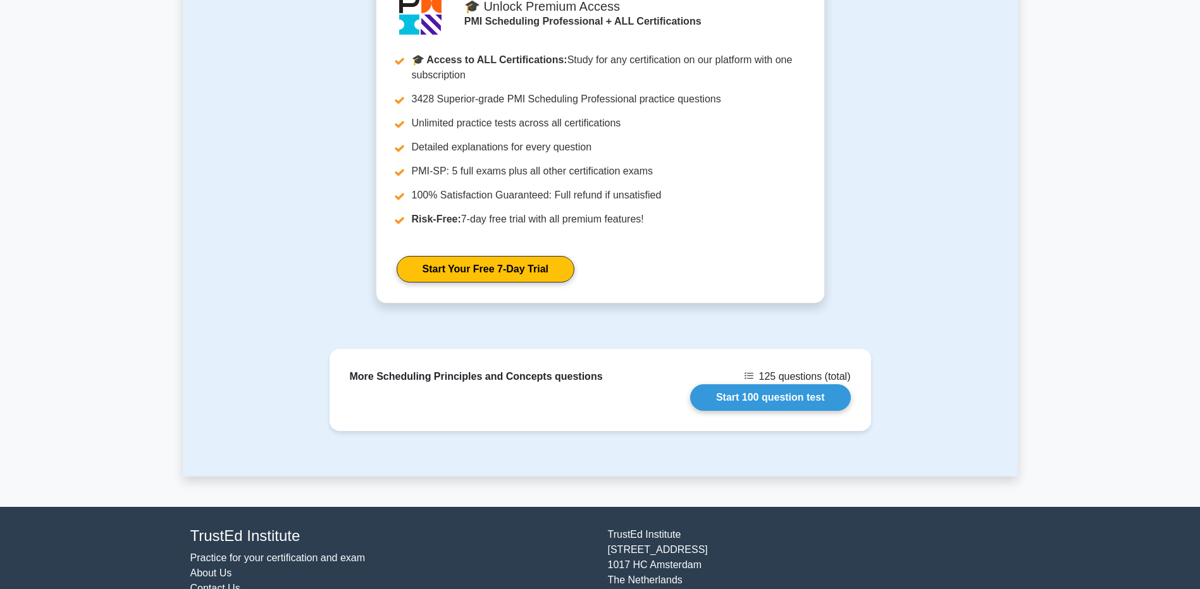
scroll to position [1265, 0]
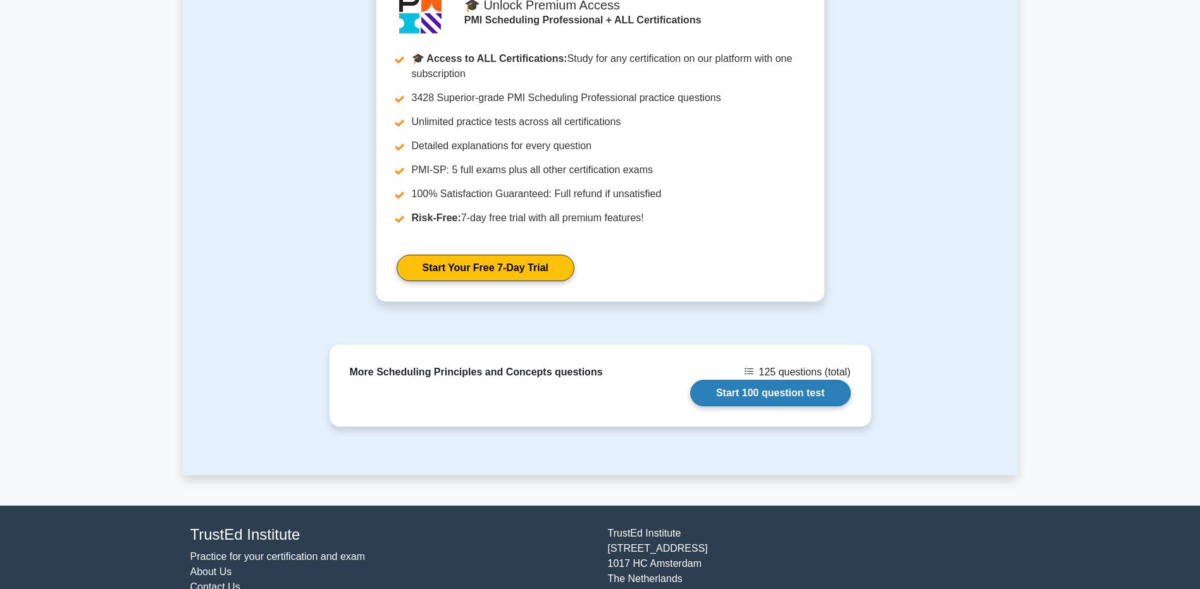
click at [763, 380] on link "Start 100 question test" at bounding box center [770, 393] width 161 height 27
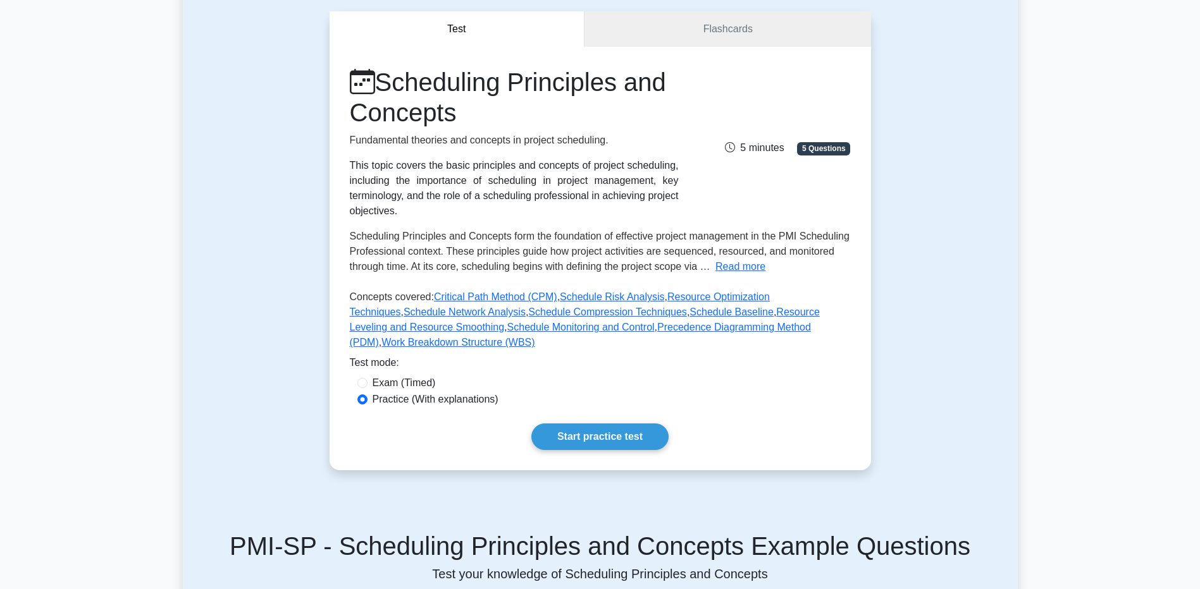
scroll to position [0, 0]
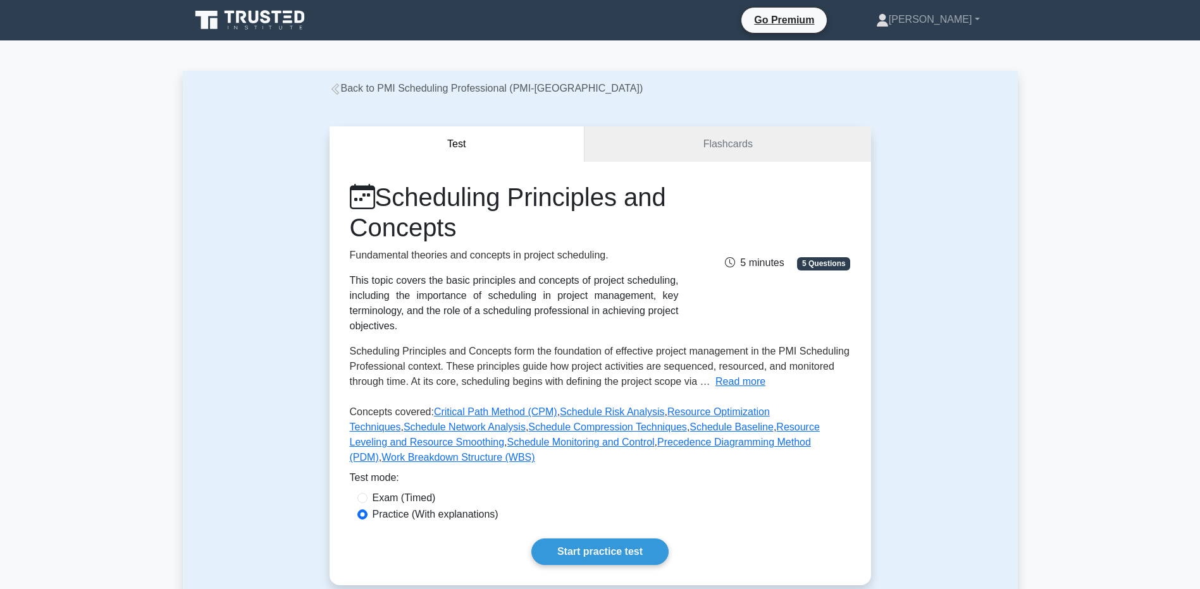
click at [469, 92] on link "Back to PMI Scheduling Professional (PMI-[GEOGRAPHIC_DATA])" at bounding box center [487, 88] width 314 height 11
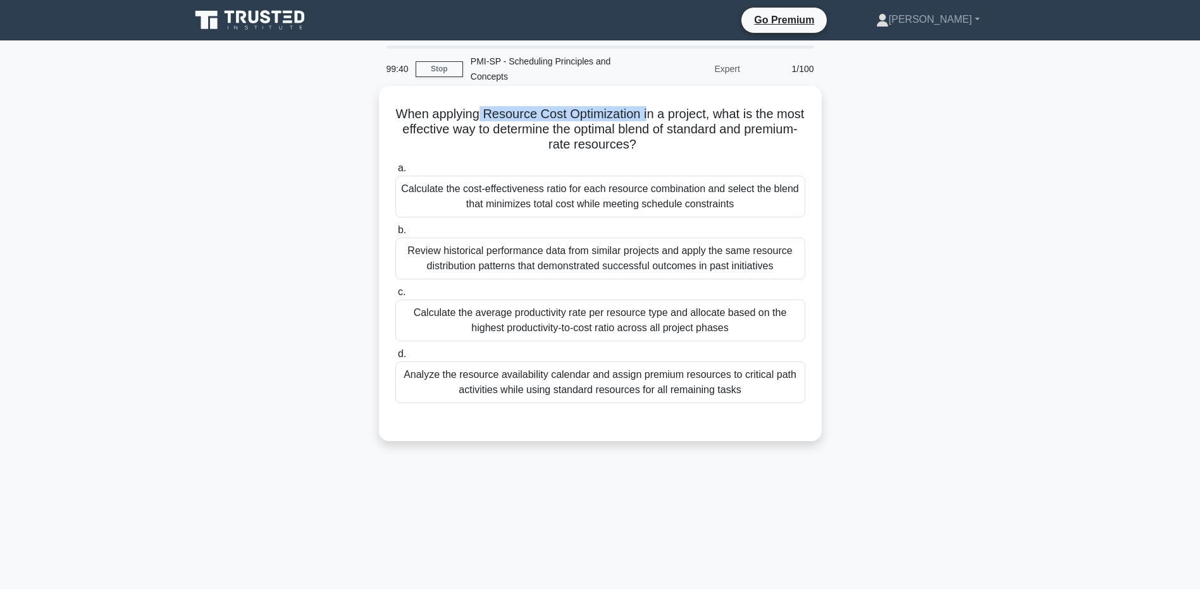
drag, startPoint x: 497, startPoint y: 113, endPoint x: 663, endPoint y: 109, distance: 166.4
click at [663, 109] on h5 "When applying Resource Cost Optimization in a project, what is the most effecti…" at bounding box center [600, 129] width 412 height 47
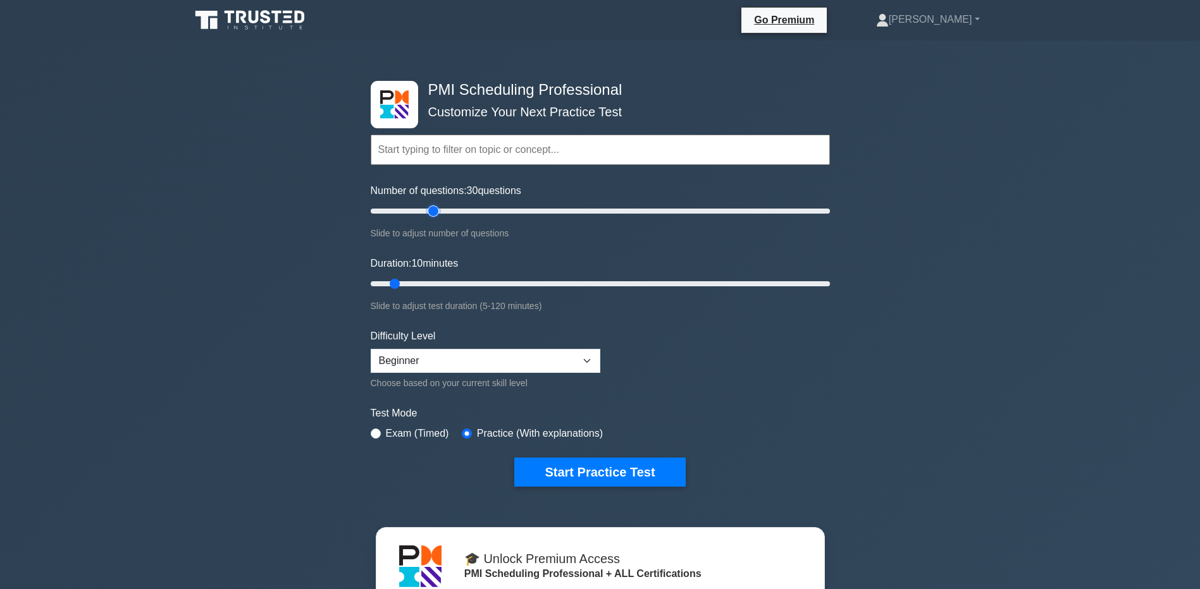
drag, startPoint x: 386, startPoint y: 210, endPoint x: 431, endPoint y: 212, distance: 44.3
type input "30"
click at [431, 212] on input "Number of questions: 30 questions" at bounding box center [600, 211] width 459 height 15
drag, startPoint x: 395, startPoint y: 284, endPoint x: 464, endPoint y: 281, distance: 69.0
type input "30"
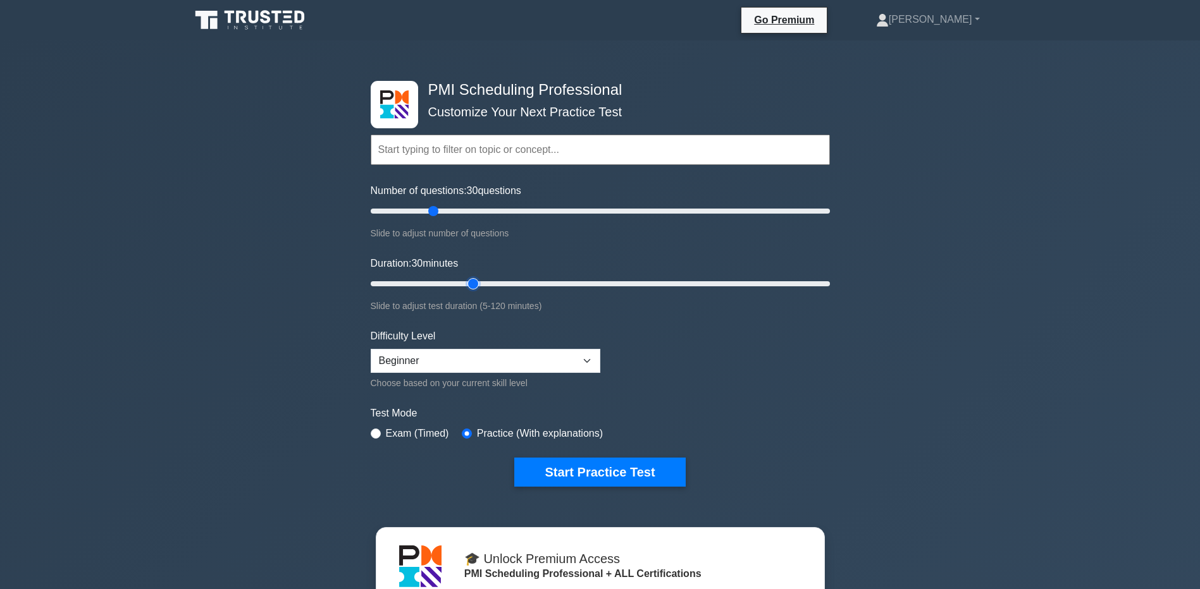
click at [464, 281] on input "Duration: 30 minutes" at bounding box center [600, 283] width 459 height 15
click at [555, 355] on select "Beginner Intermediate Expert" at bounding box center [486, 361] width 230 height 24
click at [371, 349] on select "Beginner Intermediate Expert" at bounding box center [486, 361] width 230 height 24
click at [606, 466] on button "Start Practice Test" at bounding box center [599, 472] width 171 height 29
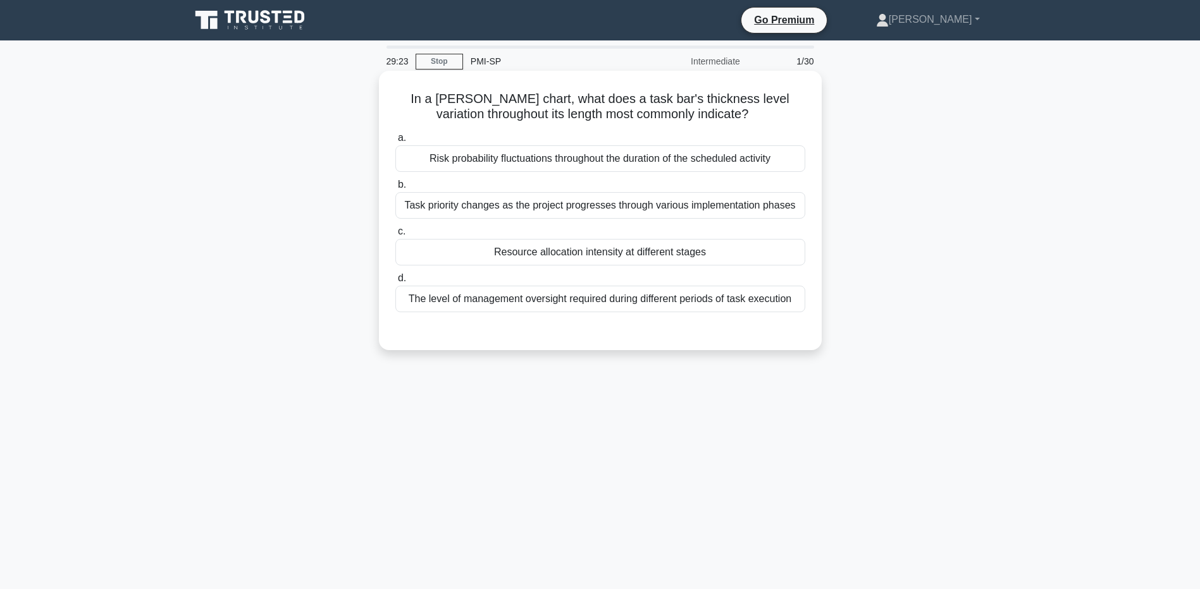
click at [646, 250] on div "Resource allocation intensity at different stages" at bounding box center [600, 252] width 410 height 27
click at [395, 236] on input "c. Resource allocation intensity at different stages" at bounding box center [395, 232] width 0 height 8
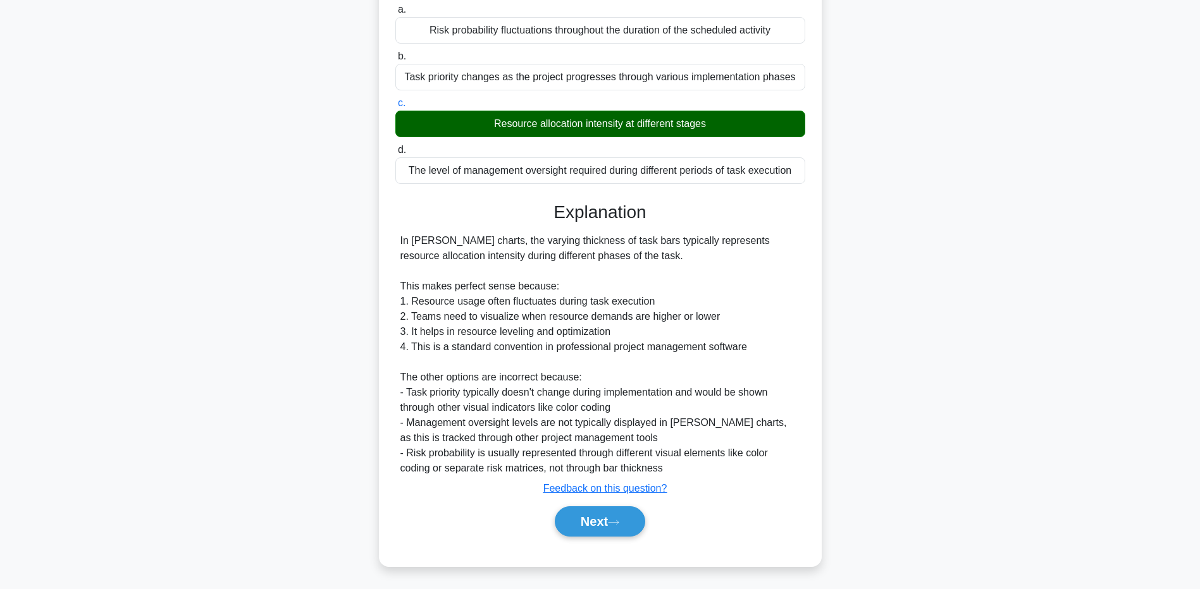
scroll to position [130, 0]
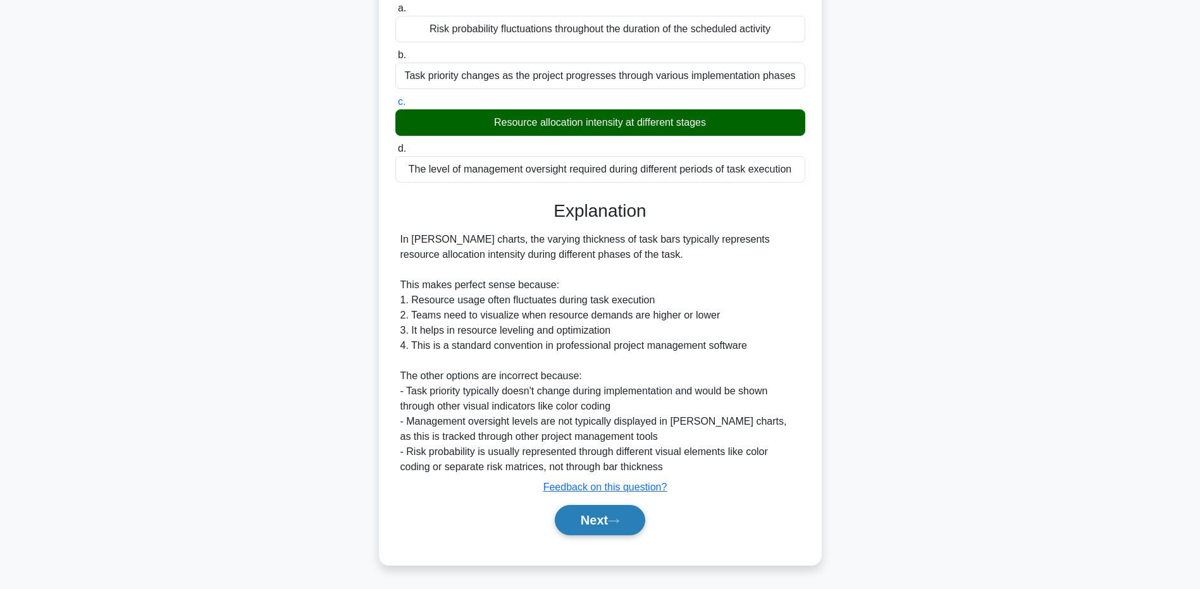
click at [587, 522] on button "Next" at bounding box center [600, 520] width 90 height 30
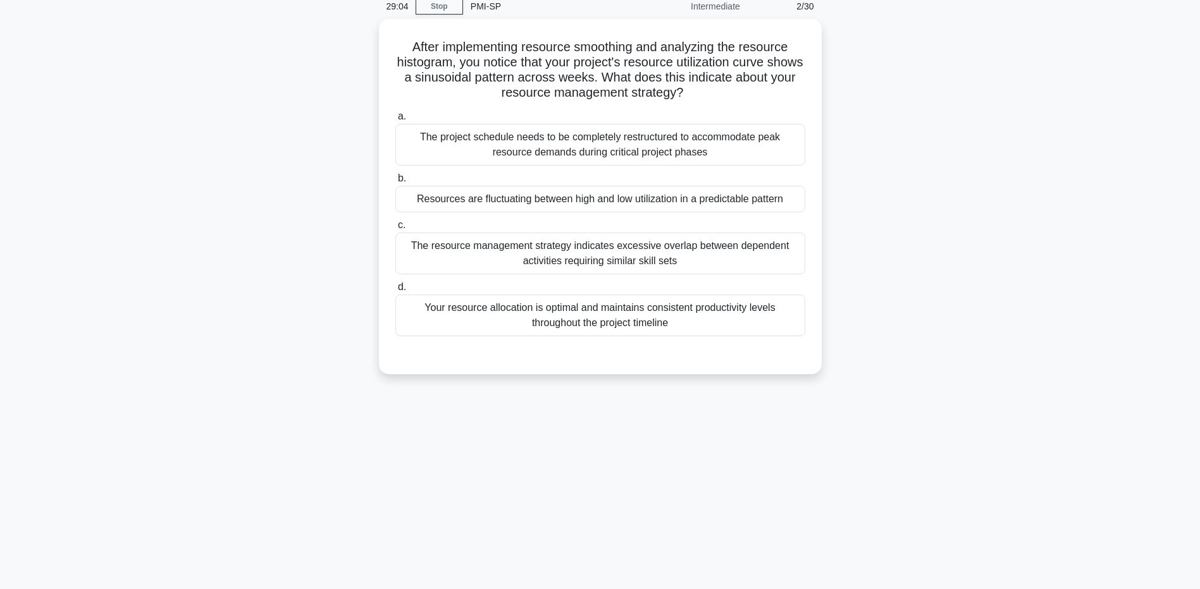
scroll to position [0, 0]
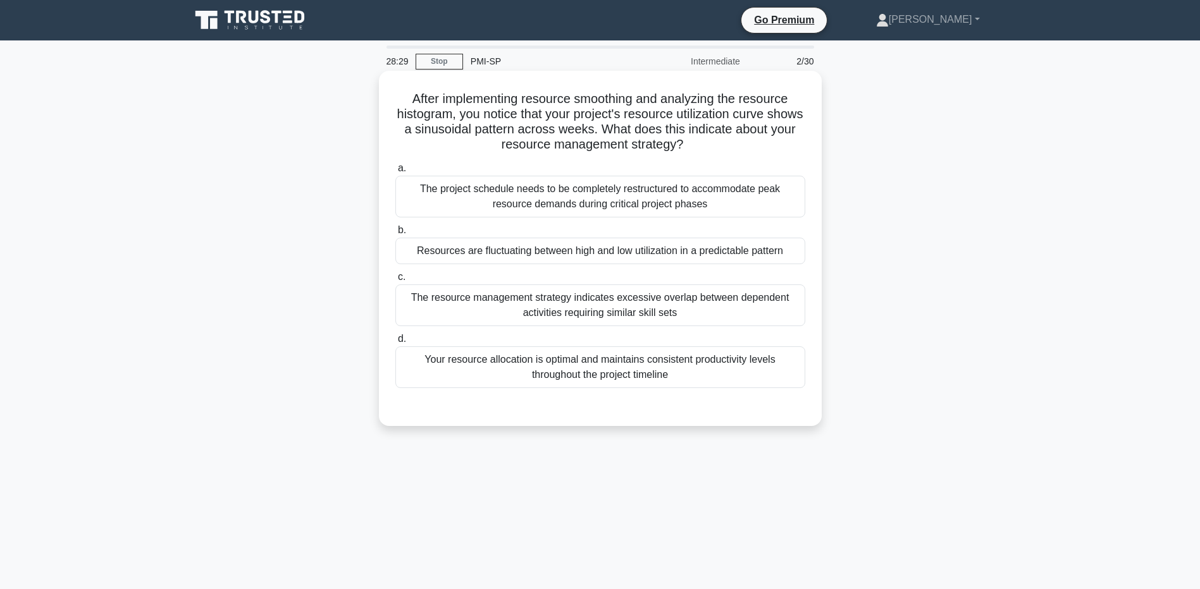
click at [682, 249] on div "Resources are fluctuating between high and low utilization in a predictable pat…" at bounding box center [600, 251] width 410 height 27
click at [395, 235] on input "b. Resources are fluctuating between high and low utilization in a predictable …" at bounding box center [395, 230] width 0 height 8
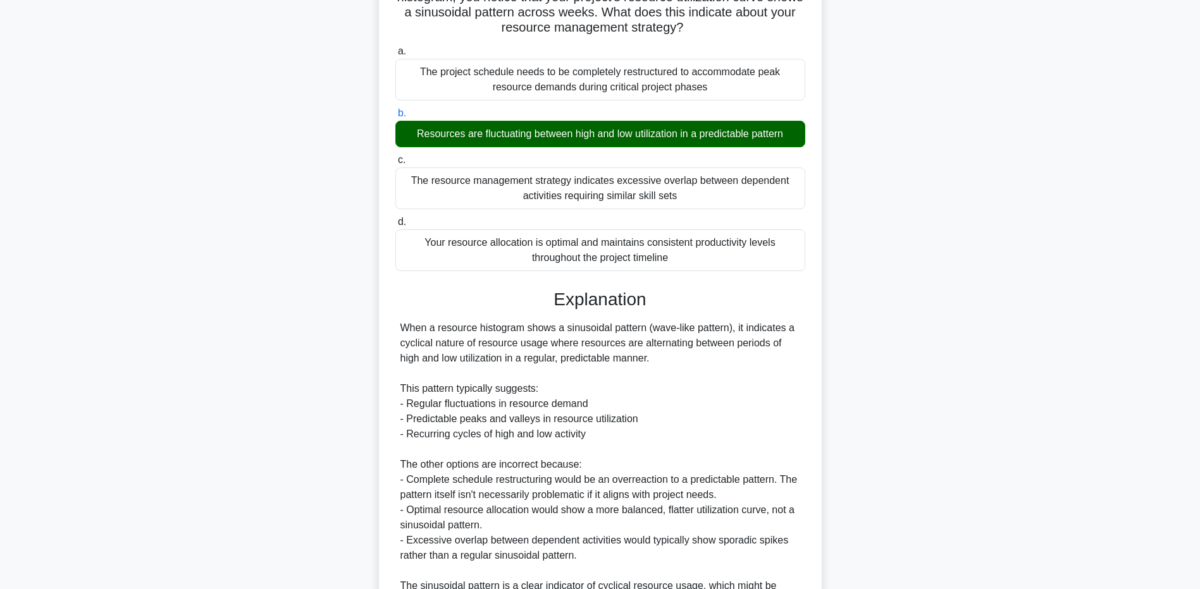
scroll to position [127, 0]
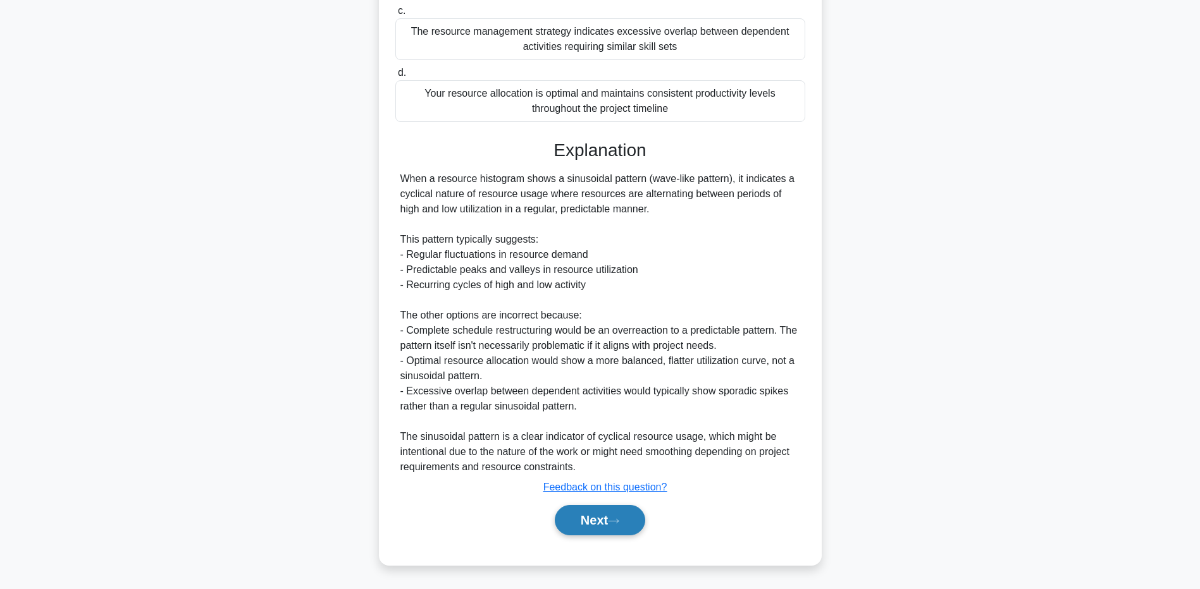
click at [600, 534] on button "Next" at bounding box center [600, 520] width 90 height 30
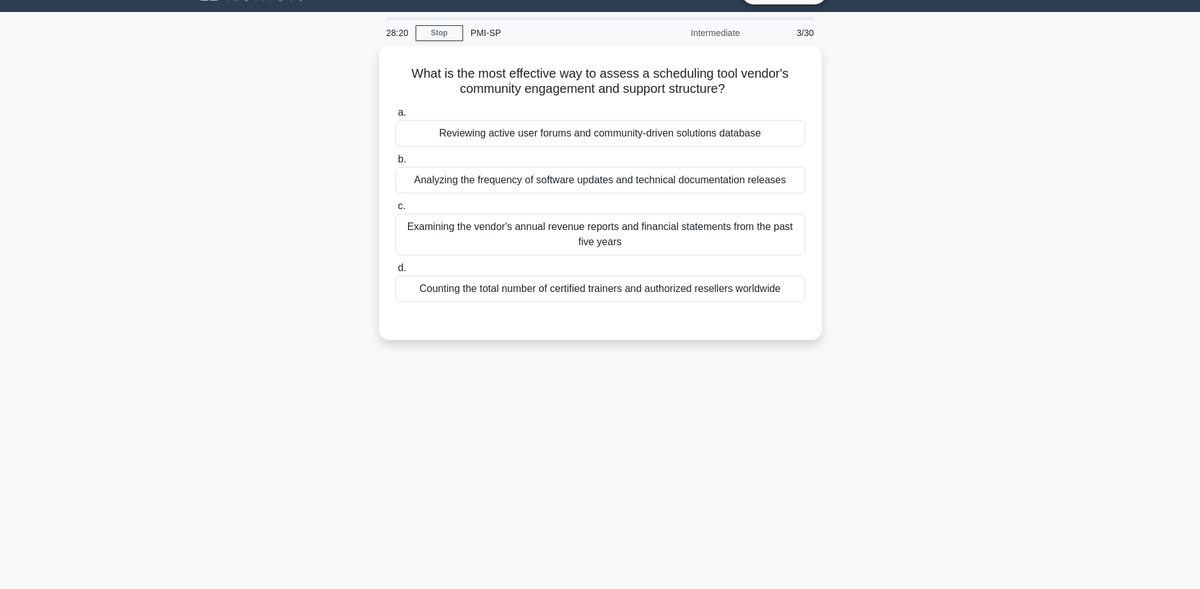
scroll to position [0, 0]
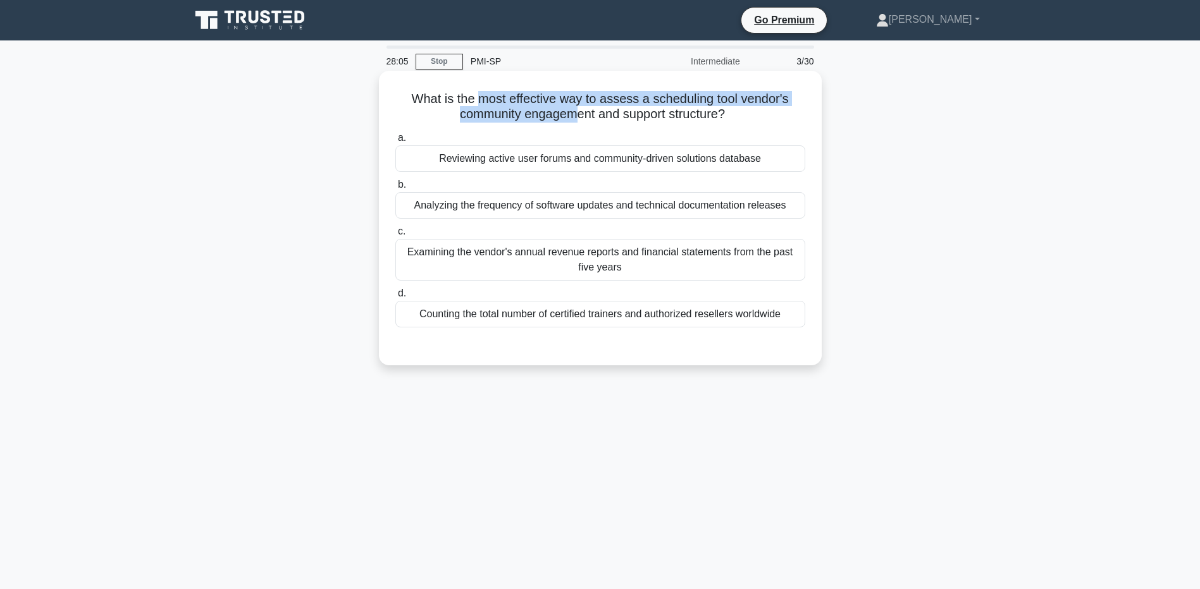
drag, startPoint x: 477, startPoint y: 100, endPoint x: 577, endPoint y: 117, distance: 102.0
click at [577, 117] on h5 "What is the most effective way to assess a scheduling tool vendor's community e…" at bounding box center [600, 107] width 412 height 32
drag, startPoint x: 577, startPoint y: 117, endPoint x: 514, endPoint y: 116, distance: 63.9
click at [493, 120] on h5 "What is the most effective way to assess a scheduling tool vendor's community e…" at bounding box center [600, 107] width 412 height 32
click at [591, 114] on h5 "What is the most effective way to assess a scheduling tool vendor's community e…" at bounding box center [600, 107] width 412 height 32
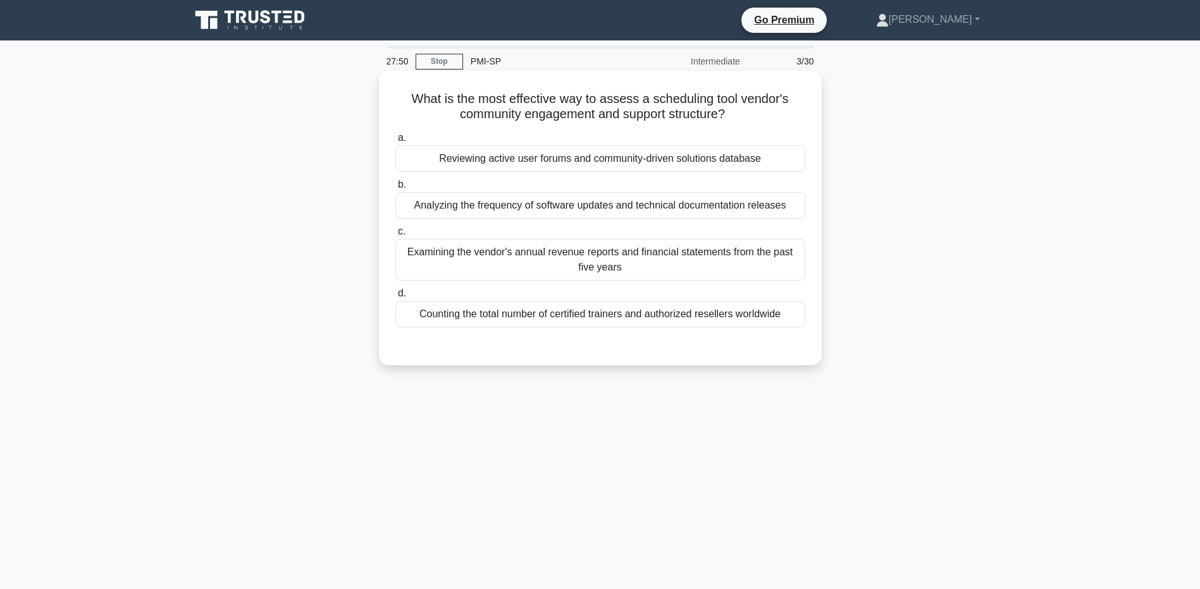
click at [619, 159] on div "Reviewing active user forums and community-driven solutions database" at bounding box center [600, 158] width 410 height 27
click at [395, 142] on input "a. Reviewing active user forums and community-driven solutions database" at bounding box center [395, 138] width 0 height 8
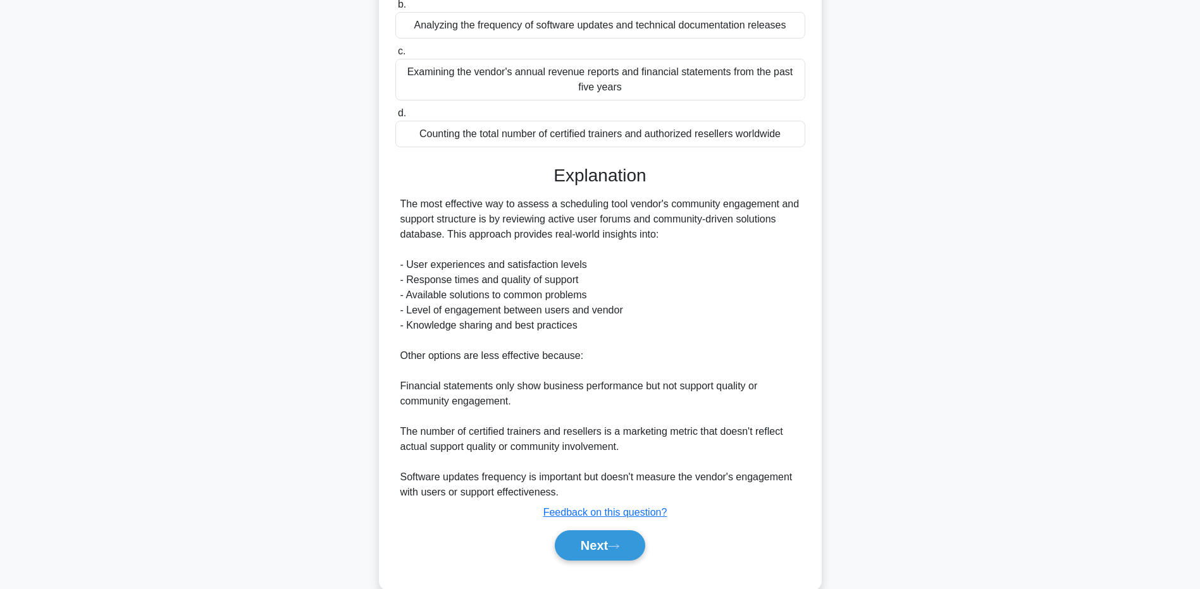
scroll to position [190, 0]
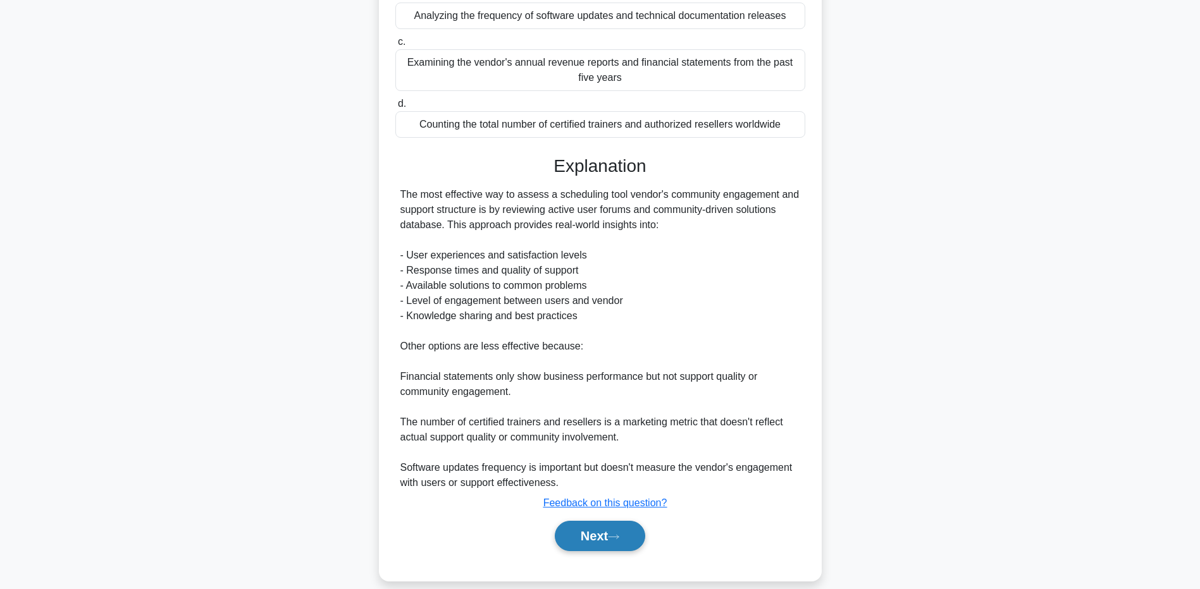
click at [581, 550] on button "Next" at bounding box center [600, 536] width 90 height 30
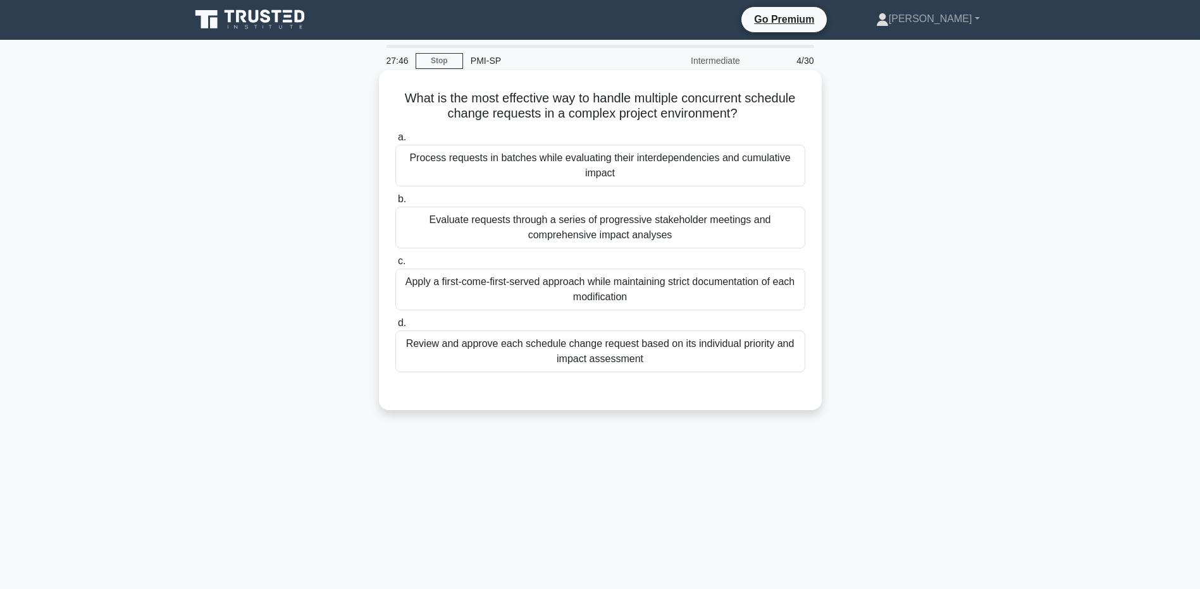
scroll to position [0, 0]
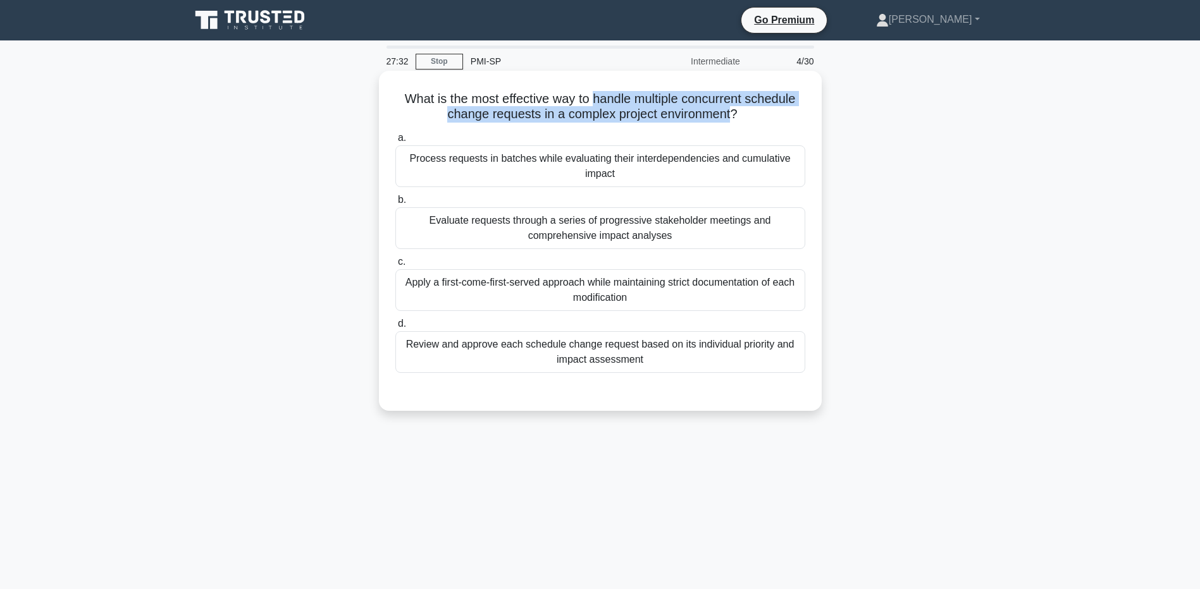
drag, startPoint x: 591, startPoint y: 97, endPoint x: 732, endPoint y: 111, distance: 141.7
click at [732, 111] on h5 "What is the most effective way to handle multiple concurrent schedule change re…" at bounding box center [600, 107] width 412 height 32
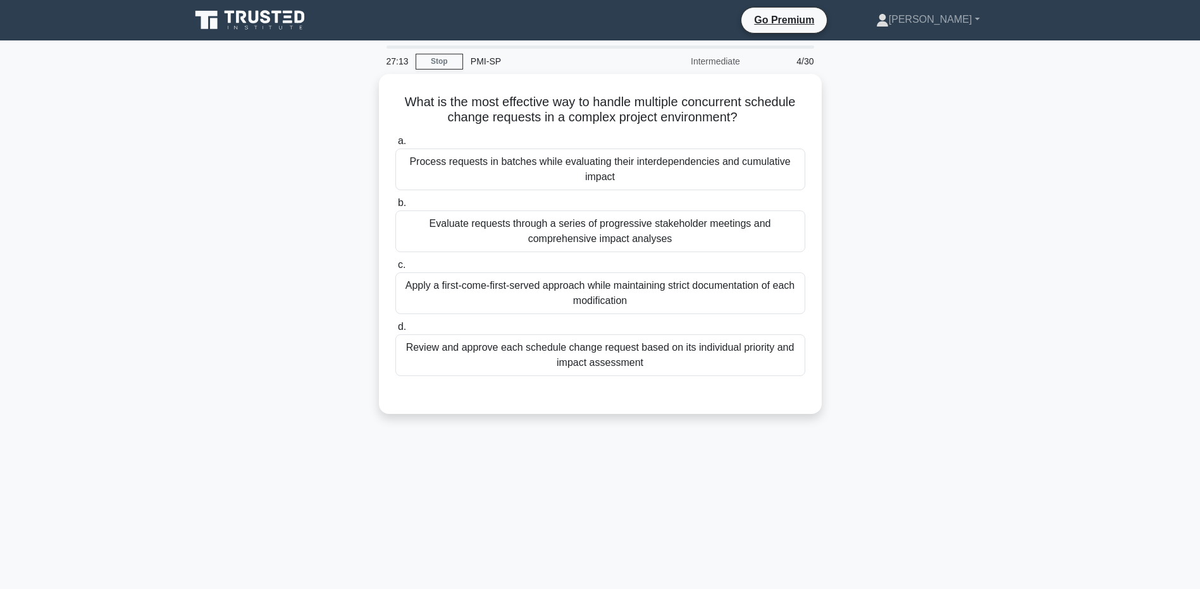
click at [917, 342] on div "What is the most effective way to handle multiple concurrent schedule change re…" at bounding box center [600, 251] width 835 height 355
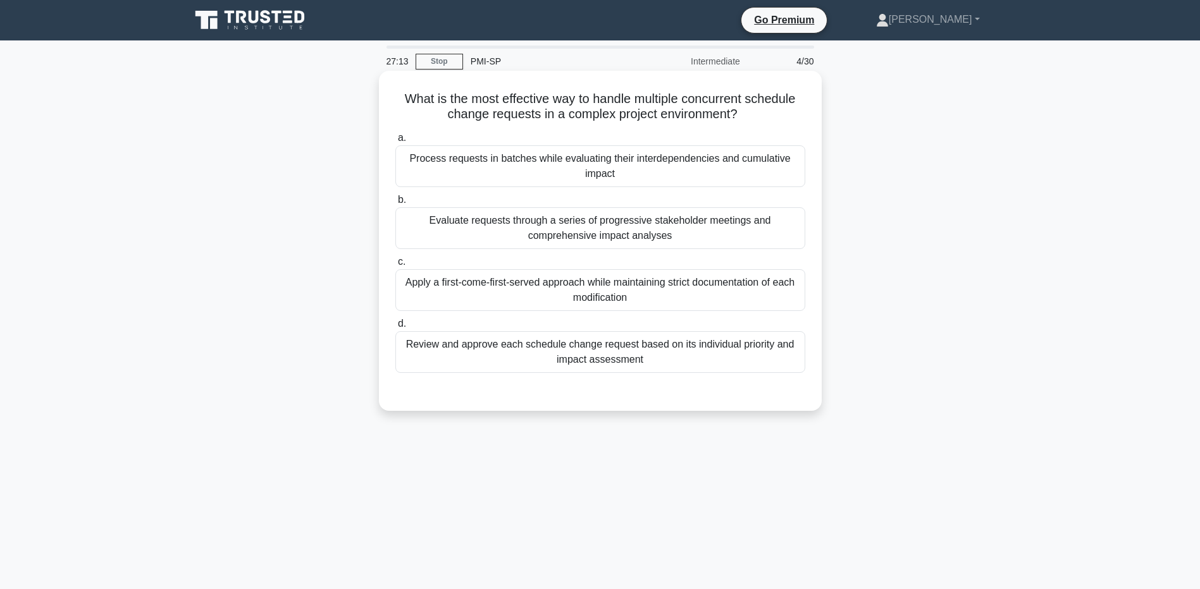
click at [670, 367] on div "Review and approve each schedule change request based on its individual priorit…" at bounding box center [600, 352] width 410 height 42
click at [395, 328] on input "d. Review and approve each schedule change request based on its individual prio…" at bounding box center [395, 324] width 0 height 8
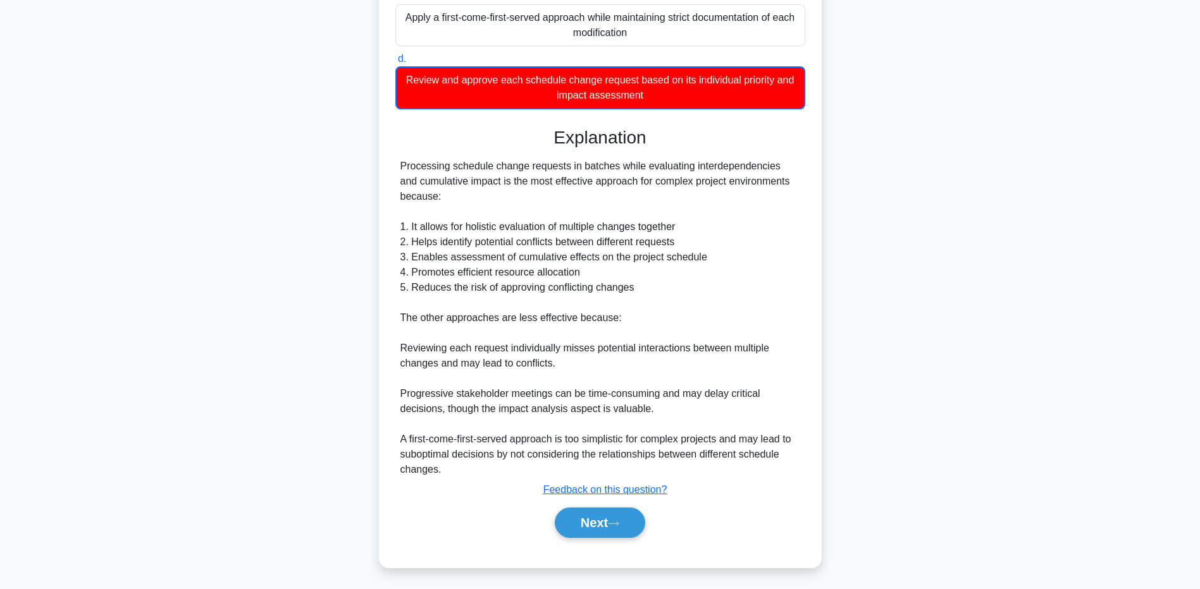
scroll to position [268, 0]
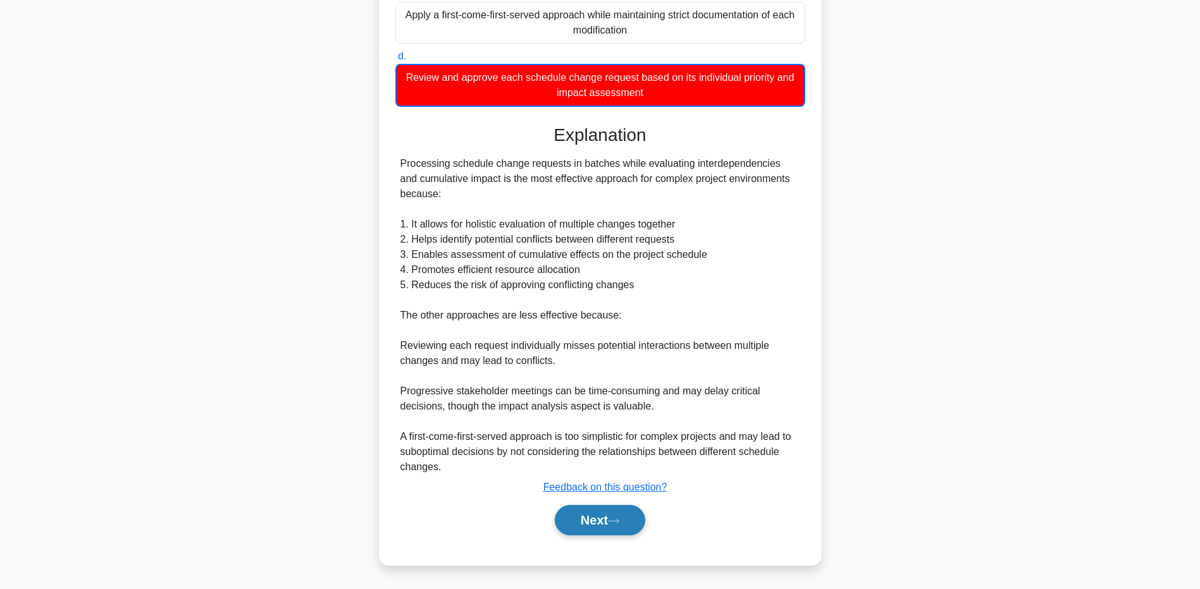
click at [598, 522] on button "Next" at bounding box center [600, 520] width 90 height 30
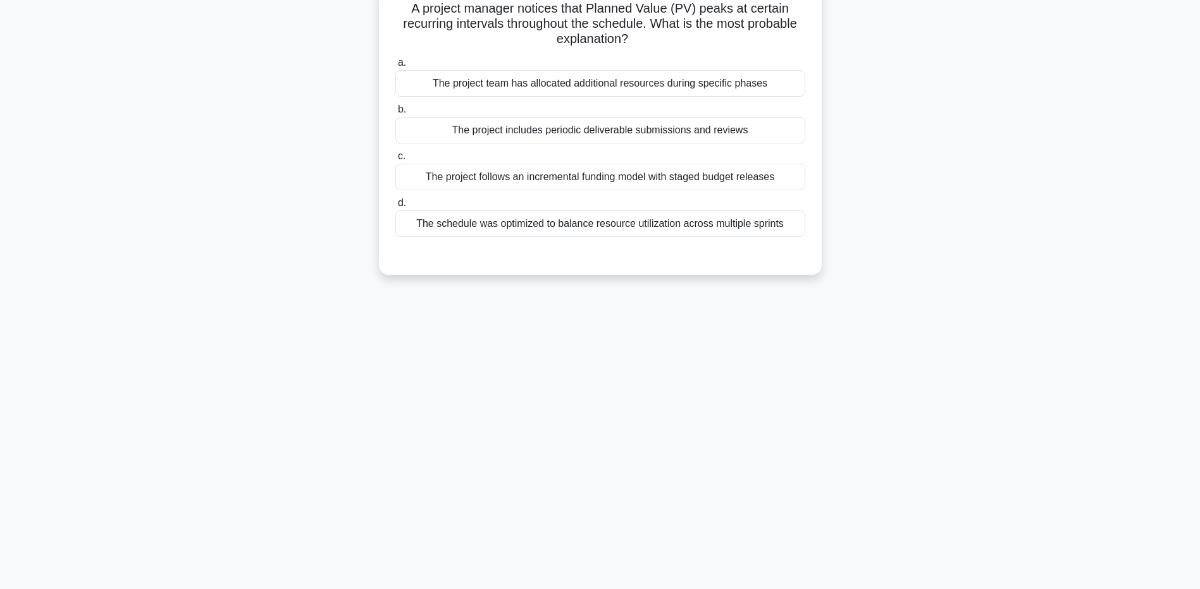
scroll to position [0, 0]
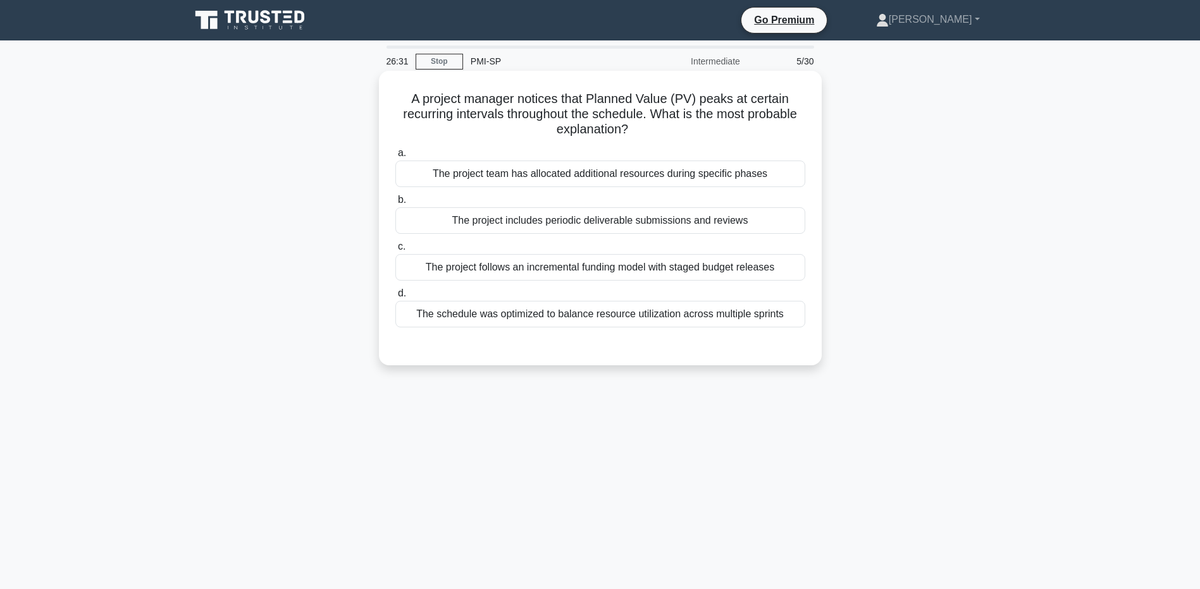
click at [638, 219] on div "The project includes periodic deliverable submissions and reviews" at bounding box center [600, 220] width 410 height 27
click at [395, 204] on input "b. The project includes periodic deliverable submissions and reviews" at bounding box center [395, 200] width 0 height 8
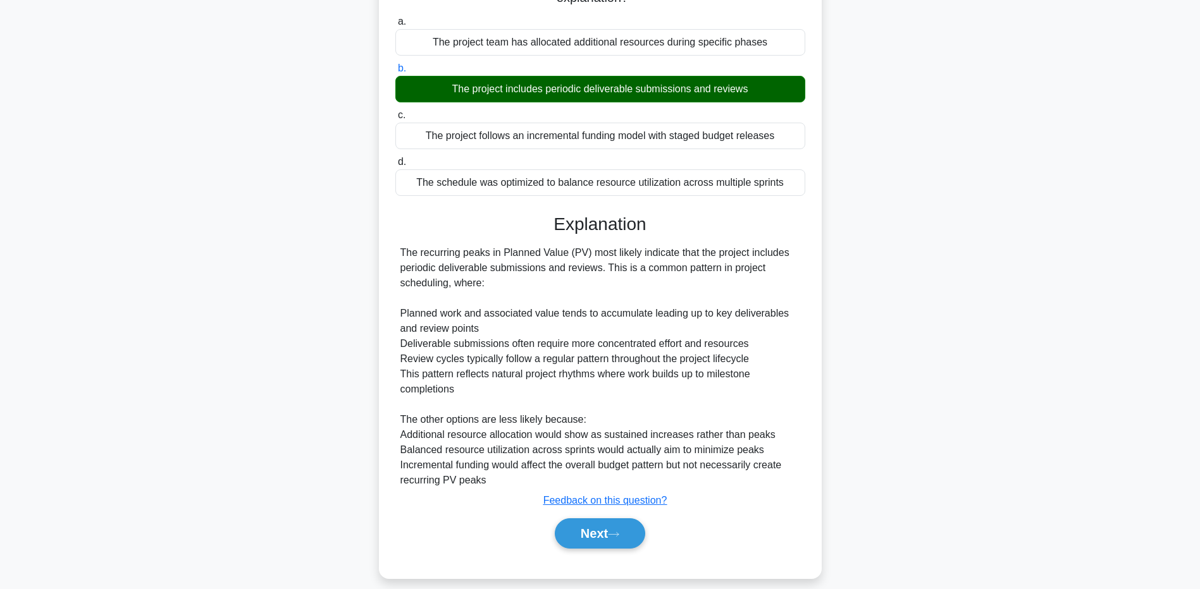
scroll to position [145, 0]
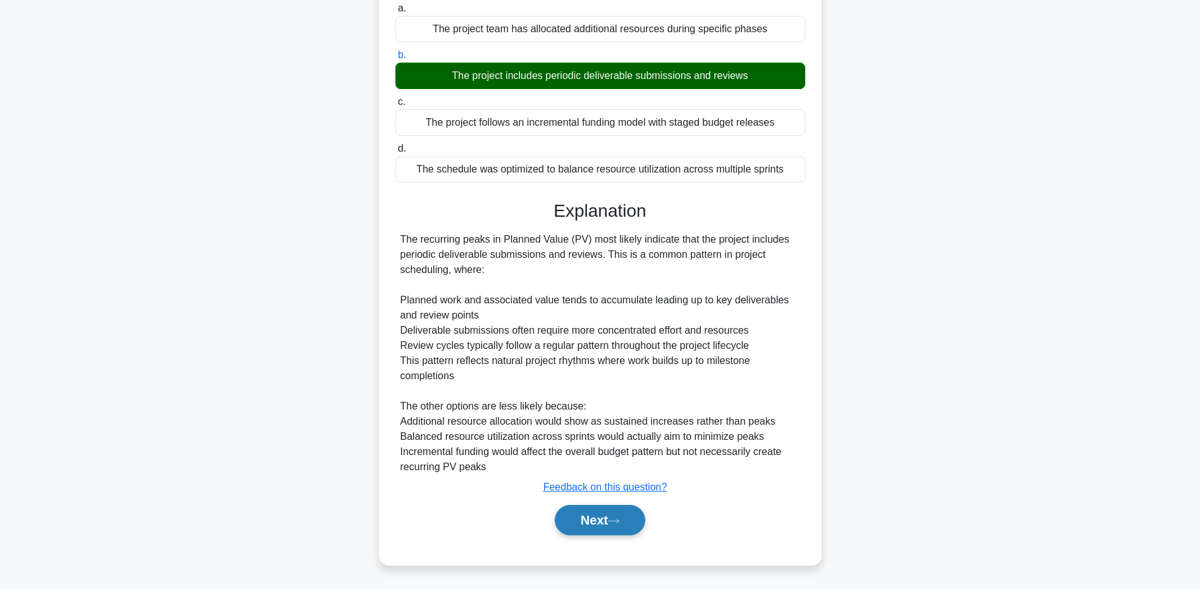
click at [605, 515] on button "Next" at bounding box center [600, 520] width 90 height 30
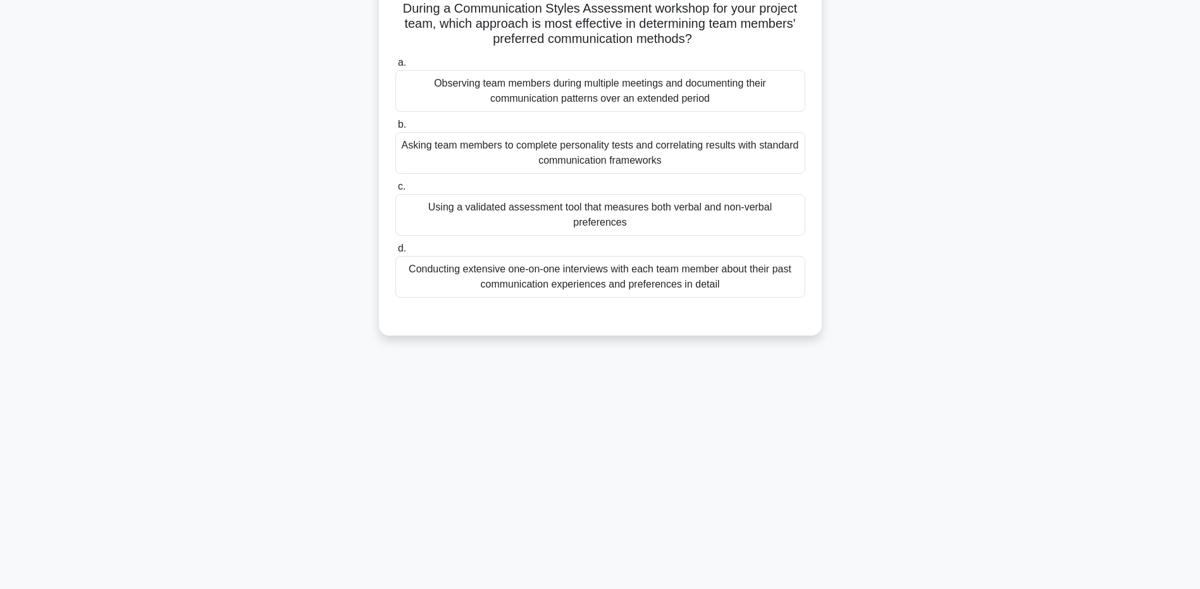
scroll to position [0, 0]
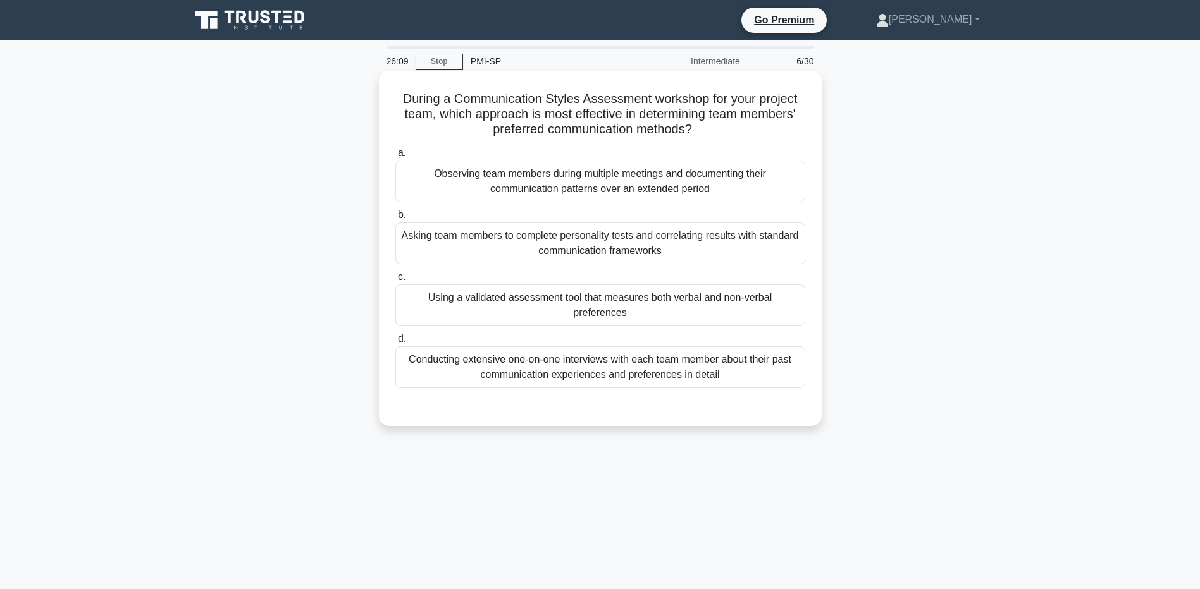
click at [614, 196] on div "Observing team members during multiple meetings and documenting their communica…" at bounding box center [600, 182] width 410 height 42
click at [395, 157] on input "a. Observing team members during multiple meetings and documenting their commun…" at bounding box center [395, 153] width 0 height 8
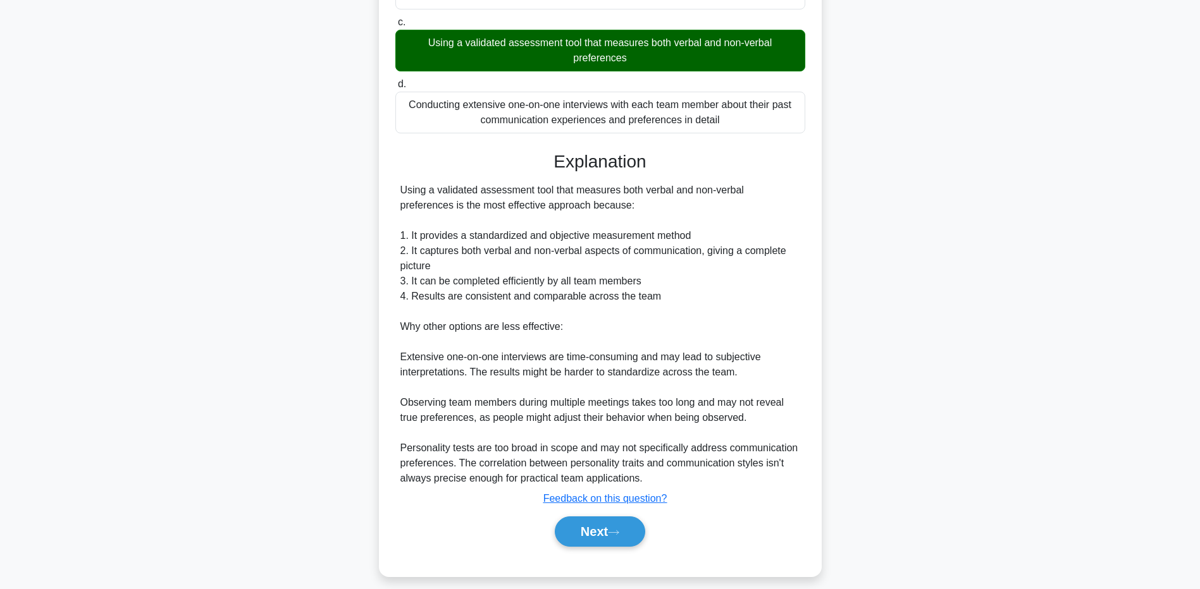
scroll to position [268, 0]
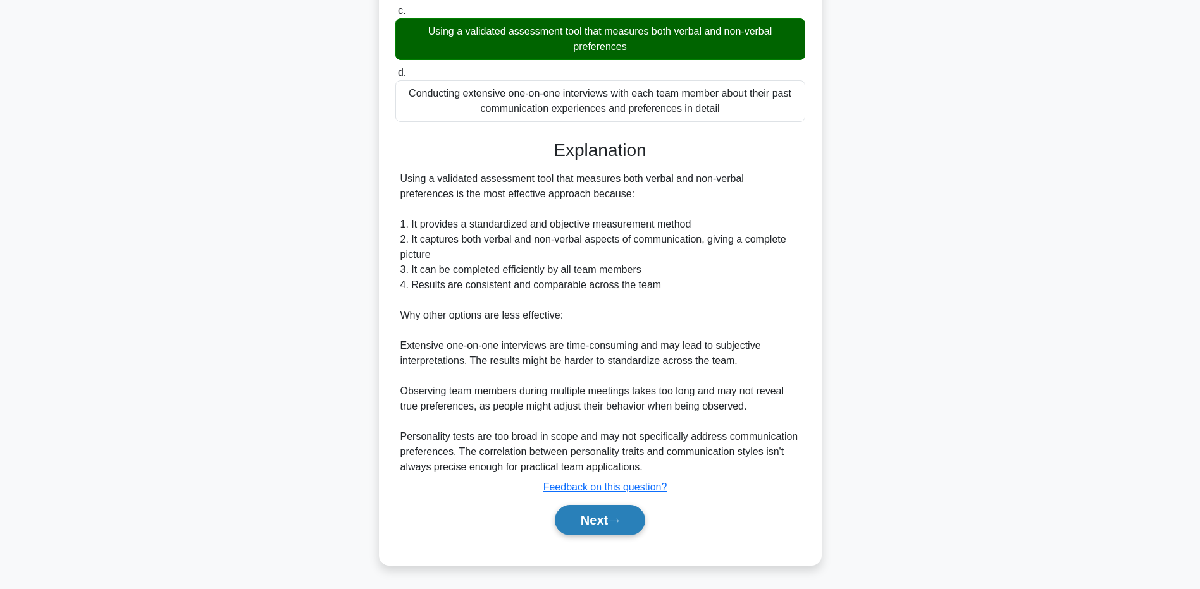
click at [591, 507] on button "Next" at bounding box center [600, 520] width 90 height 30
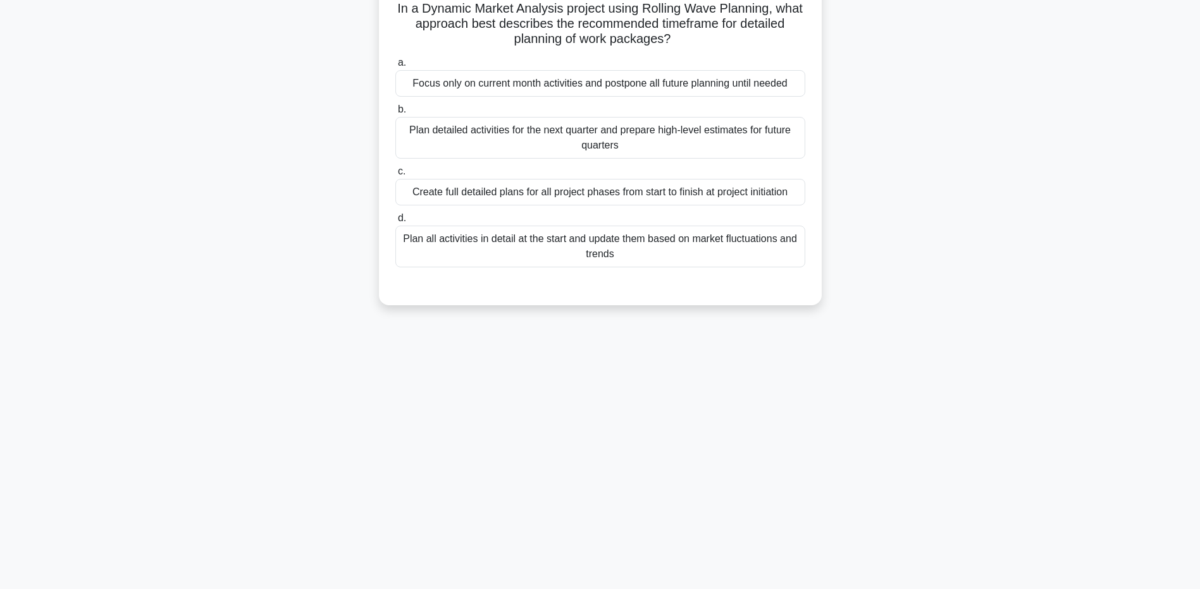
scroll to position [0, 0]
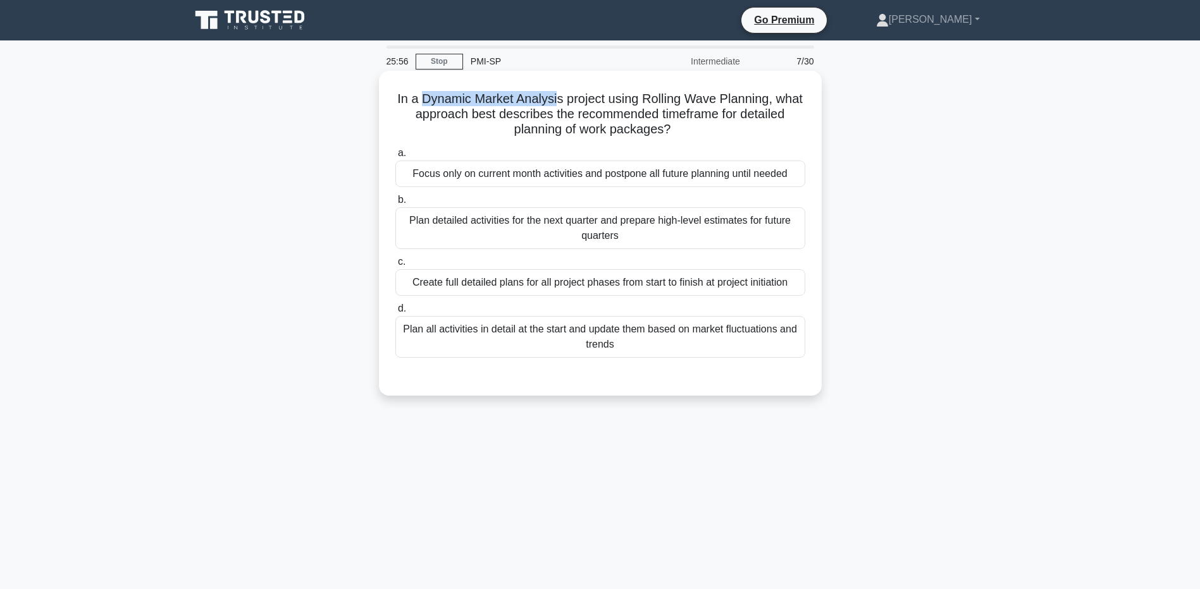
drag, startPoint x: 437, startPoint y: 96, endPoint x: 572, endPoint y: 94, distance: 134.7
click at [572, 94] on h5 "In a Dynamic Market Analysis project using Rolling Wave Planning, what approach…" at bounding box center [600, 114] width 412 height 47
drag, startPoint x: 572, startPoint y: 94, endPoint x: 562, endPoint y: 97, distance: 9.8
click at [562, 97] on h5 "In a Dynamic Market Analysis project using Rolling Wave Planning, what approach…" at bounding box center [600, 114] width 412 height 47
click at [641, 237] on div "Plan detailed activities for the next quarter and prepare high-level estimates …" at bounding box center [600, 228] width 410 height 42
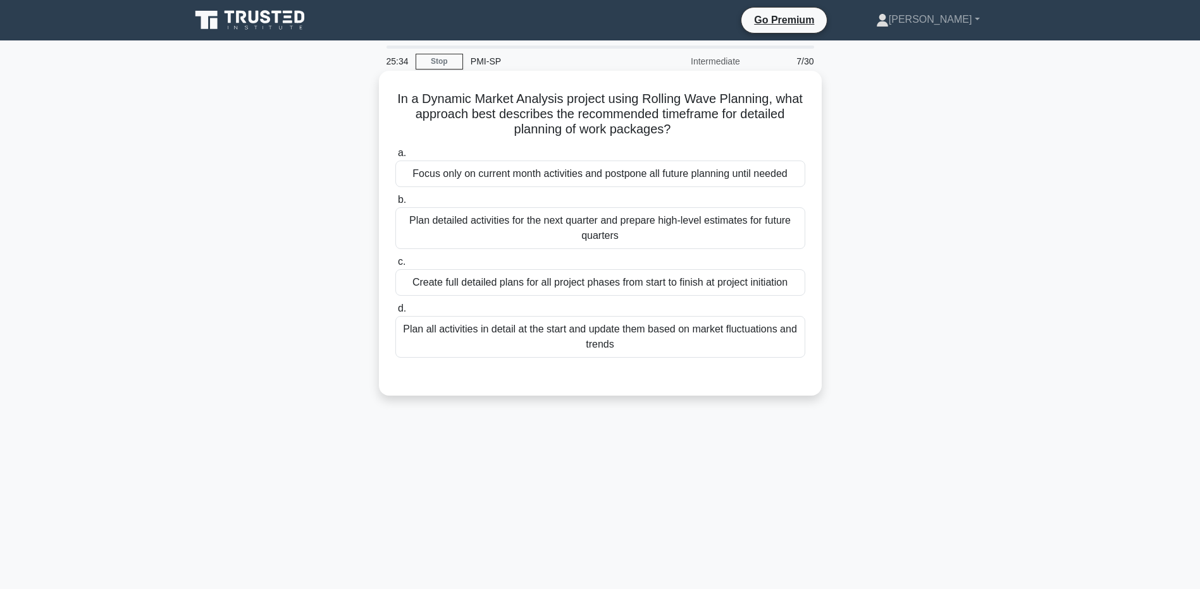
click at [395, 204] on input "b. Plan detailed activities for the next quarter and prepare high-level estimat…" at bounding box center [395, 200] width 0 height 8
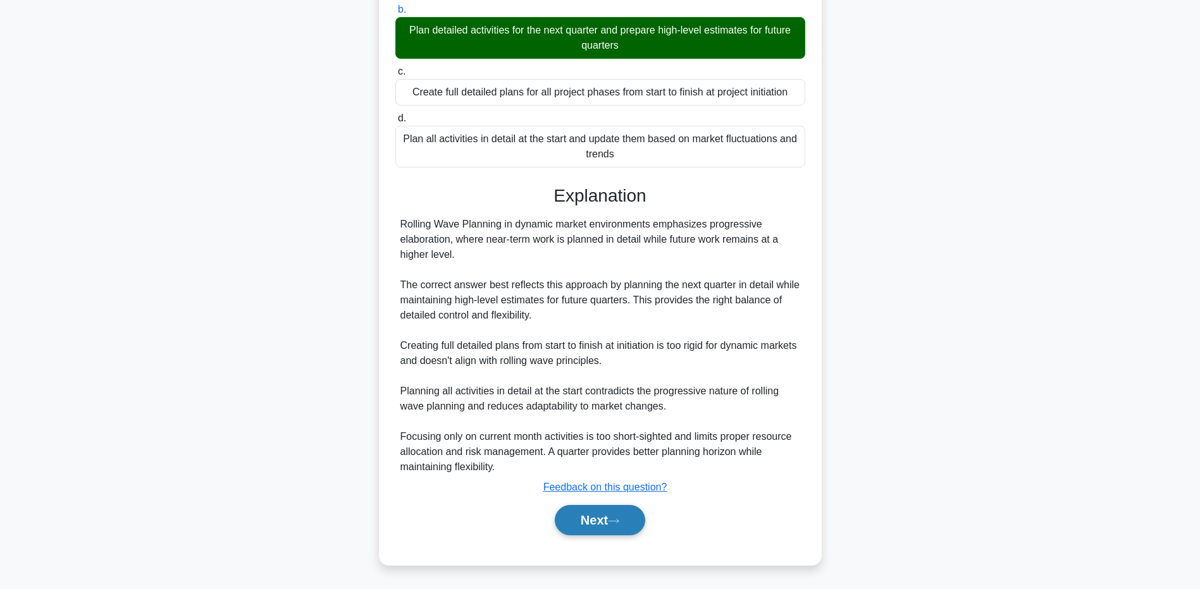
click at [590, 526] on button "Next" at bounding box center [600, 520] width 90 height 30
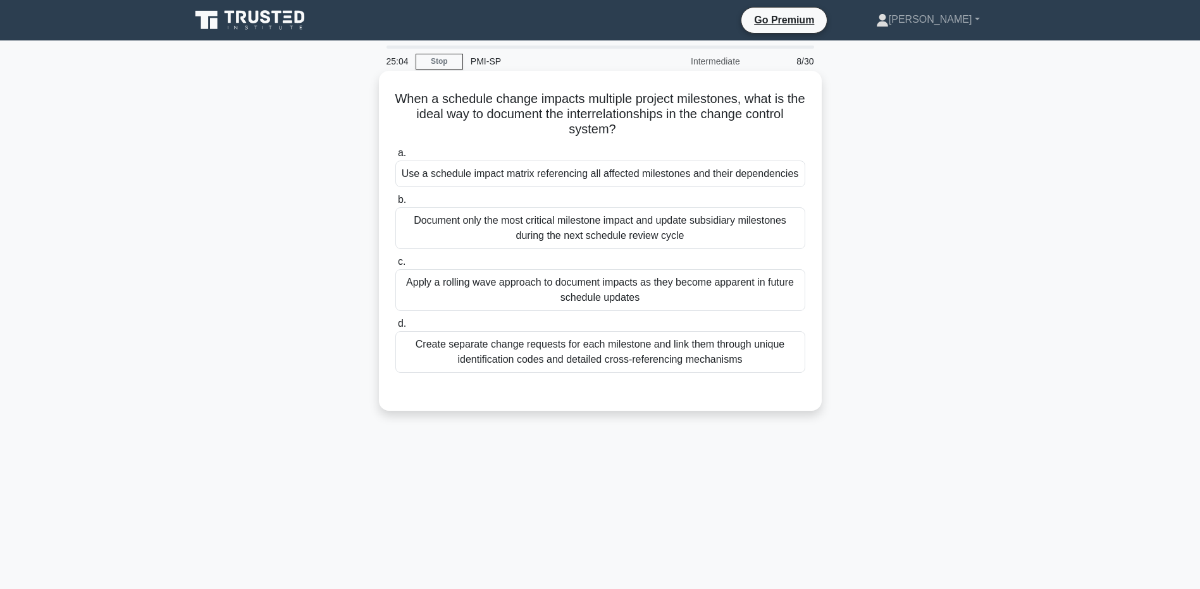
click at [689, 168] on div "Use a schedule impact matrix referencing all affected milestones and their depe…" at bounding box center [600, 174] width 410 height 27
click at [395, 157] on input "a. Use a schedule impact matrix referencing all affected milestones and their d…" at bounding box center [395, 153] width 0 height 8
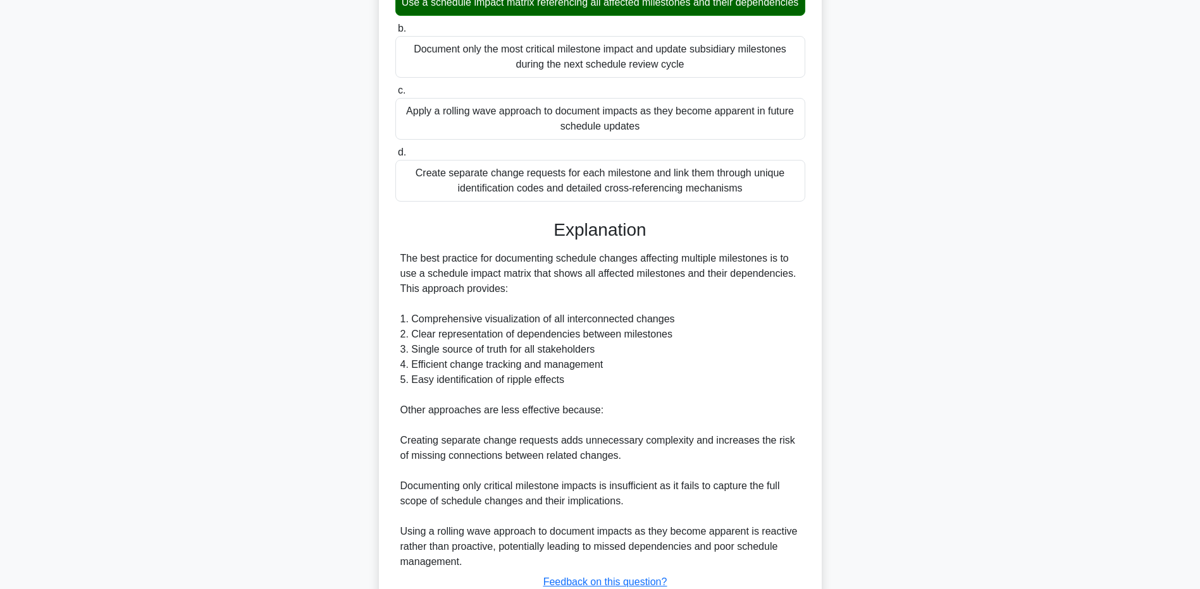
scroll to position [253, 0]
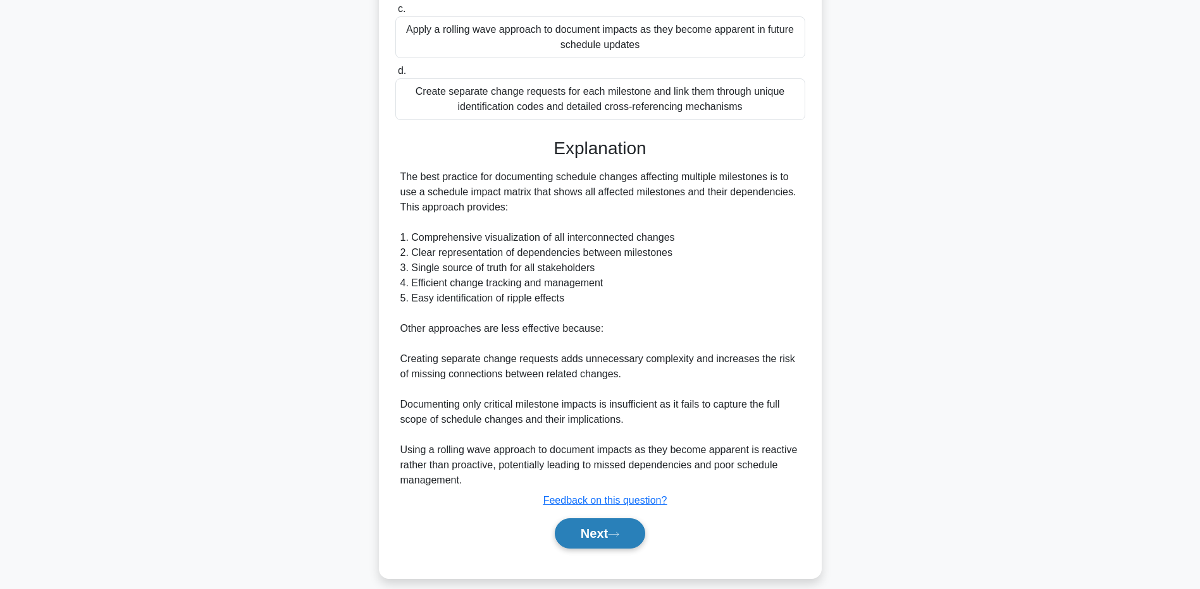
click at [602, 542] on button "Next" at bounding box center [600, 534] width 90 height 30
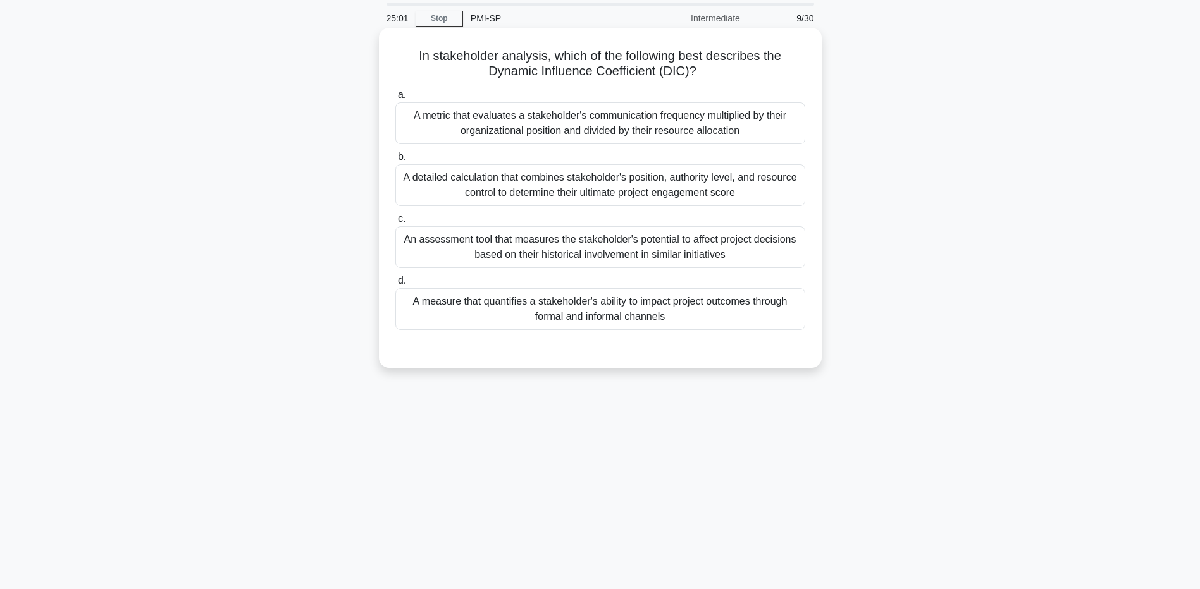
scroll to position [0, 0]
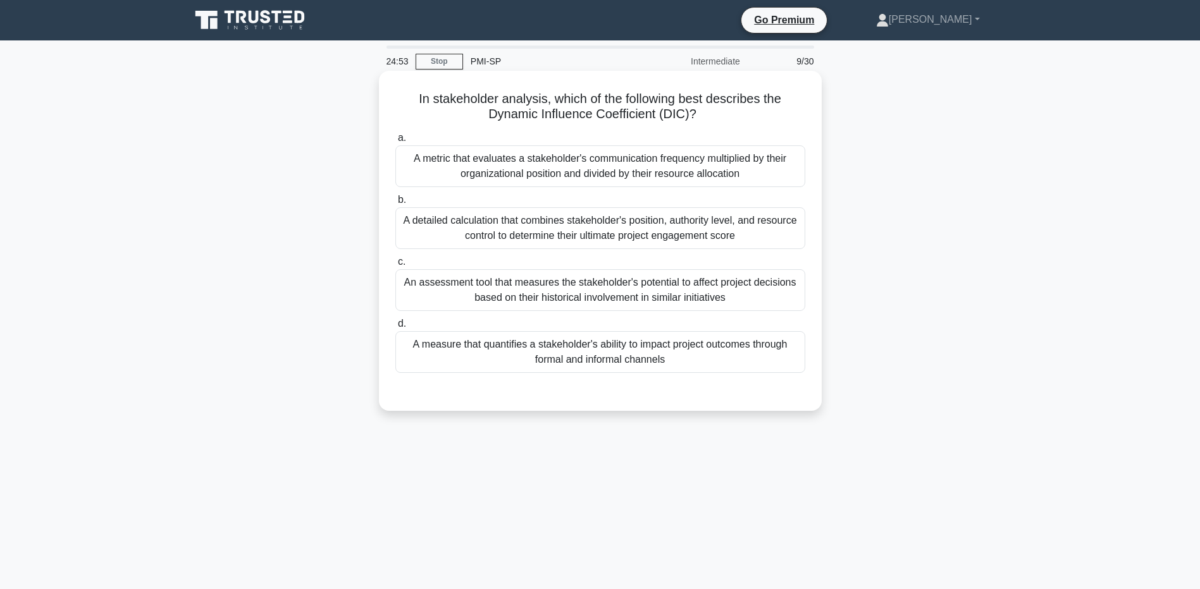
click at [610, 120] on h5 "In stakeholder analysis, which of the following best describes the Dynamic Infl…" at bounding box center [600, 107] width 412 height 32
click at [739, 290] on div "An assessment tool that measures the stakeholder's potential to affect project …" at bounding box center [600, 290] width 410 height 42
click at [395, 266] on input "c. An assessment tool that measures the stakeholder's potential to affect proje…" at bounding box center [395, 262] width 0 height 8
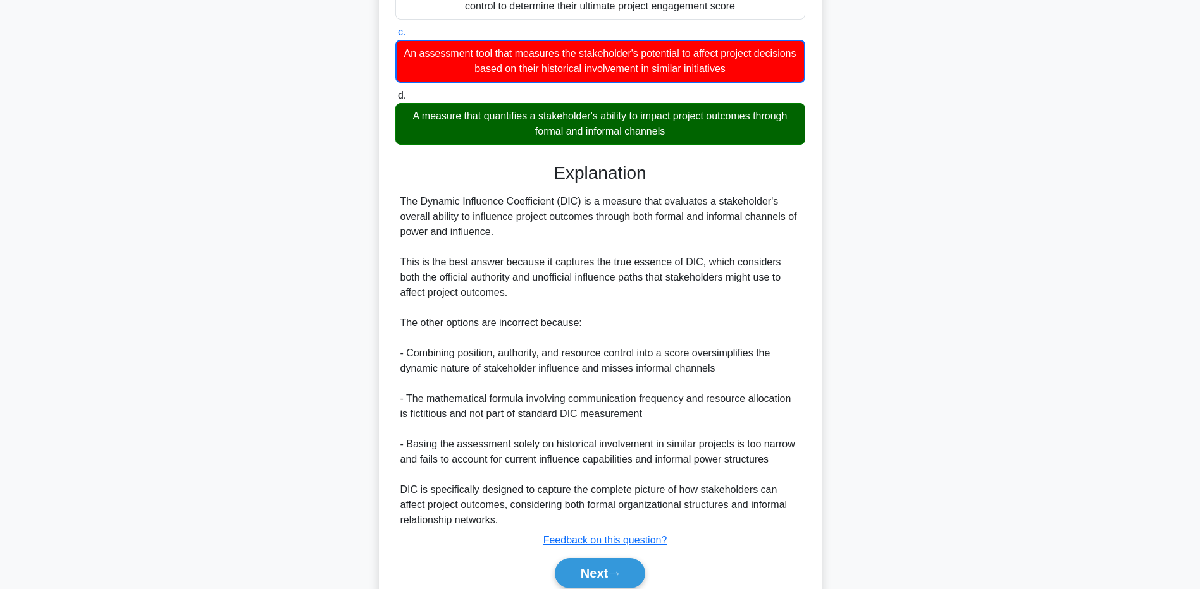
scroll to position [253, 0]
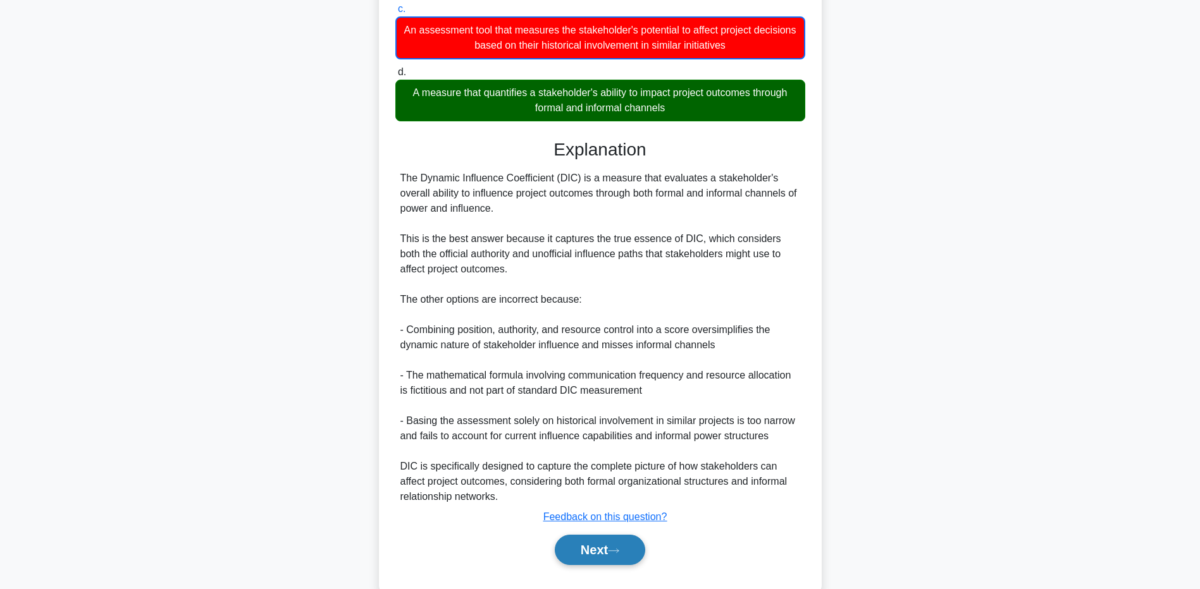
click at [591, 543] on button "Next" at bounding box center [600, 550] width 90 height 30
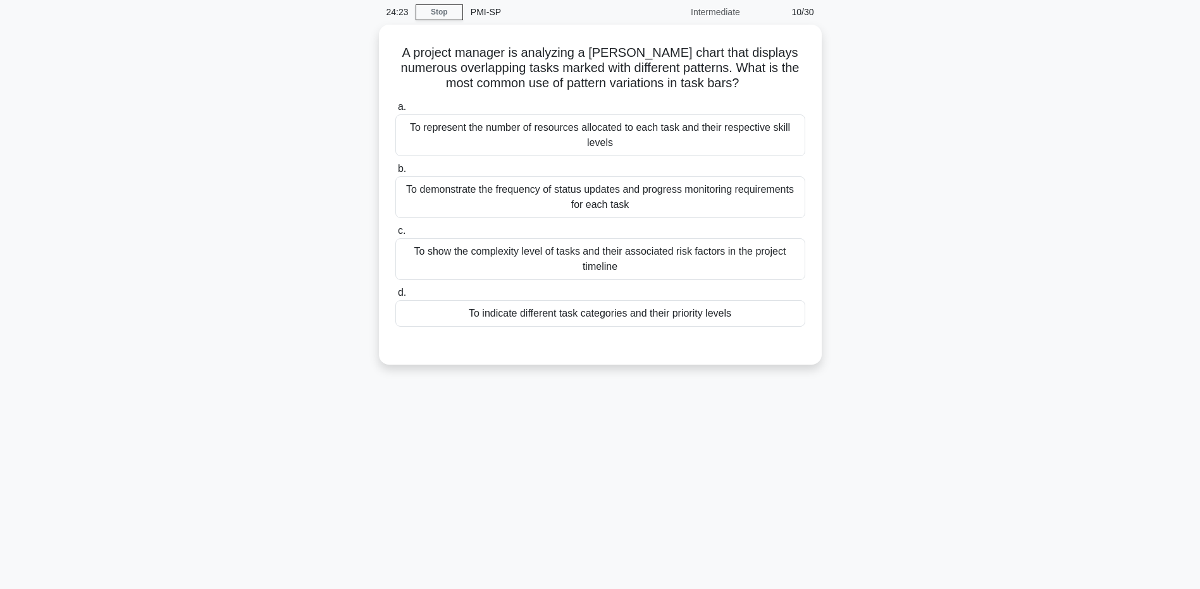
scroll to position [0, 0]
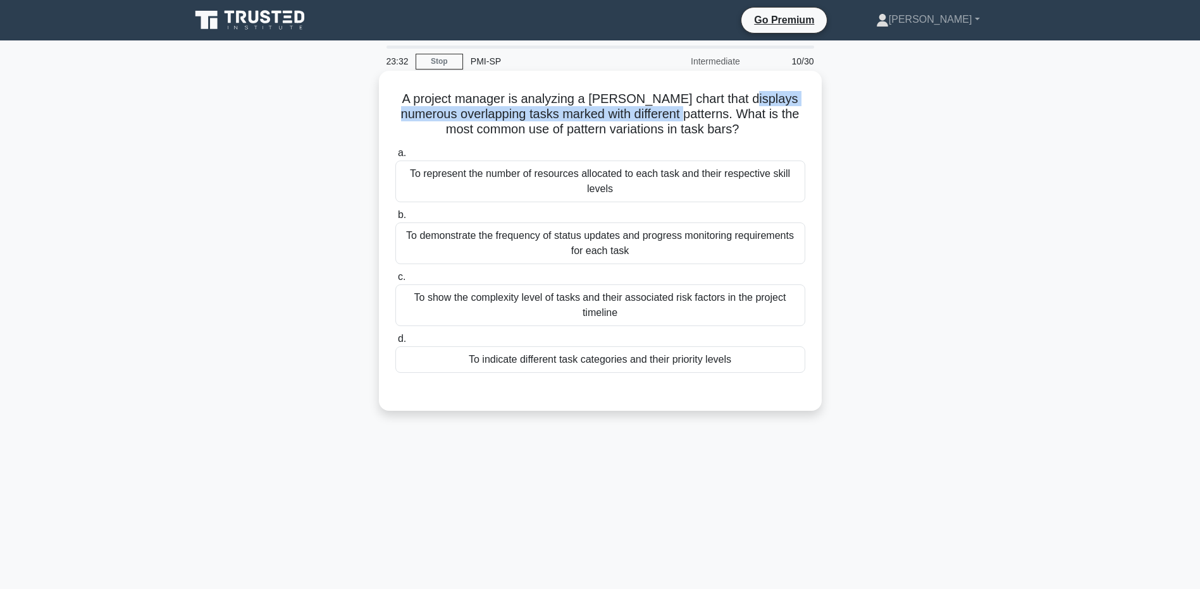
drag, startPoint x: 739, startPoint y: 97, endPoint x: 688, endPoint y: 117, distance: 54.9
click at [688, 117] on h5 "A project manager is analyzing a Gantt chart that displays numerous overlapping…" at bounding box center [600, 114] width 412 height 47
click at [684, 305] on div "To show the complexity level of tasks and their associated risk factors in the …" at bounding box center [600, 306] width 410 height 42
click at [395, 281] on input "c. To show the complexity level of tasks and their associated risk factors in t…" at bounding box center [395, 277] width 0 height 8
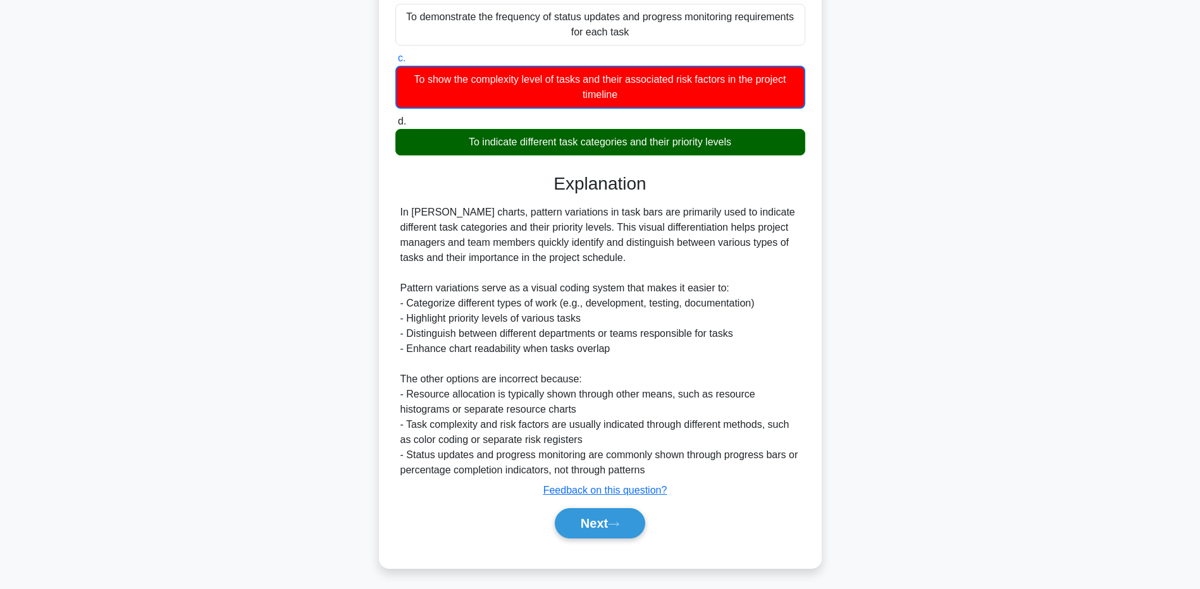
scroll to position [223, 0]
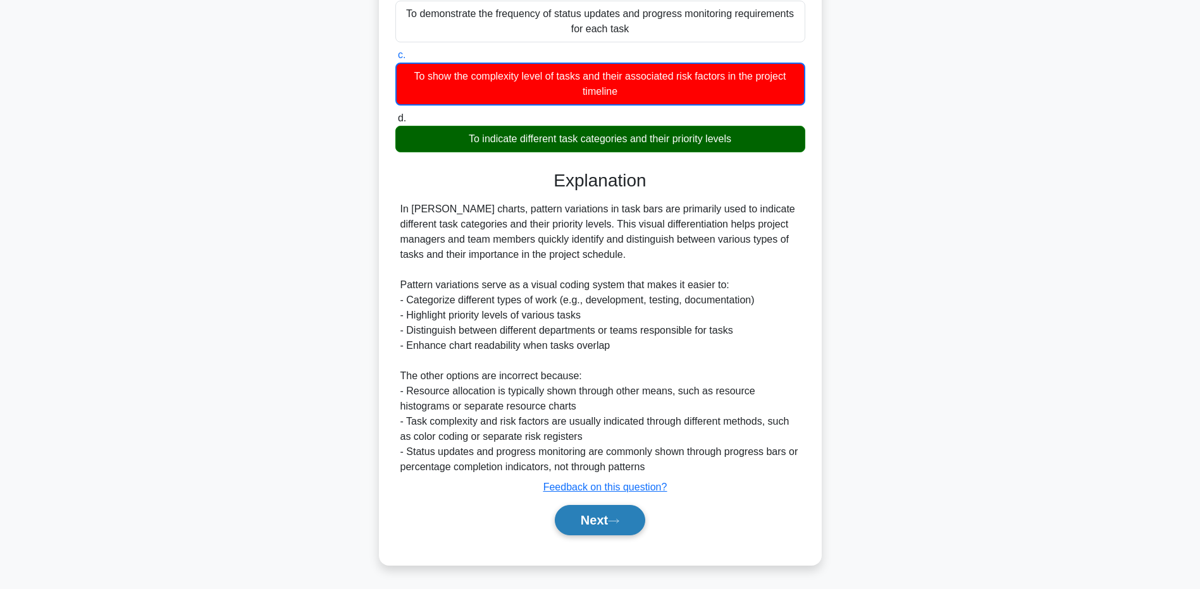
click at [607, 522] on button "Next" at bounding box center [600, 520] width 90 height 30
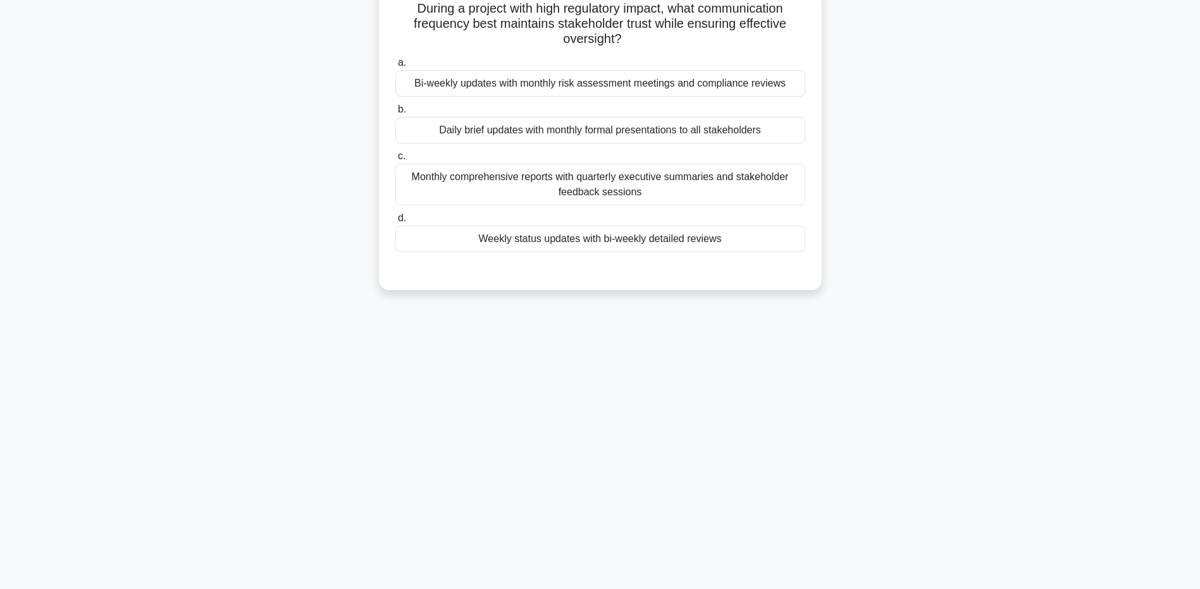
scroll to position [0, 0]
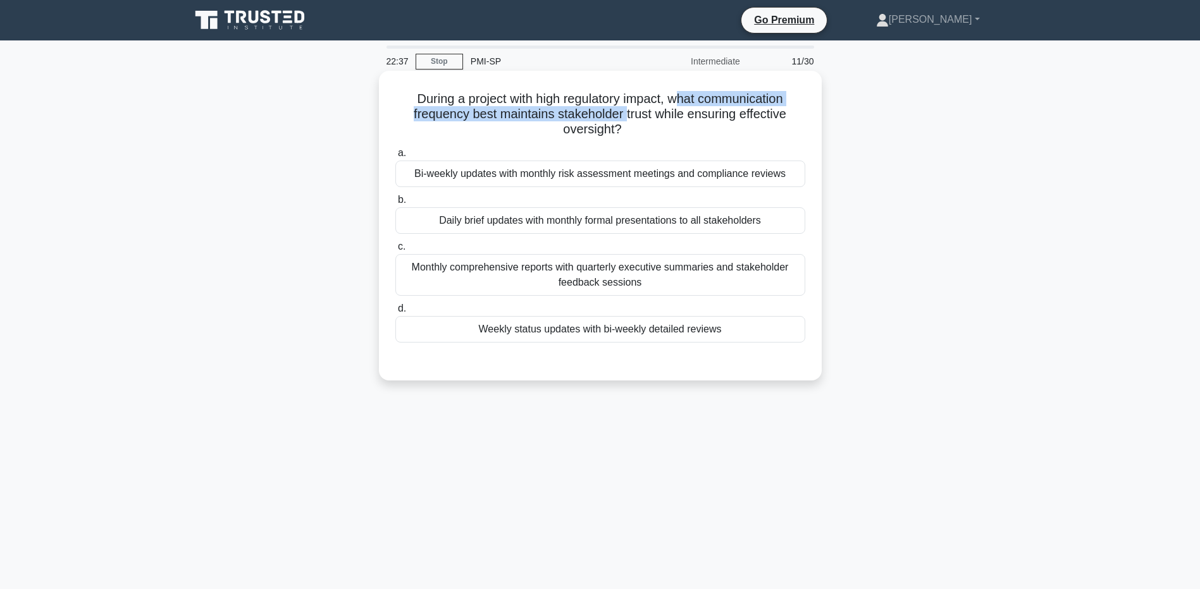
drag, startPoint x: 676, startPoint y: 101, endPoint x: 628, endPoint y: 111, distance: 49.3
click at [628, 111] on h5 "During a project with high regulatory impact, what communication frequency best…" at bounding box center [600, 114] width 412 height 47
drag, startPoint x: 628, startPoint y: 111, endPoint x: 697, endPoint y: 105, distance: 69.2
click at [689, 111] on h5 "During a project with high regulatory impact, what communication frequency best…" at bounding box center [600, 114] width 412 height 47
click at [600, 220] on div "Daily brief updates with monthly formal presentations to all stakeholders" at bounding box center [600, 220] width 410 height 27
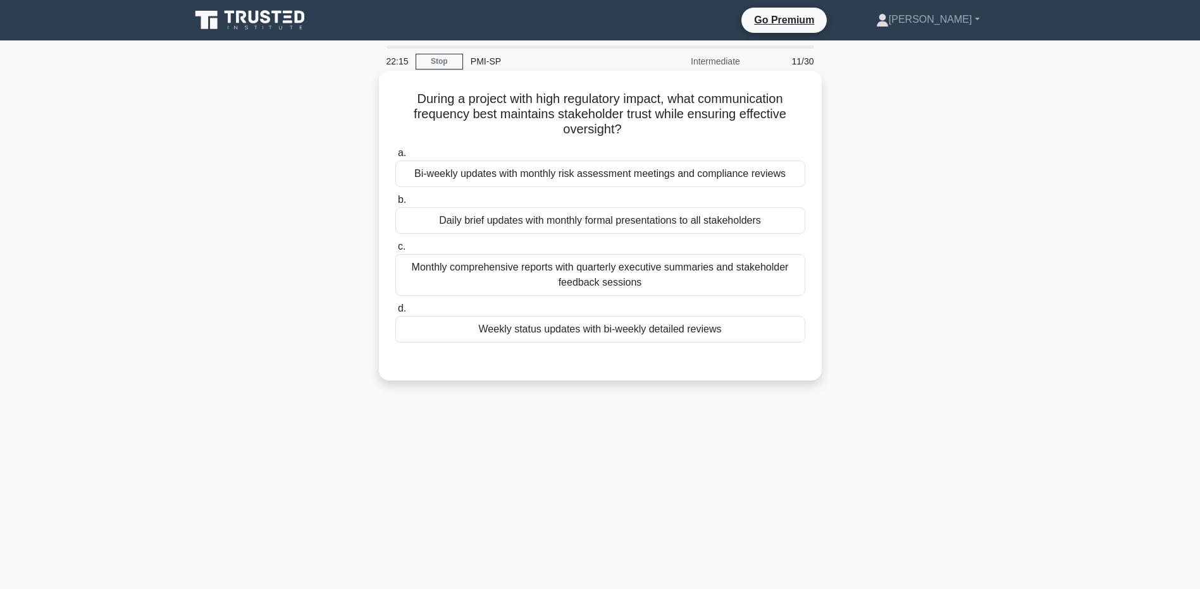
click at [395, 204] on input "b. Daily brief updates with monthly formal presentations to all stakeholders" at bounding box center [395, 200] width 0 height 8
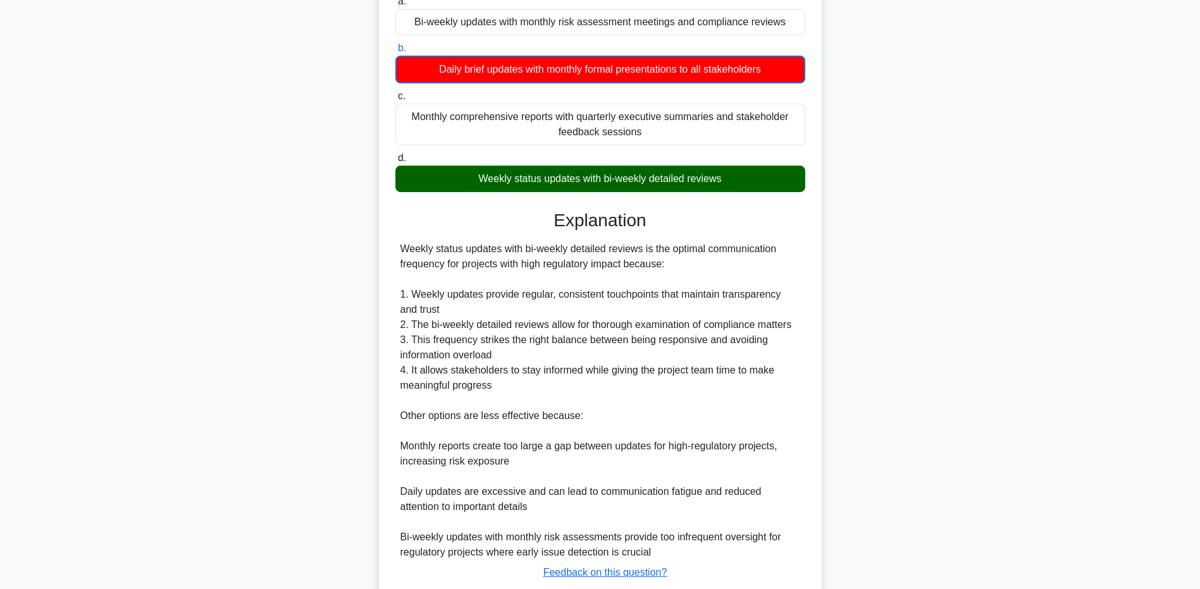
scroll to position [190, 0]
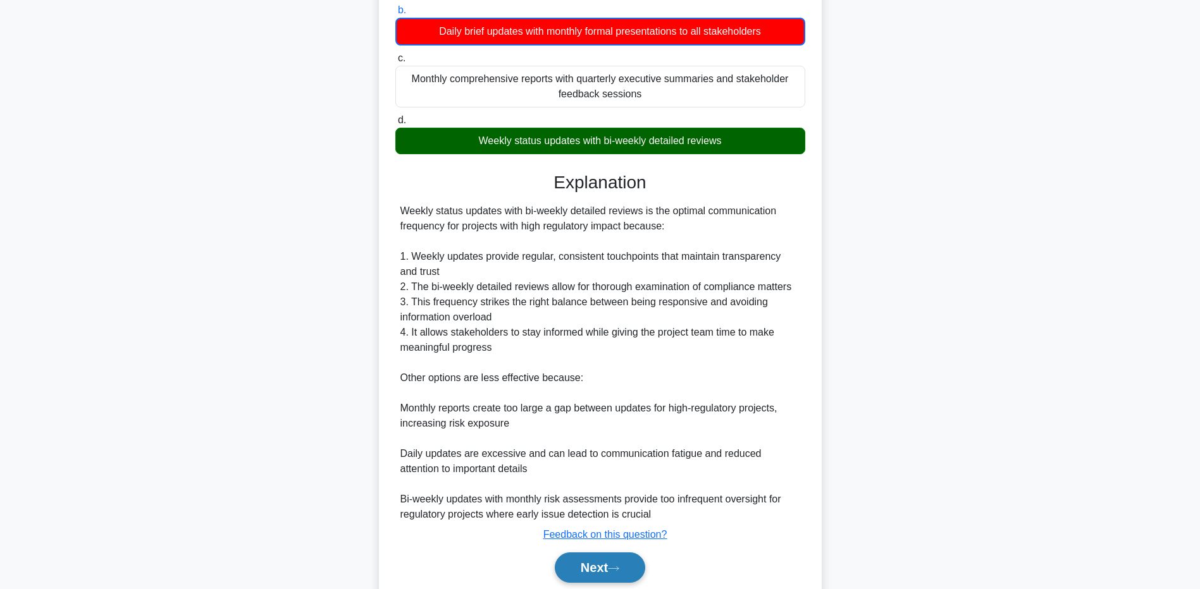
click at [614, 566] on icon at bounding box center [613, 568] width 11 height 7
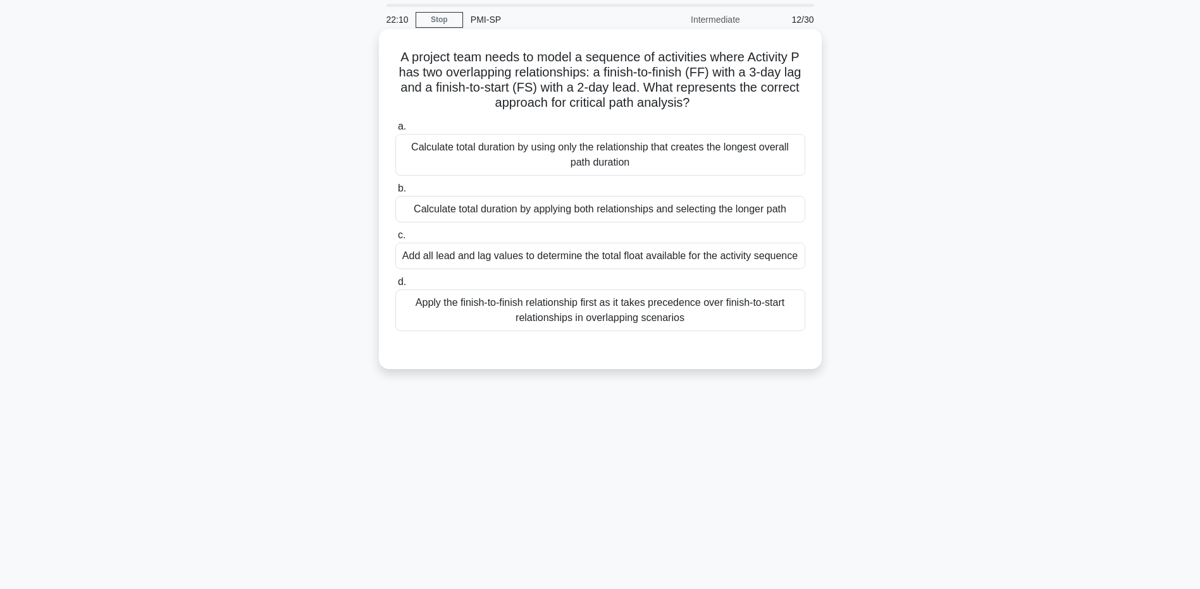
scroll to position [0, 0]
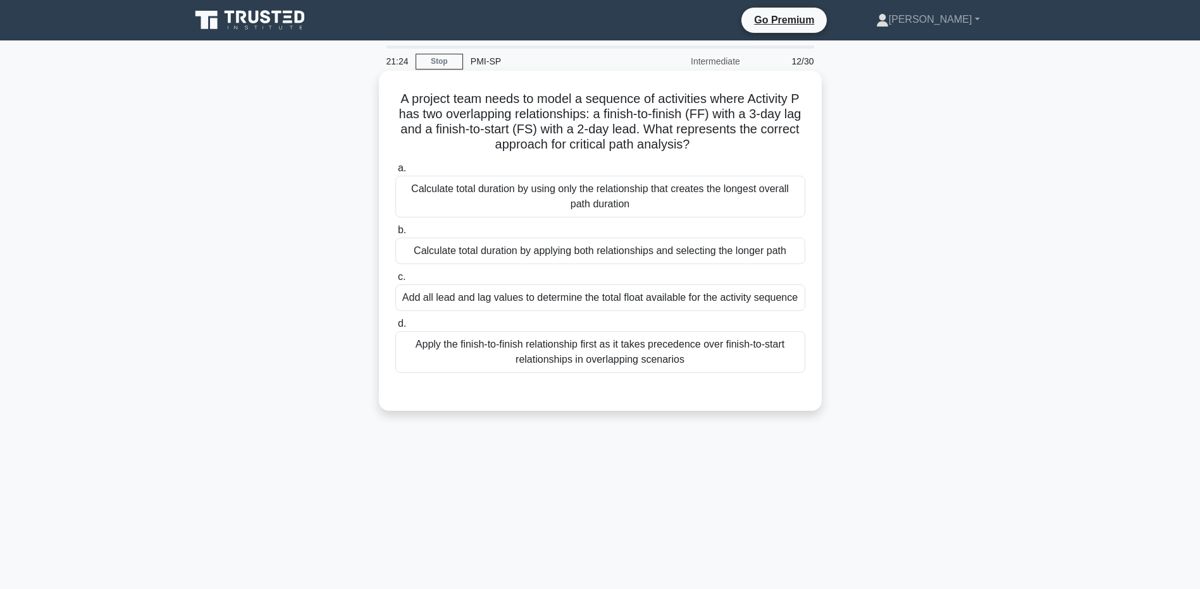
click at [620, 180] on div "Calculate total duration by using only the relationship that creates the longes…" at bounding box center [600, 197] width 410 height 42
click at [395, 173] on input "a. Calculate total duration by using only the relationship that creates the lon…" at bounding box center [395, 168] width 0 height 8
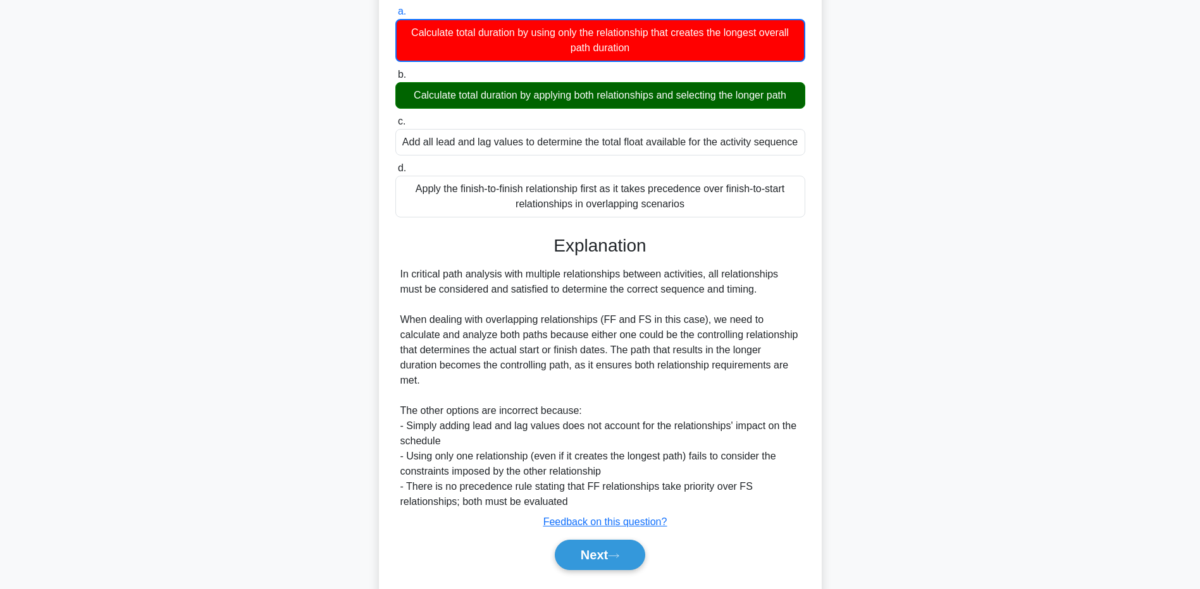
scroll to position [177, 0]
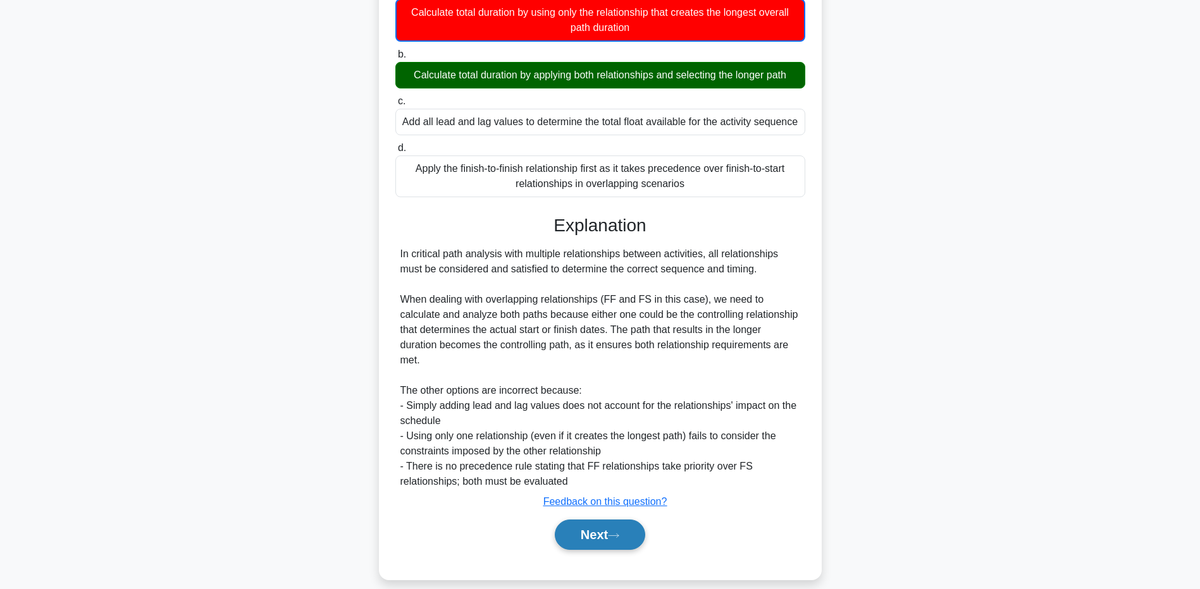
click at [598, 525] on button "Next" at bounding box center [600, 535] width 90 height 30
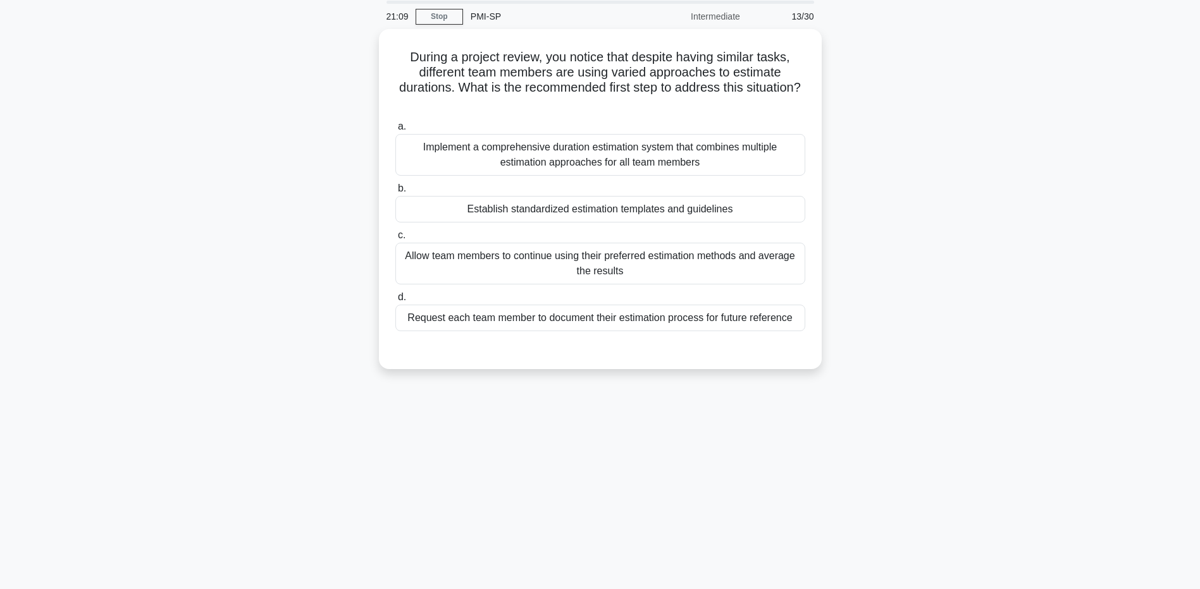
scroll to position [0, 0]
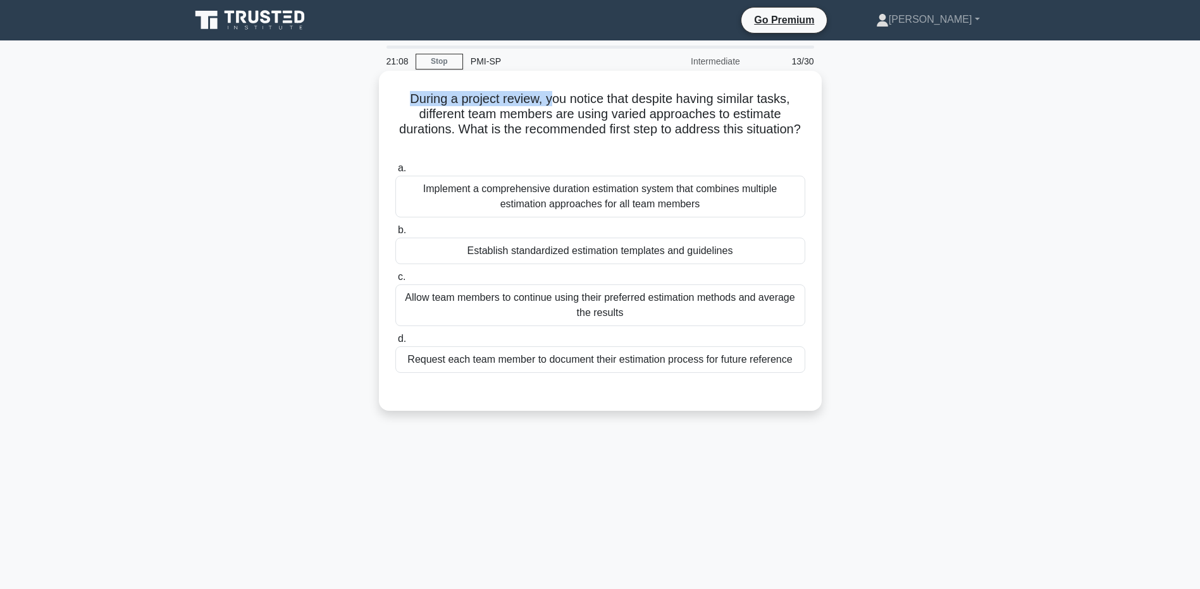
drag, startPoint x: 404, startPoint y: 96, endPoint x: 554, endPoint y: 92, distance: 150.6
click at [554, 92] on h5 "During a project review, you notice that despite having similar tasks, differen…" at bounding box center [600, 122] width 412 height 62
drag, startPoint x: 405, startPoint y: 97, endPoint x: 529, endPoint y: 96, distance: 124.0
click at [529, 96] on h5 "During a project review, you notice that despite having similar tasks, differen…" at bounding box center [600, 122] width 412 height 62
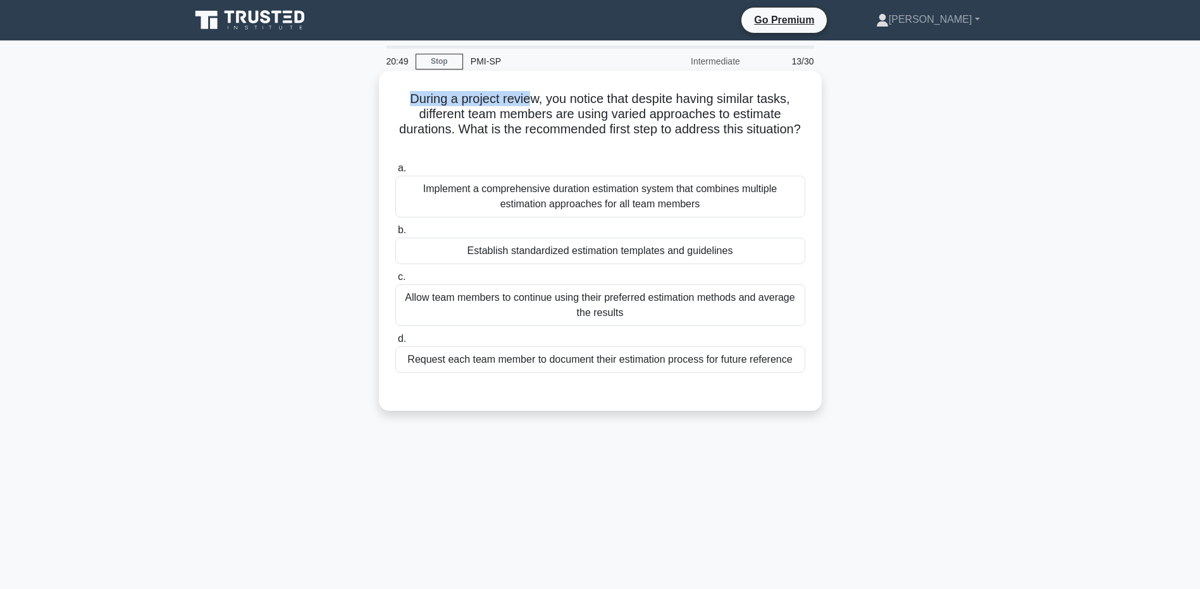
click at [529, 96] on h5 "During a project review, you notice that despite having similar tasks, differen…" at bounding box center [600, 122] width 412 height 62
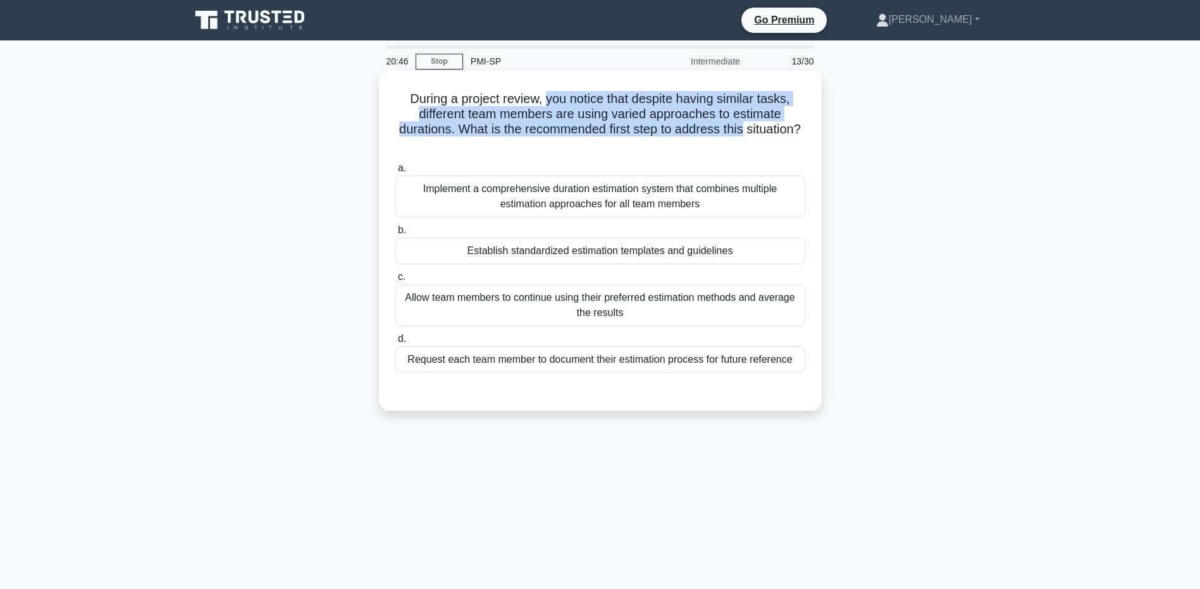
drag, startPoint x: 544, startPoint y: 100, endPoint x: 775, endPoint y: 132, distance: 233.6
click at [775, 132] on h5 "During a project review, you notice that despite having similar tasks, differen…" at bounding box center [600, 122] width 412 height 62
click at [515, 135] on h5 "During a project review, you notice that despite having similar tasks, differen…" at bounding box center [600, 122] width 412 height 62
click at [419, 115] on h5 "During a project review, you notice that despite having similar tasks, differen…" at bounding box center [600, 122] width 412 height 62
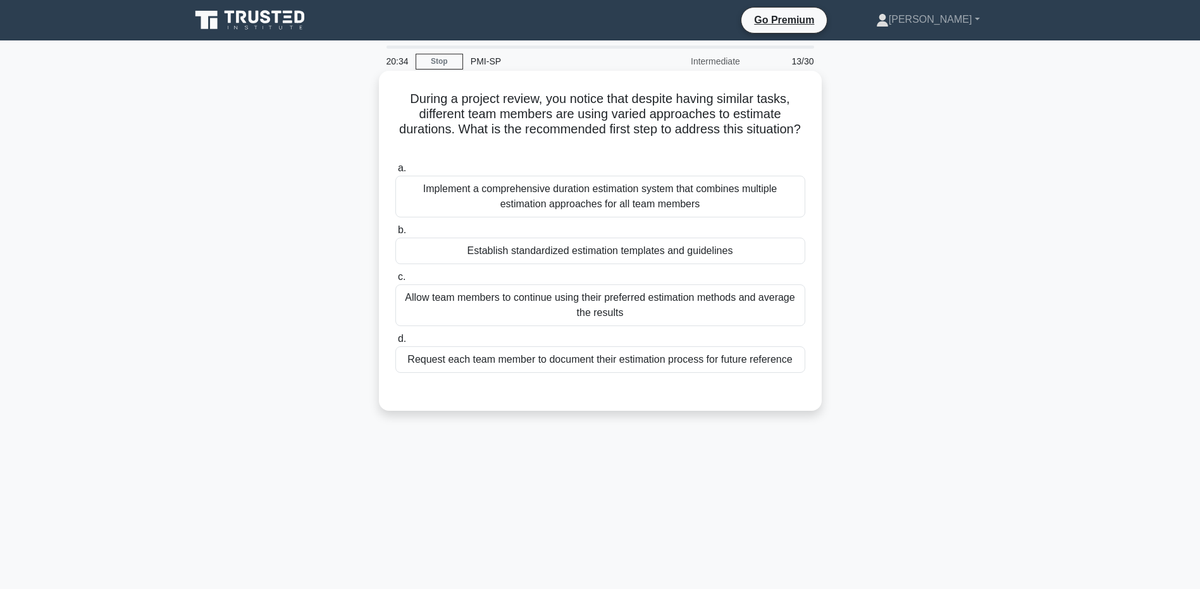
click at [600, 250] on div "Establish standardized estimation templates and guidelines" at bounding box center [600, 251] width 410 height 27
click at [395, 235] on input "b. Establish standardized estimation templates and guidelines" at bounding box center [395, 230] width 0 height 8
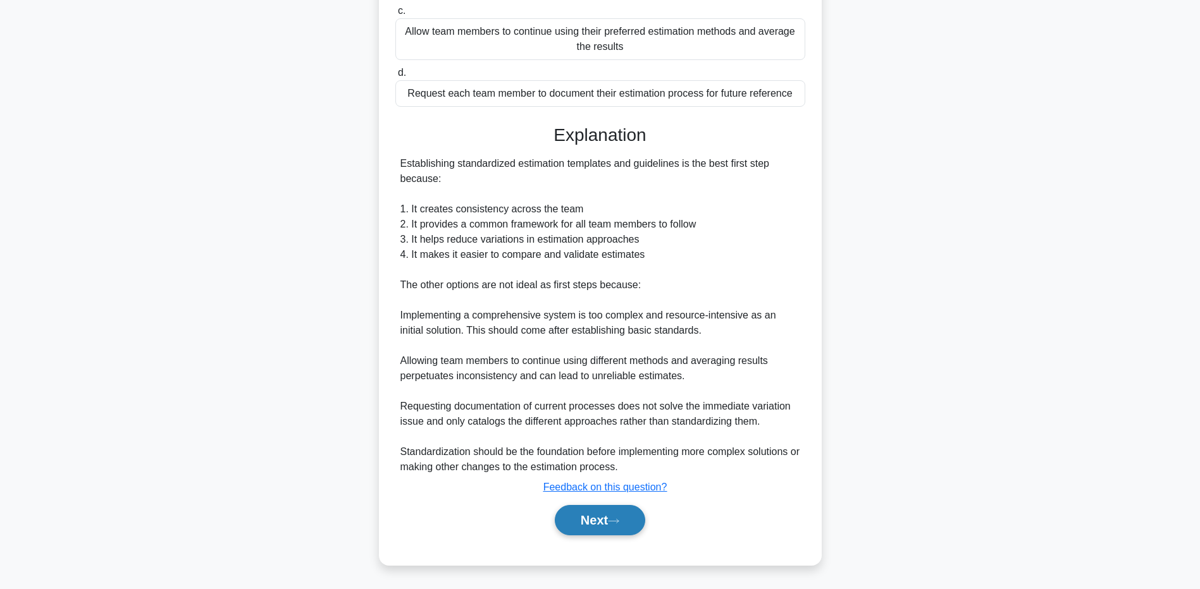
click at [598, 514] on button "Next" at bounding box center [600, 520] width 90 height 30
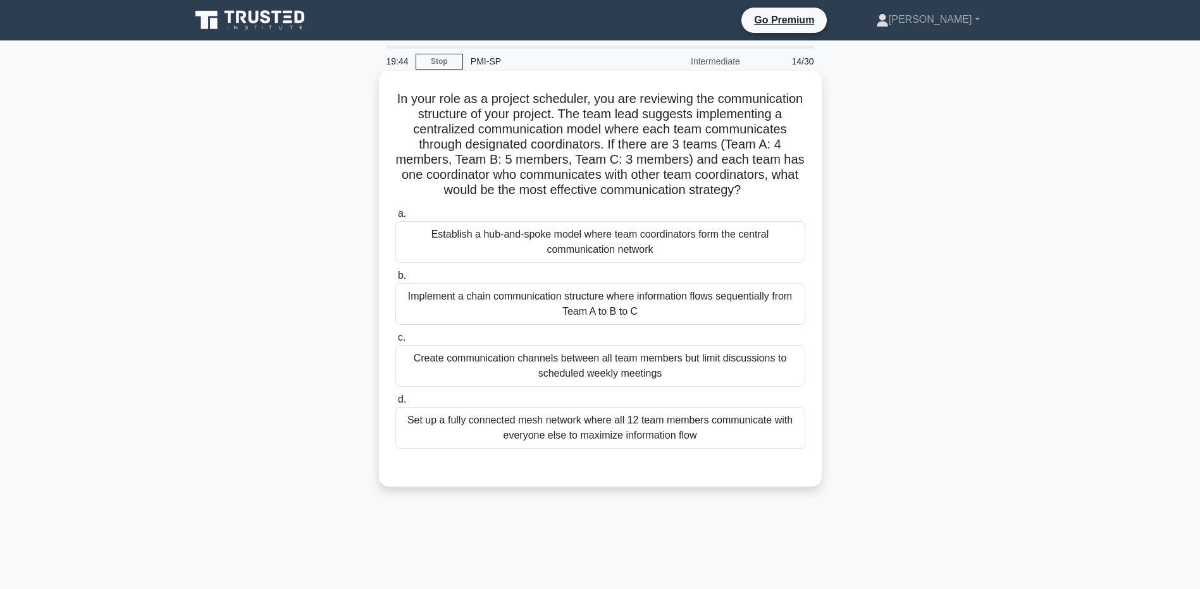
click at [470, 325] on div "Implement a chain communication structure where information flows sequentially …" at bounding box center [600, 304] width 410 height 42
click at [395, 280] on input "b. Implement a chain communication structure where information flows sequential…" at bounding box center [395, 276] width 0 height 8
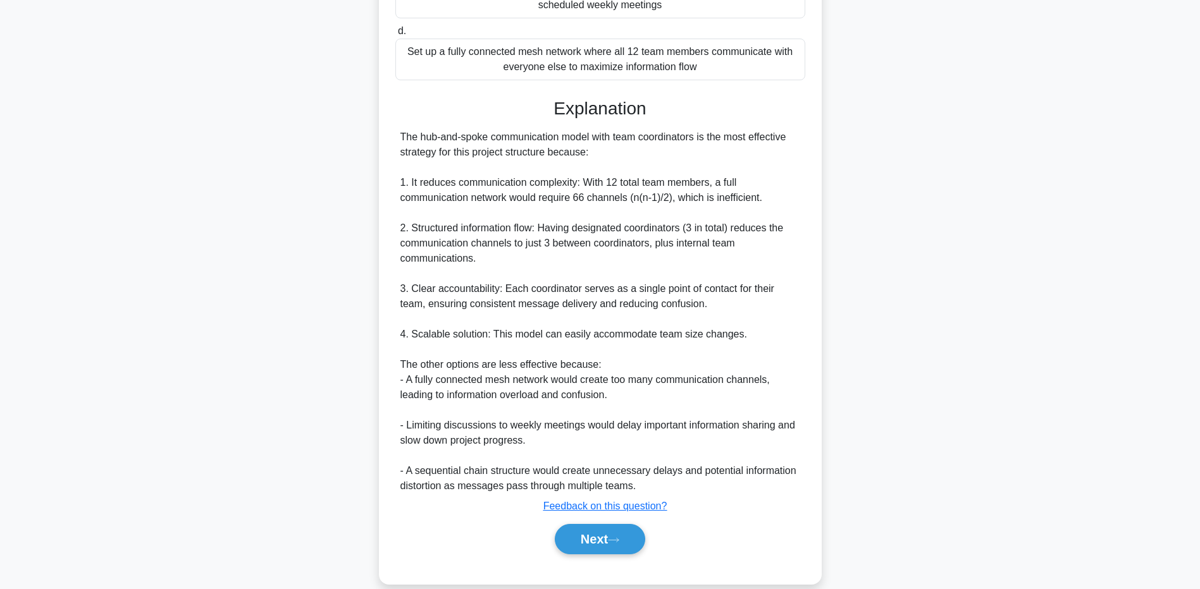
scroll to position [380, 0]
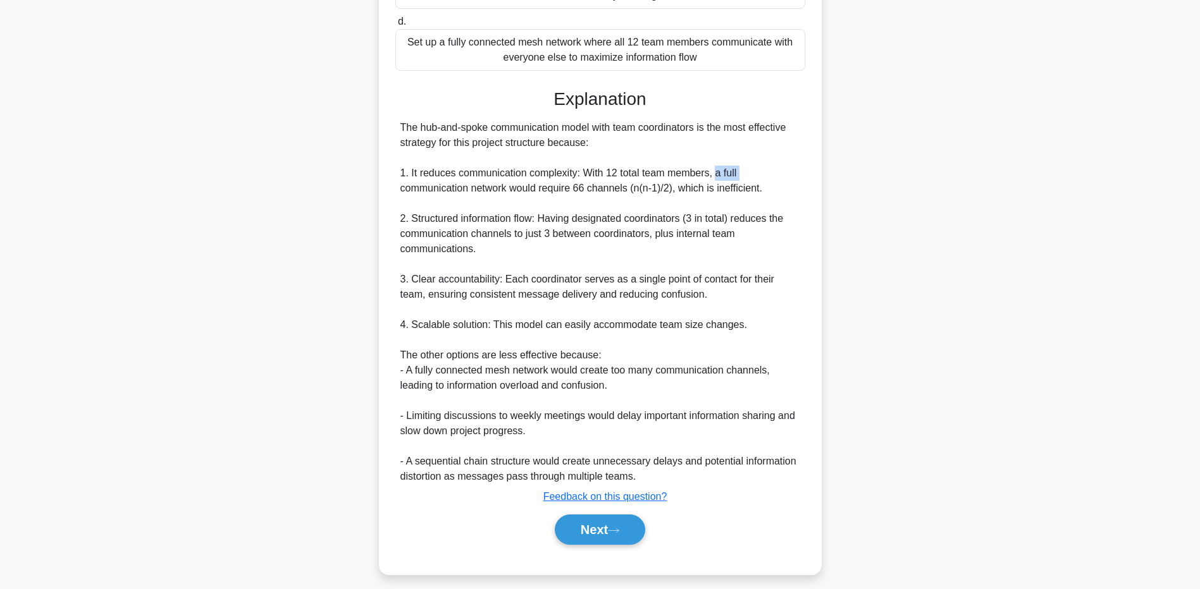
drag, startPoint x: 401, startPoint y: 201, endPoint x: 717, endPoint y: 194, distance: 316.3
click at [717, 194] on div "The hub-and-spoke communication model with team coordinators is the most effect…" at bounding box center [600, 302] width 400 height 364
drag, startPoint x: 717, startPoint y: 194, endPoint x: 648, endPoint y: 196, distance: 69.6
click at [653, 196] on div "The hub-and-spoke communication model with team coordinators is the most effect…" at bounding box center [600, 302] width 400 height 364
drag, startPoint x: 674, startPoint y: 206, endPoint x: 631, endPoint y: 205, distance: 42.4
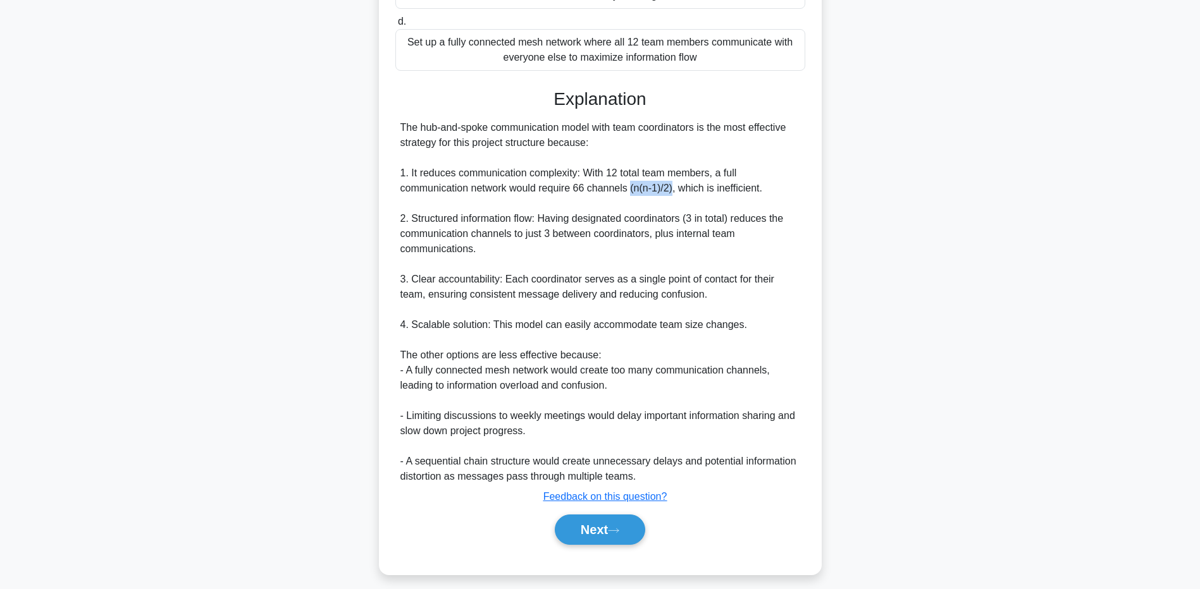
click at [631, 205] on div "The hub-and-spoke communication model with team coordinators is the most effect…" at bounding box center [600, 302] width 400 height 364
drag, startPoint x: 631, startPoint y: 205, endPoint x: 605, endPoint y: 205, distance: 26.6
click at [605, 205] on div "The hub-and-spoke communication model with team coordinators is the most effect…" at bounding box center [600, 302] width 400 height 364
click at [565, 538] on button "Next" at bounding box center [600, 530] width 90 height 30
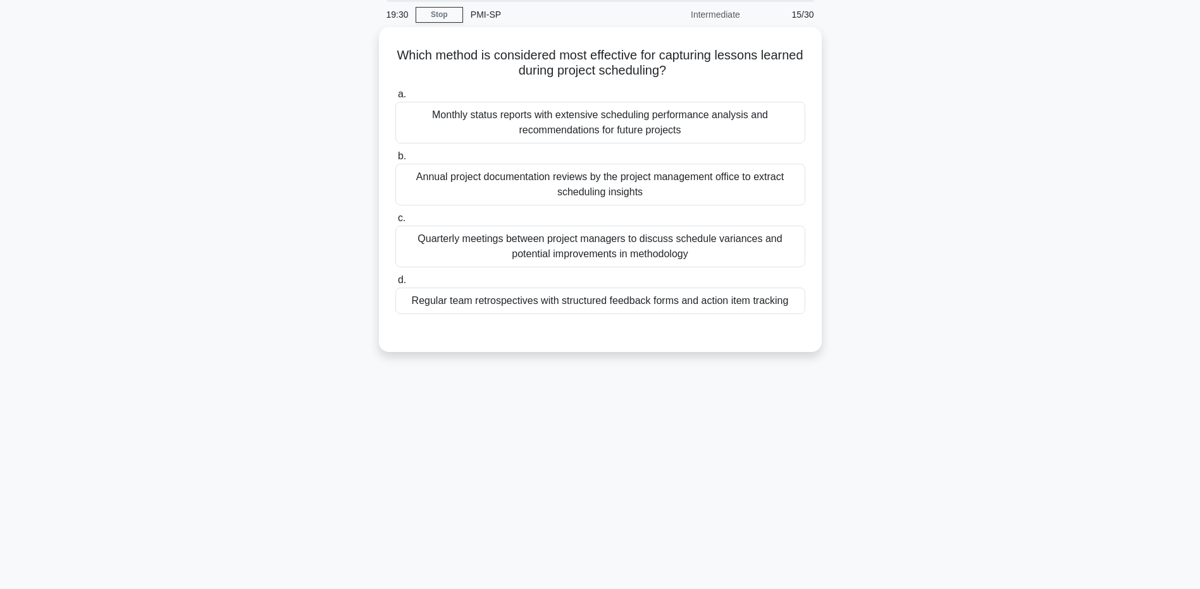
scroll to position [0, 0]
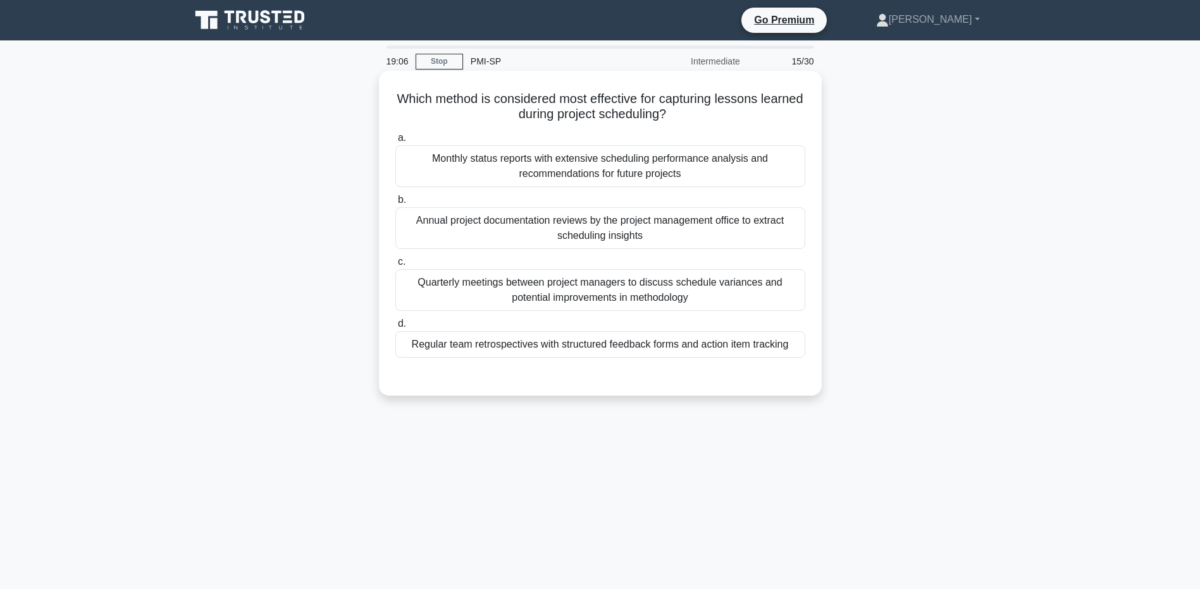
click at [630, 163] on div "Monthly status reports with extensive scheduling performance analysis and recom…" at bounding box center [600, 166] width 410 height 42
click at [395, 142] on input "a. Monthly status reports with extensive scheduling performance analysis and re…" at bounding box center [395, 138] width 0 height 8
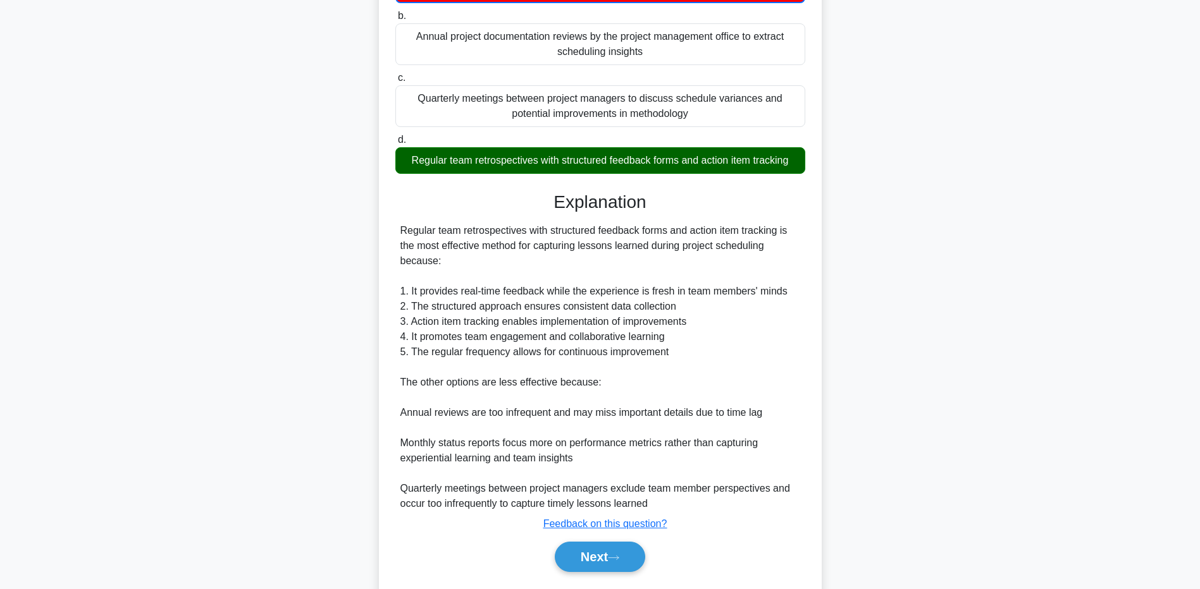
scroll to position [190, 0]
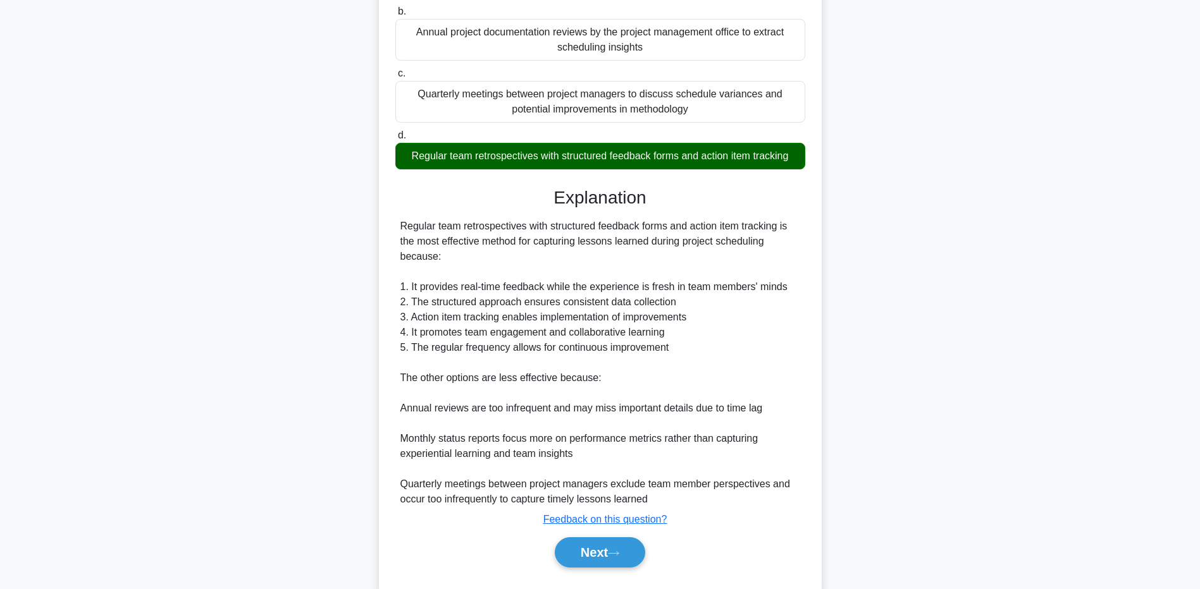
click at [727, 168] on div "Regular team retrospectives with structured feedback forms and action item trac…" at bounding box center [600, 156] width 410 height 27
click at [395, 140] on input "d. Regular team retrospectives with structured feedback forms and action item t…" at bounding box center [395, 136] width 0 height 8
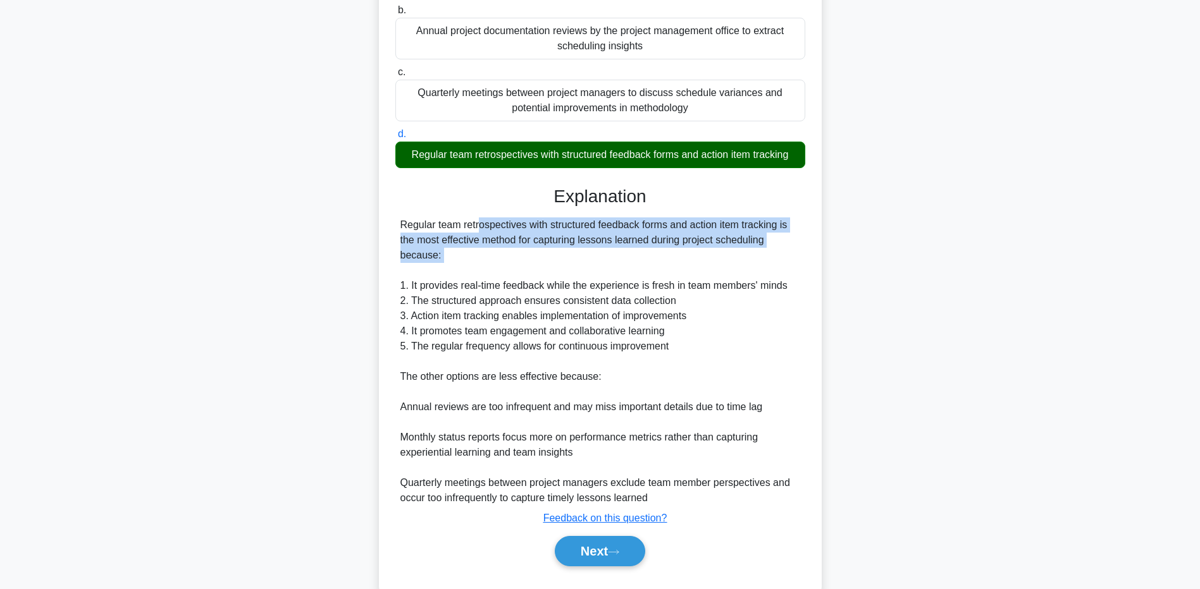
drag, startPoint x: 401, startPoint y: 225, endPoint x: 443, endPoint y: 268, distance: 59.9
click at [443, 268] on div "Regular team retrospectives with structured feedback forms and action item trac…" at bounding box center [600, 362] width 400 height 288
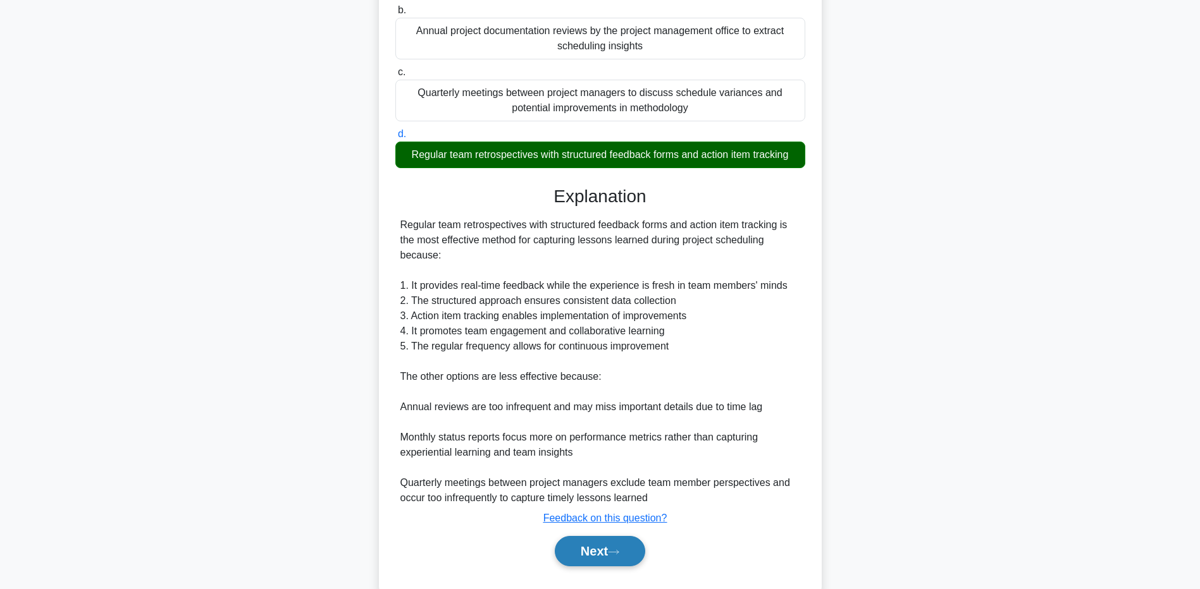
click at [602, 569] on div "Next" at bounding box center [600, 551] width 410 height 40
click at [602, 557] on button "Next" at bounding box center [600, 551] width 90 height 30
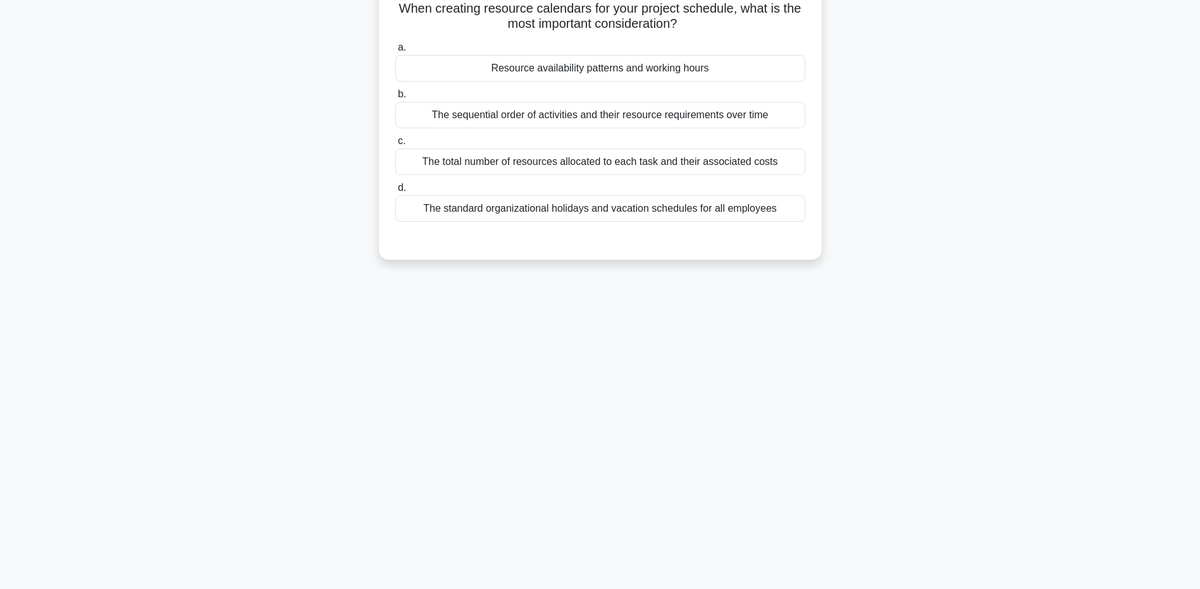
scroll to position [0, 0]
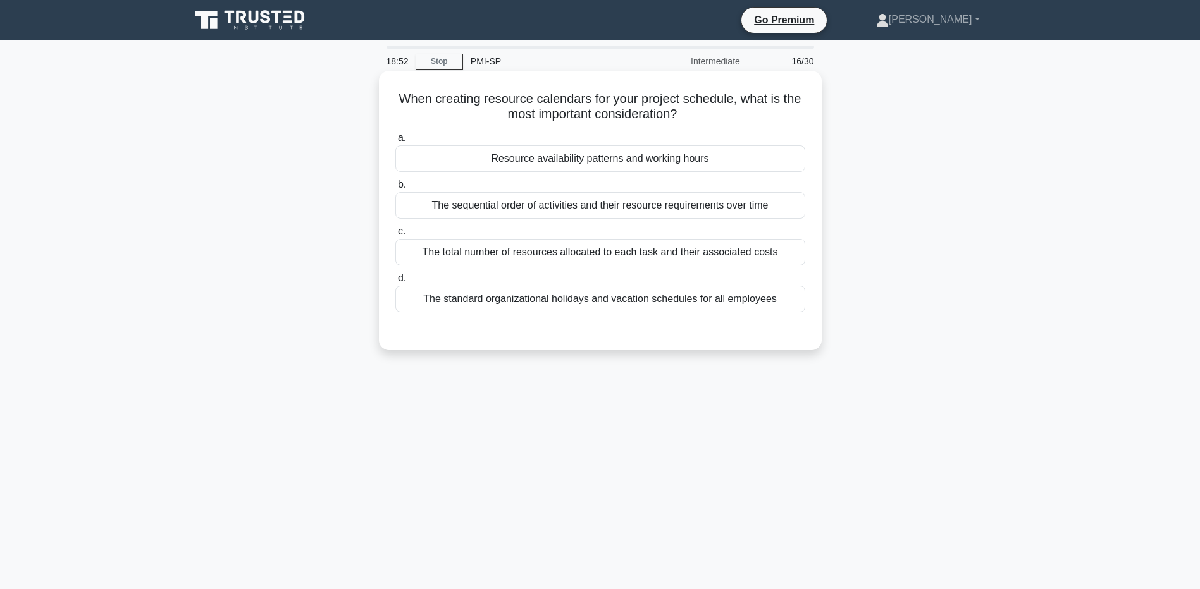
click at [710, 157] on div "Resource availability patterns and working hours" at bounding box center [600, 158] width 410 height 27
click at [395, 142] on input "a. Resource availability patterns and working hours" at bounding box center [395, 138] width 0 height 8
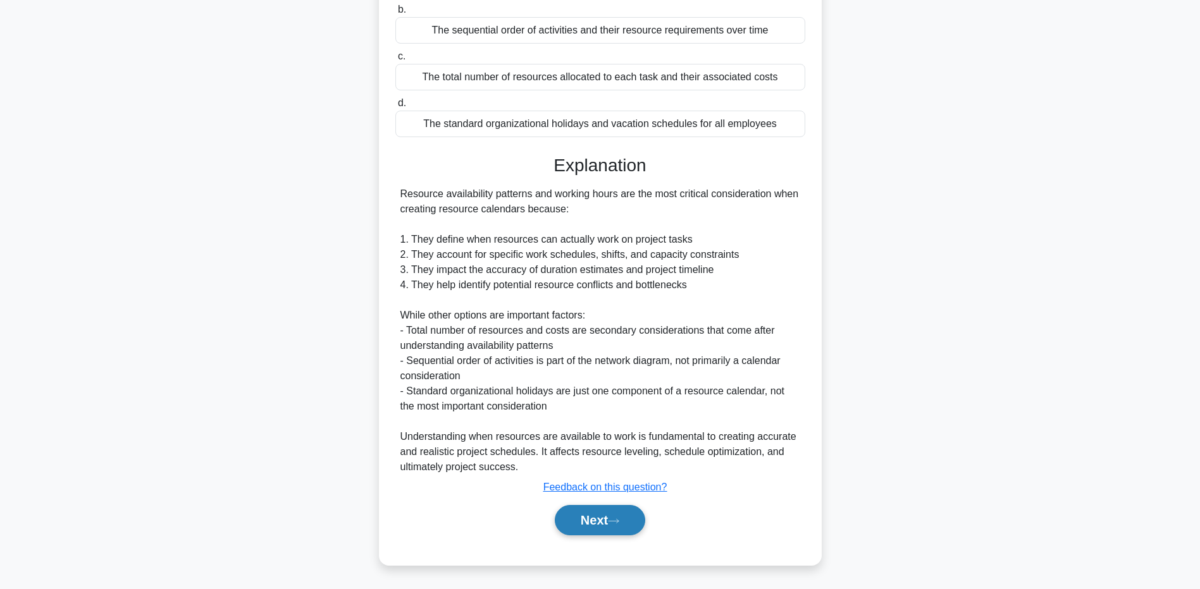
click at [600, 522] on button "Next" at bounding box center [600, 520] width 90 height 30
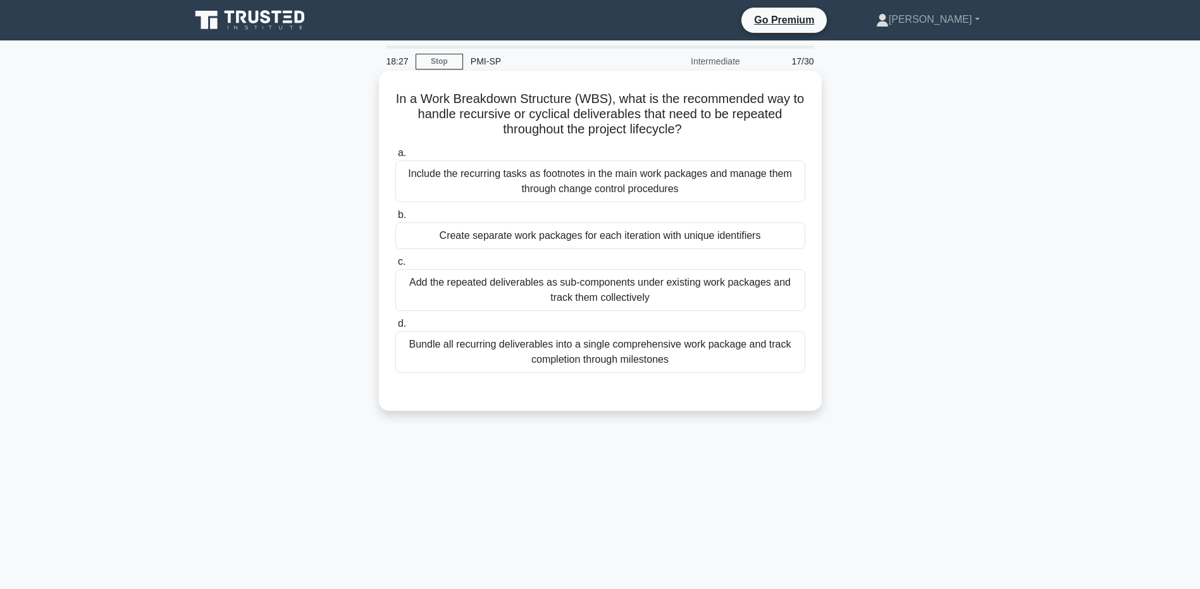
click at [602, 242] on div "Create separate work packages for each iteration with unique identifiers" at bounding box center [600, 236] width 410 height 27
click at [395, 219] on input "b. Create separate work packages for each iteration with unique identifiers" at bounding box center [395, 215] width 0 height 8
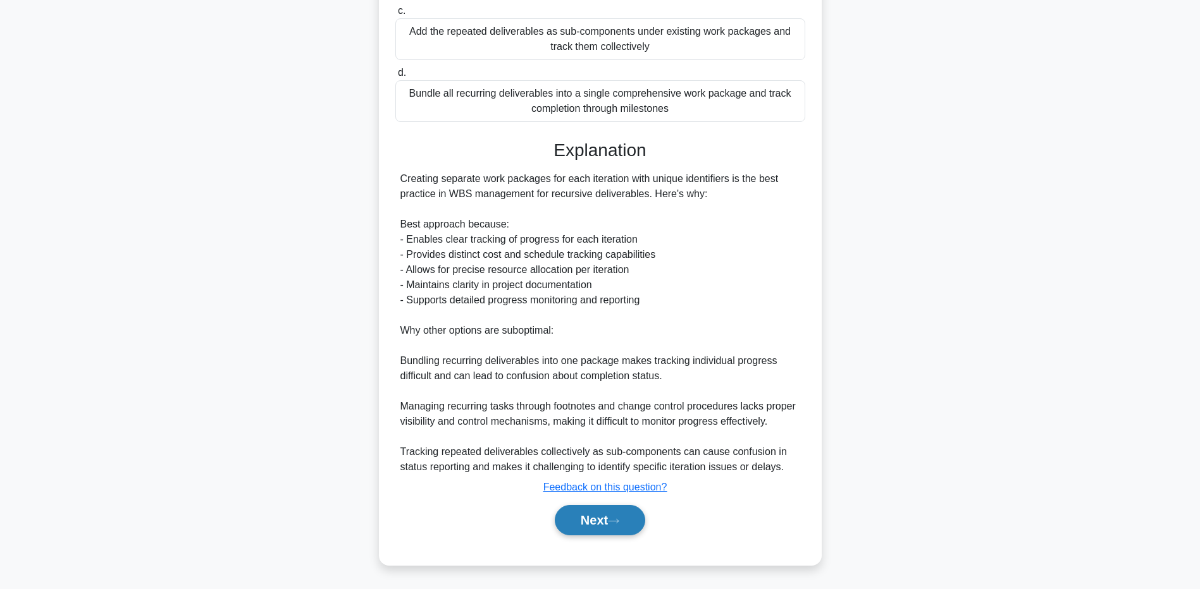
click at [626, 521] on button "Next" at bounding box center [600, 520] width 90 height 30
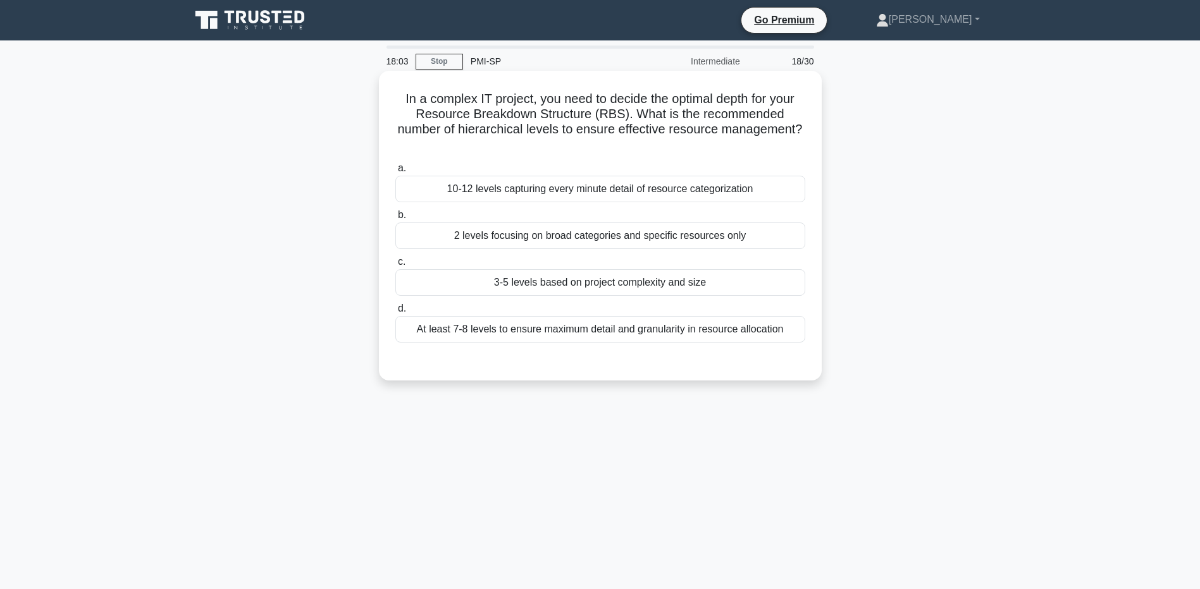
click at [580, 279] on div "3-5 levels based on project complexity and size" at bounding box center [600, 282] width 410 height 27
click at [395, 266] on input "c. 3-5 levels based on project complexity and size" at bounding box center [395, 262] width 0 height 8
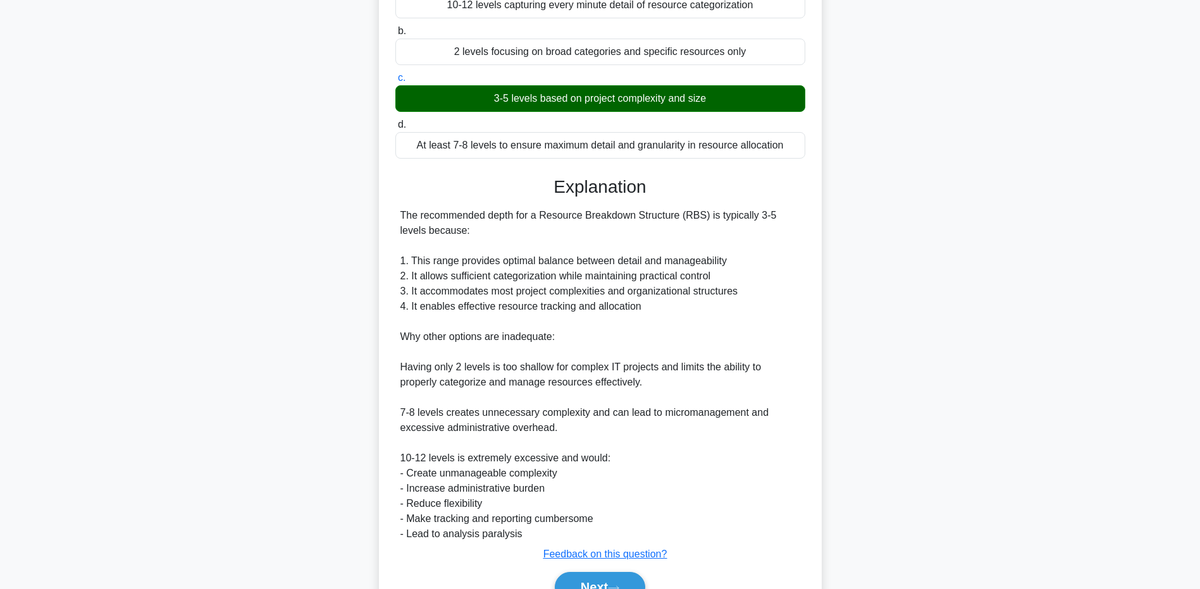
scroll to position [190, 0]
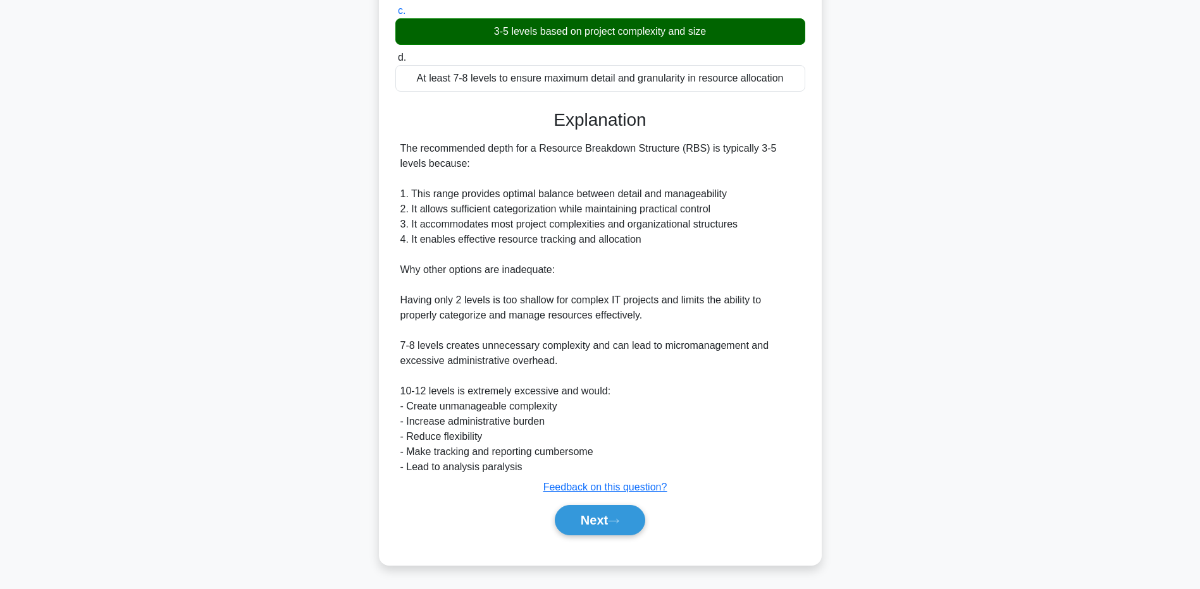
drag, startPoint x: 596, startPoint y: 511, endPoint x: 613, endPoint y: 497, distance: 22.0
click at [596, 511] on button "Next" at bounding box center [600, 520] width 90 height 30
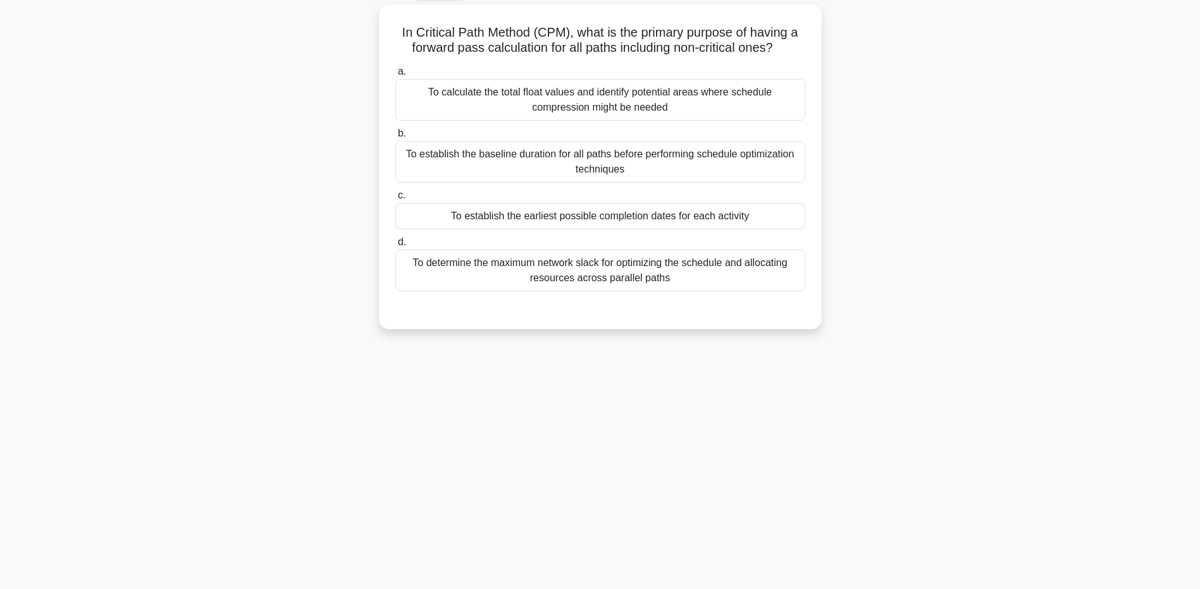
scroll to position [0, 0]
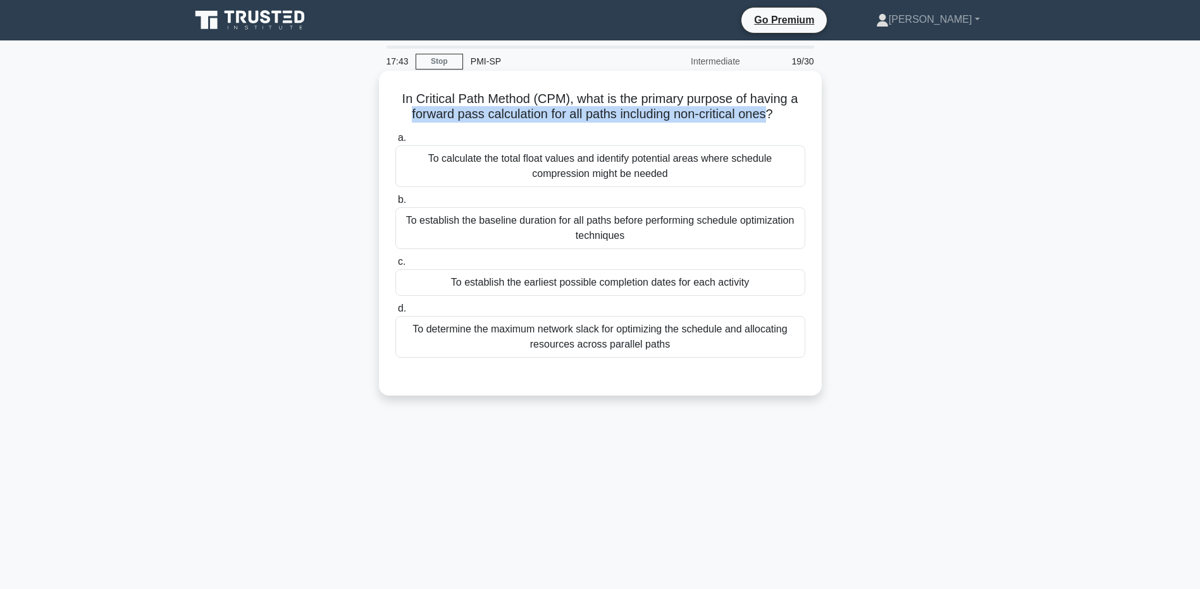
drag, startPoint x: 403, startPoint y: 113, endPoint x: 769, endPoint y: 120, distance: 366.3
click at [769, 120] on h5 "In Critical Path Method (CPM), what is the primary purpose of having a forward …" at bounding box center [600, 107] width 412 height 32
click at [495, 290] on div "To establish the earliest possible completion dates for each activity" at bounding box center [600, 282] width 410 height 27
click at [395, 266] on input "c. To establish the earliest possible completion dates for each activity" at bounding box center [395, 262] width 0 height 8
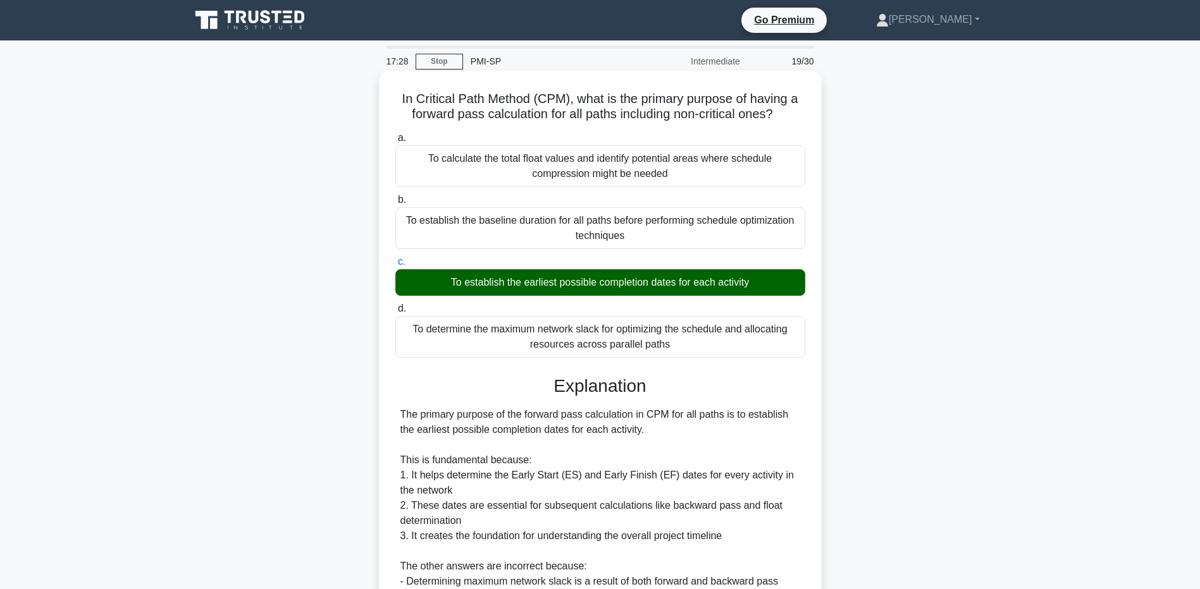
click at [441, 120] on h5 "In Critical Path Method (CPM), what is the primary purpose of having a forward …" at bounding box center [600, 107] width 412 height 32
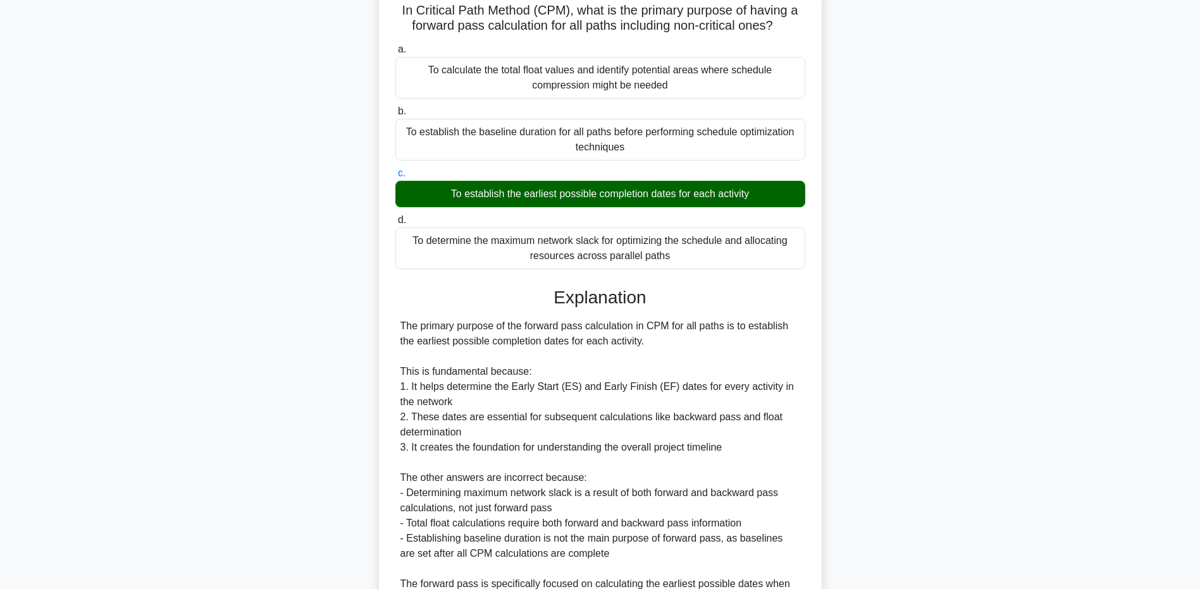
scroll to position [221, 0]
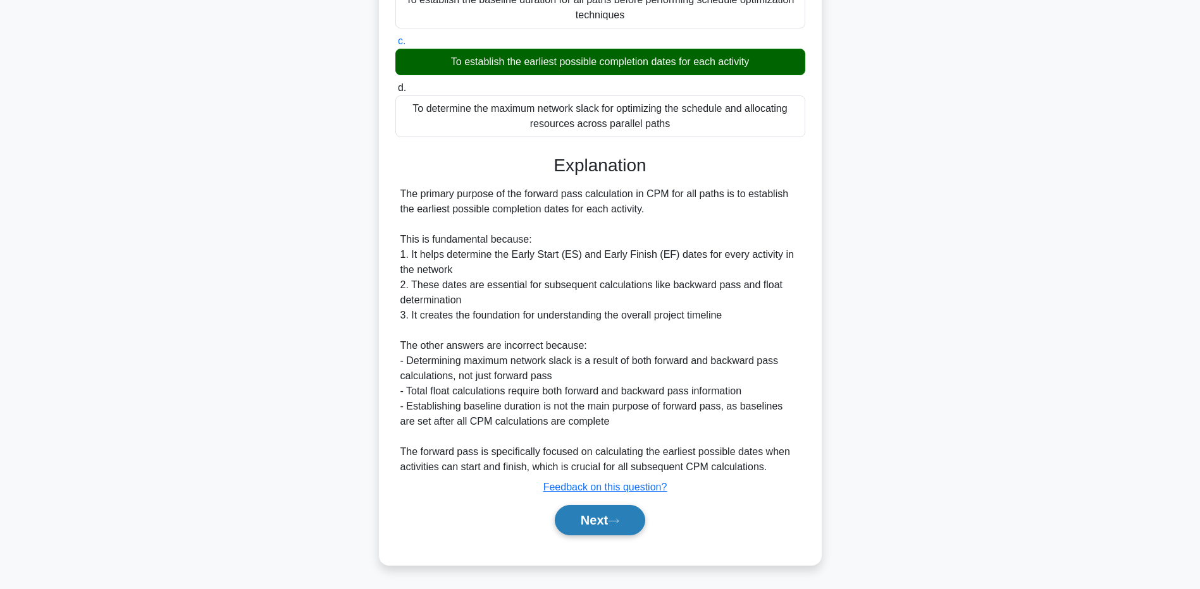
click at [606, 521] on button "Next" at bounding box center [600, 520] width 90 height 30
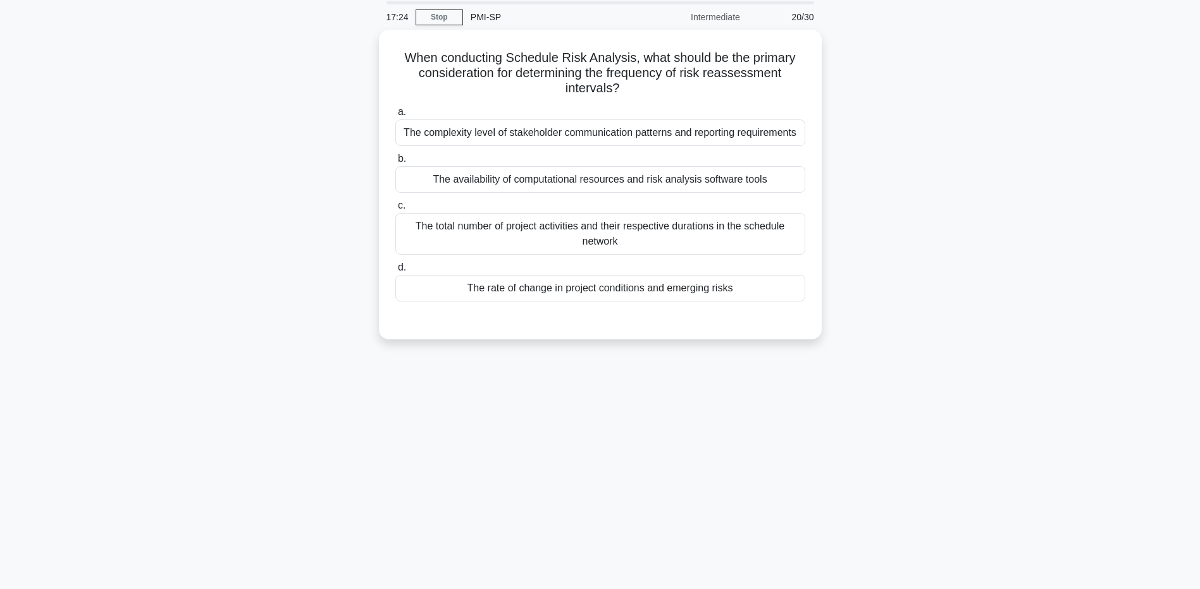
scroll to position [0, 0]
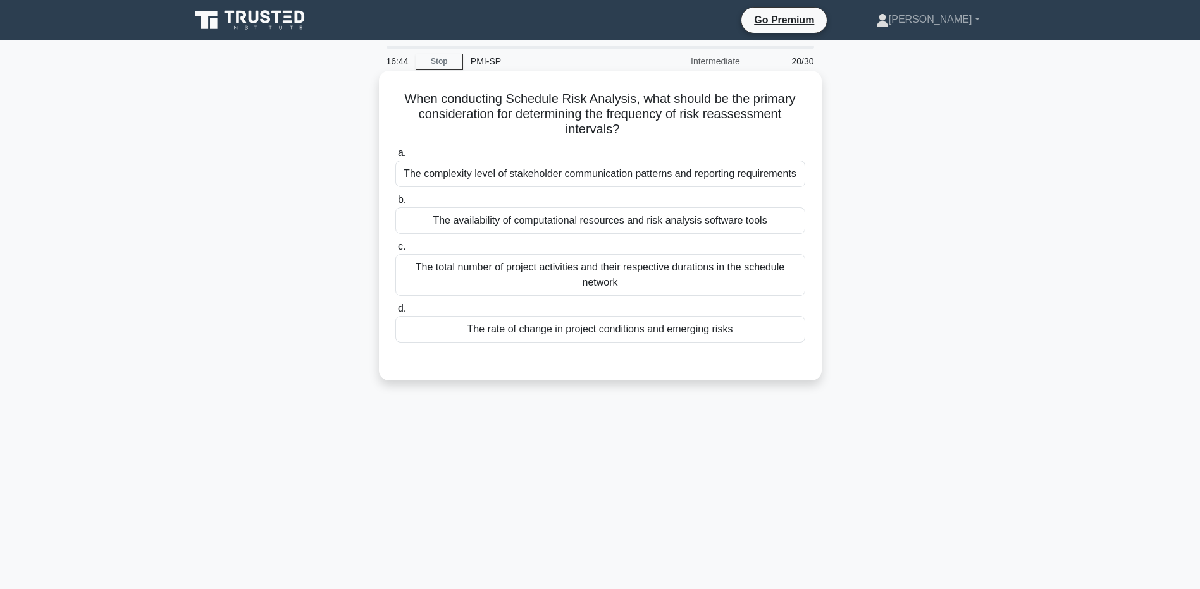
click at [704, 267] on div "The total number of project activities and their respective durations in the sc…" at bounding box center [600, 275] width 410 height 42
click at [395, 251] on input "c. The total number of project activities and their respective durations in the…" at bounding box center [395, 247] width 0 height 8
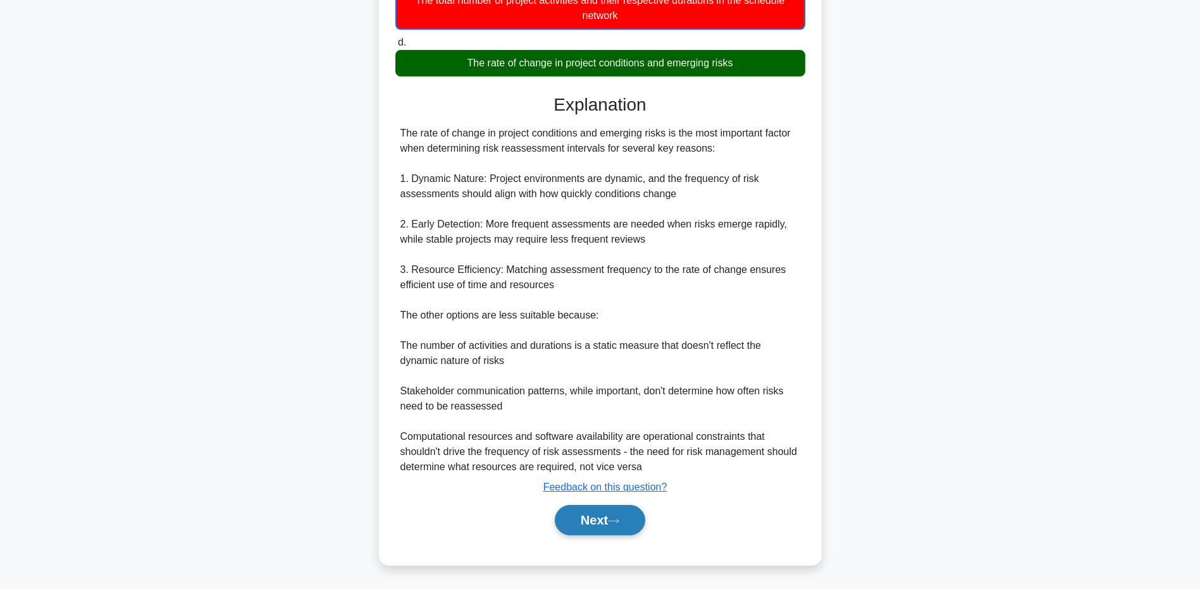
click at [610, 513] on button "Next" at bounding box center [600, 520] width 90 height 30
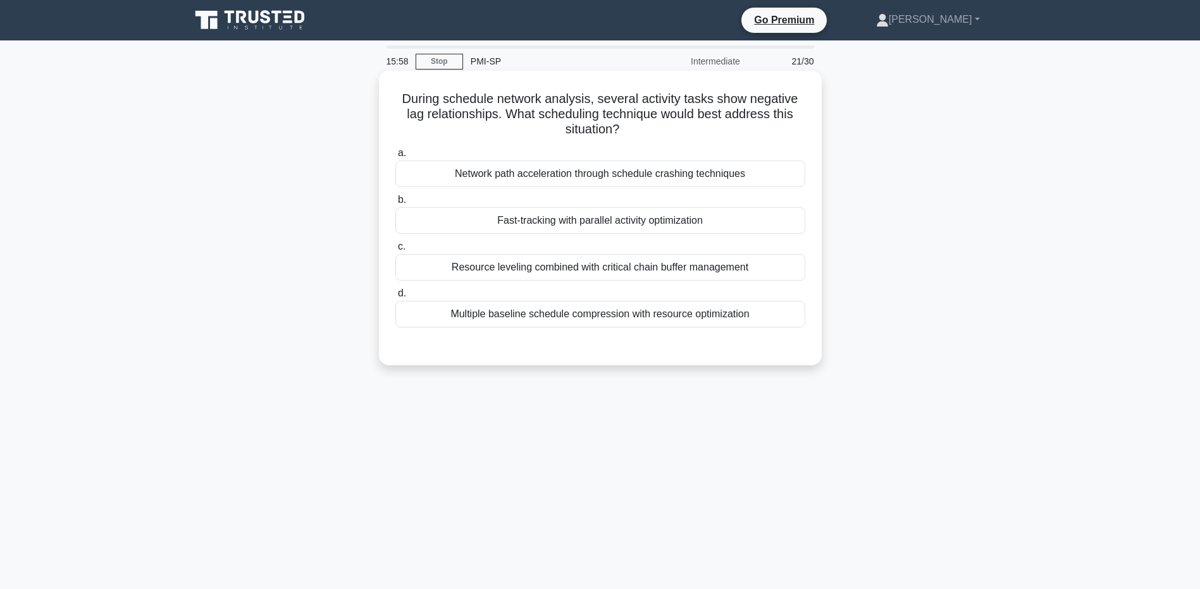
click at [648, 228] on div "Fast-tracking with parallel activity optimization" at bounding box center [600, 220] width 410 height 27
click at [395, 204] on input "b. Fast-tracking with parallel activity optimization" at bounding box center [395, 200] width 0 height 8
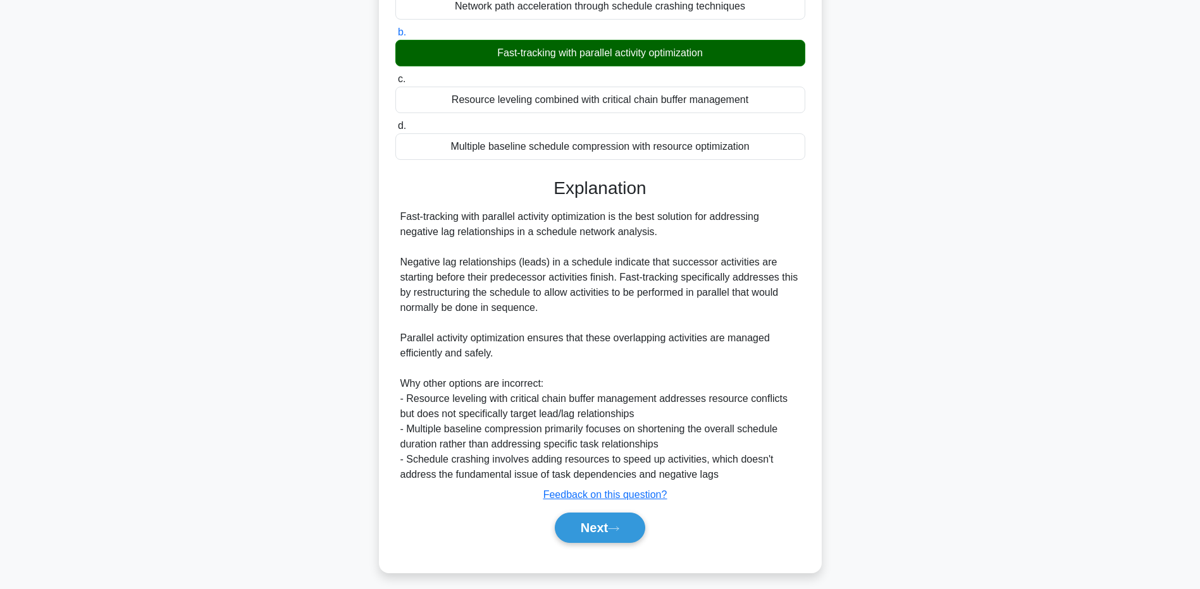
scroll to position [176, 0]
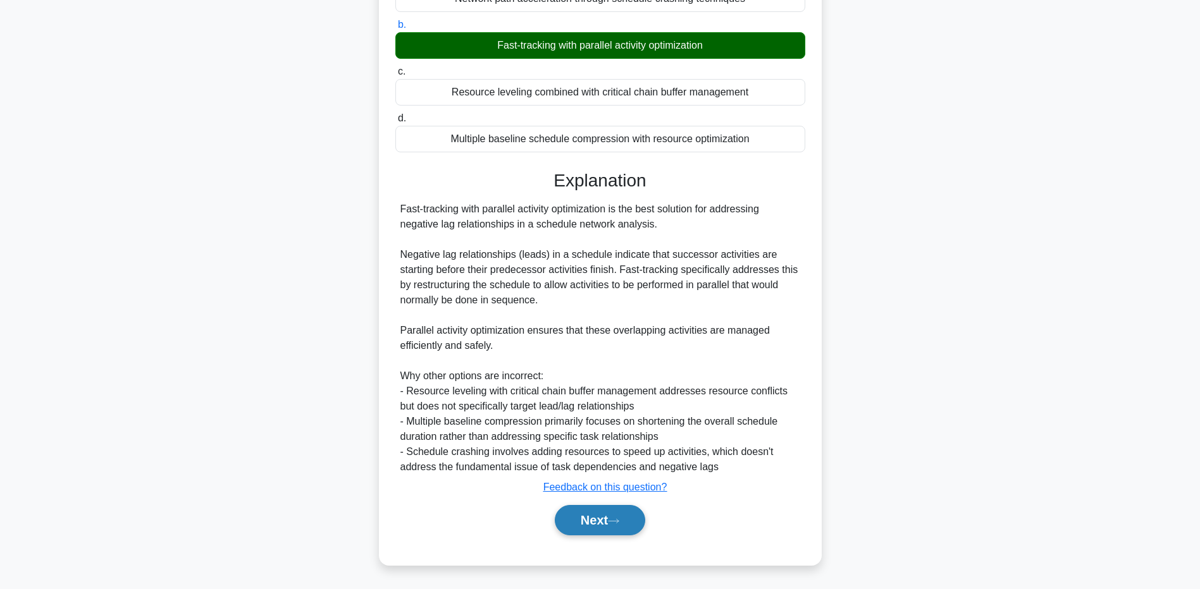
click at [603, 513] on button "Next" at bounding box center [600, 520] width 90 height 30
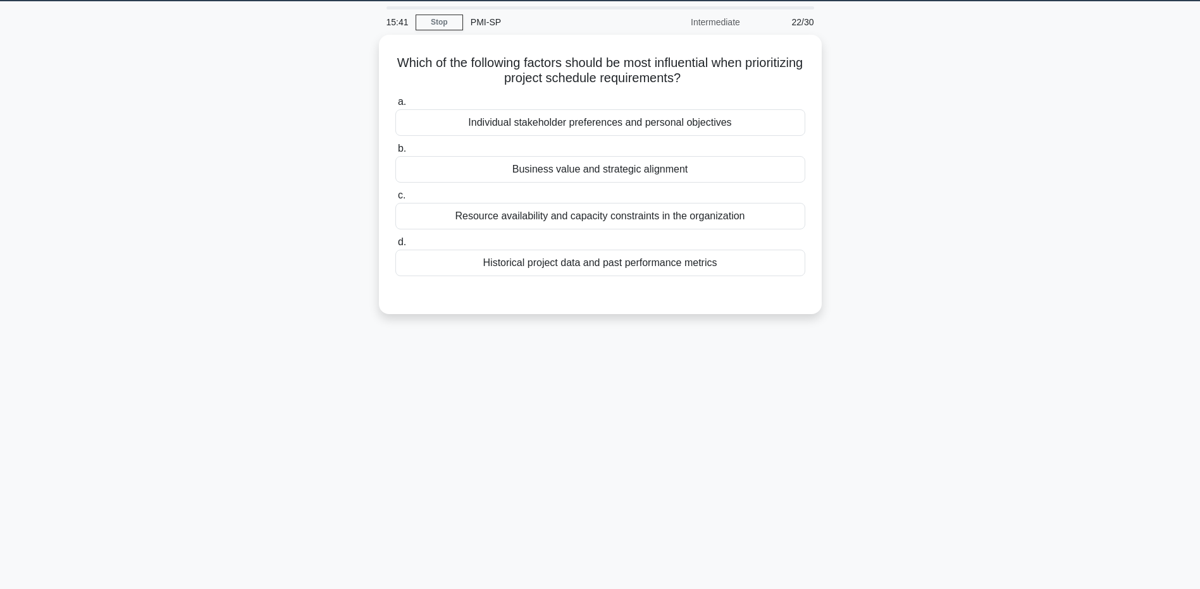
scroll to position [0, 0]
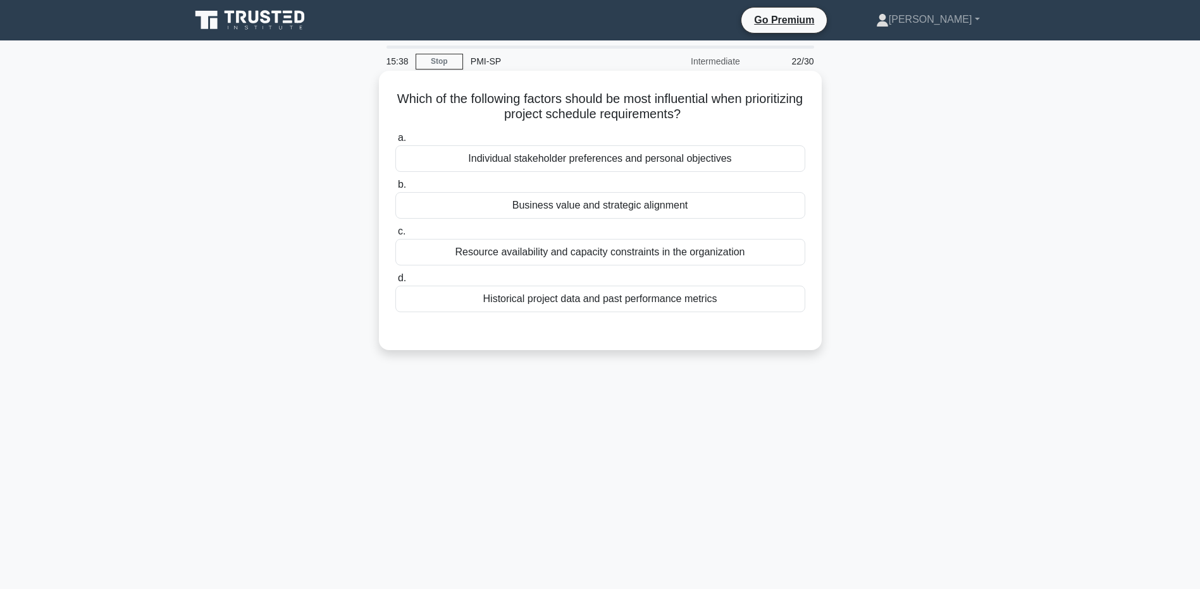
drag, startPoint x: 703, startPoint y: 112, endPoint x: 732, endPoint y: 112, distance: 29.1
click at [732, 112] on h5 "Which of the following factors should be most influential when prioritizing pro…" at bounding box center [600, 107] width 412 height 32
drag, startPoint x: 732, startPoint y: 112, endPoint x: 684, endPoint y: 121, distance: 49.5
click at [684, 121] on h5 "Which of the following factors should be most influential when prioritizing pro…" at bounding box center [600, 107] width 412 height 32
drag, startPoint x: 533, startPoint y: 111, endPoint x: 700, endPoint y: 109, distance: 167.0
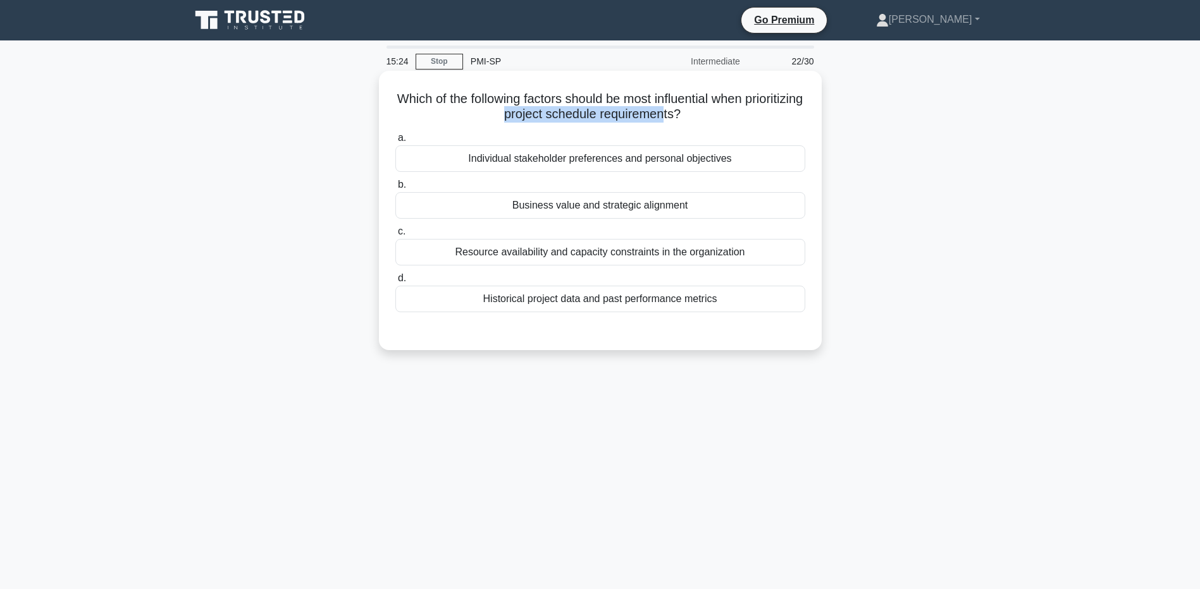
click at [700, 109] on h5 "Which of the following factors should be most influential when prioritizing pro…" at bounding box center [600, 107] width 412 height 32
click at [607, 202] on div "Business value and strategic alignment" at bounding box center [600, 205] width 410 height 27
click at [395, 189] on input "b. Business value and strategic alignment" at bounding box center [395, 185] width 0 height 8
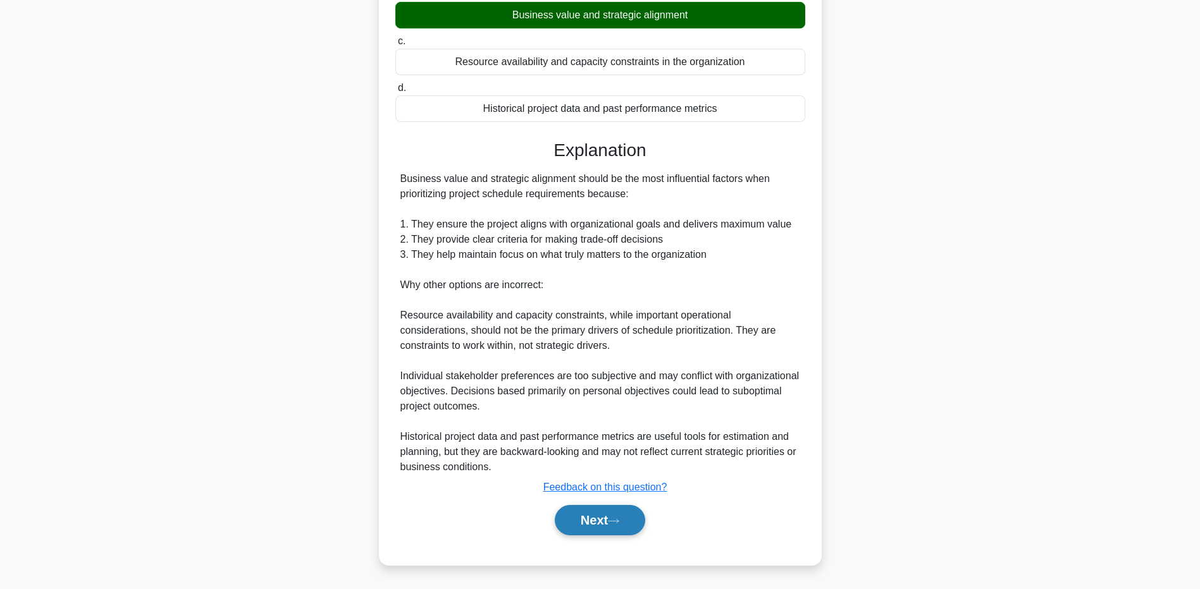
click at [603, 532] on button "Next" at bounding box center [600, 520] width 90 height 30
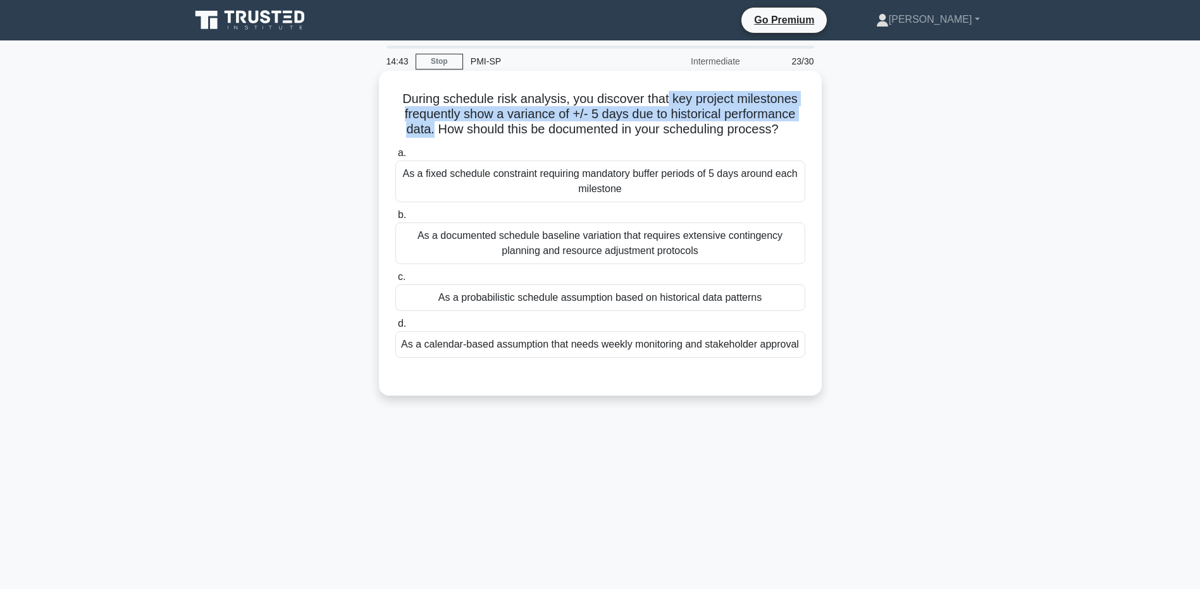
drag, startPoint x: 670, startPoint y: 97, endPoint x: 429, endPoint y: 130, distance: 243.3
click at [429, 130] on h5 "During schedule risk analysis, you discover that key project milestones frequen…" at bounding box center [600, 114] width 412 height 47
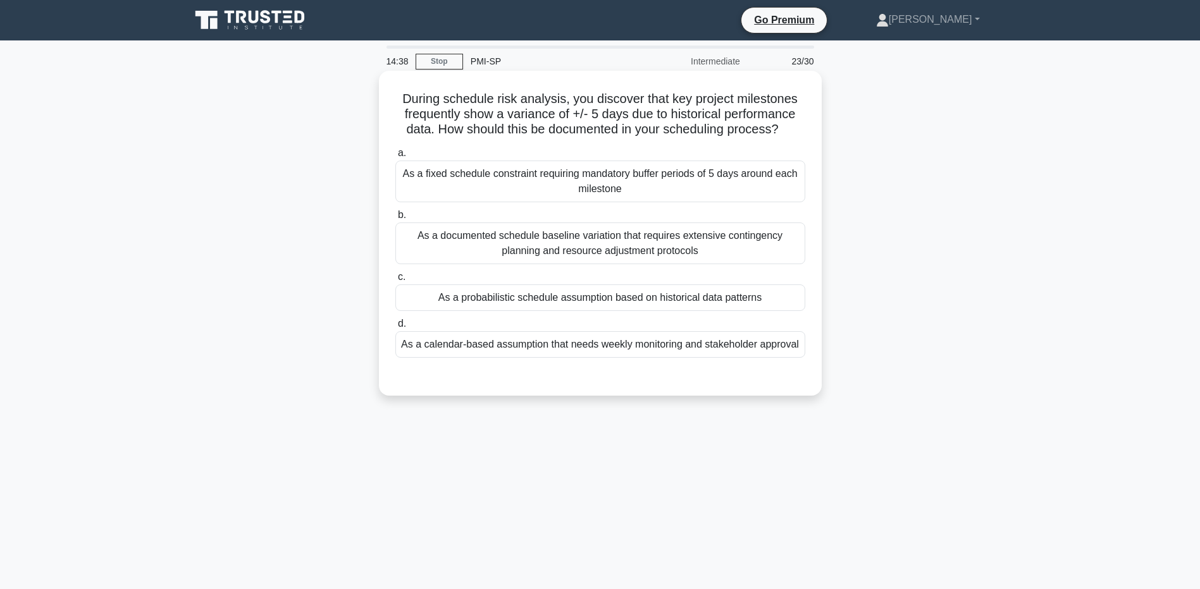
click at [743, 183] on div "As a fixed schedule constraint requiring mandatory buffer periods of 5 days aro…" at bounding box center [600, 182] width 410 height 42
click at [395, 157] on input "a. As a fixed schedule constraint requiring mandatory buffer periods of 5 days …" at bounding box center [395, 153] width 0 height 8
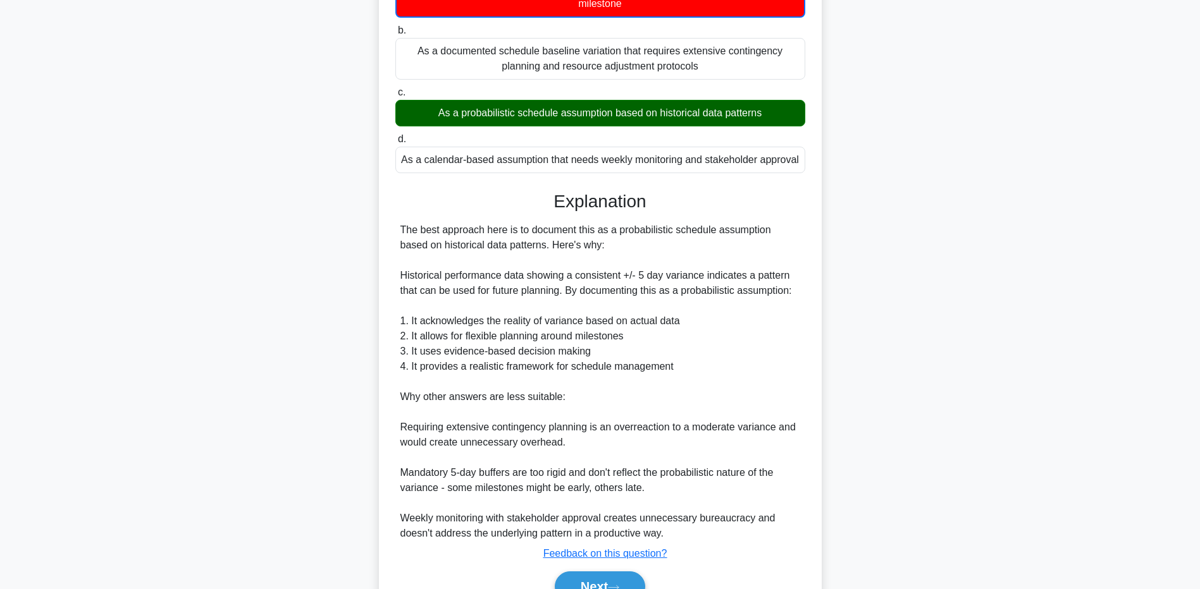
scroll to position [190, 0]
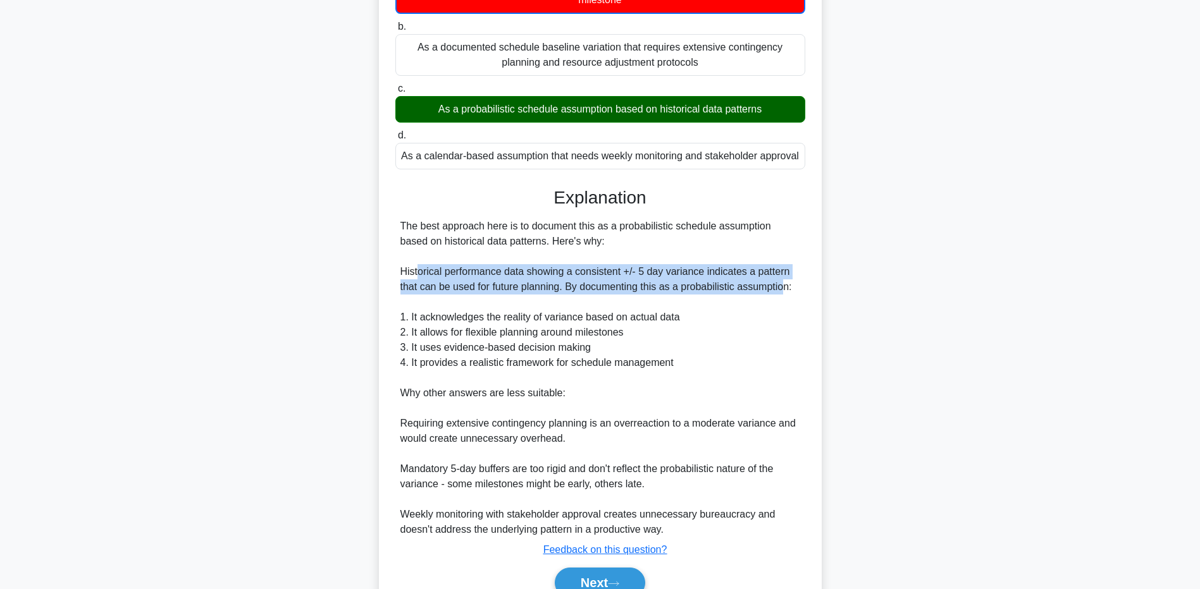
drag, startPoint x: 419, startPoint y: 269, endPoint x: 784, endPoint y: 286, distance: 365.3
click at [784, 286] on div "The best approach here is to document this as a probabilistic schedule assumpti…" at bounding box center [600, 378] width 400 height 319
drag, startPoint x: 784, startPoint y: 286, endPoint x: 648, endPoint y: 289, distance: 136.0
click at [653, 287] on div "The best approach here is to document this as a probabilistic schedule assumpti…" at bounding box center [600, 378] width 400 height 319
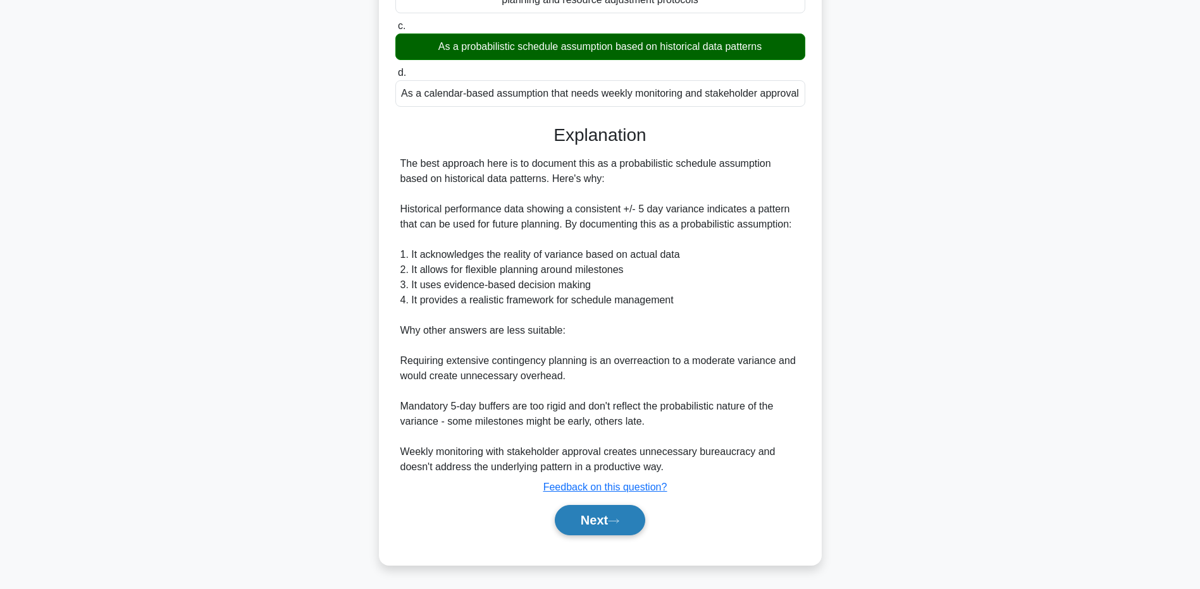
click at [591, 531] on button "Next" at bounding box center [600, 520] width 90 height 30
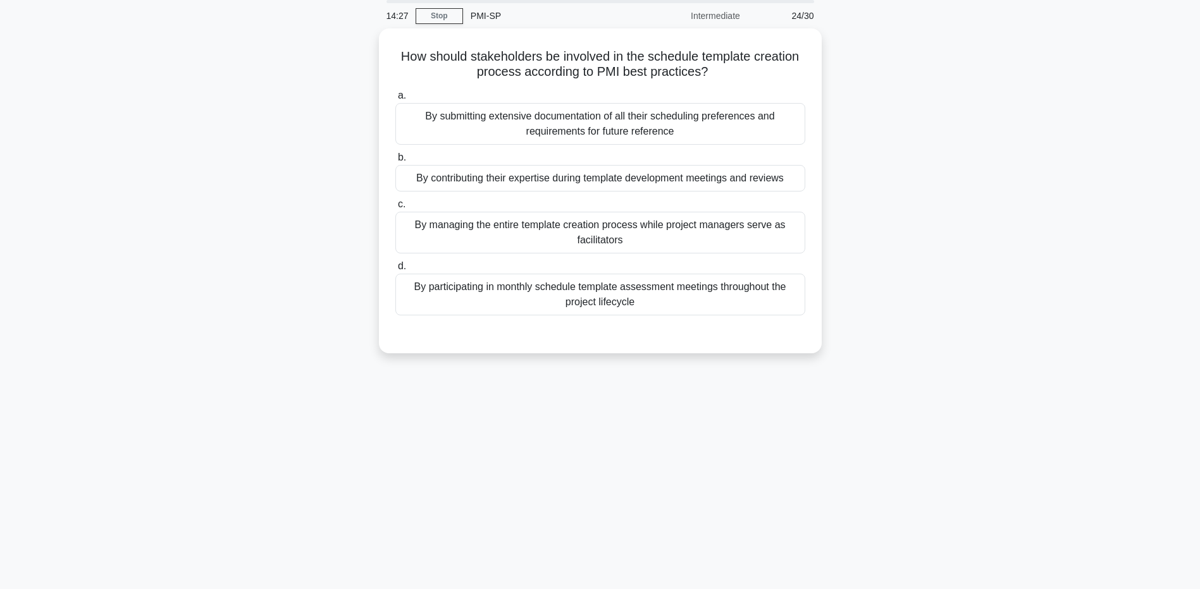
scroll to position [0, 0]
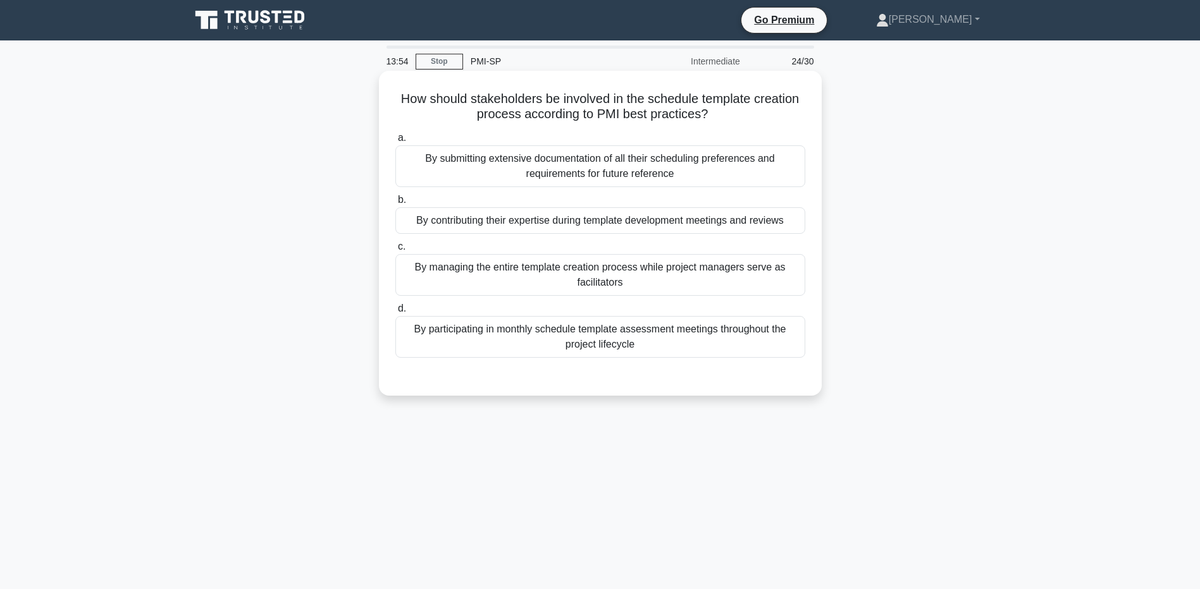
click at [595, 174] on div "By submitting extensive documentation of all their scheduling preferences and r…" at bounding box center [600, 166] width 410 height 42
click at [395, 142] on input "a. By submitting extensive documentation of all their scheduling preferences an…" at bounding box center [395, 138] width 0 height 8
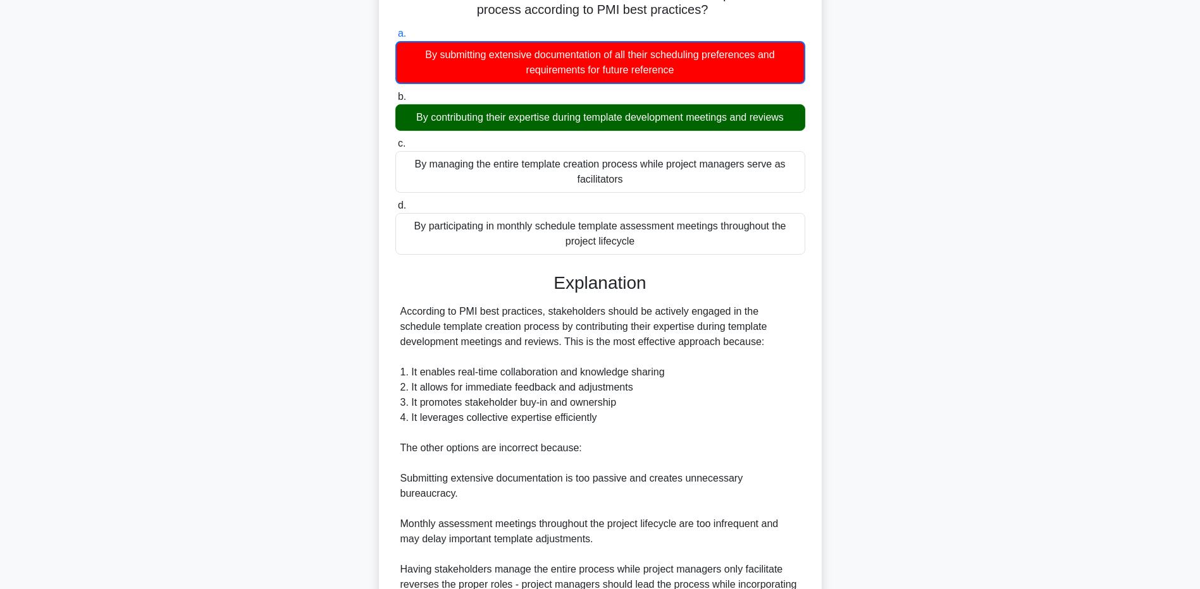
scroll to position [223, 0]
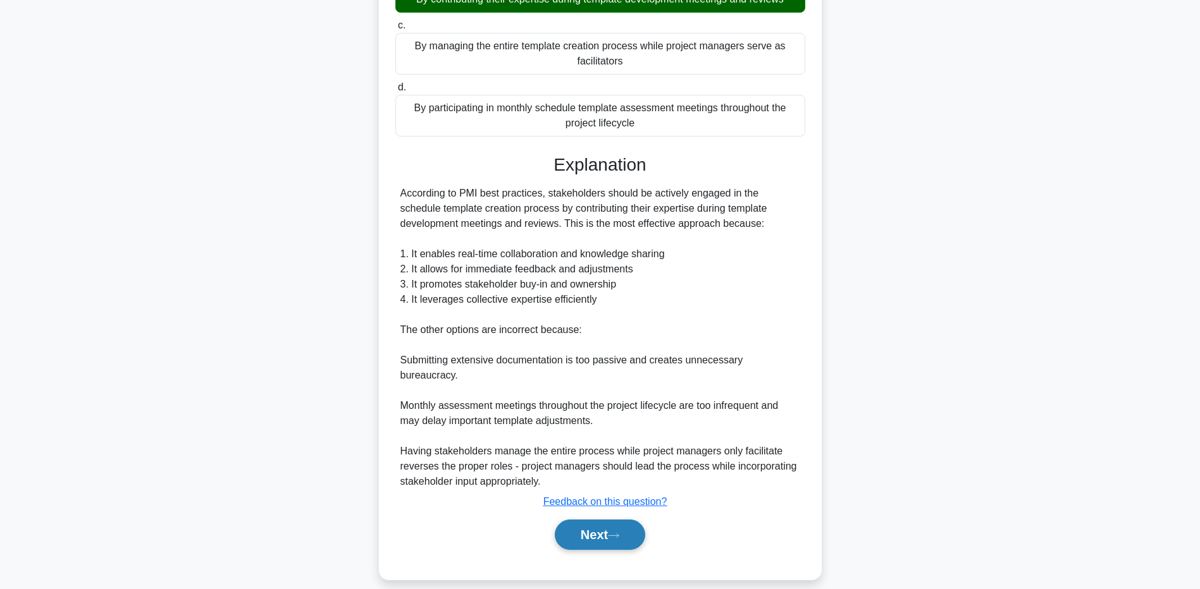
click at [597, 520] on button "Next" at bounding box center [600, 535] width 90 height 30
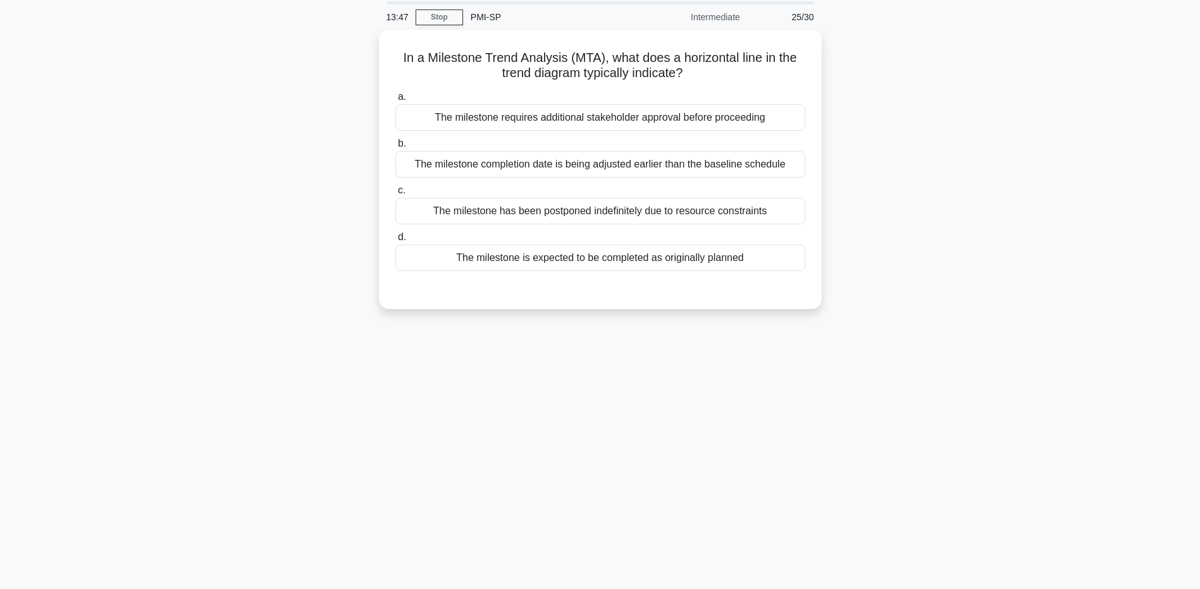
scroll to position [0, 0]
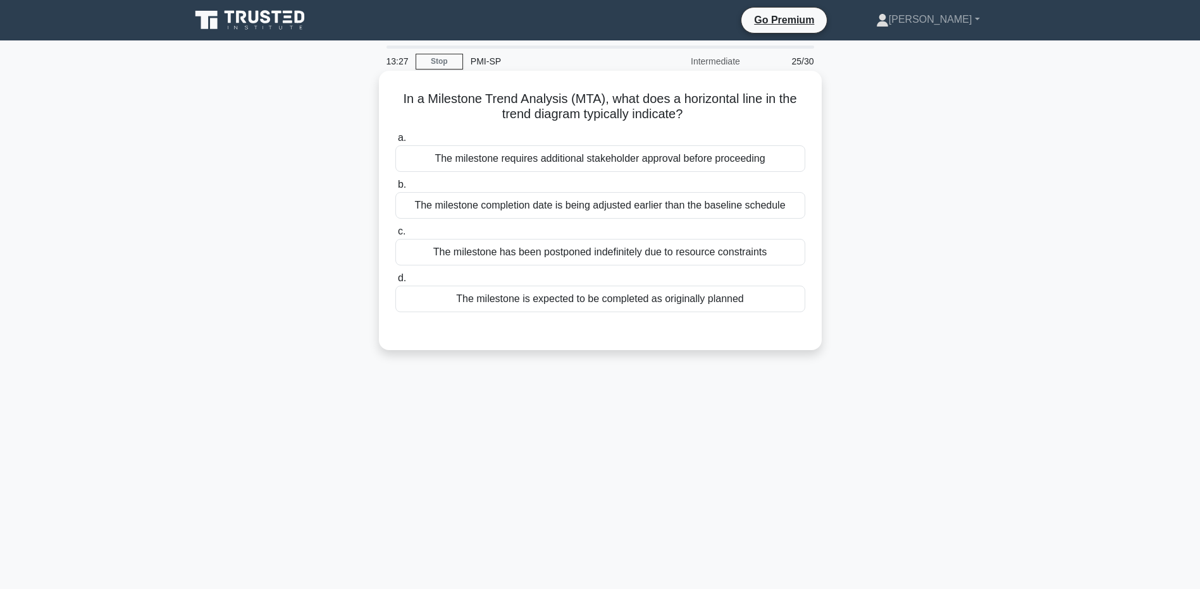
click at [604, 297] on div "The milestone is expected to be completed as originally planned" at bounding box center [600, 299] width 410 height 27
click at [395, 283] on input "d. The milestone is expected to be completed as originally planned" at bounding box center [395, 279] width 0 height 8
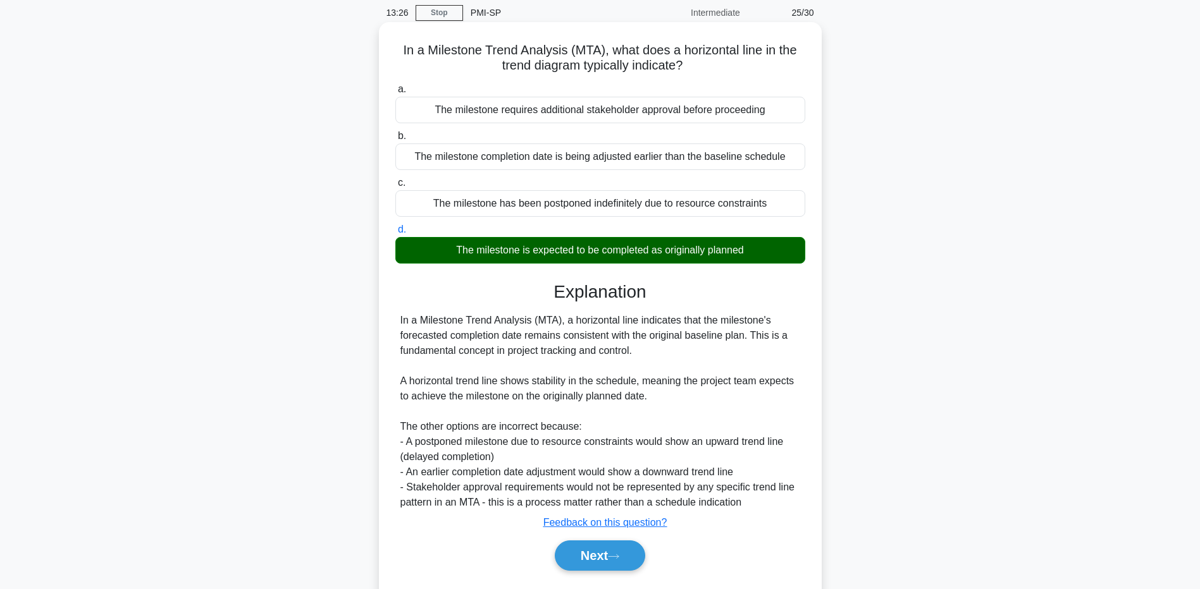
scroll to position [94, 0]
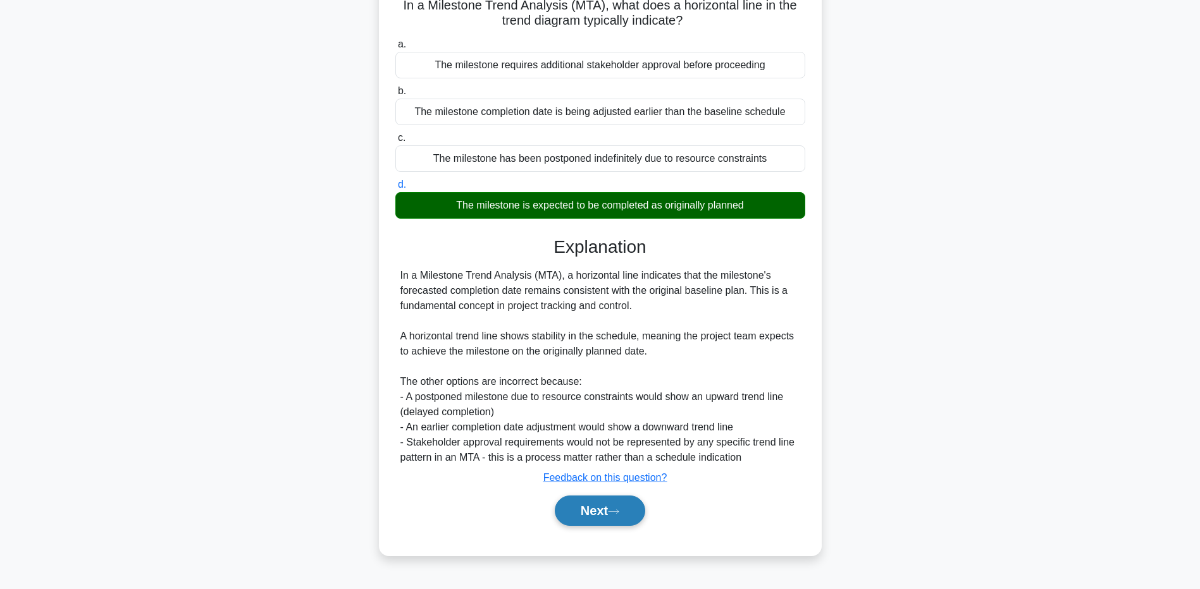
click at [595, 512] on button "Next" at bounding box center [600, 511] width 90 height 30
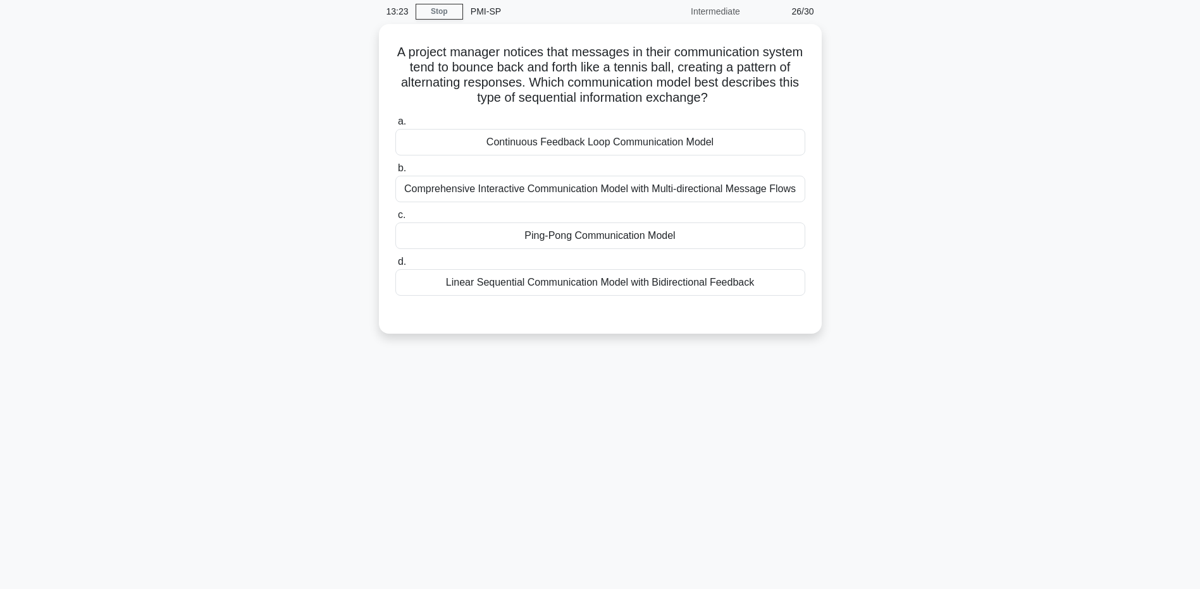
scroll to position [0, 0]
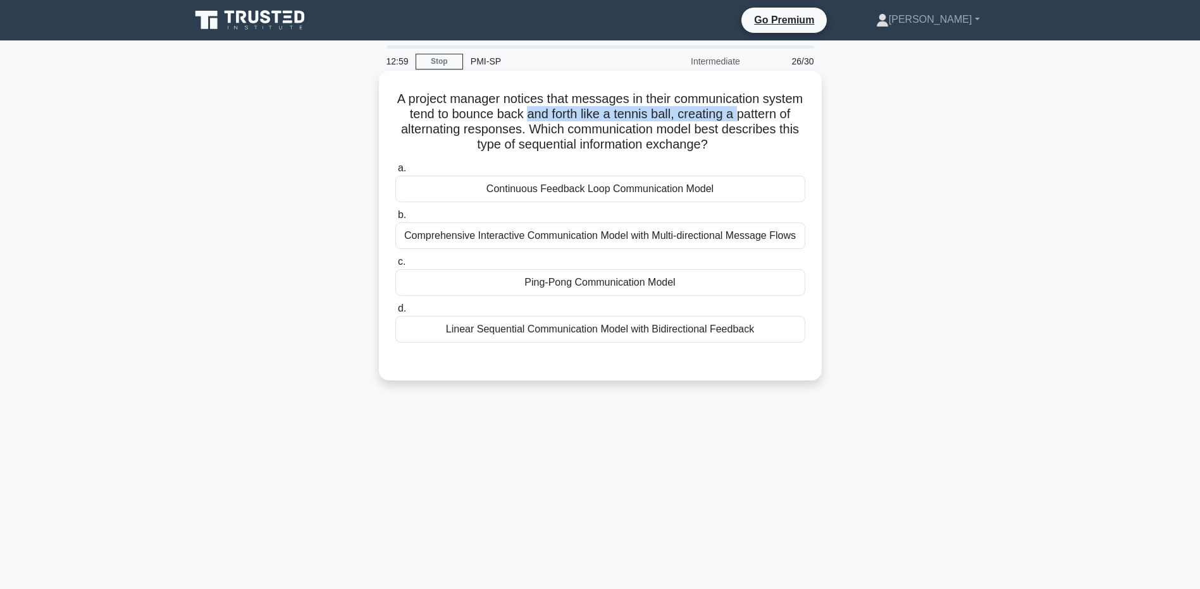
drag, startPoint x: 407, startPoint y: 123, endPoint x: 577, endPoint y: 120, distance: 170.8
click at [577, 120] on h5 "A project manager notices that messages in their communication system tend to b…" at bounding box center [600, 122] width 412 height 62
drag, startPoint x: 724, startPoint y: 116, endPoint x: 767, endPoint y: 134, distance: 46.2
click at [767, 134] on h5 "A project manager notices that messages in their communication system tend to b…" at bounding box center [600, 122] width 412 height 62
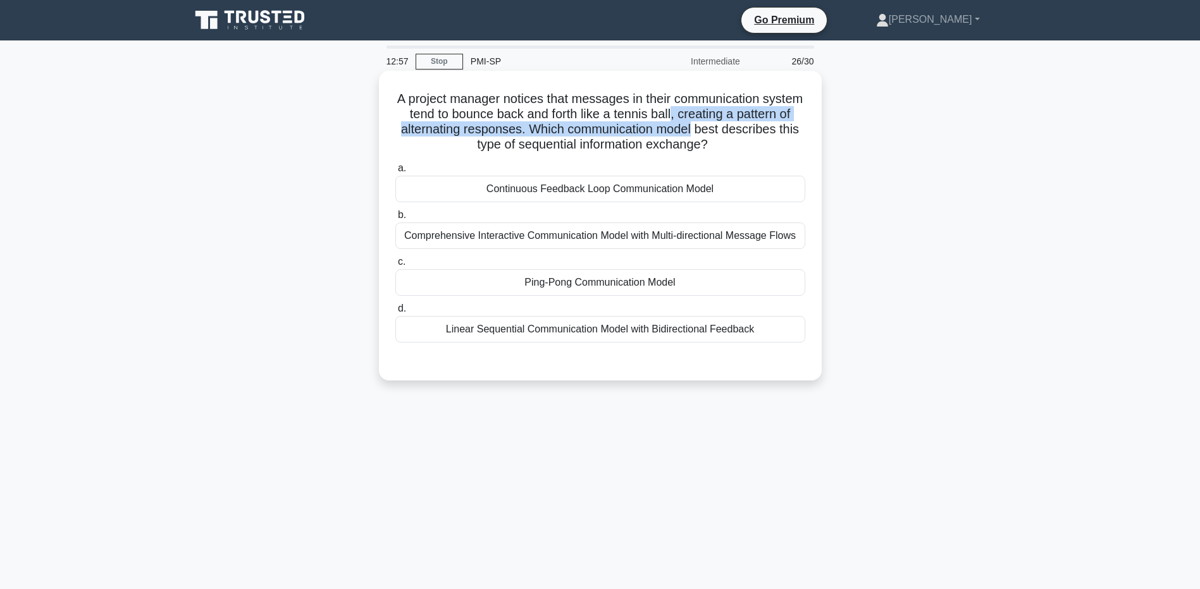
drag, startPoint x: 767, startPoint y: 134, endPoint x: 450, endPoint y: 135, distance: 316.3
click at [450, 135] on h5 "A project manager notices that messages in their communication system tend to b…" at bounding box center [600, 122] width 412 height 62
click at [533, 136] on h5 "A project manager notices that messages in their communication system tend to b…" at bounding box center [600, 122] width 412 height 62
click at [624, 287] on div "Ping-Pong Communication Model" at bounding box center [600, 282] width 410 height 27
click at [395, 266] on input "c. Ping-Pong Communication Model" at bounding box center [395, 262] width 0 height 8
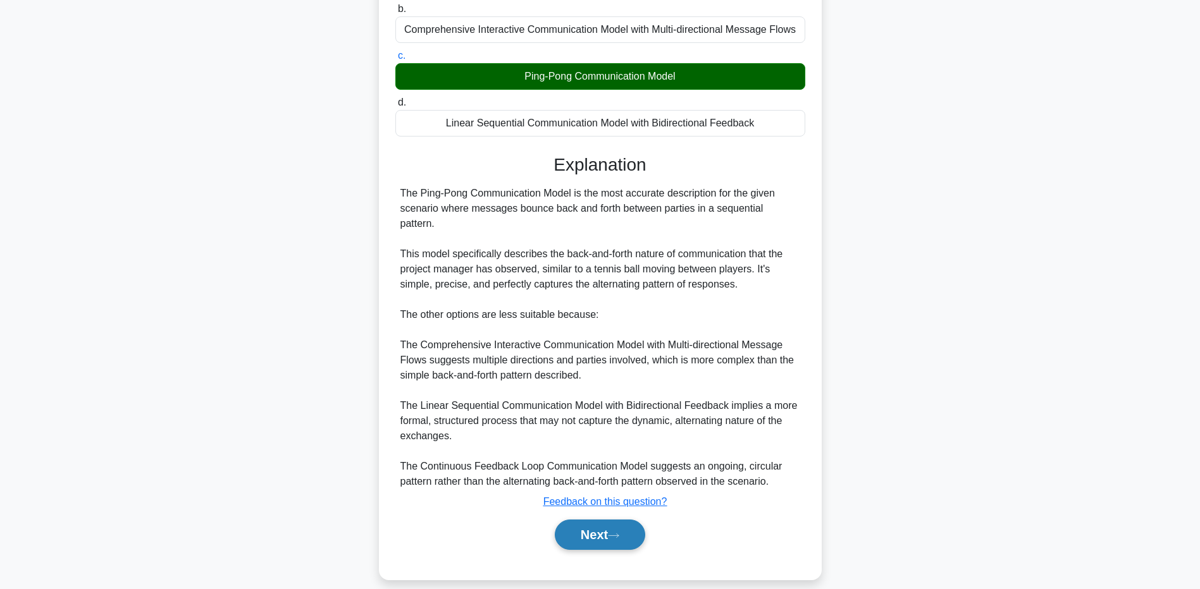
click at [618, 533] on icon at bounding box center [613, 536] width 11 height 7
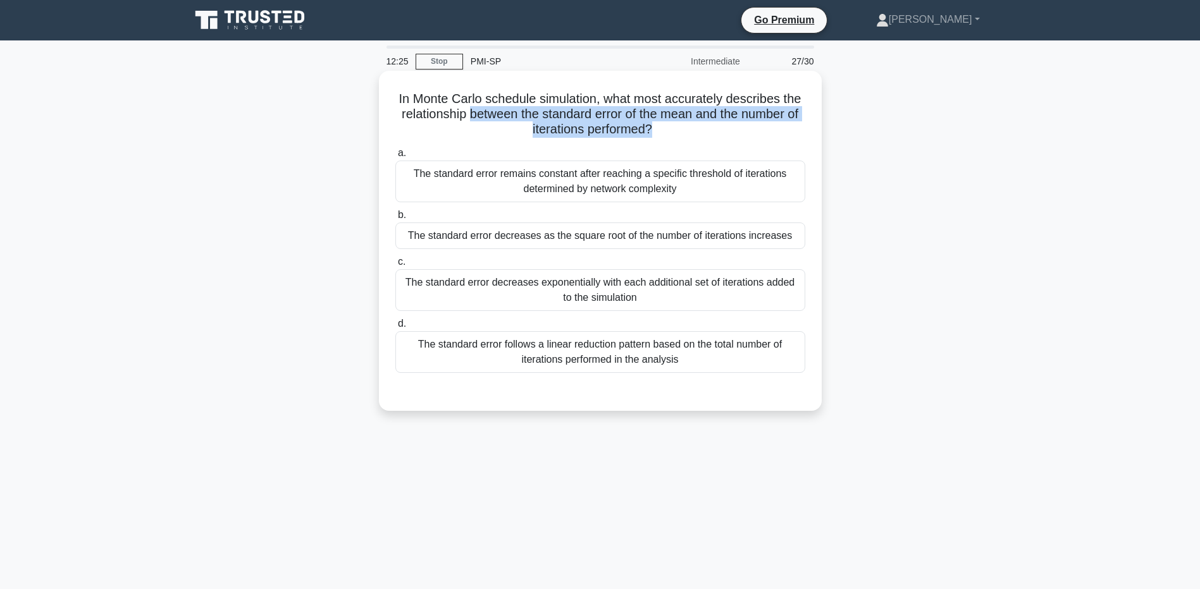
drag, startPoint x: 647, startPoint y: 128, endPoint x: 466, endPoint y: 116, distance: 181.3
click at [466, 116] on h5 "In Monte Carlo schedule simulation, what most accurately describes the relation…" at bounding box center [600, 114] width 412 height 47
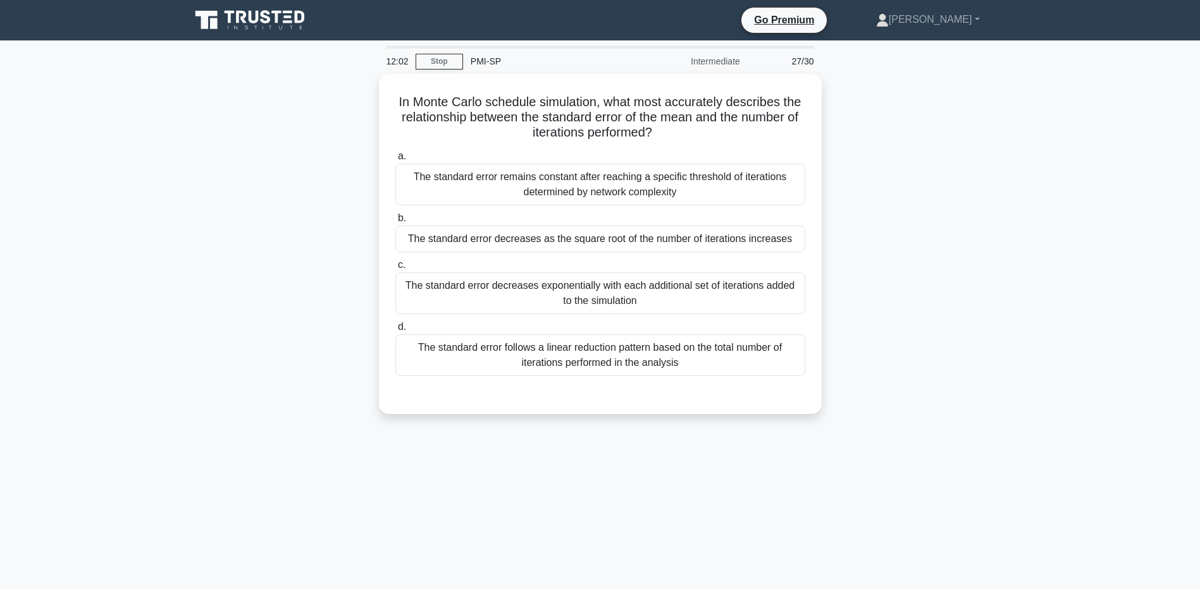
click at [868, 256] on div "In Monte Carlo schedule simulation, what most accurately describes the relation…" at bounding box center [600, 251] width 835 height 355
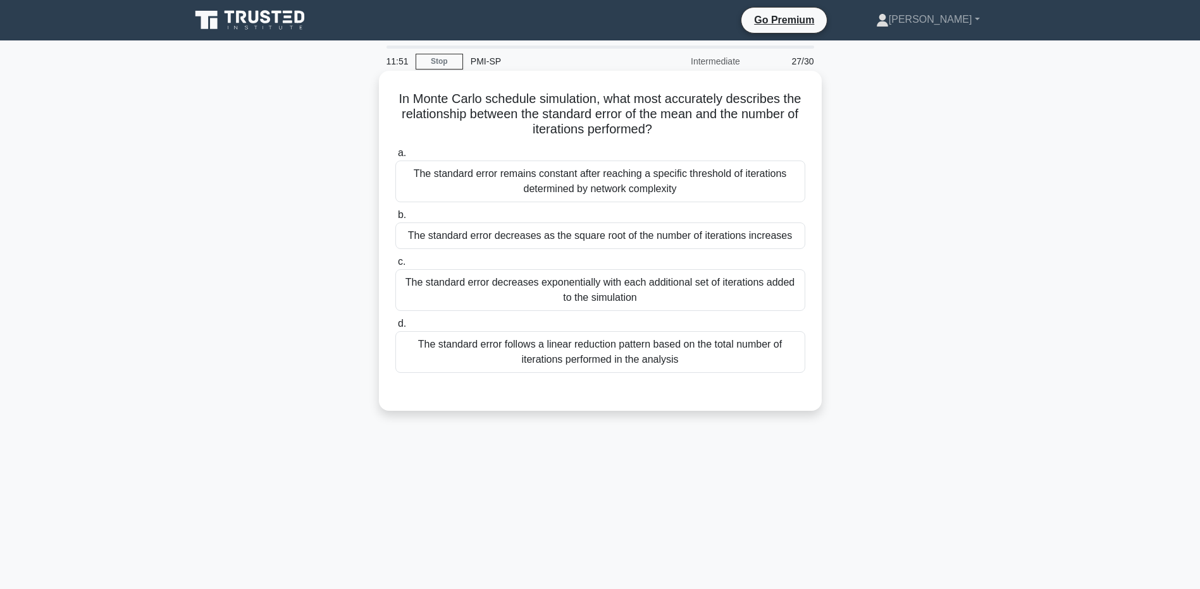
click at [617, 345] on div "The standard error follows a linear reduction pattern based on the total number…" at bounding box center [600, 352] width 410 height 42
click at [395, 328] on input "d. The standard error follows a linear reduction pattern based on the total num…" at bounding box center [395, 324] width 0 height 8
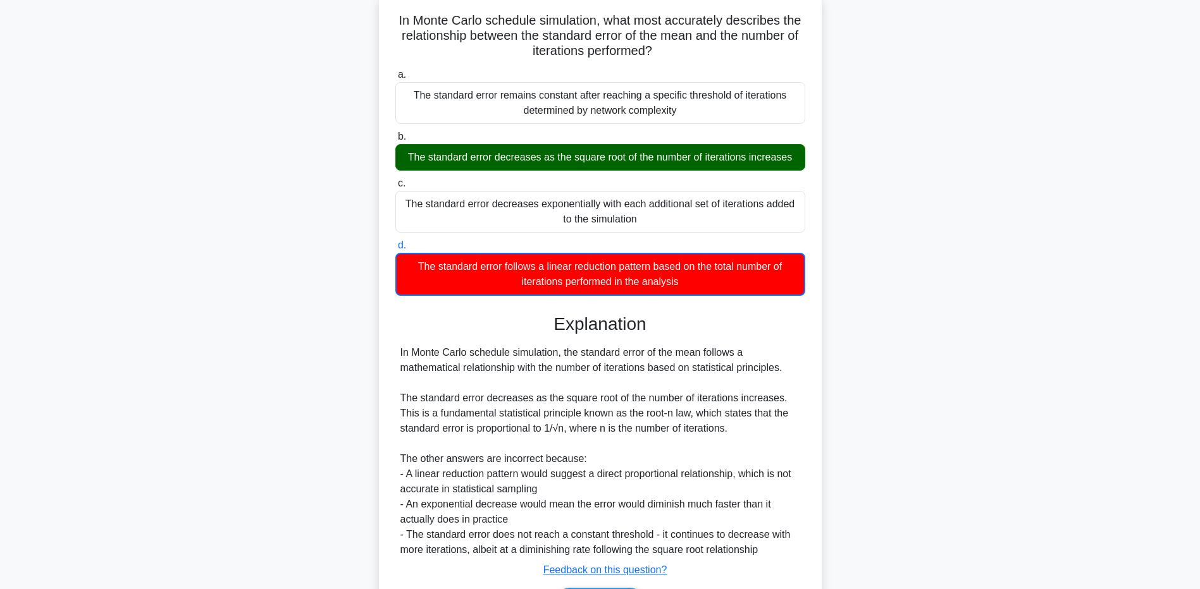
scroll to position [162, 0]
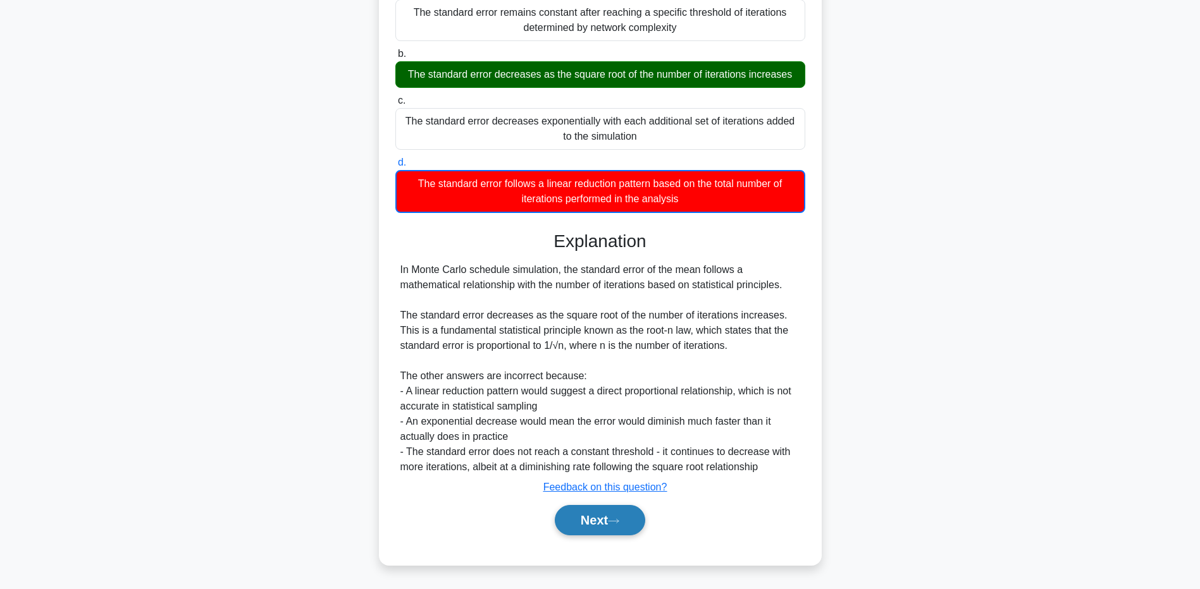
click at [598, 519] on button "Next" at bounding box center [600, 520] width 90 height 30
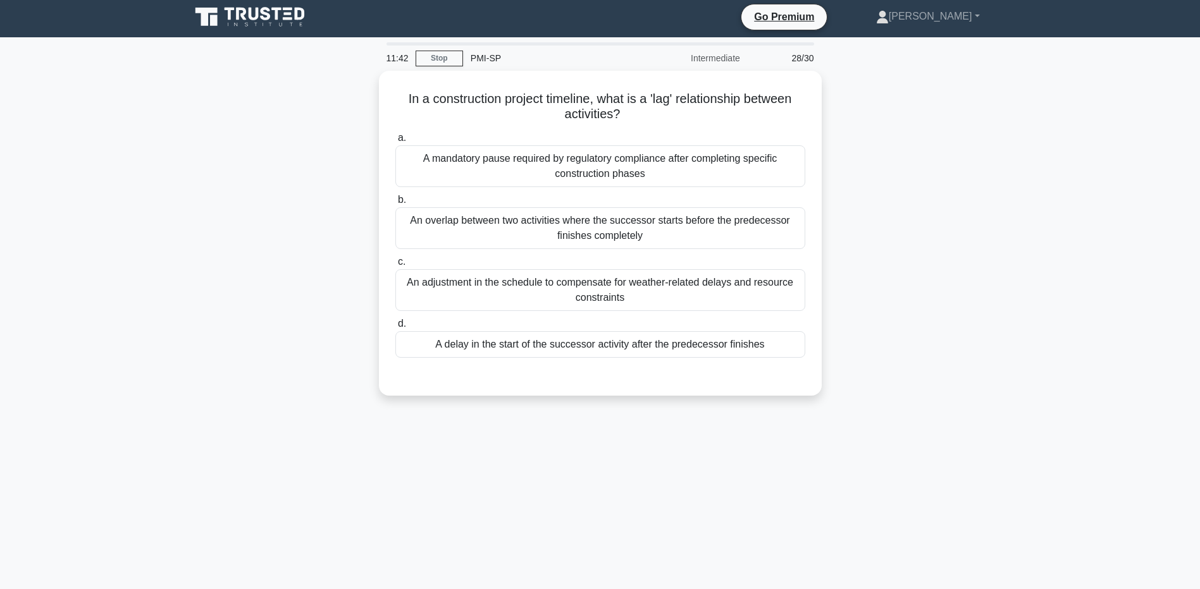
scroll to position [0, 0]
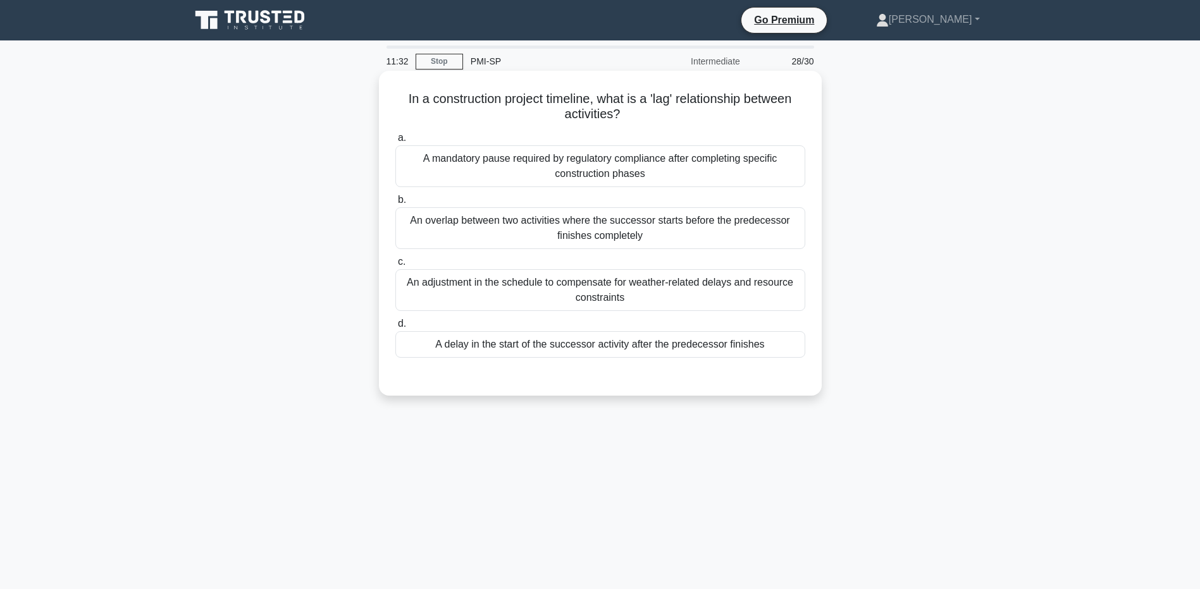
click at [648, 342] on div "A delay in the start of the successor activity after the predecessor finishes" at bounding box center [600, 344] width 410 height 27
click at [395, 328] on input "d. A delay in the start of the successor activity after the predecessor finishes" at bounding box center [395, 324] width 0 height 8
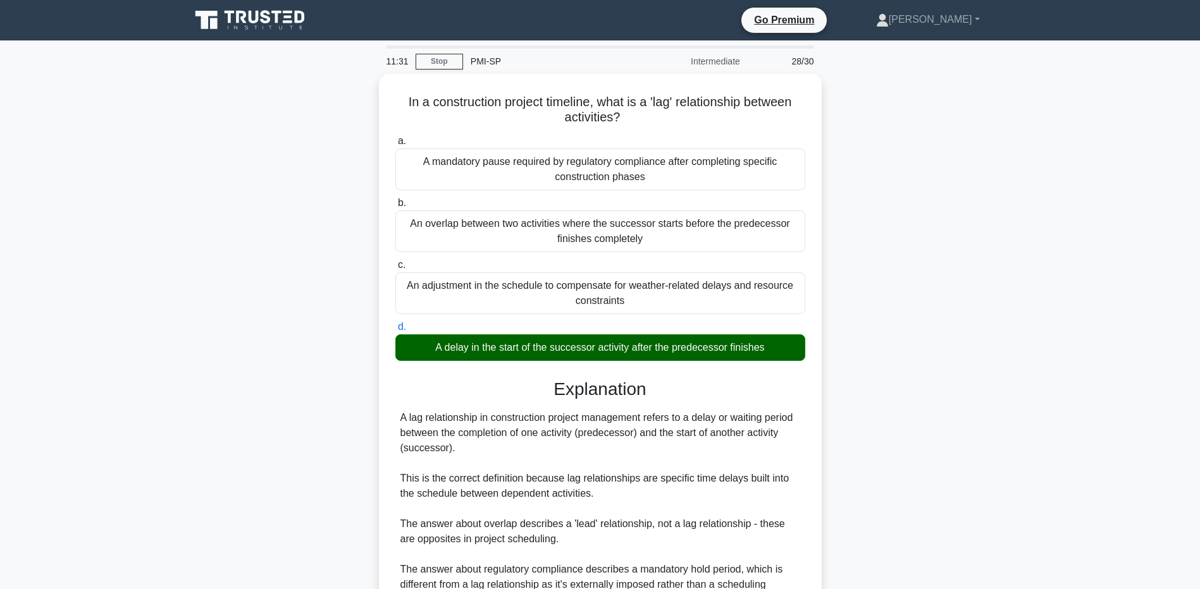
scroll to position [176, 0]
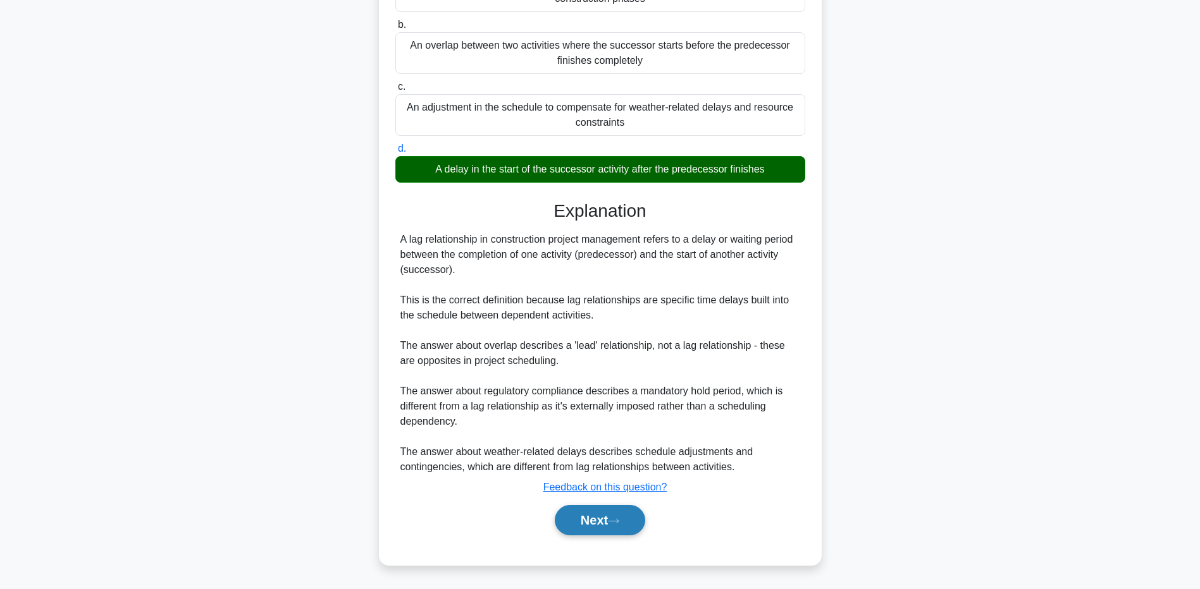
click at [606, 529] on button "Next" at bounding box center [600, 520] width 90 height 30
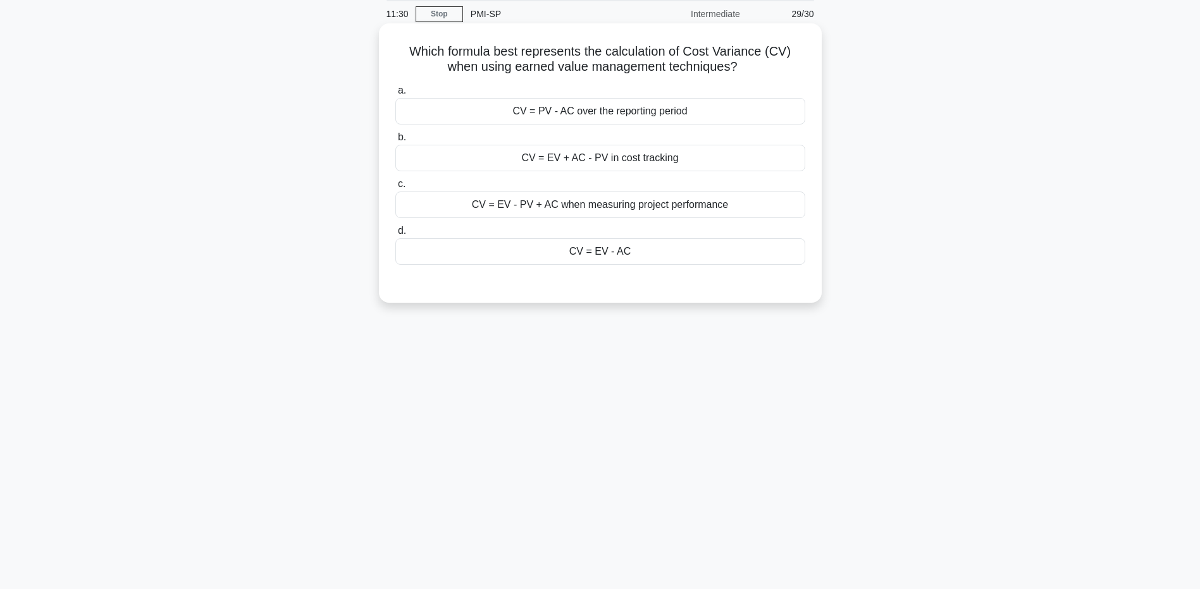
scroll to position [0, 0]
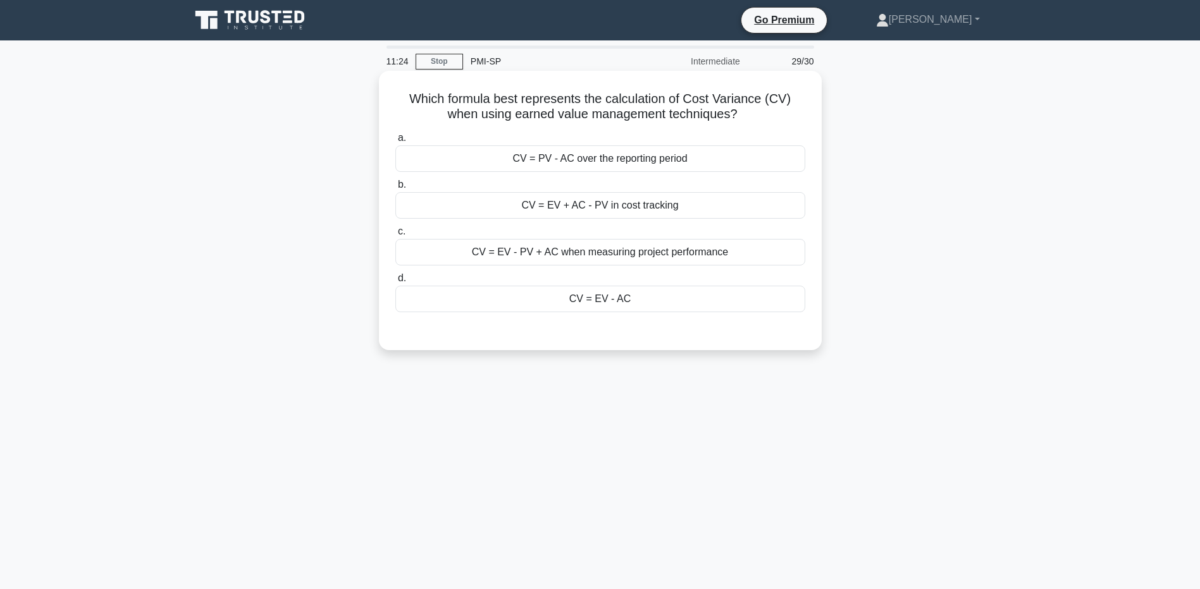
click at [569, 306] on div "CV = EV - AC" at bounding box center [600, 299] width 410 height 27
click at [395, 283] on input "d. CV = EV - AC" at bounding box center [395, 279] width 0 height 8
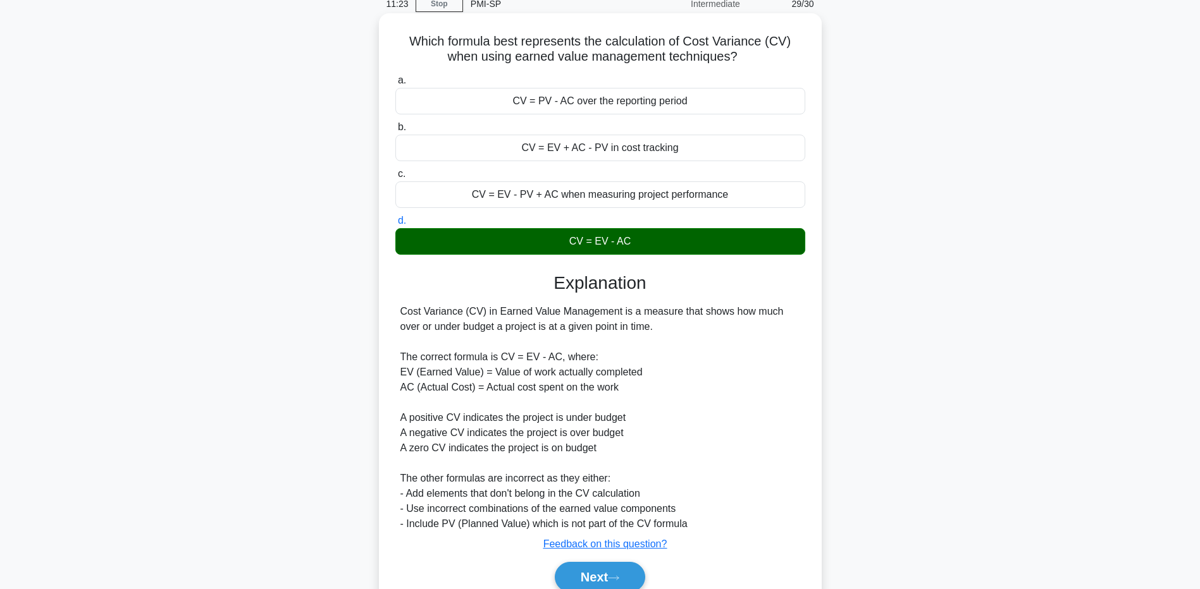
scroll to position [115, 0]
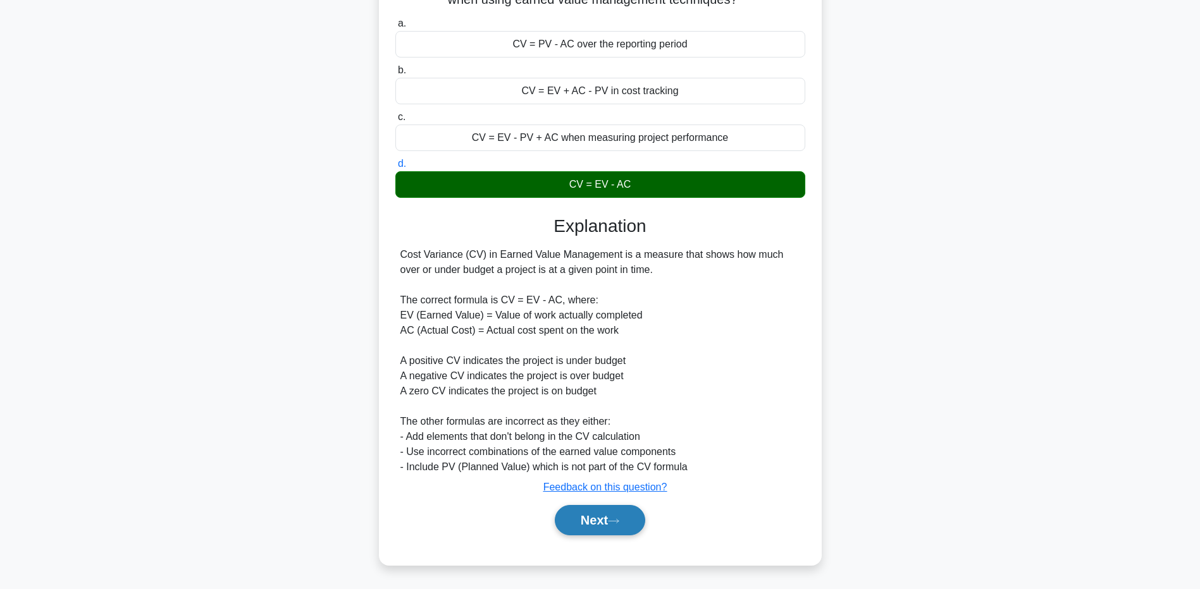
click at [633, 526] on button "Next" at bounding box center [600, 520] width 90 height 30
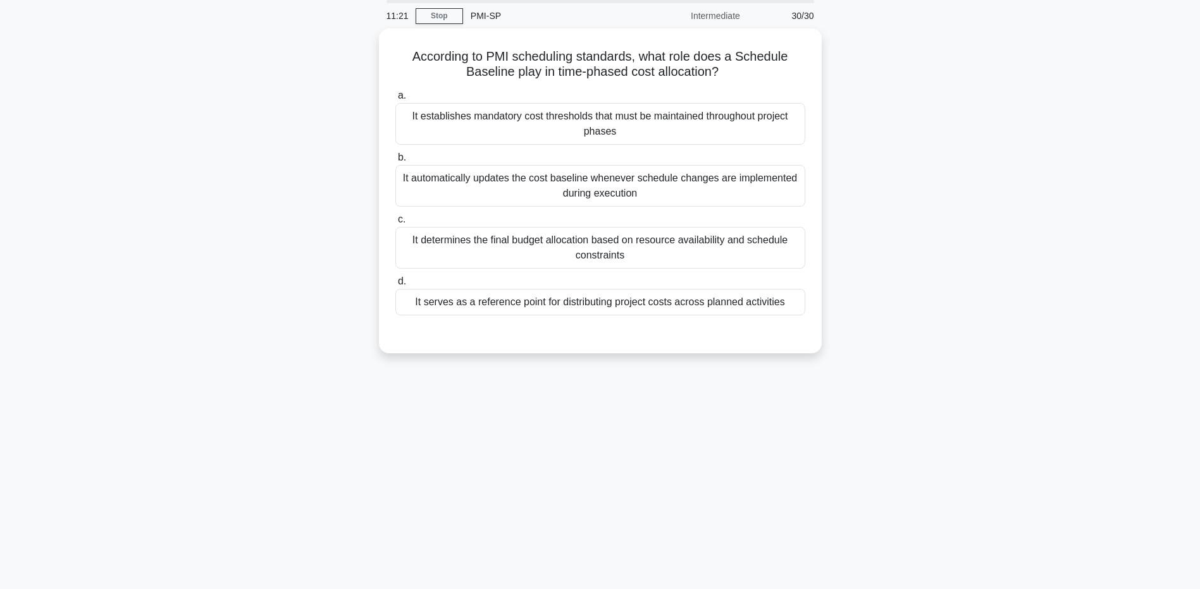
scroll to position [0, 0]
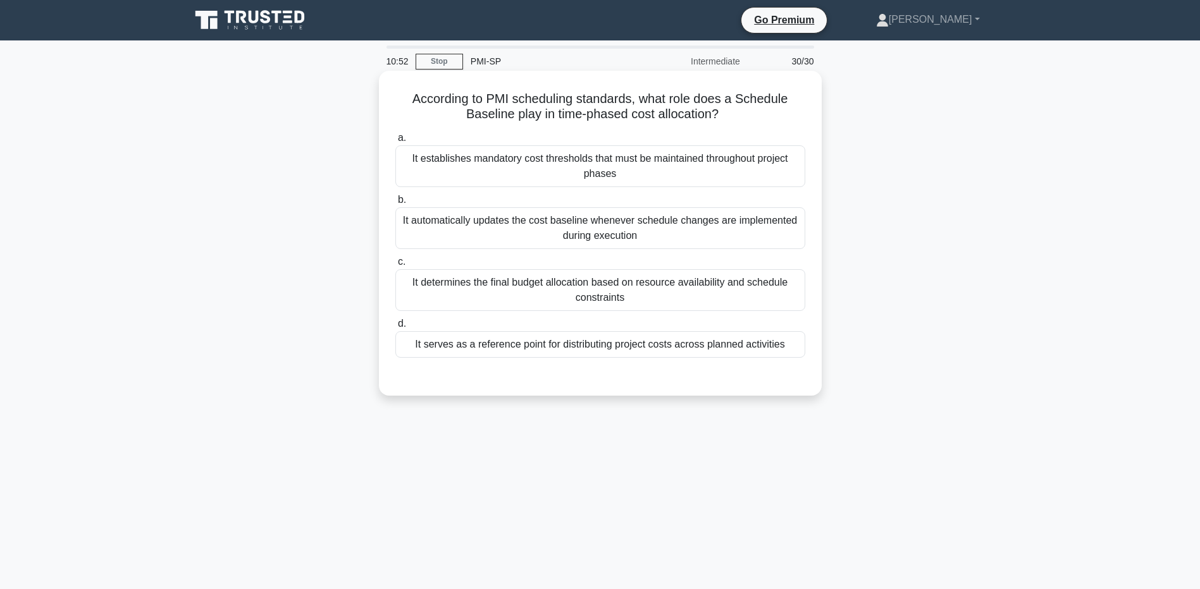
click at [638, 288] on div "It determines the final budget allocation based on resource availability and sc…" at bounding box center [600, 290] width 410 height 42
click at [395, 266] on input "c. It determines the final budget allocation based on resource availability and…" at bounding box center [395, 262] width 0 height 8
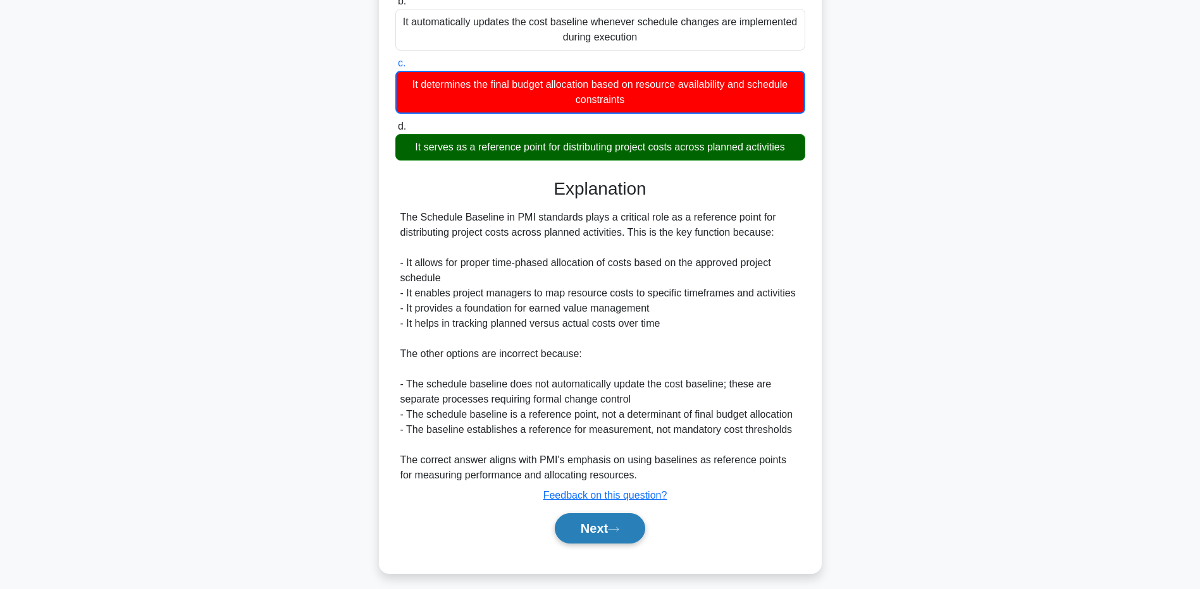
scroll to position [207, 0]
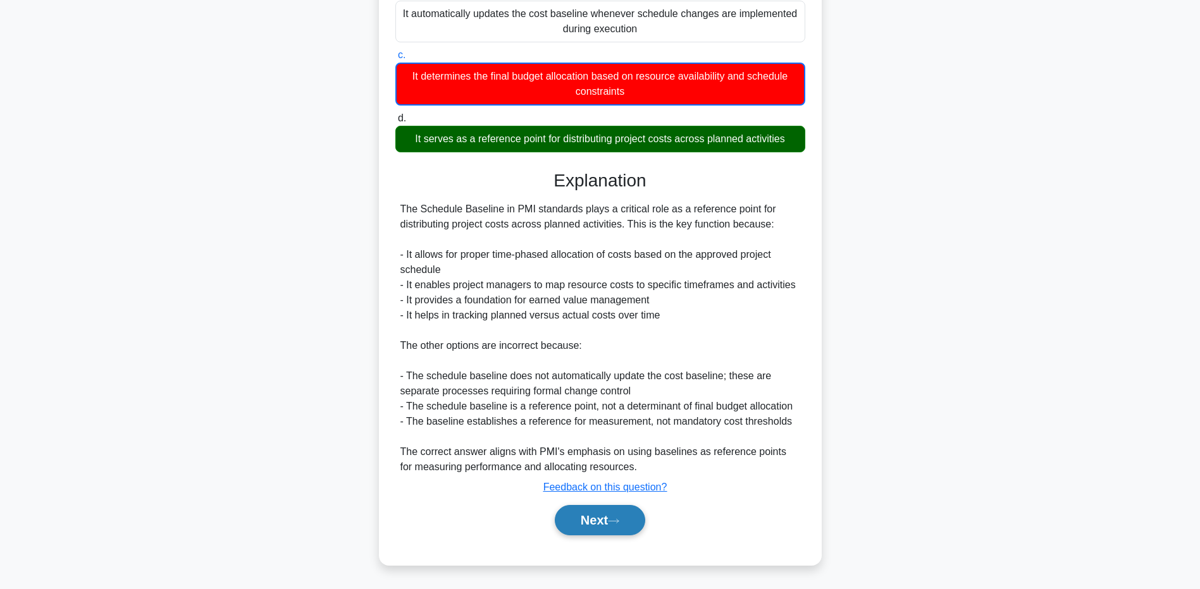
click at [604, 526] on button "Next" at bounding box center [600, 520] width 90 height 30
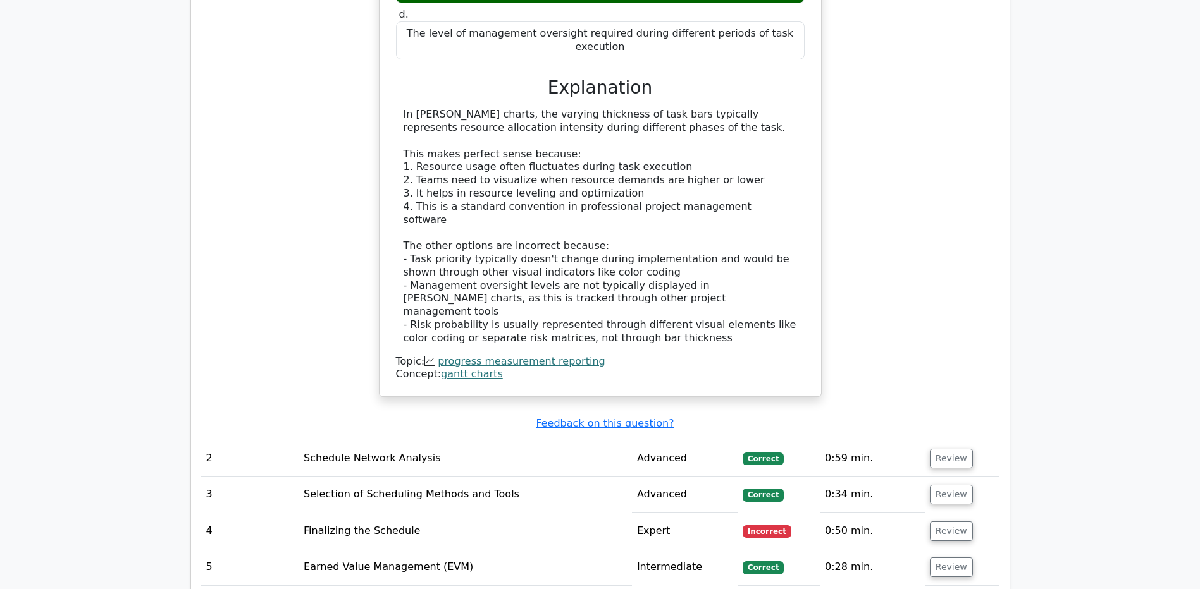
scroll to position [1961, 0]
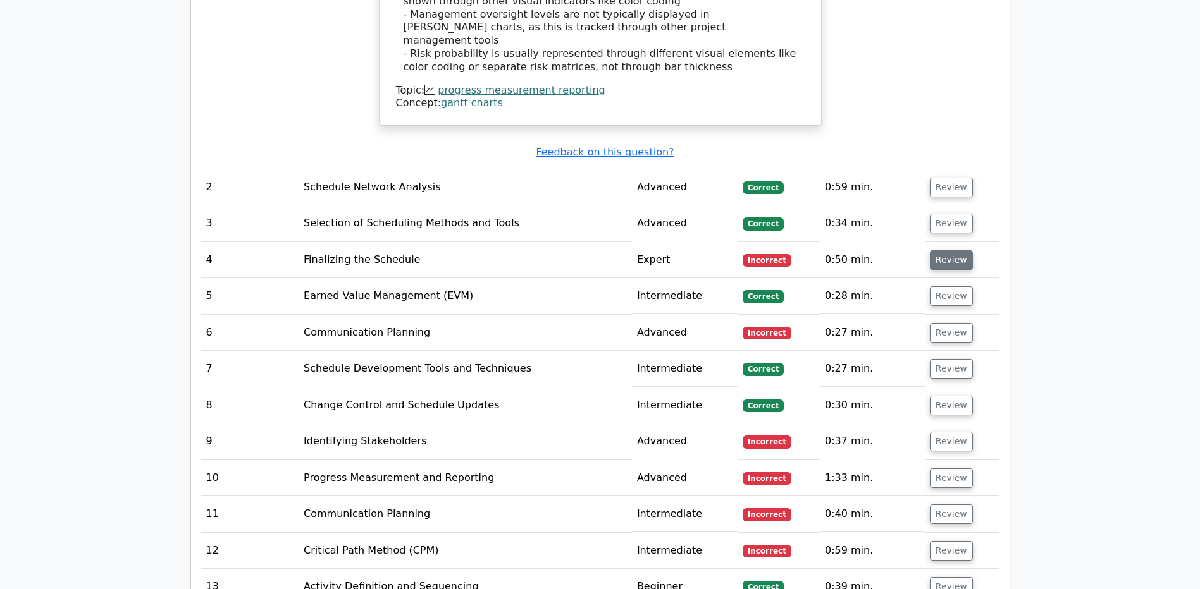
click at [938, 250] on button "Review" at bounding box center [951, 260] width 43 height 20
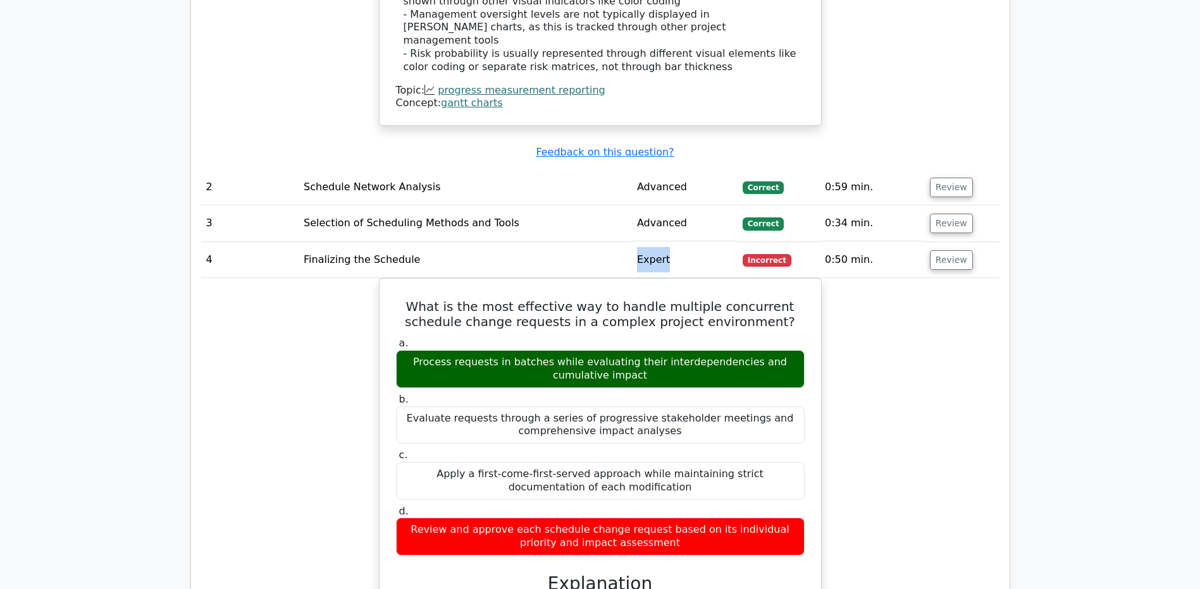
drag, startPoint x: 633, startPoint y: 209, endPoint x: 672, endPoint y: 209, distance: 38.6
click at [672, 242] on tr "4 Finalizing the Schedule Expert Incorrect 0:50 min. Review" at bounding box center [600, 260] width 798 height 36
click at [672, 242] on td "Expert" at bounding box center [685, 260] width 106 height 36
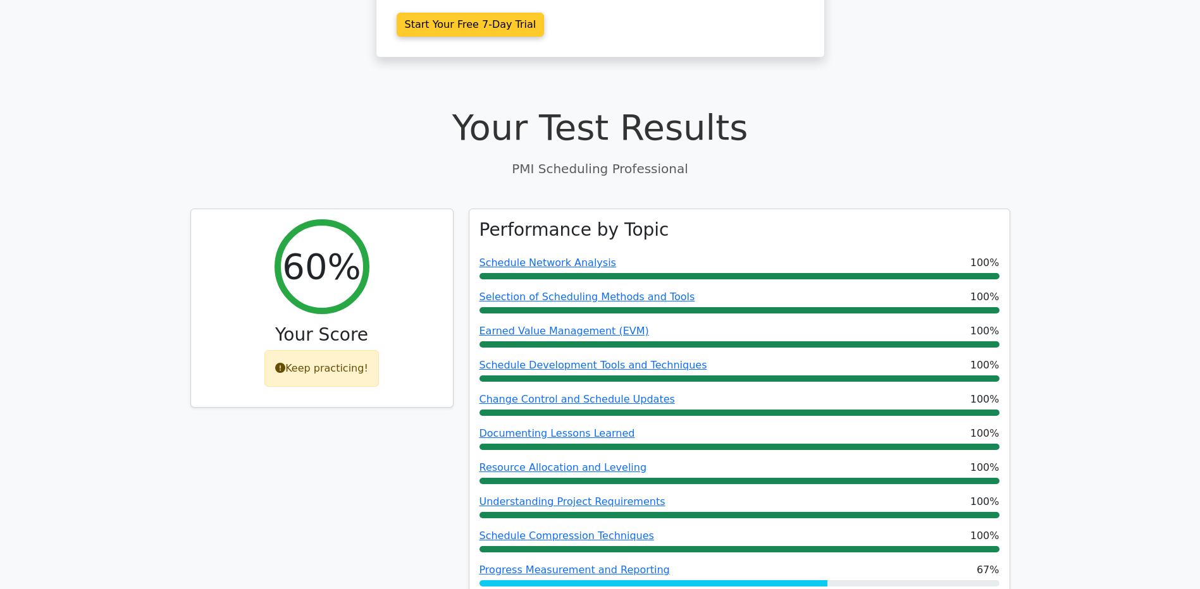
scroll to position [0, 0]
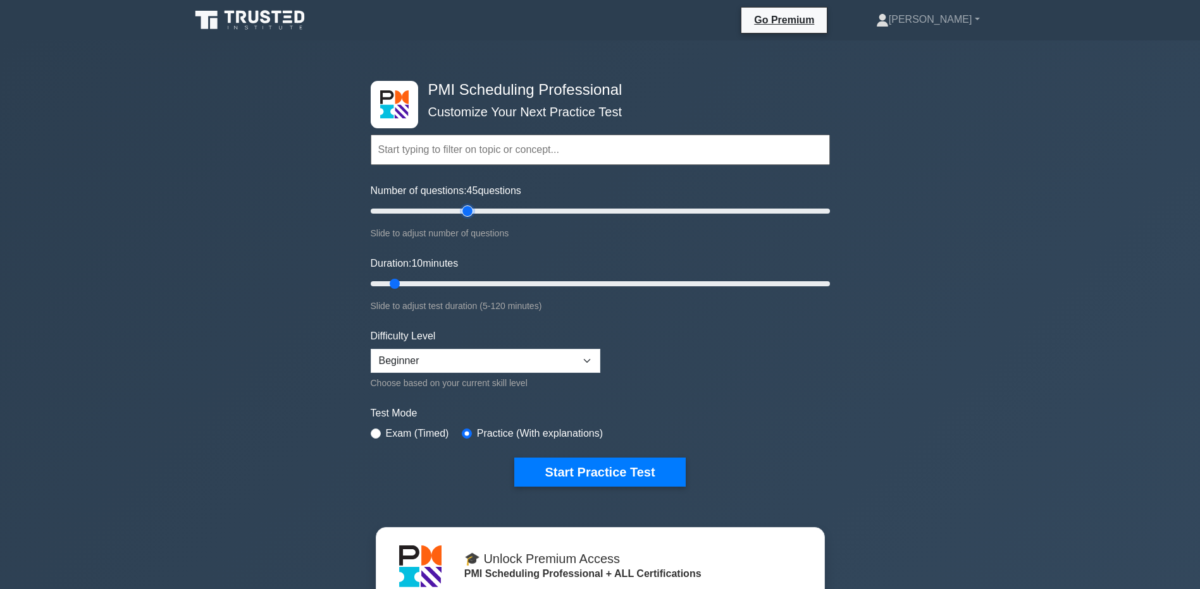
click at [467, 206] on input "Number of questions: 45 questions" at bounding box center [600, 211] width 459 height 15
type input "20"
click at [413, 209] on input "Number of questions: 20 questions" at bounding box center [600, 211] width 459 height 15
click at [414, 362] on select "Beginner Intermediate Expert" at bounding box center [486, 361] width 230 height 24
click at [371, 349] on select "Beginner Intermediate Expert" at bounding box center [486, 361] width 230 height 24
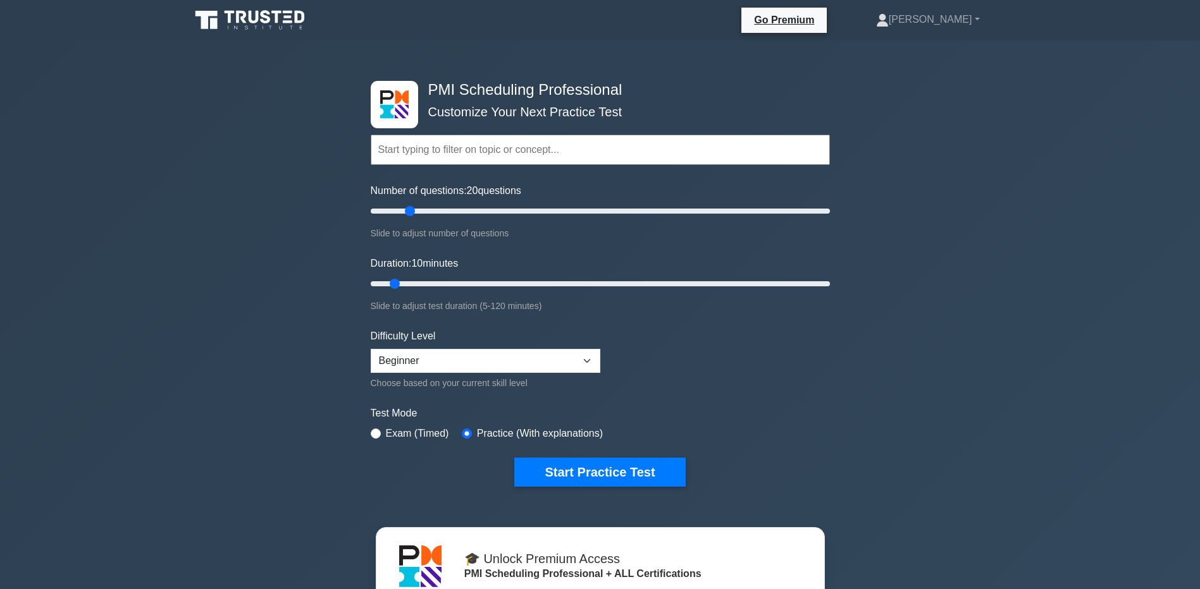
click at [388, 435] on label "Exam (Timed)" at bounding box center [417, 433] width 63 height 15
click at [376, 436] on input "radio" at bounding box center [376, 434] width 10 height 10
radio input "true"
click at [412, 280] on input "Duration: 15 minutes" at bounding box center [600, 283] width 459 height 15
click at [424, 282] on input "Duration: 15 minutes" at bounding box center [600, 283] width 459 height 15
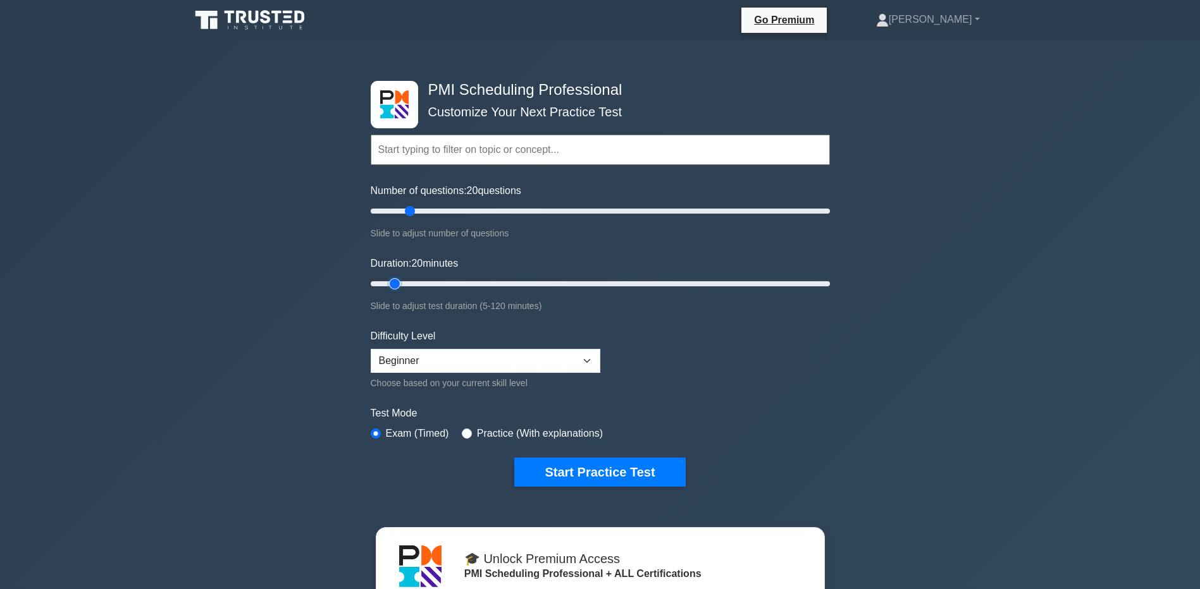
type input "10"
click at [403, 281] on input "Duration: 20 minutes" at bounding box center [600, 283] width 459 height 15
click at [396, 208] on input "Number of questions: 20 questions" at bounding box center [600, 211] width 459 height 15
type input "10"
click at [387, 213] on input "Number of questions: 15 questions" at bounding box center [600, 211] width 459 height 15
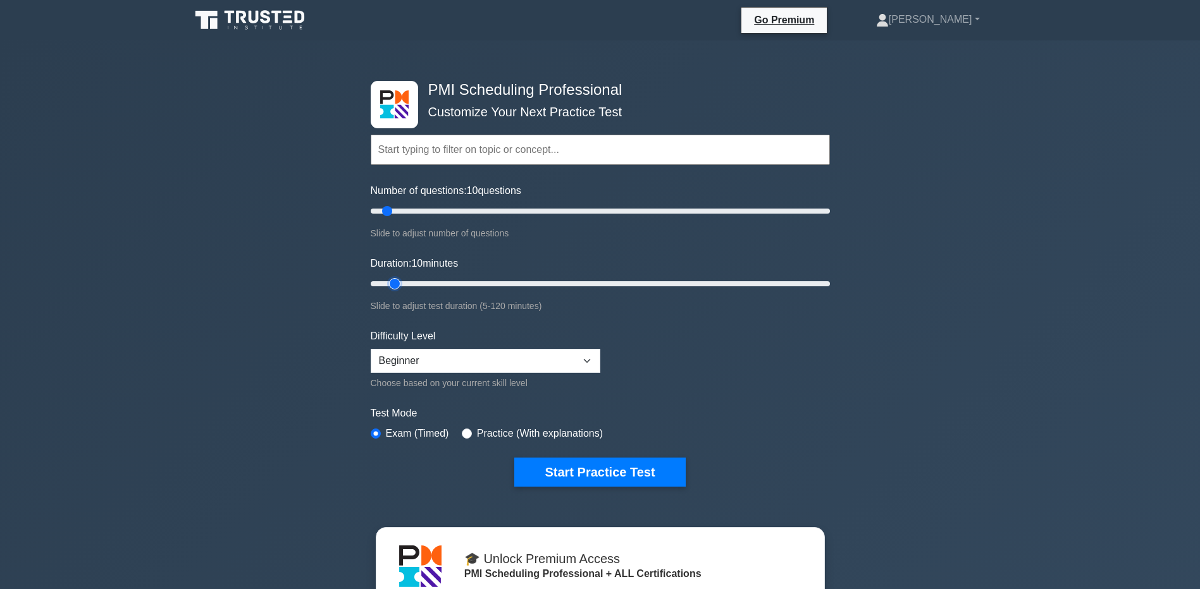
click at [399, 285] on input "Duration: 10 minutes" at bounding box center [600, 283] width 459 height 15
click at [587, 459] on button "Start Practice Test" at bounding box center [599, 472] width 171 height 29
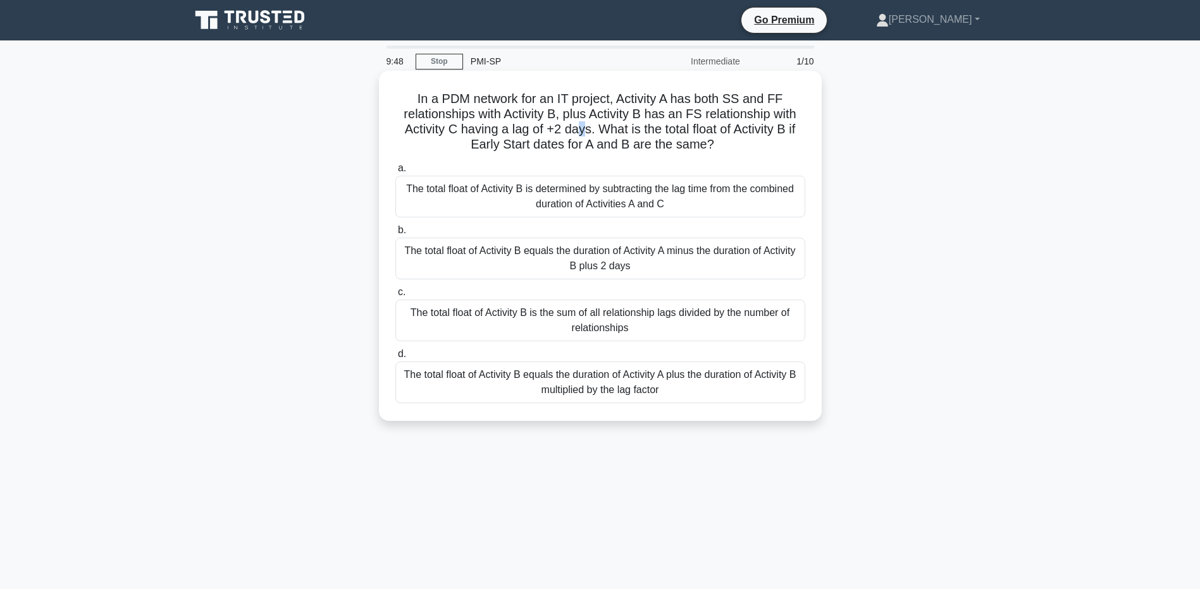
click at [583, 130] on h5 "In a PDM network for an IT project, Activity A has both SS and FF relationships…" at bounding box center [600, 122] width 412 height 62
drag, startPoint x: 583, startPoint y: 130, endPoint x: 588, endPoint y: 138, distance: 9.7
click at [588, 138] on h5 "In a PDM network for an IT project, Activity A has both SS and FF relationships…" at bounding box center [600, 122] width 412 height 62
click at [630, 261] on div "The total float of Activity B equals the duration of Activity A minus the durat…" at bounding box center [600, 259] width 410 height 42
click at [395, 235] on input "b. The total float of Activity B equals the duration of Activity A minus the du…" at bounding box center [395, 230] width 0 height 8
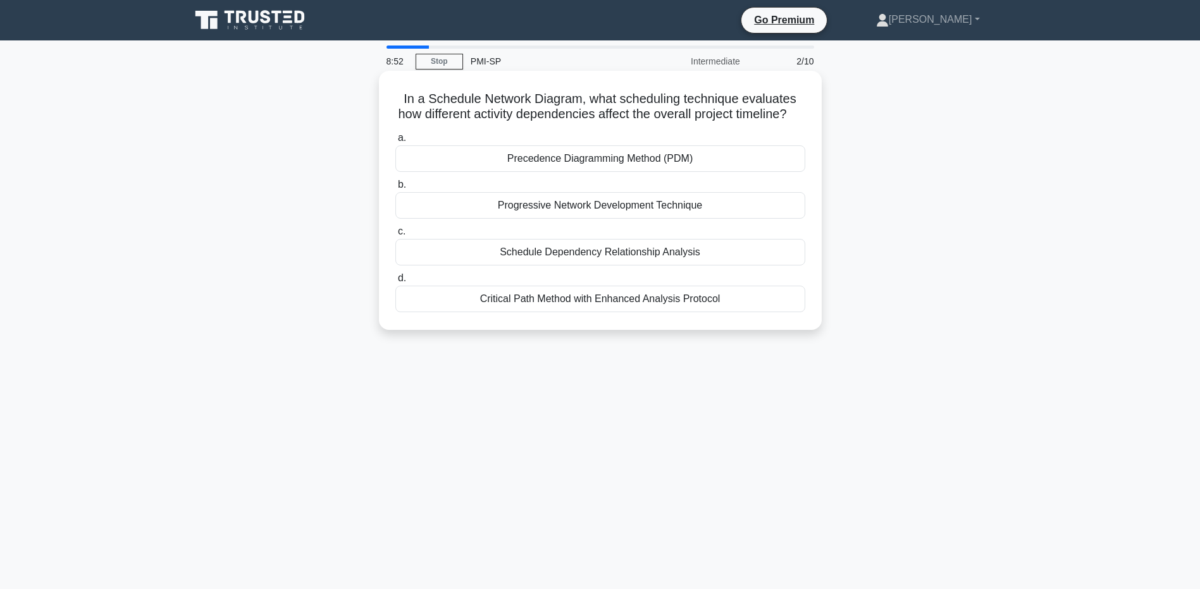
click at [613, 266] on div "Schedule Dependency Relationship Analysis" at bounding box center [600, 252] width 410 height 27
click at [395, 236] on input "c. Schedule Dependency Relationship Analysis" at bounding box center [395, 232] width 0 height 8
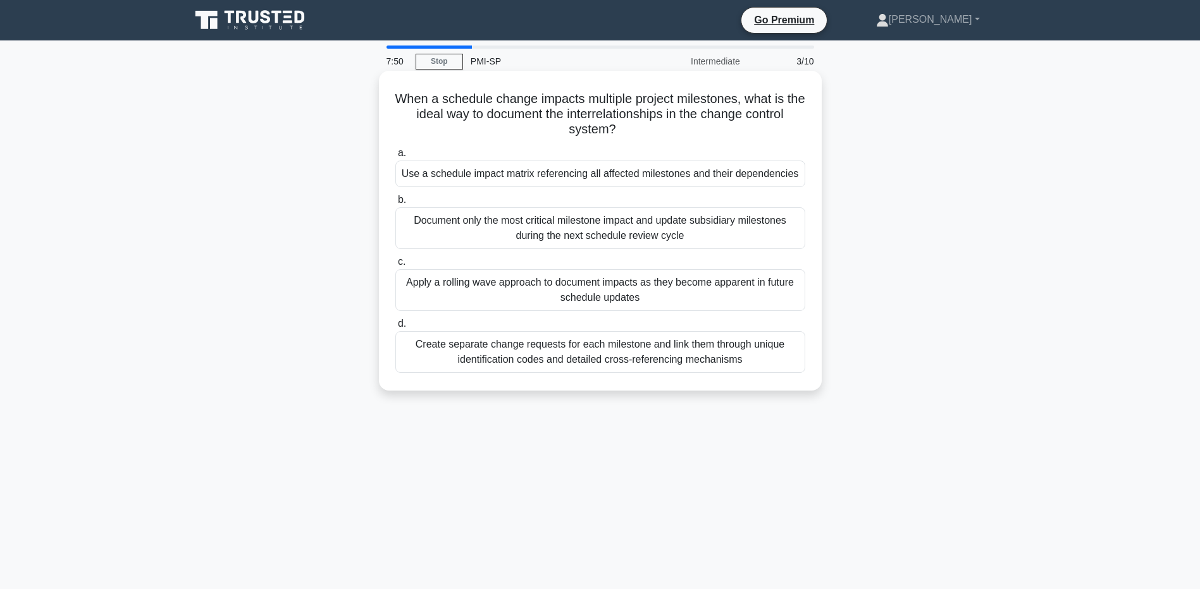
click at [716, 230] on div "Document only the most critical milestone impact and update subsidiary mileston…" at bounding box center [600, 228] width 410 height 42
click at [395, 204] on input "b. Document only the most critical milestone impact and update subsidiary miles…" at bounding box center [395, 200] width 0 height 8
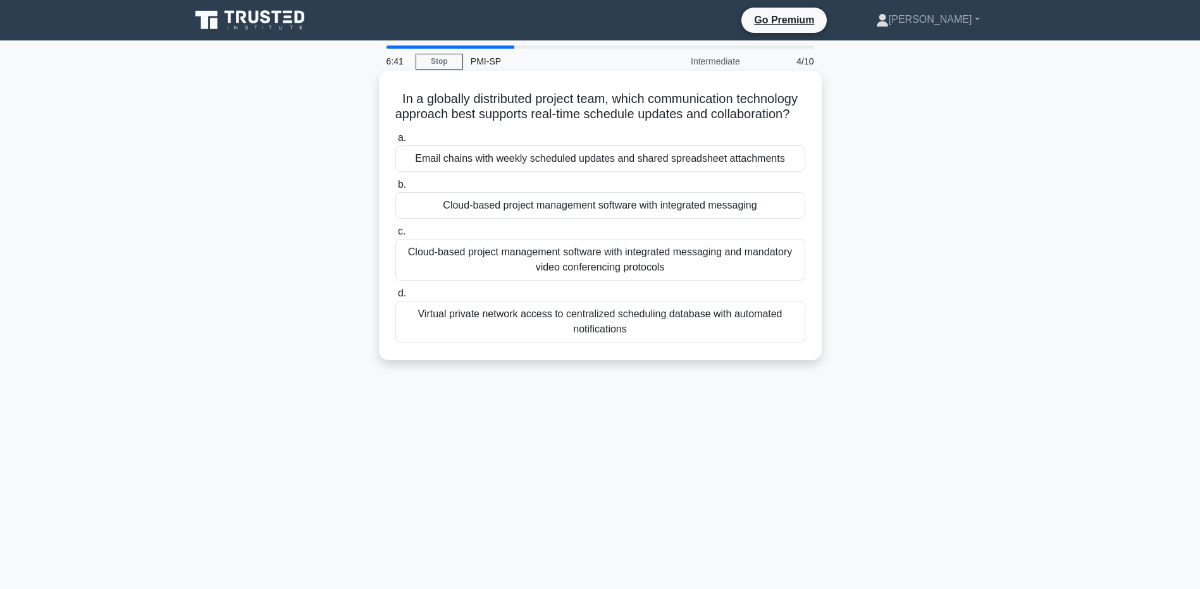
click at [530, 215] on div "Cloud-based project management software with integrated messaging" at bounding box center [600, 205] width 410 height 27
click at [395, 189] on input "b. Cloud-based project management software with integrated messaging" at bounding box center [395, 185] width 0 height 8
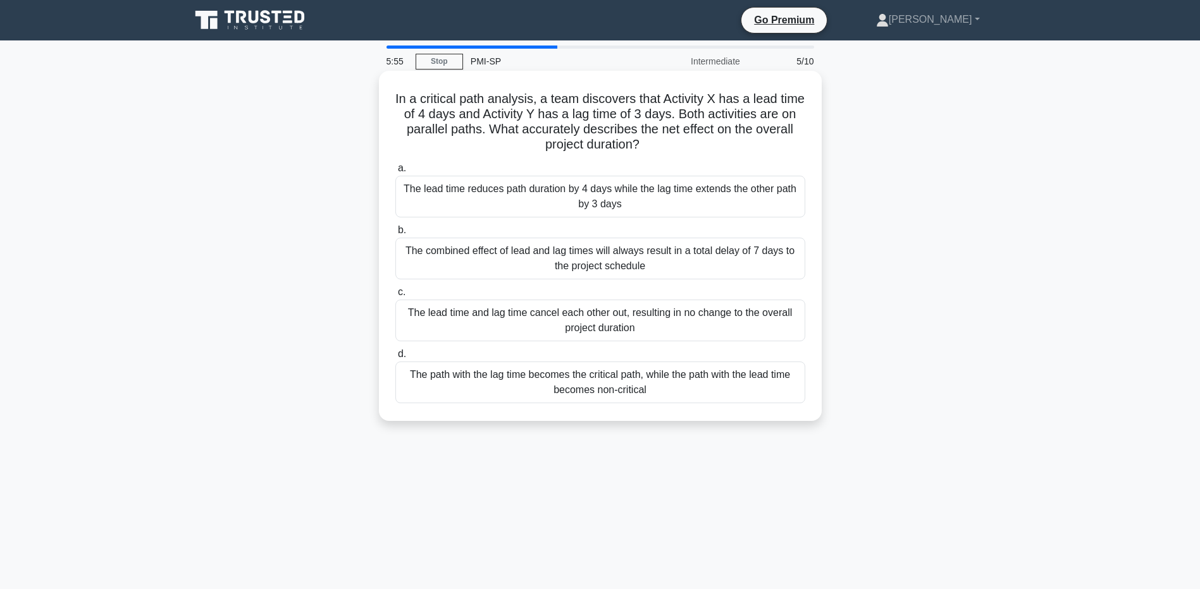
click at [718, 373] on div "The path with the lag time becomes the critical path, while the path with the l…" at bounding box center [600, 383] width 410 height 42
click at [395, 359] on input "d. The path with the lag time becomes the critical path, while the path with th…" at bounding box center [395, 354] width 0 height 8
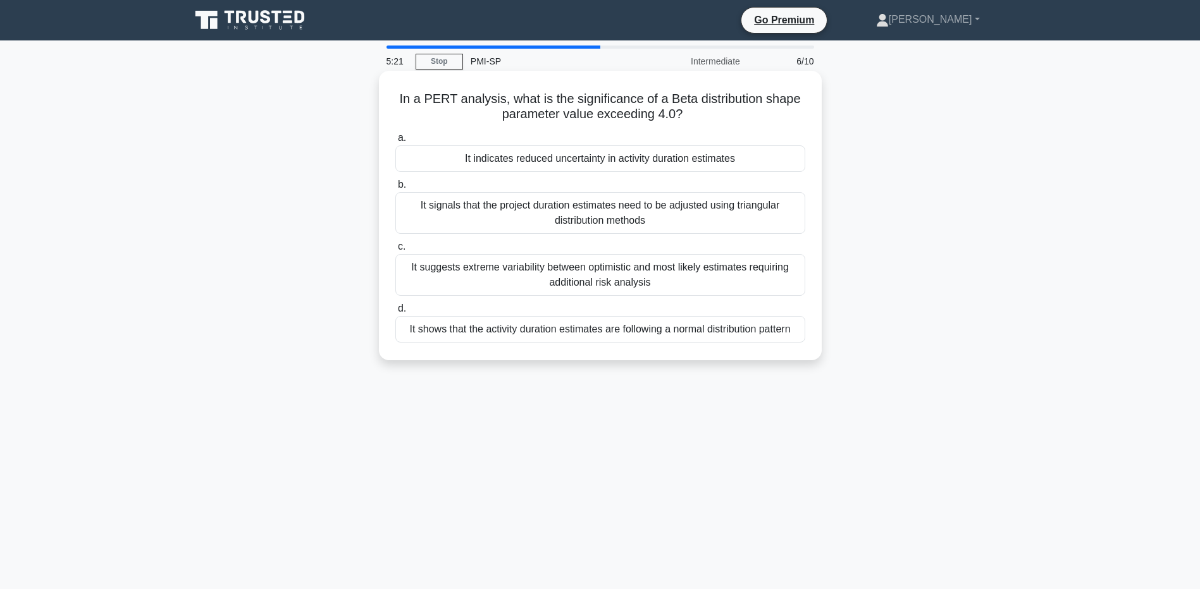
click at [461, 214] on div "It signals that the project duration estimates need to be adjusted using triang…" at bounding box center [600, 213] width 410 height 42
click at [395, 189] on input "b. It signals that the project duration estimates need to be adjusted using tri…" at bounding box center [395, 185] width 0 height 8
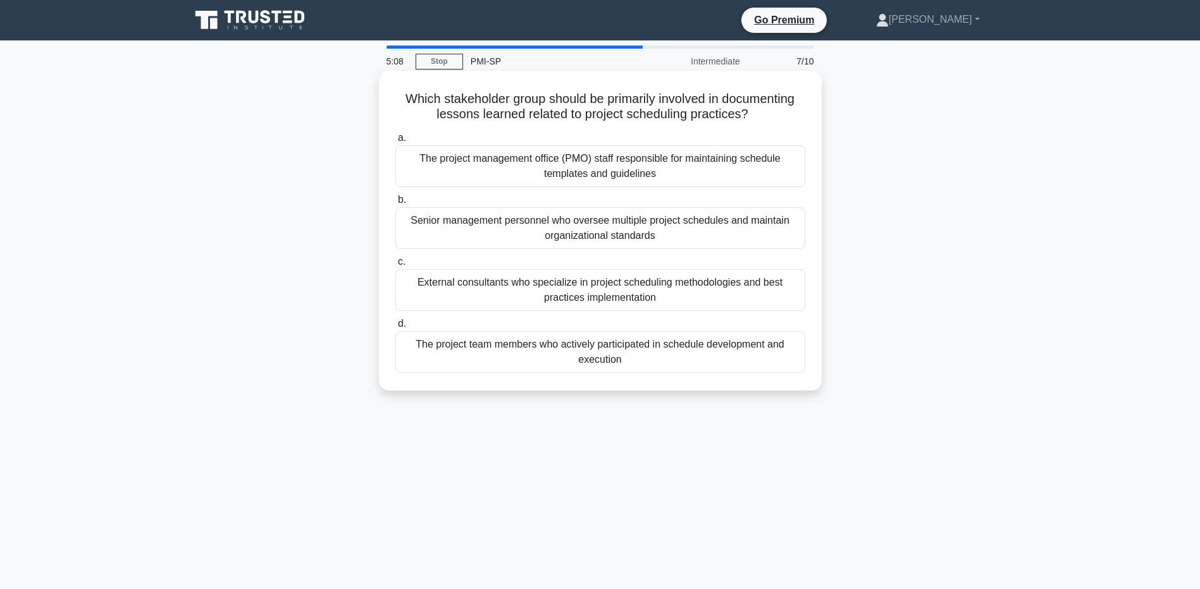
click at [763, 170] on div "The project management office (PMO) staff responsible for maintaining schedule …" at bounding box center [600, 166] width 410 height 42
click at [395, 142] on input "a. The project management office (PMO) staff responsible for maintaining schedu…" at bounding box center [395, 138] width 0 height 8
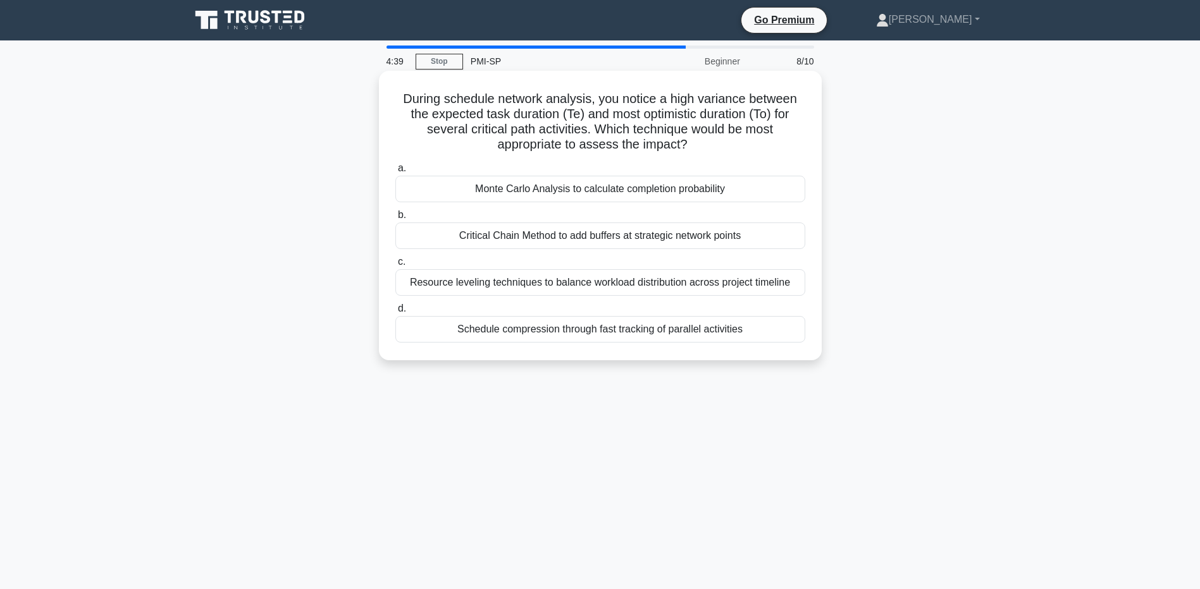
click at [697, 239] on div "Critical Chain Method to add buffers at strategic network points" at bounding box center [600, 236] width 410 height 27
click at [395, 219] on input "b. Critical Chain Method to add buffers at strategic network points" at bounding box center [395, 215] width 0 height 8
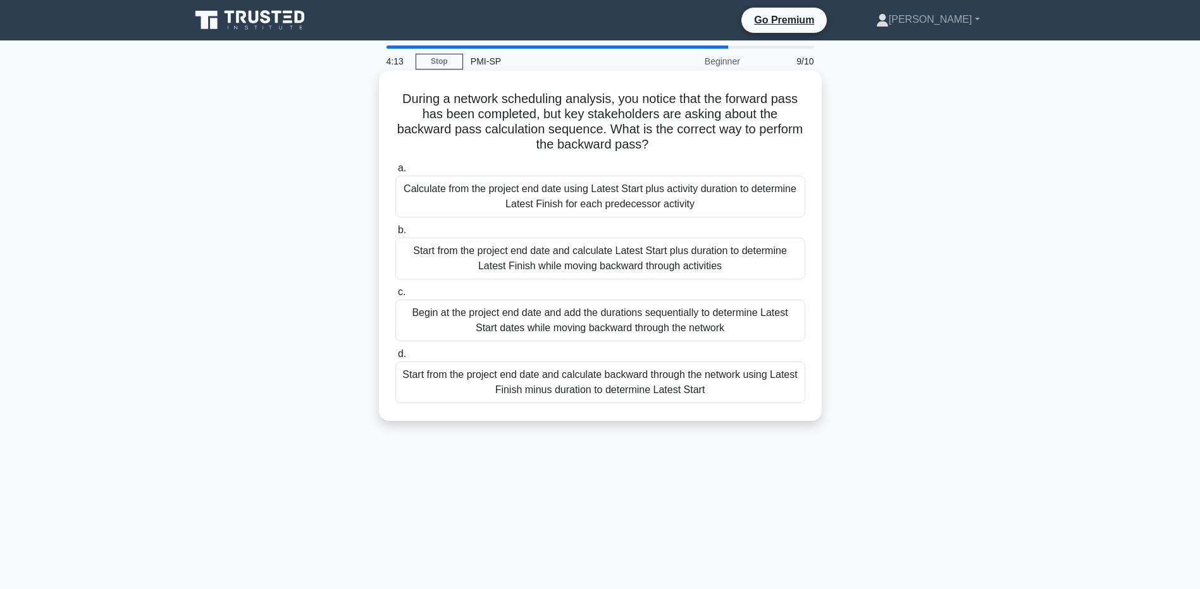
click at [638, 390] on div "Start from the project end date and calculate backward through the network usin…" at bounding box center [600, 383] width 410 height 42
click at [395, 359] on input "d. Start from the project end date and calculate backward through the network u…" at bounding box center [395, 354] width 0 height 8
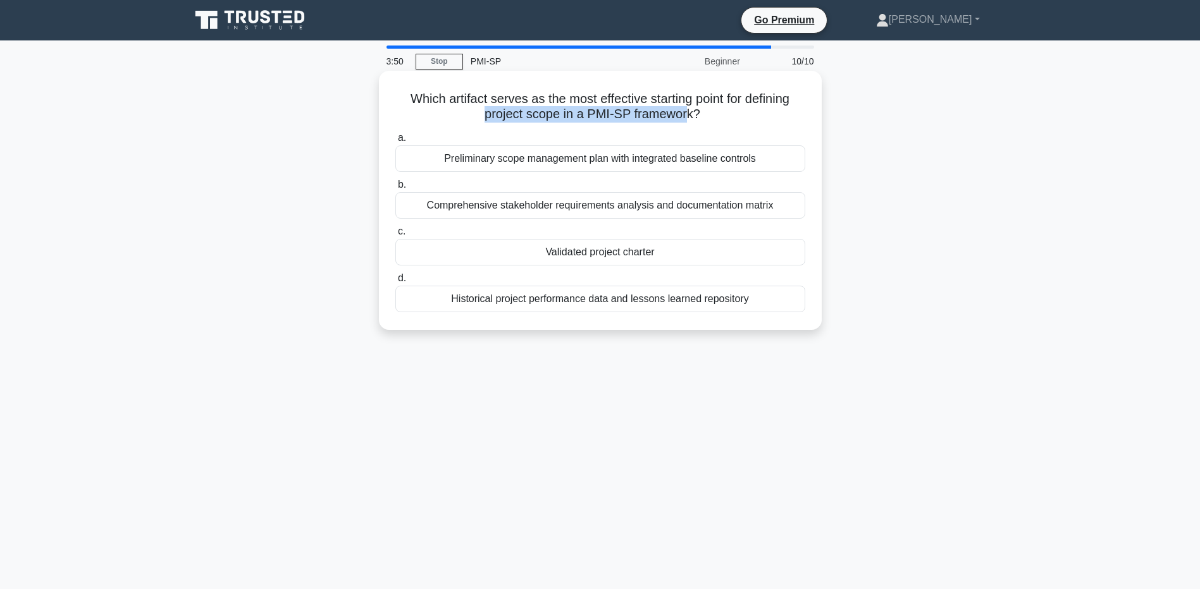
drag, startPoint x: 479, startPoint y: 118, endPoint x: 685, endPoint y: 121, distance: 206.2
click at [685, 121] on h5 "Which artifact serves as the most effective starting point for defining project…" at bounding box center [600, 107] width 412 height 32
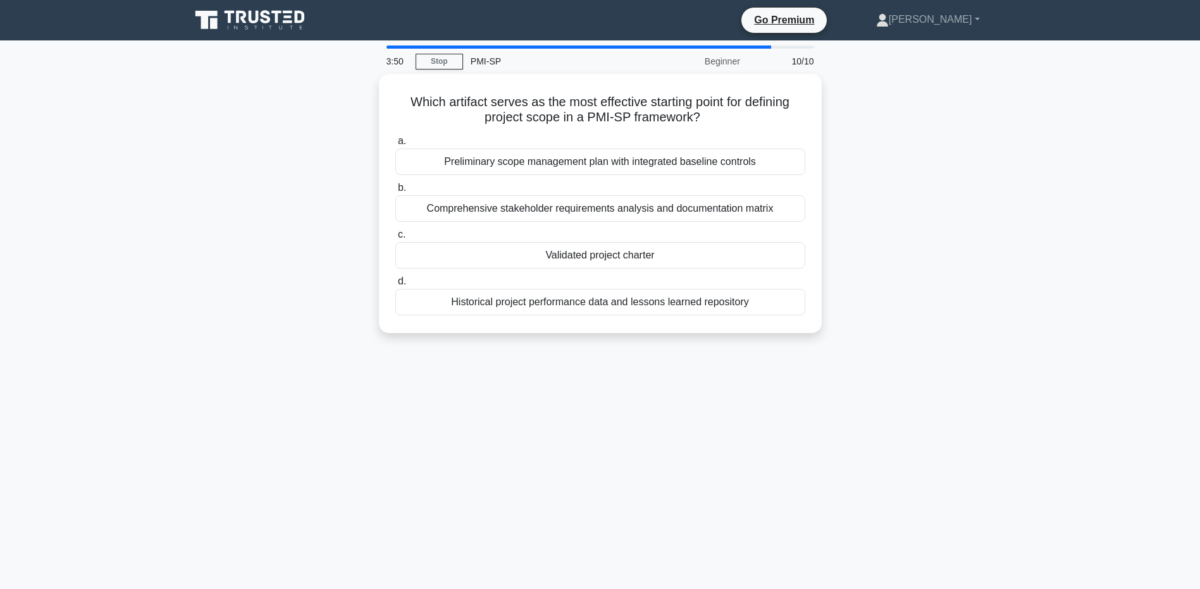
click at [919, 187] on div "Which artifact serves as the most effective starting point for defining project…" at bounding box center [600, 211] width 835 height 275
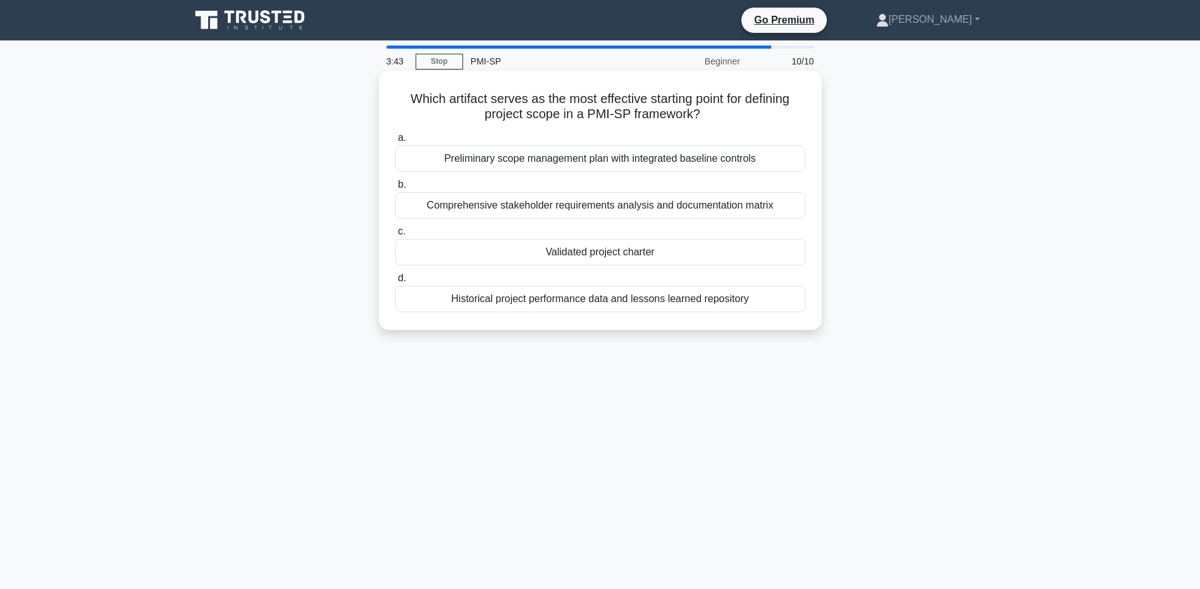
click at [669, 301] on div "Historical project performance data and lessons learned repository" at bounding box center [600, 299] width 410 height 27
click at [395, 283] on input "d. Historical project performance data and lessons learned repository" at bounding box center [395, 279] width 0 height 8
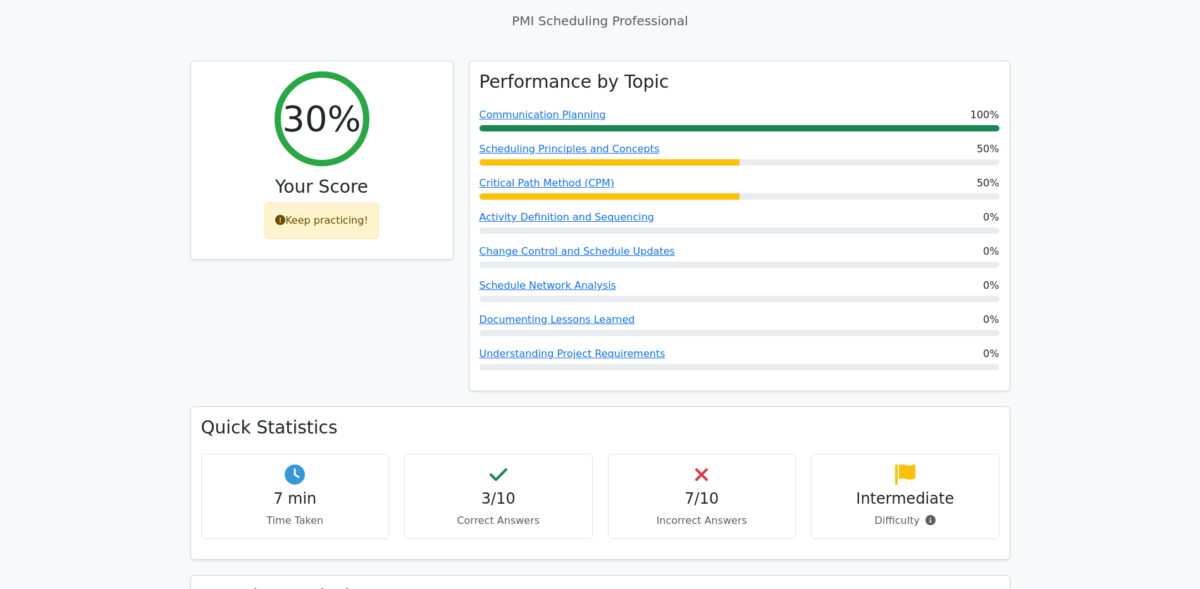
scroll to position [443, 0]
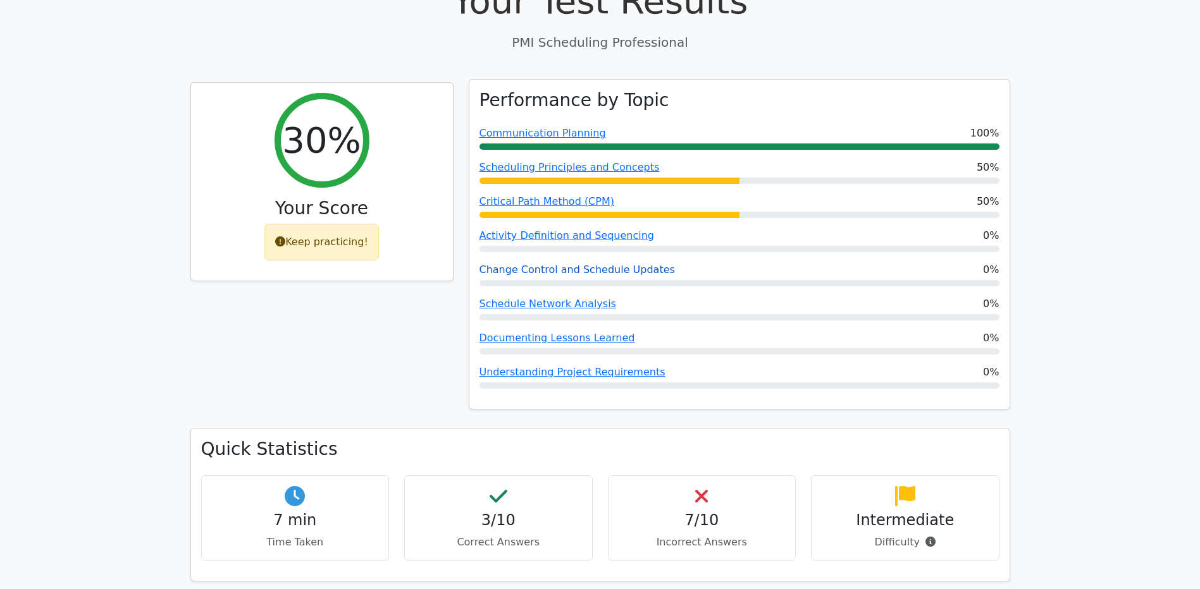
click at [550, 271] on link "Change Control and Schedule Updates" at bounding box center [576, 270] width 195 height 12
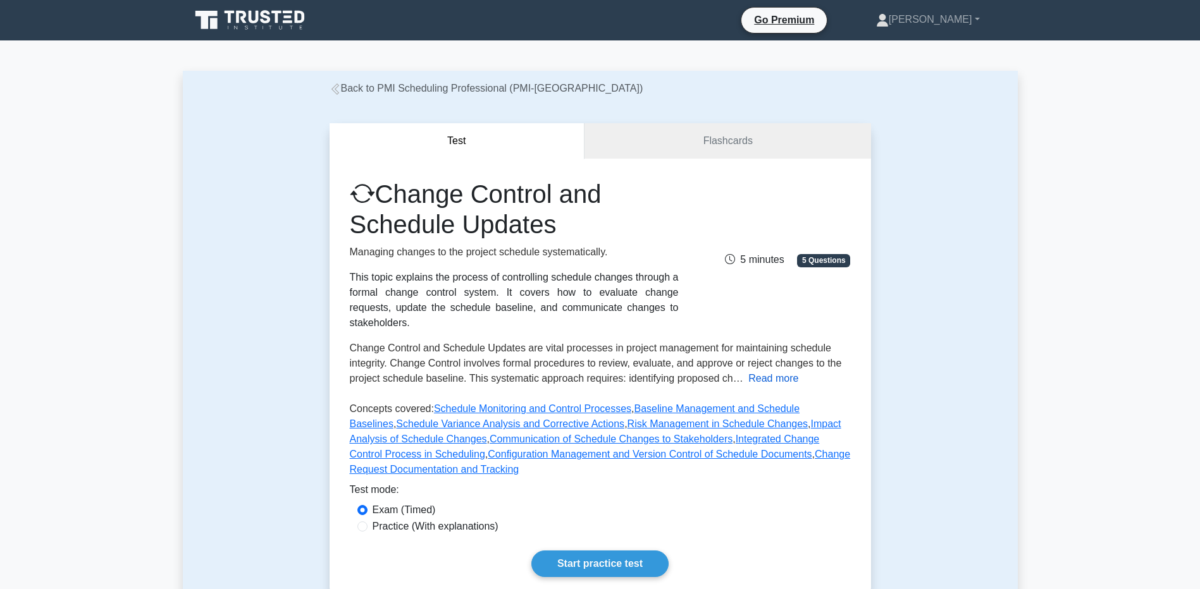
click at [768, 371] on button "Read more" at bounding box center [773, 378] width 50 height 15
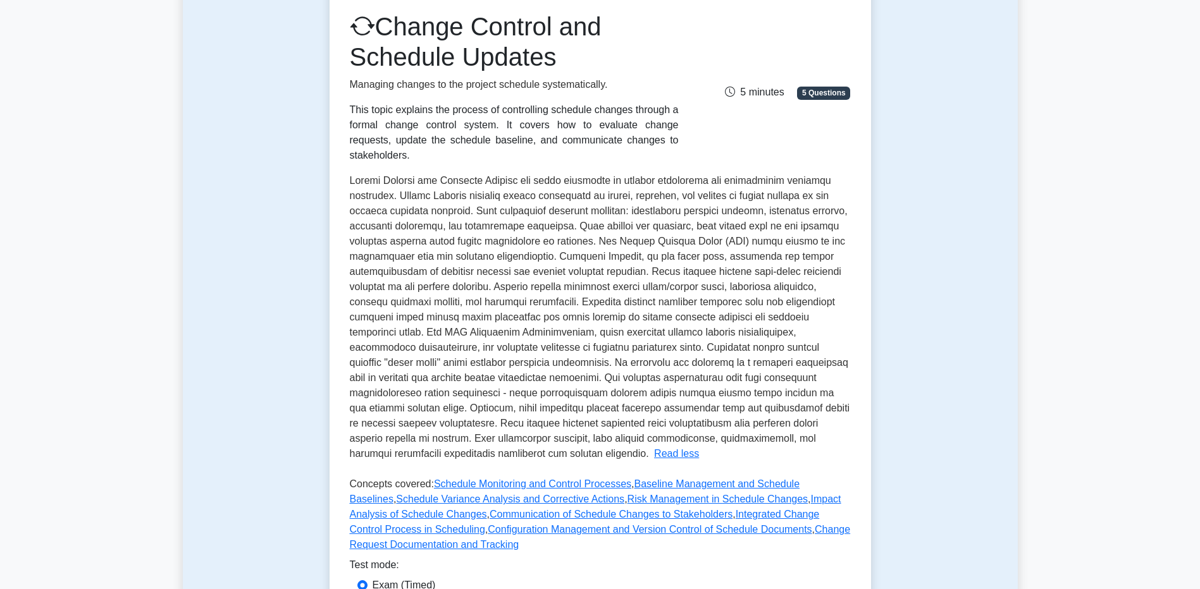
scroll to position [63, 0]
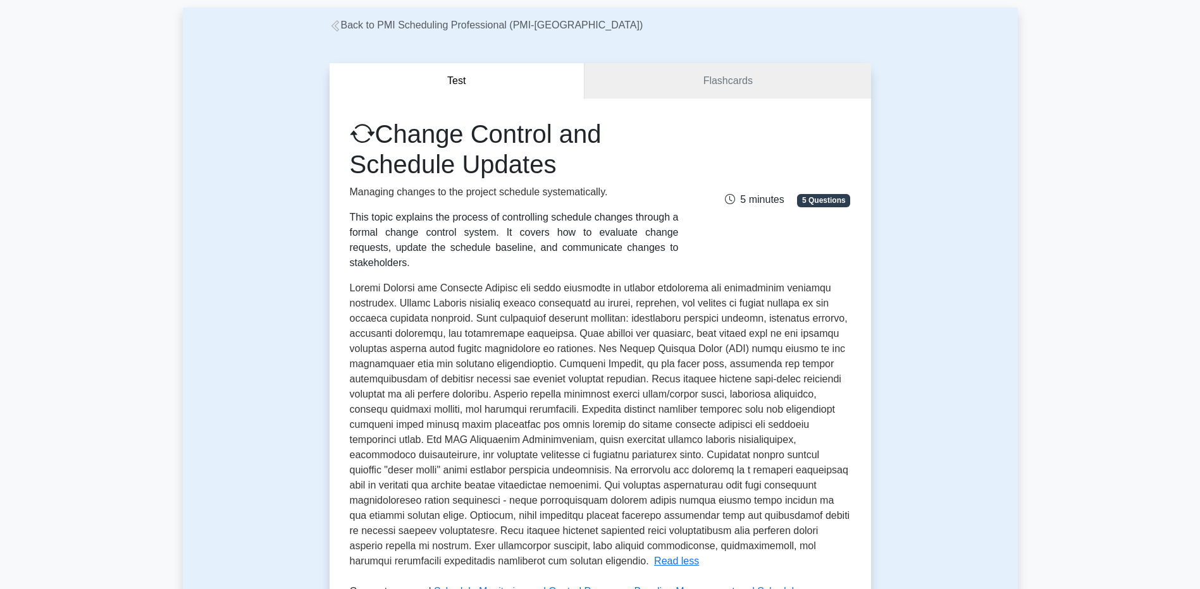
click at [338, 25] on icon at bounding box center [335, 25] width 11 height 11
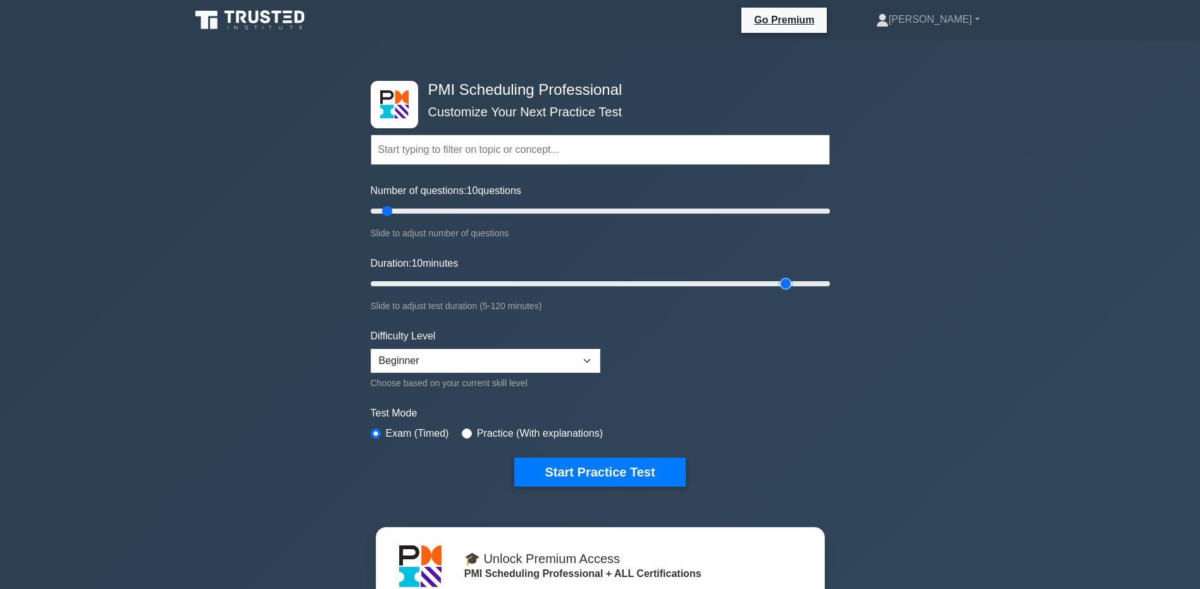
drag, startPoint x: 443, startPoint y: 3, endPoint x: 780, endPoint y: 284, distance: 438.8
click at [780, 284] on input "Duration: 10 minutes" at bounding box center [600, 283] width 459 height 15
type input "15"
click at [417, 279] on input "Duration: 110 minutes" at bounding box center [600, 283] width 459 height 15
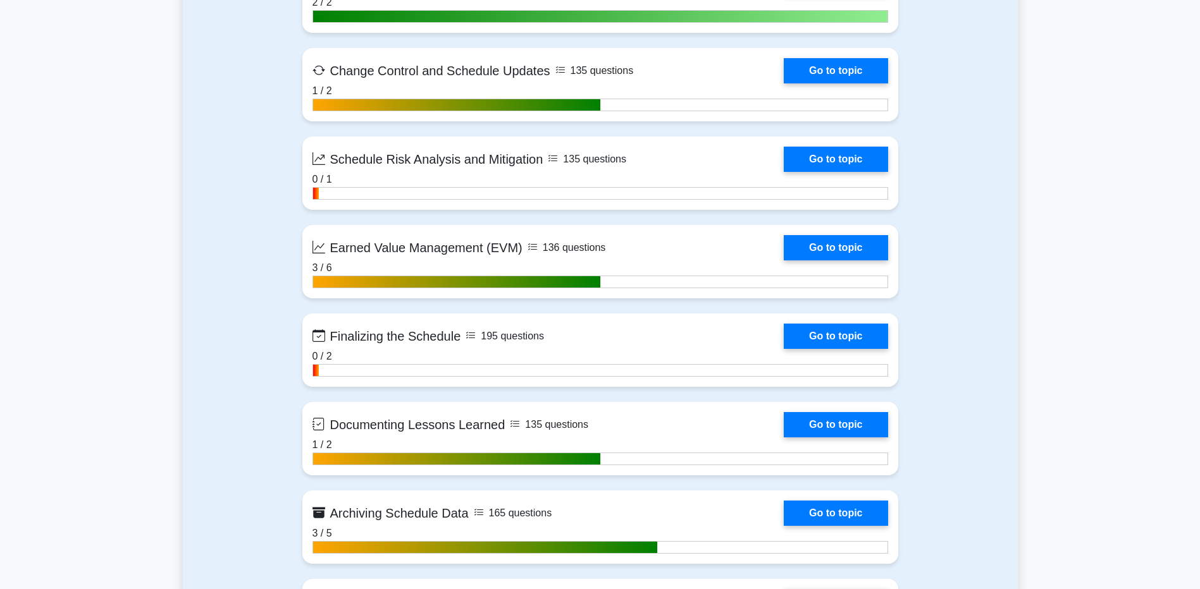
scroll to position [2467, 0]
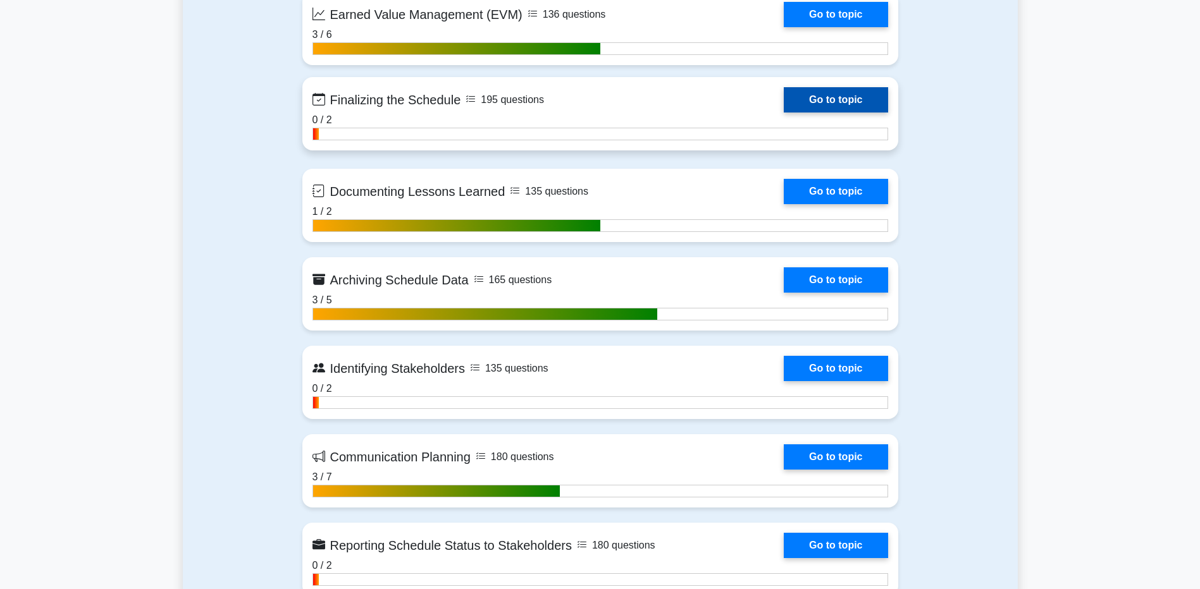
click at [819, 99] on link "Go to topic" at bounding box center [836, 99] width 104 height 25
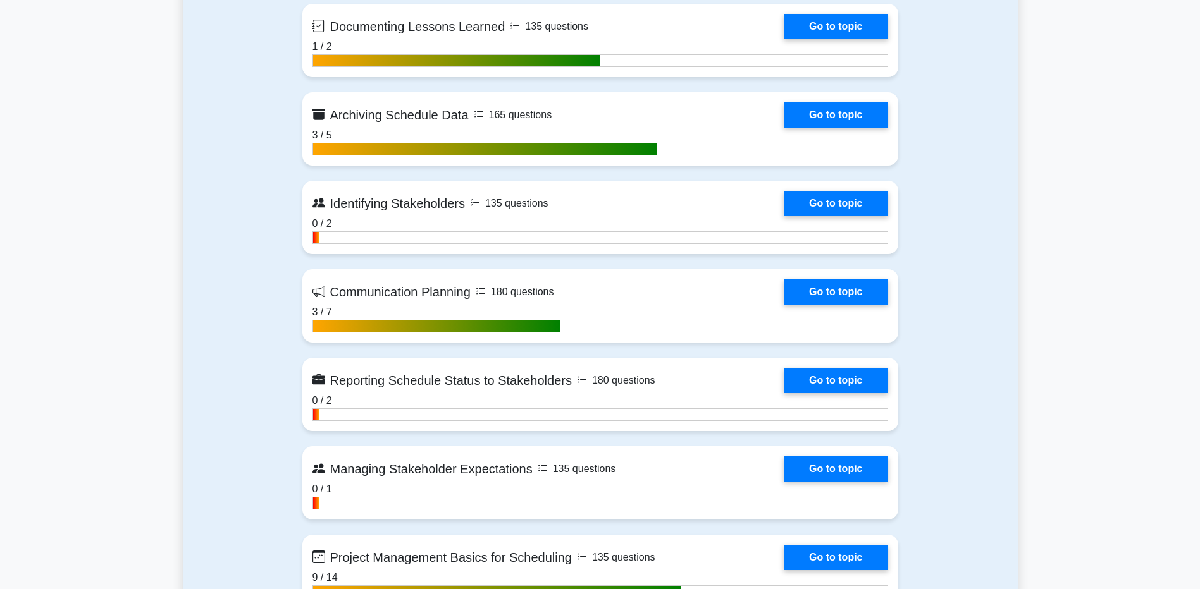
scroll to position [2846, 0]
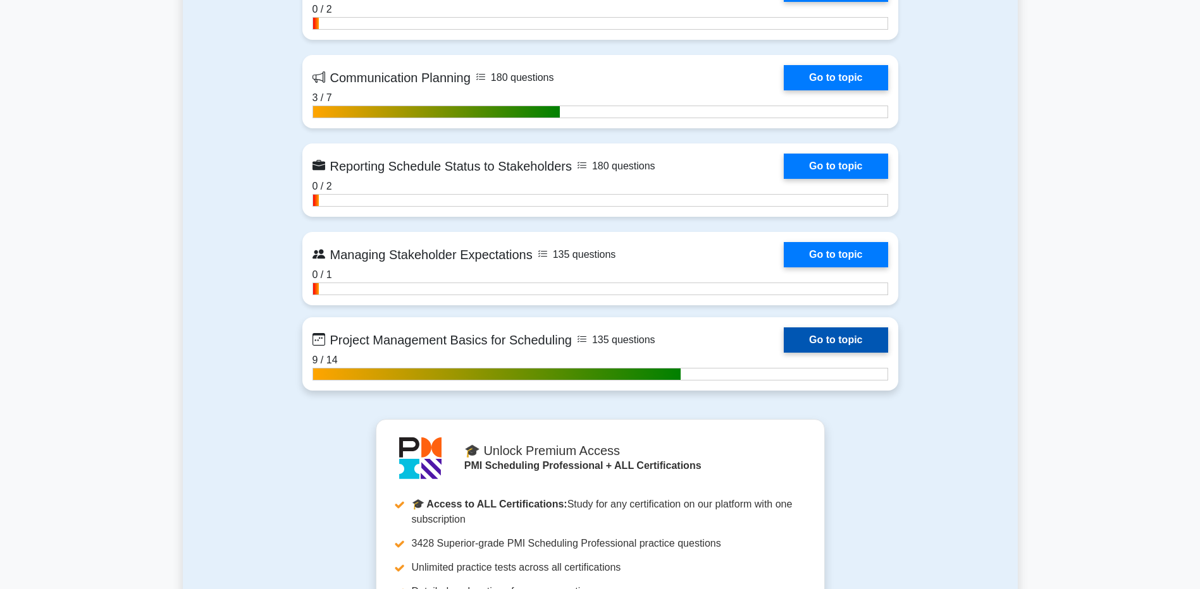
click at [830, 351] on link "Go to topic" at bounding box center [836, 340] width 104 height 25
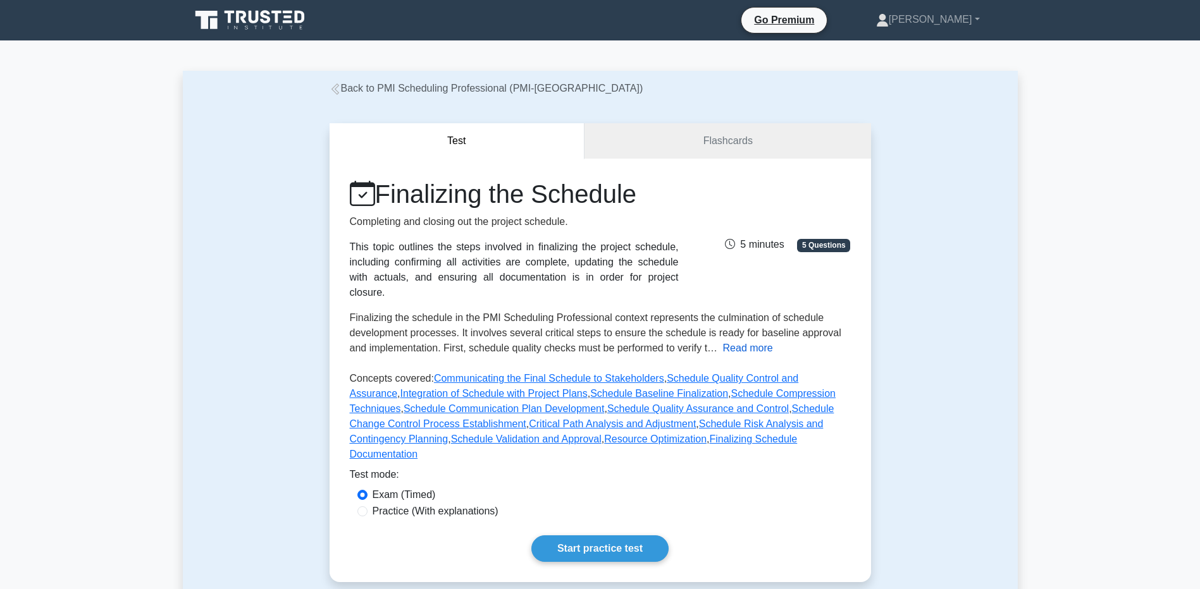
click at [729, 341] on button "Read more" at bounding box center [748, 348] width 50 height 15
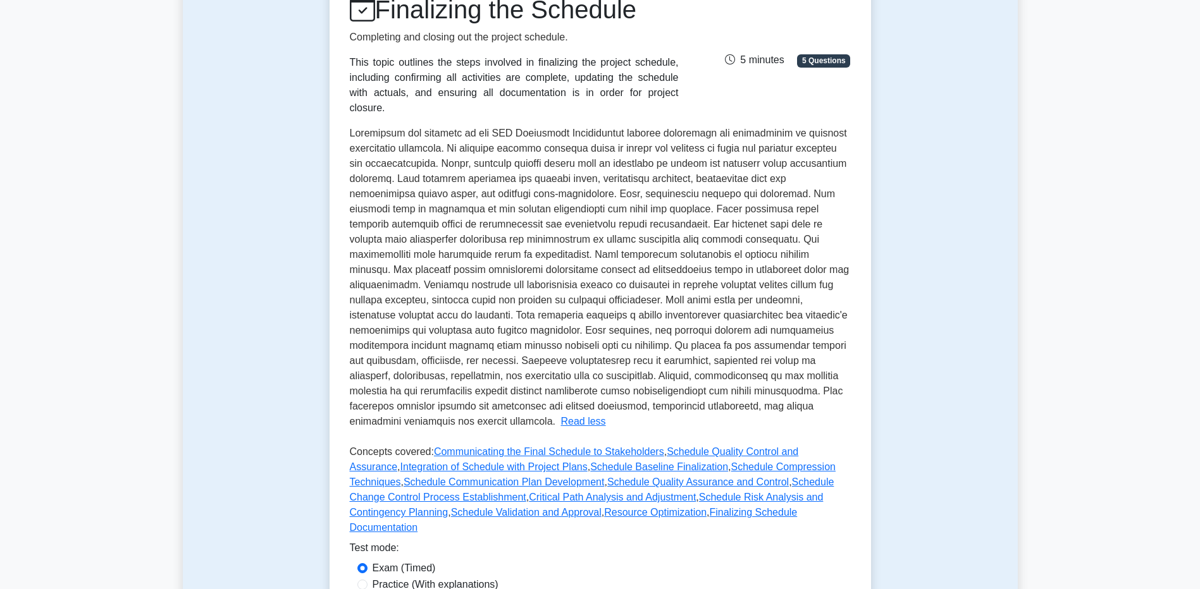
scroll to position [380, 0]
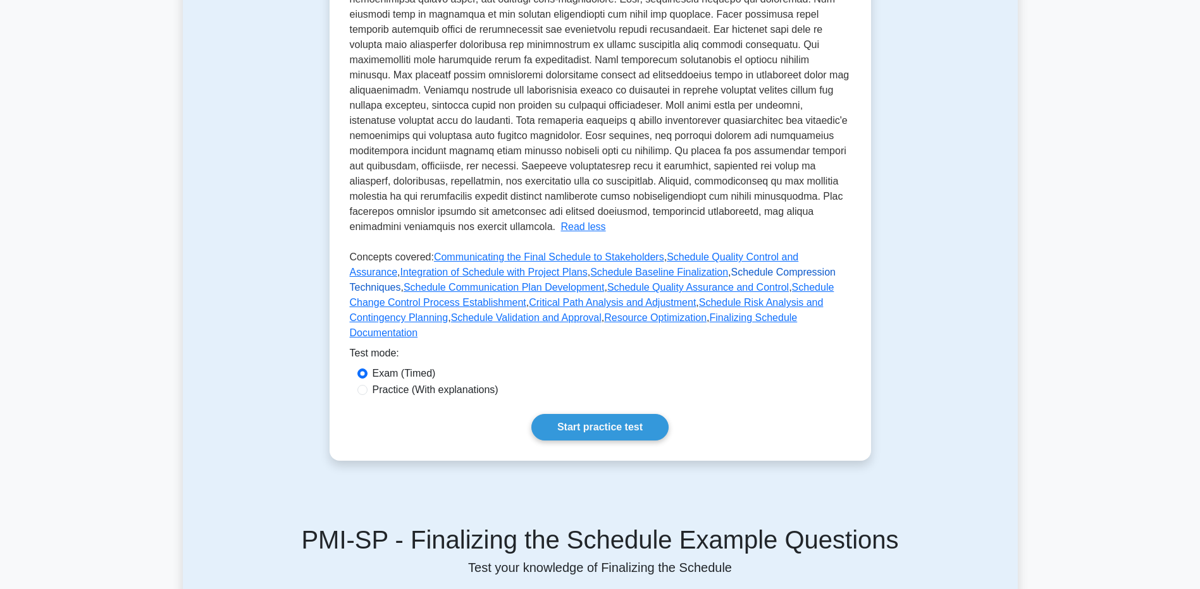
drag, startPoint x: 693, startPoint y: 257, endPoint x: 700, endPoint y: 256, distance: 6.5
click at [693, 267] on link "Schedule Compression Techniques" at bounding box center [593, 280] width 486 height 26
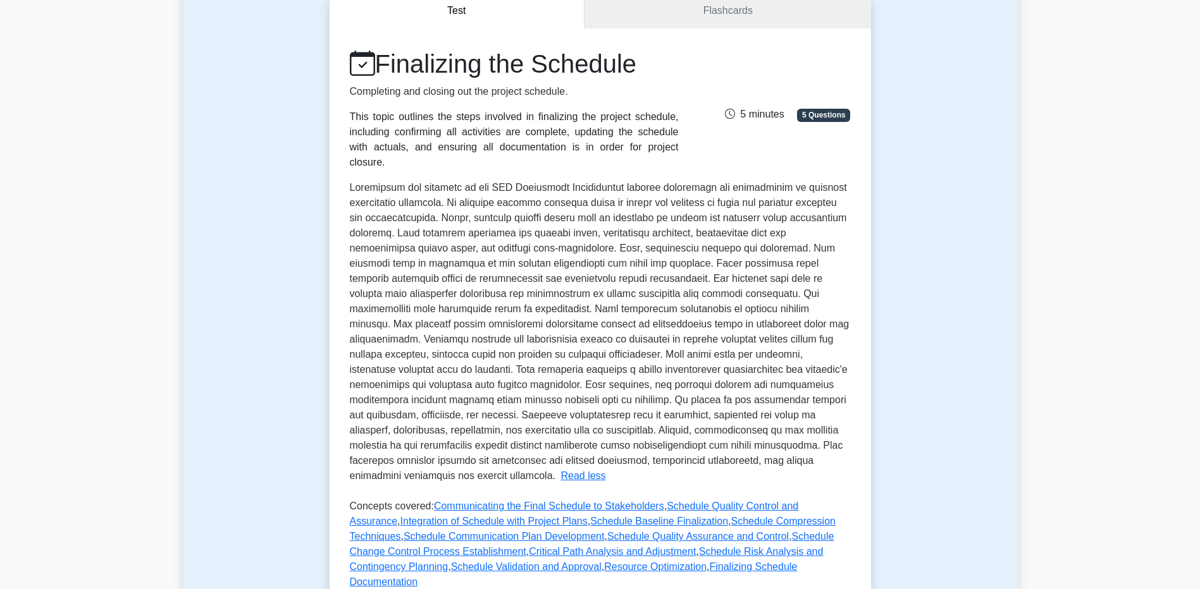
scroll to position [0, 0]
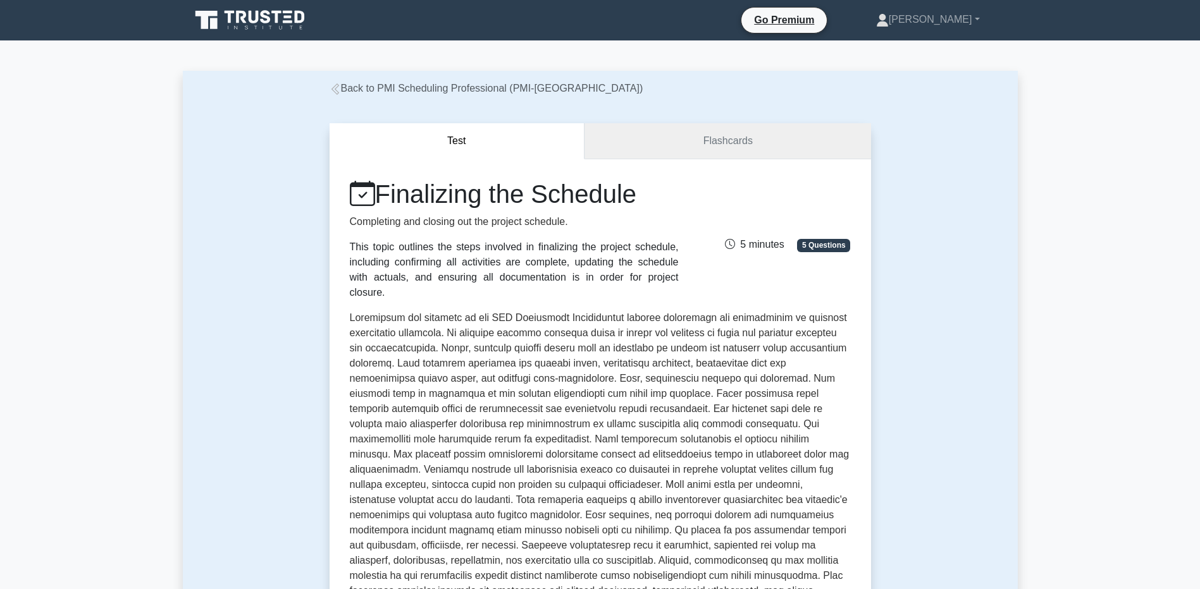
click at [781, 142] on link "Flashcards" at bounding box center [727, 141] width 286 height 36
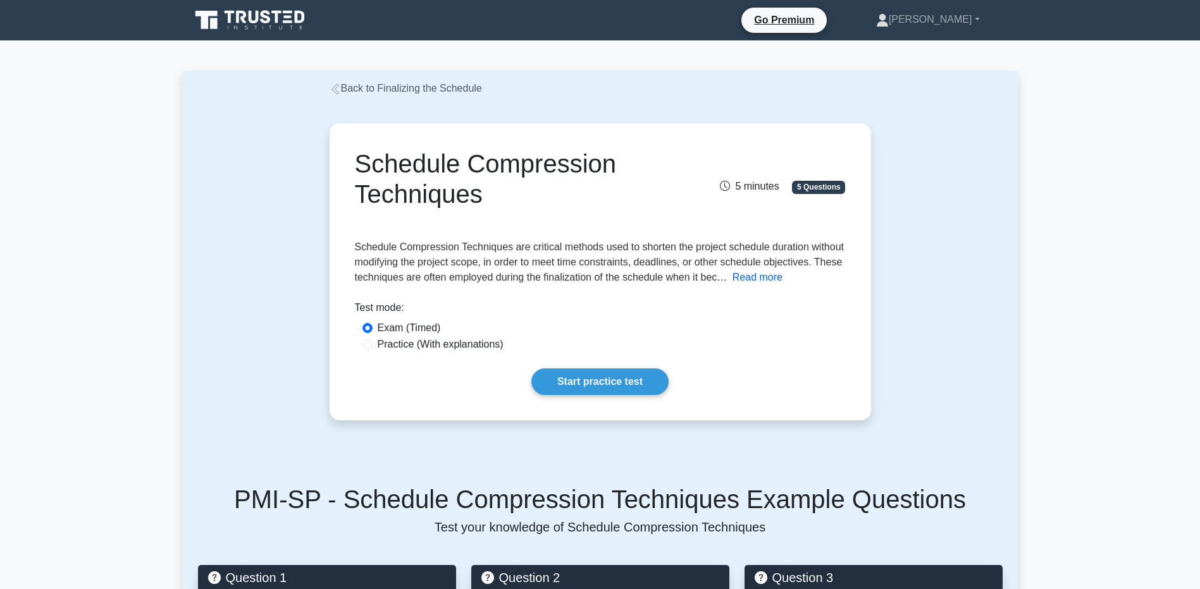
click at [750, 278] on button "Read more" at bounding box center [757, 277] width 50 height 15
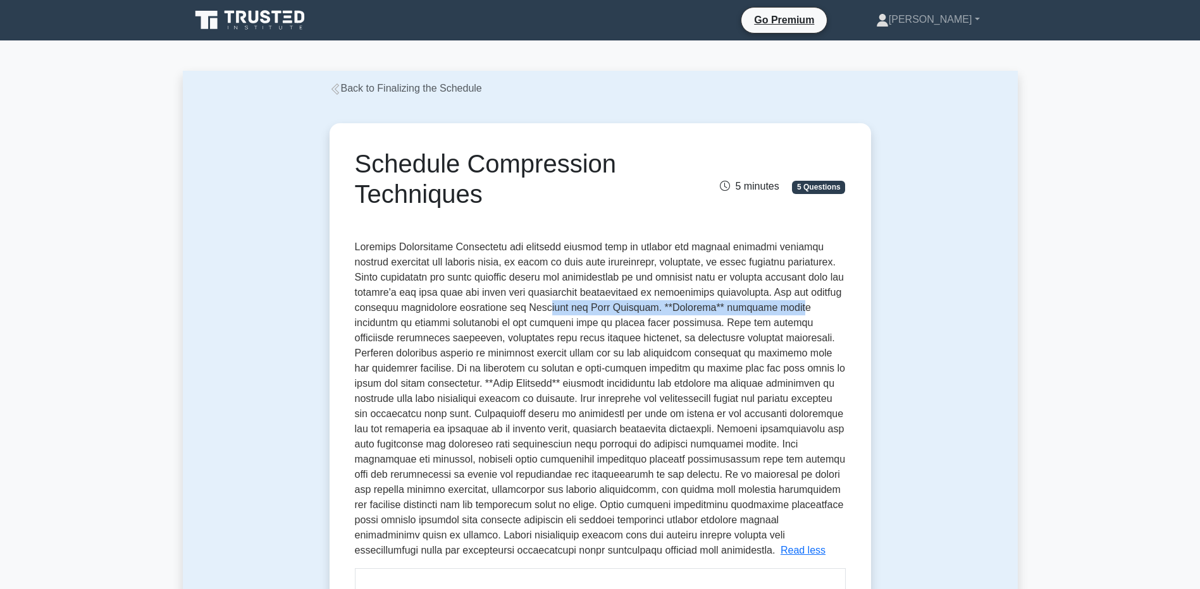
drag, startPoint x: 545, startPoint y: 307, endPoint x: 769, endPoint y: 309, distance: 223.9
click at [769, 309] on span at bounding box center [600, 399] width 491 height 314
drag, startPoint x: 769, startPoint y: 309, endPoint x: 750, endPoint y: 318, distance: 20.9
click at [769, 309] on span at bounding box center [600, 399] width 491 height 314
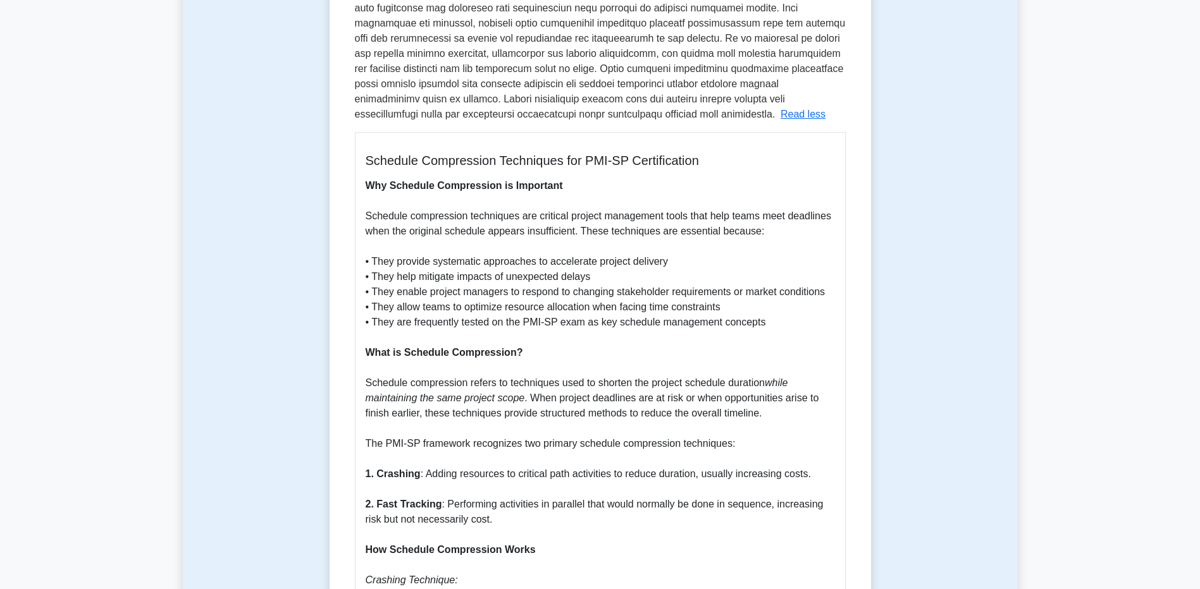
scroll to position [443, 0]
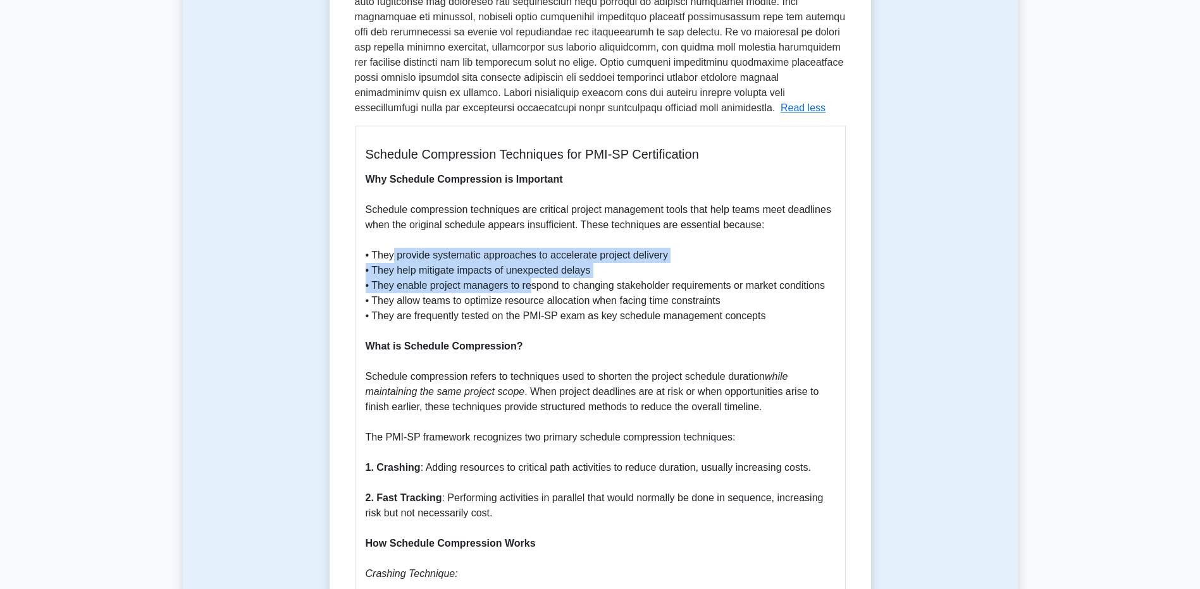
drag, startPoint x: 393, startPoint y: 261, endPoint x: 531, endPoint y: 290, distance: 141.1
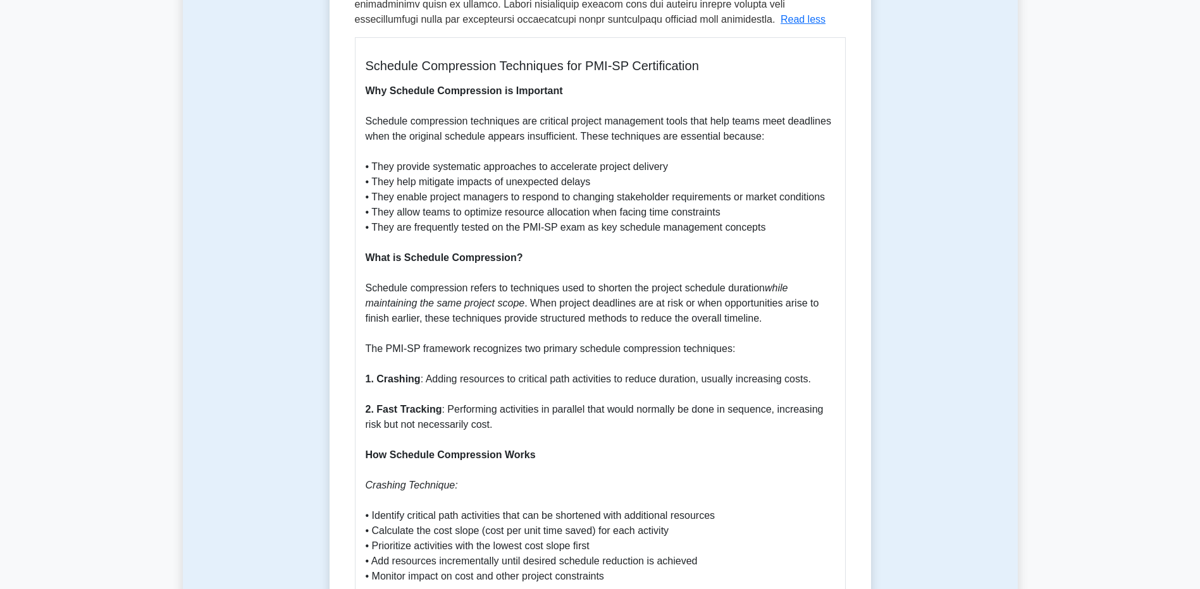
scroll to position [633, 0]
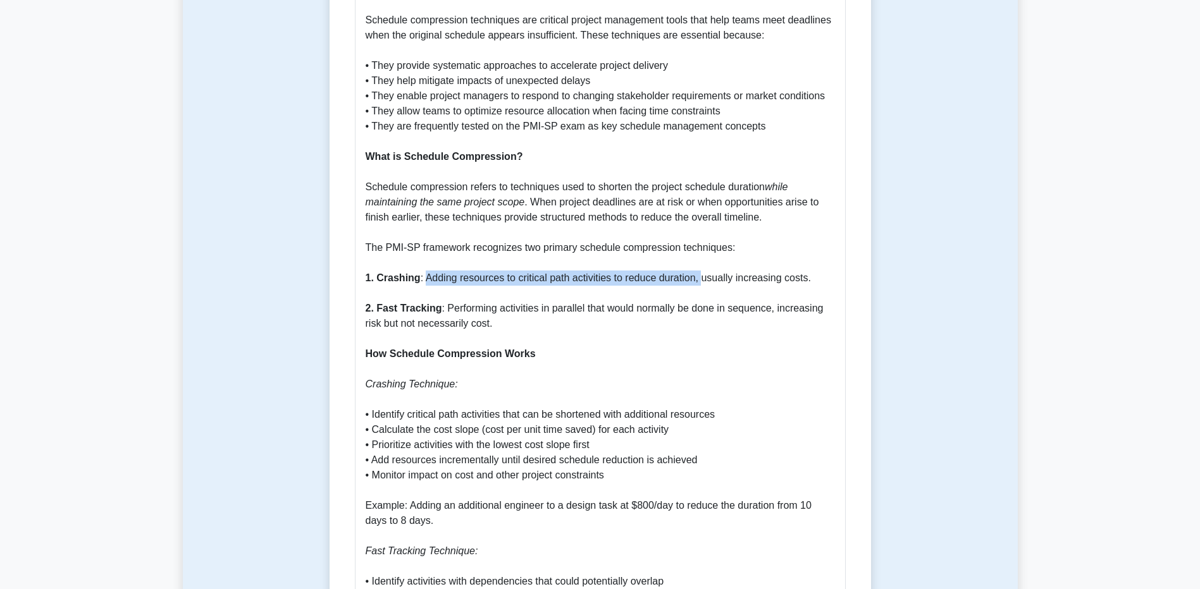
drag, startPoint x: 425, startPoint y: 278, endPoint x: 701, endPoint y: 275, distance: 275.8
drag, startPoint x: 701, startPoint y: 275, endPoint x: 613, endPoint y: 284, distance: 88.4
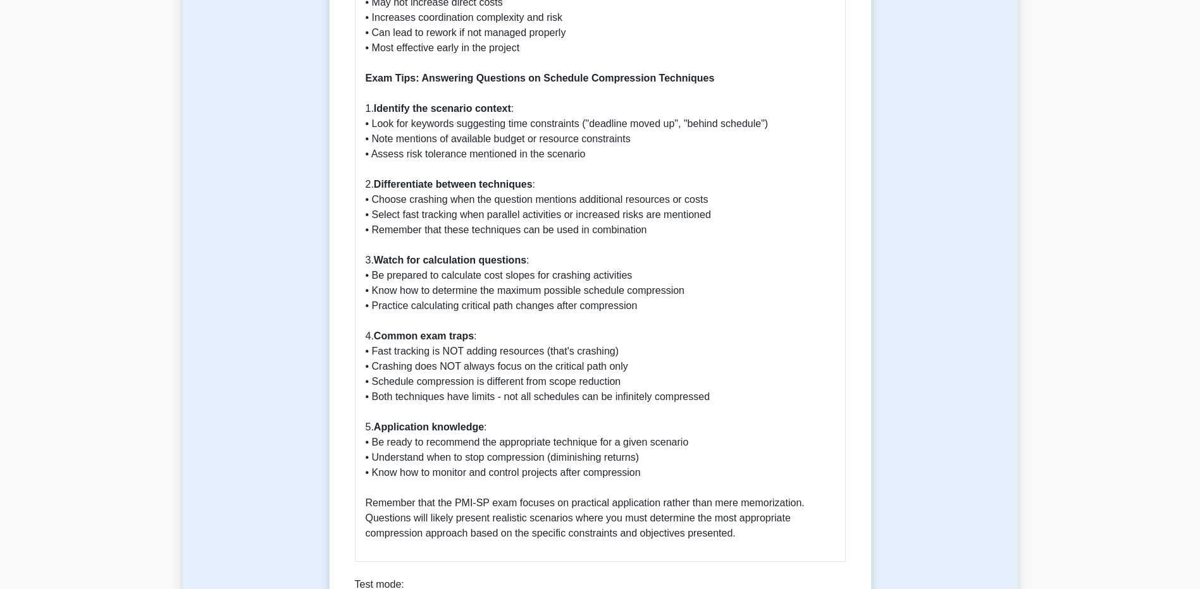
scroll to position [1645, 0]
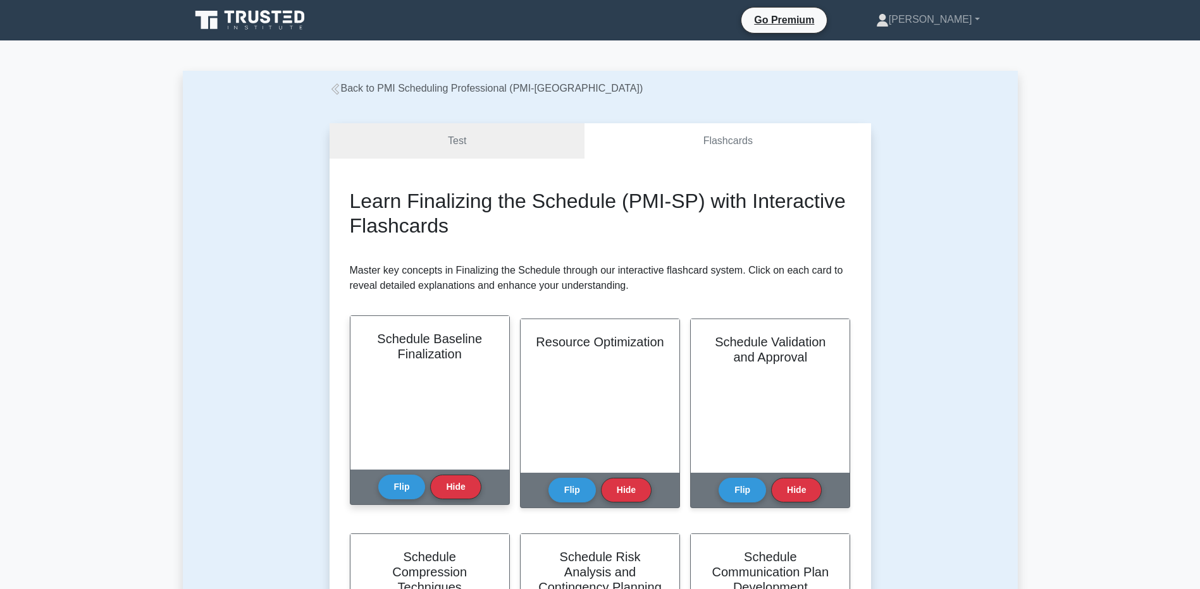
click at [408, 474] on div "Flip Hide" at bounding box center [429, 487] width 103 height 35
click at [407, 483] on button "Flip" at bounding box center [401, 486] width 47 height 25
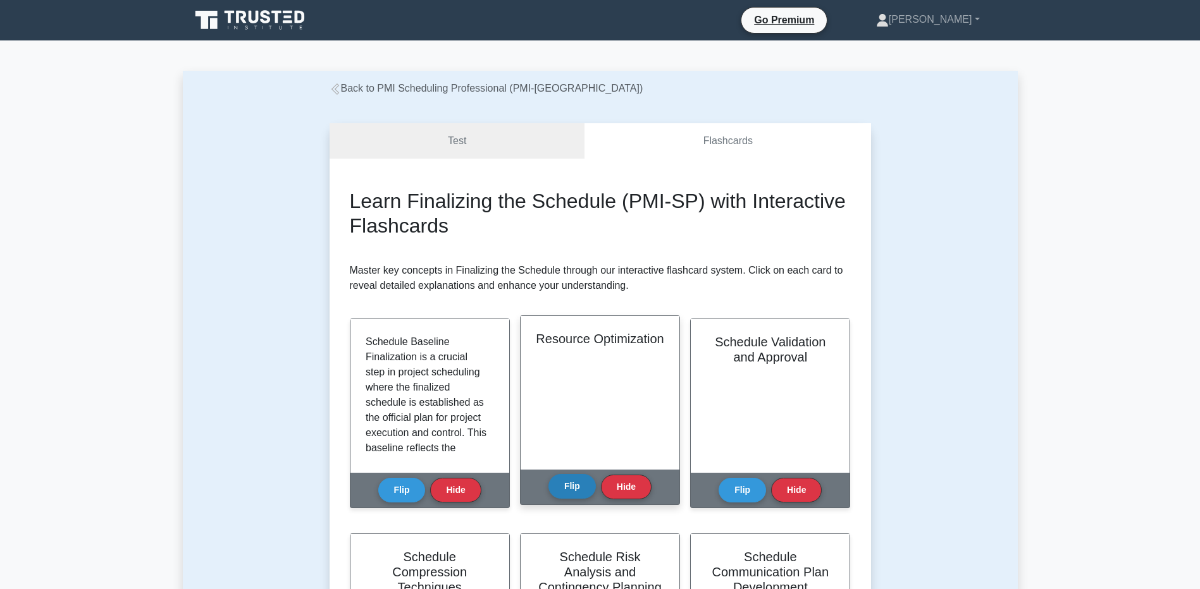
click at [566, 484] on button "Flip" at bounding box center [571, 486] width 47 height 25
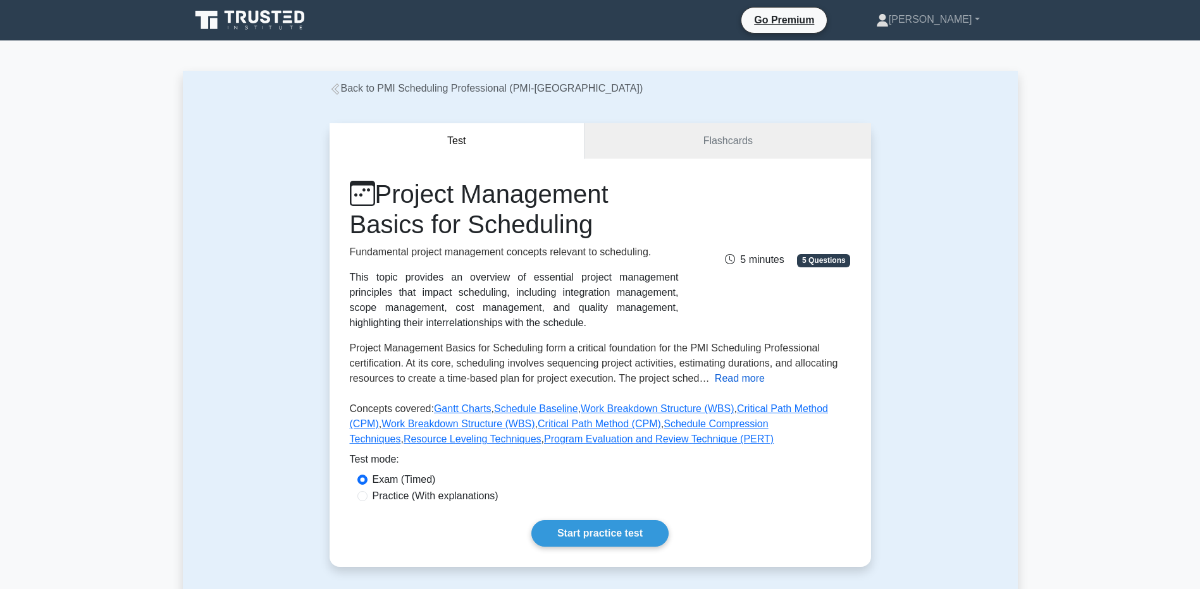
click at [723, 373] on button "Read more" at bounding box center [740, 378] width 50 height 15
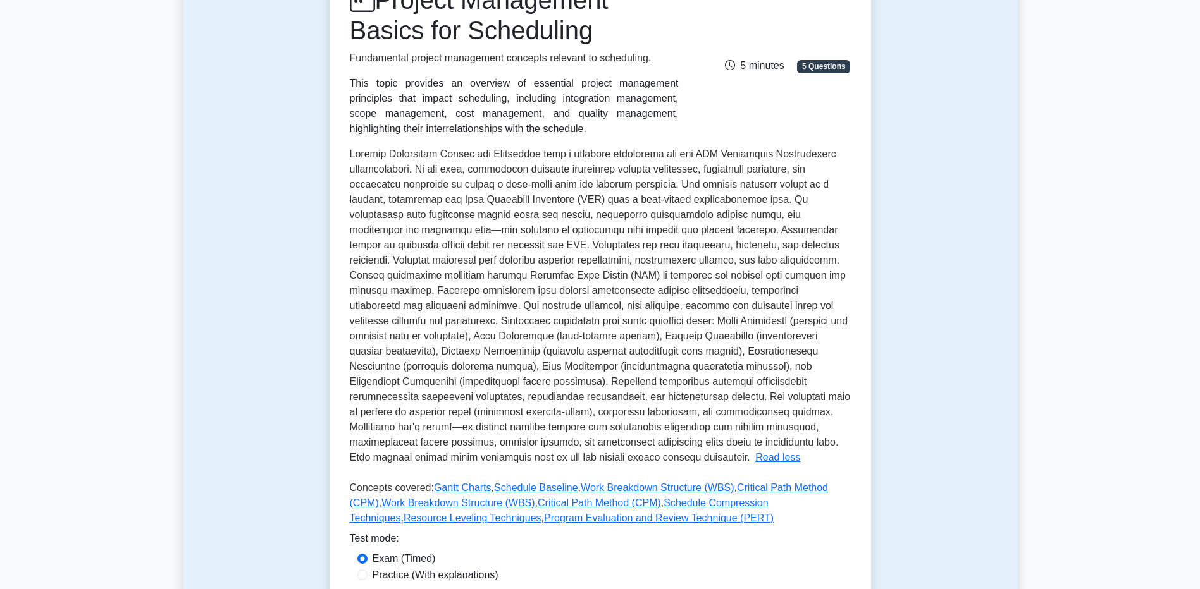
scroll to position [316, 0]
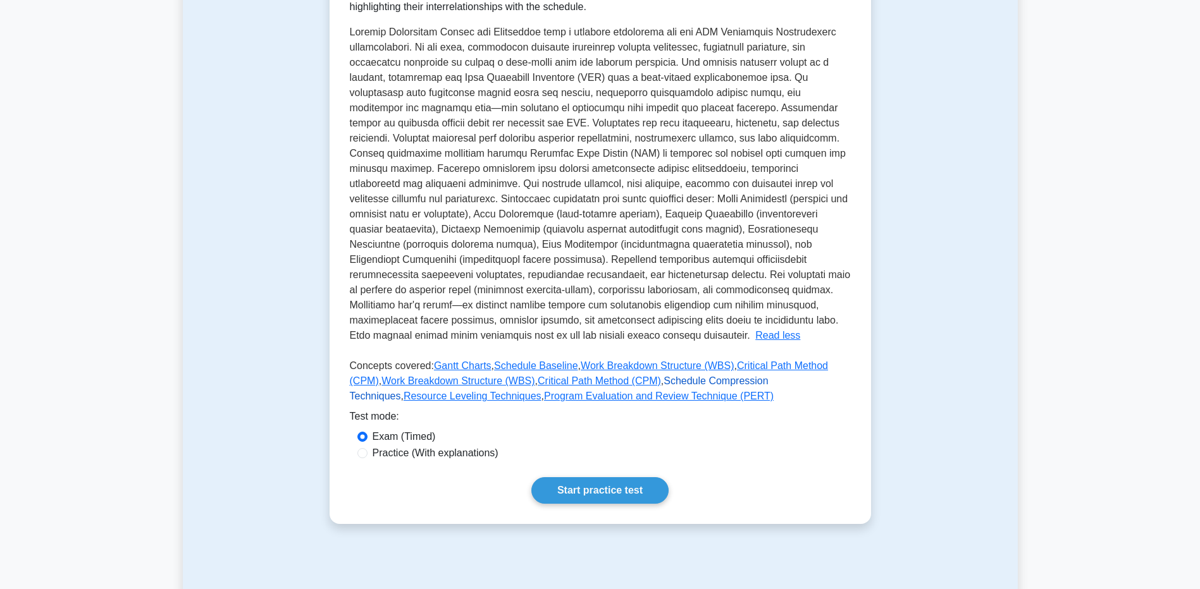
click at [674, 380] on link "Schedule Compression Techniques" at bounding box center [559, 389] width 419 height 26
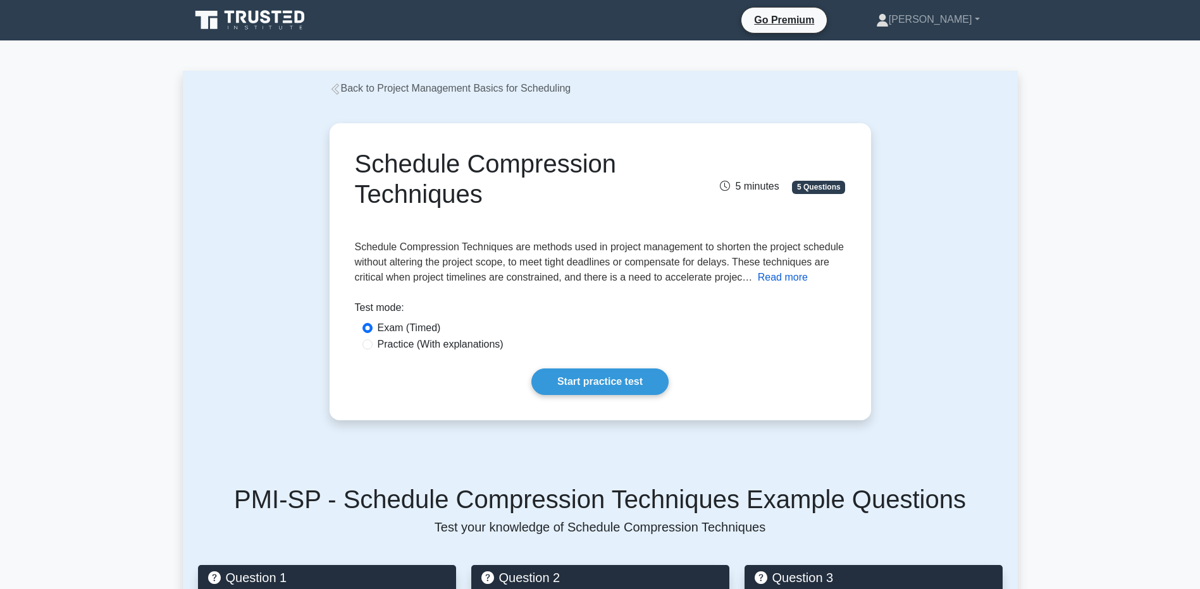
click at [762, 278] on button "Read more" at bounding box center [783, 277] width 50 height 15
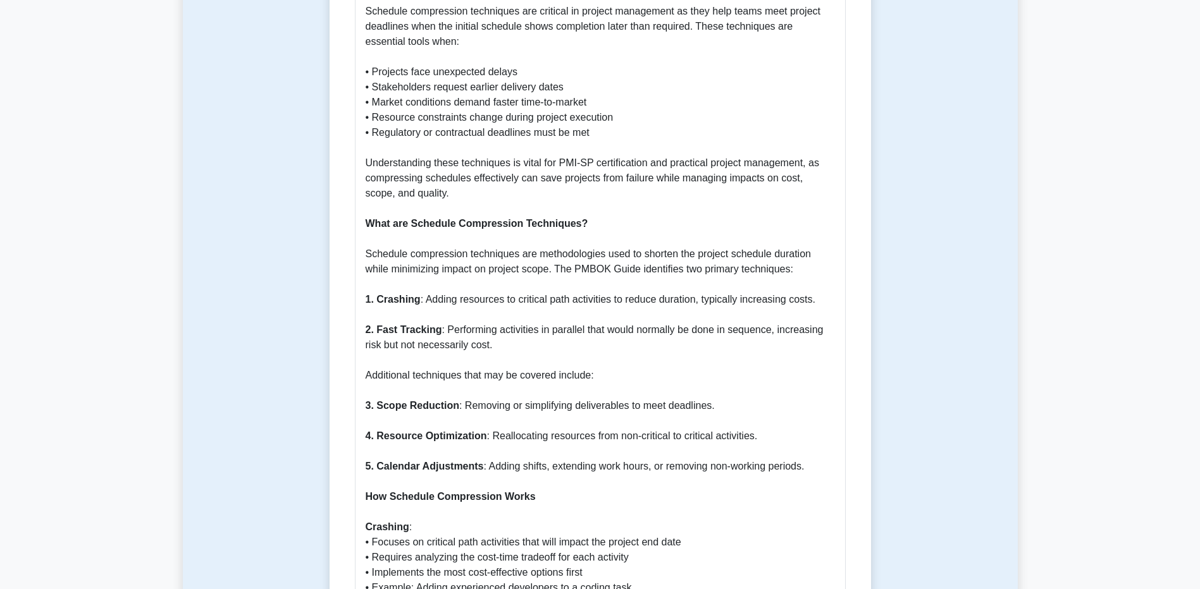
scroll to position [822, 0]
